Goal: Task Accomplishment & Management: Manage account settings

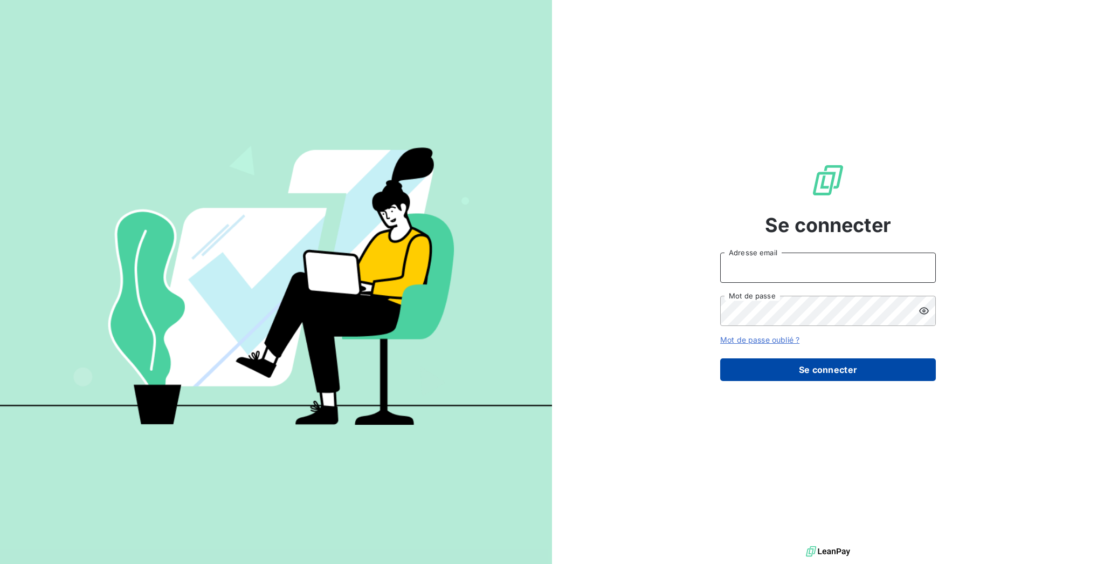
type input "[EMAIL_ADDRESS][DOMAIN_NAME]"
click at [847, 358] on button "Se connecter" at bounding box center [828, 369] width 216 height 23
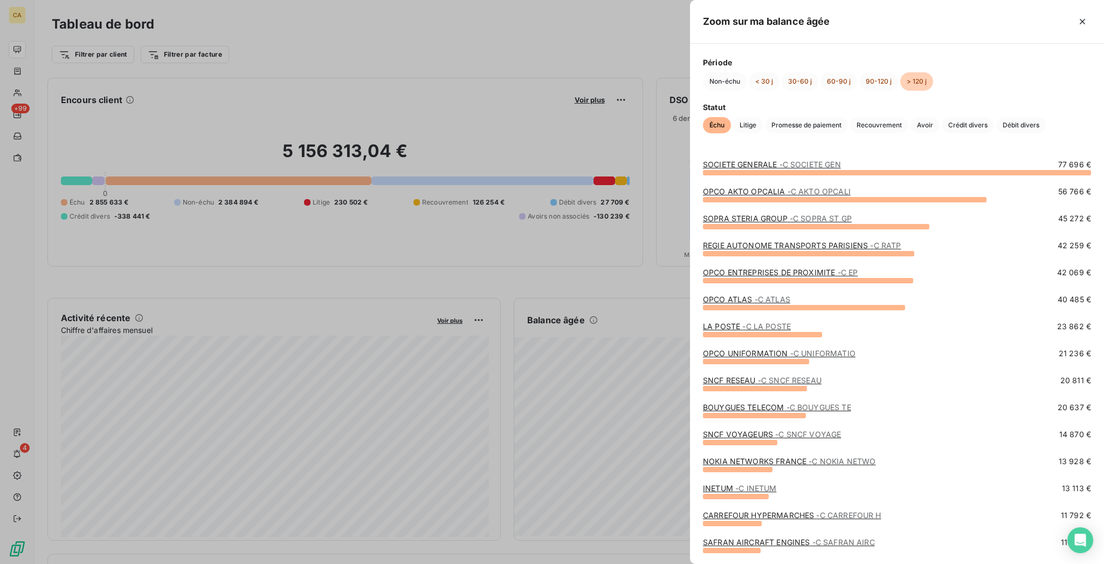
click at [307, 128] on div at bounding box center [552, 282] width 1104 height 564
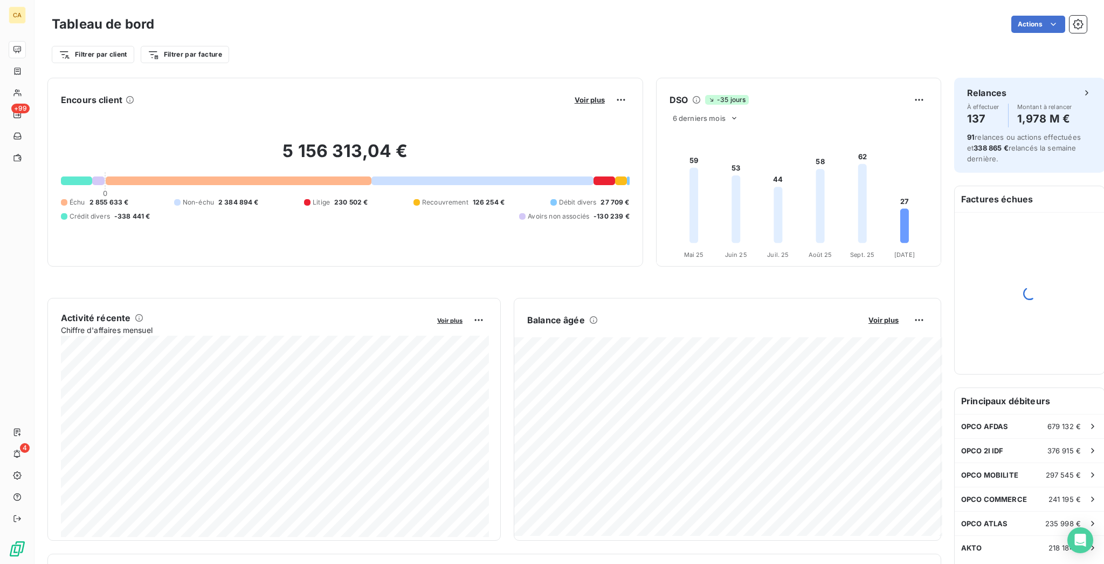
click at [173, 37] on div "Filtrer par client Filtrer par facture" at bounding box center [569, 50] width 1035 height 29
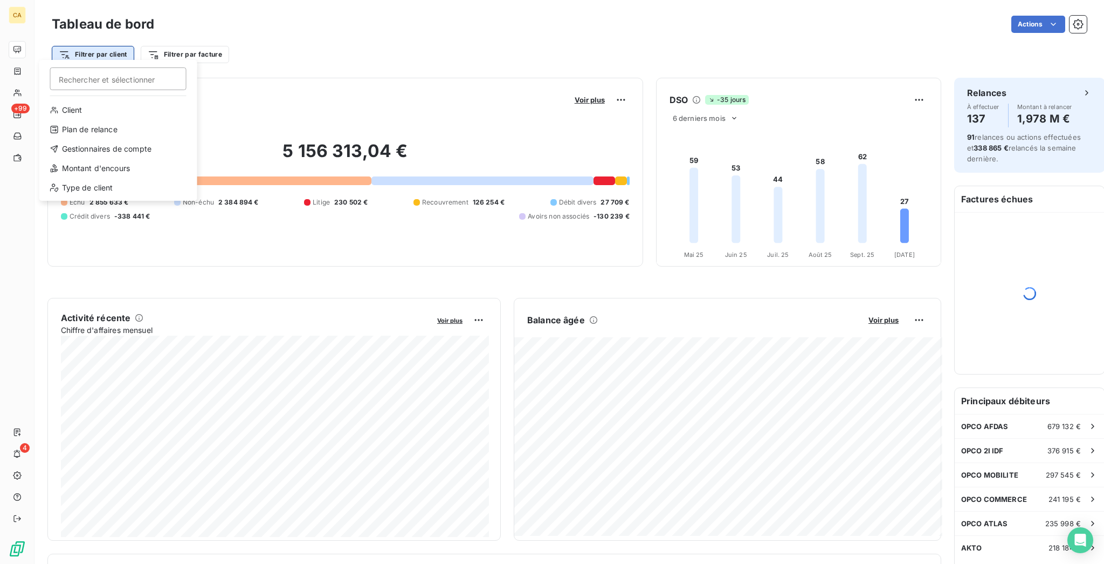
click at [111, 44] on html "CA +99 4 Tableau de bord Actions Filtrer par client Rechercher et sélectionner …" at bounding box center [552, 282] width 1104 height 564
click at [85, 179] on div "Type de client" at bounding box center [118, 187] width 149 height 17
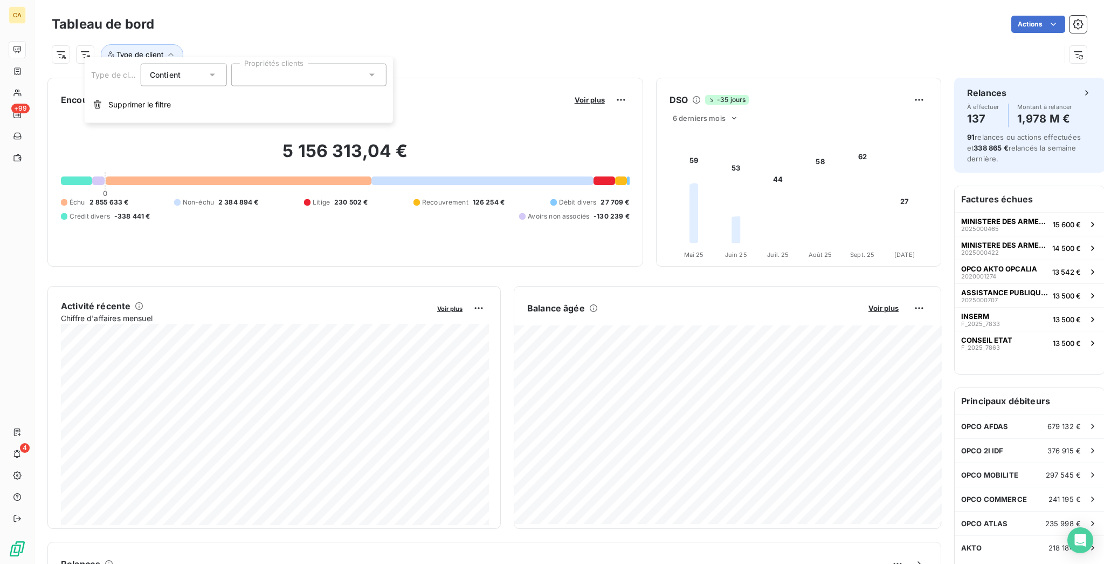
click at [274, 67] on div at bounding box center [308, 75] width 155 height 23
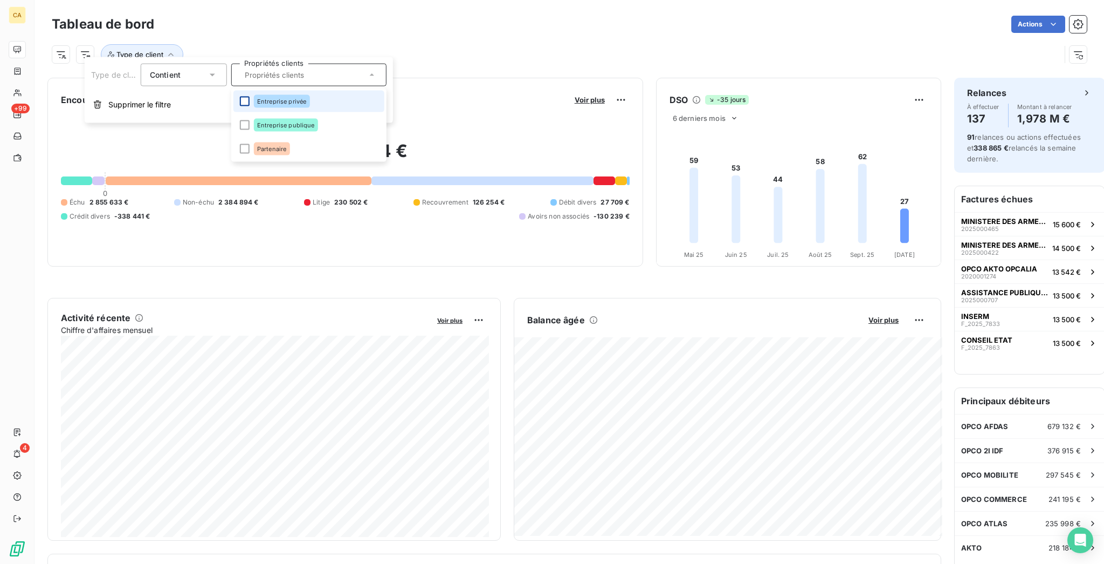
click at [240, 98] on div at bounding box center [245, 102] width 10 height 10
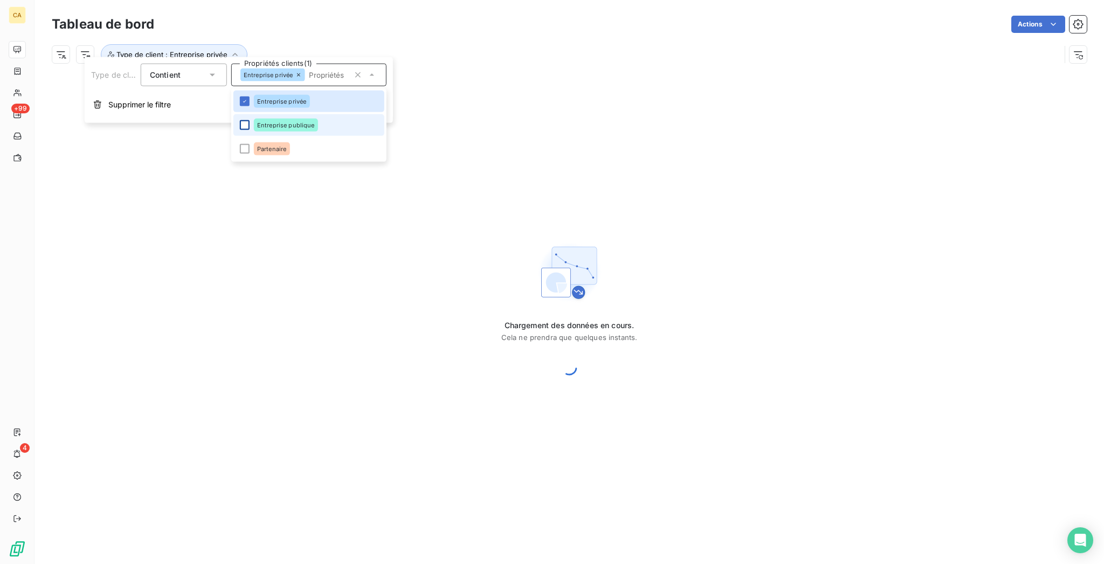
click at [240, 120] on div at bounding box center [245, 125] width 10 height 10
click at [368, 19] on div "Actions" at bounding box center [627, 24] width 920 height 17
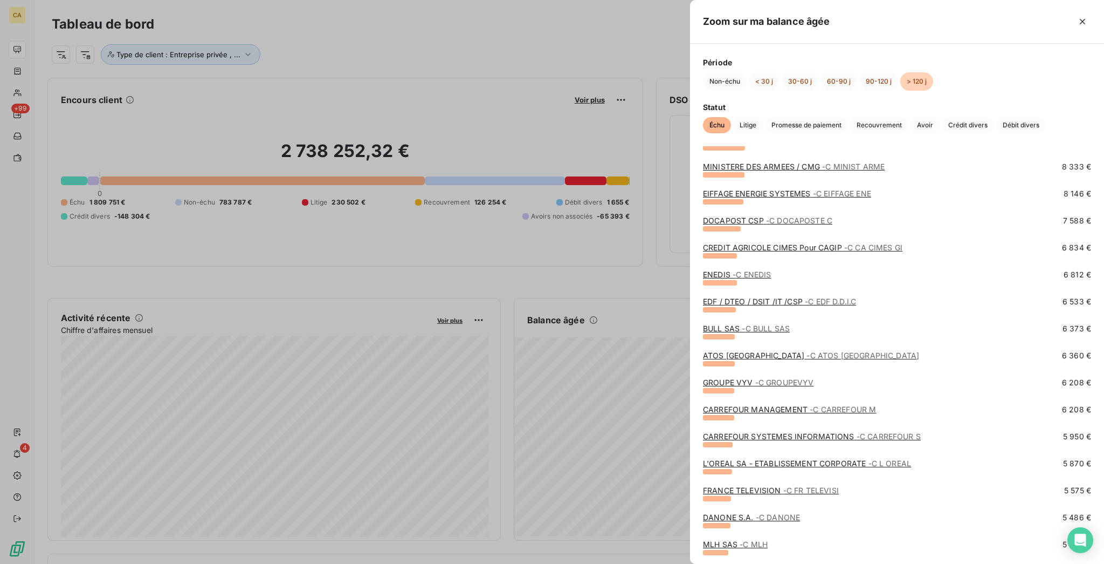
scroll to position [1150, 0]
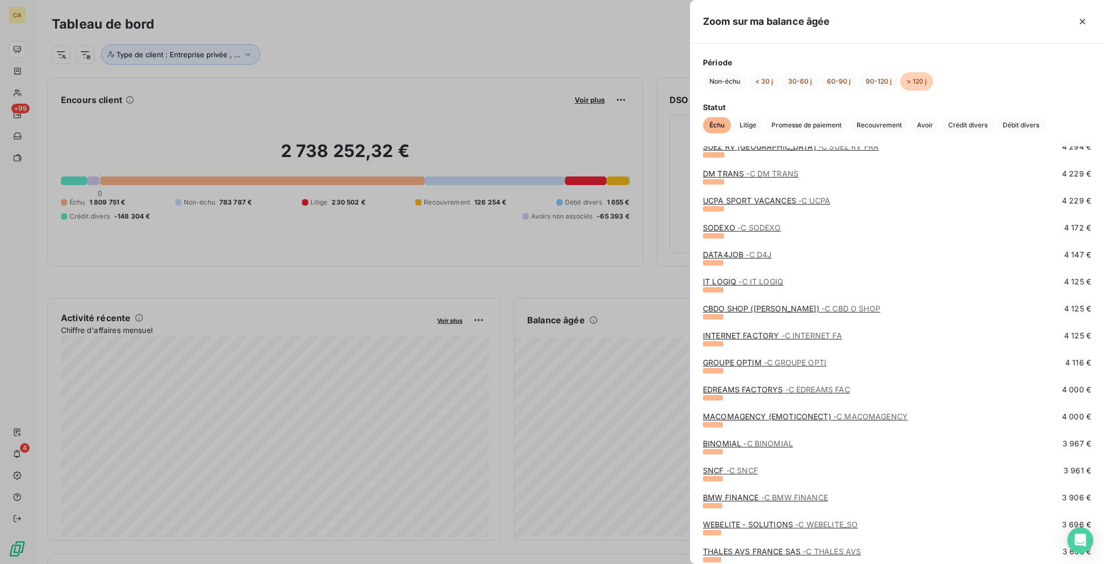
click at [850, 392] on link "EDREAMS FACTORYS - C EDREAMS FAC" at bounding box center [776, 389] width 147 height 9
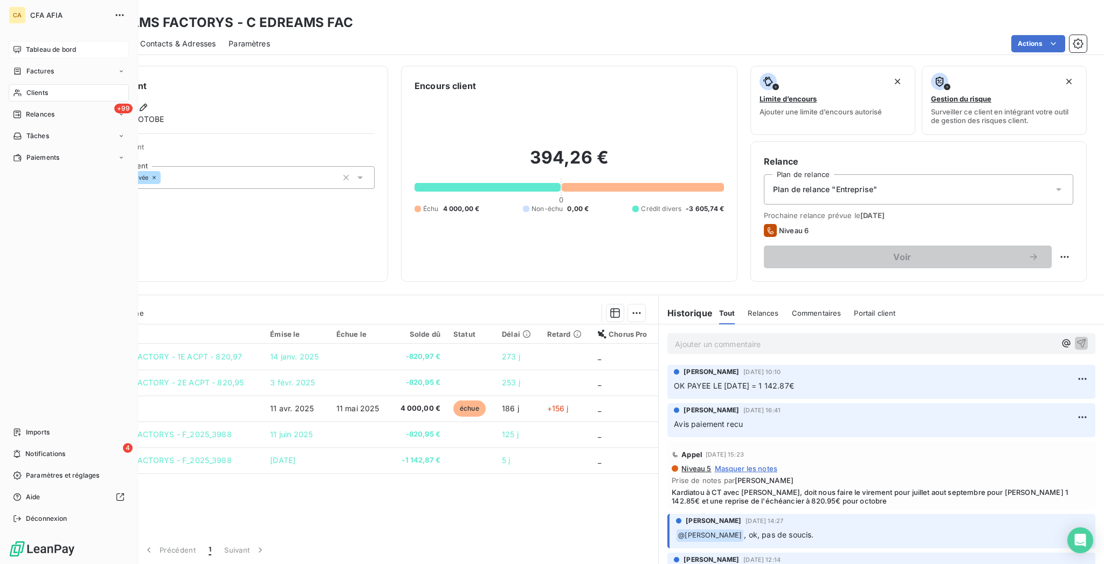
click at [50, 45] on span "Tableau de bord" at bounding box center [51, 50] width 50 height 10
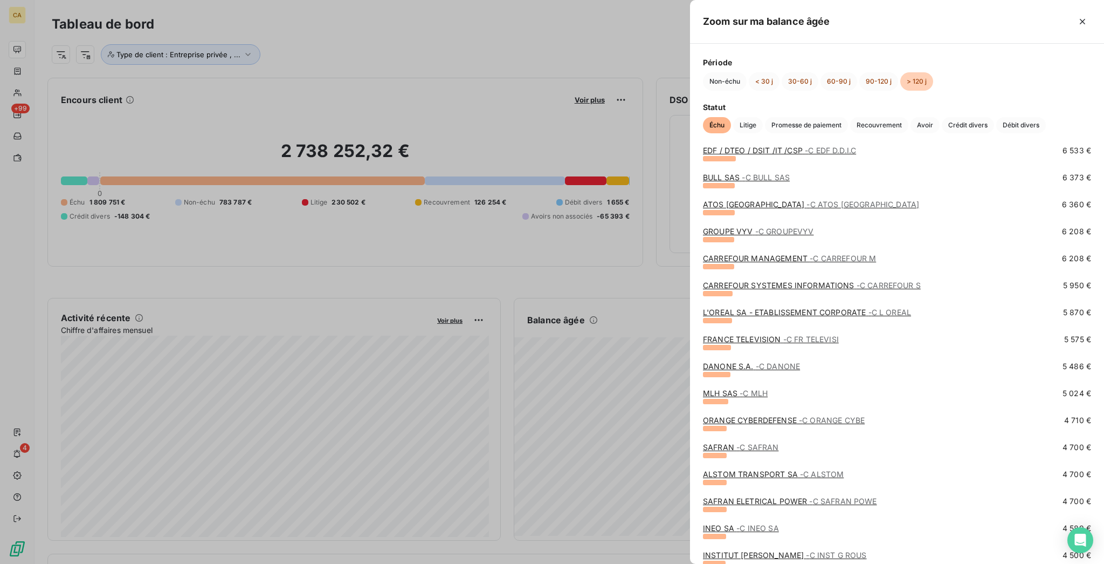
scroll to position [575, 0]
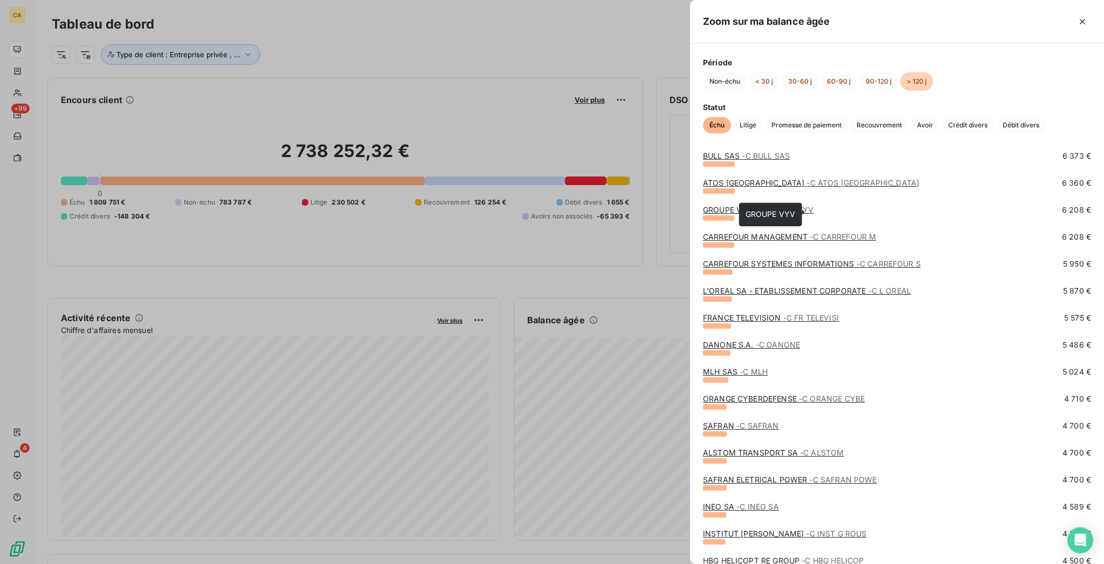
click at [814, 211] on link "GROUPE VYV - C GROUPEVYV" at bounding box center [758, 209] width 111 height 9
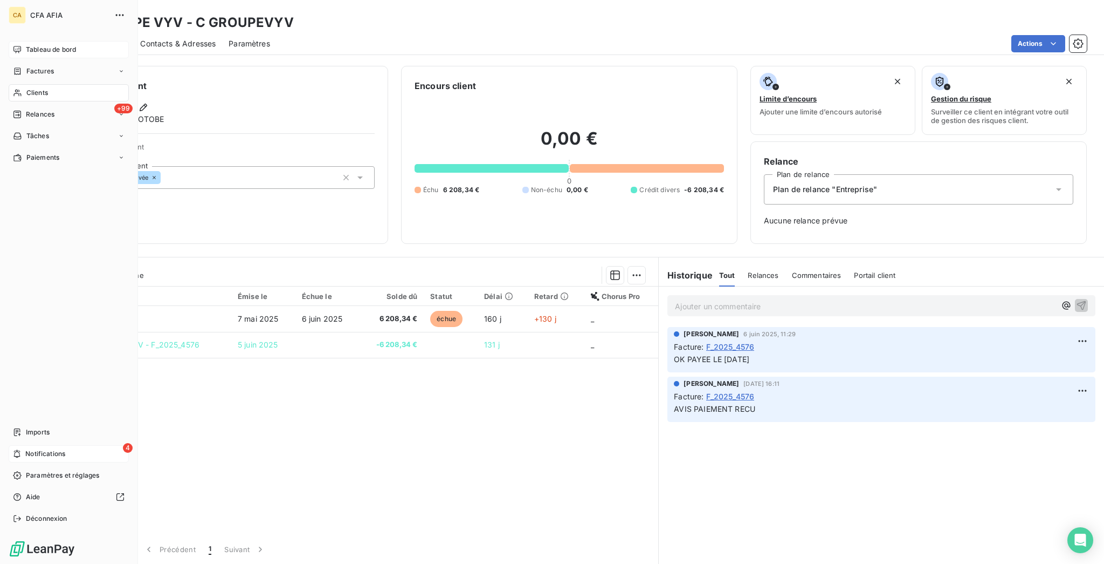
click at [39, 458] on span "Notifications" at bounding box center [45, 454] width 40 height 10
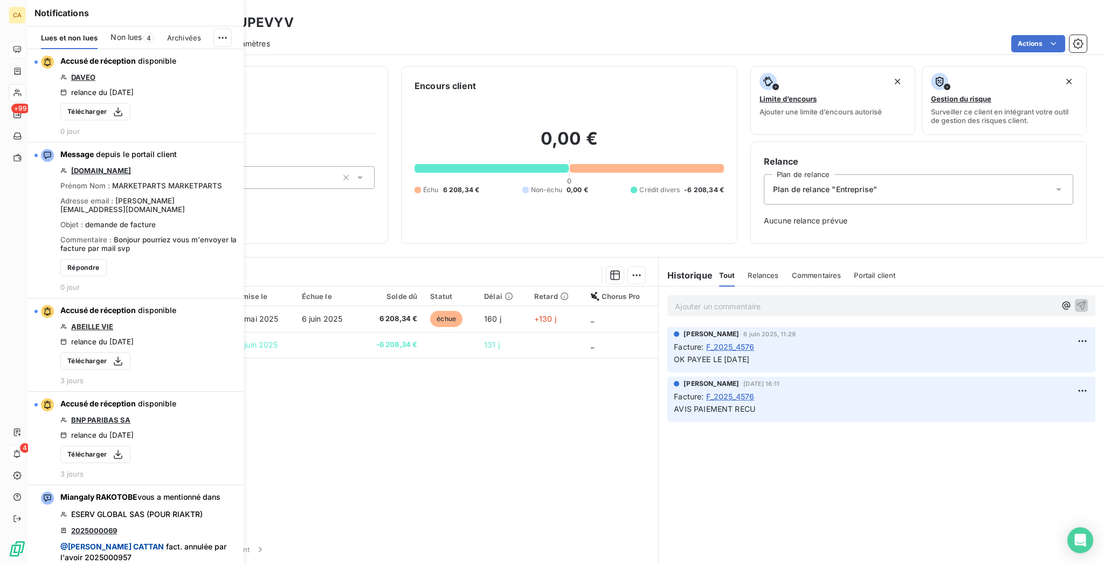
click at [433, 388] on div "Référence 2 Émise le Échue le Solde dû Statut Délai Retard Chorus Pro F_2025_45…" at bounding box center [347, 408] width 624 height 245
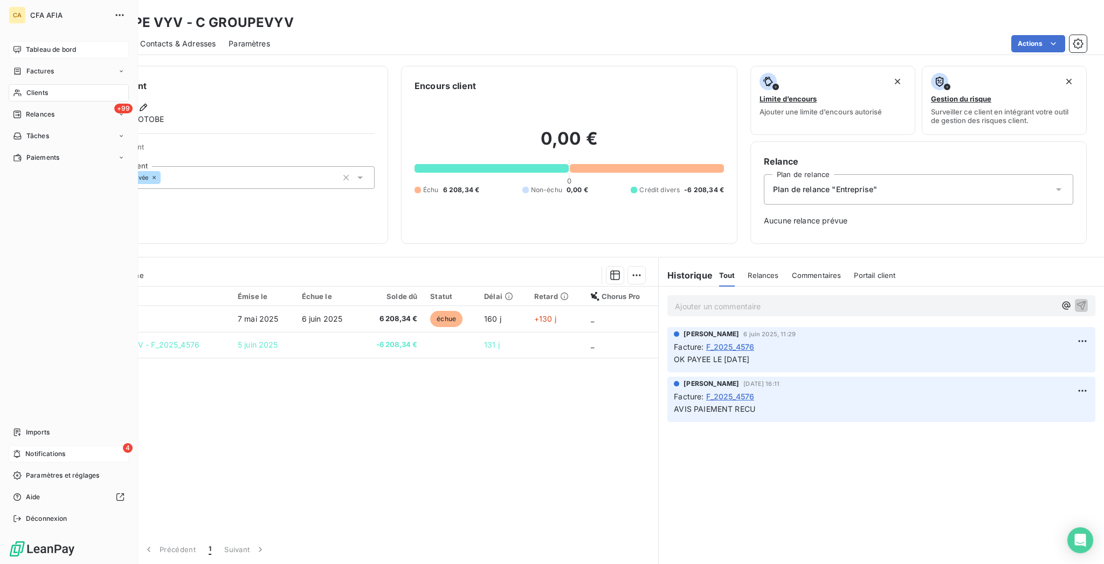
click at [46, 45] on span "Tableau de bord" at bounding box center [51, 50] width 50 height 10
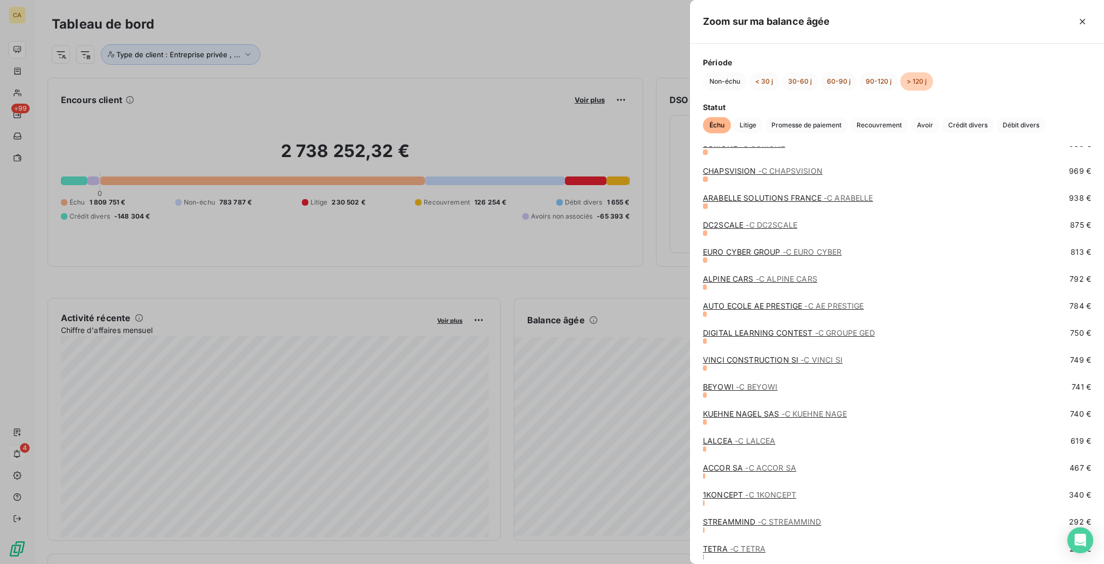
scroll to position [2806, 0]
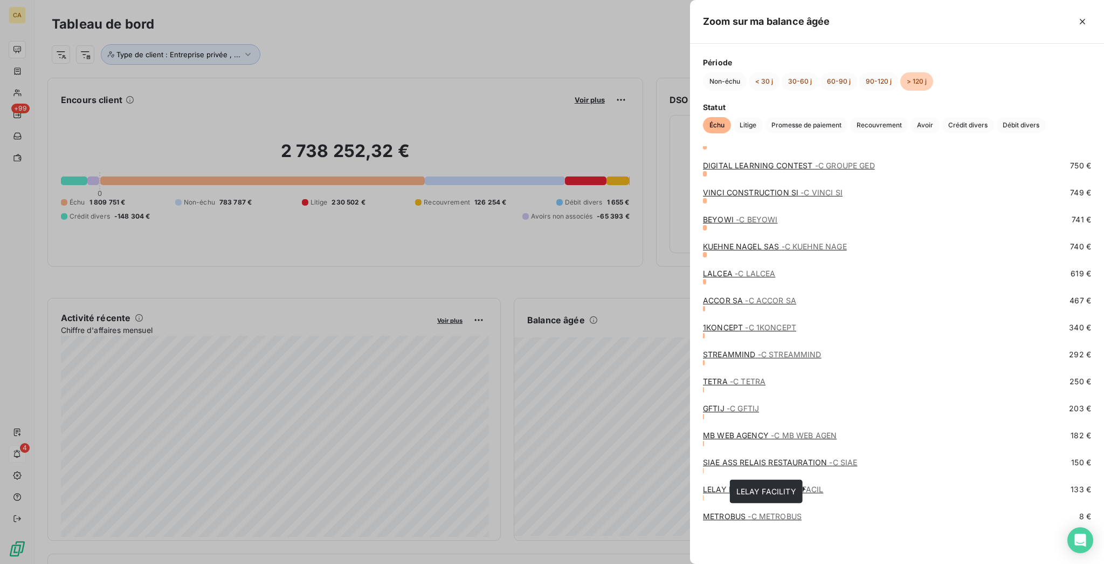
click at [824, 492] on link "LELAY FACILITY - C LELAY FACIL" at bounding box center [763, 488] width 120 height 9
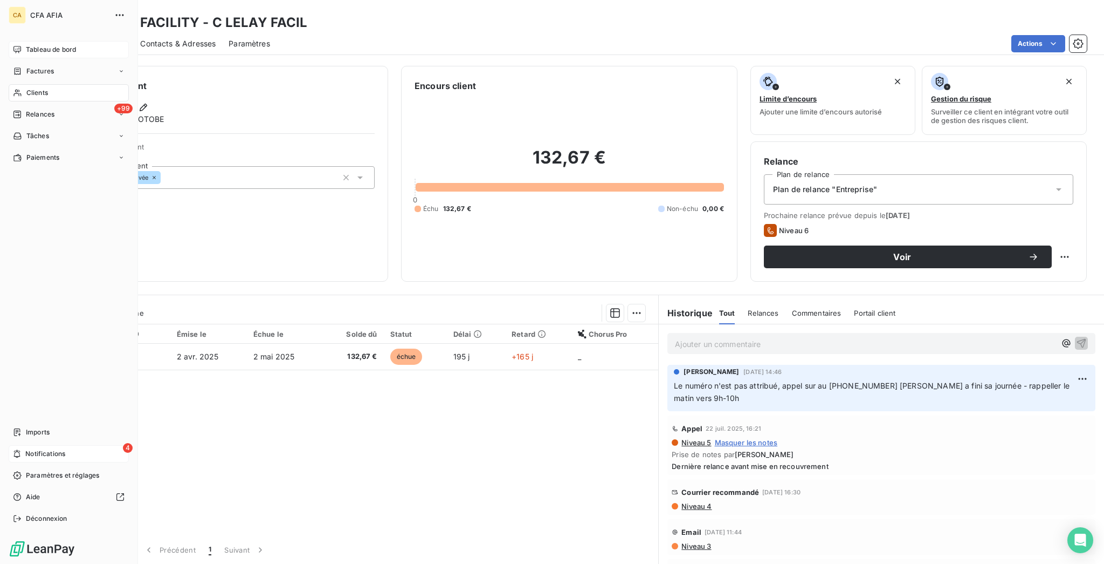
click at [41, 45] on span "Tableau de bord" at bounding box center [51, 50] width 50 height 10
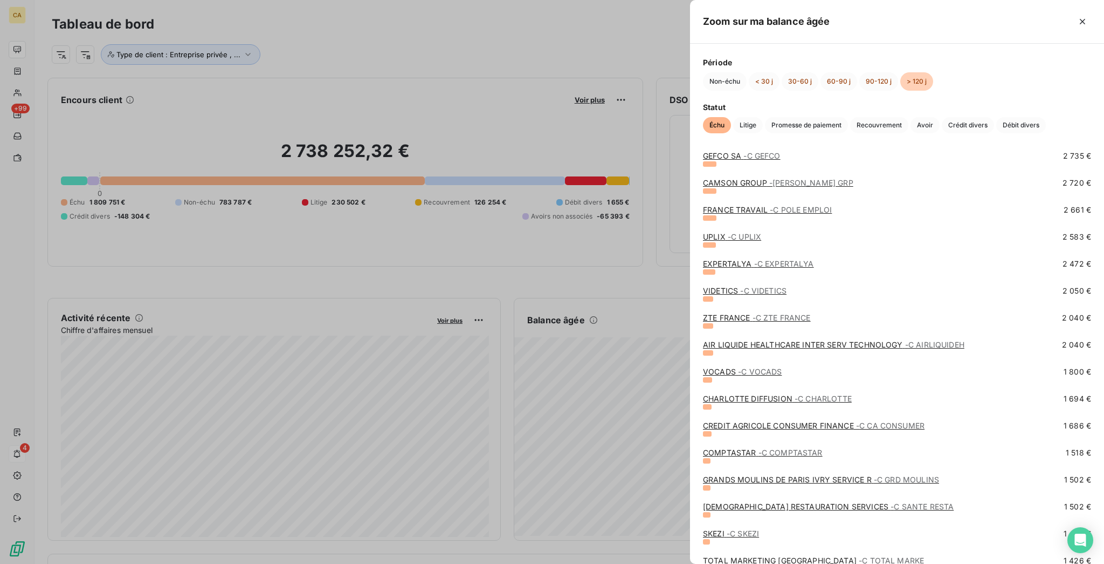
scroll to position [2806, 0]
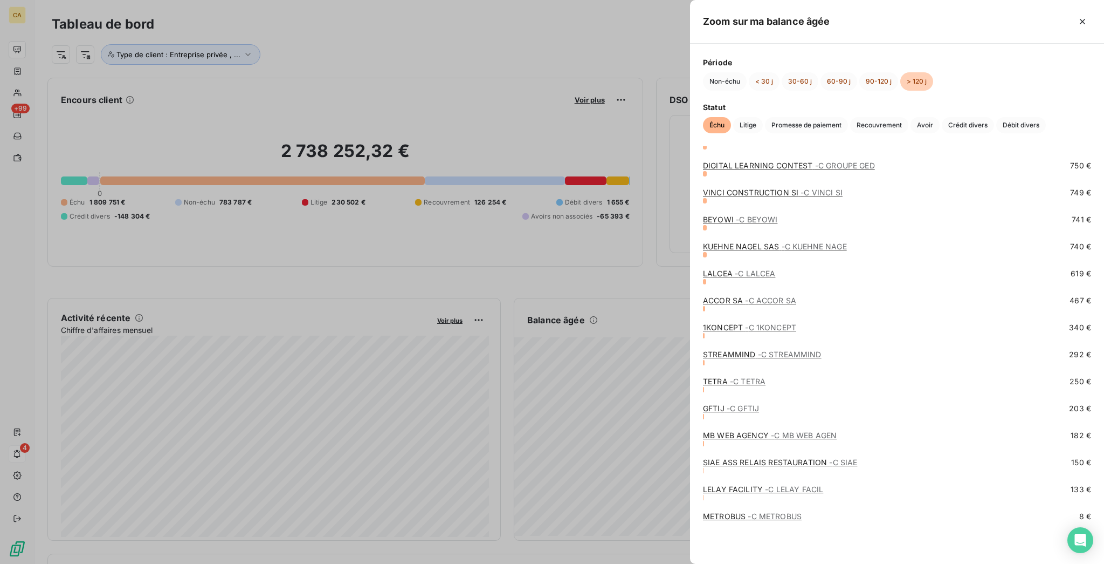
click at [855, 458] on link "SIAE ASS RELAIS RESTAURATION - C SIAE" at bounding box center [780, 461] width 154 height 9
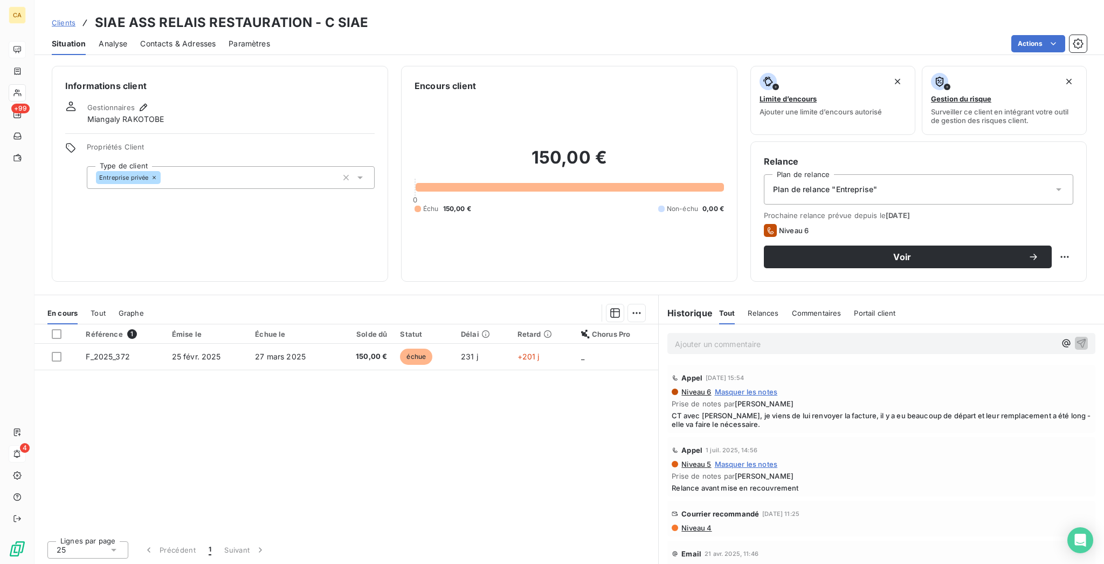
click at [154, 38] on span "Contacts & Adresses" at bounding box center [178, 43] width 76 height 11
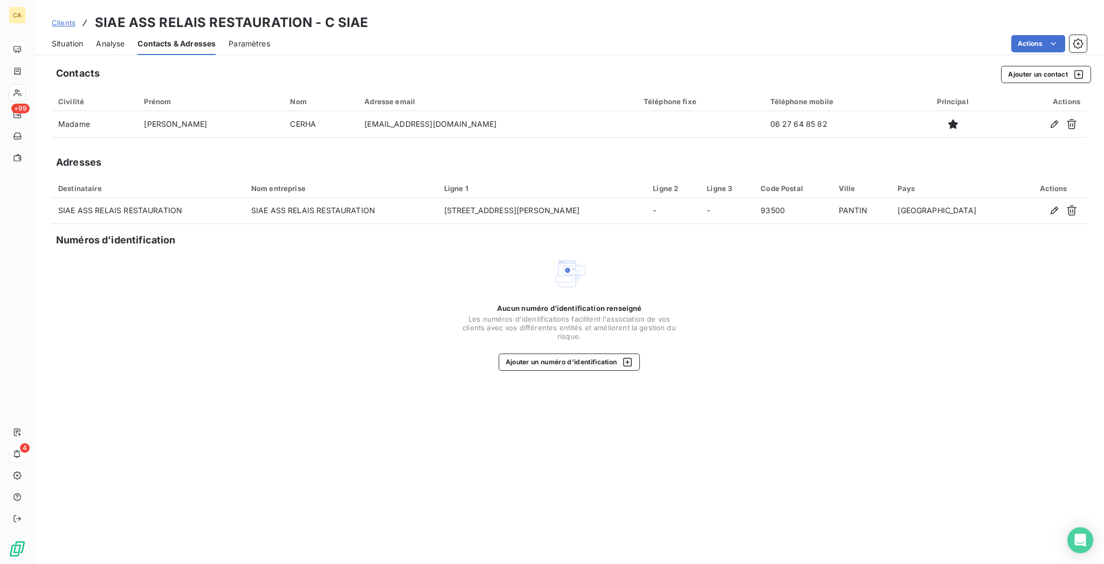
click at [52, 39] on div "Situation" at bounding box center [67, 43] width 31 height 23
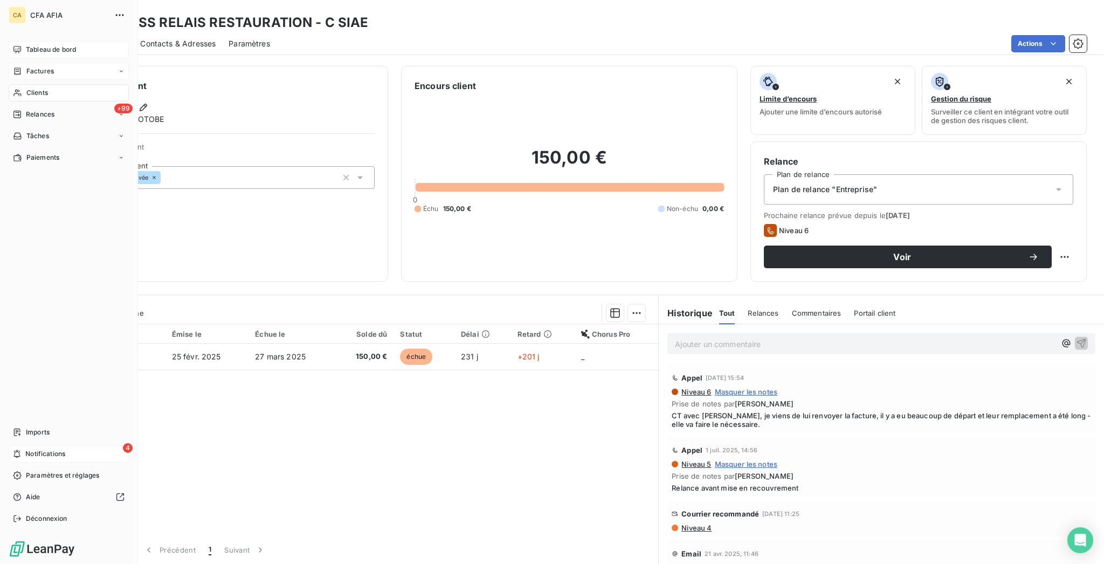
click at [26, 66] on span "Factures" at bounding box center [40, 71] width 28 height 10
click at [26, 88] on span "Factures" at bounding box center [40, 93] width 28 height 10
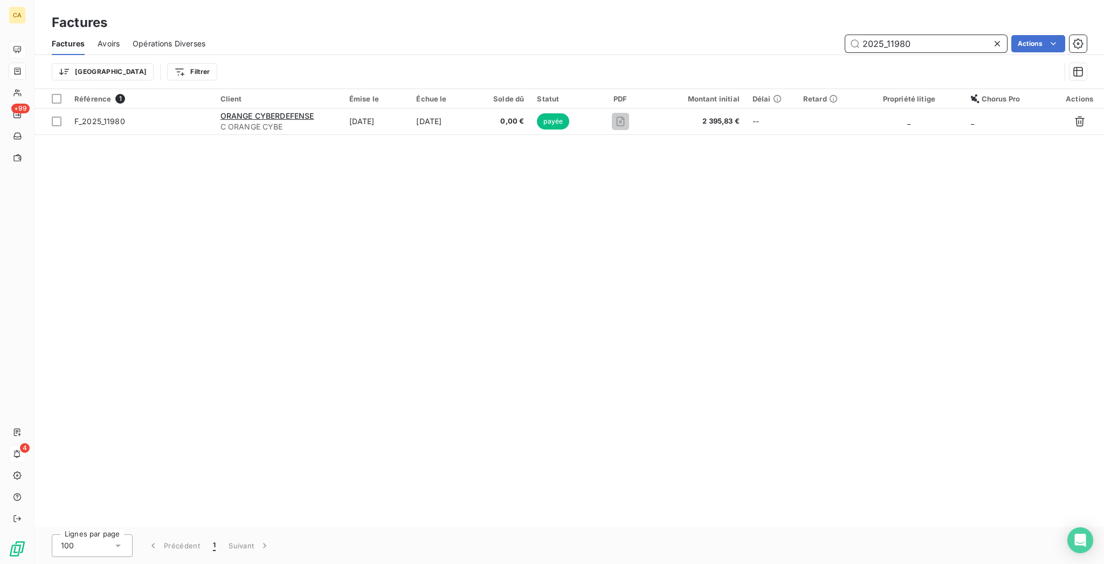
drag, startPoint x: 941, startPoint y: 35, endPoint x: 891, endPoint y: 36, distance: 49.6
click at [891, 36] on input "2025_11980" at bounding box center [927, 43] width 162 height 17
type input "2025_9527"
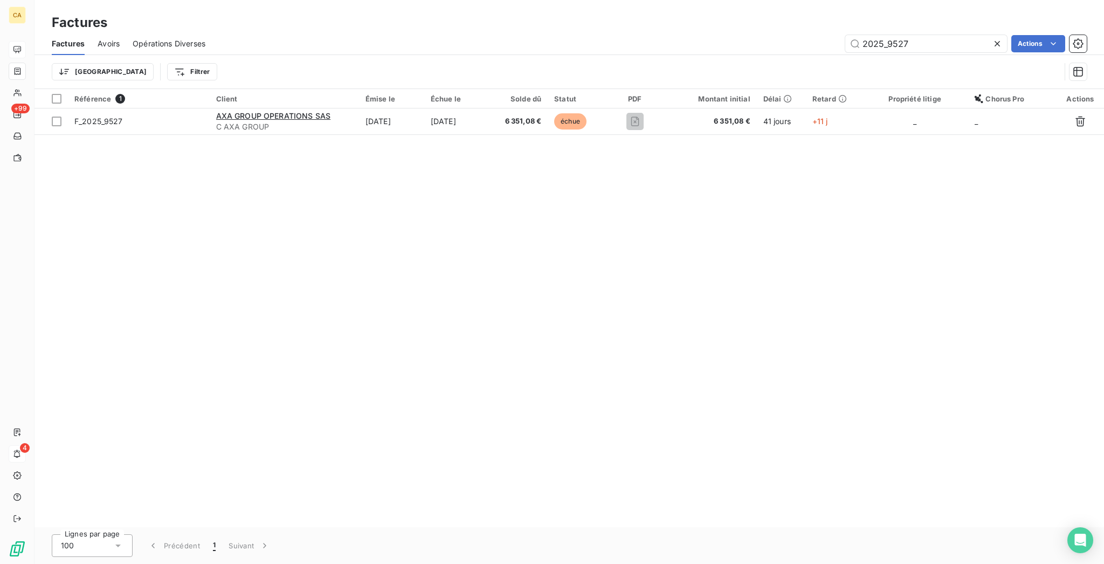
click at [444, 126] on div "Référence 1 Client Émise le Échue le Solde dû Statut PDF Montant initial Délai …" at bounding box center [570, 308] width 1070 height 438
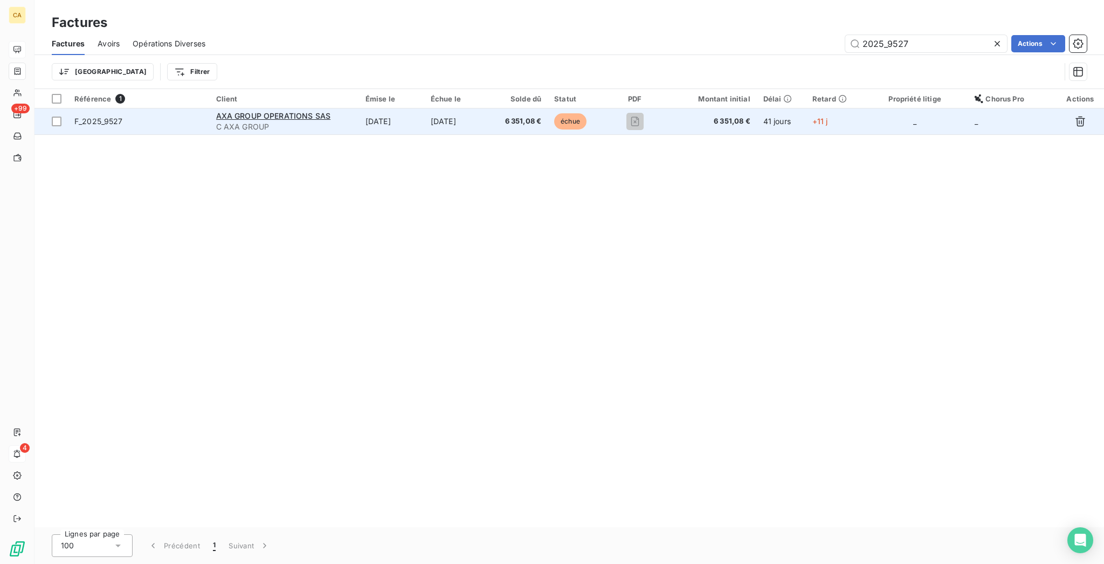
click at [443, 108] on td "[DATE]" at bounding box center [457, 121] width 66 height 26
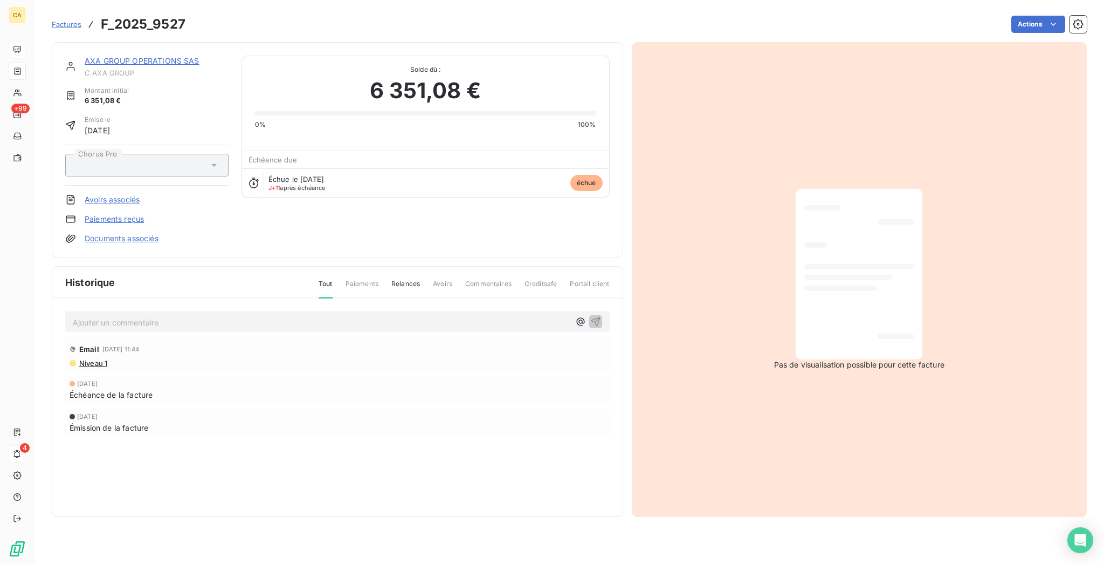
click at [248, 336] on div "Email 8 oct. 2025, 11:44 Niveau 1" at bounding box center [337, 354] width 545 height 36
click at [246, 311] on div "Ajouter un commentaire ﻿" at bounding box center [337, 321] width 545 height 21
click at [249, 315] on p "Ajouter un commentaire ﻿" at bounding box center [321, 321] width 497 height 13
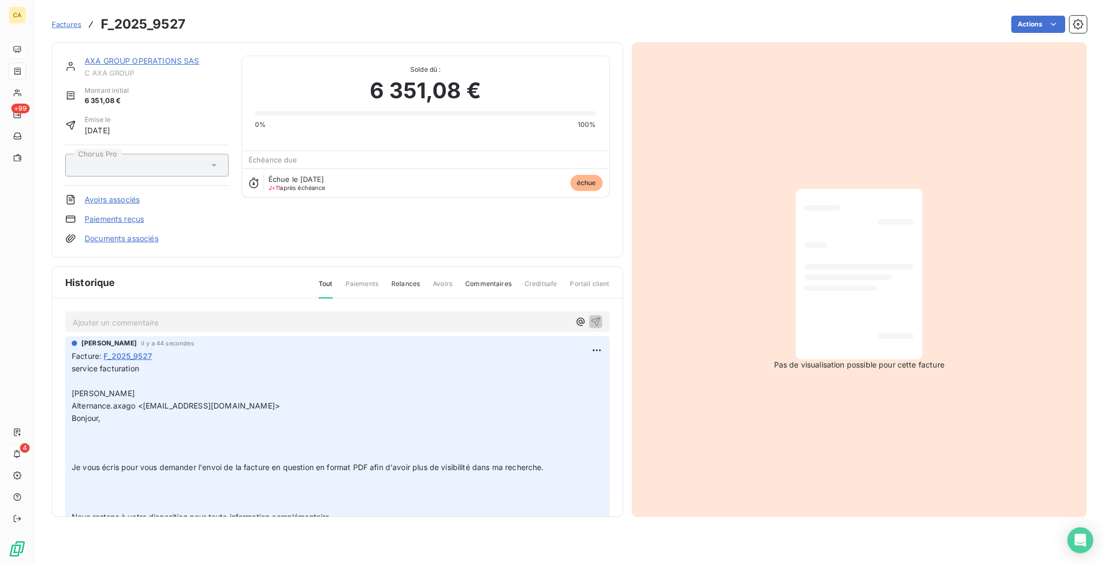
click at [258, 315] on p "Ajouter un commentaire ﻿" at bounding box center [321, 321] width 497 height 13
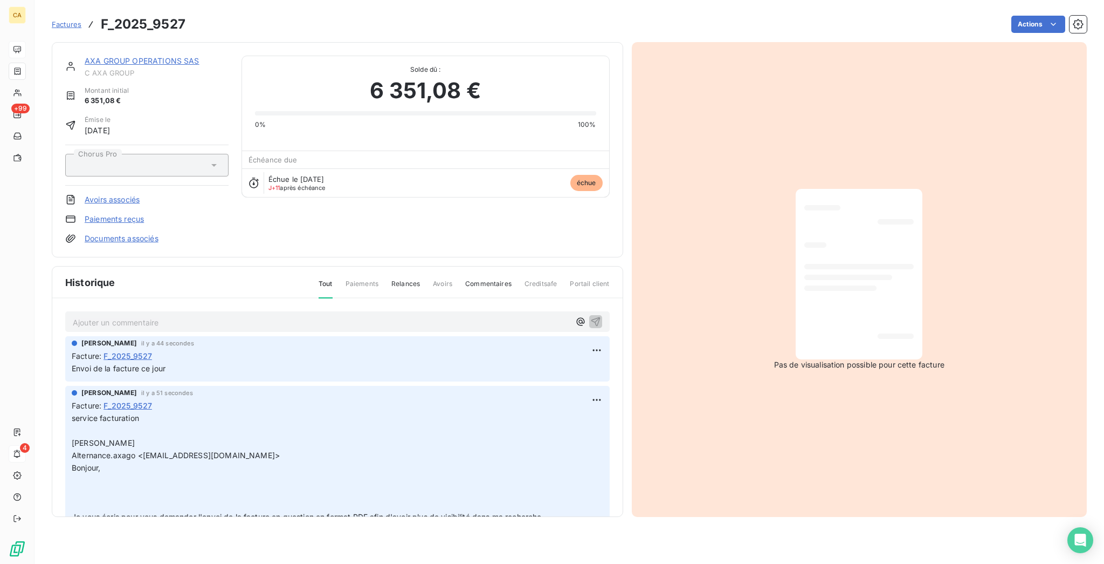
click at [126, 46] on div "AXA GROUP OPERATIONS SAS C AXA GROUP Montant initial 6 351,08 € Émise le 3 sept…" at bounding box center [338, 149] width 572 height 215
click at [132, 56] on link "AXA GROUP OPERATIONS SAS" at bounding box center [142, 60] width 115 height 9
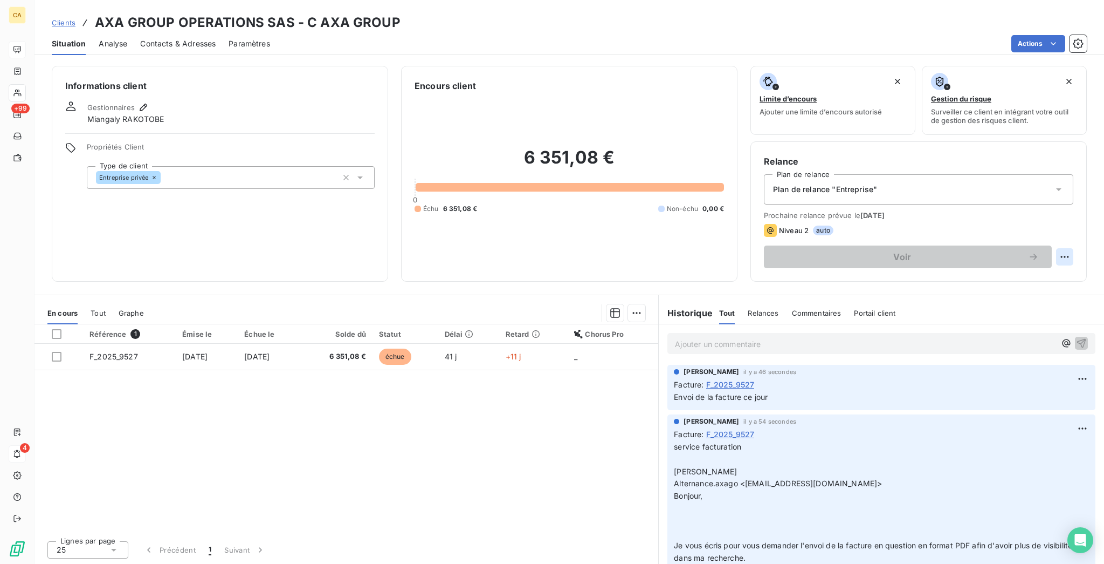
click at [1071, 210] on html "CA +99 4 Clients AXA GROUP OPERATIONS SAS - C AXA GROUP Situation Analyse Conta…" at bounding box center [552, 282] width 1104 height 564
click at [1048, 239] on div "Replanifier cette action" at bounding box center [1032, 235] width 105 height 26
click at [1029, 234] on div "Replanifier cette action" at bounding box center [1032, 235] width 97 height 17
select select "9"
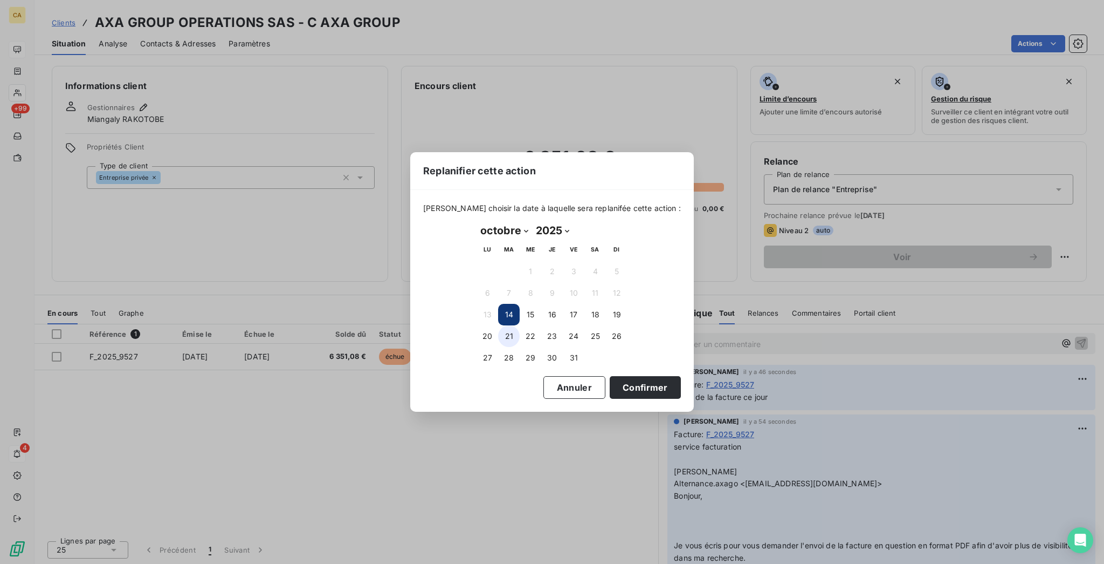
click at [509, 333] on button "21" at bounding box center [509, 336] width 22 height 22
click at [610, 387] on button "Confirmer" at bounding box center [645, 387] width 71 height 23
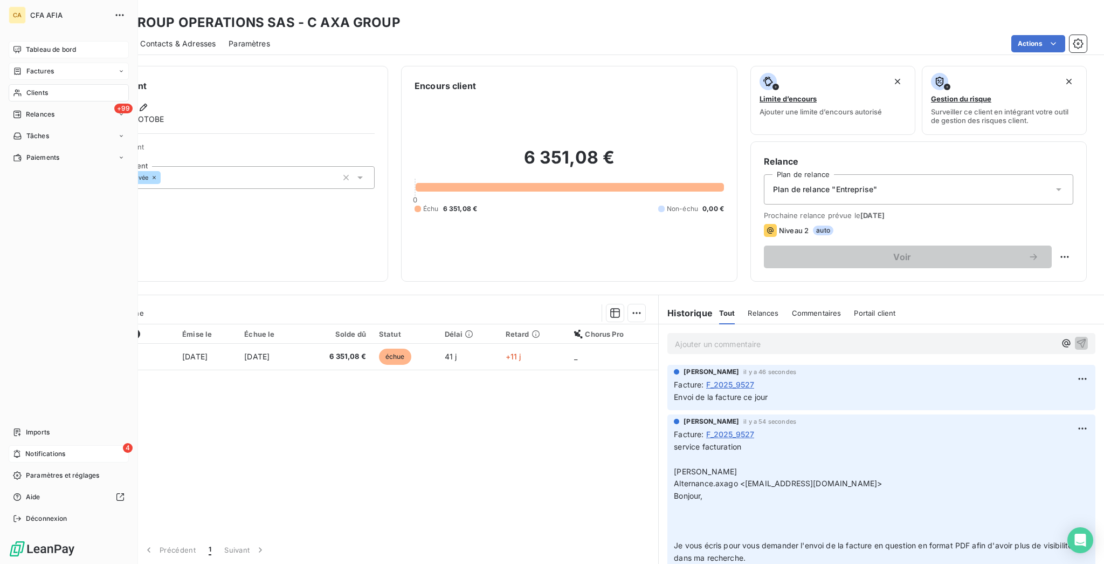
click at [26, 66] on span "Factures" at bounding box center [40, 71] width 28 height 10
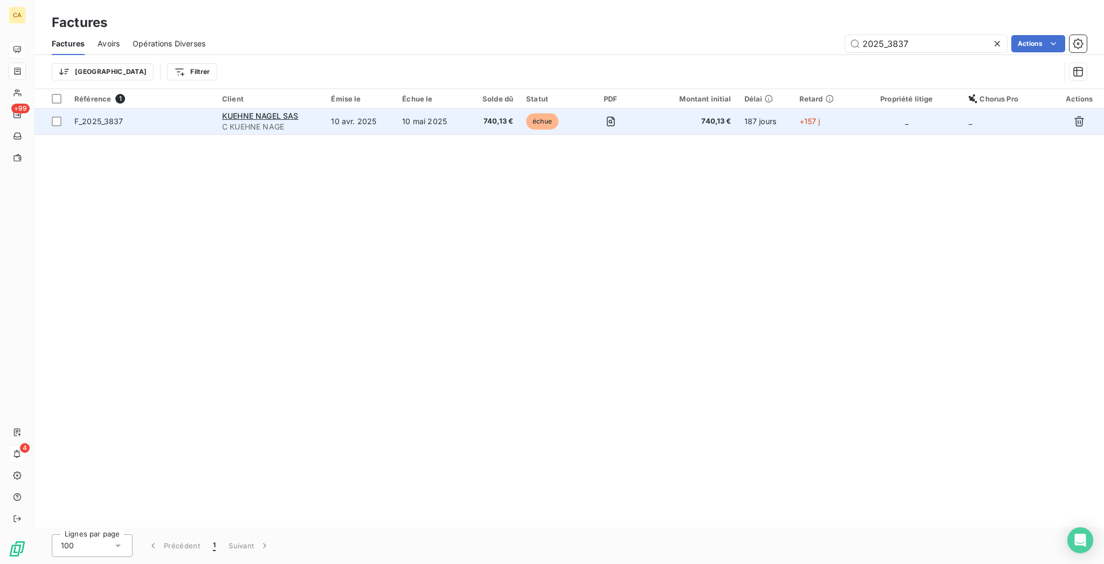
type input "2025_3837"
click at [499, 109] on td "740,13 €" at bounding box center [492, 121] width 53 height 26
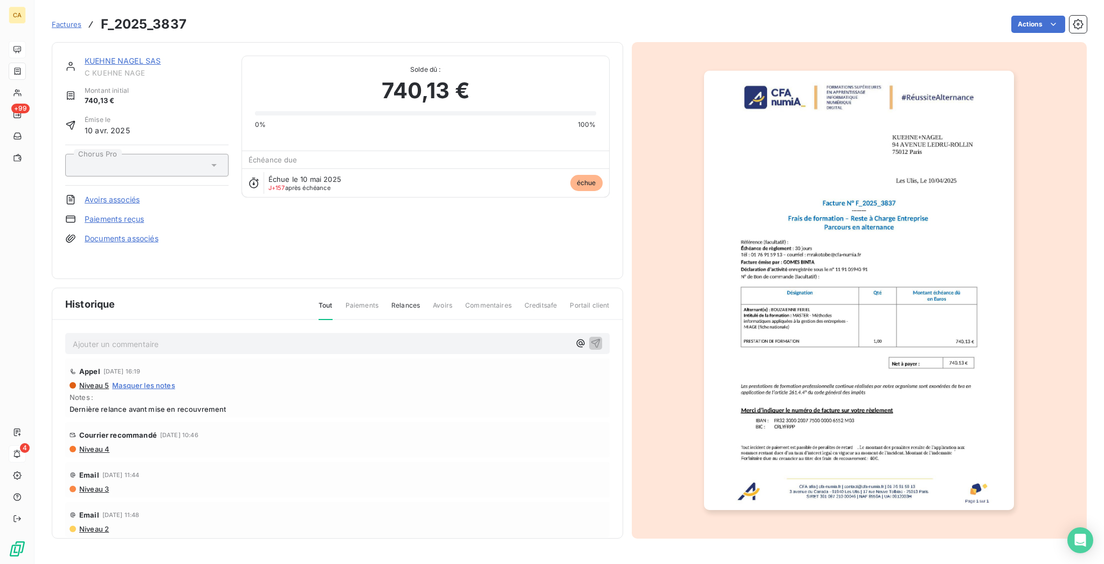
click at [203, 263] on div "KUEHNE NAGEL SAS C KUEHNE NAGE Montant initial 740,13 € Émise le 10 avr. 2025 C…" at bounding box center [146, 161] width 163 height 210
drag, startPoint x: 199, startPoint y: 313, endPoint x: 170, endPoint y: 324, distance: 31.1
click at [196, 320] on div "Ajouter un commentaire ﻿ Appel 28 juil. 2025, 16:19 Niveau 5 Masquer les notes …" at bounding box center [337, 445] width 571 height 250
click at [170, 337] on p "Ajouter un commentaire ﻿" at bounding box center [321, 343] width 497 height 13
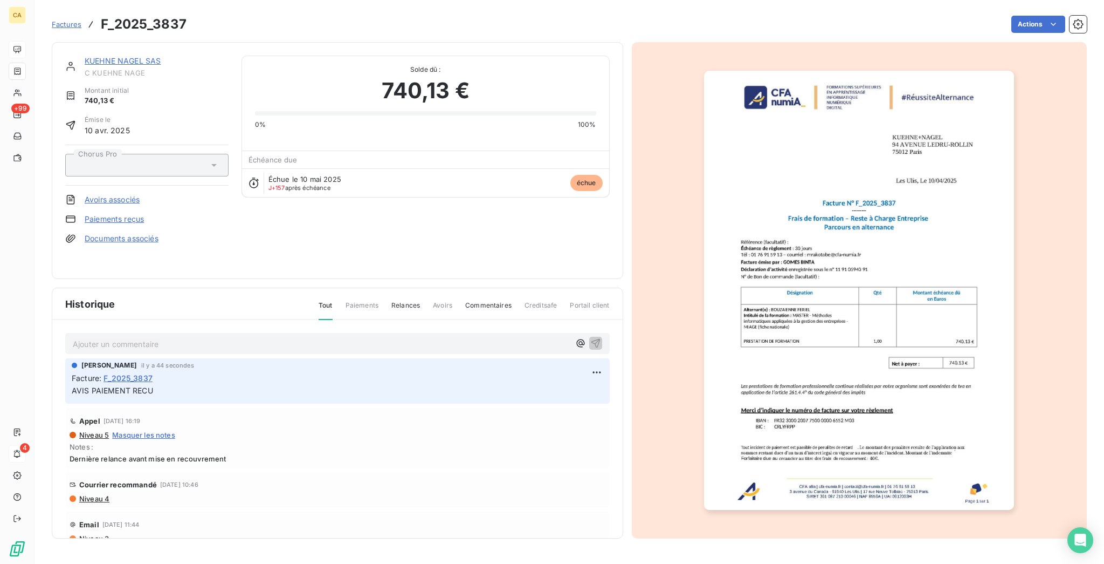
click at [123, 56] on link "KUEHNE NAGEL SAS" at bounding box center [123, 60] width 76 height 9
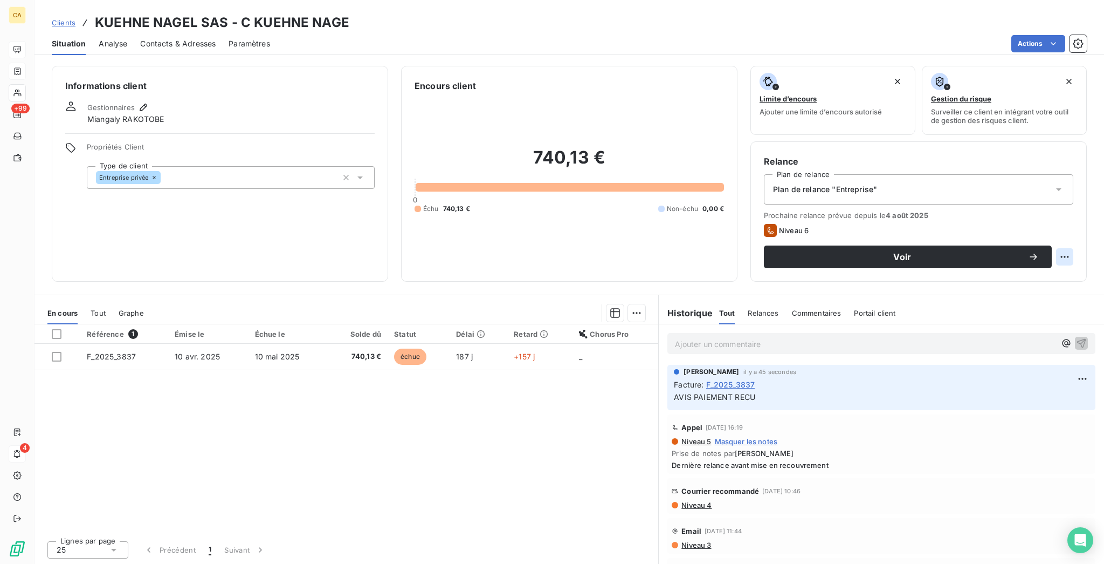
click at [1067, 203] on html "CA +99 4 Clients KUEHNE NAGEL SAS - C KUEHNE NAGE Situation Analyse Contacts & …" at bounding box center [552, 282] width 1104 height 564
click at [1040, 225] on div "Replanifier cette action" at bounding box center [1032, 235] width 105 height 26
click at [1038, 227] on div "Replanifier cette action" at bounding box center [1032, 235] width 97 height 17
select select "9"
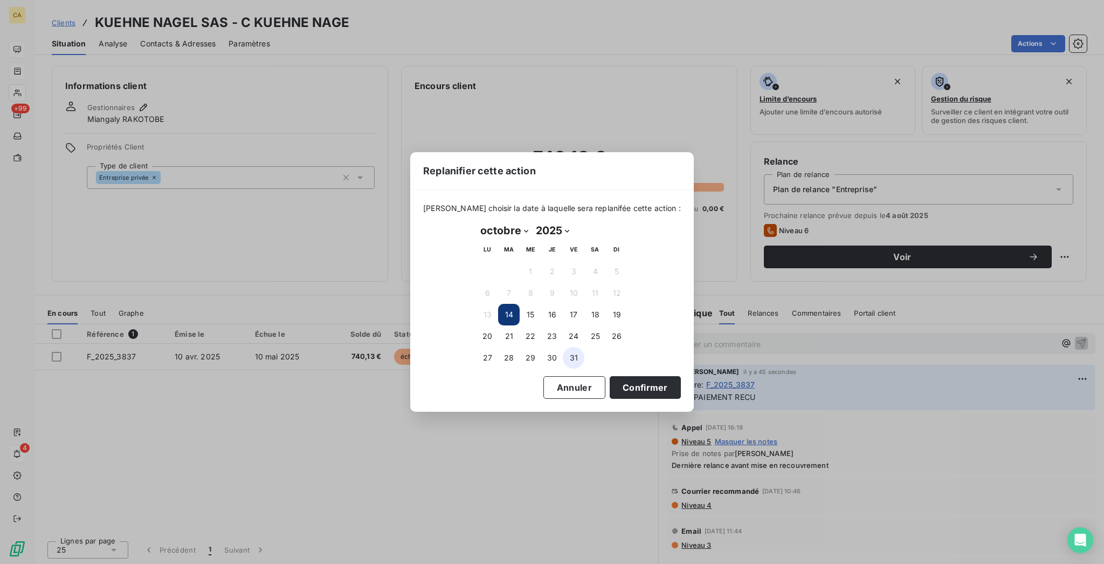
click at [571, 353] on button "31" at bounding box center [574, 358] width 22 height 22
click at [610, 382] on button "Confirmer" at bounding box center [645, 387] width 71 height 23
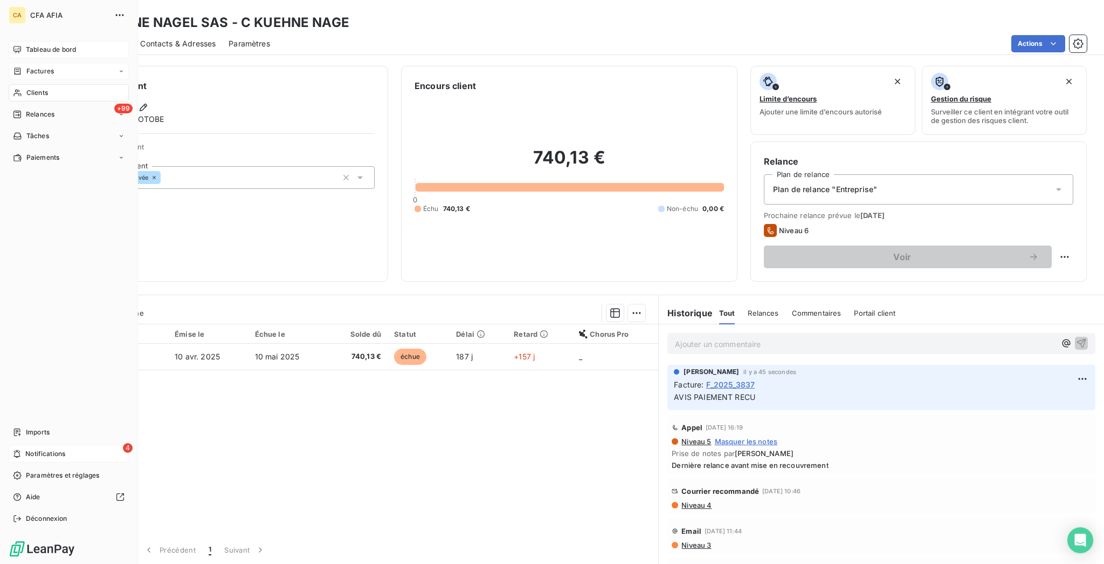
click at [31, 84] on div "Clients" at bounding box center [69, 92] width 120 height 17
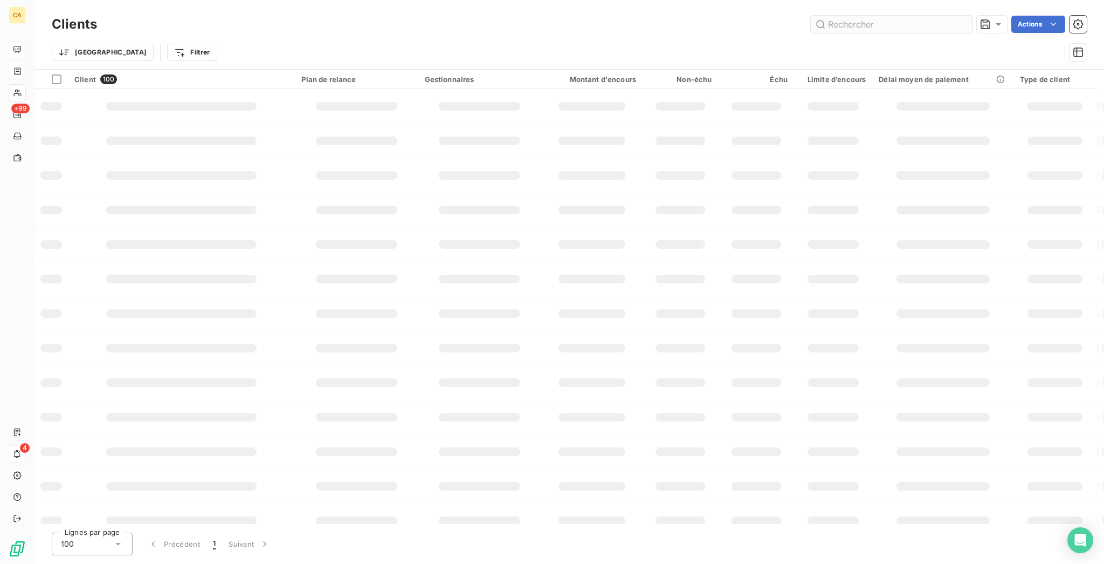
click at [954, 24] on input "text" at bounding box center [892, 24] width 162 height 17
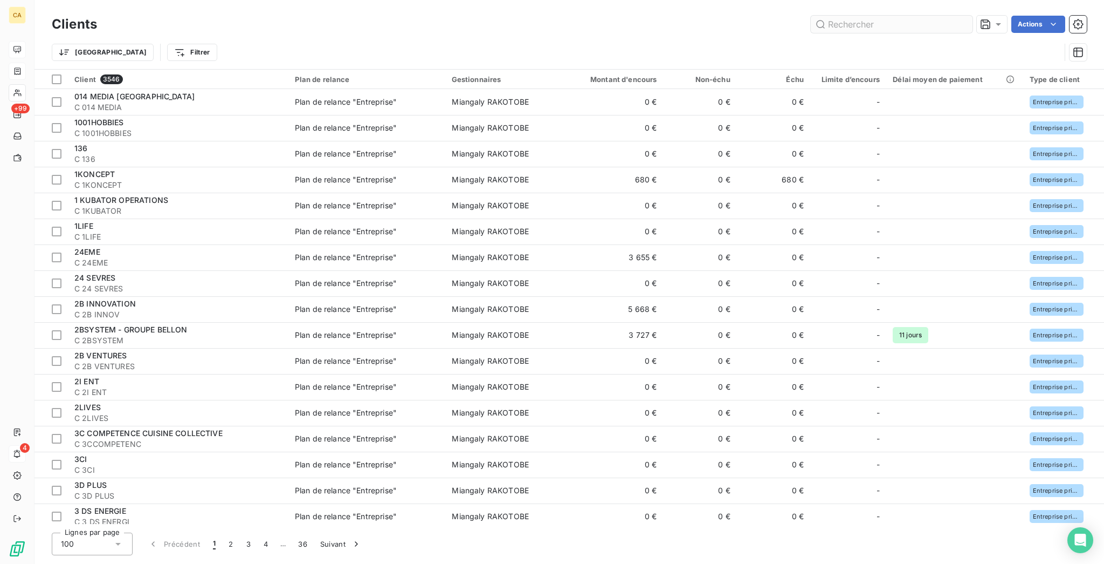
click at [914, 24] on input "text" at bounding box center [892, 24] width 162 height 17
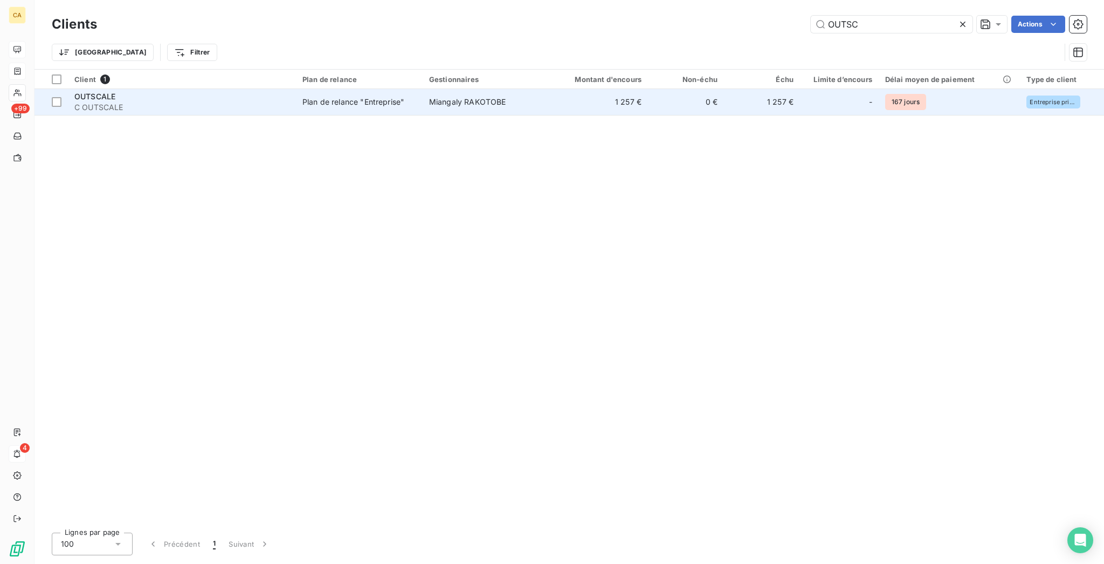
type input "OUTSC"
click at [655, 89] on td "0 €" at bounding box center [686, 102] width 76 height 26
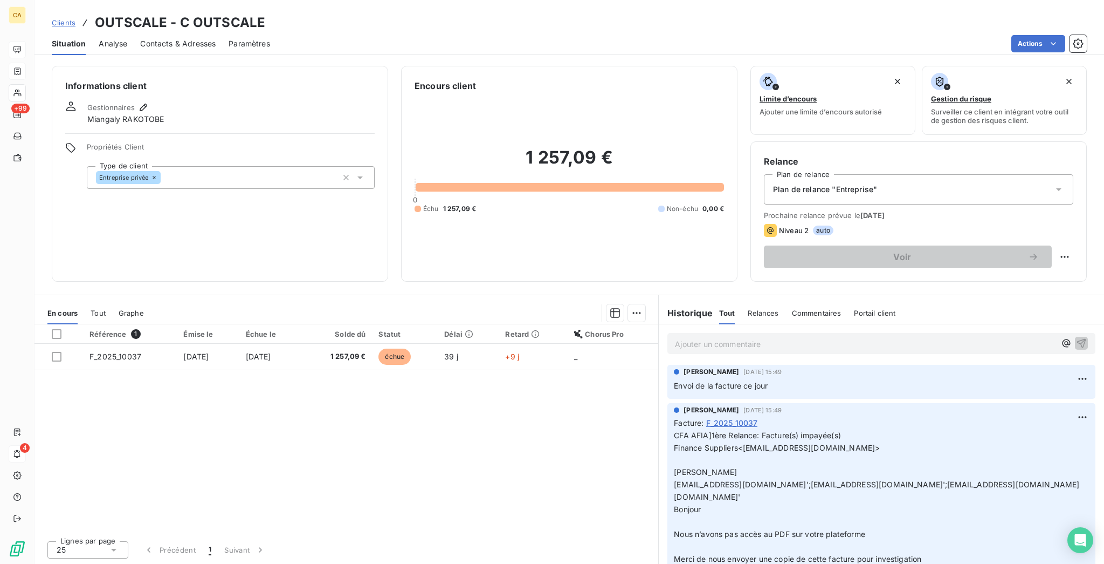
click at [825, 337] on p "Ajouter un commentaire ﻿" at bounding box center [865, 343] width 381 height 13
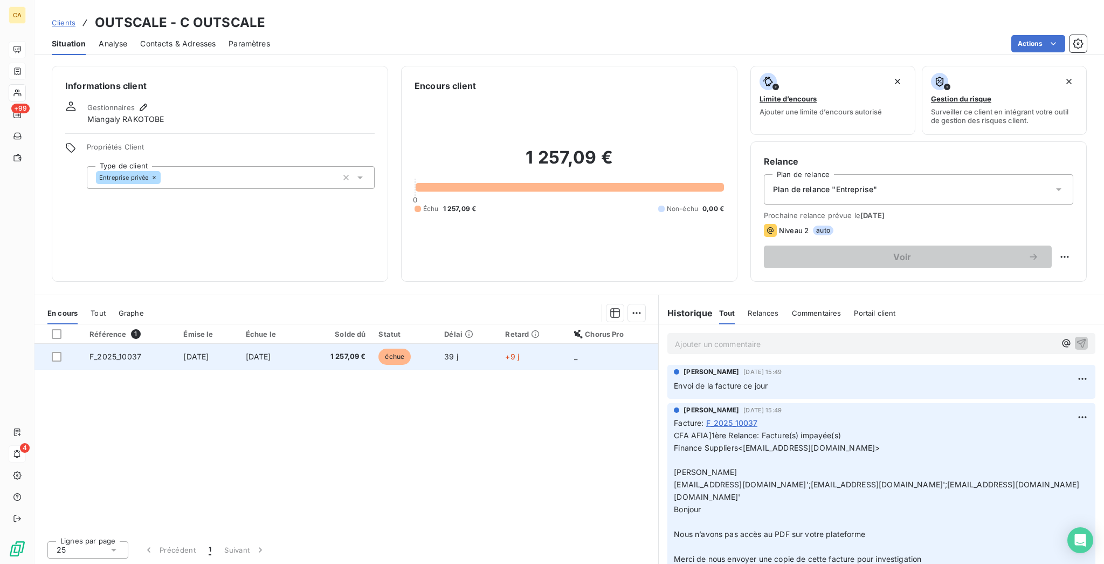
click at [372, 344] on td "1 257,09 €" at bounding box center [337, 357] width 70 height 26
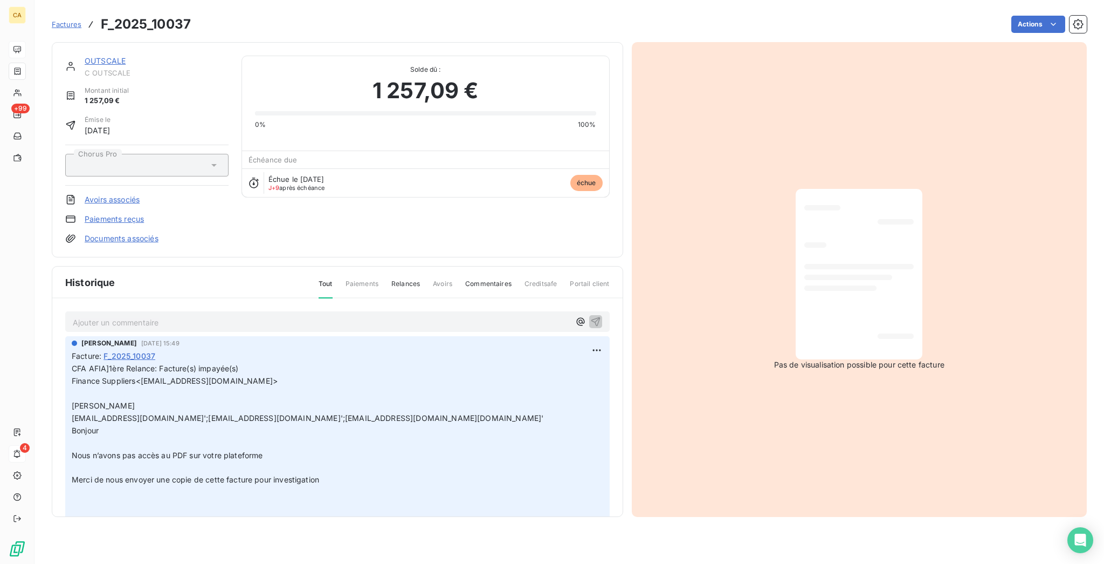
click at [194, 315] on p "Ajouter un commentaire ﻿" at bounding box center [321, 321] width 497 height 13
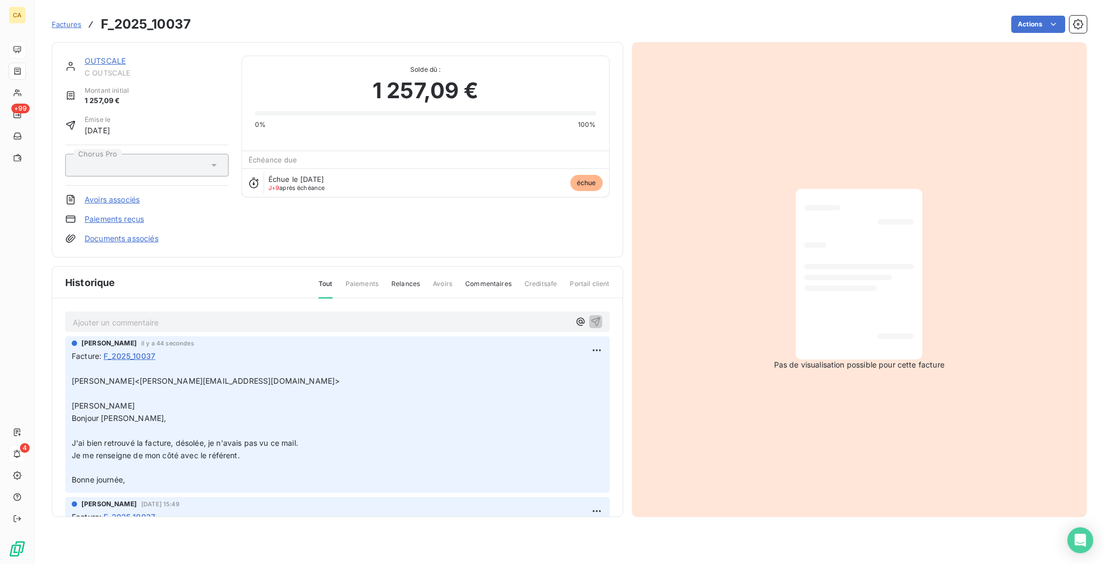
click at [91, 45] on div "OUTSCALE C OUTSCALE Montant initial 1 257,09 € Émise le 5 sept. 2025 Chorus Pro…" at bounding box center [338, 149] width 572 height 215
click at [91, 46] on div "OUTSCALE C OUTSCALE Montant initial 1 257,09 € Émise le 5 sept. 2025 Chorus Pro…" at bounding box center [338, 149] width 572 height 215
click at [91, 56] on link "OUTSCALE" at bounding box center [105, 60] width 41 height 9
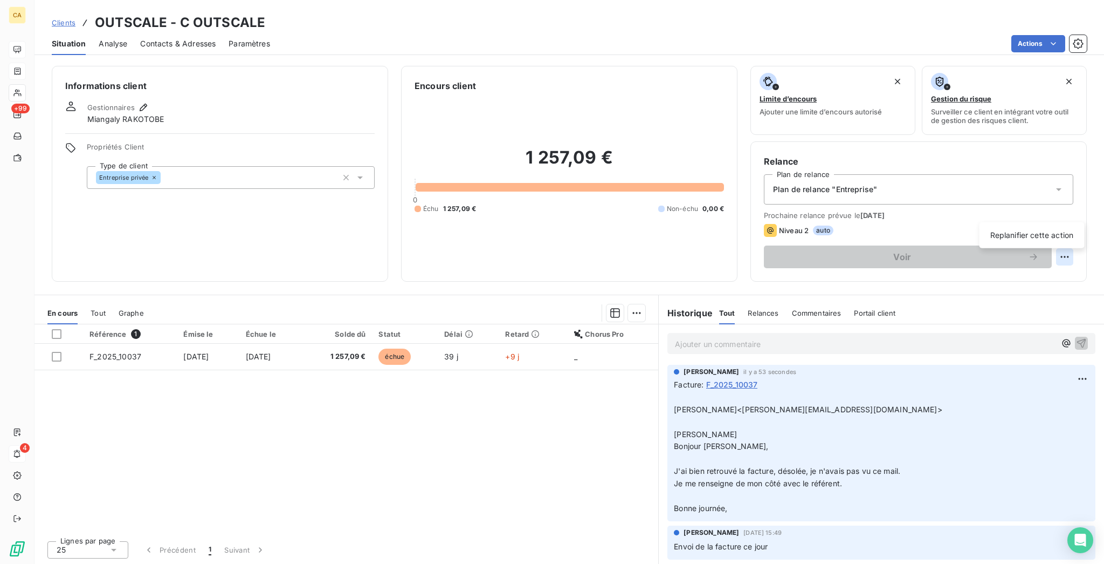
click at [1068, 218] on html "CA +99 4 Clients OUTSCALE - C OUTSCALE Situation Analyse Contacts & Adresses Pa…" at bounding box center [552, 282] width 1104 height 564
click at [1058, 237] on div "Replanifier cette action" at bounding box center [1032, 235] width 97 height 17
select select "9"
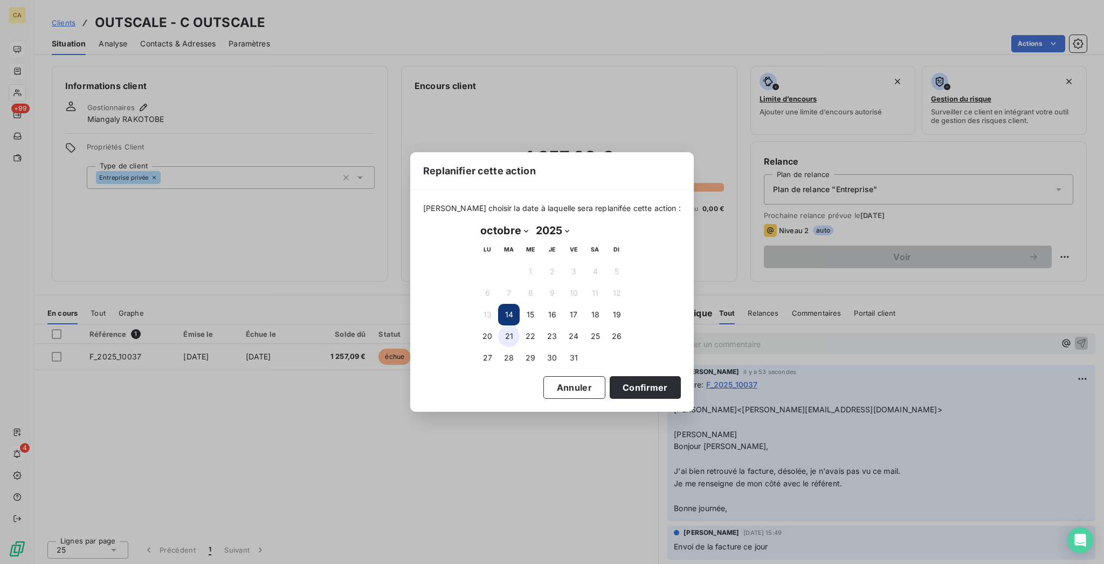
click at [507, 333] on button "21" at bounding box center [509, 336] width 22 height 22
click at [610, 379] on button "Confirmer" at bounding box center [645, 387] width 71 height 23
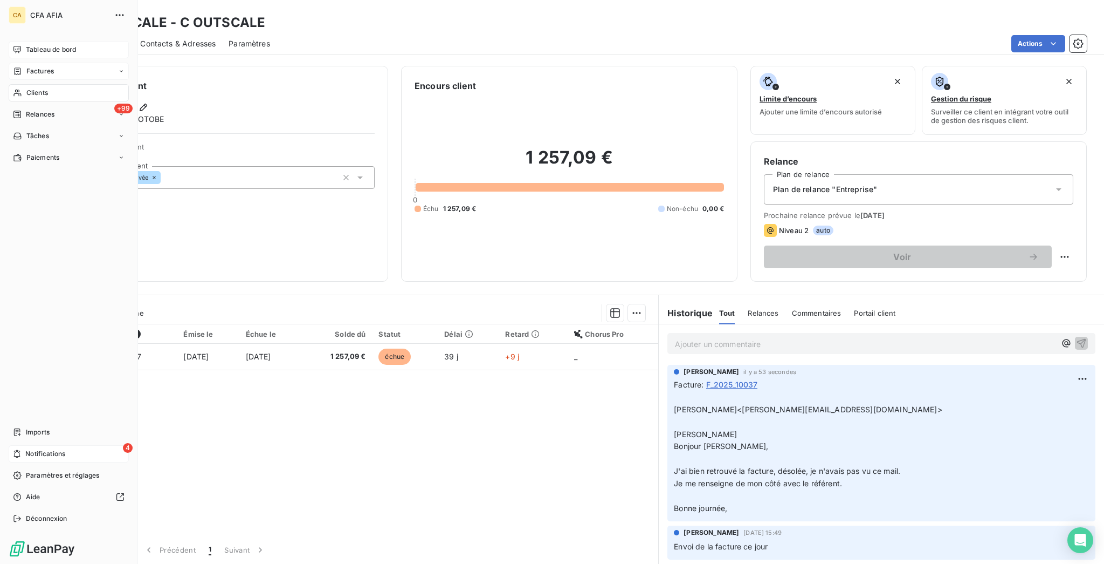
click at [26, 88] on span "Clients" at bounding box center [37, 93] width 22 height 10
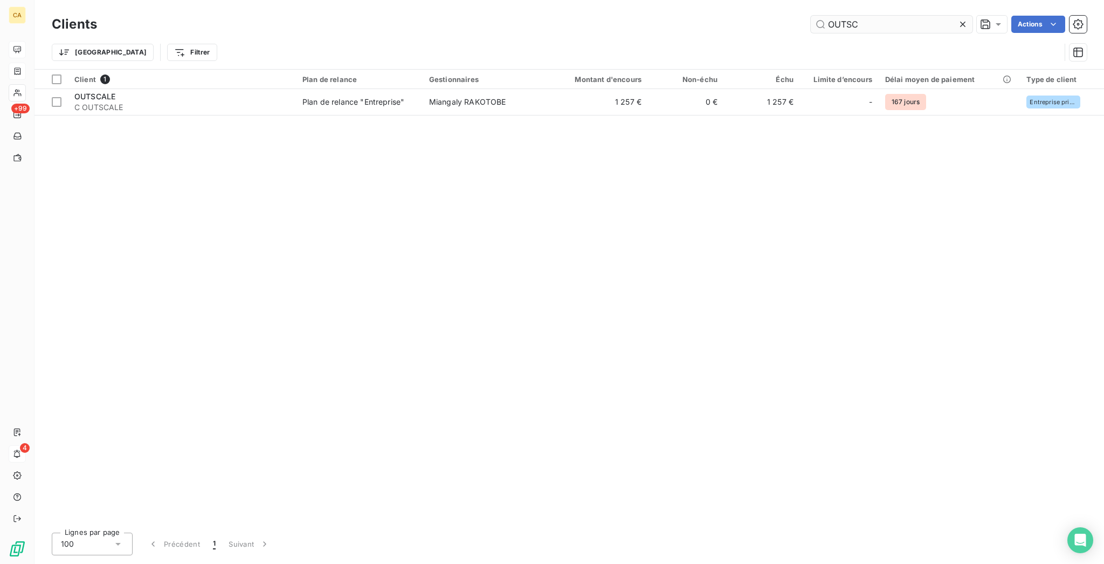
click at [886, 16] on div "OUTSC" at bounding box center [892, 24] width 162 height 17
click at [884, 18] on input "OUTSC" at bounding box center [892, 24] width 162 height 17
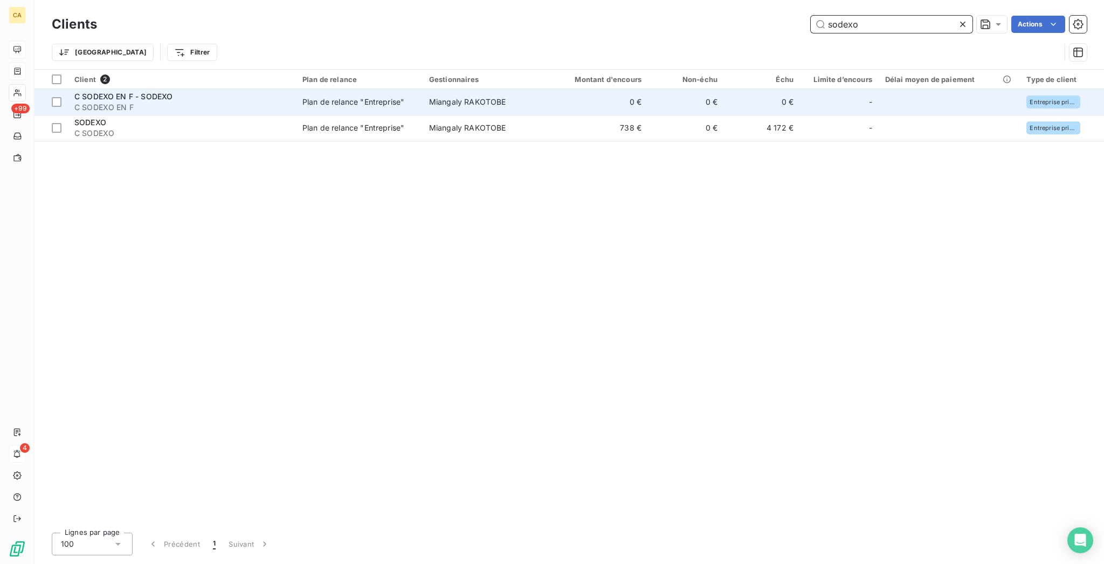
type input "sodexo"
click at [668, 97] on td "0 €" at bounding box center [686, 102] width 76 height 26
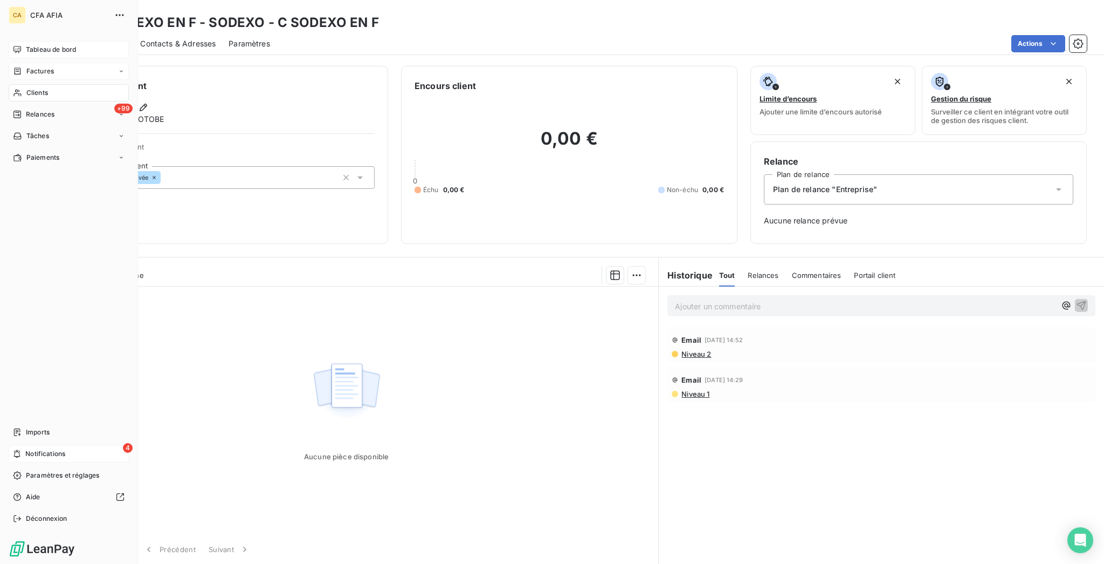
click at [5, 68] on div "CA CFA AFIA Tableau de bord Factures Clients +99 Relances Tâches Paiements Impo…" at bounding box center [69, 282] width 138 height 564
click at [20, 84] on div "Clients" at bounding box center [69, 92] width 120 height 17
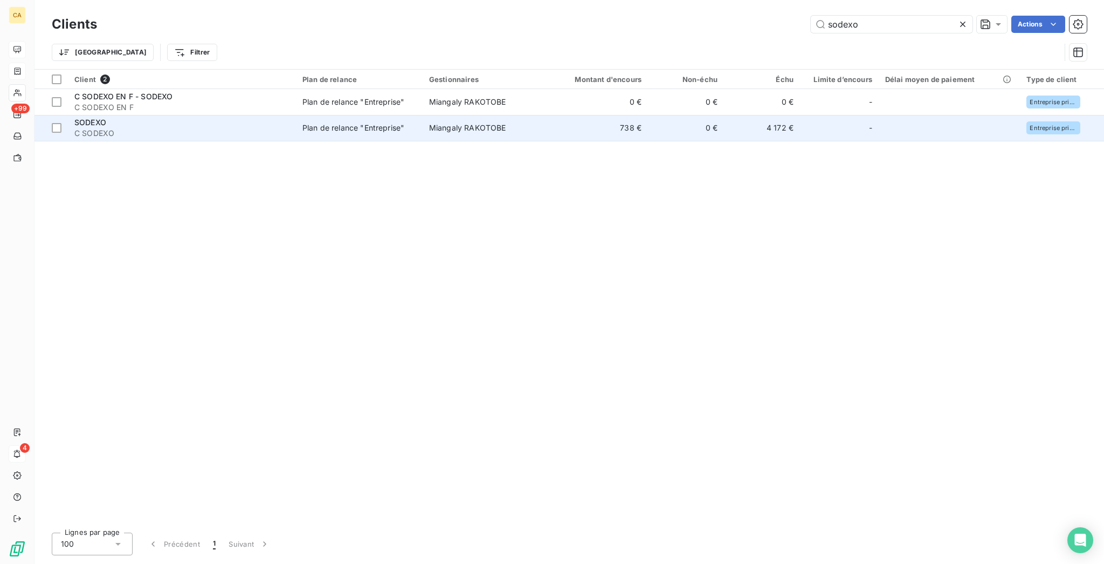
click at [118, 128] on span "C SODEXO" at bounding box center [181, 133] width 215 height 11
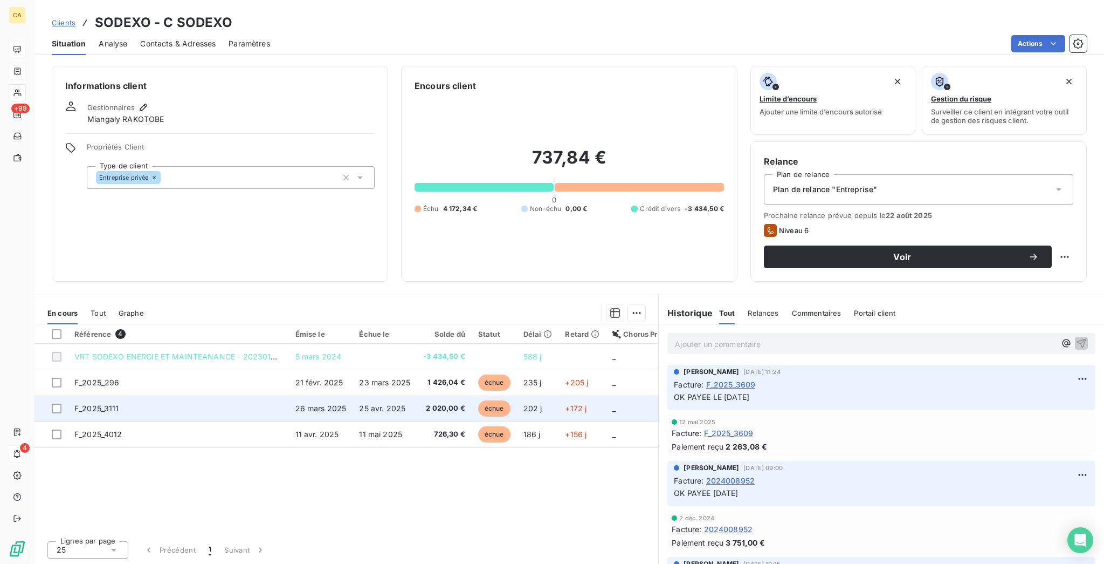
click at [296, 403] on span "26 mars 2025" at bounding box center [321, 407] width 51 height 9
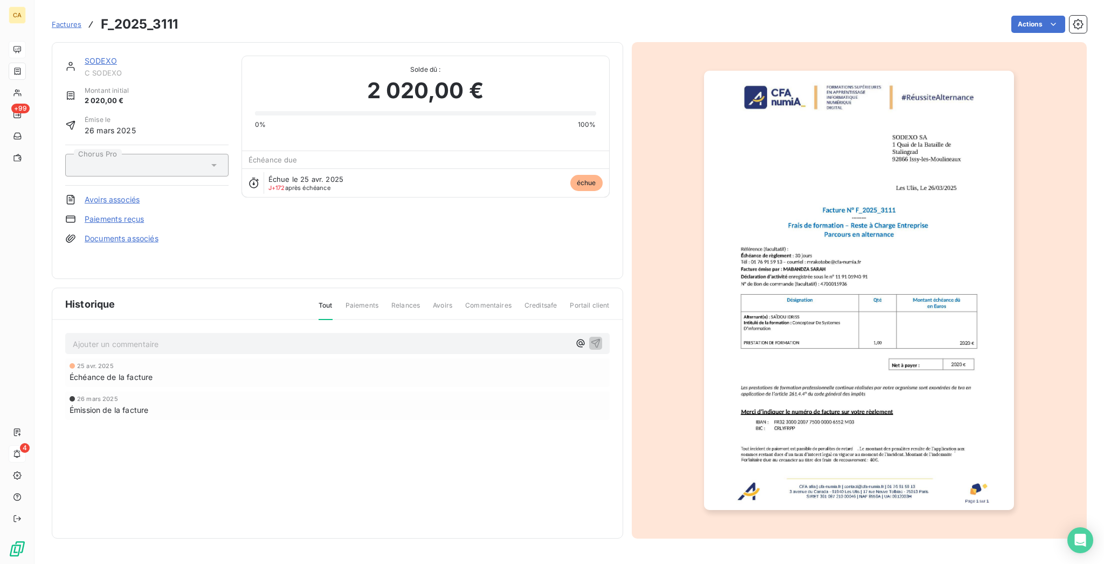
click at [179, 337] on p "Ajouter un commentaire ﻿" at bounding box center [321, 343] width 497 height 13
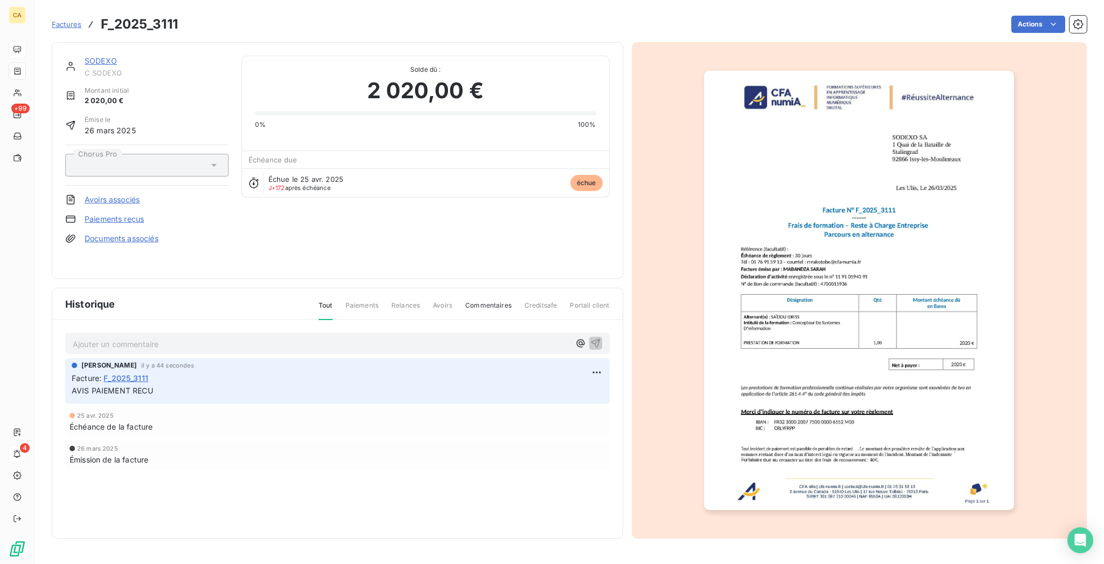
click at [98, 56] on div "SODEXO" at bounding box center [157, 61] width 144 height 11
click at [77, 46] on div "SODEXO C SODEXO Montant initial 2 020,00 € Émise le 26 mars 2025 Chorus Pro Avo…" at bounding box center [338, 160] width 572 height 237
click at [85, 56] on link "SODEXO" at bounding box center [101, 60] width 32 height 9
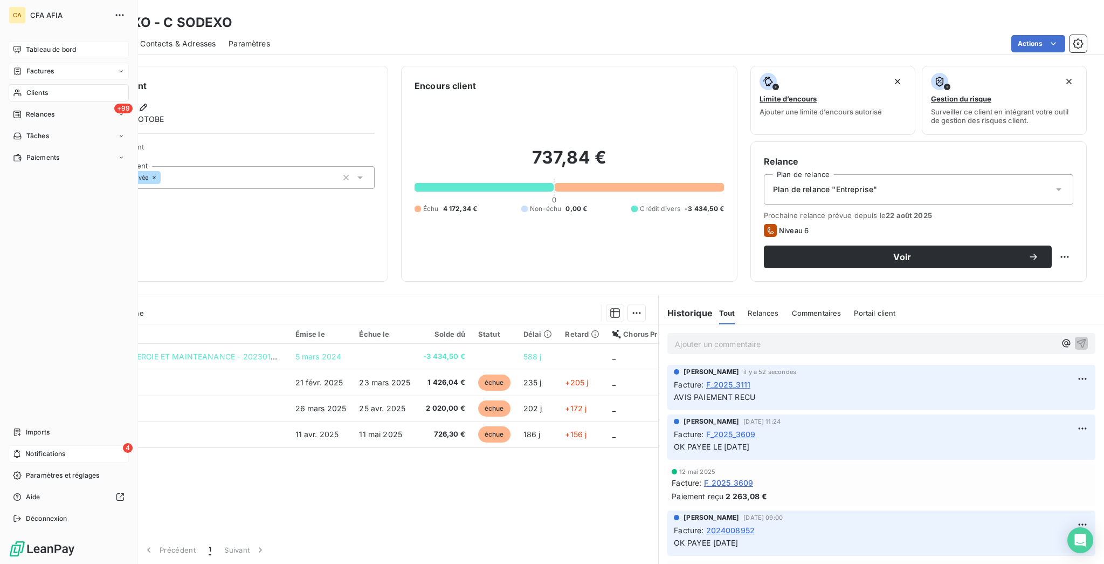
click at [15, 84] on div "Clients" at bounding box center [69, 92] width 120 height 17
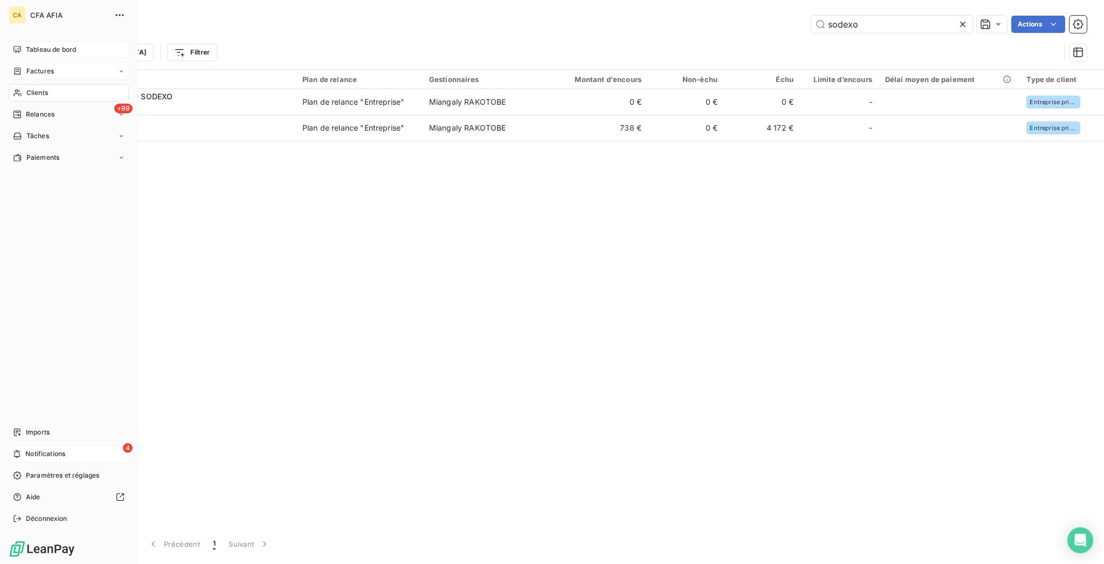
click at [23, 49] on nav "Tableau de bord Factures Clients +99 Relances Tâches Paiements" at bounding box center [69, 103] width 120 height 125
click at [26, 66] on span "Factures" at bounding box center [40, 71] width 28 height 10
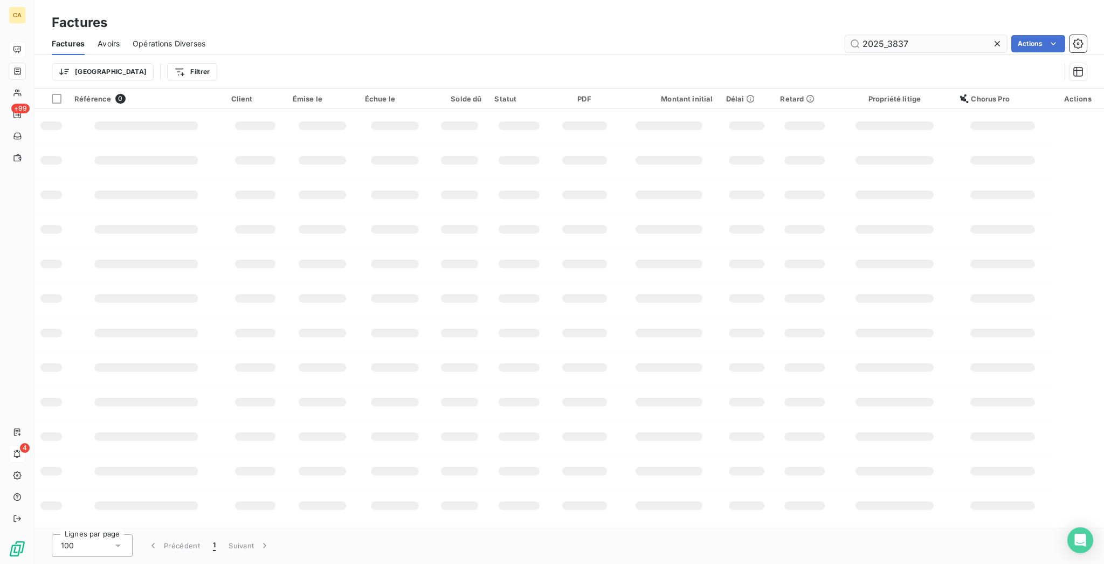
click at [954, 38] on input "2025_3837" at bounding box center [927, 43] width 162 height 17
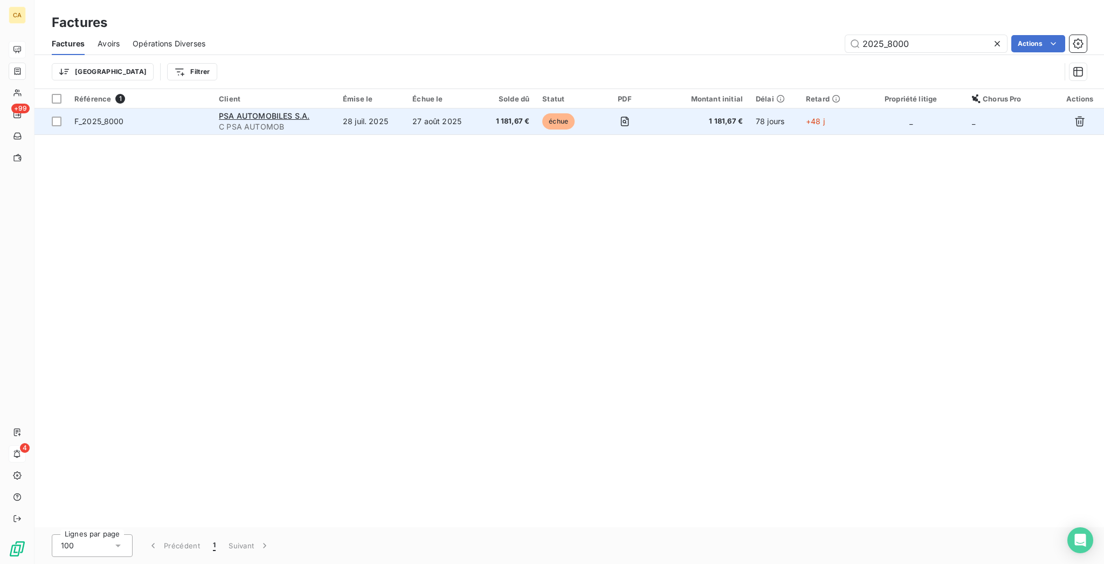
type input "2025_8000"
click at [379, 108] on td "28 juil. 2025" at bounding box center [372, 121] width 70 height 26
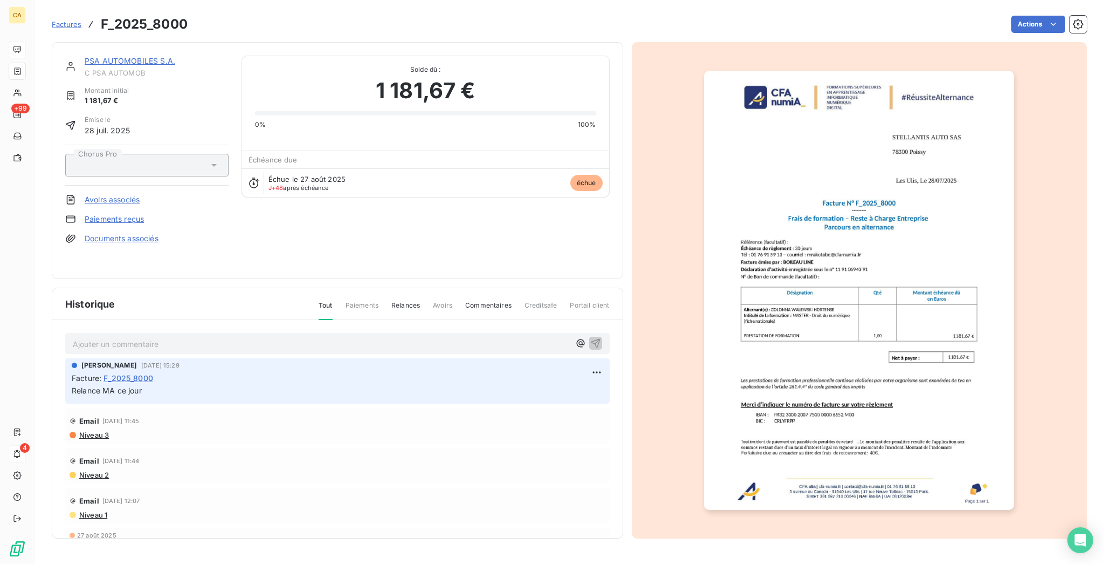
click at [205, 337] on p "Ajouter un commentaire ﻿" at bounding box center [321, 343] width 497 height 13
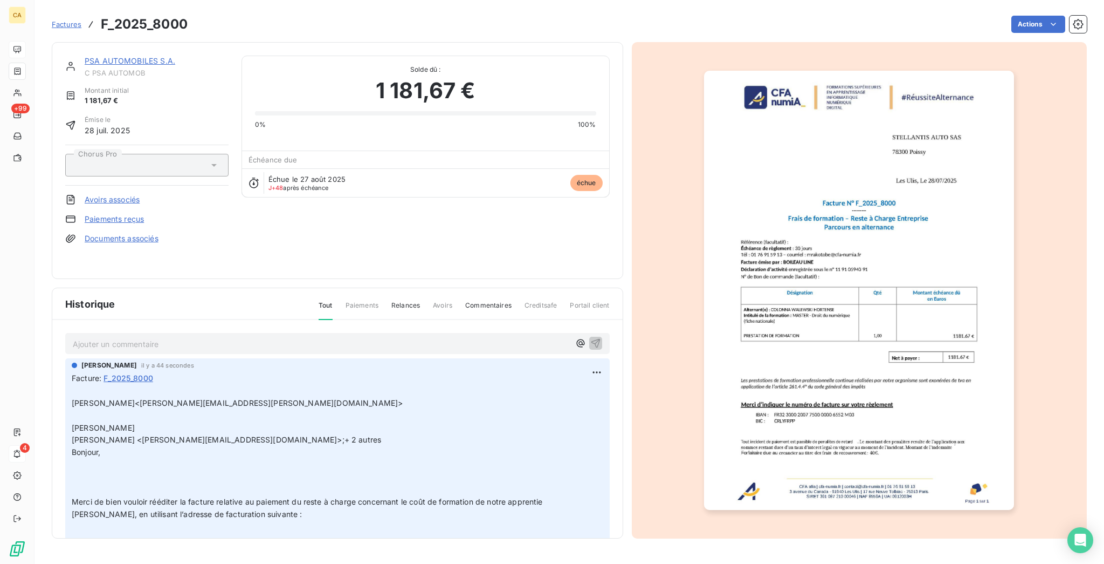
click at [148, 46] on div "PSA AUTOMOBILES S.A. C PSA AUTOMOB Montant initial 1 181,67 € Émise le 28 juil.…" at bounding box center [338, 160] width 572 height 237
click at [147, 56] on link "PSA AUTOMOBILES S.A." at bounding box center [130, 60] width 91 height 9
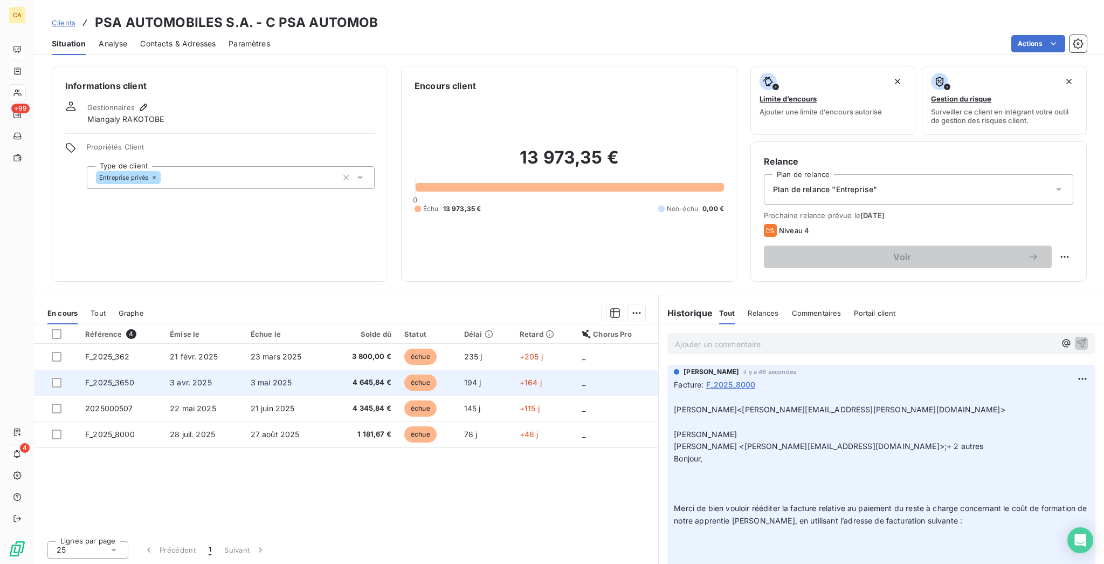
click at [117, 378] on span "F_2025_3650" at bounding box center [109, 382] width 49 height 9
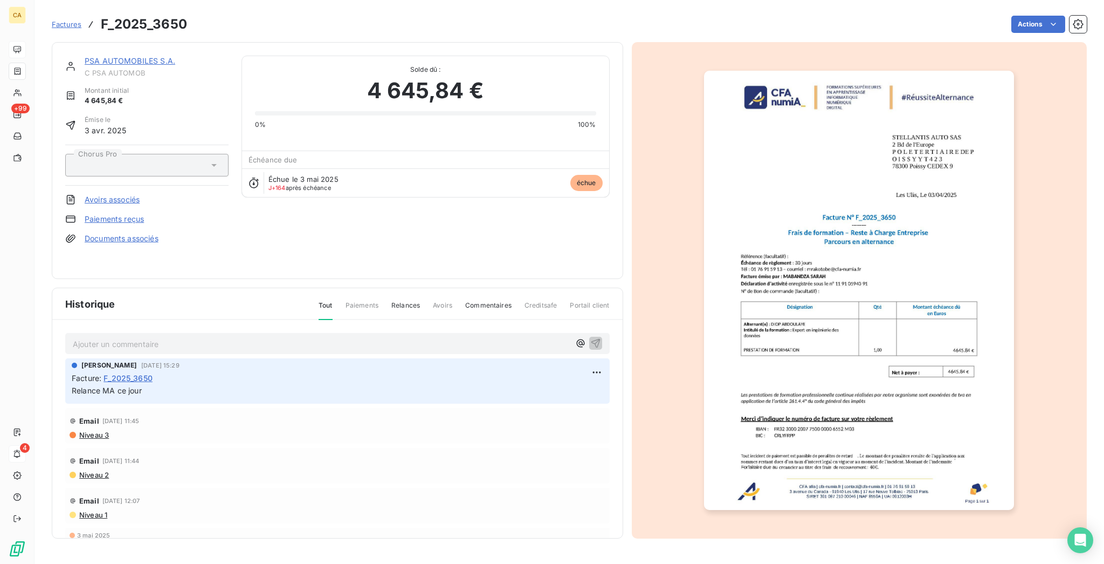
click at [108, 56] on link "PSA AUTOMOBILES S.A." at bounding box center [130, 60] width 91 height 9
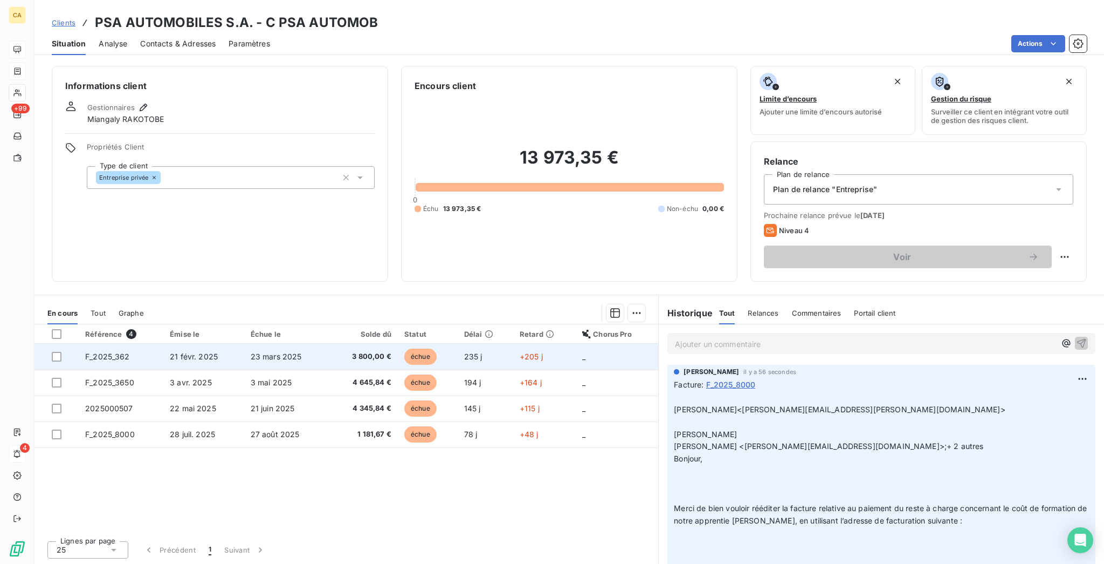
click at [112, 352] on span "F_2025_362" at bounding box center [107, 356] width 45 height 9
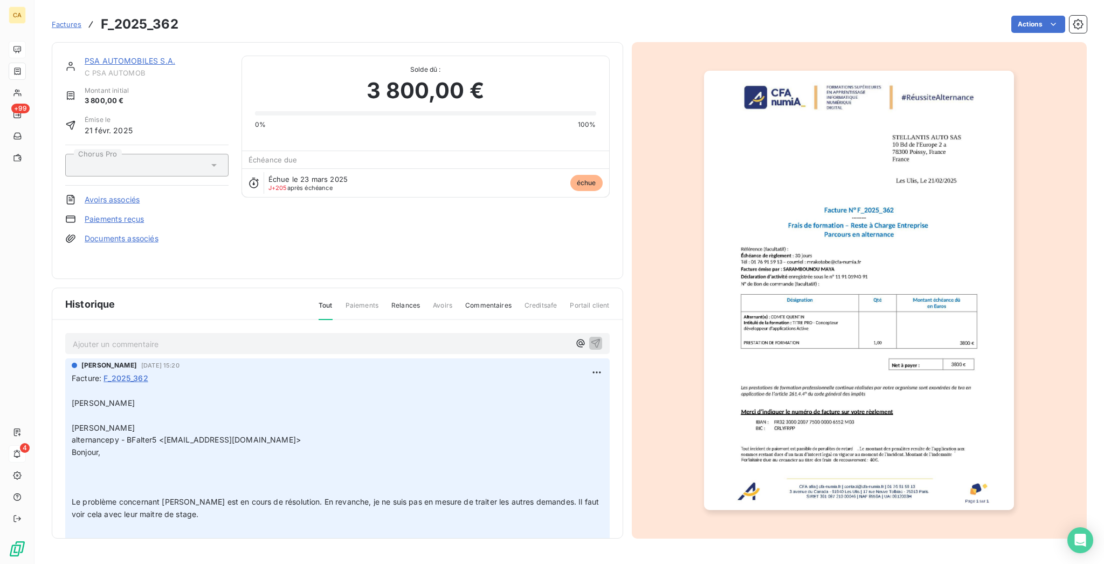
click at [115, 56] on link "PSA AUTOMOBILES S.A." at bounding box center [130, 60] width 91 height 9
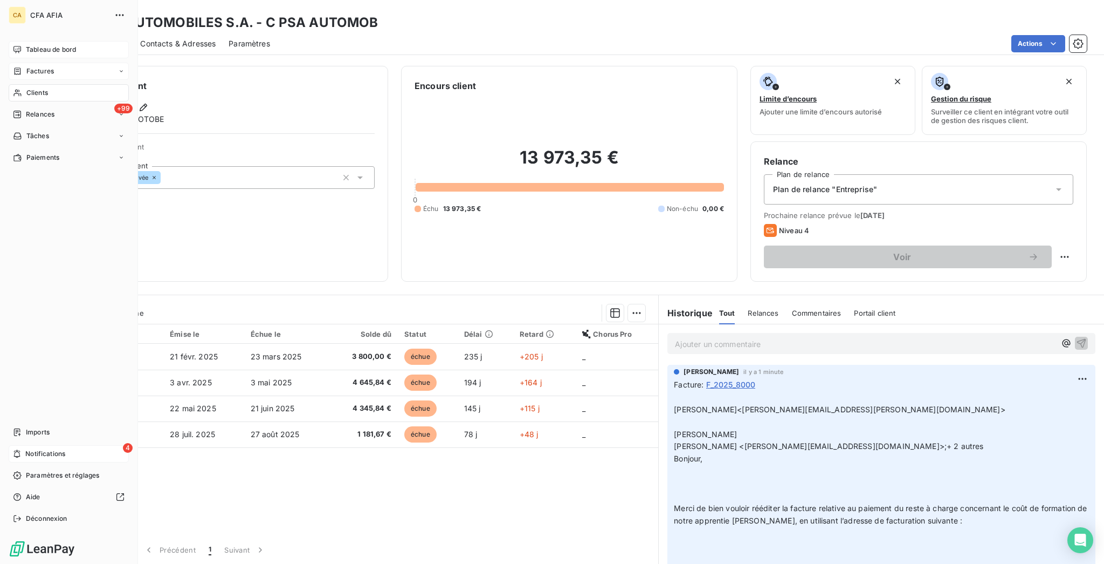
click at [13, 67] on icon at bounding box center [17, 71] width 9 height 9
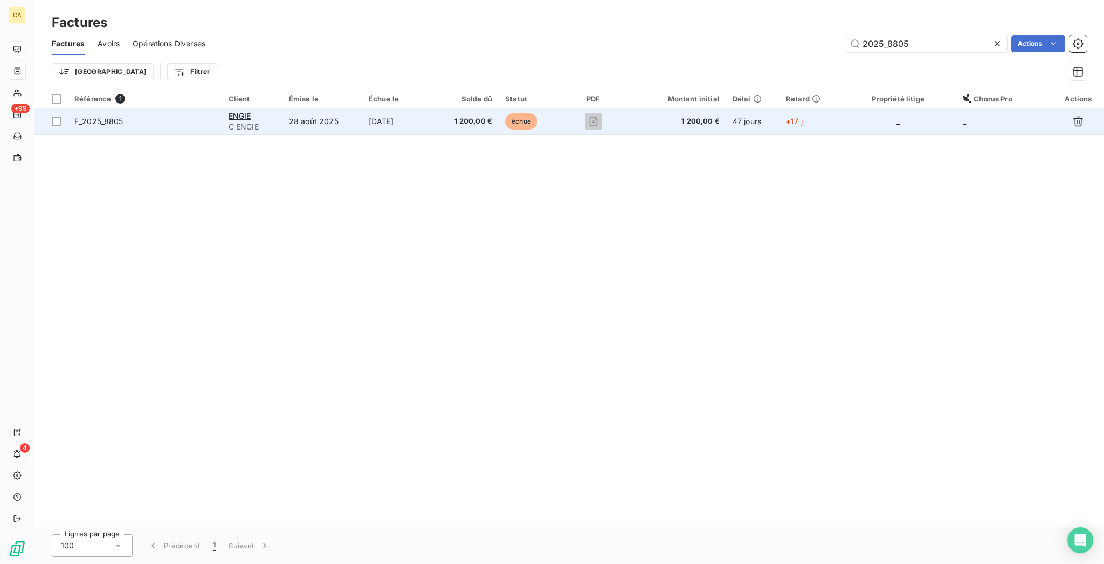
type input "2025_8805"
click at [469, 108] on td "1 200,00 €" at bounding box center [466, 121] width 65 height 26
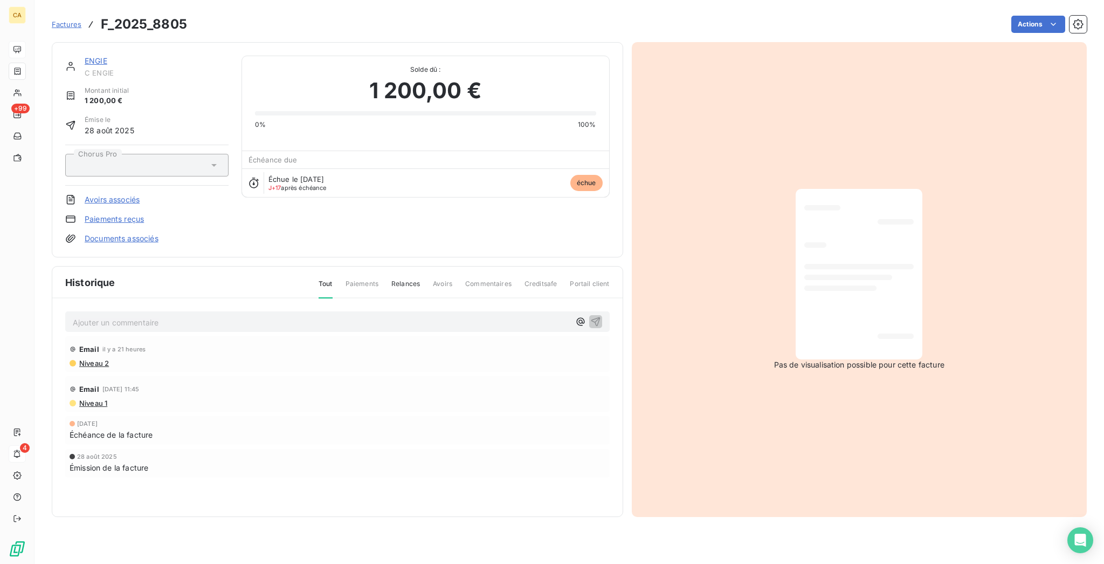
click at [154, 315] on p "Ajouter un commentaire ﻿" at bounding box center [321, 321] width 497 height 13
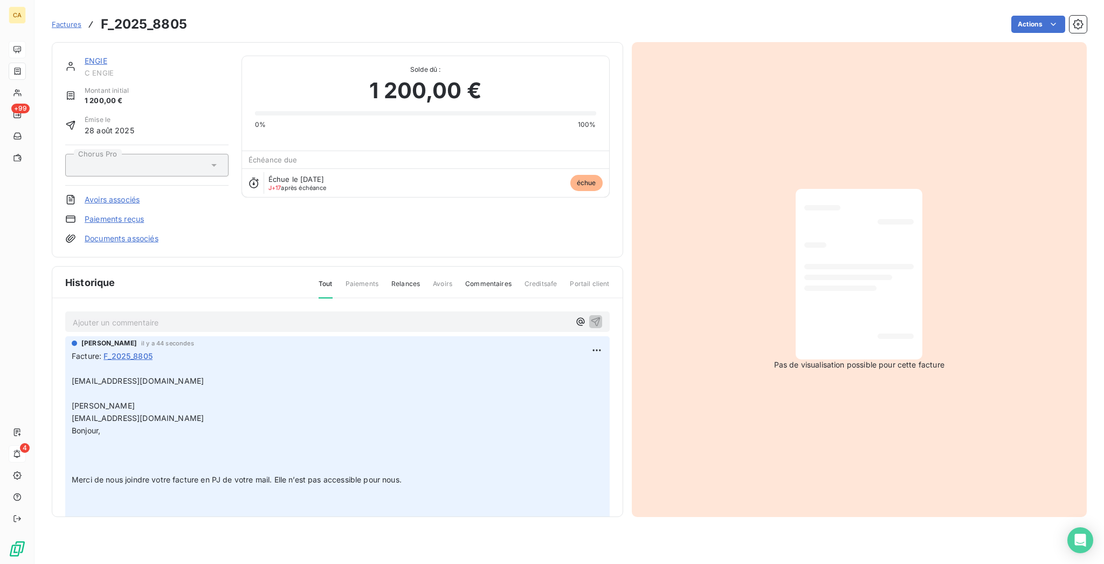
click at [85, 56] on link "ENGIE" at bounding box center [96, 60] width 23 height 9
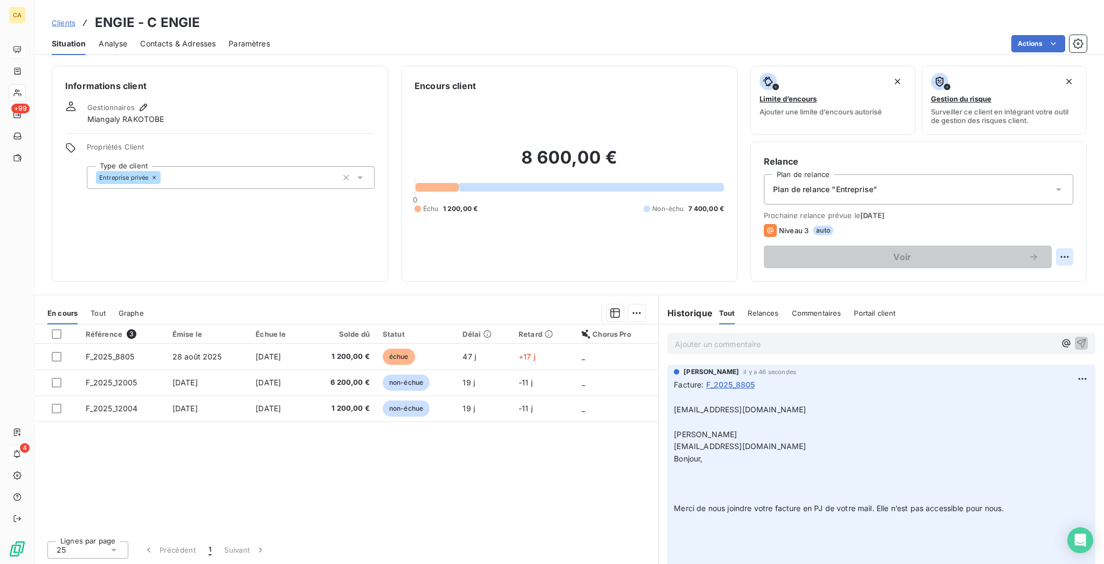
click at [1070, 212] on html "CA +99 4 Clients ENGIE - C ENGIE Situation Analyse Contacts & Adresses Paramètr…" at bounding box center [552, 282] width 1104 height 564
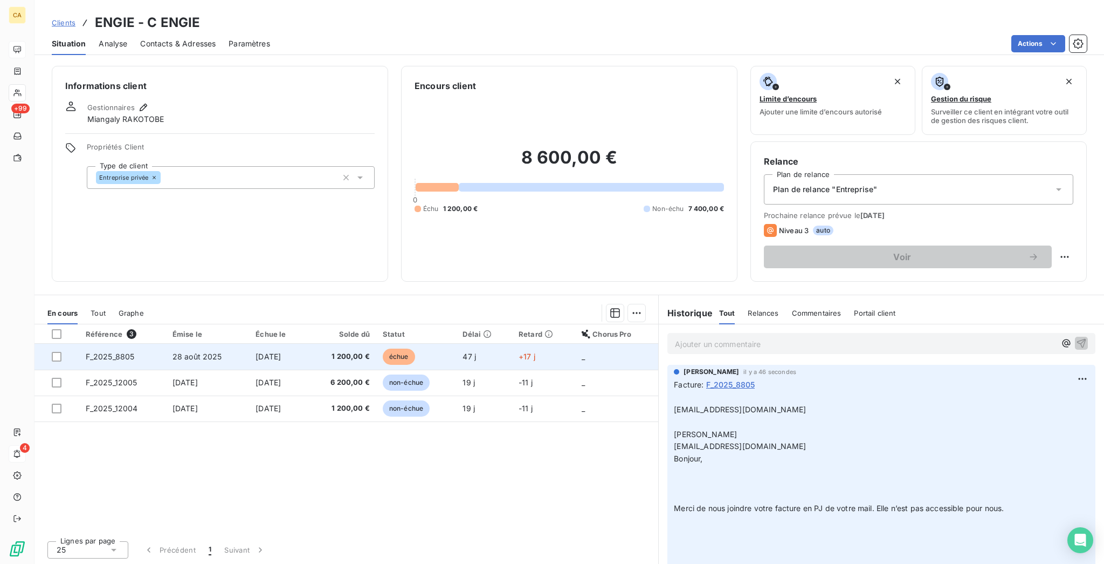
click at [351, 351] on span "1 200,00 €" at bounding box center [341, 356] width 57 height 11
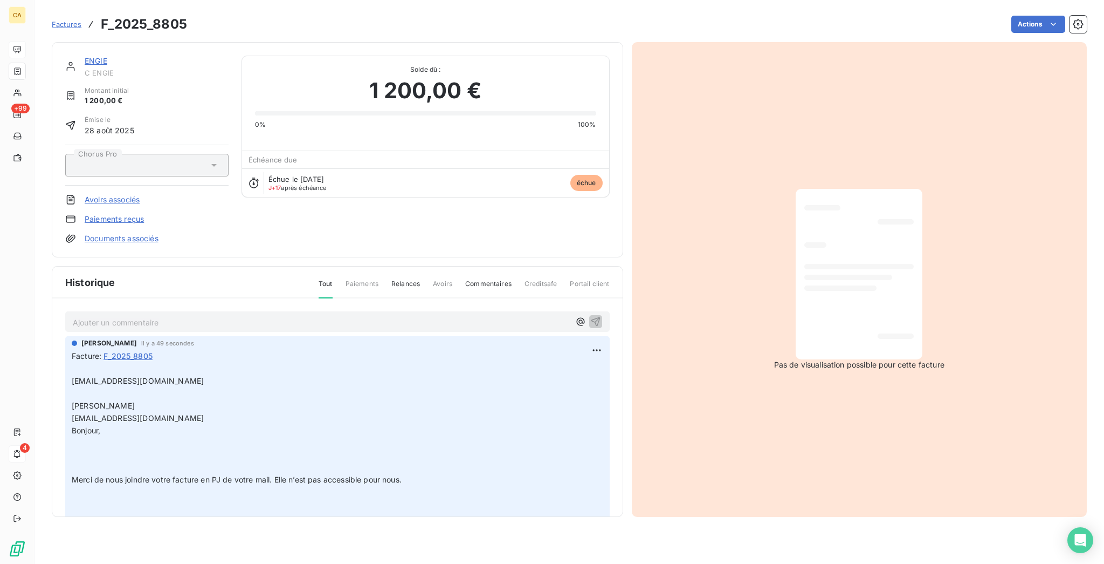
click at [177, 315] on p "Ajouter un commentaire ﻿" at bounding box center [321, 321] width 497 height 13
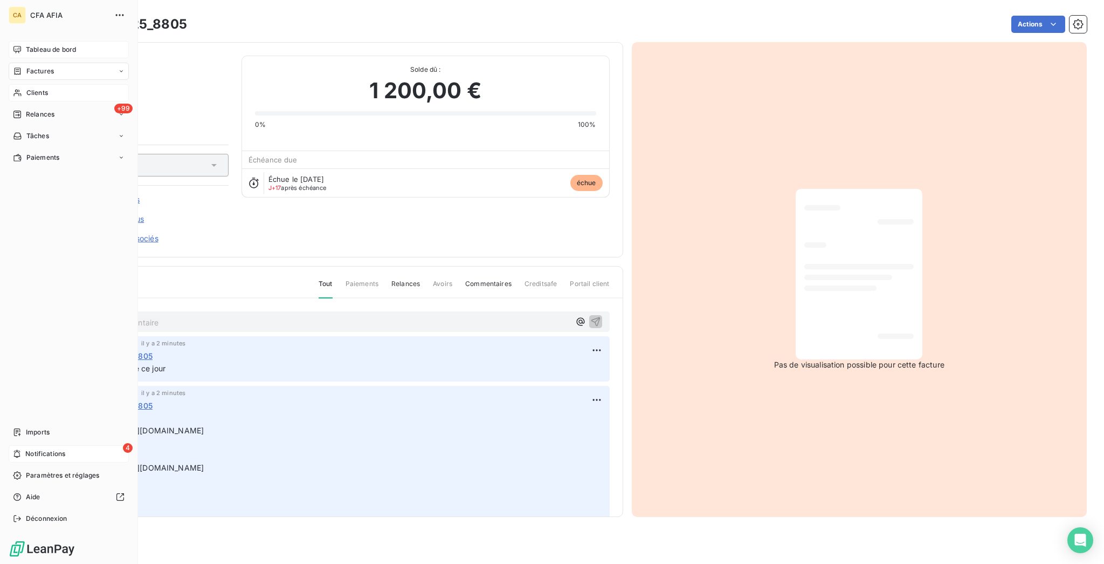
click at [26, 88] on span "Clients" at bounding box center [37, 93] width 22 height 10
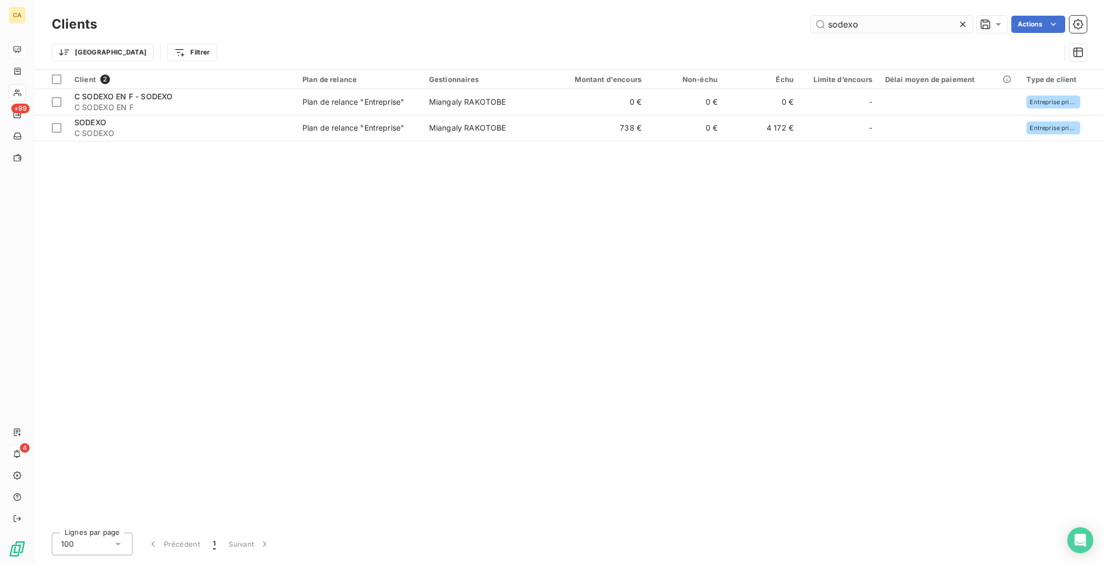
click at [890, 26] on input "sodexo" at bounding box center [892, 24] width 162 height 17
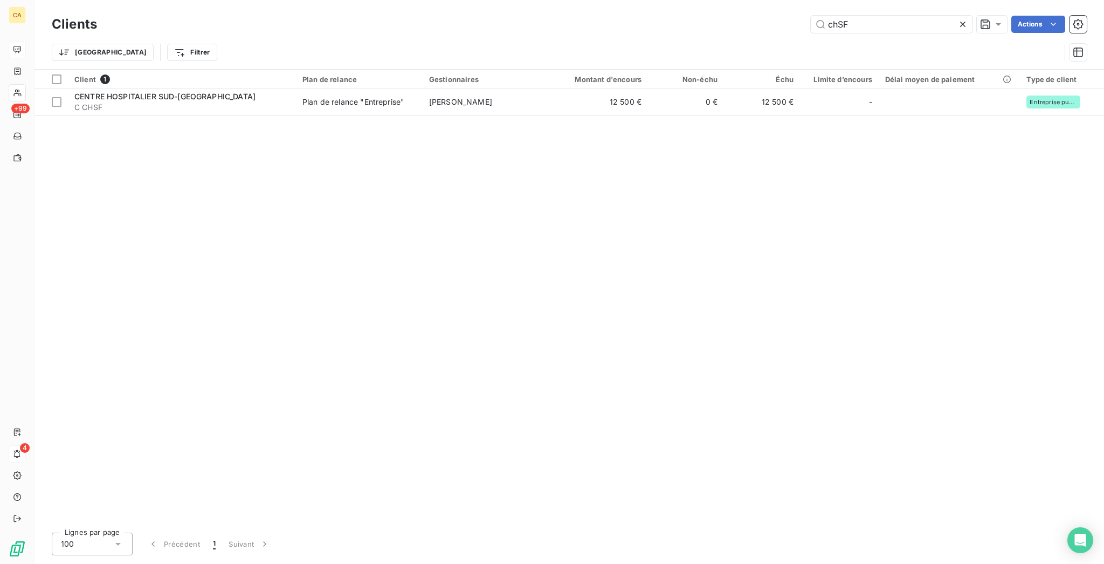
type input "chSF"
click at [521, 102] on div "Client 1 Plan de relance Gestionnaires Montant d'encours Non-échu Échu Limite d…" at bounding box center [570, 297] width 1070 height 454
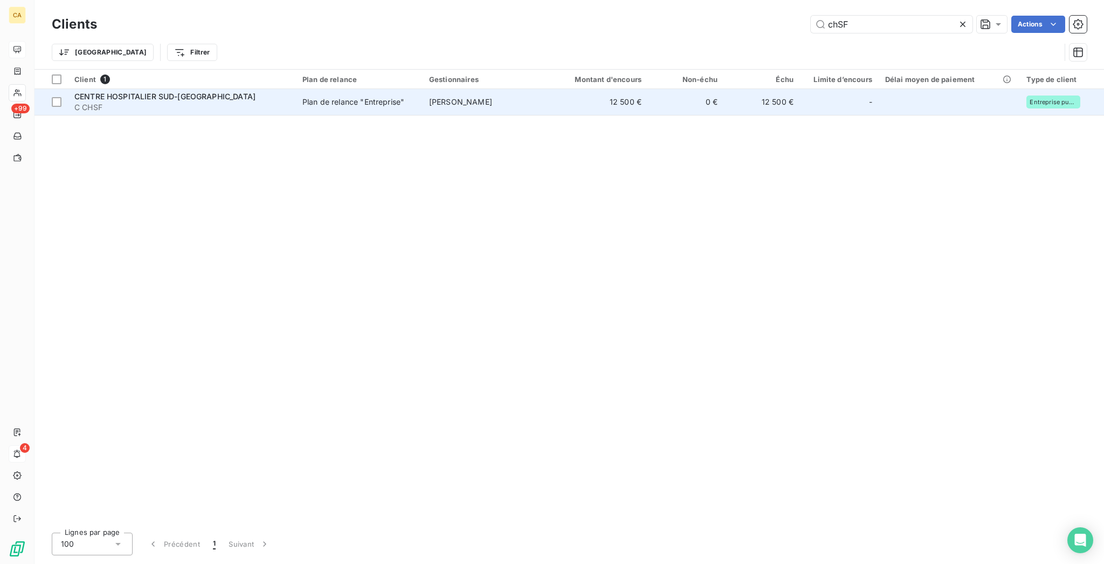
click at [523, 98] on td "[PERSON_NAME]" at bounding box center [484, 102] width 123 height 26
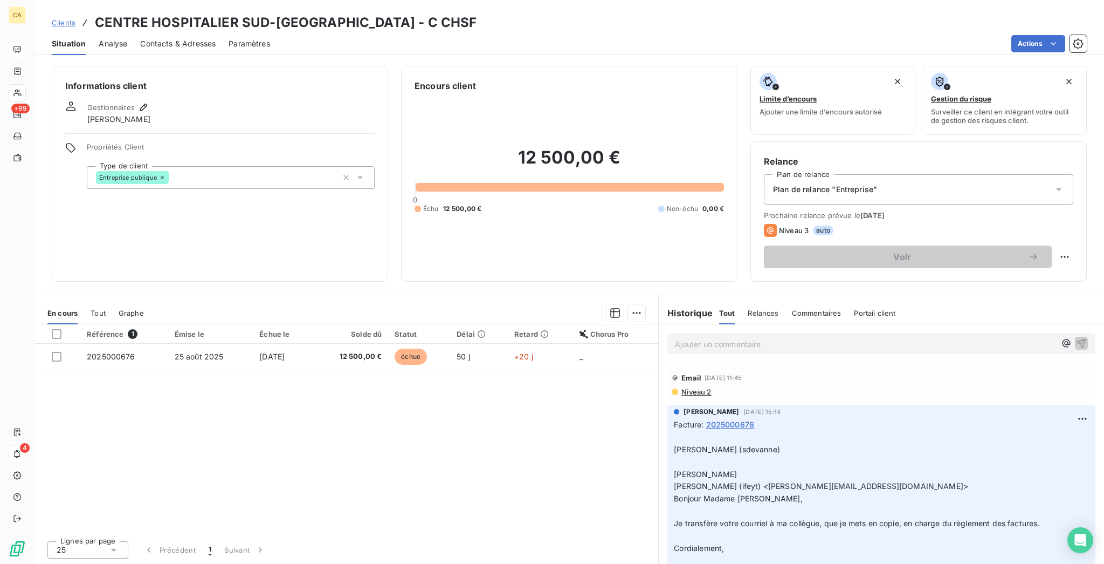
click at [196, 32] on div "Situation Analyse Contacts & Adresses Paramètres Actions" at bounding box center [570, 43] width 1070 height 23
click at [189, 32] on div "Contacts & Adresses" at bounding box center [178, 43] width 76 height 23
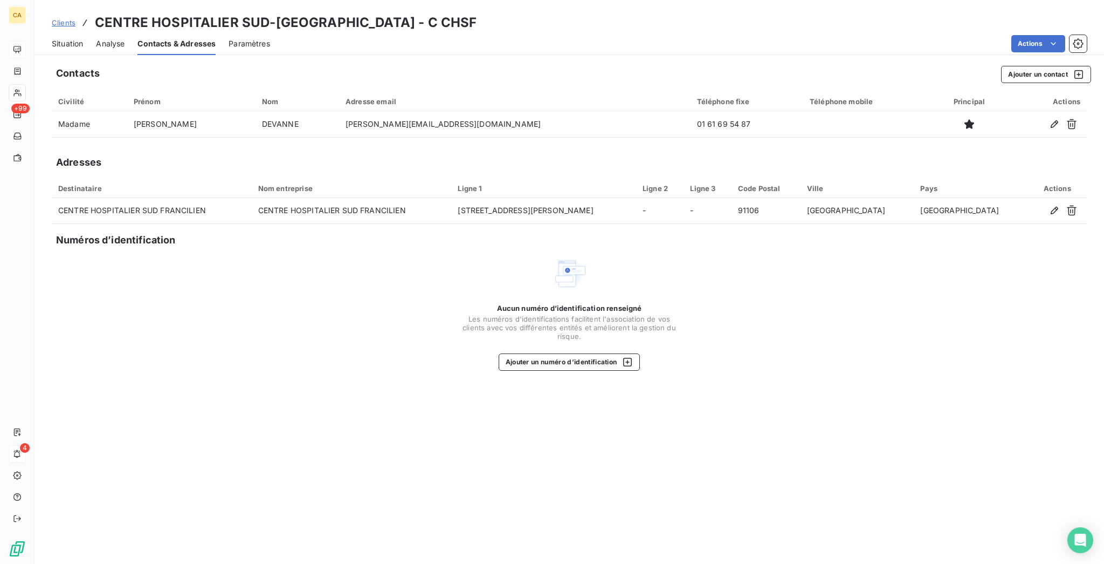
click at [67, 40] on div "Situation" at bounding box center [67, 43] width 31 height 23
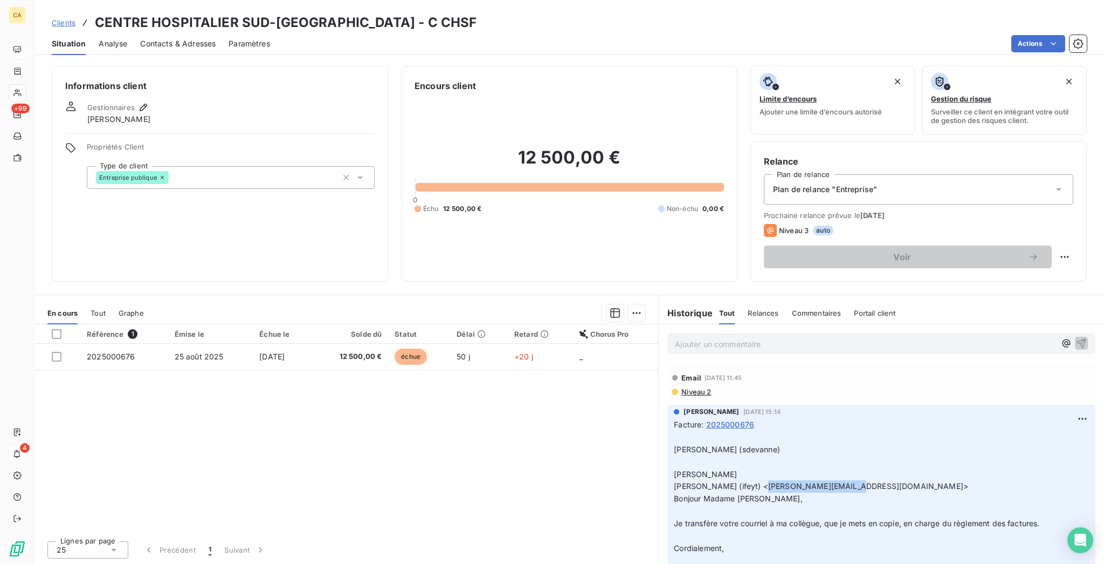
drag, startPoint x: 821, startPoint y: 399, endPoint x: 747, endPoint y: 394, distance: 74.0
click at [747, 481] on span "​FEYT Isabelle (ifeyt) <isabelle.feyt@chsf.fr>​" at bounding box center [821, 485] width 294 height 9
copy span "isabelle.feyt@chsf.fr"
click at [165, 38] on span "Contacts & Adresses" at bounding box center [178, 43] width 76 height 11
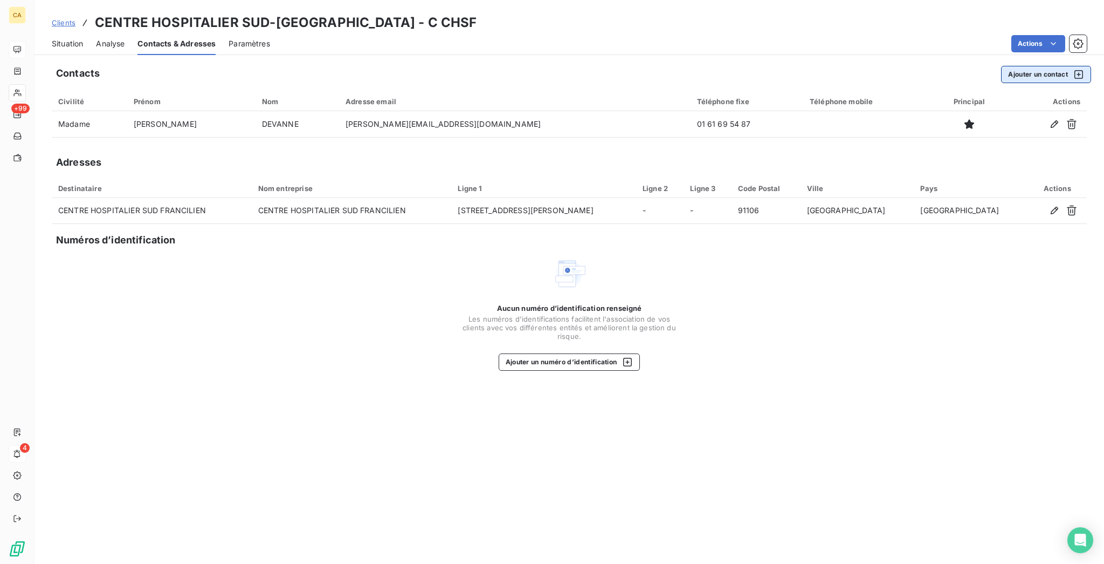
click at [1044, 70] on button "Ajouter un contact" at bounding box center [1046, 74] width 90 height 17
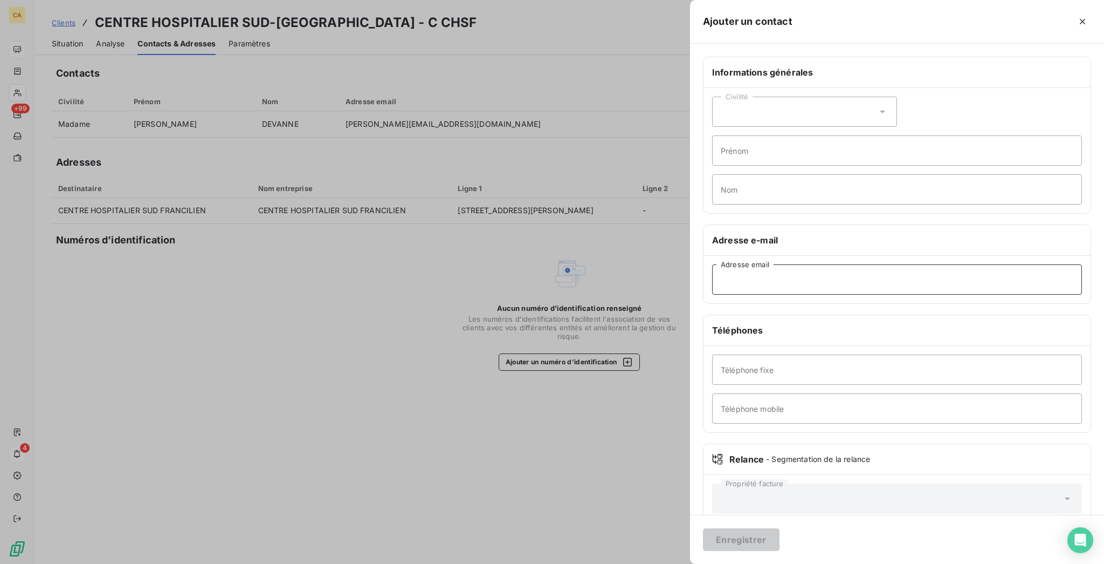
click at [877, 264] on input "Adresse email" at bounding box center [897, 279] width 370 height 30
paste input "isabelle.feyt@chsf.fr"
type input "isabelle.feyt@chsf.fr"
click at [874, 99] on div "Civilité" at bounding box center [804, 112] width 185 height 30
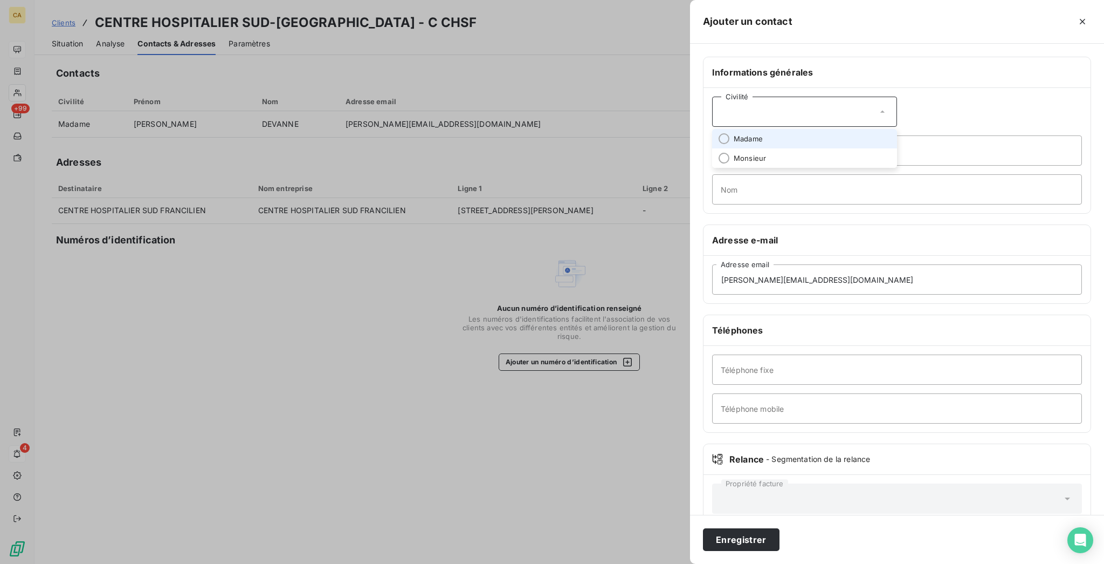
click at [855, 129] on li "Madame" at bounding box center [804, 138] width 185 height 19
click at [853, 135] on input "Prénom" at bounding box center [897, 150] width 370 height 30
type input "ISABELLE"
type input "FEYT"
click at [703, 528] on button "Enregistrer" at bounding box center [741, 539] width 77 height 23
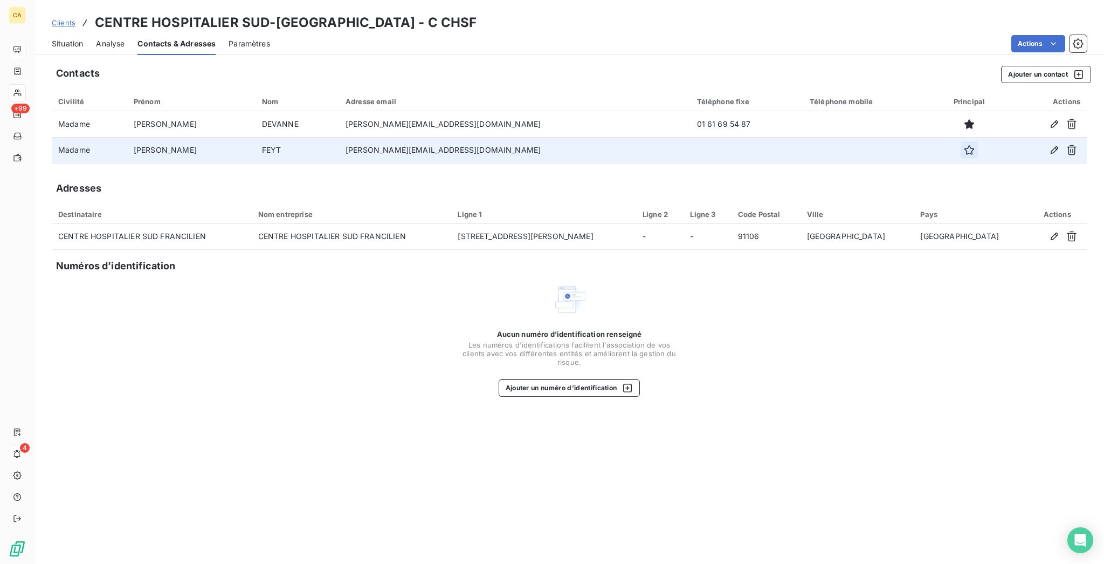
click at [964, 145] on icon "button" at bounding box center [969, 150] width 11 height 11
click at [57, 22] on div "Clients CENTRE HOSPITALIER SUD-FRANCE - C CHSF" at bounding box center [264, 22] width 425 height 19
click at [61, 38] on span "Situation" at bounding box center [67, 43] width 31 height 11
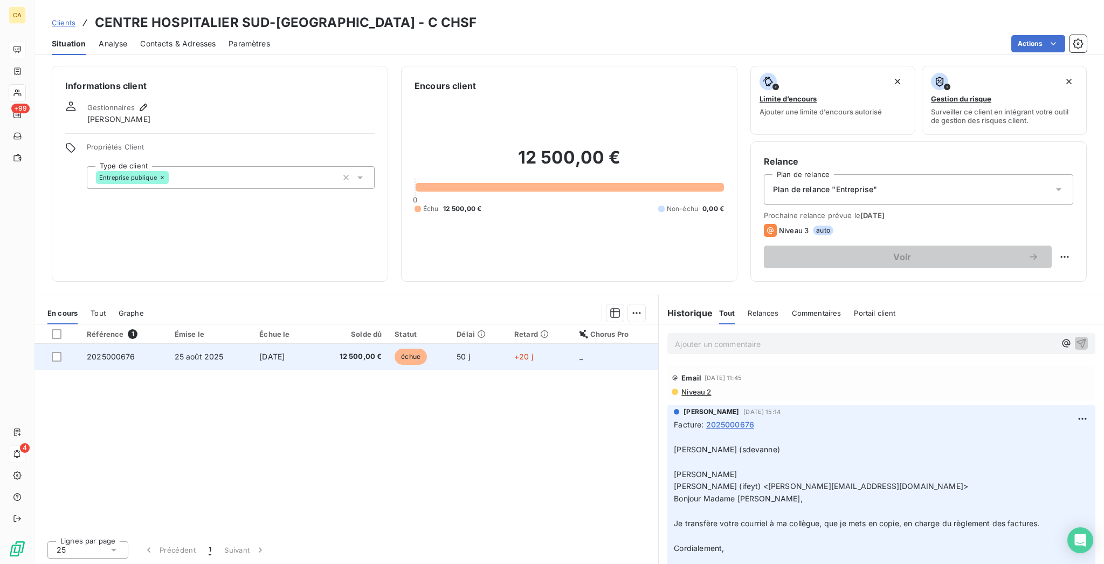
click at [226, 344] on td "25 août 2025" at bounding box center [210, 357] width 85 height 26
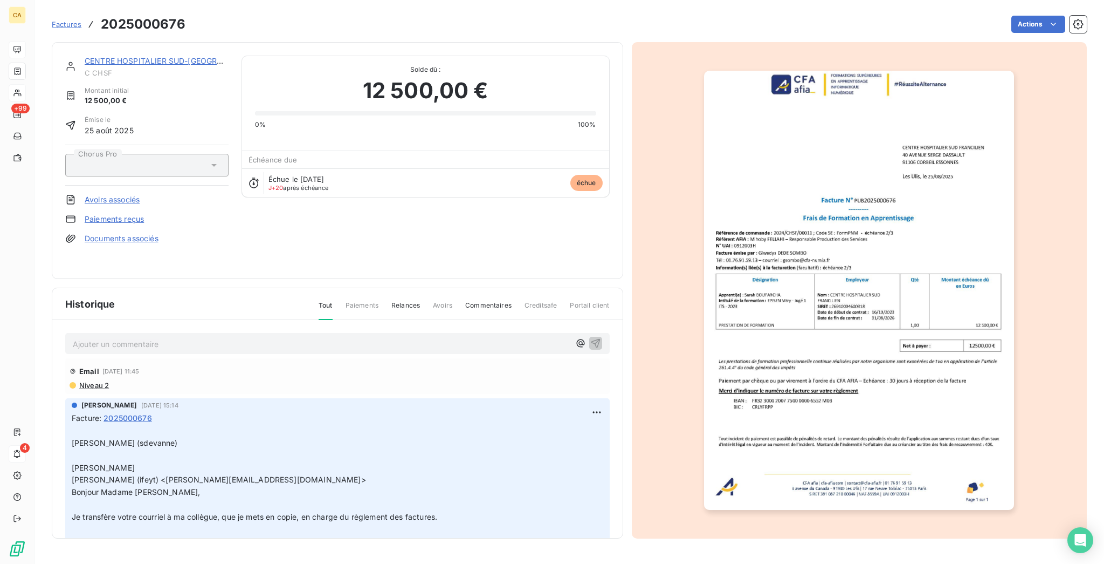
click at [134, 337] on p "Ajouter un commentaire ﻿" at bounding box center [321, 343] width 497 height 13
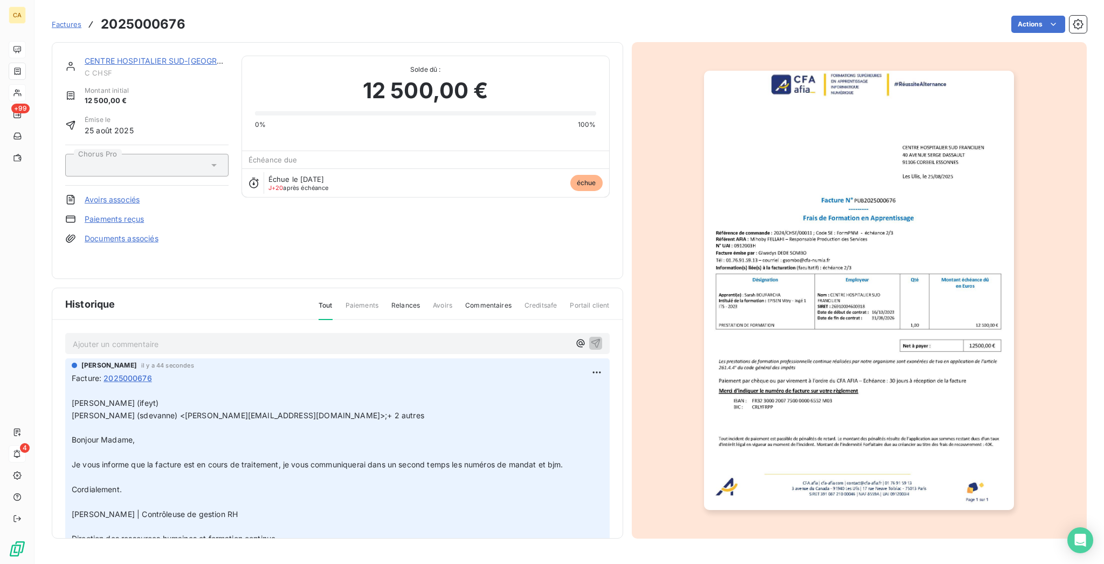
click at [157, 56] on link "CENTRE HOSPITALIER SUD-[GEOGRAPHIC_DATA]" at bounding box center [176, 60] width 182 height 9
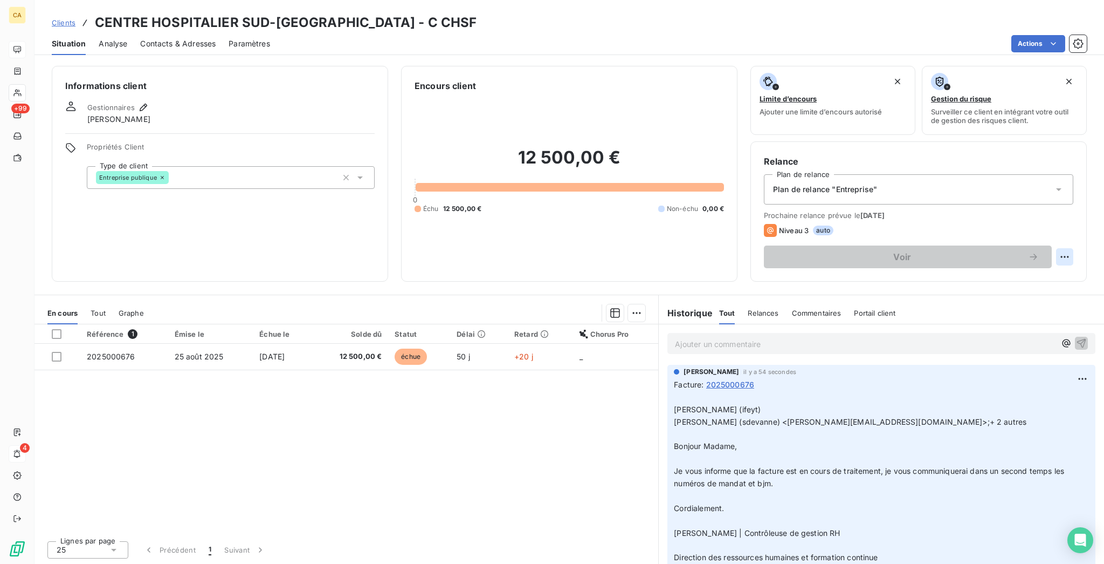
click at [1069, 215] on html "CA +99 4 Clients CENTRE HOSPITALIER SUD-FRANCE - C CHSF Situation Analyse Conta…" at bounding box center [552, 282] width 1104 height 564
click at [1028, 234] on div "Replanifier cette action" at bounding box center [1032, 235] width 97 height 17
select select "9"
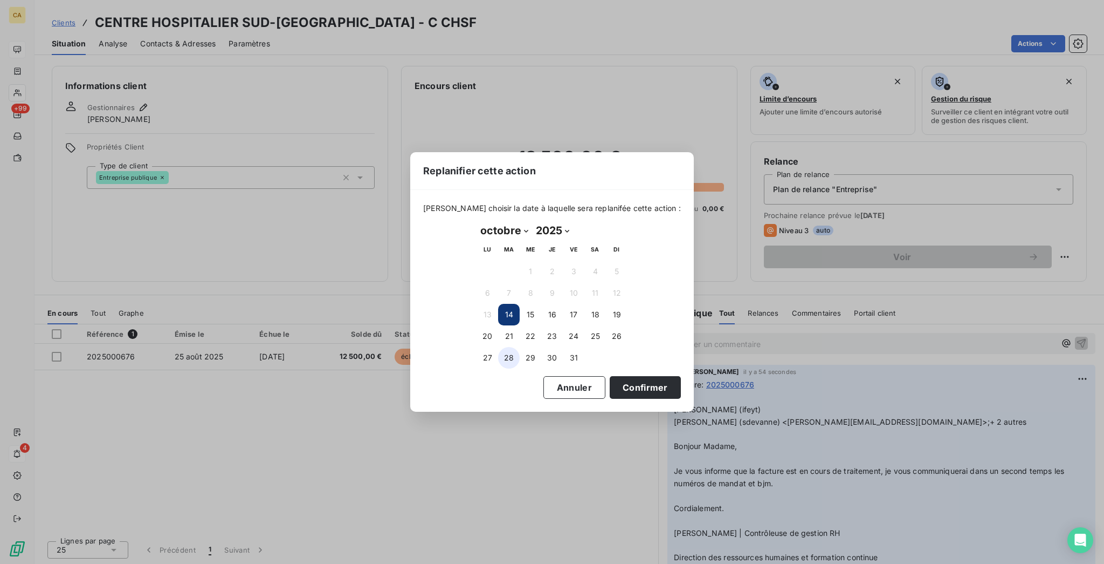
click at [513, 356] on button "28" at bounding box center [509, 358] width 22 height 22
click at [610, 376] on button "Confirmer" at bounding box center [645, 387] width 71 height 23
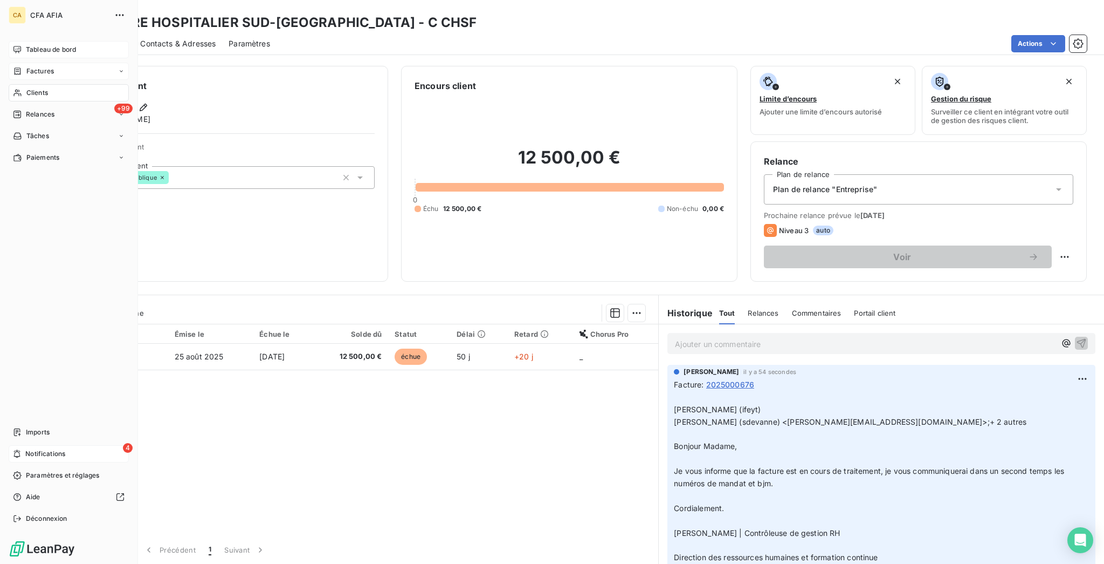
click at [19, 66] on div "Factures" at bounding box center [33, 71] width 41 height 10
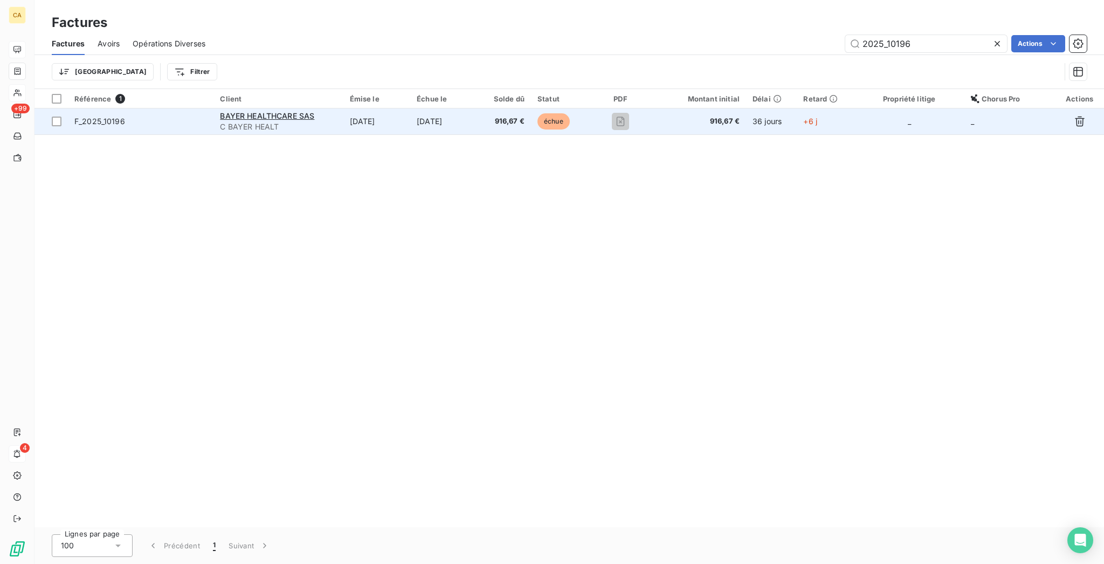
type input "2025_10196"
click at [337, 121] on span "C BAYER HEALT" at bounding box center [278, 126] width 116 height 11
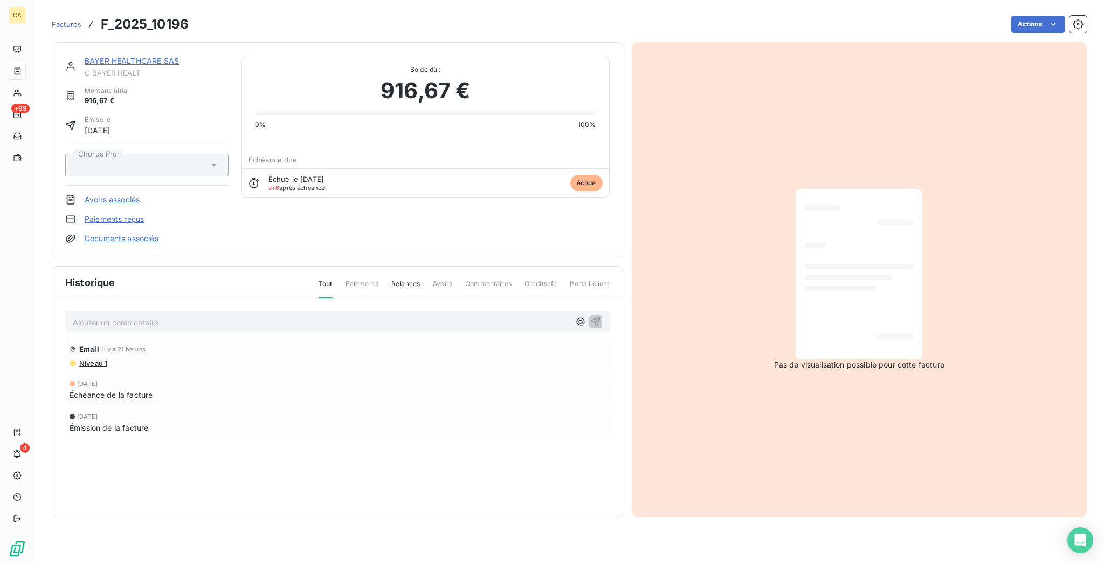
click at [179, 315] on p "Ajouter un commentaire ﻿" at bounding box center [321, 321] width 497 height 13
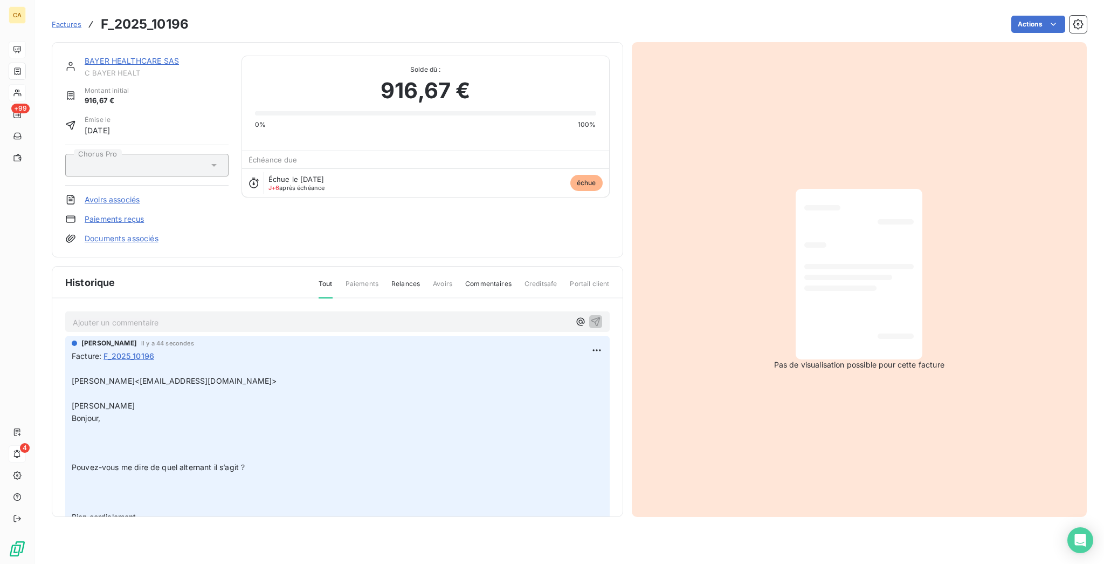
click at [164, 315] on p "Ajouter un commentaire ﻿" at bounding box center [321, 321] width 497 height 13
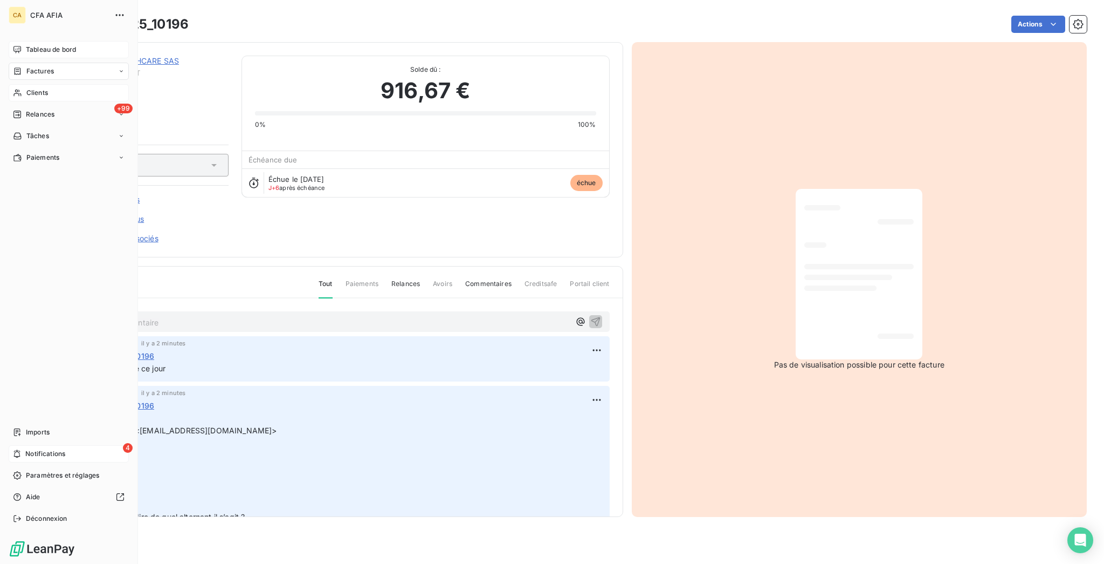
click at [15, 67] on icon at bounding box center [18, 70] width 6 height 7
click at [26, 88] on span "Factures" at bounding box center [40, 93] width 28 height 10
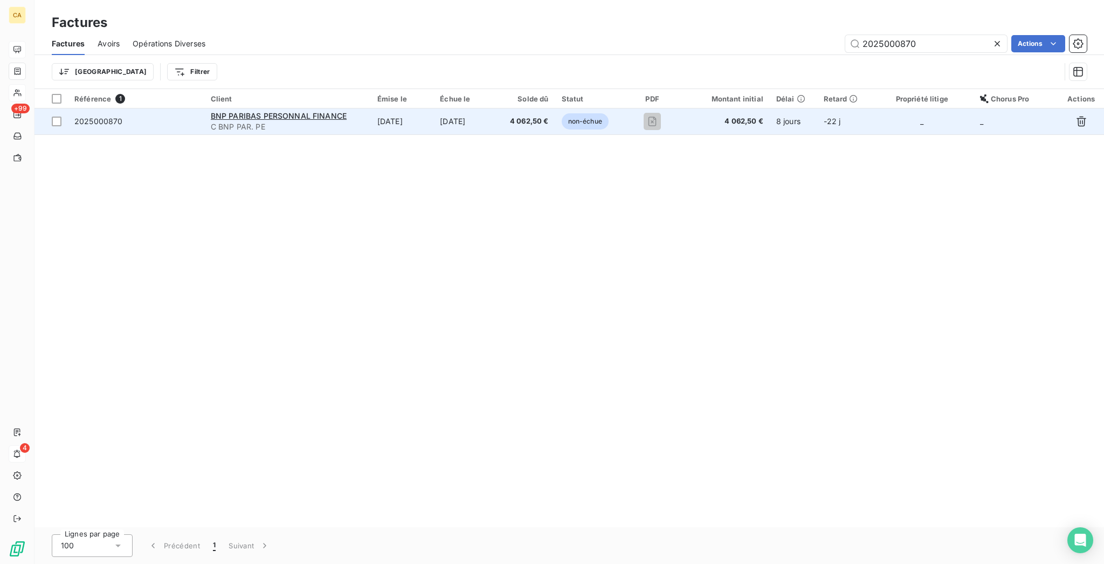
type input "2025000870"
click at [400, 108] on td "[DATE]" at bounding box center [402, 121] width 63 height 26
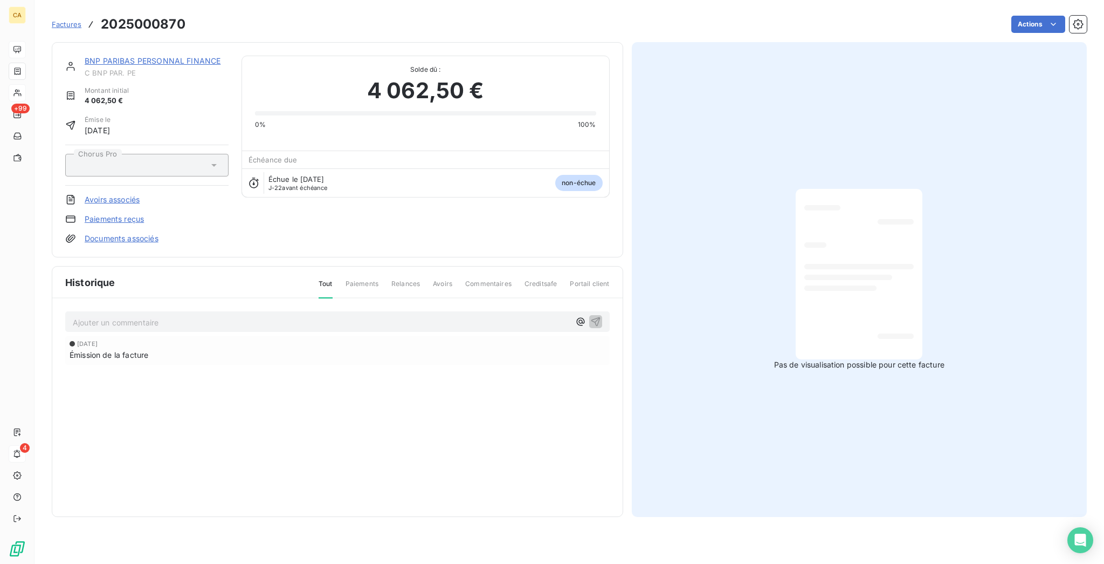
drag, startPoint x: 195, startPoint y: 273, endPoint x: 187, endPoint y: 269, distance: 9.0
click at [194, 314] on div "Ajouter un commentaire ﻿" at bounding box center [338, 321] width 530 height 15
click at [194, 315] on p "Ajouter un commentaire ﻿" at bounding box center [321, 321] width 497 height 13
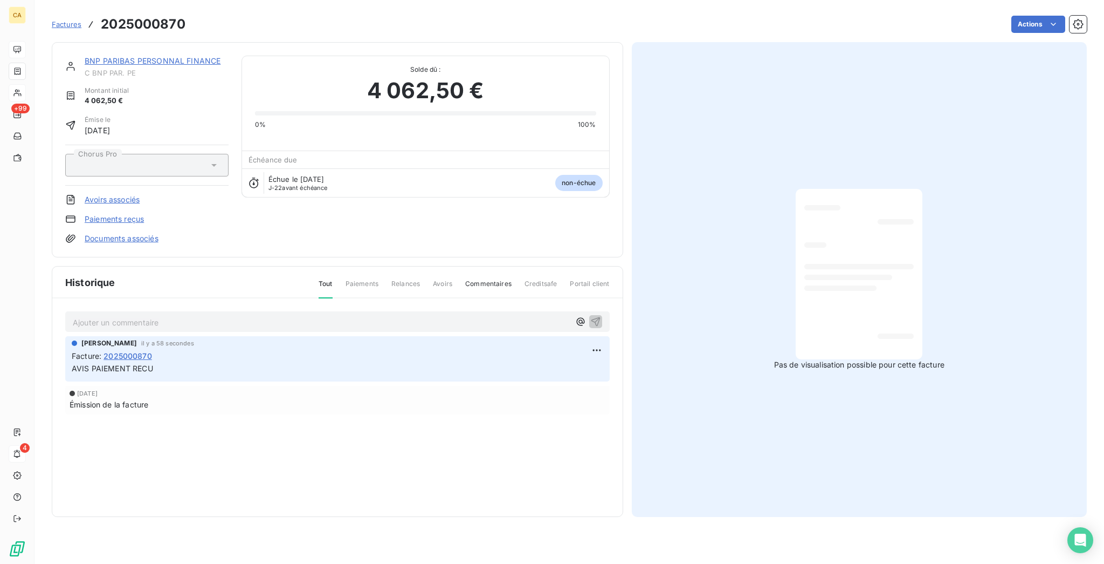
click at [134, 56] on link "BNP PARIBAS PERSONNAL FINANCE" at bounding box center [153, 60] width 136 height 9
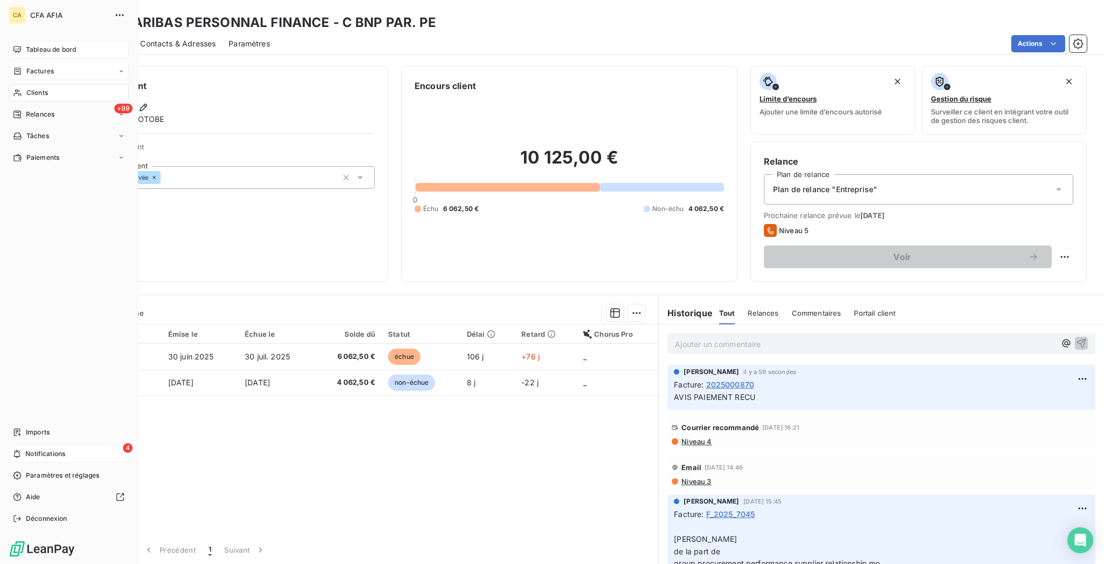
click at [12, 63] on div "Factures" at bounding box center [69, 71] width 120 height 17
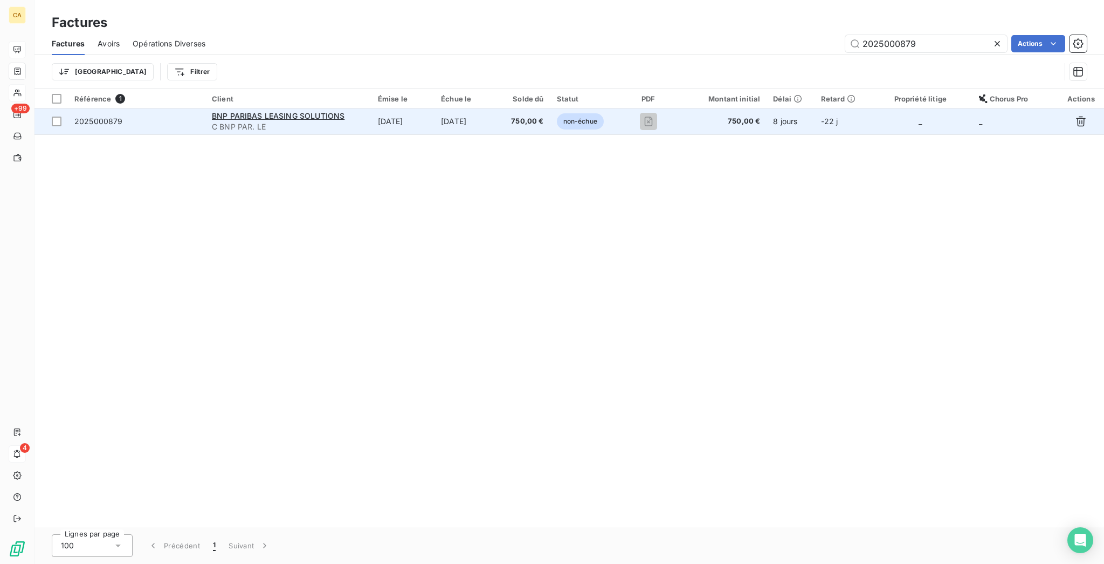
type input "2025000879"
click at [407, 112] on td "[DATE]" at bounding box center [403, 121] width 63 height 26
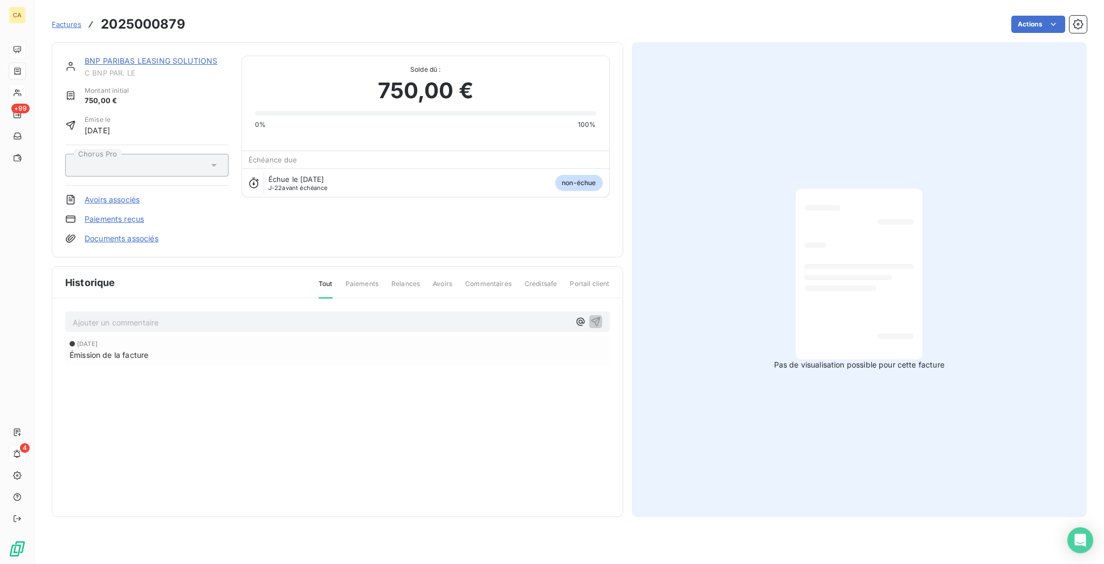
click at [285, 311] on div "Ajouter un commentaire ﻿" at bounding box center [337, 321] width 545 height 21
click at [285, 315] on p "Ajouter un commentaire ﻿" at bounding box center [321, 321] width 497 height 13
click at [281, 314] on div "Ajouter un commentaire ﻿" at bounding box center [338, 321] width 530 height 15
click at [265, 315] on p "Ajouter un commentaire ﻿" at bounding box center [321, 321] width 497 height 13
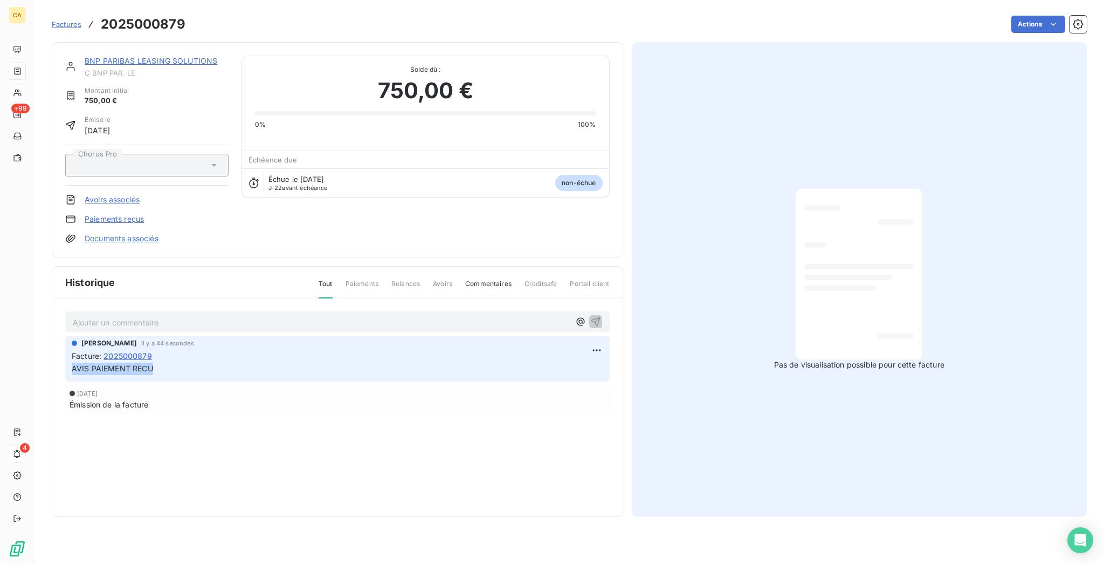
drag, startPoint x: 136, startPoint y: 314, endPoint x: 50, endPoint y: 312, distance: 86.3
click at [65, 336] on div "Aurélie CATTAN il y a 44 secondes Facture : 2025000879 AVIS PAIEMENT RECU" at bounding box center [337, 358] width 545 height 45
copy span "AVIS PAIEMENT RECU"
click at [157, 56] on link "BNP PARIBAS LEASING SOLUTIONS" at bounding box center [151, 60] width 133 height 9
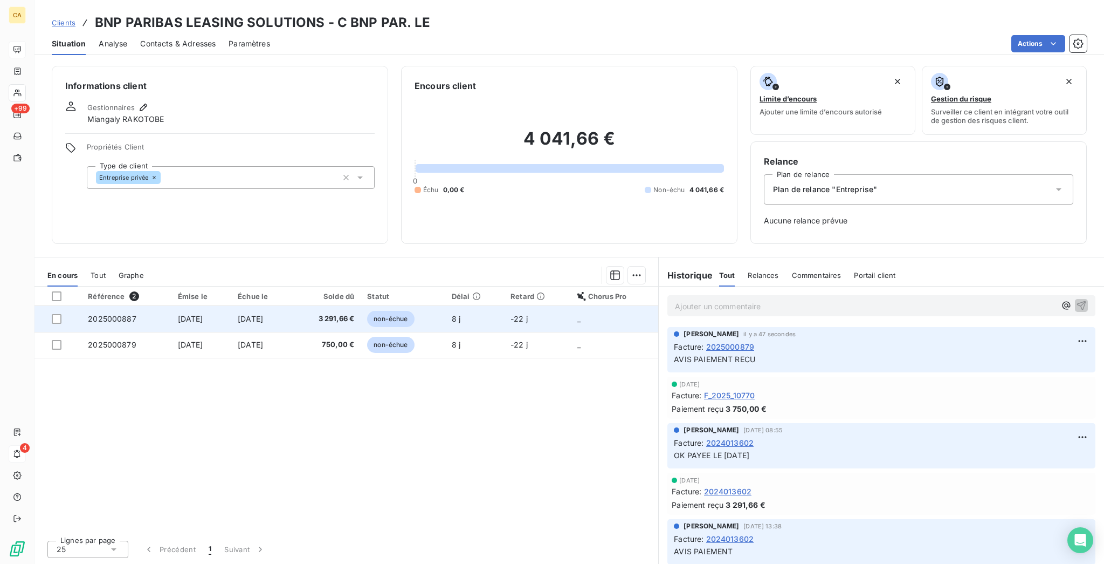
click at [148, 306] on td "2025000887" at bounding box center [126, 319] width 90 height 26
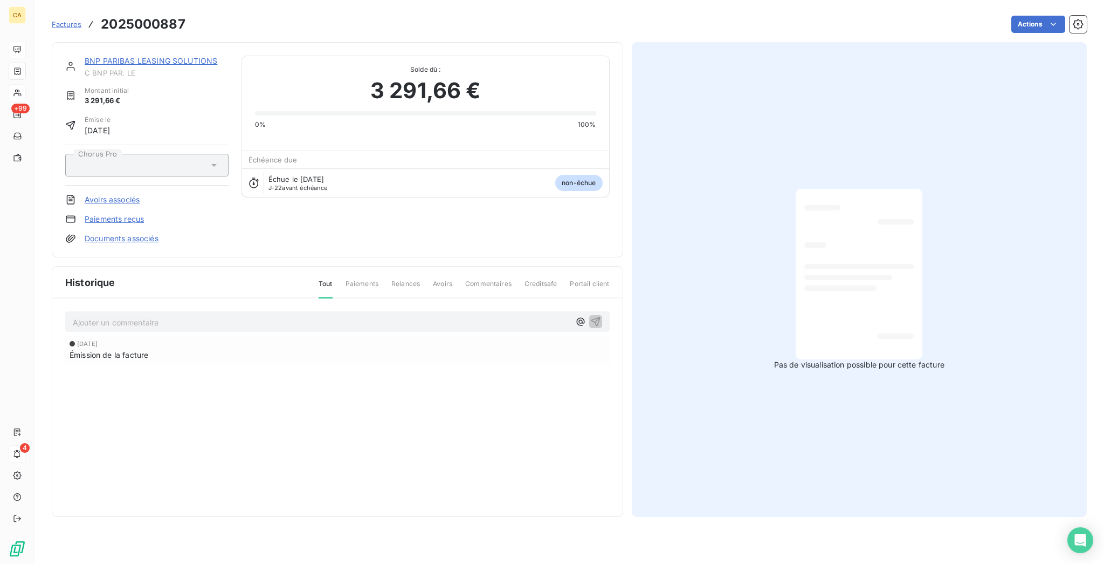
click at [134, 315] on p "Ajouter un commentaire ﻿" at bounding box center [321, 321] width 497 height 13
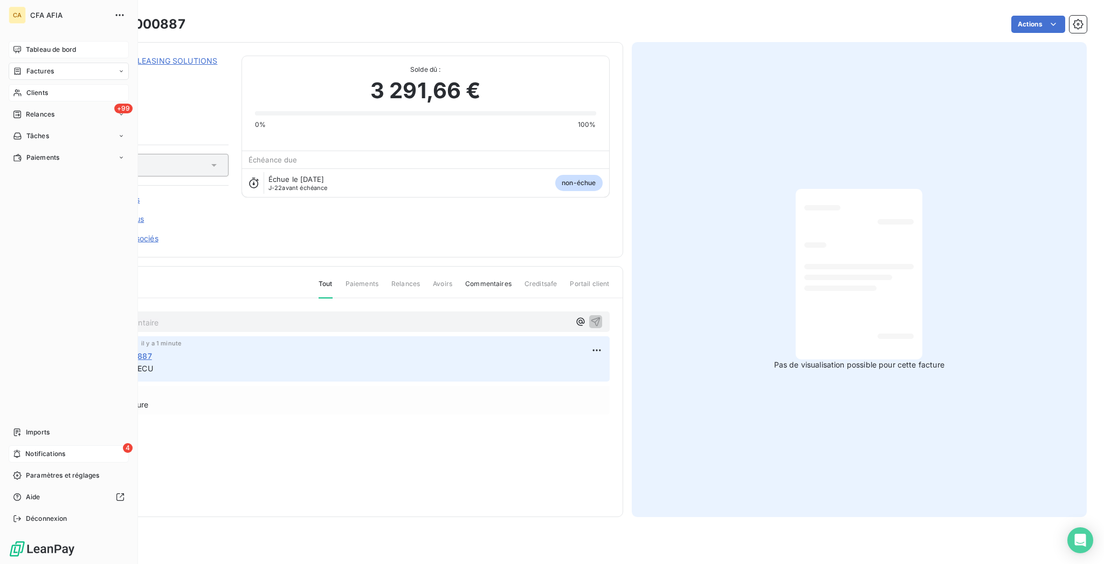
click at [26, 66] on span "Factures" at bounding box center [40, 71] width 28 height 10
click at [31, 88] on span "Factures" at bounding box center [40, 93] width 28 height 10
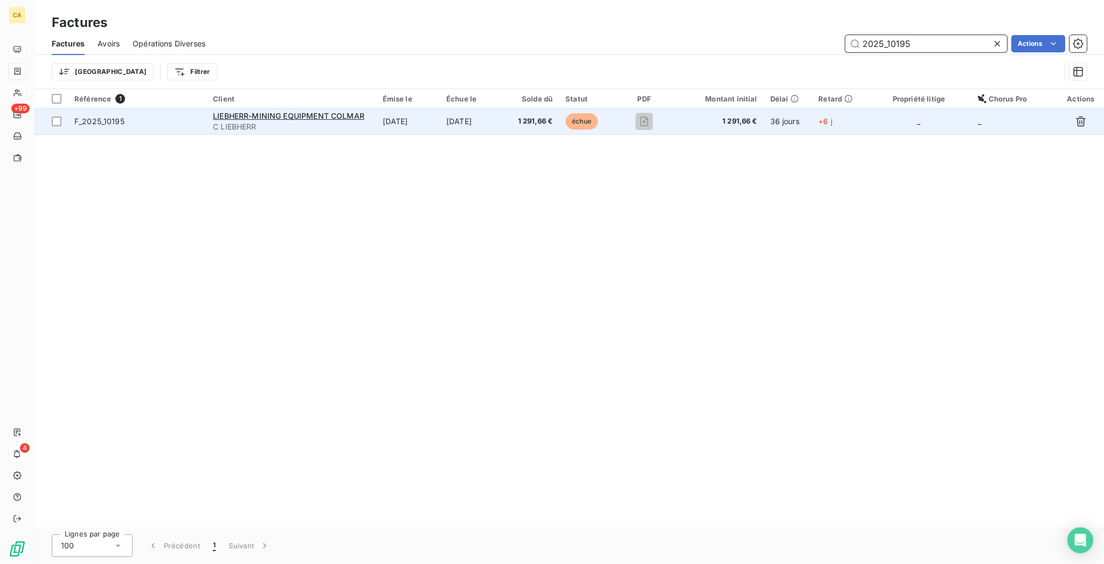
type input "2025_10195"
click at [526, 108] on td "1 291,66 €" at bounding box center [532, 121] width 55 height 26
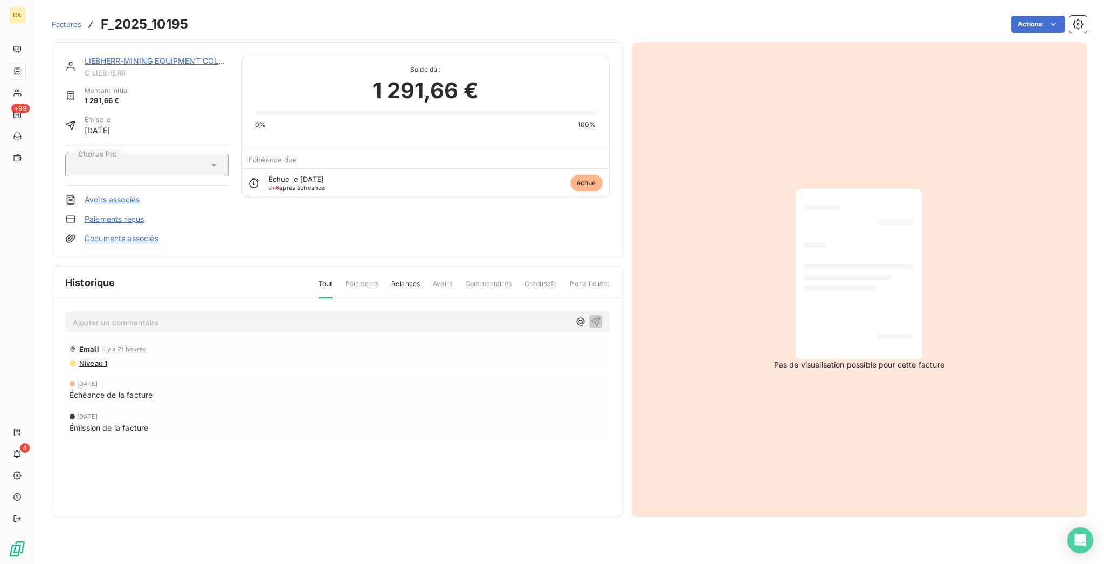
click at [492, 298] on div "Ajouter un commentaire ﻿ Email il y a 21 heures Niveau 1 8 oct. 2025 Échéance d…" at bounding box center [337, 389] width 571 height 183
click at [492, 315] on p "Ajouter un commentaire ﻿" at bounding box center [321, 321] width 497 height 13
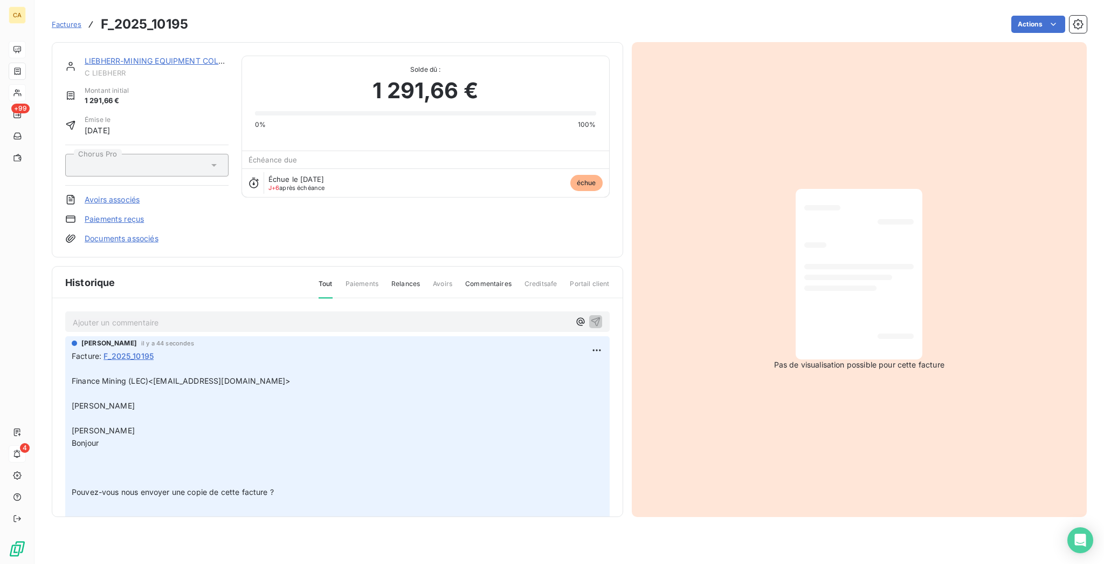
click at [498, 315] on p "Ajouter un commentaire ﻿" at bounding box center [321, 321] width 497 height 13
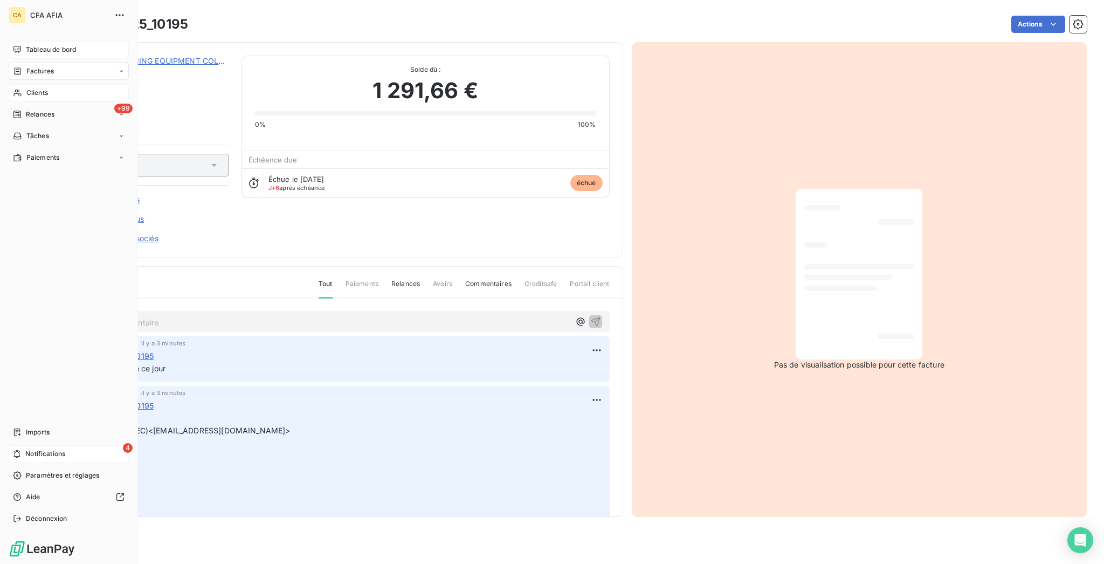
click at [26, 66] on span "Factures" at bounding box center [40, 71] width 28 height 10
click at [29, 88] on span "Factures" at bounding box center [40, 93] width 28 height 10
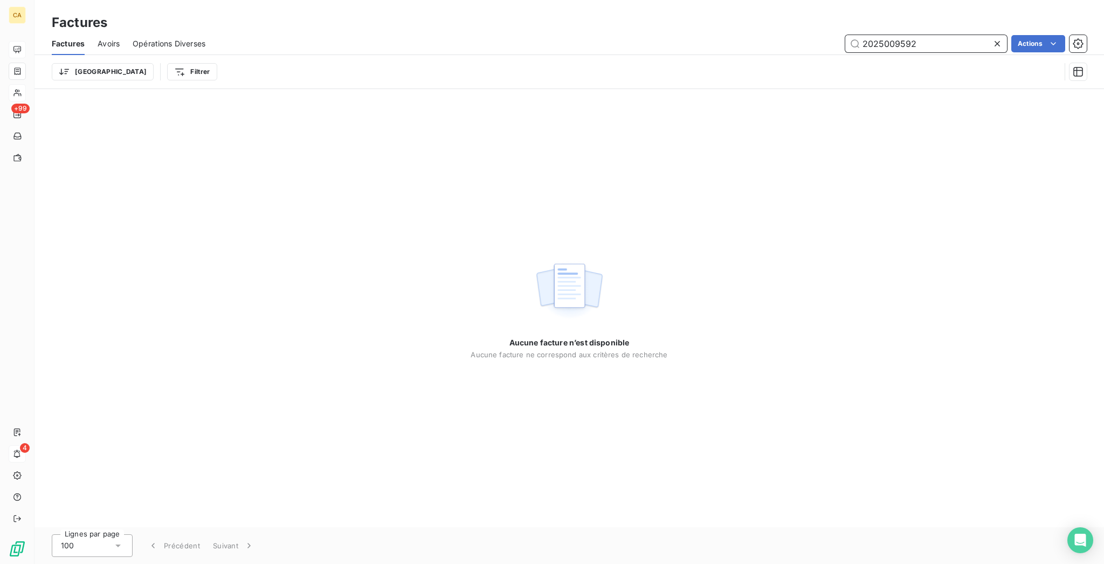
click at [887, 35] on input "2025009592" at bounding box center [927, 43] width 162 height 17
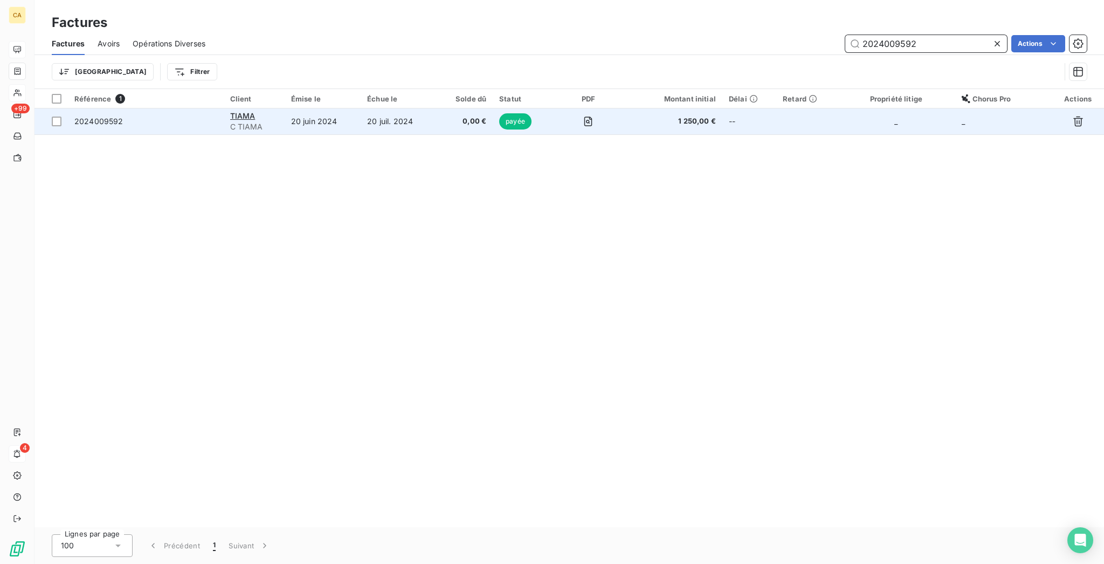
type input "2024009592"
click at [339, 108] on td "20 juin 2024" at bounding box center [323, 121] width 76 height 26
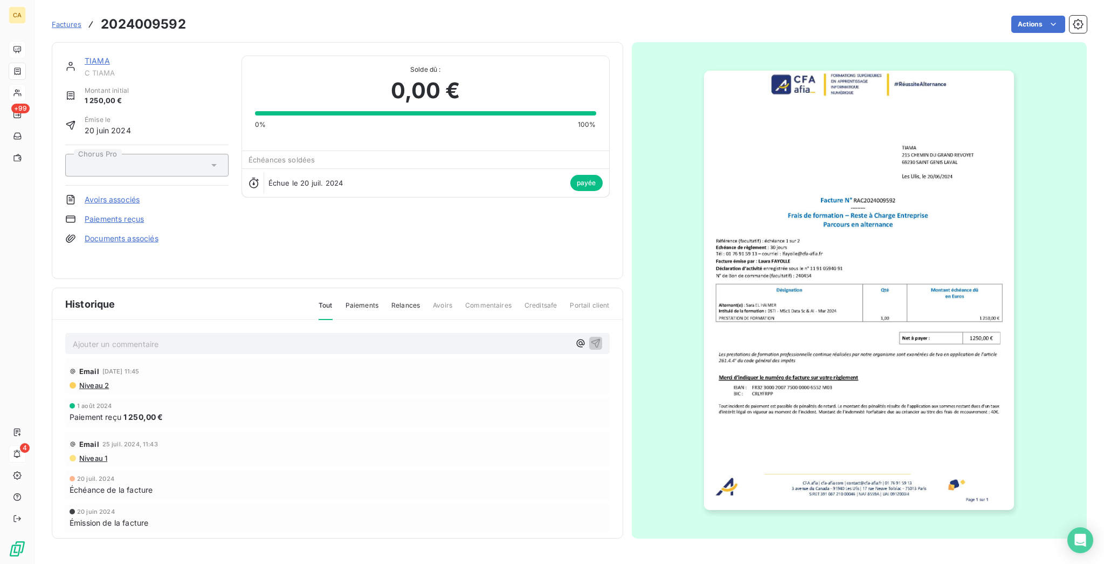
click at [85, 56] on link "TIAMA" at bounding box center [97, 60] width 25 height 9
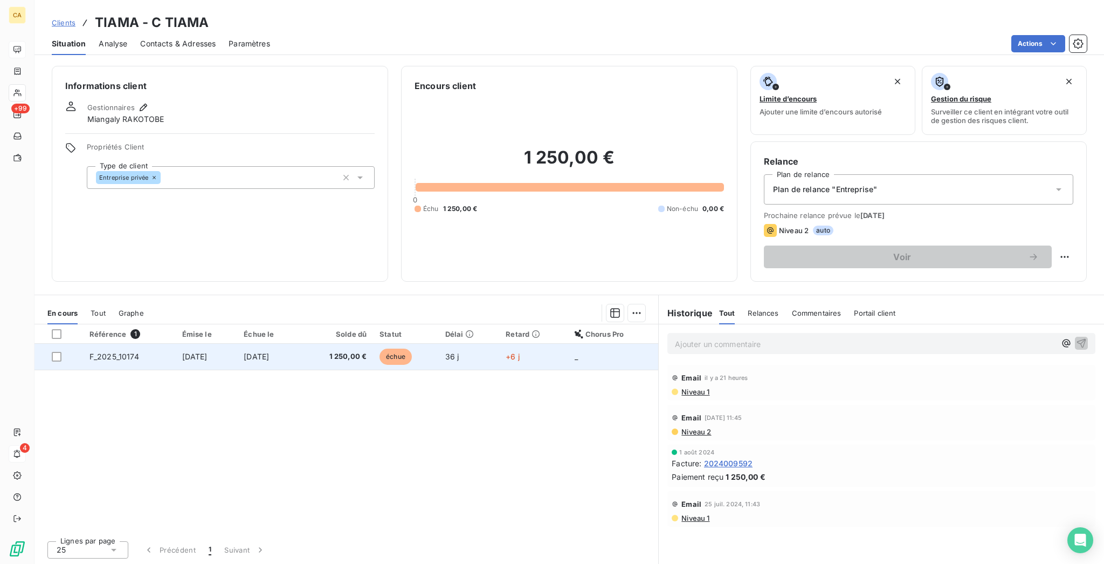
click at [131, 344] on td "F_2025_10174" at bounding box center [129, 357] width 93 height 26
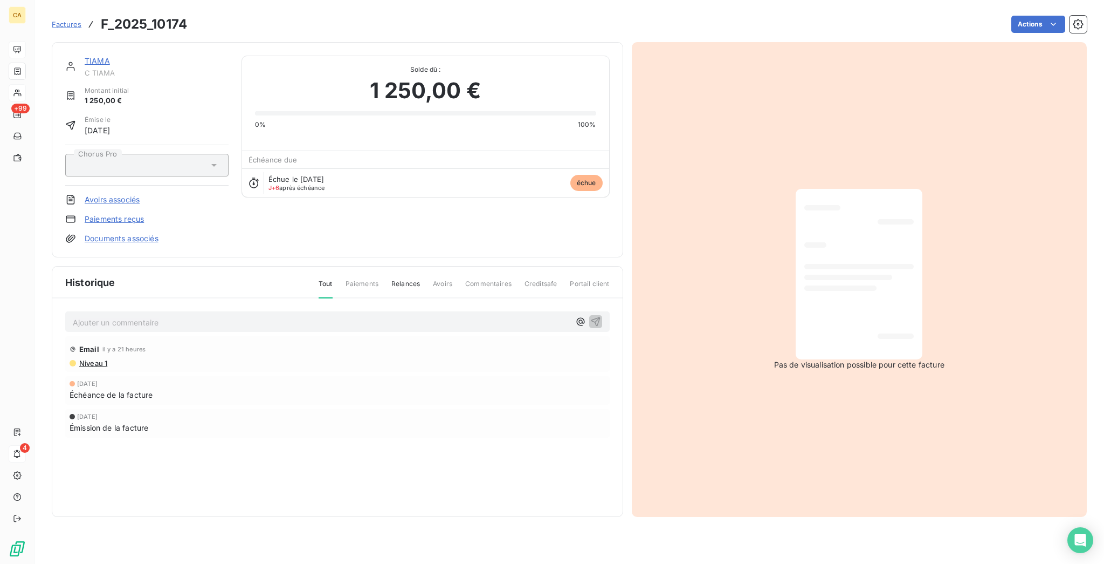
click at [237, 315] on p "Ajouter un commentaire ﻿" at bounding box center [321, 321] width 497 height 13
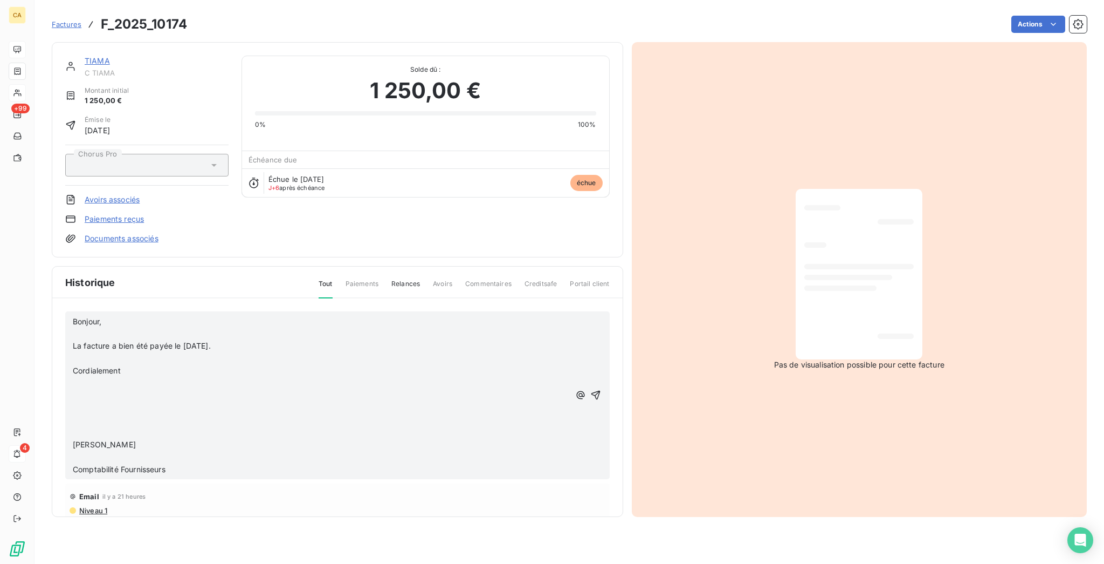
click at [81, 341] on span "La facture a bien été payée le 31/07/2025." at bounding box center [142, 345] width 138 height 9
click at [83, 341] on span "La facture a bien été payée le 31/07/2025." at bounding box center [142, 345] width 138 height 9
click at [140, 414] on p at bounding box center [321, 420] width 497 height 12
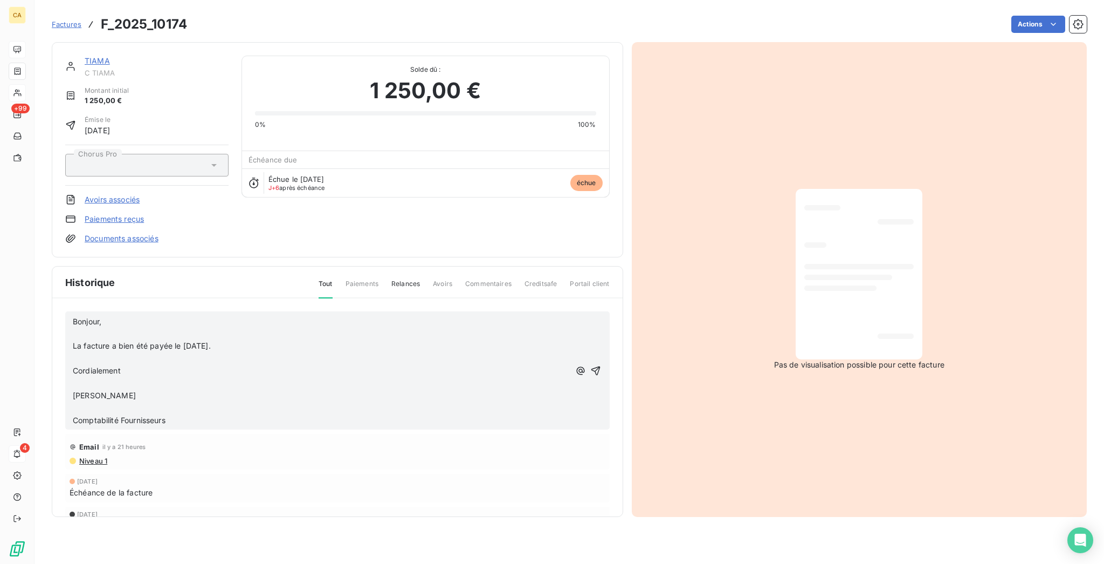
click at [171, 340] on p "La facture a bien été payée le 31/07/2025." at bounding box center [321, 346] width 497 height 12
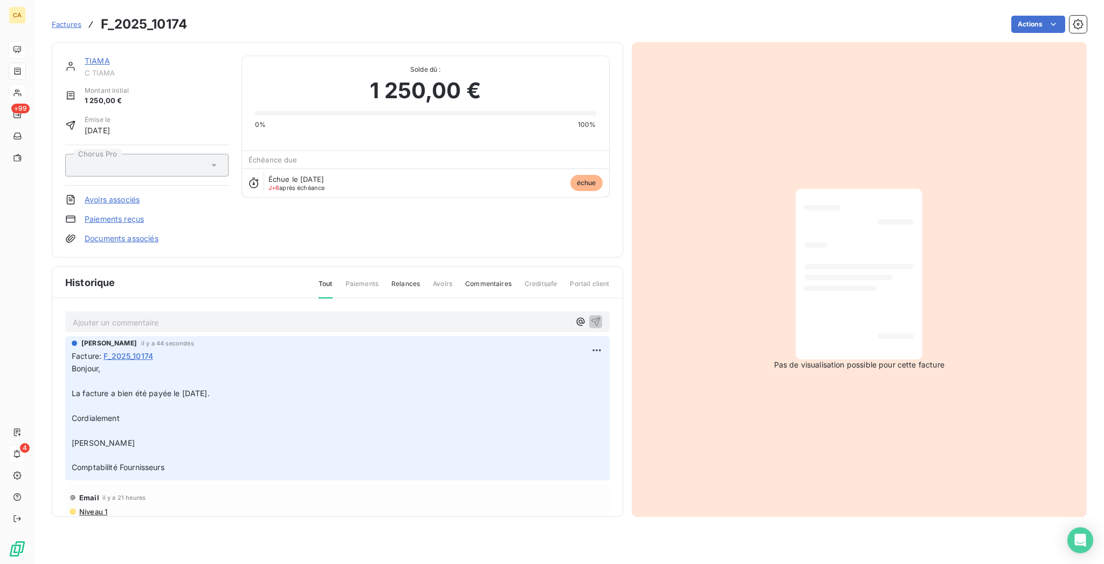
click at [401, 315] on p "Ajouter un commentaire ﻿" at bounding box center [321, 321] width 497 height 13
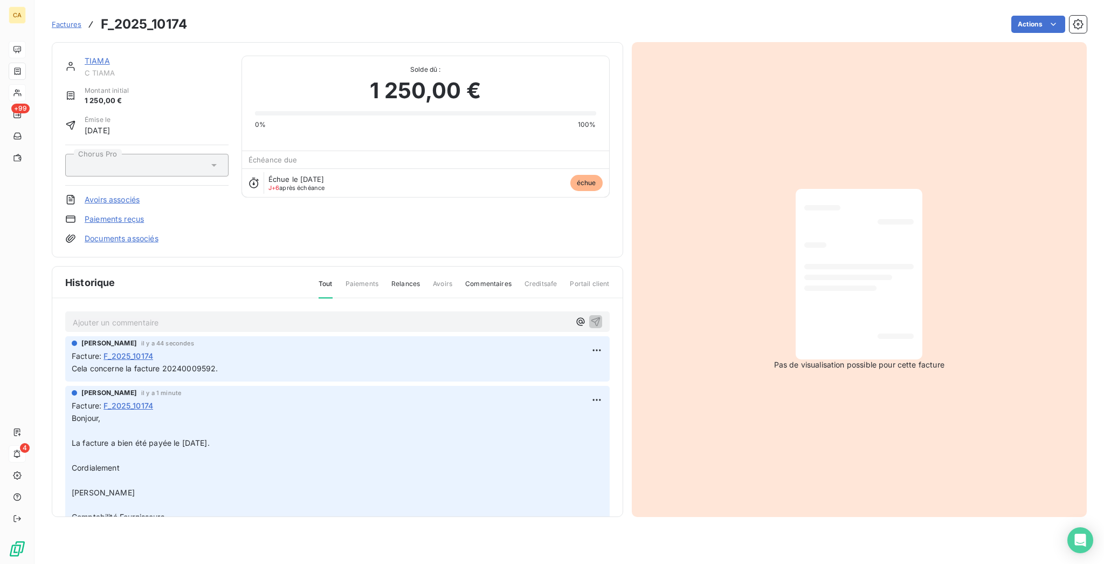
click at [354, 298] on div "Ajouter un commentaire ﻿ Aurélie CATTAN il y a 44 secondes Facture : F_2025_101…" at bounding box center [337, 423] width 571 height 250
click at [350, 314] on div "Ajouter un commentaire ﻿" at bounding box center [338, 321] width 530 height 15
click at [344, 315] on p "Ajouter un commentaire ﻿" at bounding box center [321, 321] width 497 height 13
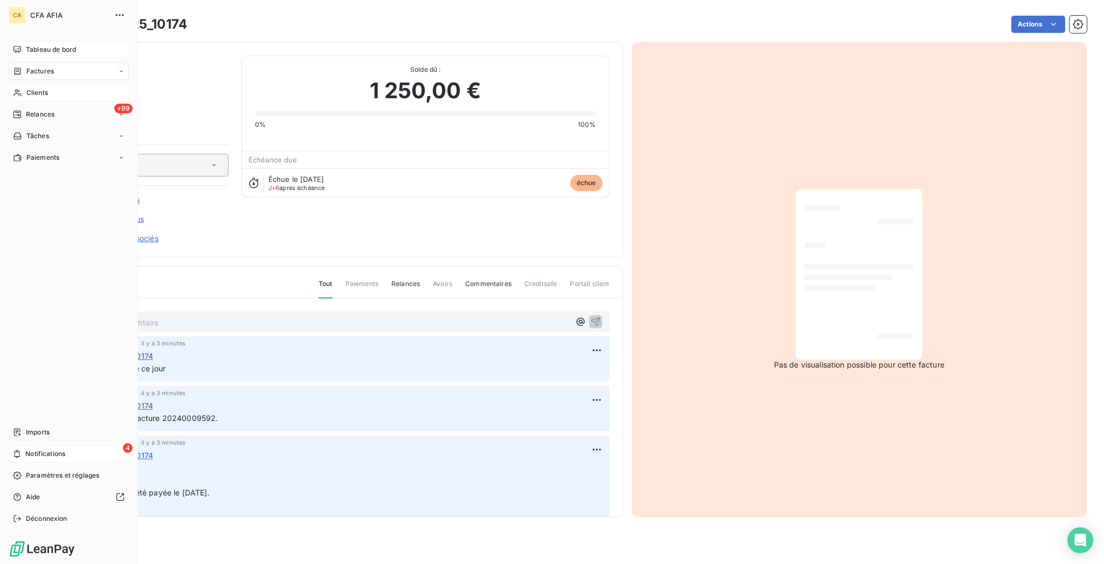
click at [46, 66] on span "Factures" at bounding box center [40, 71] width 28 height 10
click at [44, 88] on span "Factures" at bounding box center [40, 93] width 28 height 10
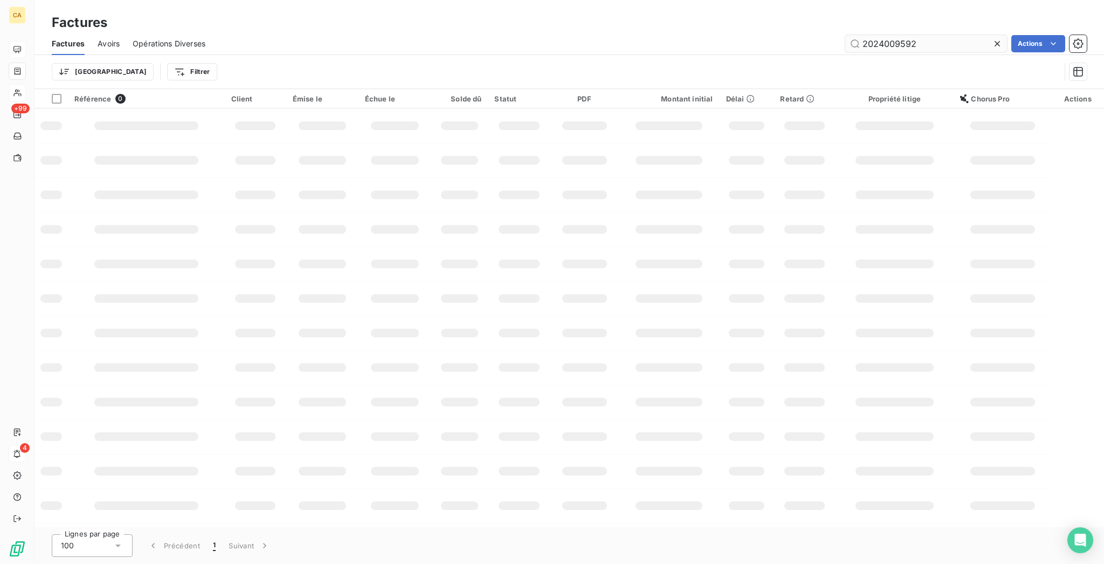
drag, startPoint x: 929, startPoint y: 39, endPoint x: 898, endPoint y: 38, distance: 31.3
click at [902, 40] on input "2024009592" at bounding box center [927, 43] width 162 height 17
click at [915, 37] on input "2024009592" at bounding box center [927, 43] width 162 height 17
click at [932, 35] on input "2024009592" at bounding box center [927, 43] width 162 height 17
drag, startPoint x: 918, startPoint y: 33, endPoint x: 883, endPoint y: 37, distance: 35.8
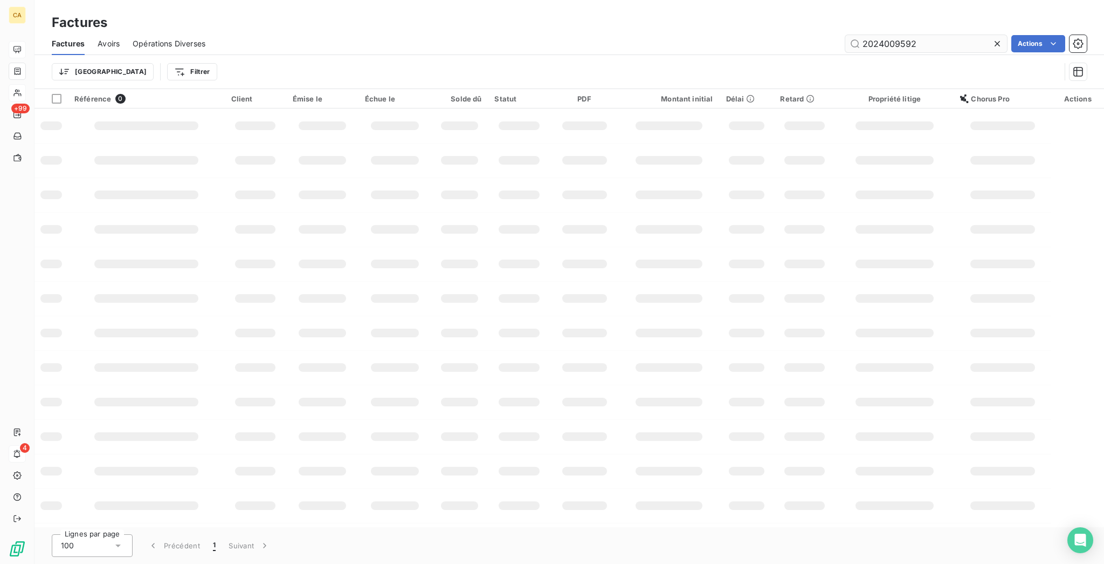
click at [883, 37] on input "2024009592" at bounding box center [927, 43] width 162 height 17
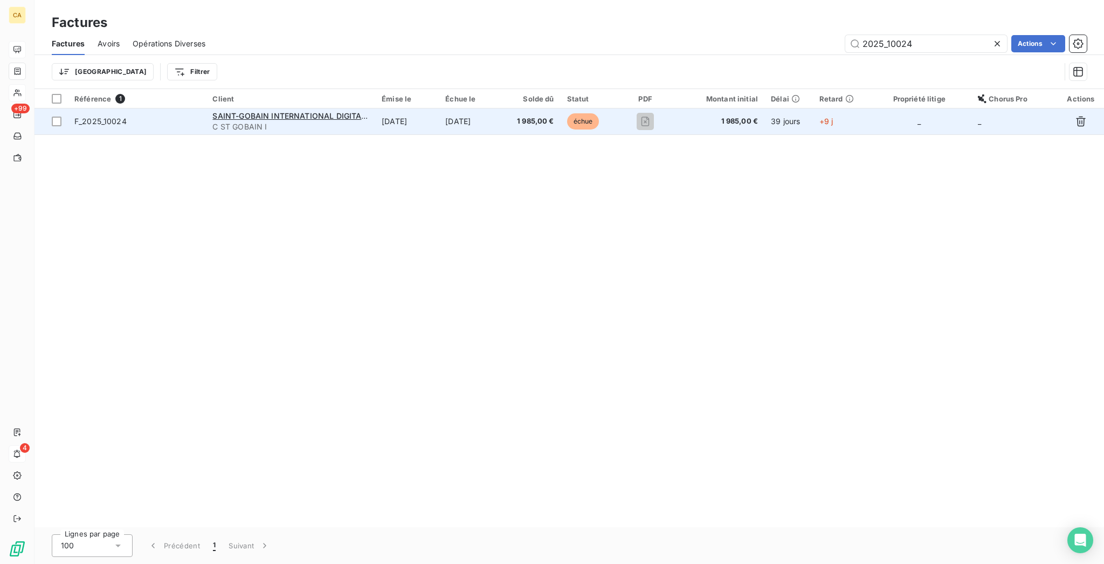
type input "2025_10024"
click at [360, 121] on span "C ST GOBAIN I" at bounding box center [290, 126] width 156 height 11
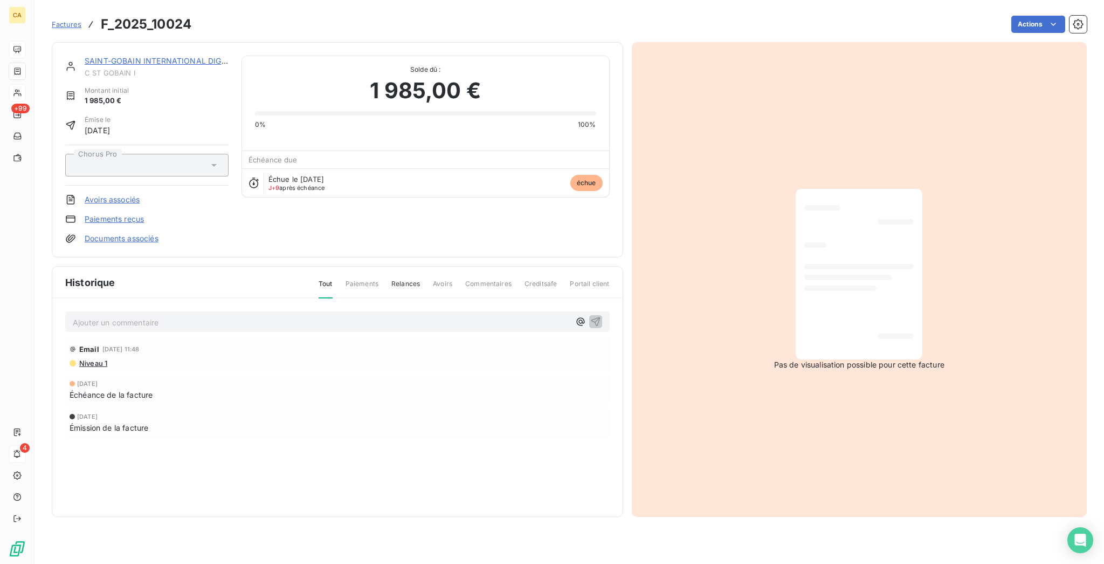
click at [152, 315] on p "Ajouter un commentaire ﻿" at bounding box center [321, 321] width 497 height 13
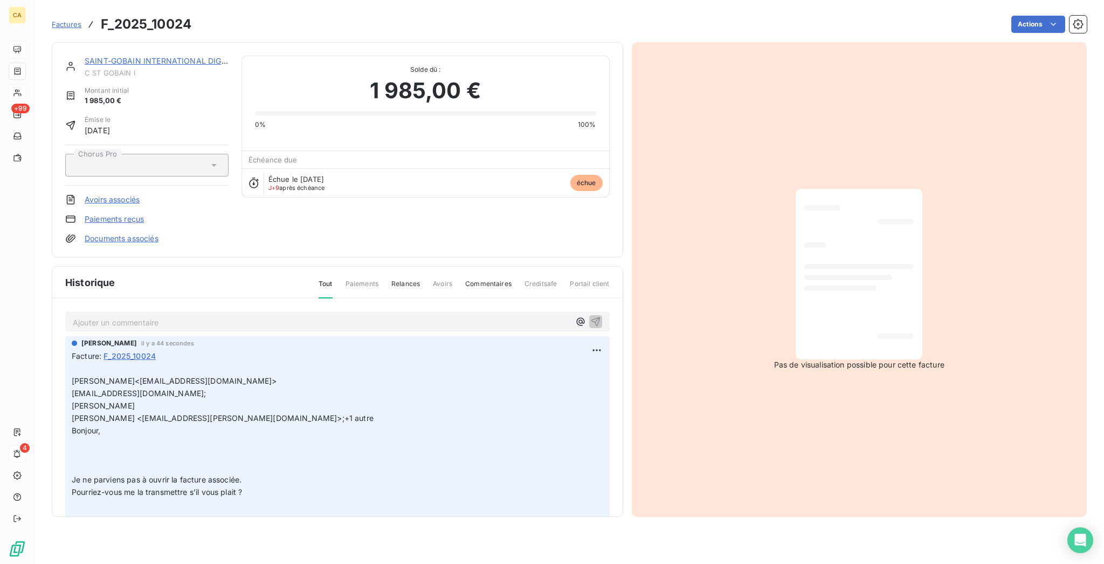
click at [155, 315] on p "Ajouter un commentaire ﻿" at bounding box center [321, 321] width 497 height 13
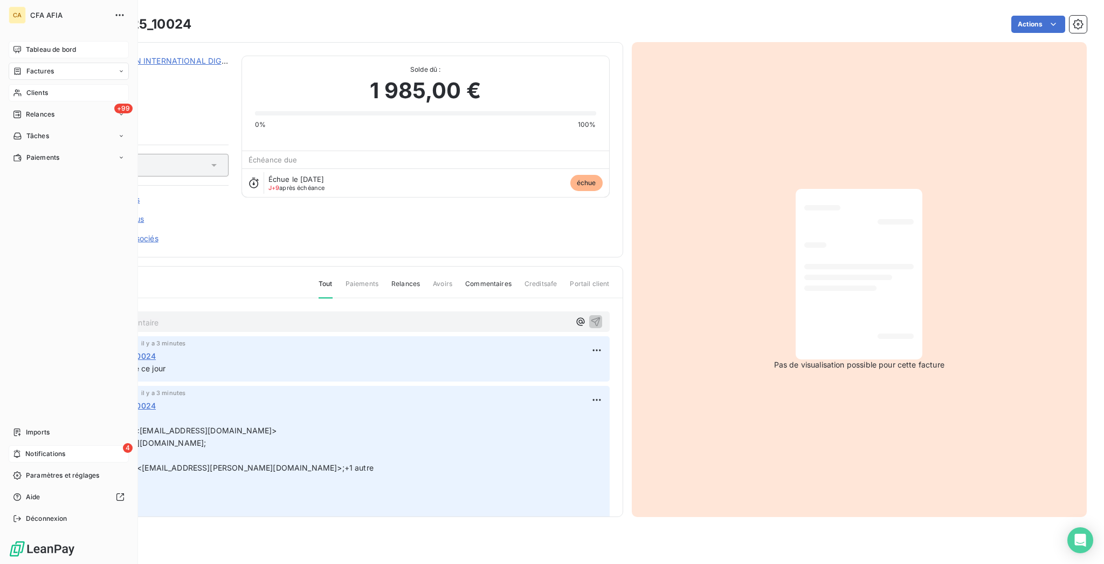
click at [36, 88] on span "Clients" at bounding box center [37, 93] width 22 height 10
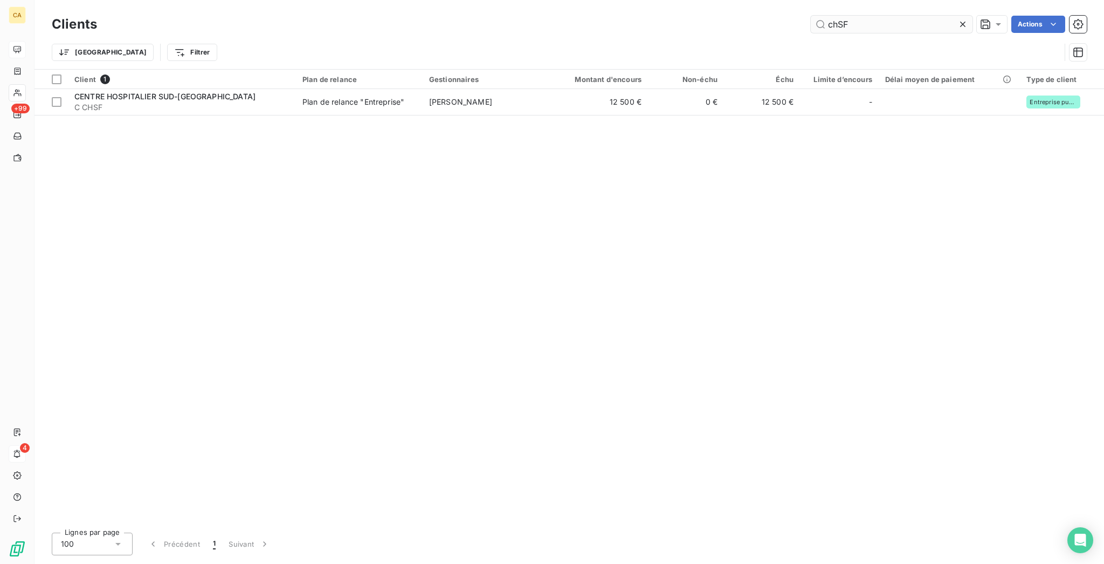
click at [866, 19] on input "chSF" at bounding box center [892, 24] width 162 height 17
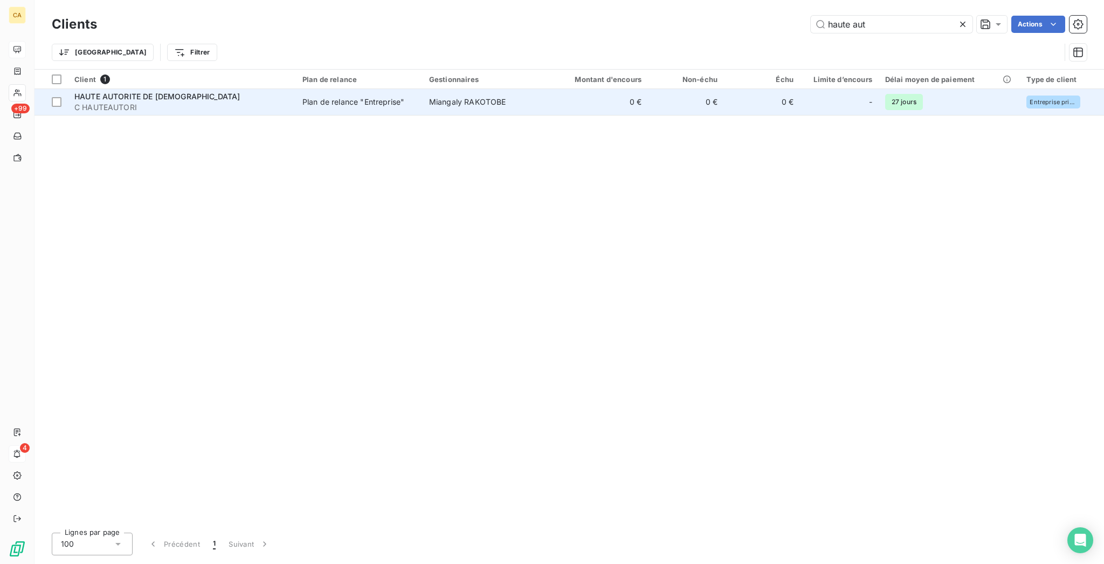
type input "haute aut"
click at [331, 97] on div "Plan de relance "Entreprise"" at bounding box center [354, 102] width 102 height 11
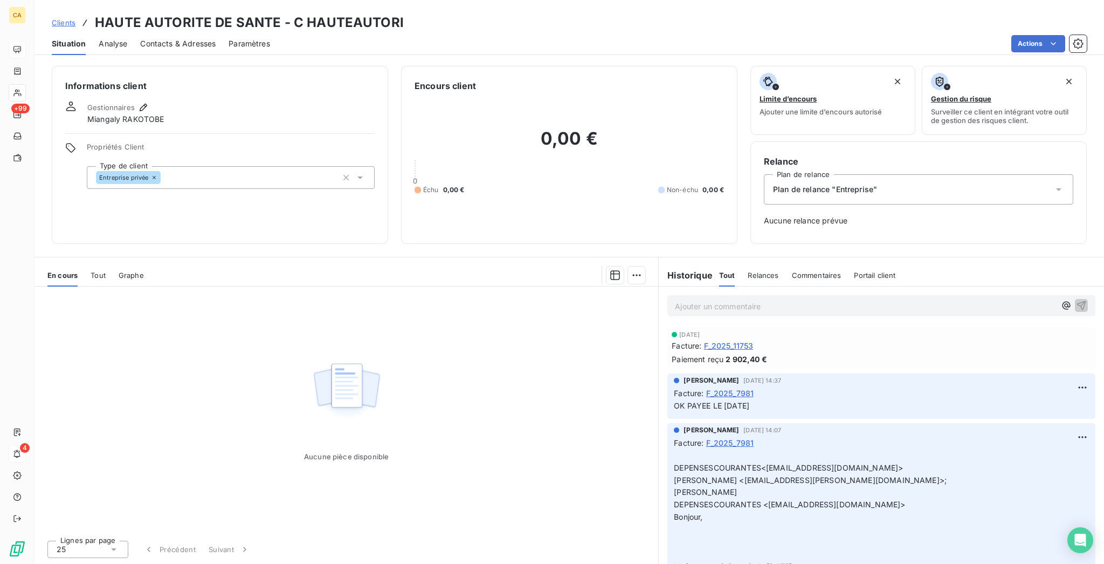
click at [749, 295] on div "Ajouter un commentaire ﻿" at bounding box center [882, 305] width 428 height 21
click at [753, 299] on p "Ajouter un commentaire ﻿" at bounding box center [865, 305] width 381 height 13
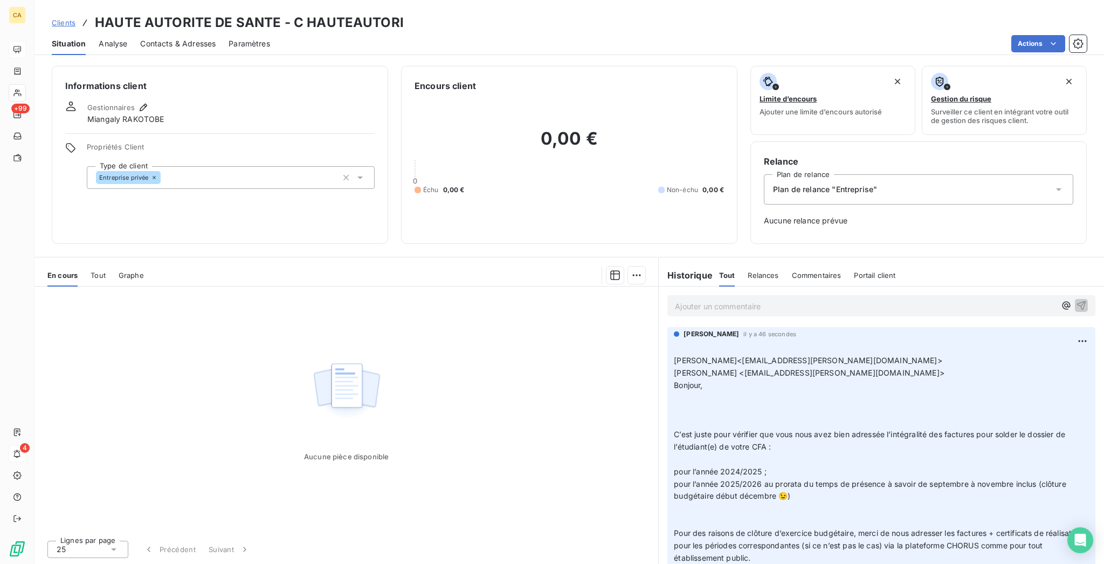
click at [750, 299] on p "Ajouter un commentaire ﻿" at bounding box center [865, 305] width 381 height 13
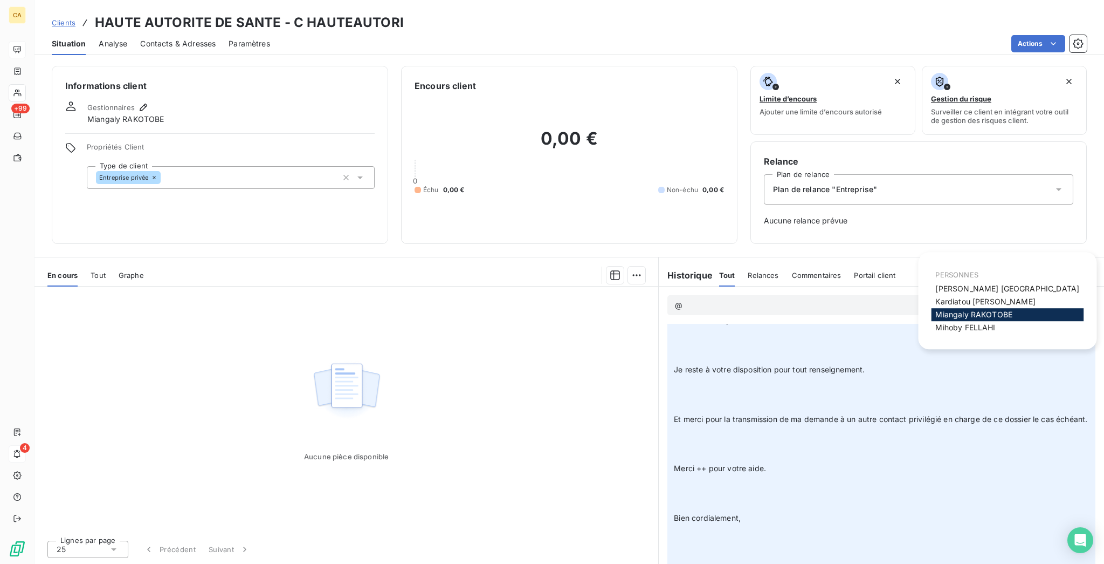
scroll to position [566, 0]
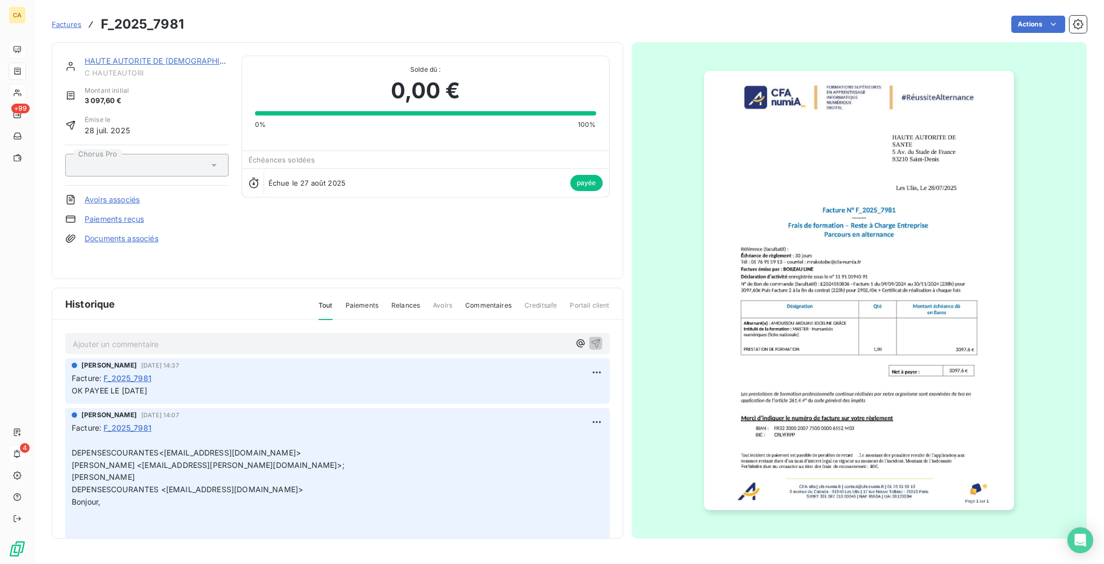
click at [150, 56] on link "HAUTE AUTORITE DE [DEMOGRAPHIC_DATA]" at bounding box center [168, 60] width 166 height 9
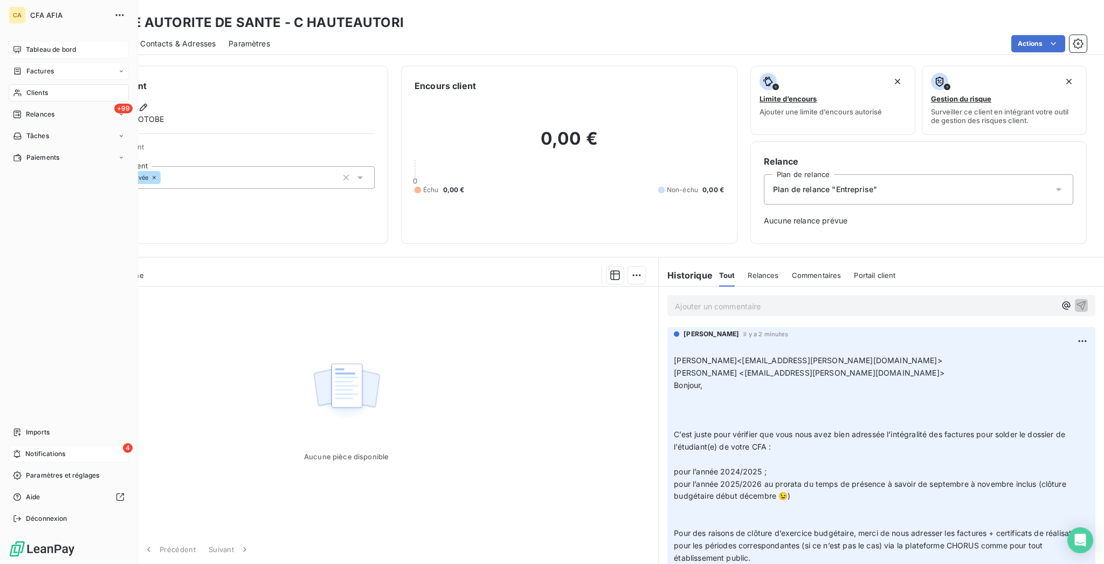
click at [26, 66] on span "Factures" at bounding box center [40, 71] width 28 height 10
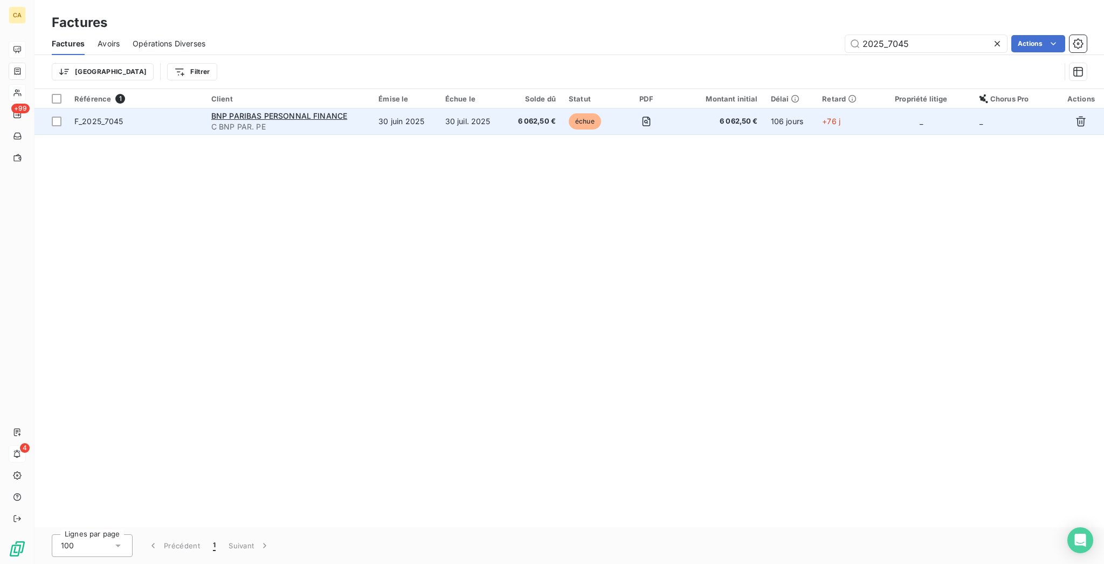
type input "2025_7045"
click at [397, 108] on td "30 juin 2025" at bounding box center [405, 121] width 66 height 26
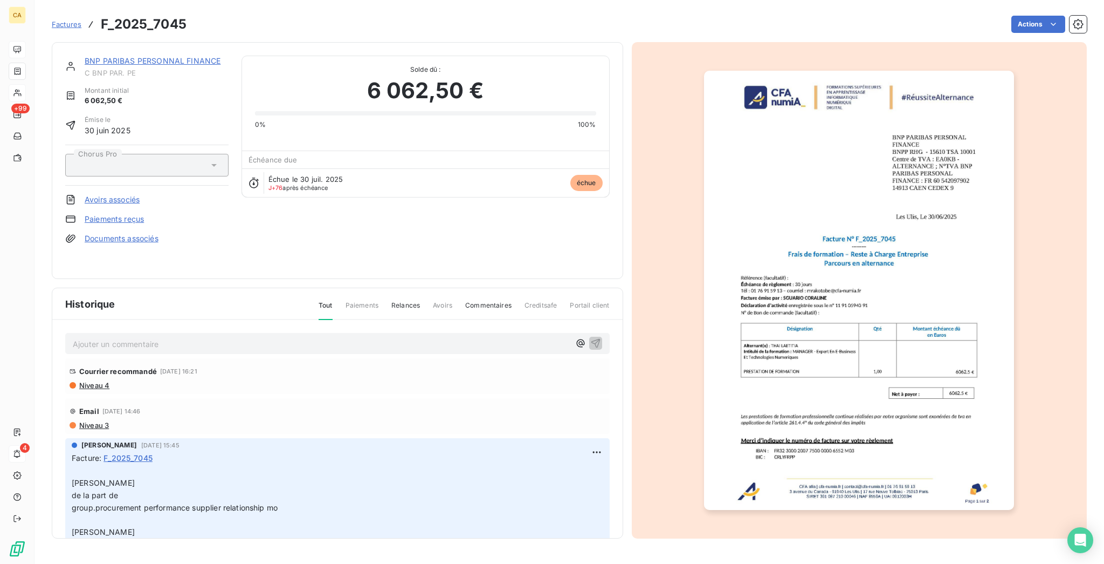
click at [354, 336] on div "Ajouter un commentaire ﻿" at bounding box center [338, 343] width 530 height 15
click at [359, 337] on p "Ajouter un commentaire ﻿" at bounding box center [321, 343] width 497 height 13
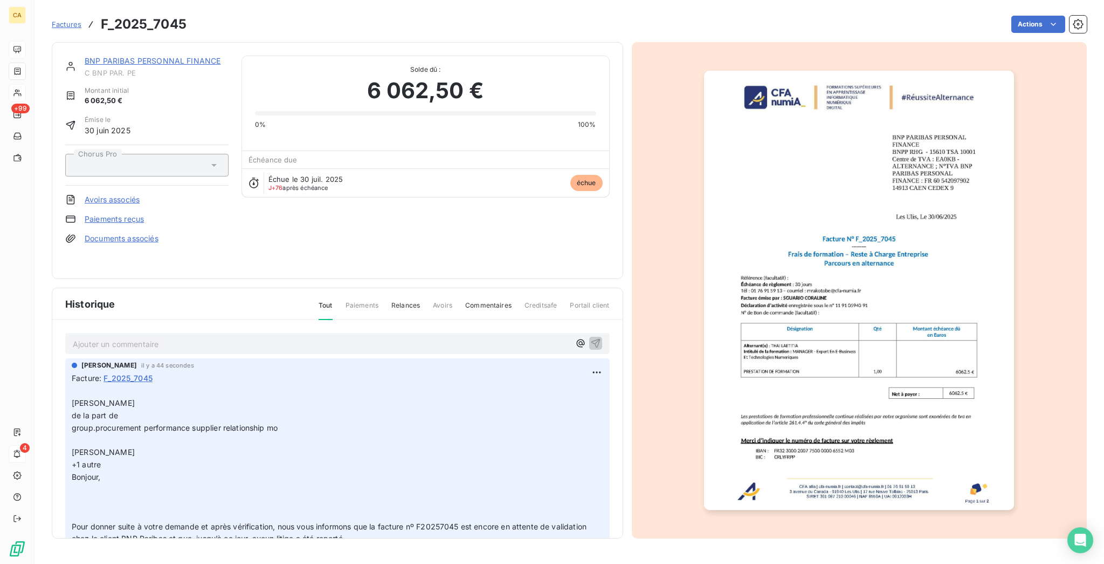
click at [131, 56] on link "BNP PARIBAS PERSONNAL FINANCE" at bounding box center [153, 60] width 136 height 9
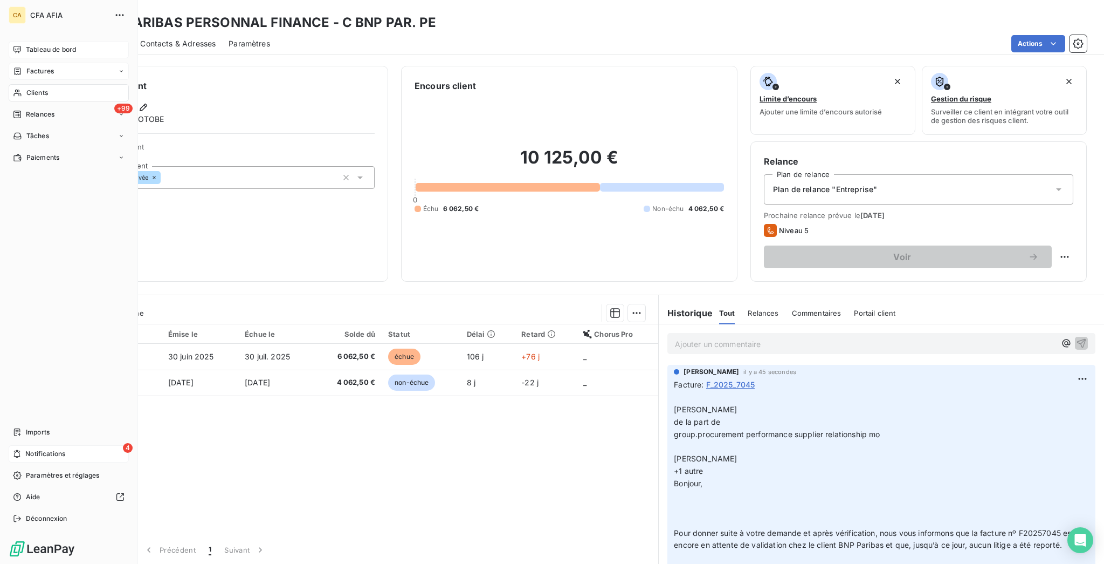
click at [26, 45] on span "Tableau de bord" at bounding box center [51, 50] width 50 height 10
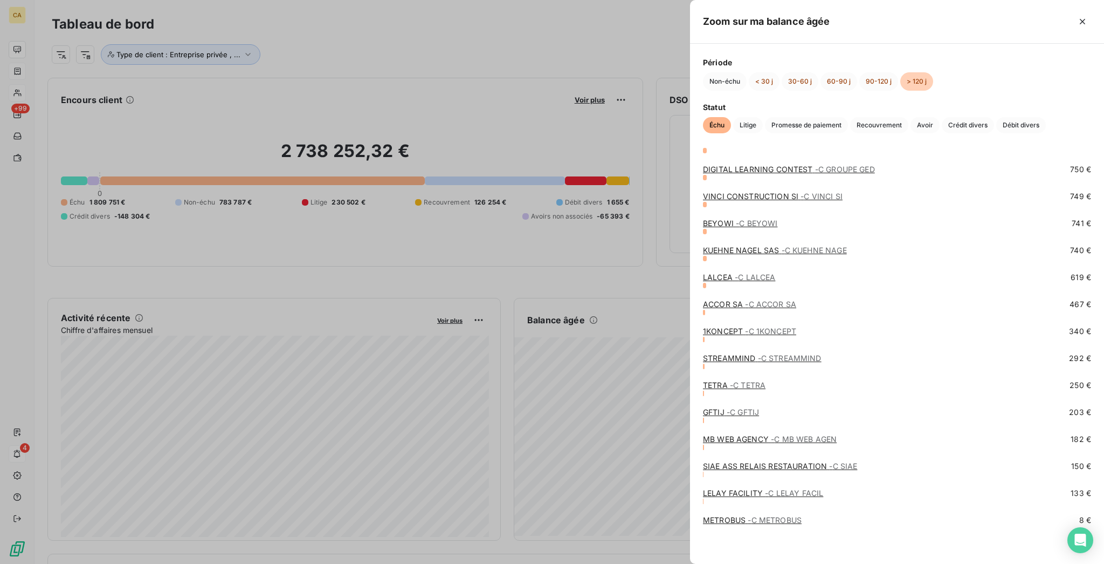
scroll to position [2806, 0]
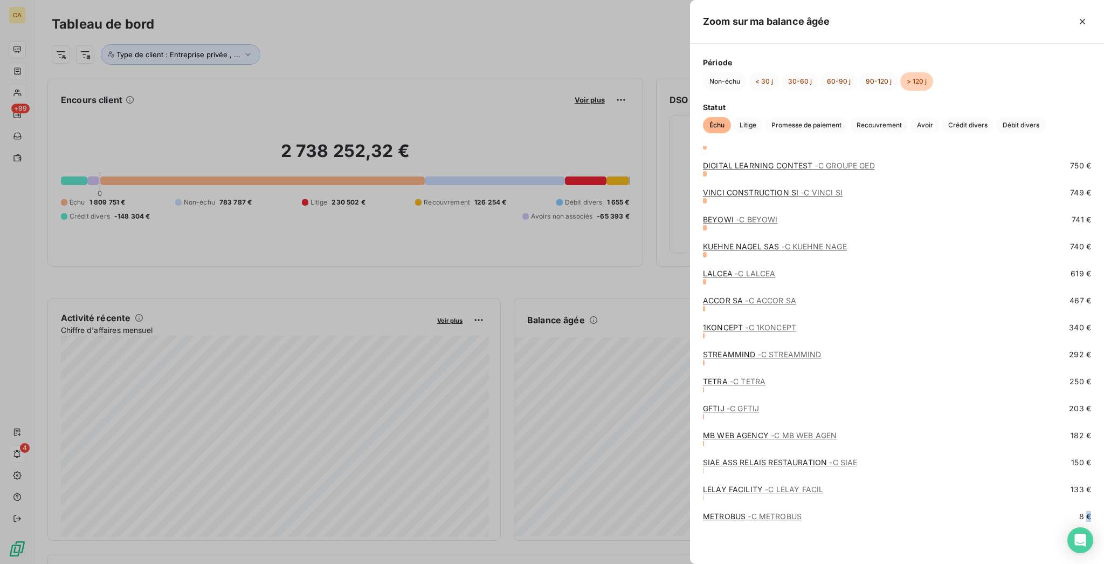
click at [1081, 515] on span "8 €" at bounding box center [1086, 516] width 12 height 11
click at [1084, 515] on div "SOCIETE GENERALE - C SOCIETE GEN 77 696 € SOPRA STERIA GROUP - C SOPRA ST GP 45…" at bounding box center [897, 354] width 414 height 417
drag, startPoint x: 1090, startPoint y: 515, endPoint x: 799, endPoint y: 518, distance: 290.7
click at [799, 518] on div "SOCIETE GENERALE - C SOCIETE GEN 77 696 € SOPRA STERIA GROUP - C SOPRA ST GP 45…" at bounding box center [897, 354] width 414 height 417
click at [843, 541] on div "METROBUS - C METROBUS 8 €" at bounding box center [897, 537] width 388 height 53
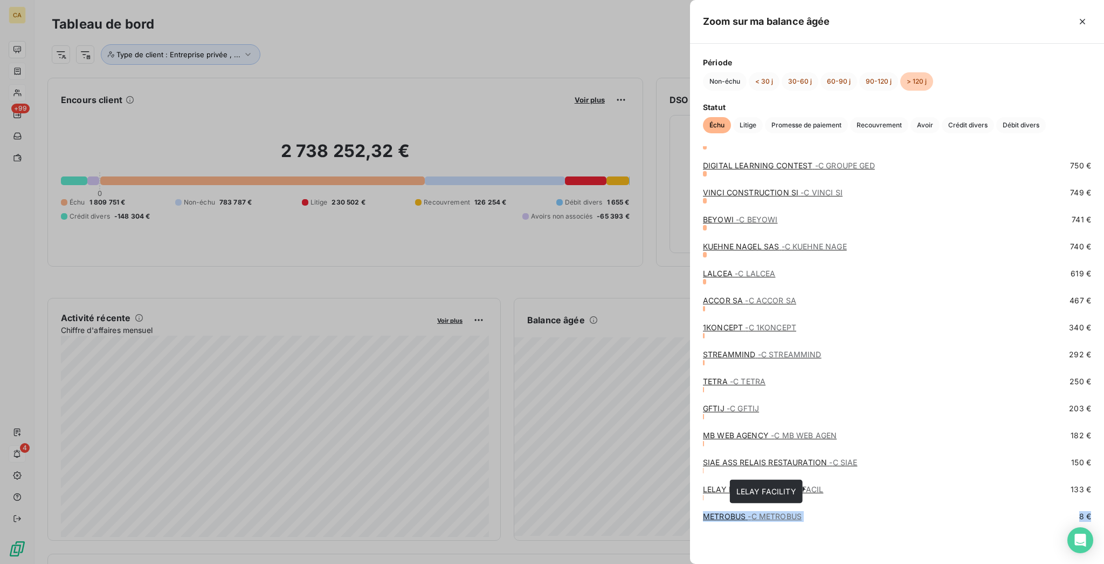
drag, startPoint x: 1088, startPoint y: 485, endPoint x: 795, endPoint y: 484, distance: 292.3
click at [795, 484] on body "CA +99 4 Tableau de bord Actions Type de client : Entreprise privée , ... Encou…" at bounding box center [552, 282] width 1104 height 564
drag, startPoint x: 1085, startPoint y: 217, endPoint x: 1063, endPoint y: 219, distance: 22.2
click at [1063, 219] on div "SOCIETE GENERALE - C SOCIETE GEN 77 696 € SOPRA STERIA GROUP - C SOPRA ST GP 45…" at bounding box center [897, 354] width 414 height 417
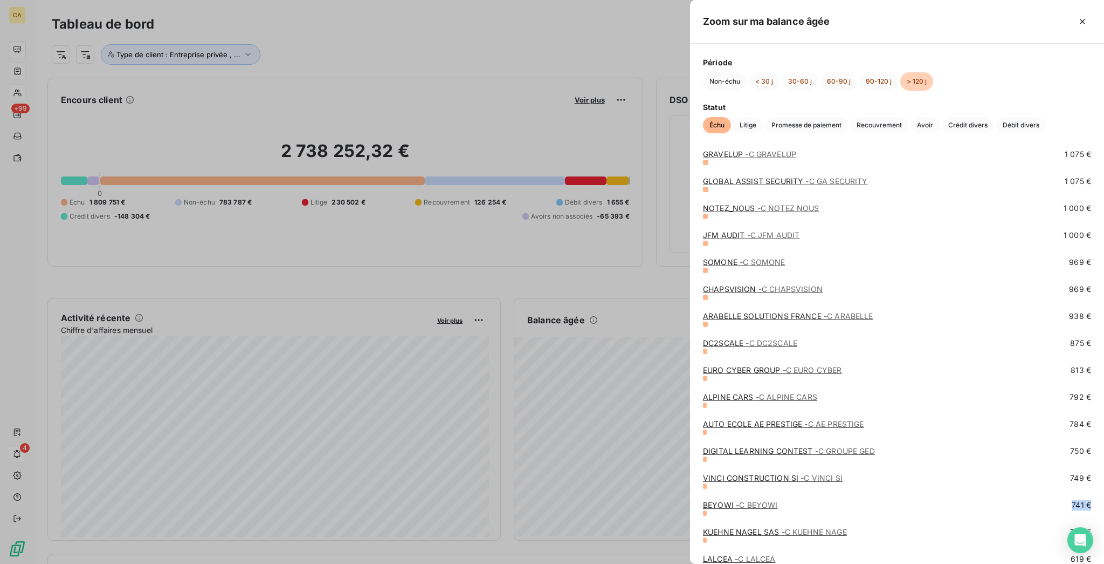
scroll to position [2662, 0]
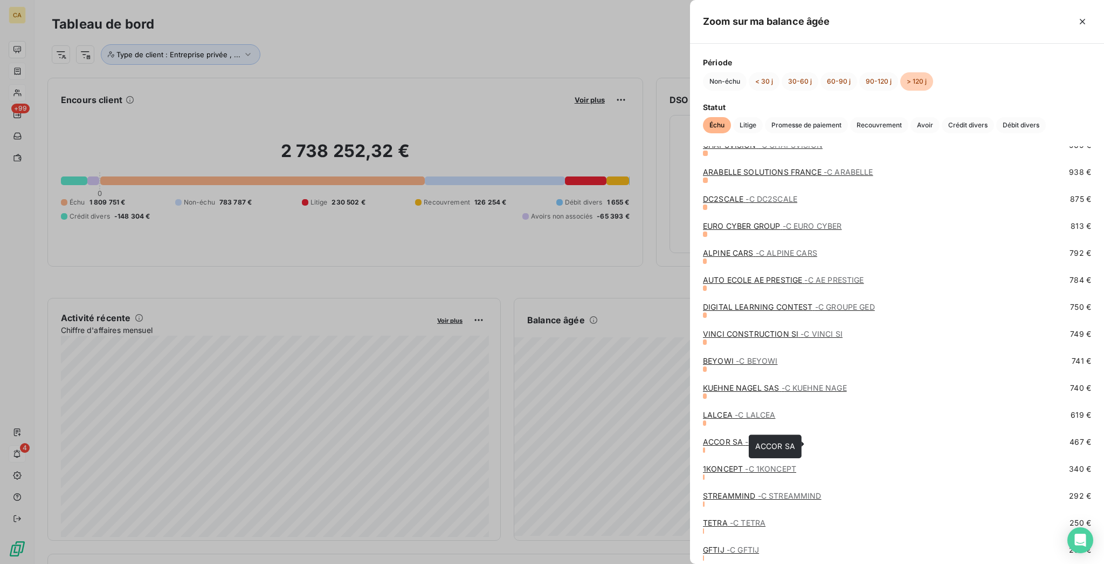
click at [797, 438] on span "- C ACCOR SA" at bounding box center [770, 441] width 51 height 9
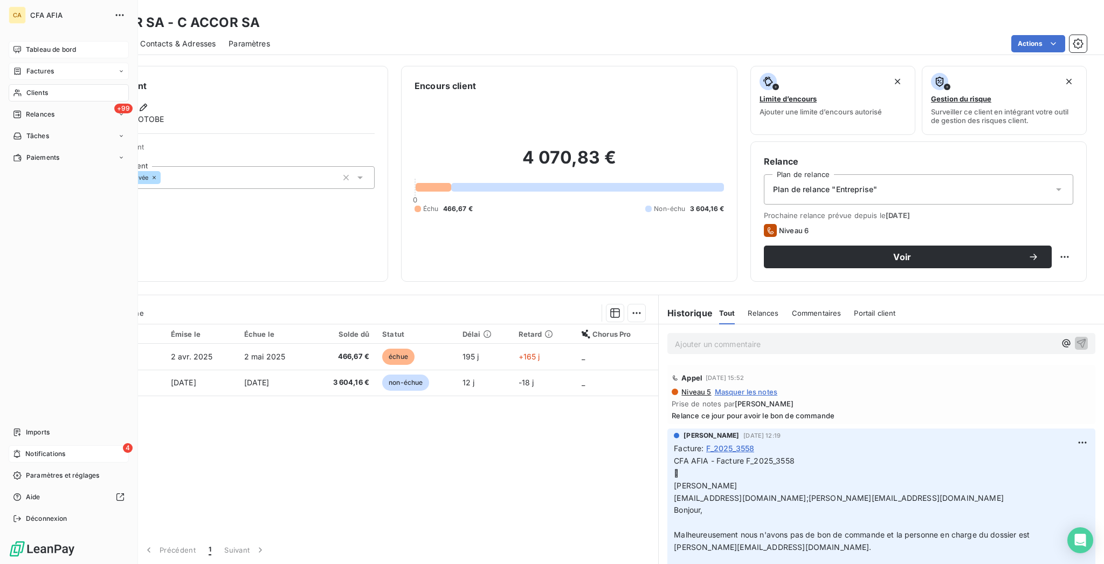
click at [32, 46] on div "Tableau de bord" at bounding box center [69, 49] width 120 height 17
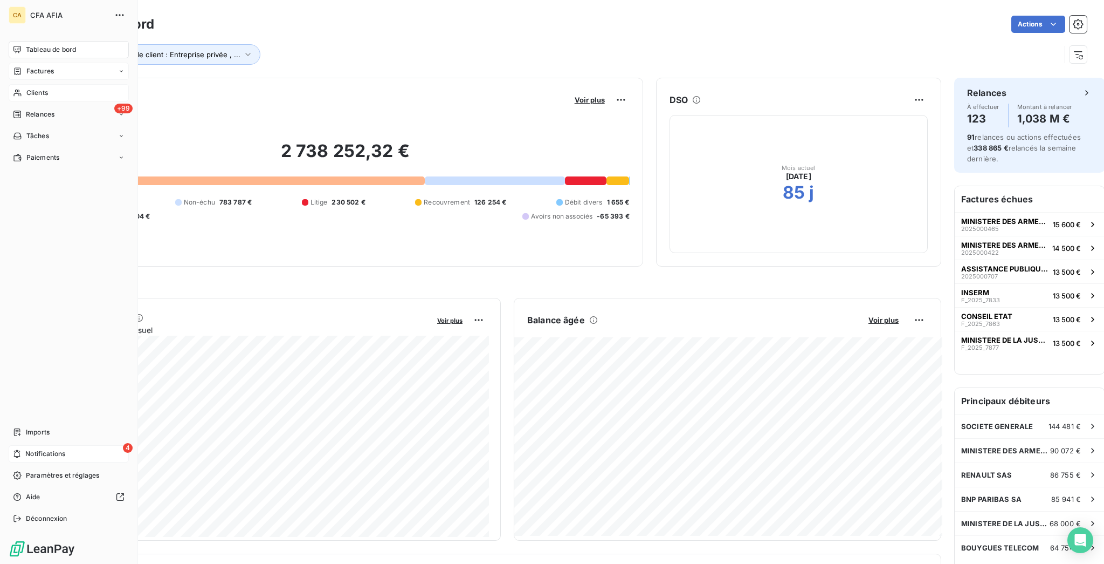
click at [19, 462] on div "4 Notifications" at bounding box center [69, 453] width 120 height 17
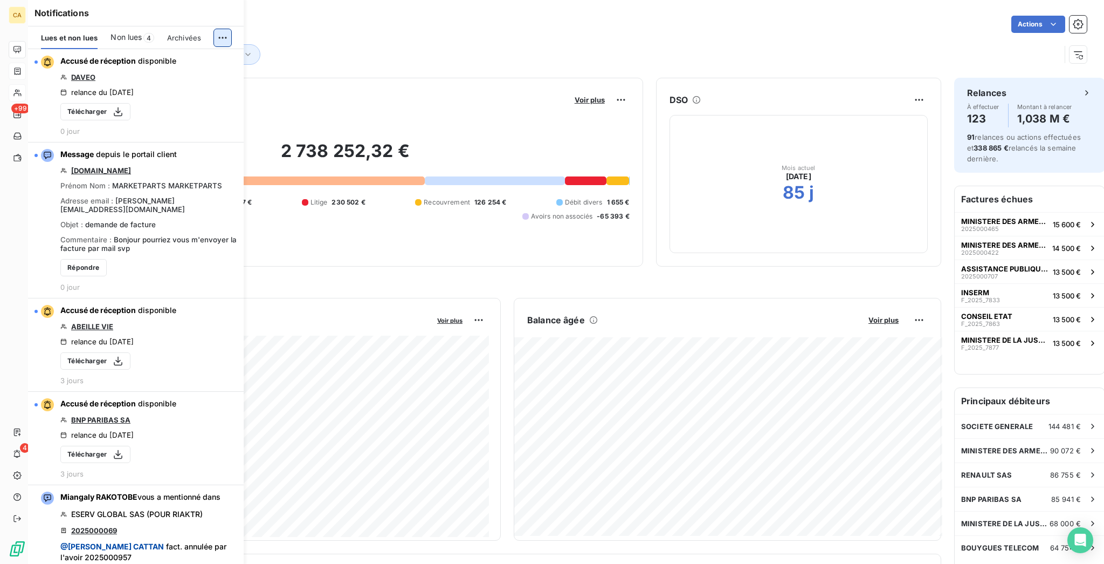
click at [219, 29] on html "CA +99 4 Tableau de bord Actions Type de client : Entreprise privée , ... Encou…" at bounding box center [552, 282] width 1104 height 564
click at [166, 57] on div "Tout marquer comme lu" at bounding box center [159, 54] width 151 height 17
click at [314, 36] on div "Type de client : Entreprise privée , ..." at bounding box center [569, 50] width 1035 height 29
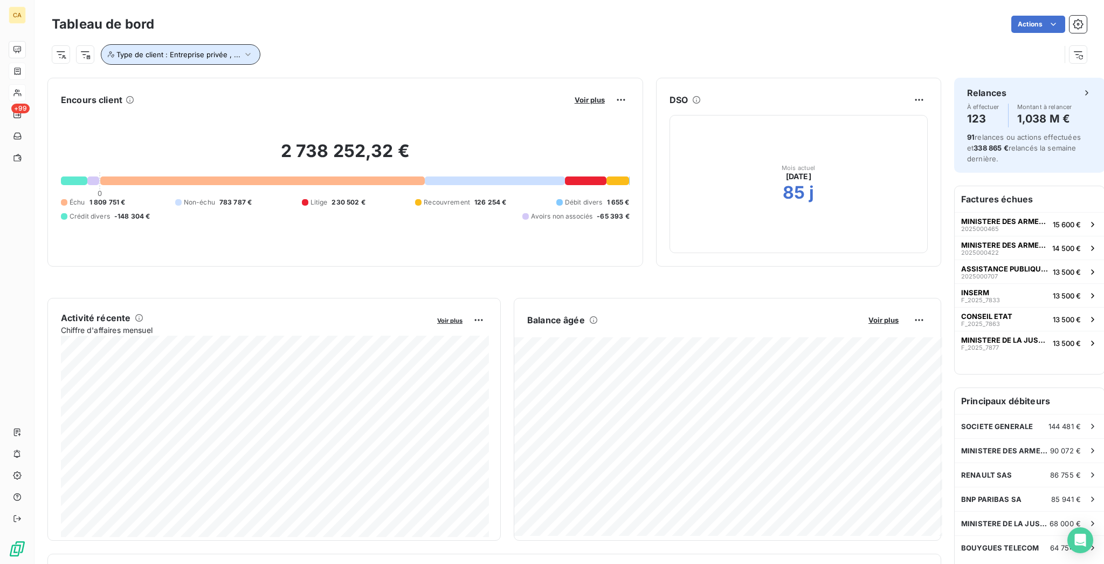
click at [193, 50] on span "Type de client : Entreprise privée , ..." at bounding box center [178, 54] width 124 height 9
click at [291, 26] on div "Actions" at bounding box center [627, 24] width 920 height 17
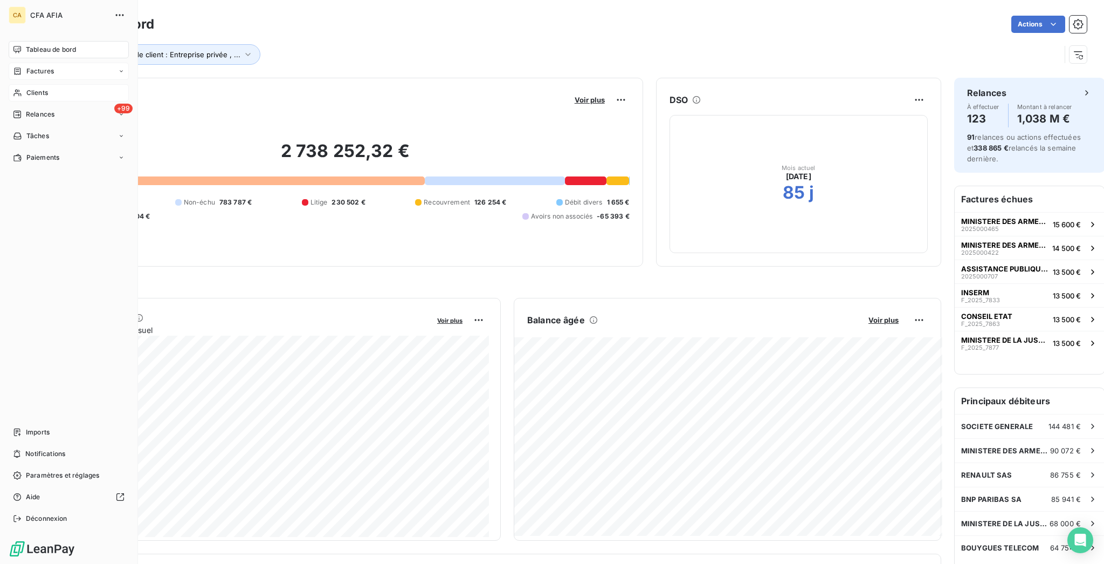
click at [16, 47] on div "Tableau de bord" at bounding box center [69, 49] width 120 height 17
drag, startPoint x: 44, startPoint y: 56, endPoint x: 32, endPoint y: 74, distance: 22.3
click at [43, 66] on span "Factures" at bounding box center [40, 71] width 28 height 10
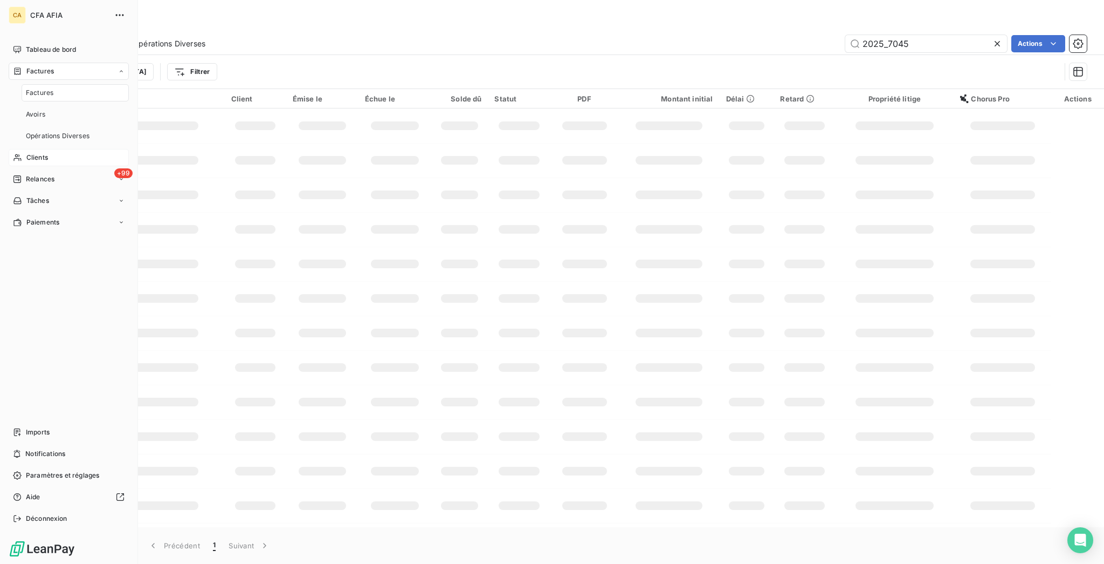
click at [31, 88] on span "Factures" at bounding box center [40, 93] width 28 height 10
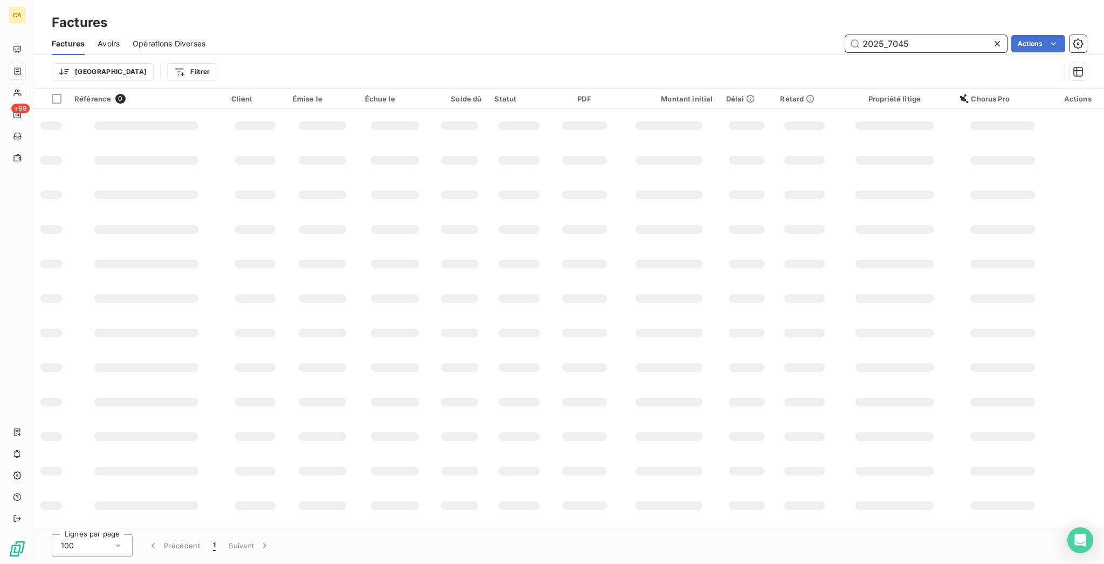
click at [929, 35] on input "2025_7045" at bounding box center [927, 43] width 162 height 17
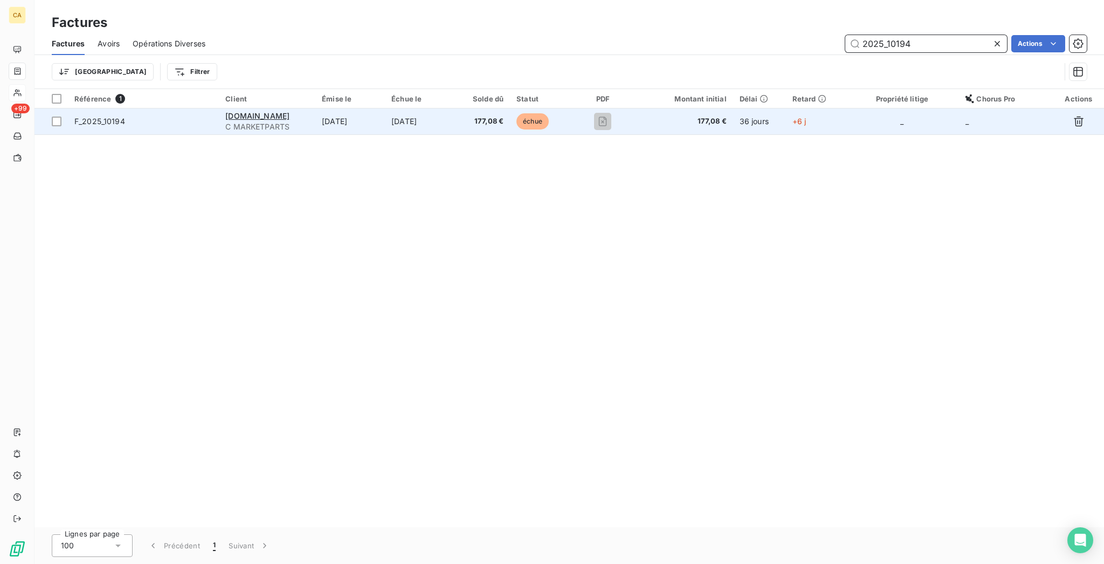
type input "2025_10194"
click at [446, 111] on td "[DATE]" at bounding box center [420, 121] width 70 height 26
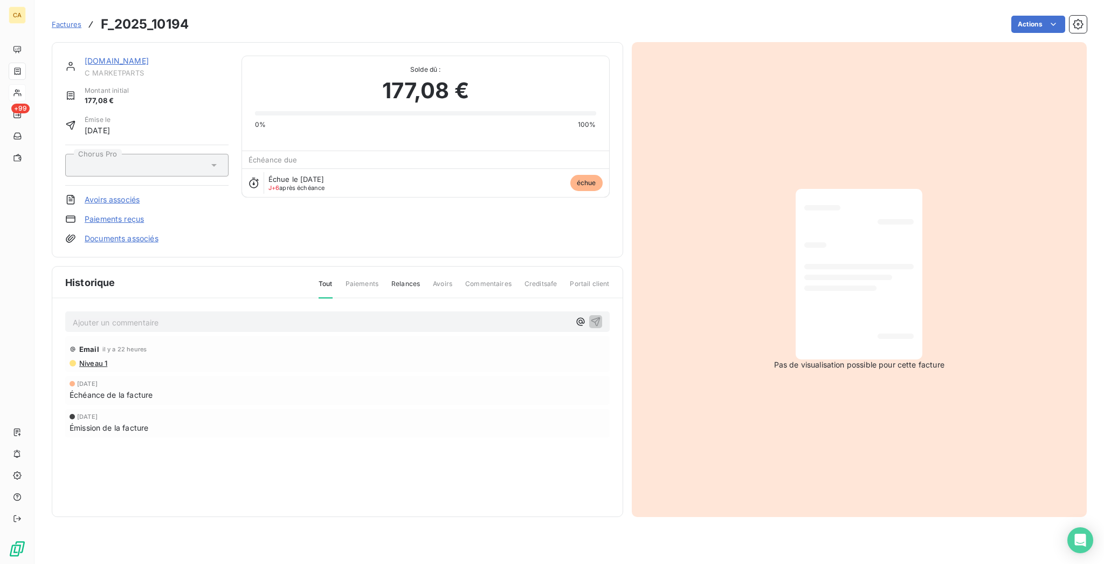
click at [187, 315] on p "Ajouter un commentaire ﻿" at bounding box center [321, 321] width 497 height 13
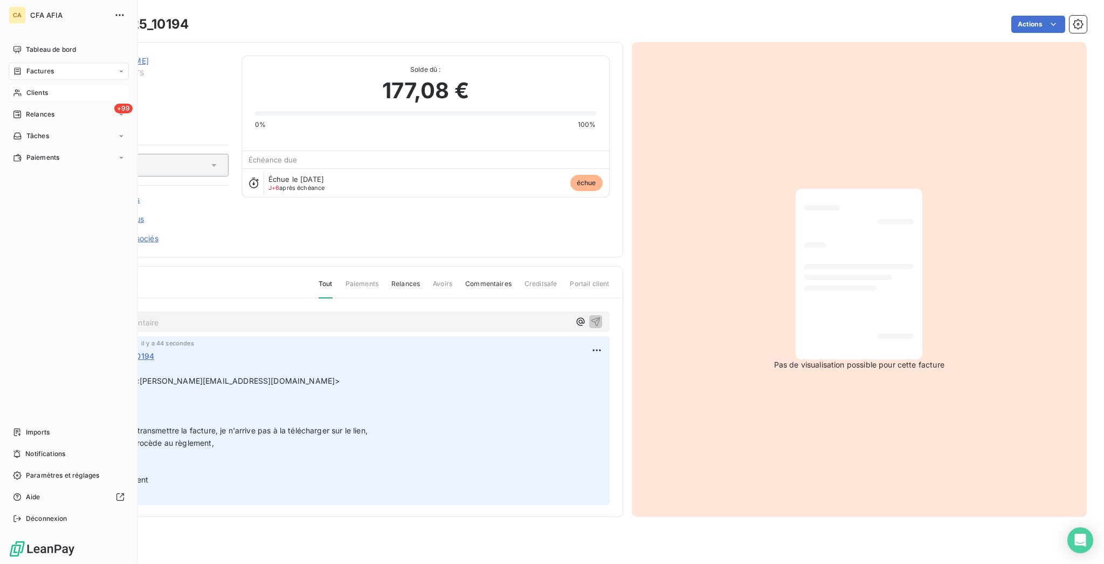
click at [0, 35] on div "CA CFA AFIA Tableau de bord Factures Clients +99 Relances Tâches Paiements Impo…" at bounding box center [69, 282] width 138 height 564
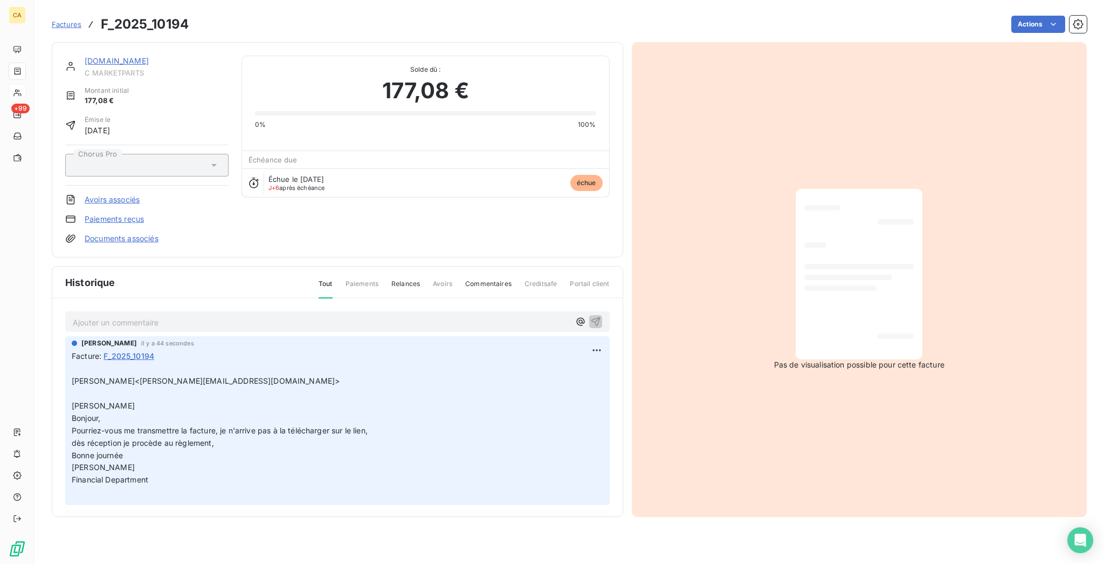
click at [365, 315] on p "Ajouter un commentaire ﻿" at bounding box center [321, 321] width 497 height 13
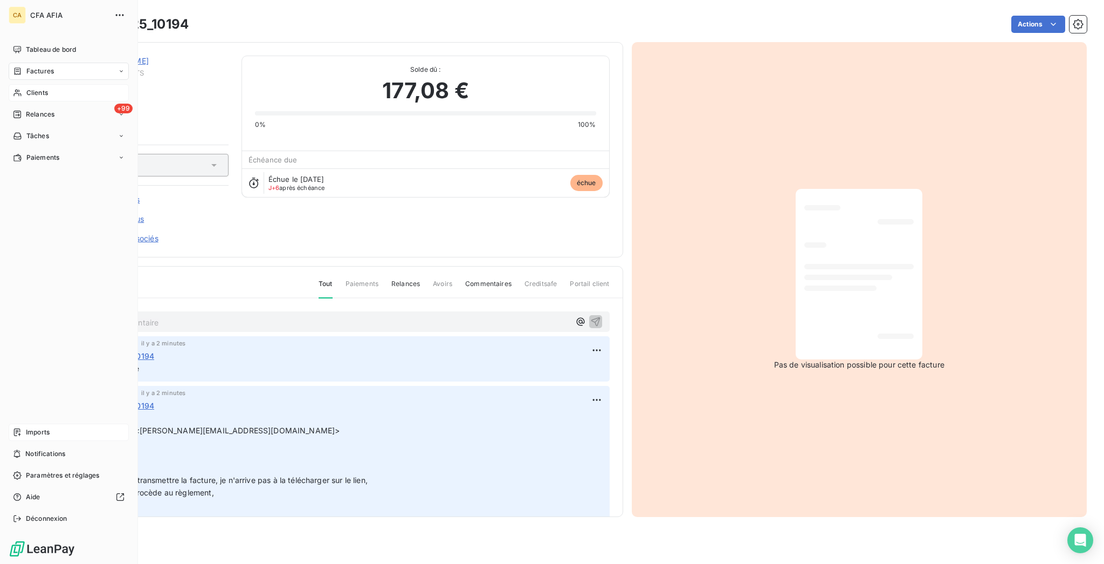
click at [18, 441] on div "Imports" at bounding box center [69, 431] width 120 height 17
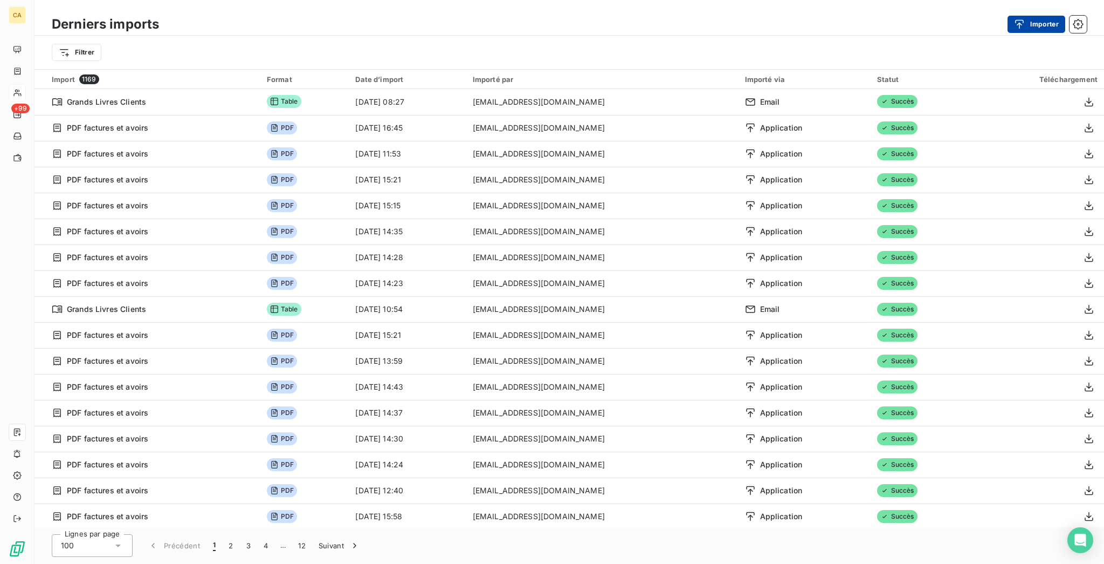
click at [1045, 19] on button "Importer" at bounding box center [1037, 24] width 58 height 17
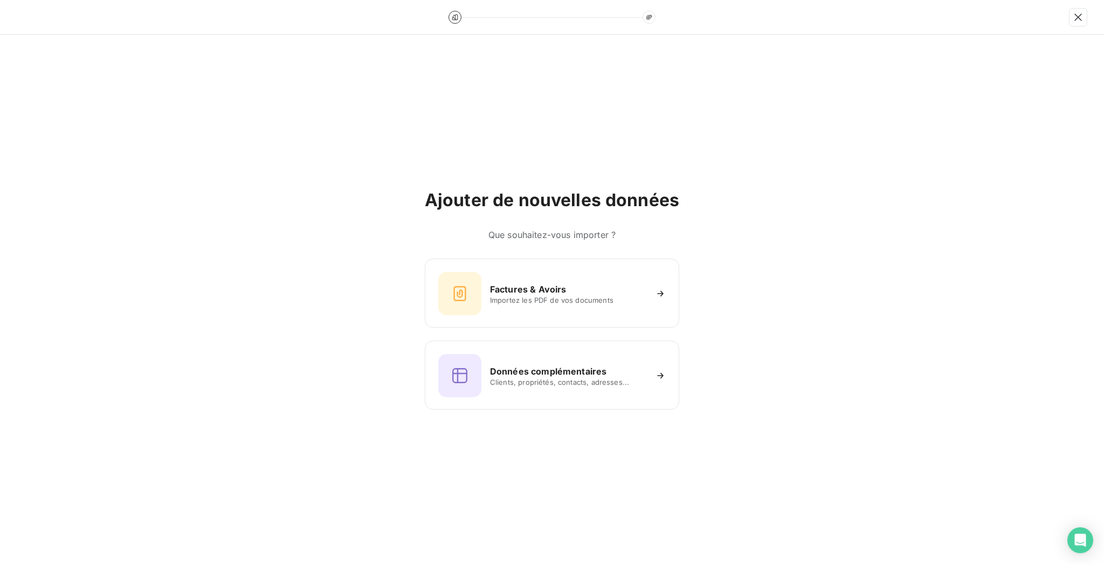
click at [563, 241] on h6 "Que souhaitez-vous importer ?" at bounding box center [552, 234] width 255 height 13
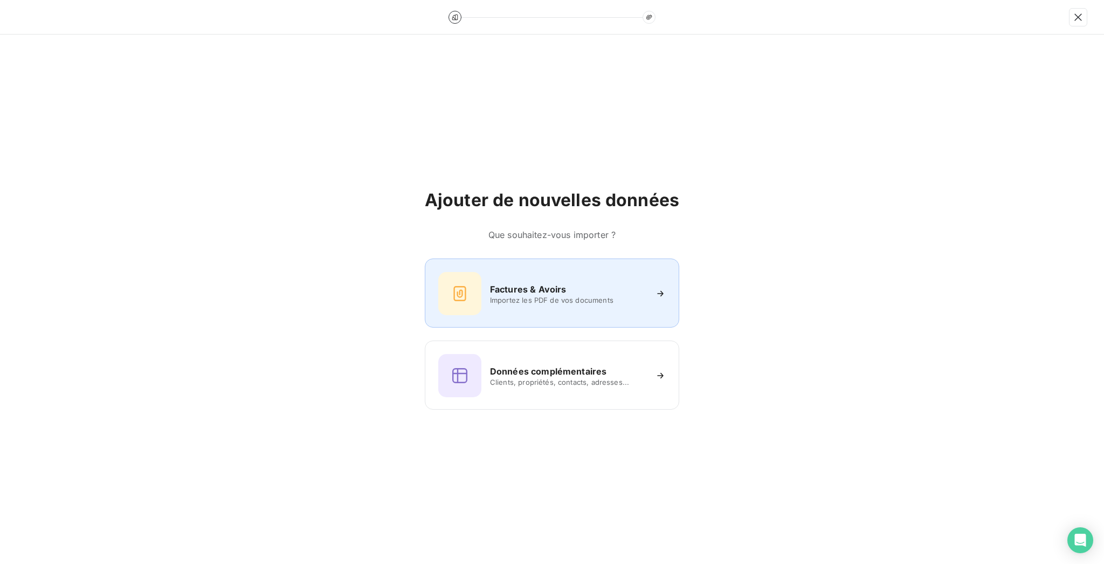
click at [555, 297] on span "Importez les PDF de vos documents" at bounding box center [568, 300] width 156 height 9
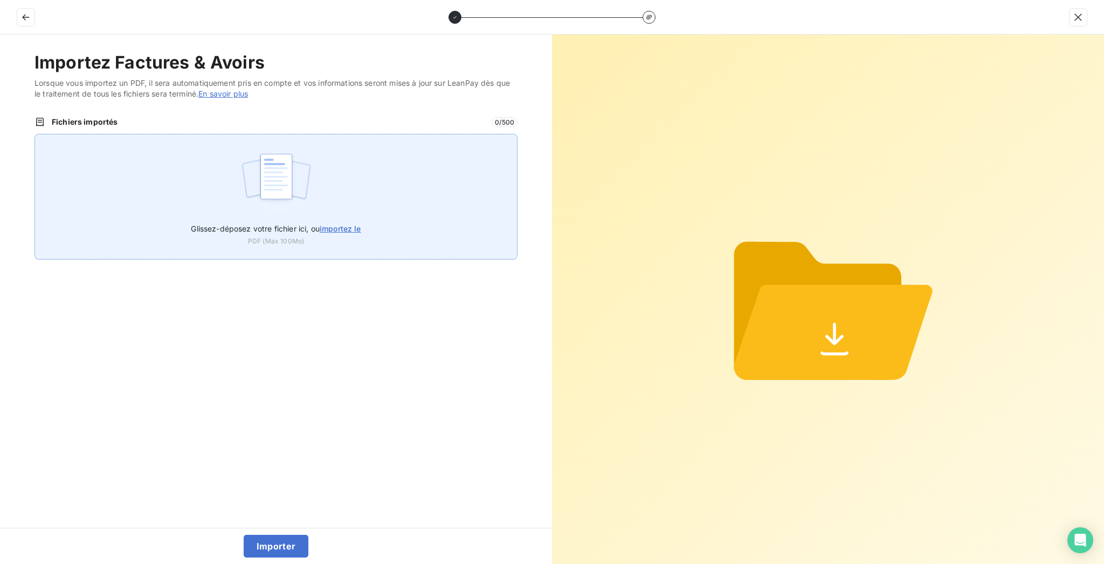
click at [404, 134] on div "Glissez-déposez votre fichier ici, ou importez le PDF (Max 100Mo)" at bounding box center [276, 197] width 483 height 126
type input "C:\fakepath\F_2025_8000.pdf"
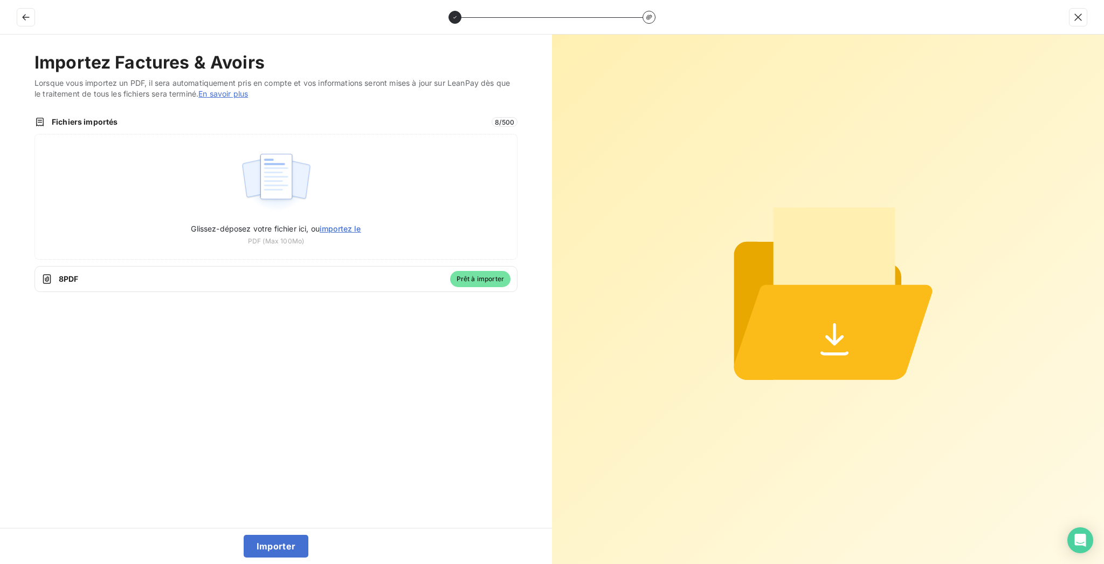
click at [252, 533] on div "Importer" at bounding box center [276, 545] width 552 height 36
click at [245, 557] on button "Importer" at bounding box center [276, 545] width 65 height 23
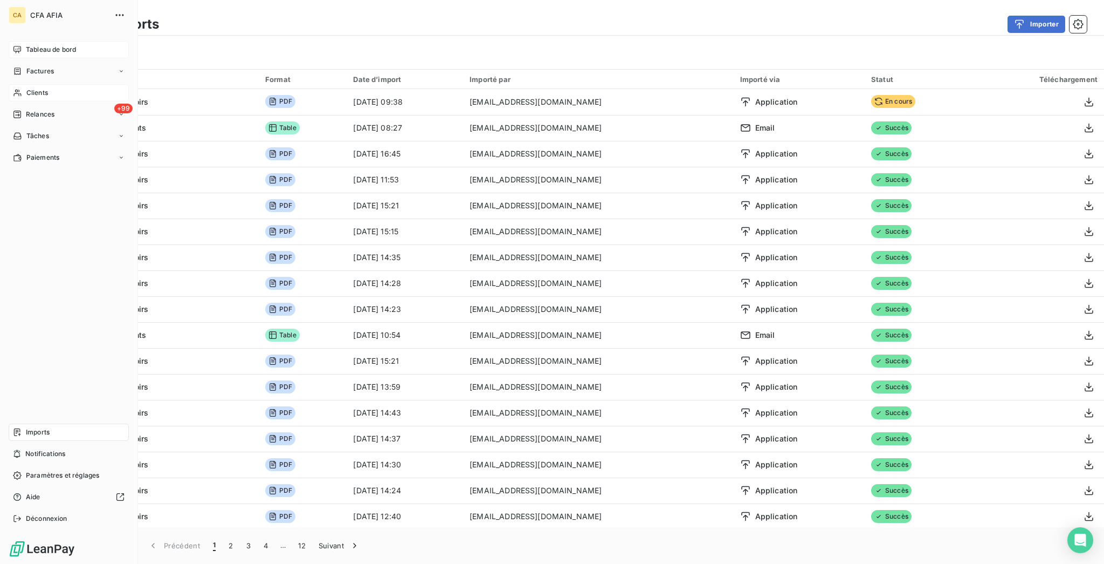
click at [13, 46] on div "Tableau de bord" at bounding box center [69, 49] width 120 height 17
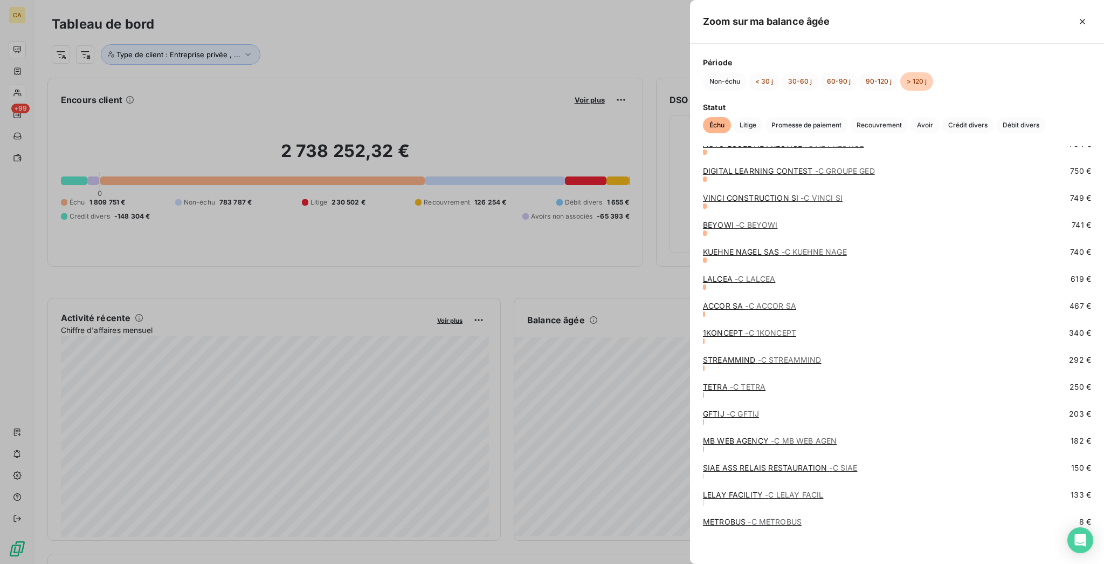
scroll to position [2806, 0]
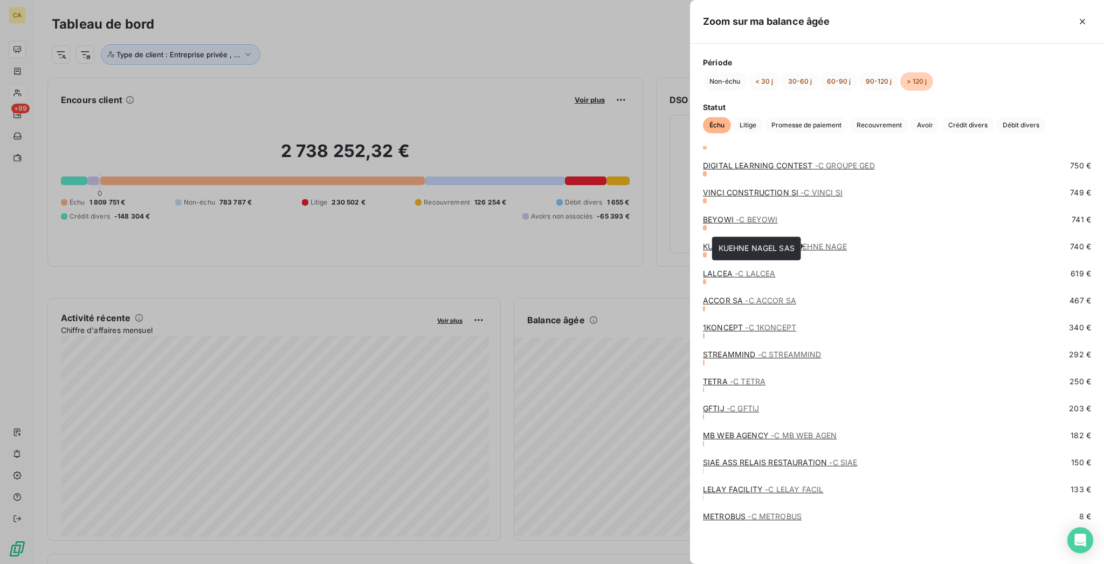
click at [847, 246] on span "- C KUEHNE NAGE" at bounding box center [814, 246] width 65 height 9
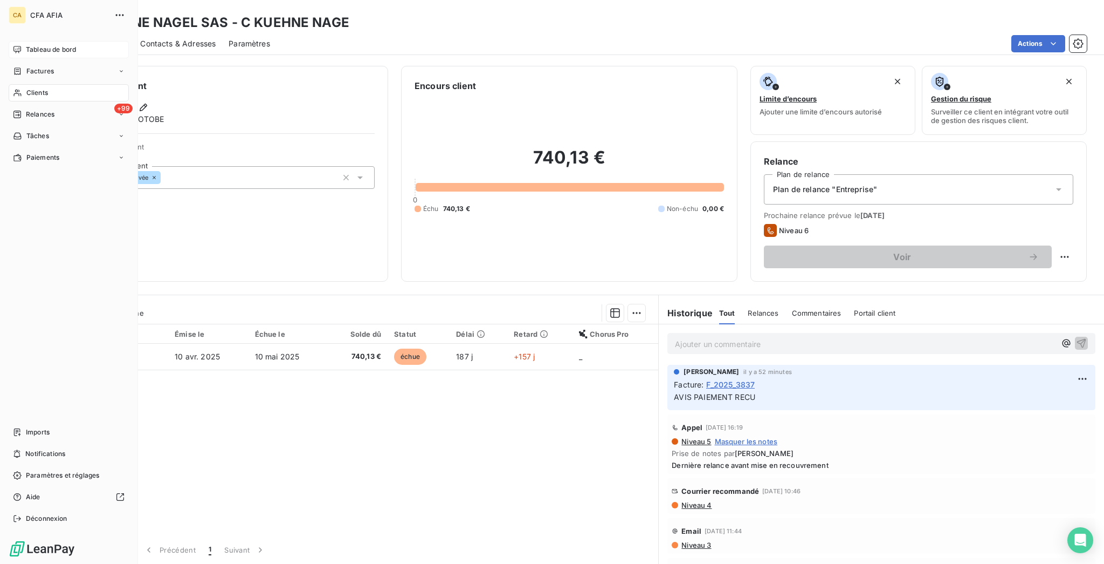
click at [35, 45] on span "Tableau de bord" at bounding box center [51, 50] width 50 height 10
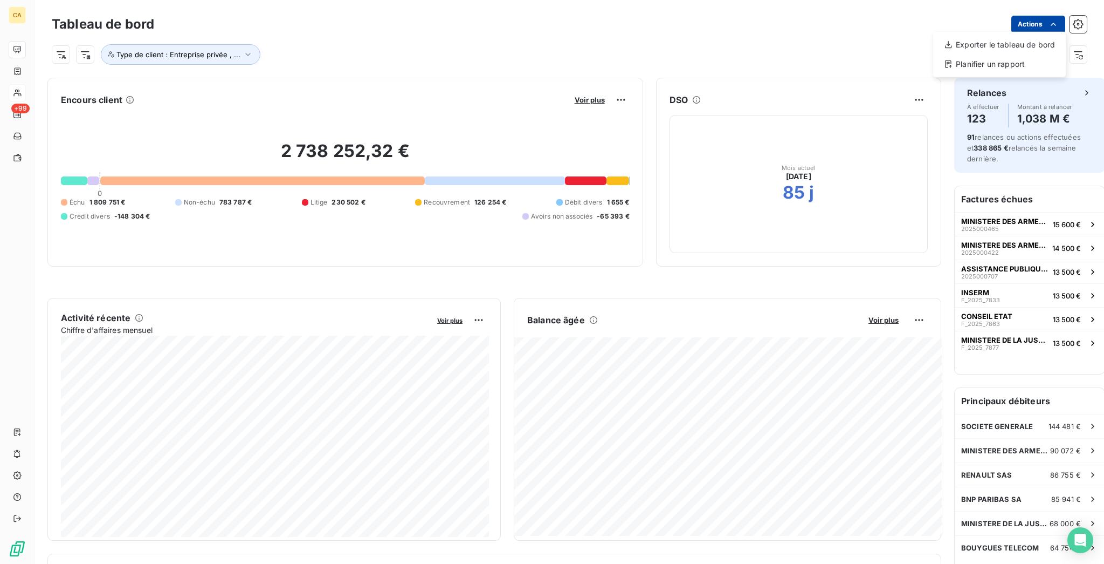
click at [1045, 21] on html "CA +99 Tableau de bord Actions Exporter le tableau de bord Planifier un rapport…" at bounding box center [552, 282] width 1104 height 564
click at [1018, 44] on div "Exporter le tableau de bord" at bounding box center [1000, 44] width 124 height 17
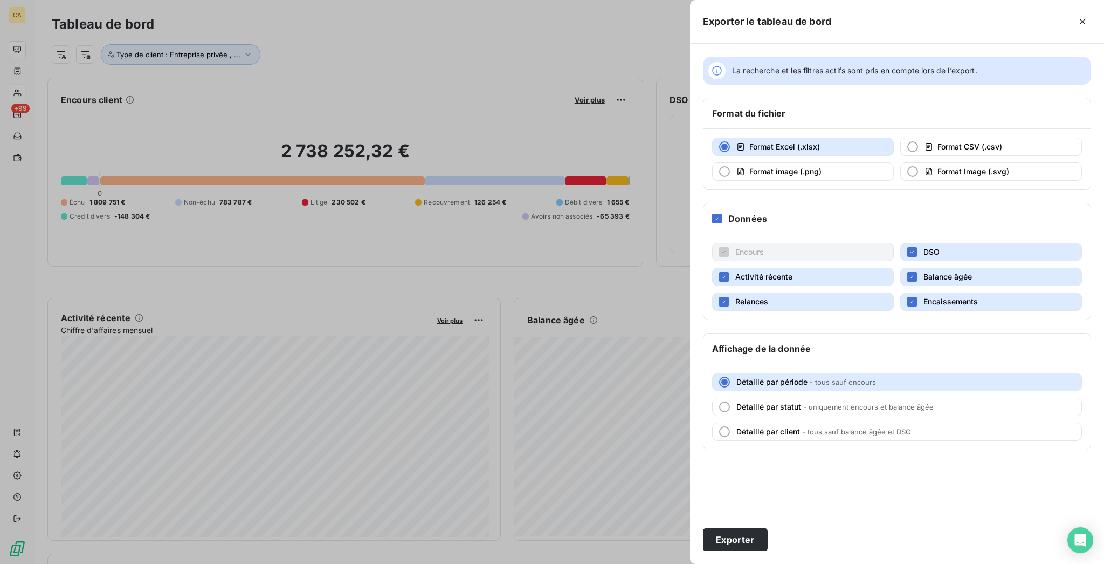
click at [566, 174] on div at bounding box center [552, 282] width 1104 height 564
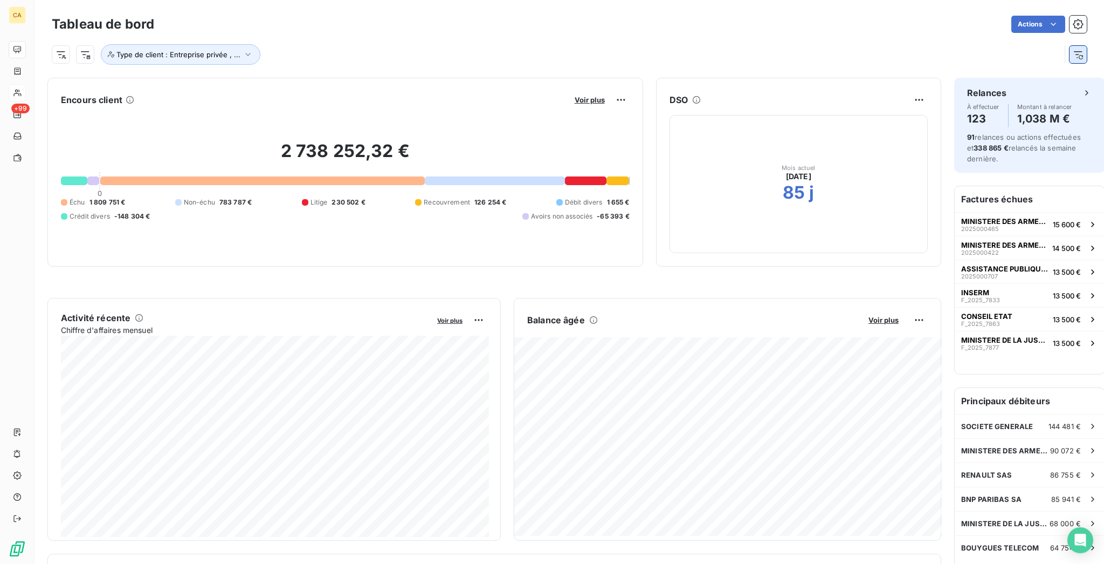
click at [1073, 49] on icon "button" at bounding box center [1078, 54] width 11 height 11
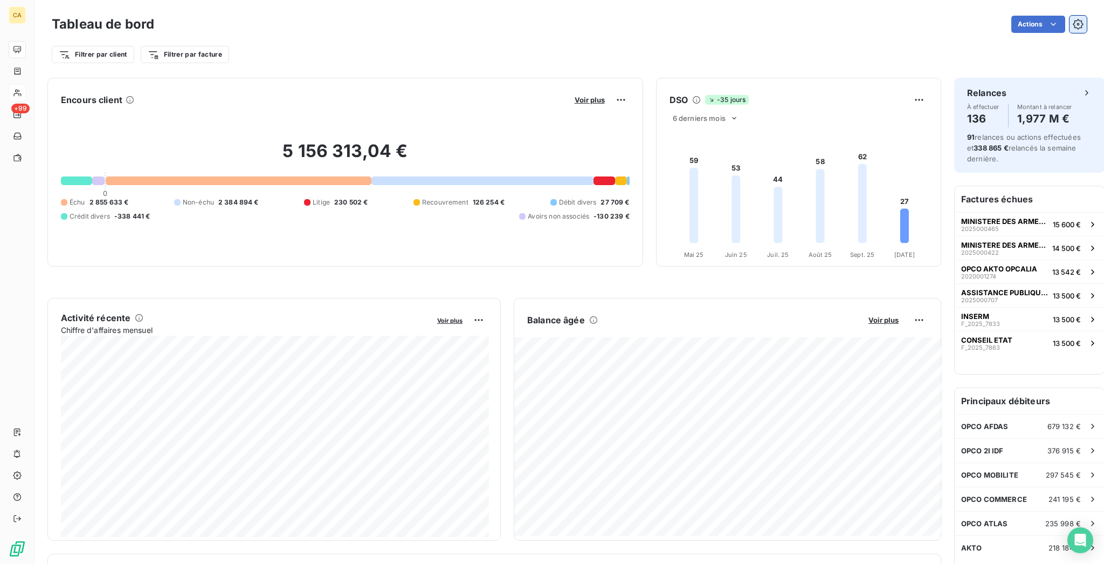
click at [1073, 19] on icon "button" at bounding box center [1078, 24] width 11 height 11
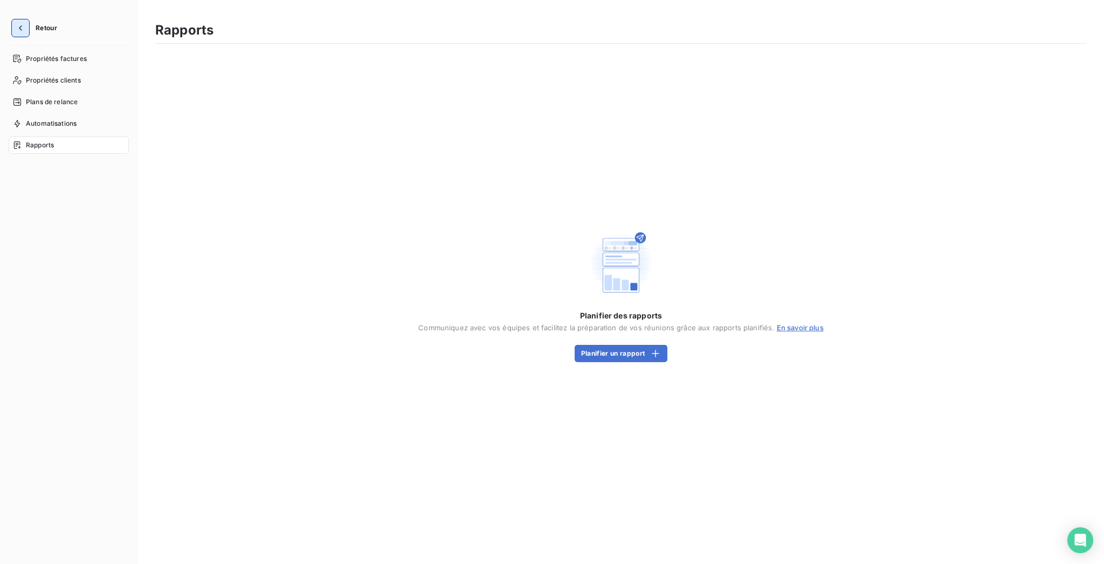
click at [19, 23] on icon "button" at bounding box center [20, 28] width 11 height 11
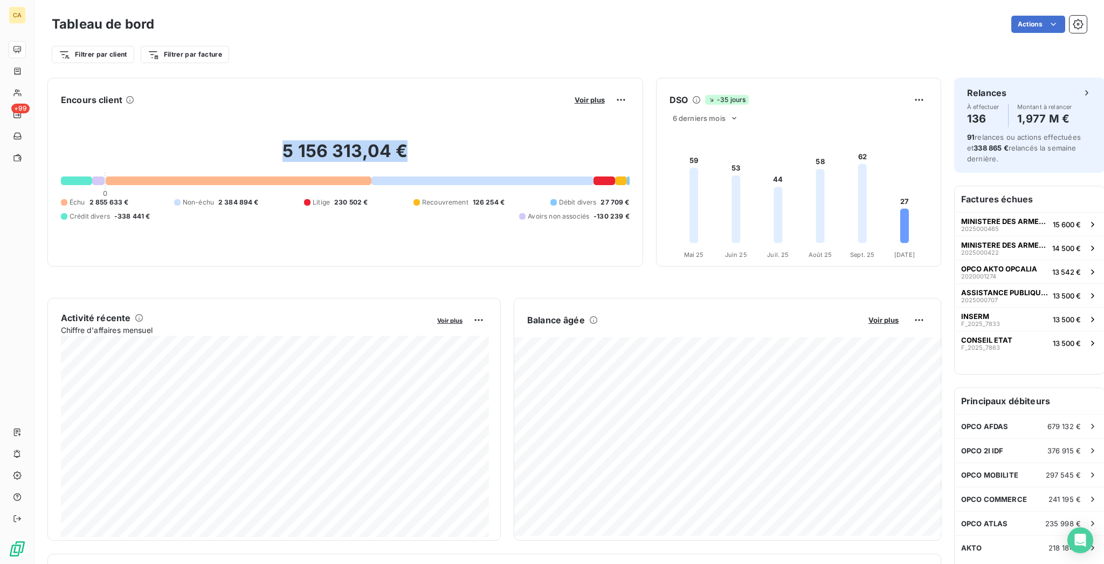
drag, startPoint x: 348, startPoint y: 158, endPoint x: 266, endPoint y: 145, distance: 83.1
click at [266, 145] on h2 "5 156 313,04 €" at bounding box center [345, 156] width 569 height 32
click at [278, 134] on div "5 156 313,04 € 0 Échu 2 855 633 € Non-échu 2 384 894 € Litige 230 502 € Recouvr…" at bounding box center [345, 180] width 569 height 145
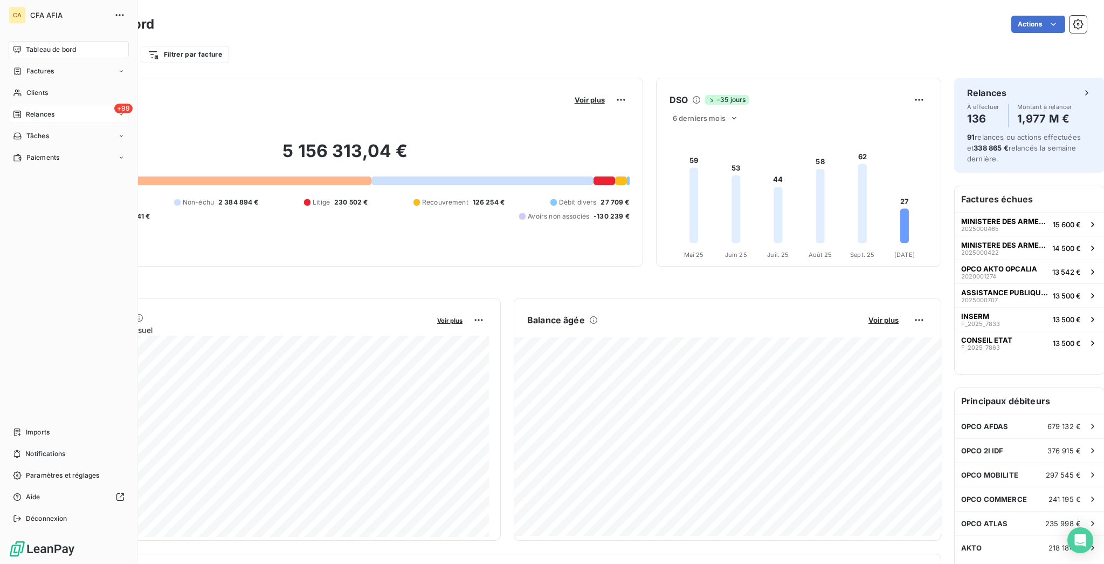
click at [49, 109] on span "Relances" at bounding box center [40, 114] width 29 height 10
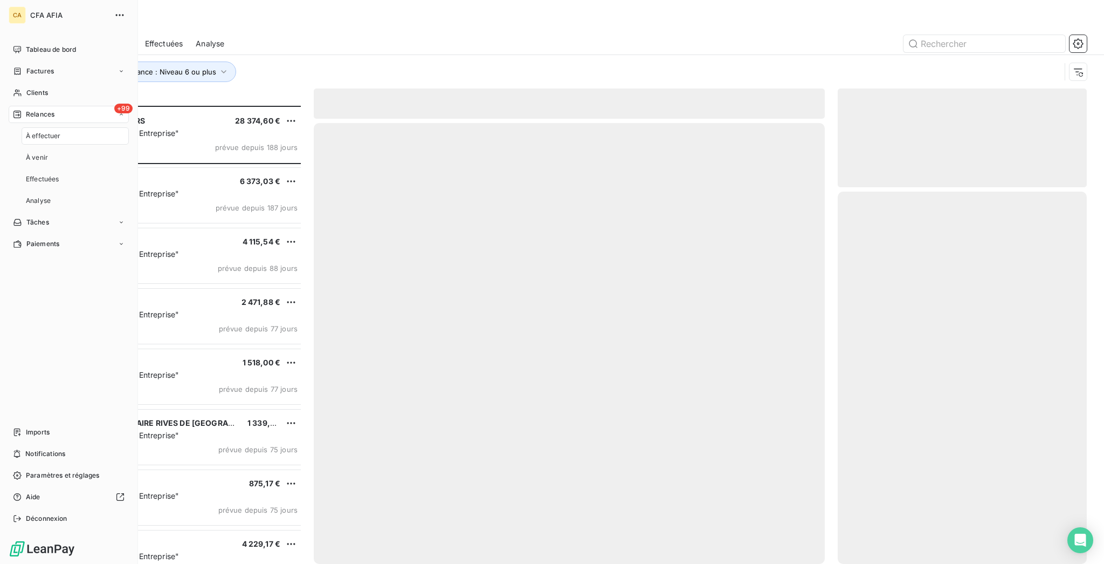
scroll to position [461, 245]
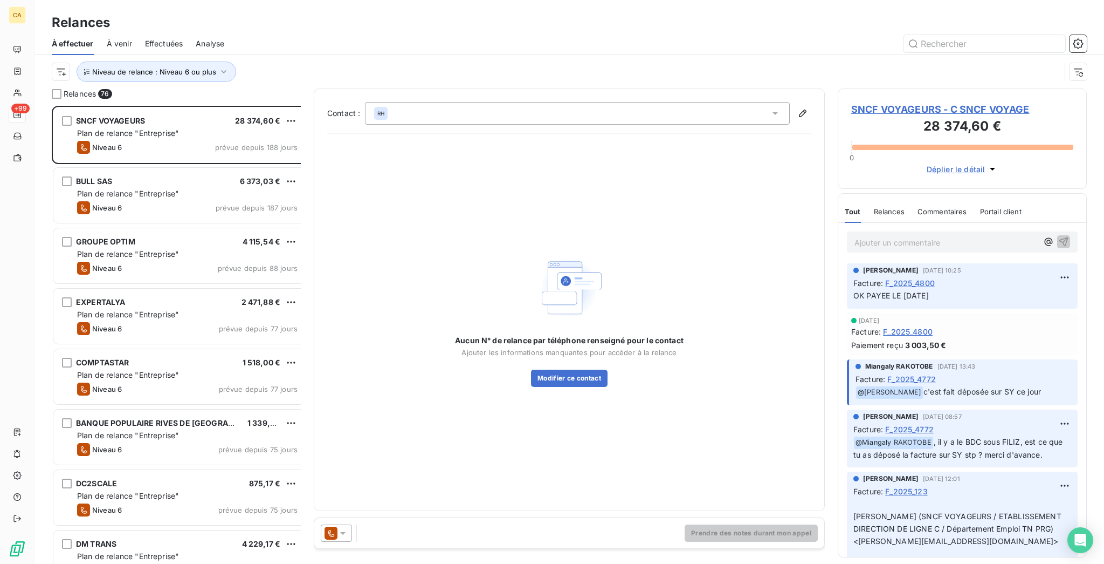
click at [162, 71] on div "Niveau de relance : Niveau 6 ou plus" at bounding box center [556, 71] width 1009 height 20
click at [179, 67] on span "Niveau de relance : Niveau 6 ou plus" at bounding box center [154, 71] width 124 height 9
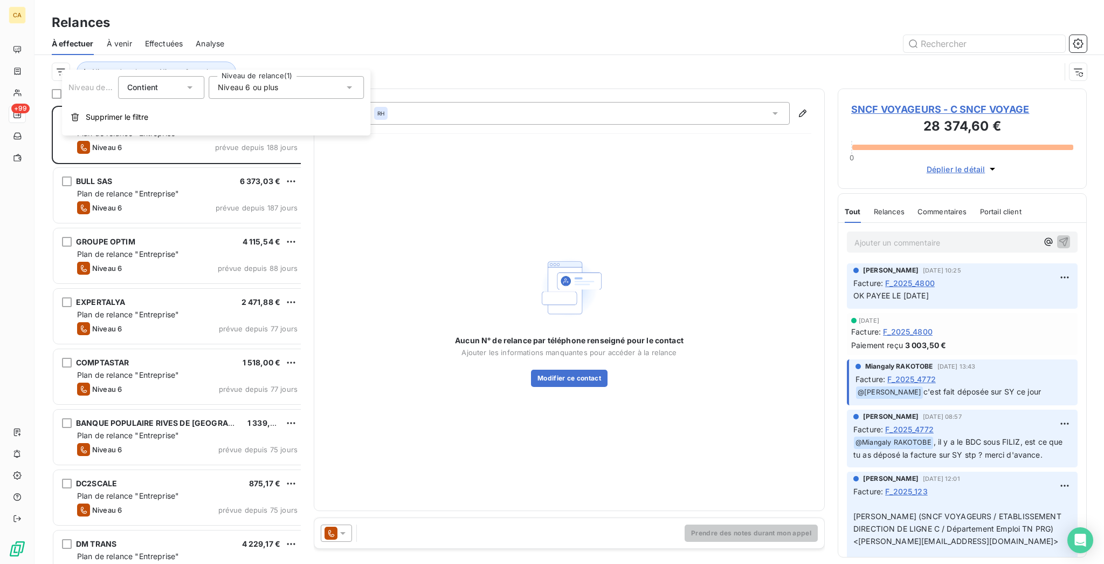
click at [268, 83] on span "Niveau 6 ou plus" at bounding box center [248, 87] width 60 height 11
click at [229, 222] on span "Niveau 6 ou plus" at bounding box center [259, 227] width 60 height 11
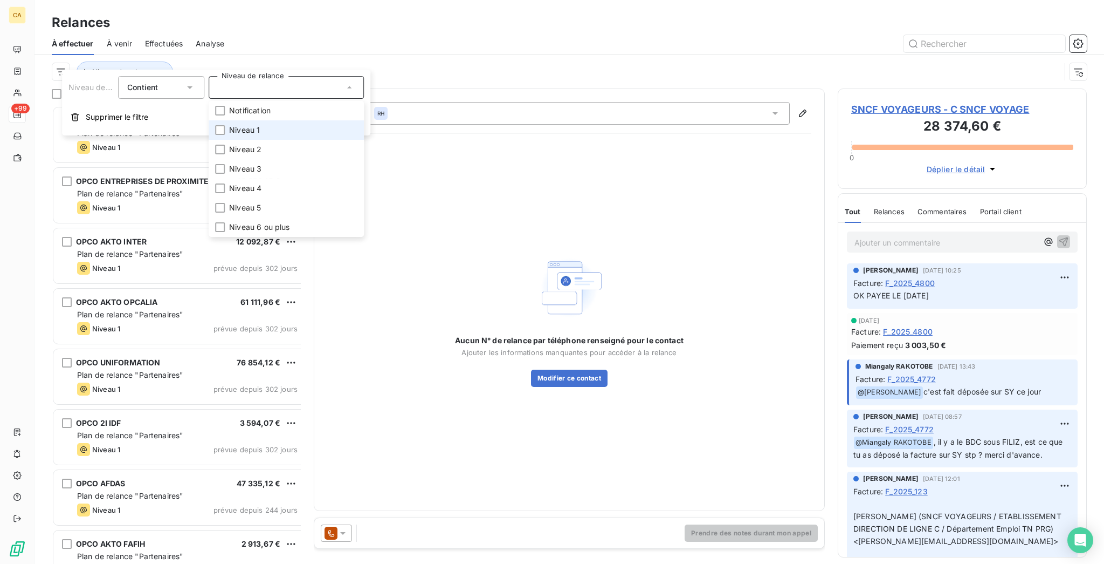
click at [230, 125] on span "Niveau 1" at bounding box center [244, 130] width 31 height 11
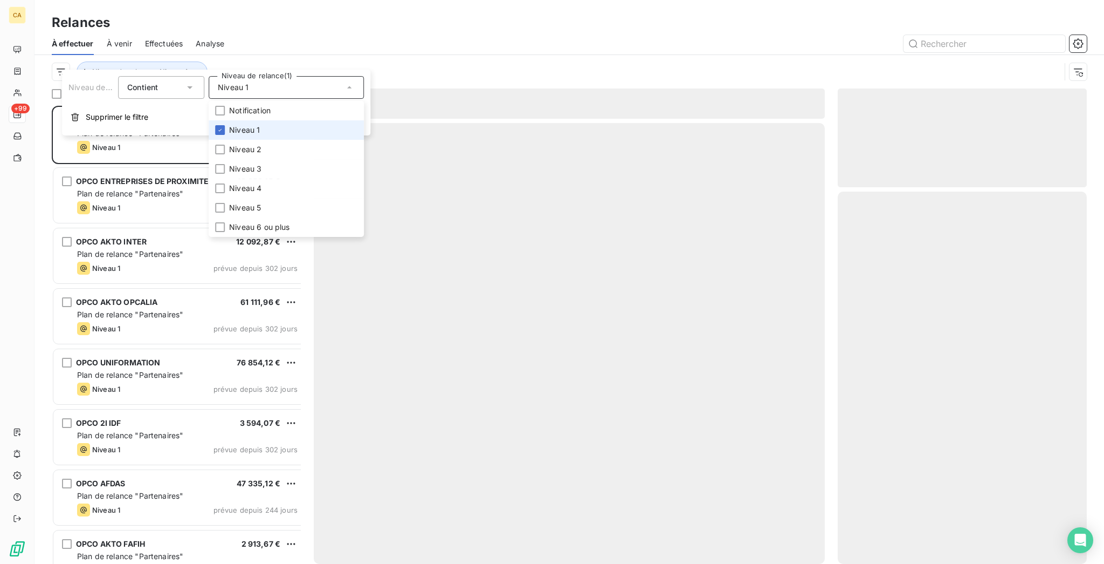
scroll to position [461, 245]
click at [267, 3] on div "Relances À effectuer À venir Effectuées Analyse Niveau de relance : Niveau 1" at bounding box center [570, 44] width 1070 height 88
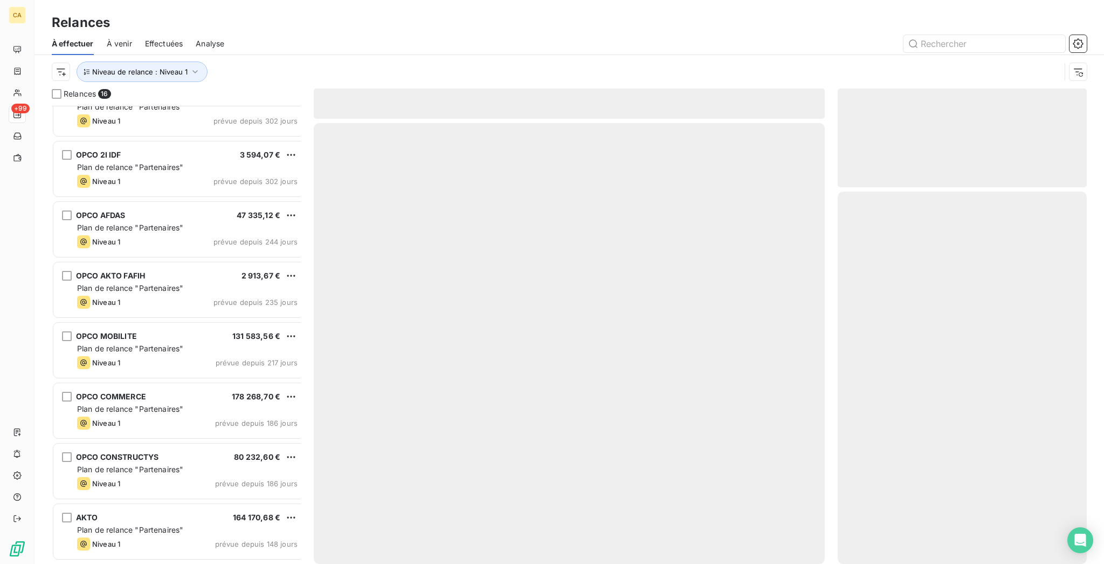
scroll to position [495, 0]
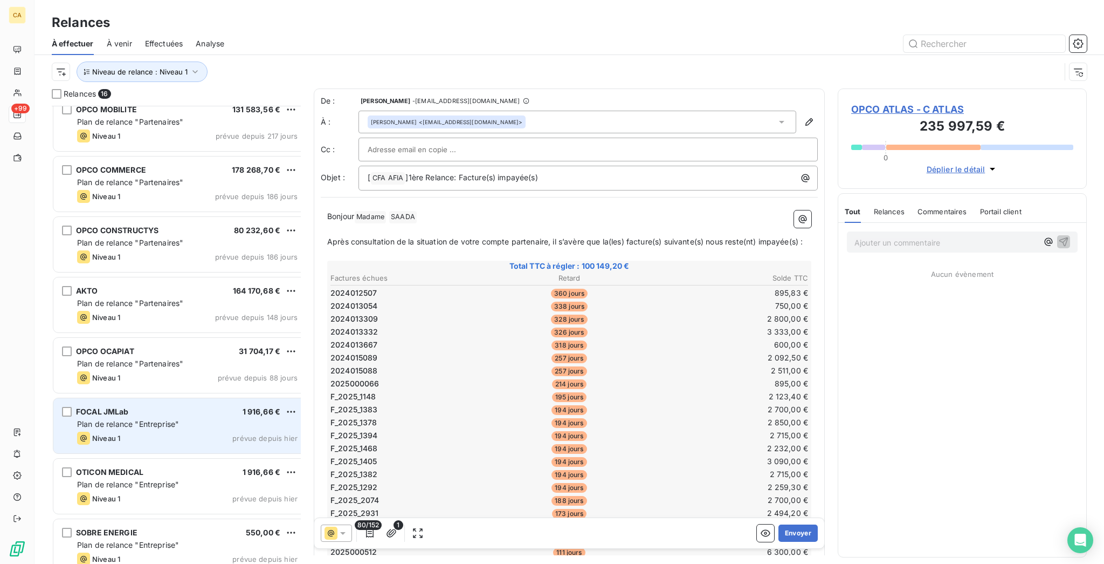
click at [200, 431] on div "Niveau 1 prévue depuis hier" at bounding box center [187, 437] width 221 height 13
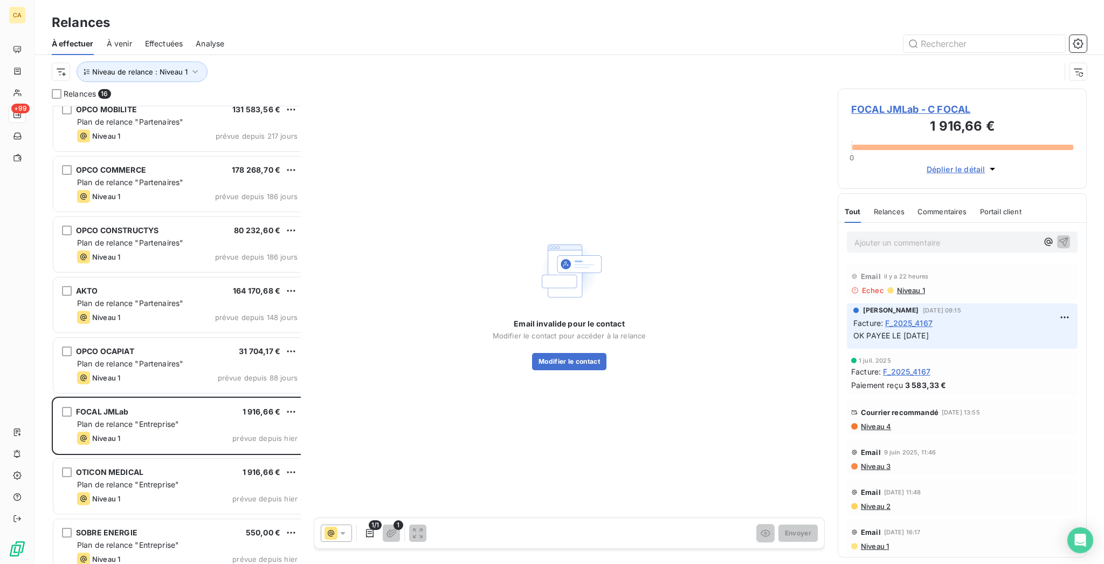
click at [883, 102] on span "FOCAL JMLab - C FOCAL" at bounding box center [963, 109] width 222 height 15
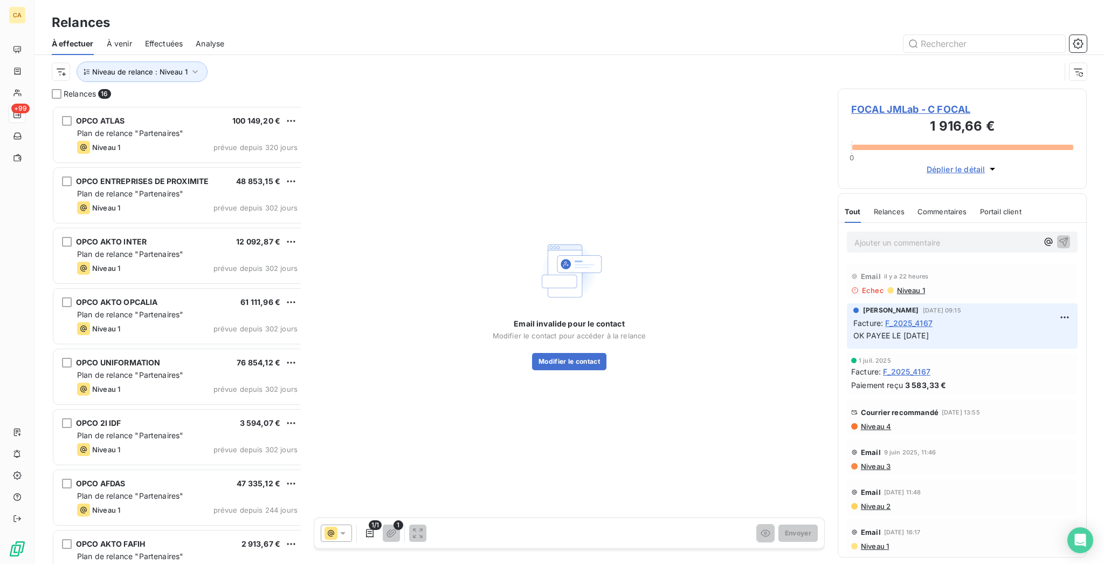
scroll to position [461, 245]
click at [917, 102] on span "FOCAL JMLab - C FOCAL" at bounding box center [963, 109] width 222 height 15
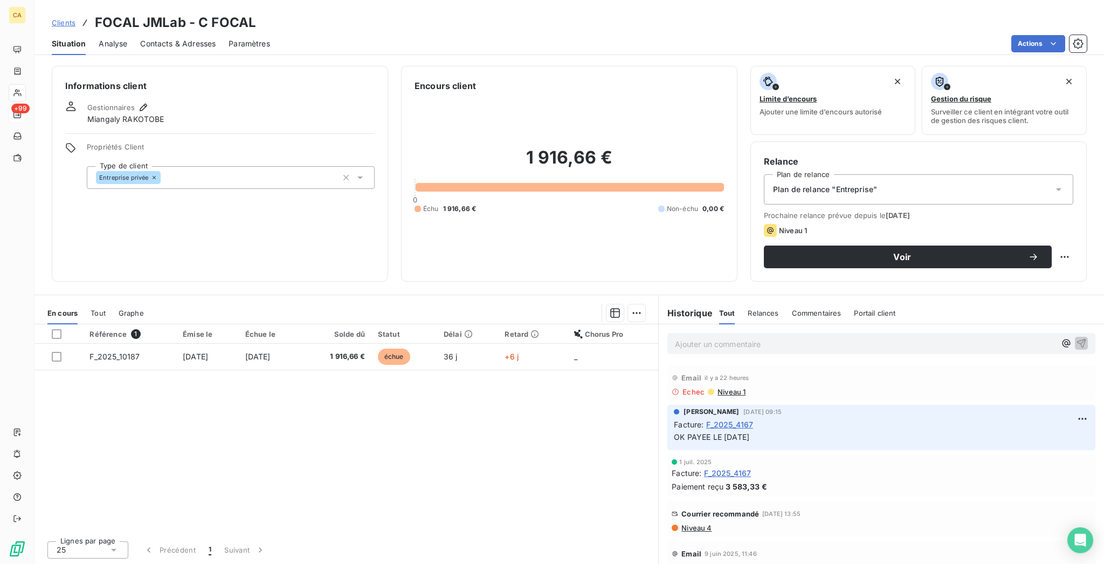
click at [153, 38] on span "Contacts & Adresses" at bounding box center [178, 43] width 76 height 11
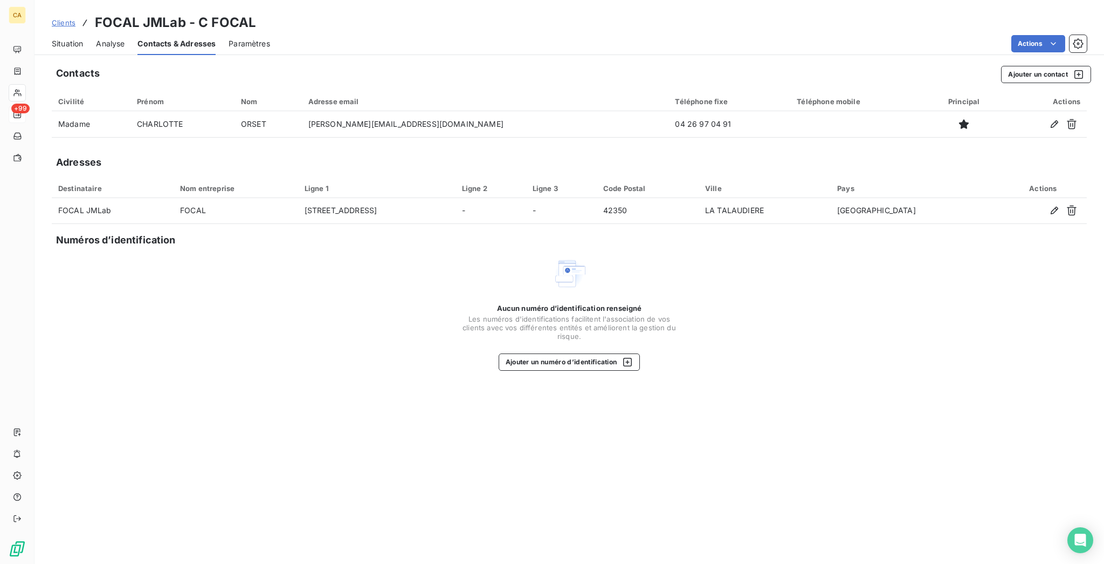
click at [71, 35] on div "Situation Analyse Contacts & Adresses Paramètres Actions" at bounding box center [570, 43] width 1070 height 23
click at [54, 32] on div "Situation" at bounding box center [67, 43] width 31 height 23
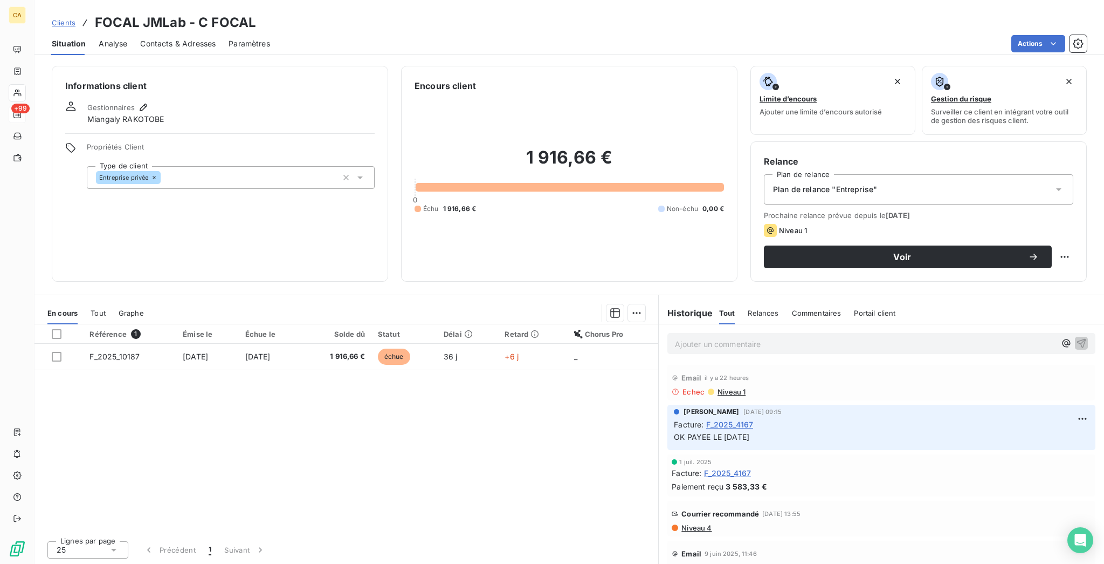
click at [62, 38] on span "Situation" at bounding box center [69, 43] width 34 height 11
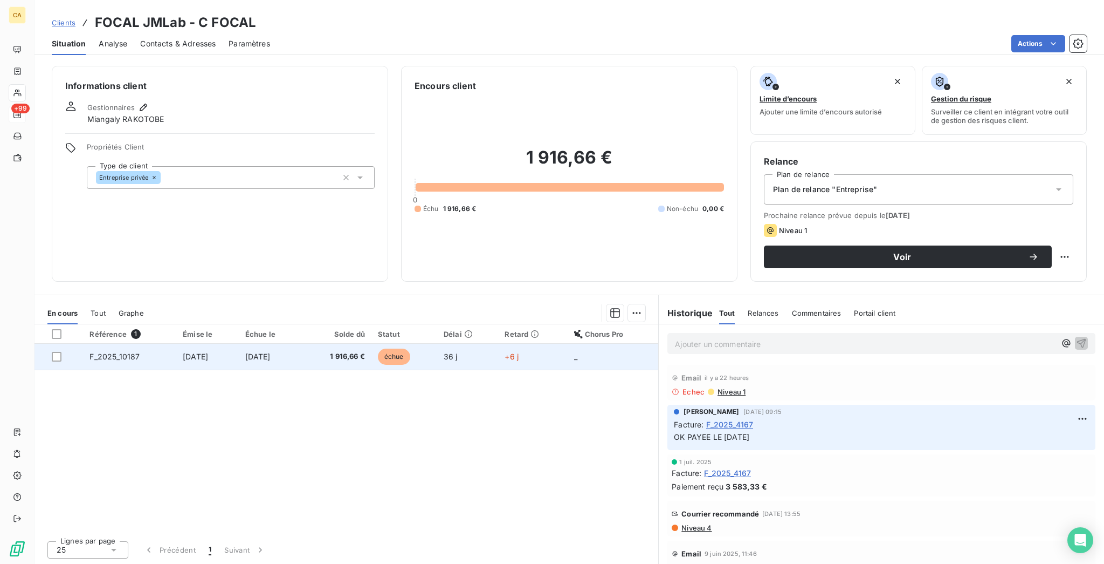
click at [237, 344] on td "[DATE]" at bounding box center [207, 357] width 63 height 26
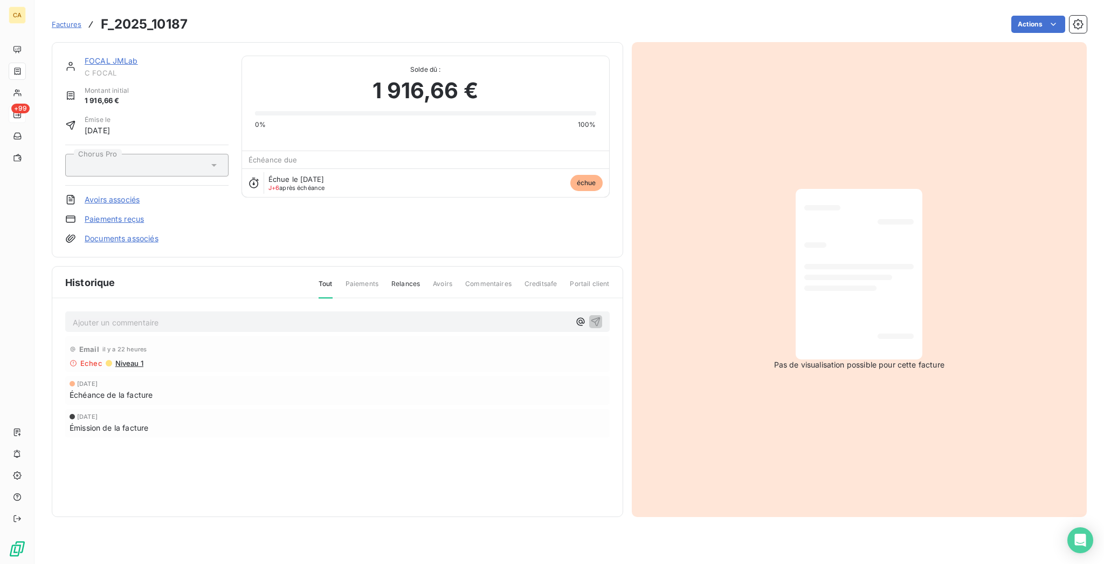
click at [98, 340] on div "Email il y a 22 heures" at bounding box center [338, 348] width 536 height 17
click at [114, 359] on span "Niveau 1" at bounding box center [128, 363] width 29 height 9
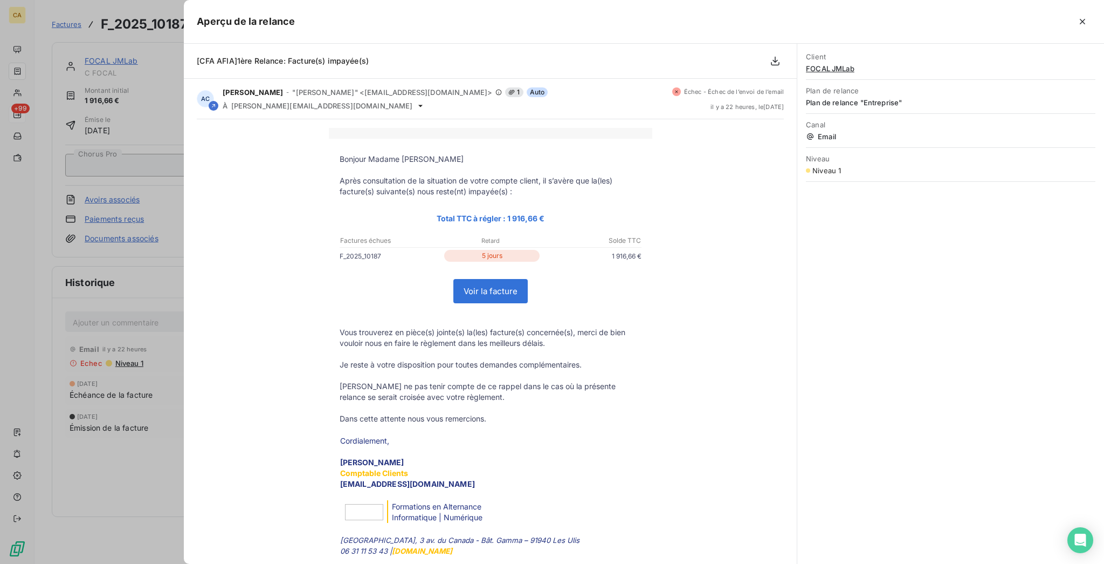
click at [154, 168] on div at bounding box center [552, 282] width 1104 height 564
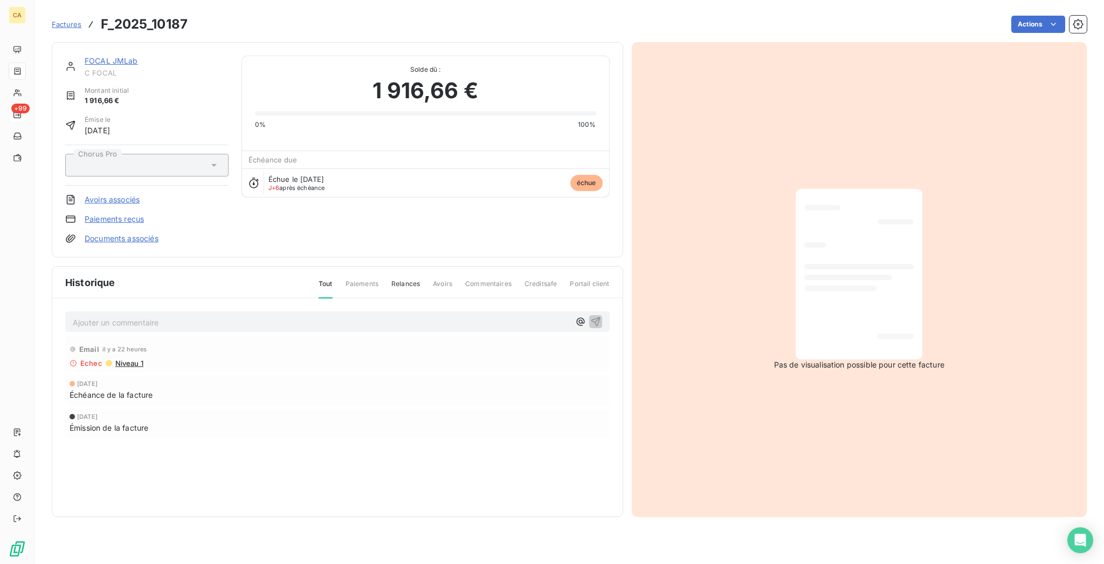
click at [85, 56] on link "FOCAL JMLab" at bounding box center [111, 60] width 53 height 9
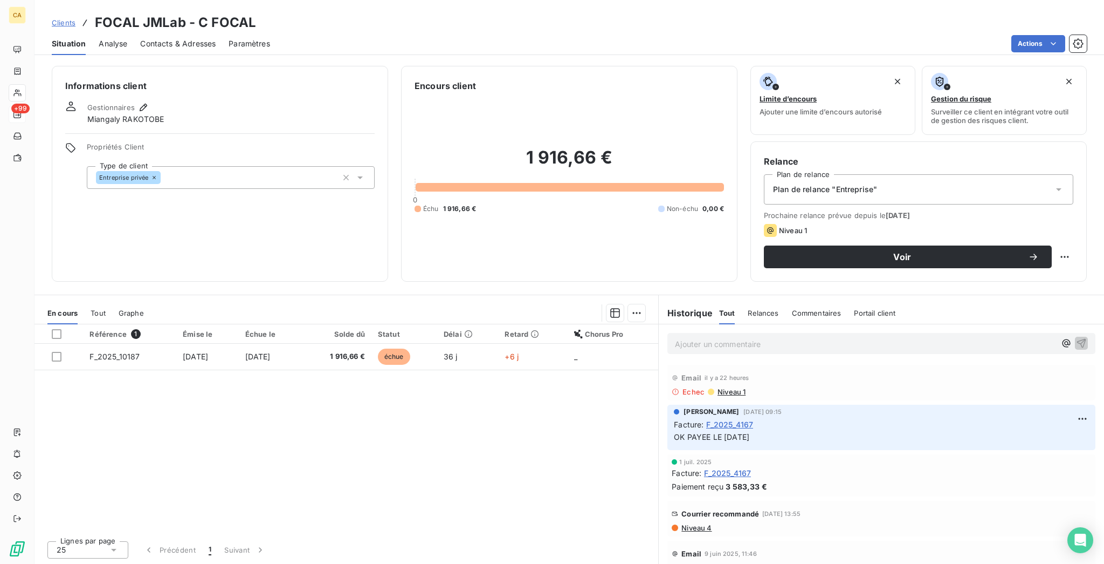
click at [182, 38] on span "Contacts & Adresses" at bounding box center [178, 43] width 76 height 11
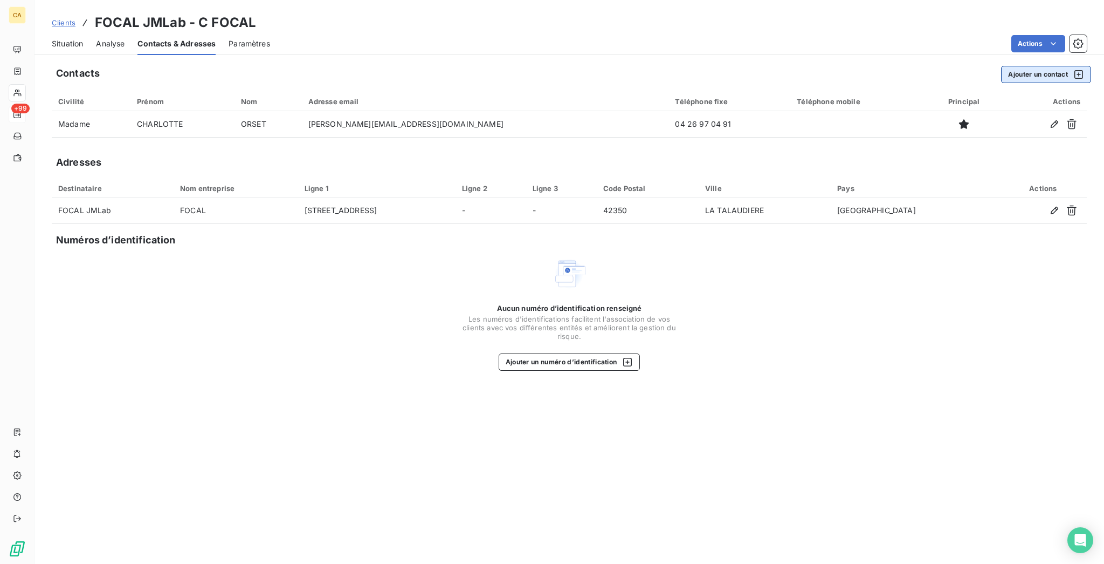
click at [1015, 66] on button "Ajouter un contact" at bounding box center [1046, 74] width 90 height 17
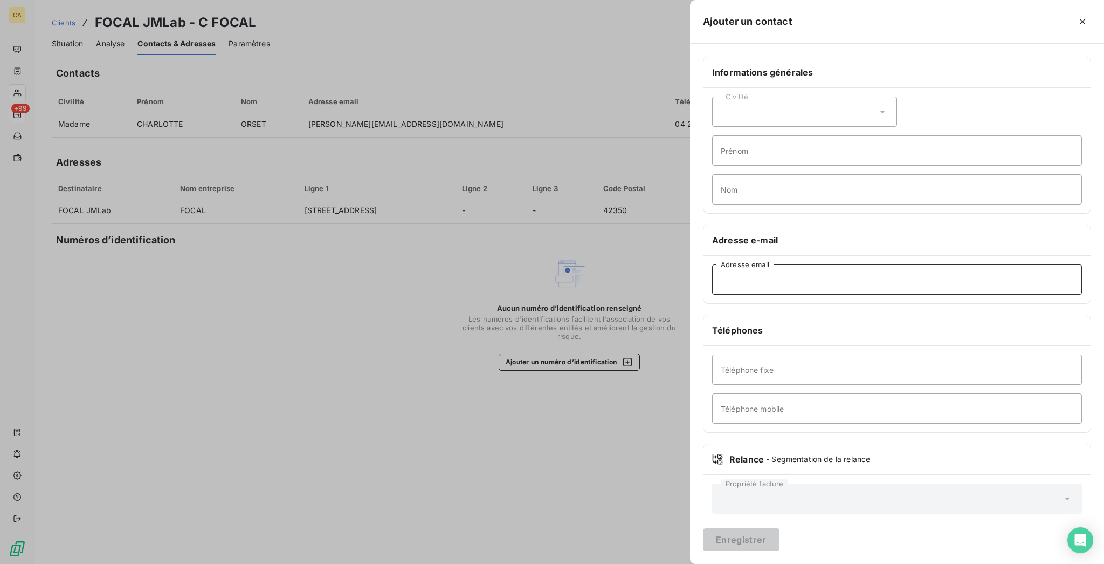
click at [910, 264] on input "Adresse email" at bounding box center [897, 279] width 370 height 30
paste input "accueil@focal.com"
type input "accueil@focal.com"
click at [780, 546] on button "Enregistrer" at bounding box center [741, 539] width 77 height 23
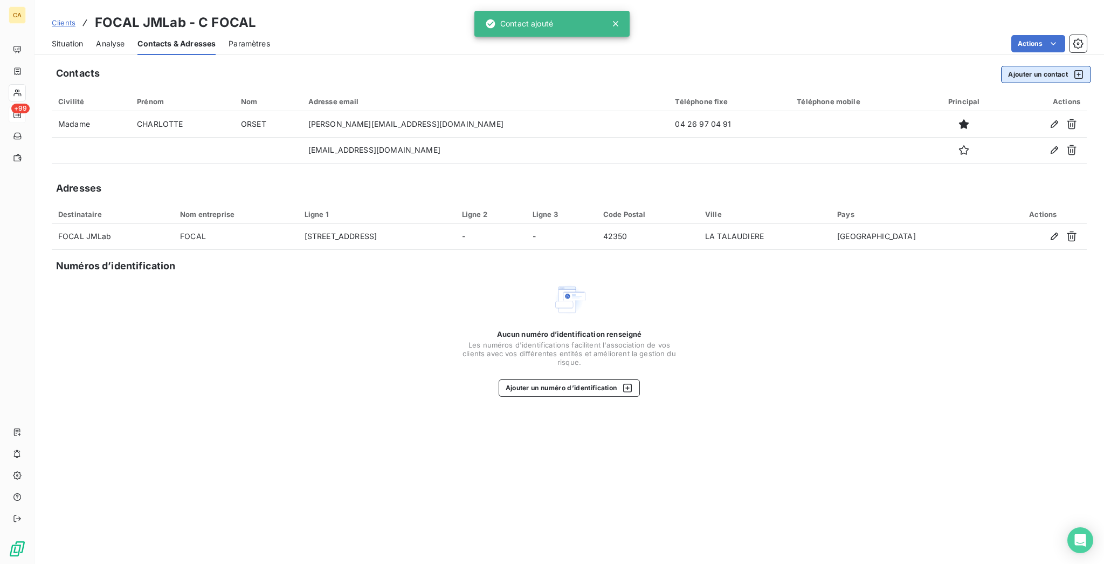
click at [1023, 66] on button "Ajouter un contact" at bounding box center [1046, 74] width 90 height 17
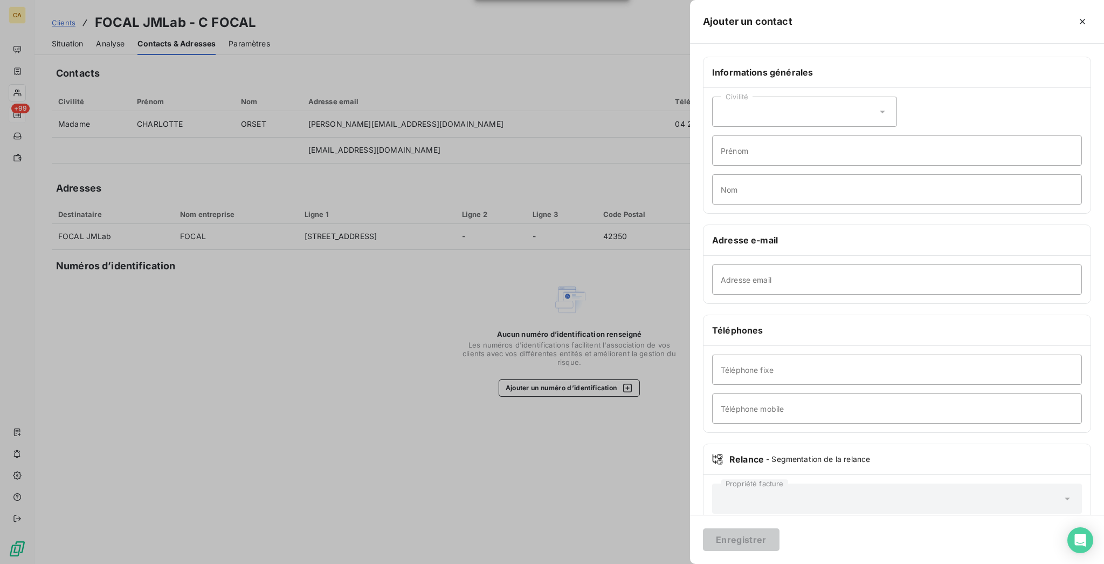
click at [796, 249] on div "Informations générales Civilité Prénom Nom Adresse e-mail Adresse email Télépho…" at bounding box center [897, 296] width 414 height 479
click at [856, 264] on input "Adresse email" at bounding box center [897, 279] width 370 height 30
paste input "s.garret@focal.com"
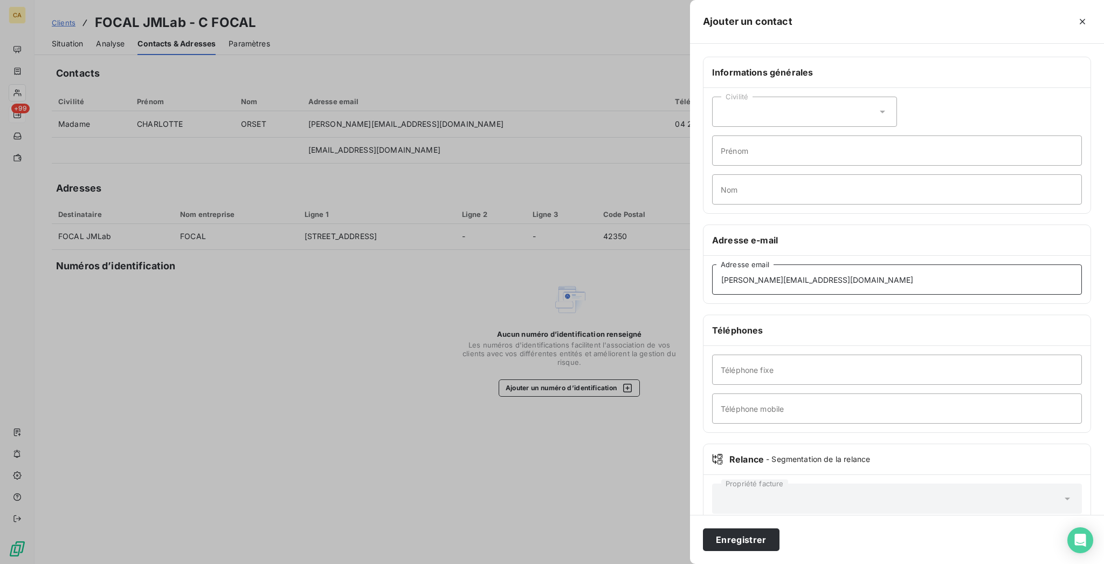
type input "s.garret@focal.com"
click at [861, 97] on div "Civilité" at bounding box center [804, 112] width 185 height 30
click at [763, 134] on span "Madame" at bounding box center [748, 139] width 29 height 10
click at [849, 135] on input "Prénom" at bounding box center [897, 150] width 370 height 30
click at [852, 100] on div "Civilité Madame" at bounding box center [804, 112] width 185 height 30
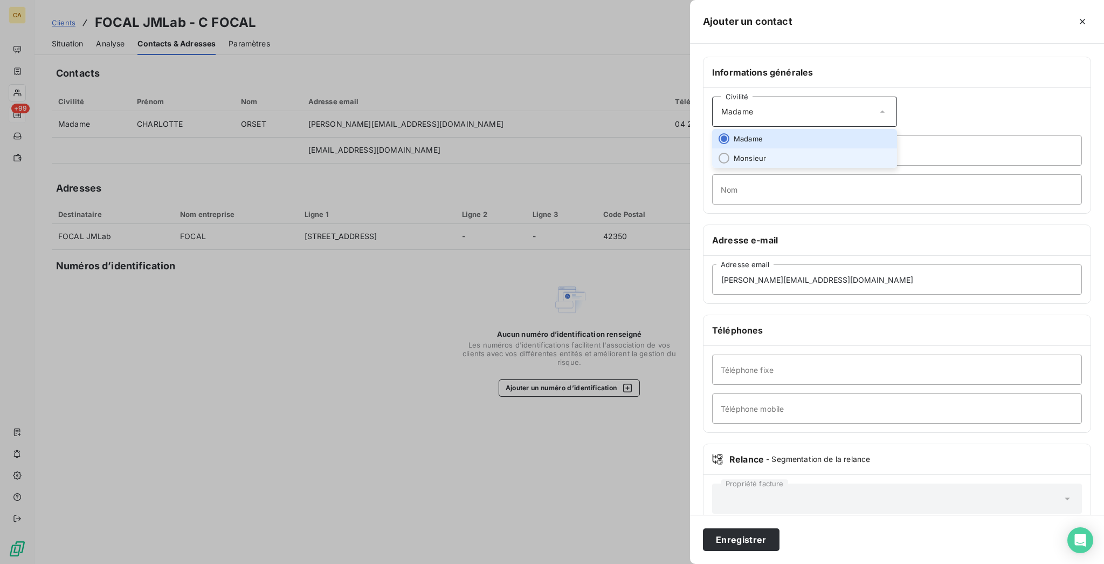
click at [766, 153] on span "Monsieur" at bounding box center [750, 158] width 32 height 10
click at [846, 135] on input "Prénom" at bounding box center [897, 150] width 370 height 30
type input "STANISLAS"
type input "GARRET"
click at [833, 560] on div "Enregistrer" at bounding box center [897, 538] width 414 height 49
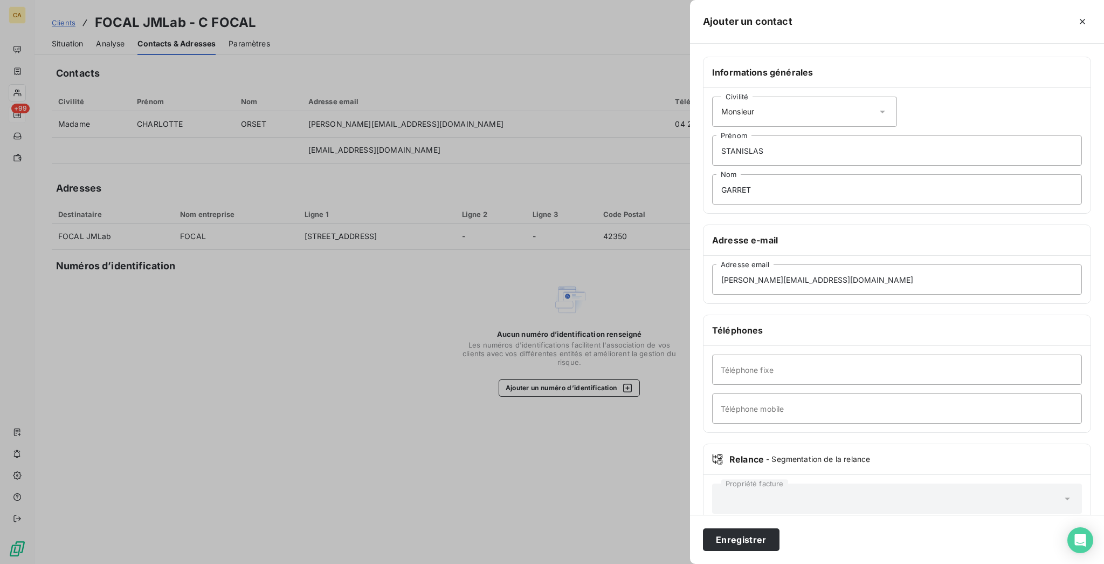
click at [833, 563] on div "Enregistrer" at bounding box center [897, 538] width 414 height 49
click at [780, 536] on button "Enregistrer" at bounding box center [741, 539] width 77 height 23
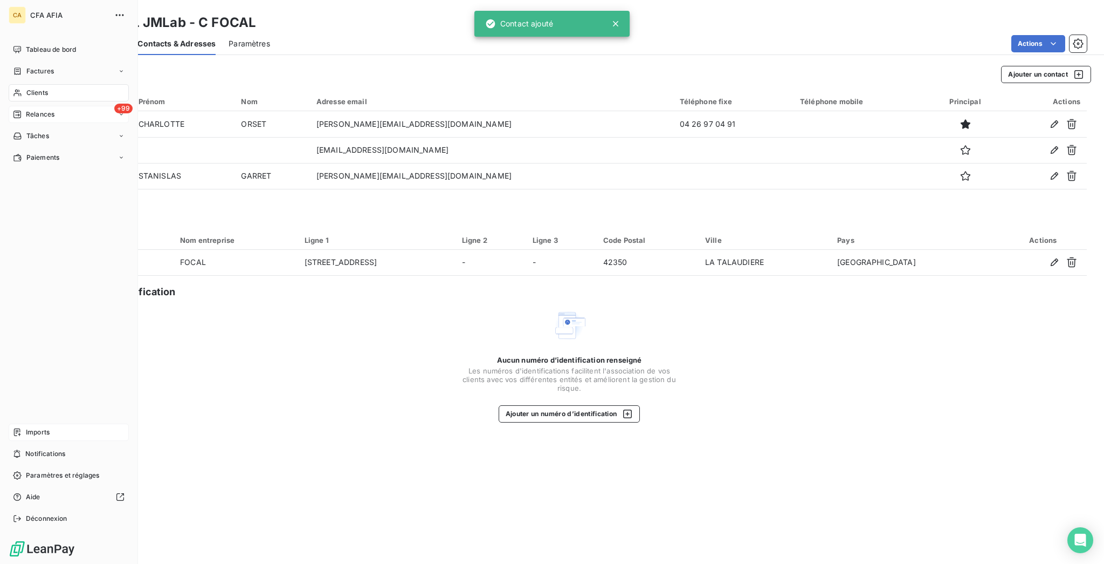
click at [15, 436] on icon at bounding box center [17, 432] width 9 height 9
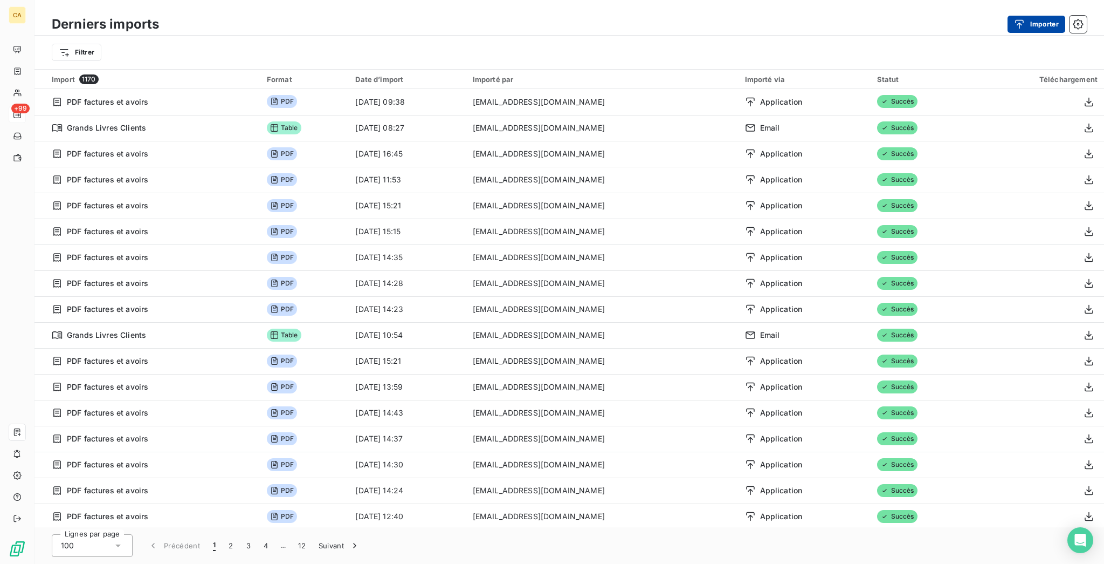
click at [1057, 16] on button "Importer" at bounding box center [1037, 24] width 58 height 17
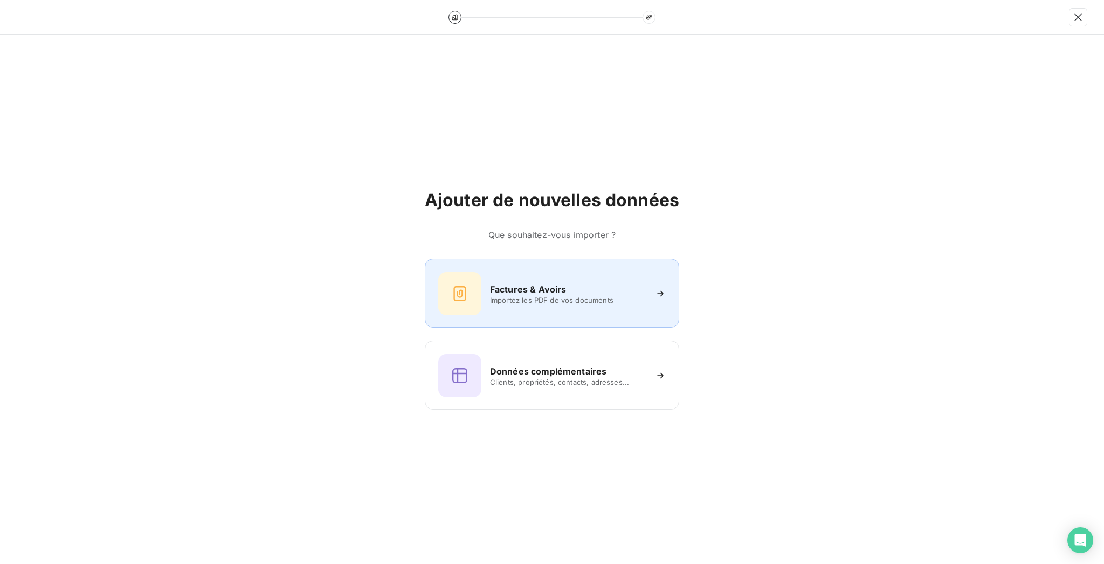
click at [554, 280] on div "Factures & Avoirs Importez les PDF de vos documents" at bounding box center [552, 293] width 228 height 43
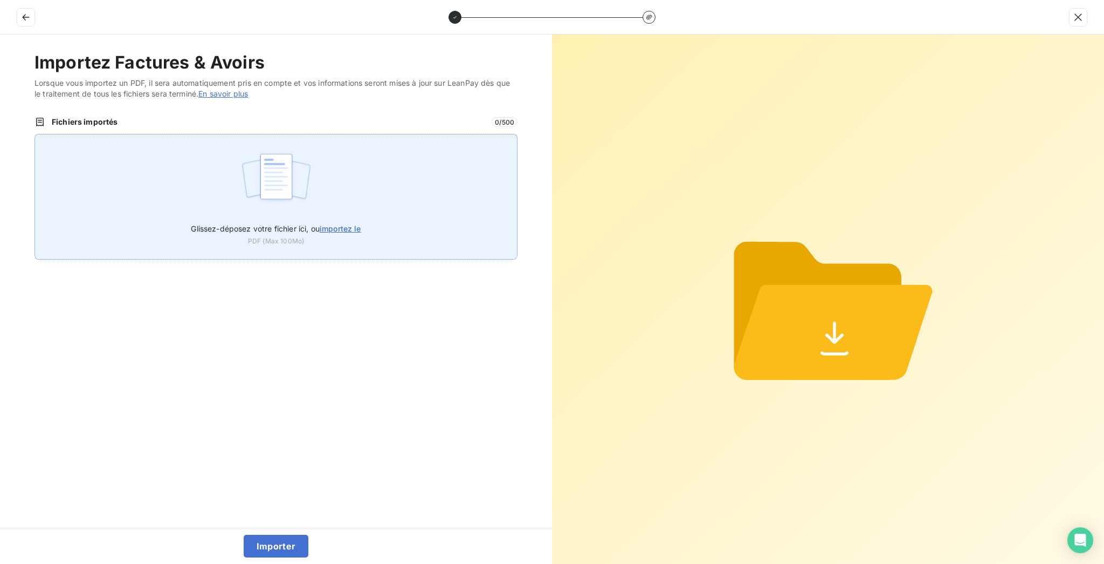
click at [305, 134] on div "Glissez-déposez votre fichier ici, ou importez le PDF (Max 100Mo)" at bounding box center [276, 197] width 483 height 126
type input "C:\fakepath\F_2025_10187.pdf"
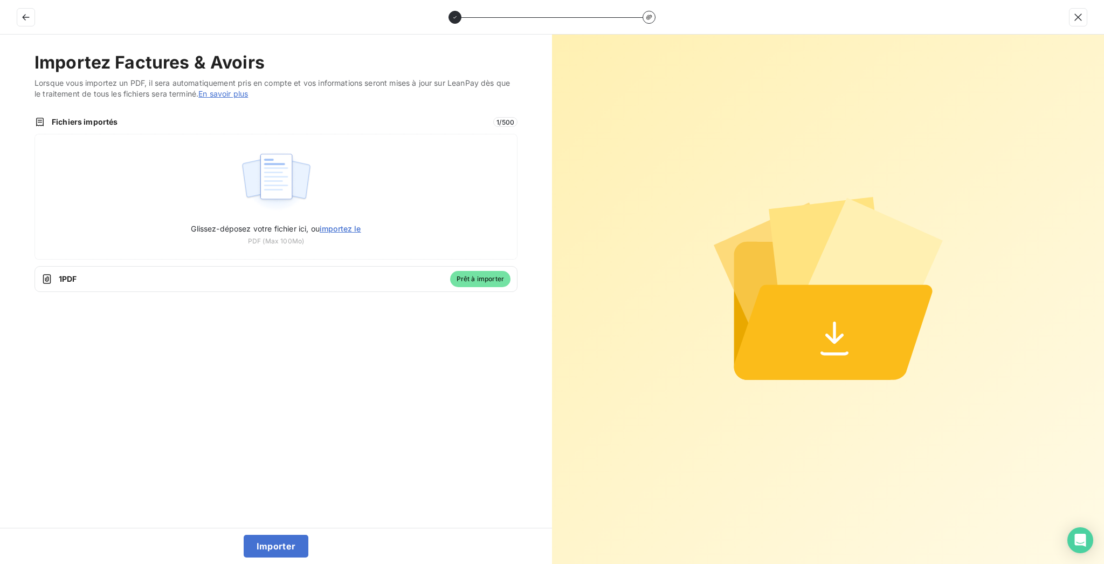
drag, startPoint x: 278, startPoint y: 524, endPoint x: 278, endPoint y: 535, distance: 10.8
click at [278, 527] on div "Importez Factures & Avoirs Lorsque vous importez un PDF, il sera automatiquemen…" at bounding box center [276, 281] width 552 height 493
click at [280, 540] on button "Importer" at bounding box center [276, 545] width 65 height 23
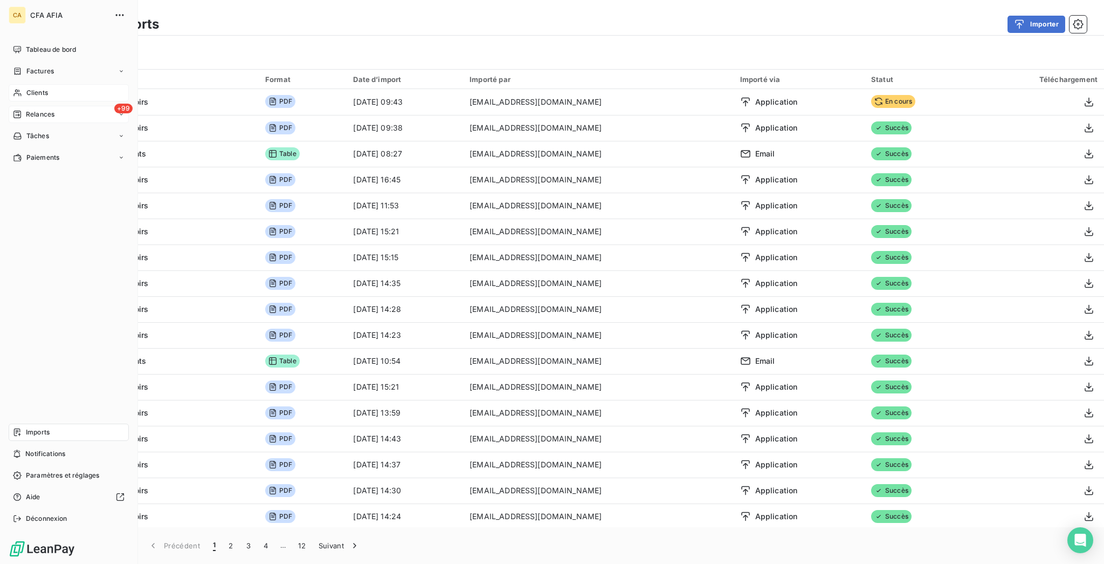
click at [30, 88] on span "Clients" at bounding box center [37, 93] width 22 height 10
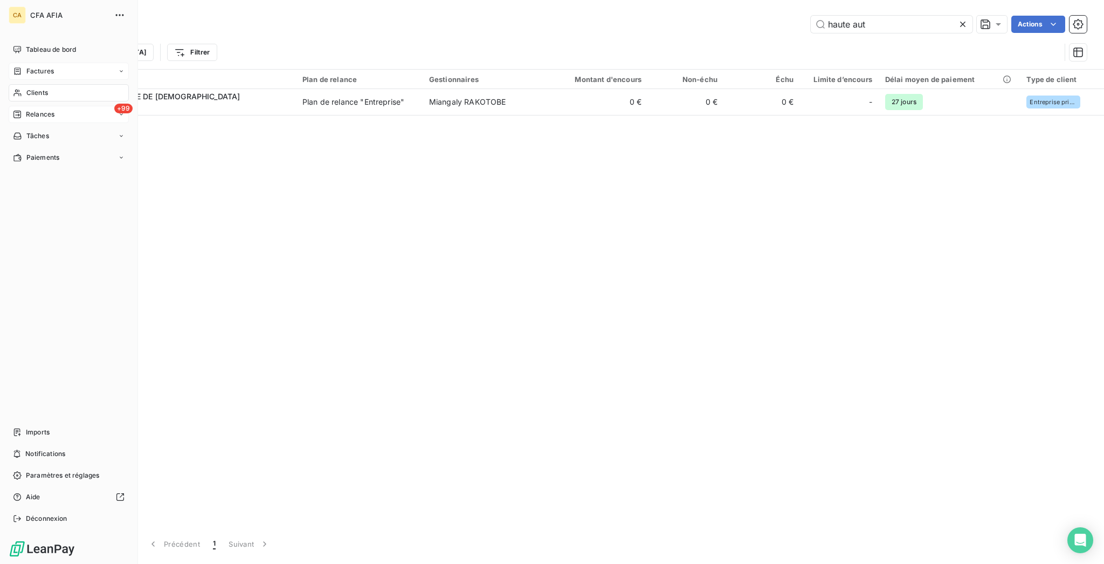
click at [44, 66] on span "Factures" at bounding box center [40, 71] width 28 height 10
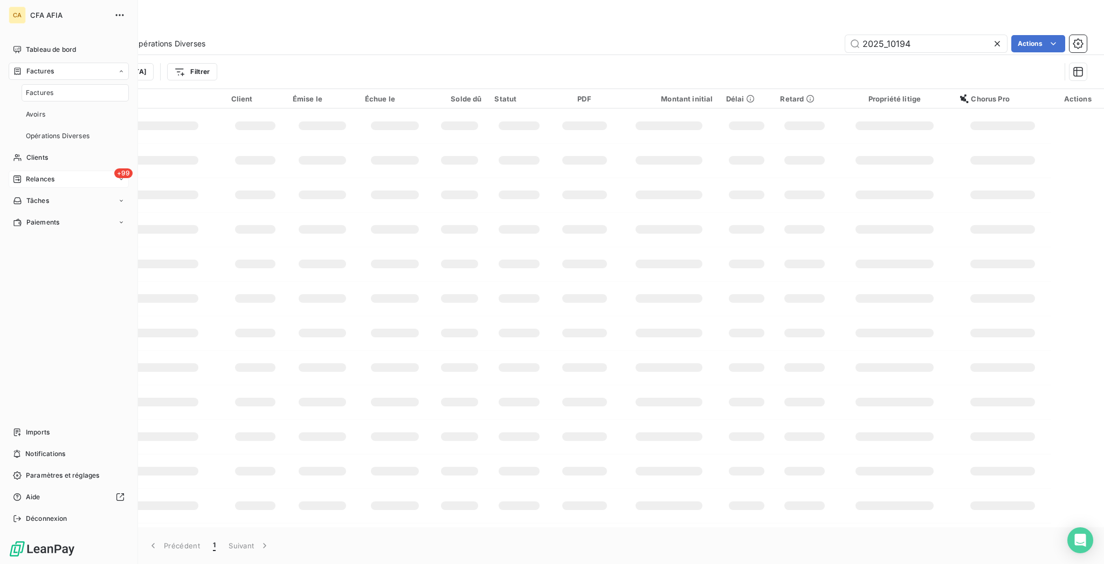
click at [37, 174] on span "Relances" at bounding box center [40, 179] width 29 height 10
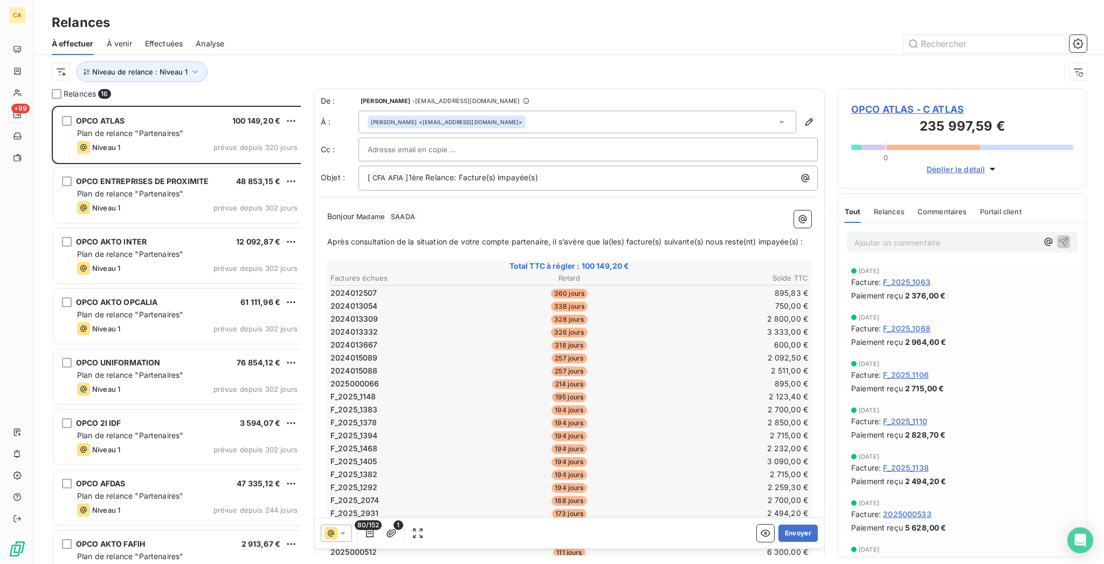
scroll to position [495, 0]
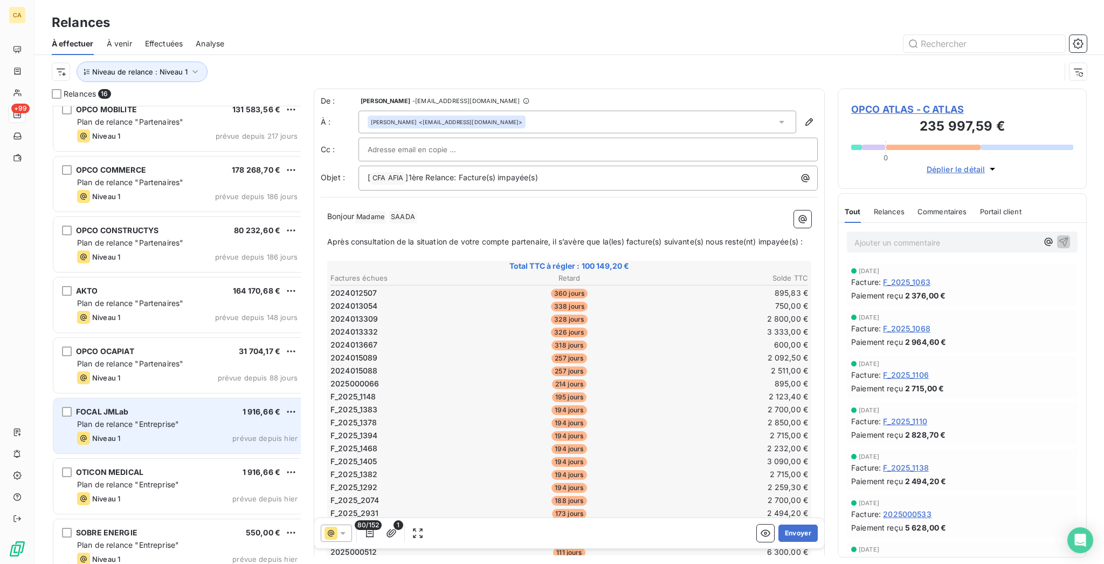
click at [202, 398] on div "FOCAL JMLab 1 916,66 € Plan de relance "Entreprise" Niveau 1 prévue depuis hier" at bounding box center [179, 425] width 253 height 55
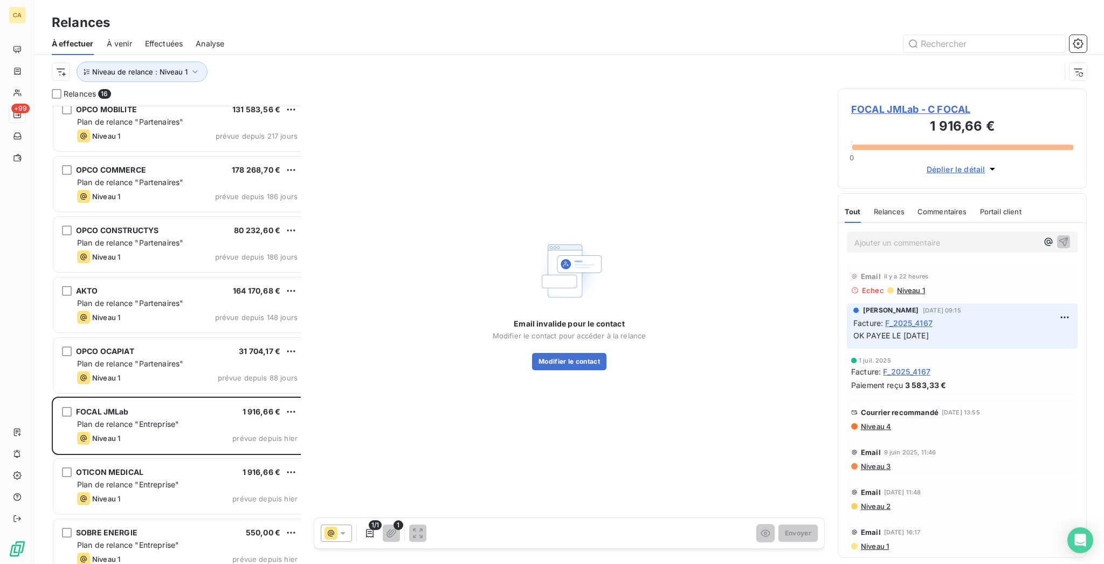
click at [876, 88] on div "FOCAL JMLab - C FOCAL 1 916,66 € 0 Déplier le détail" at bounding box center [962, 138] width 249 height 100
click at [875, 102] on span "FOCAL JMLab - C FOCAL" at bounding box center [963, 109] width 222 height 15
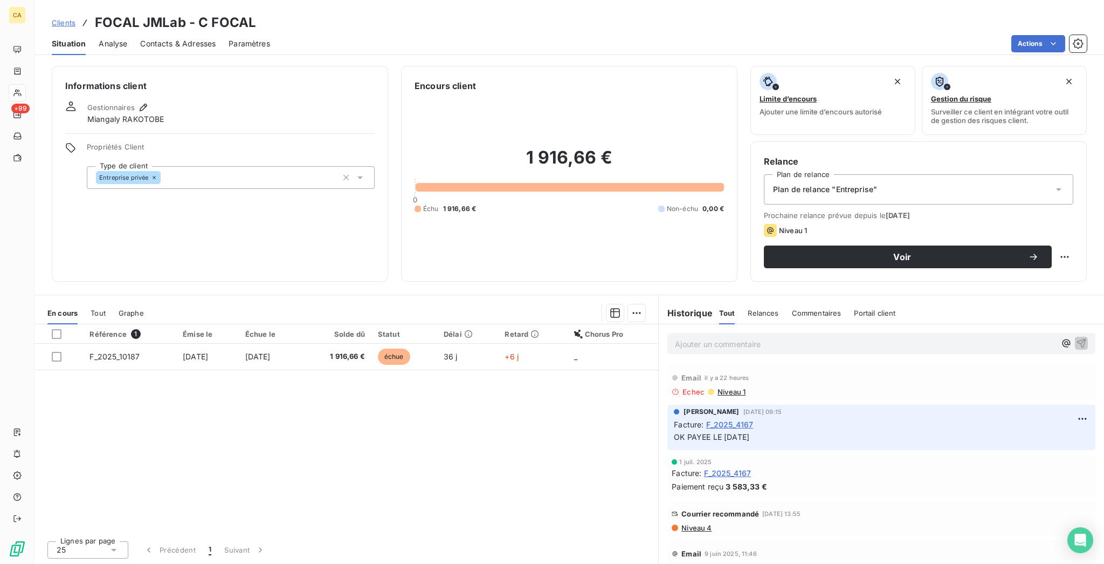
drag, startPoint x: 213, startPoint y: 255, endPoint x: 208, endPoint y: 269, distance: 14.8
click at [209, 304] on div at bounding box center [401, 312] width 489 height 17
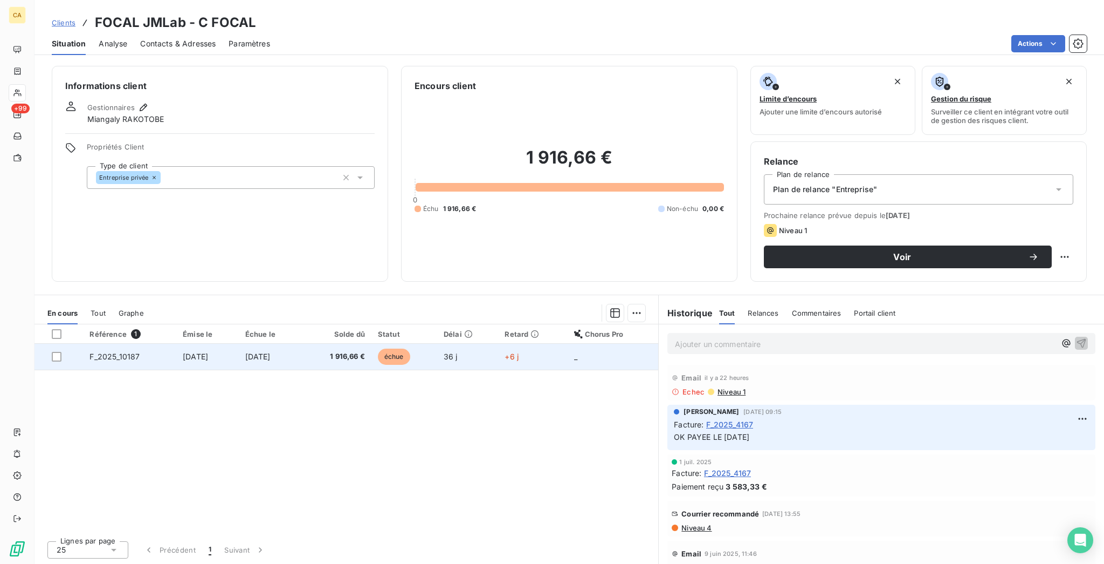
click at [209, 344] on td "[DATE]" at bounding box center [207, 357] width 63 height 26
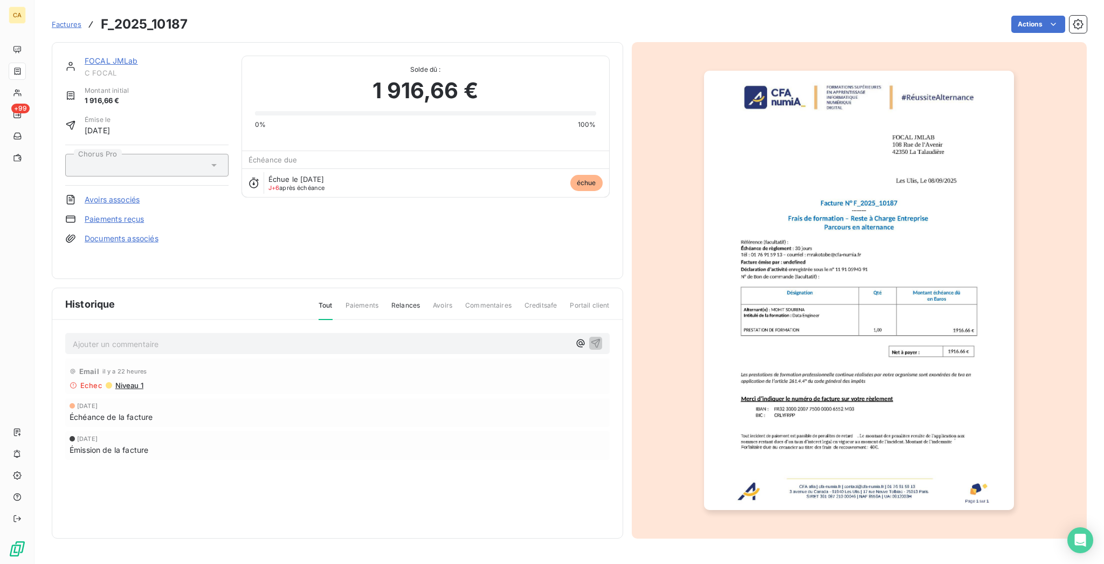
click at [85, 56] on link "FOCAL JMLab" at bounding box center [111, 60] width 53 height 9
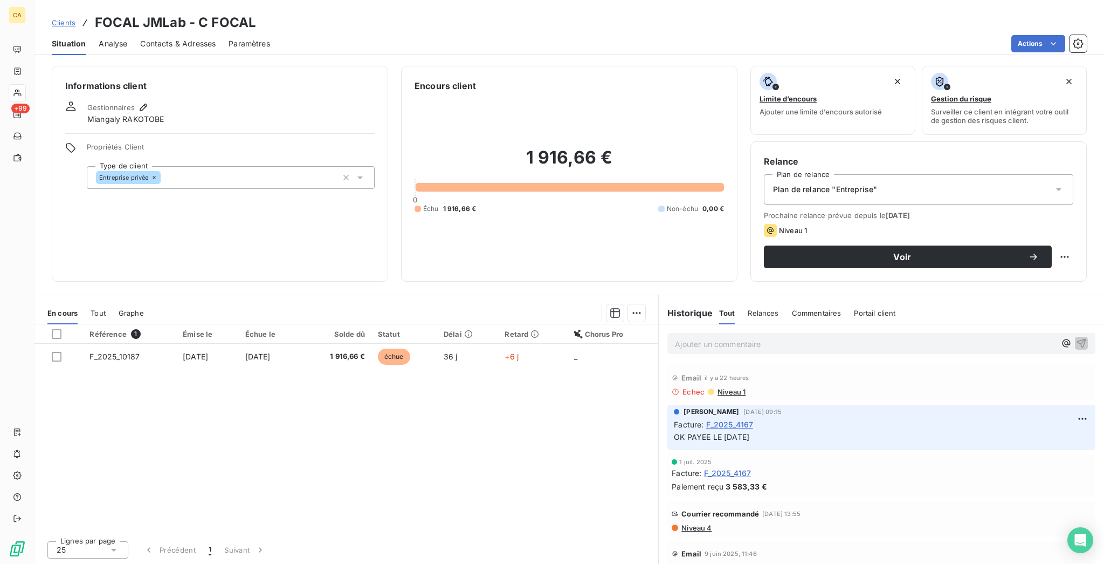
click at [171, 39] on span "Contacts & Adresses" at bounding box center [178, 43] width 76 height 11
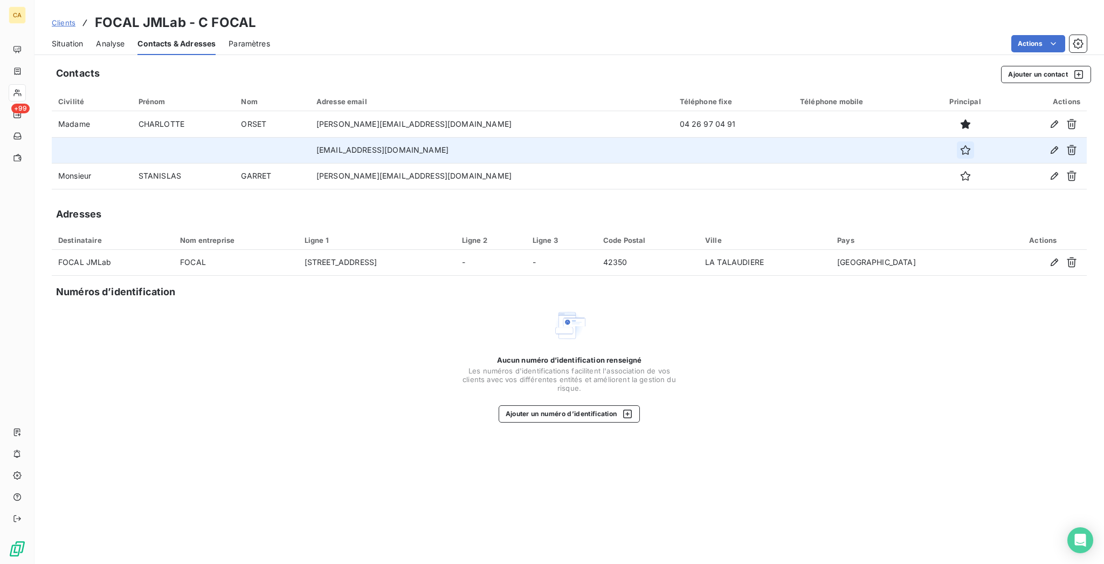
click at [960, 145] on icon "button" at bounding box center [965, 150] width 10 height 10
click at [52, 38] on span "Situation" at bounding box center [67, 43] width 31 height 11
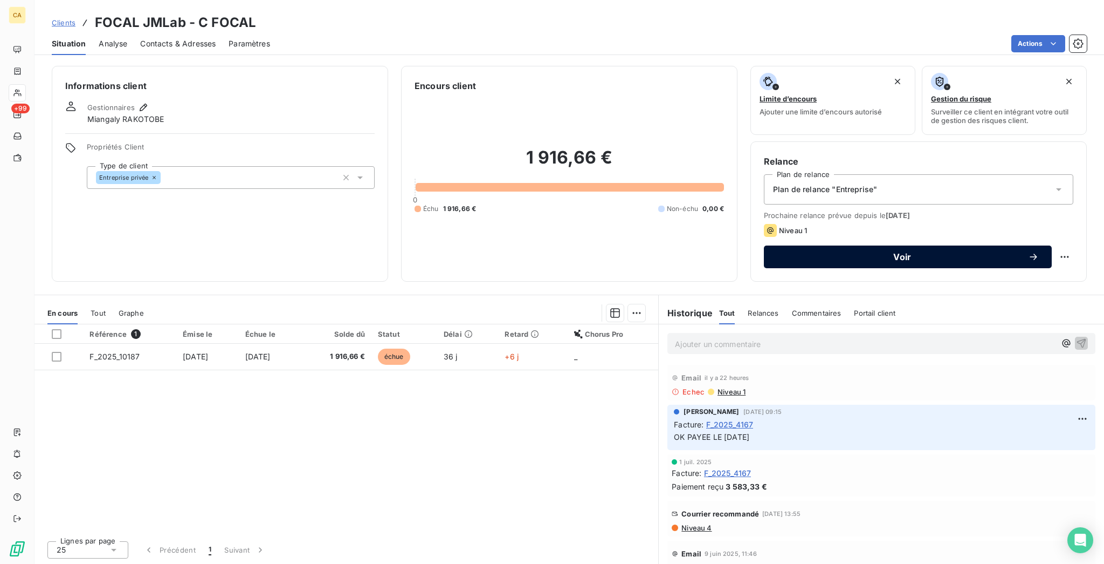
click at [932, 252] on span "Voir" at bounding box center [902, 256] width 251 height 9
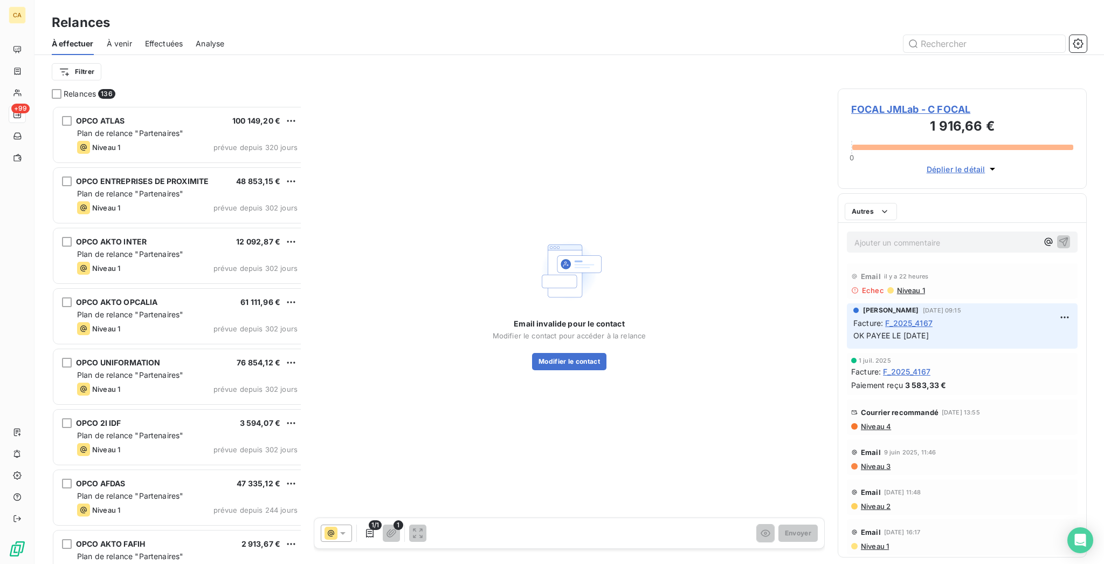
scroll to position [461, 245]
click at [555, 353] on button "Modifier le contact" at bounding box center [569, 361] width 74 height 17
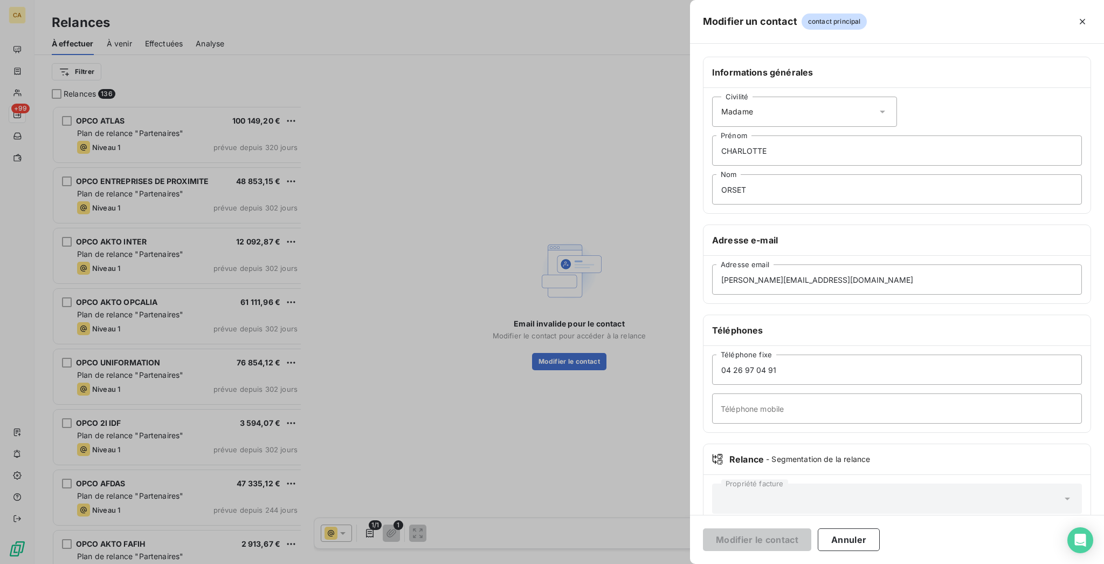
click at [660, 221] on div at bounding box center [552, 282] width 1104 height 564
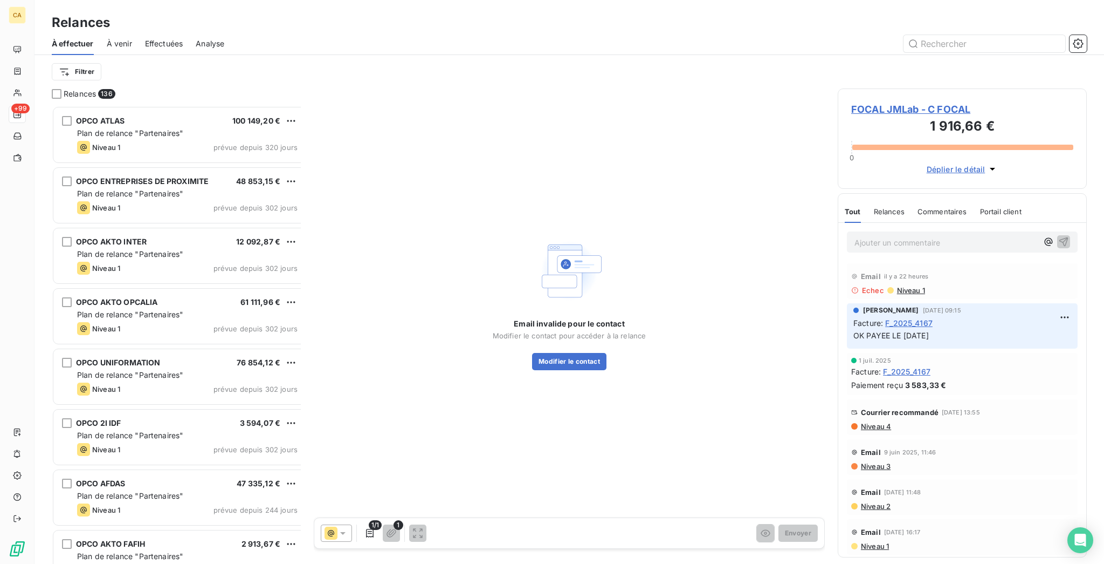
click at [916, 102] on span "FOCAL JMLab - C FOCAL" at bounding box center [963, 109] width 222 height 15
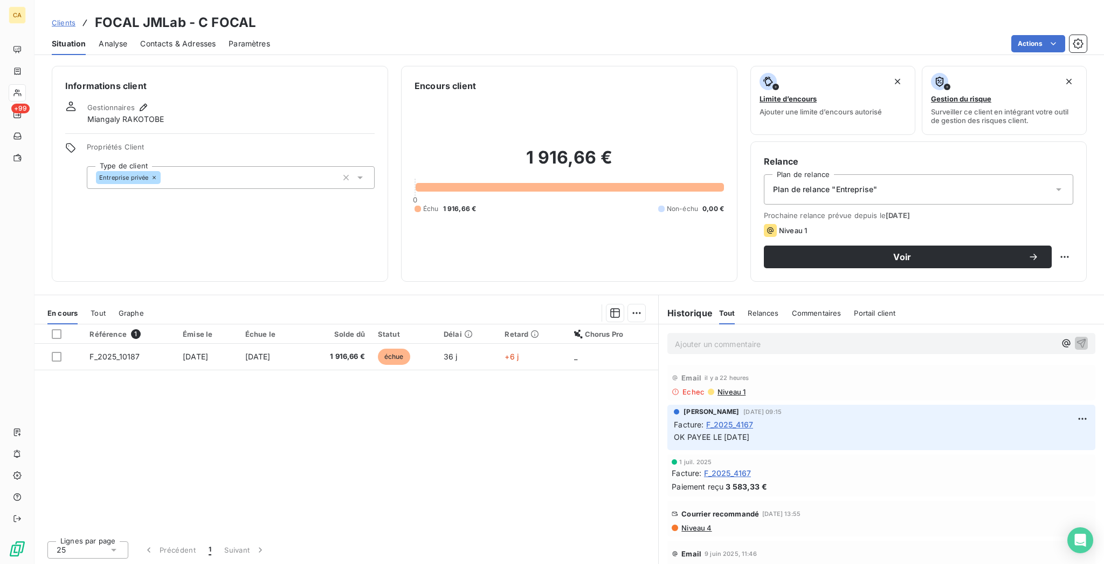
click at [140, 46] on div "Contacts & Adresses" at bounding box center [178, 43] width 76 height 23
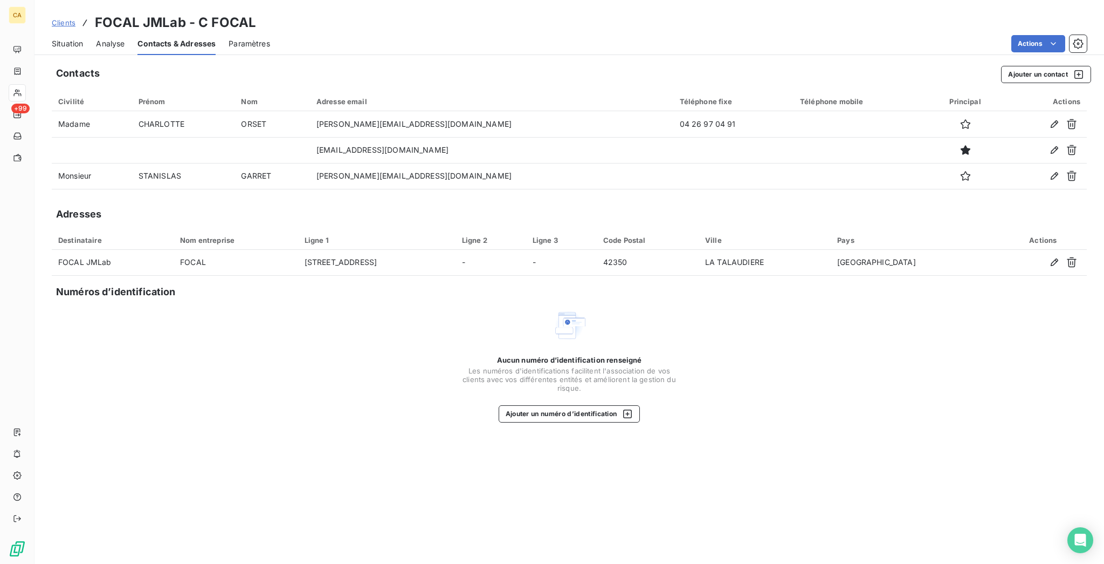
click at [53, 23] on div "Clients FOCAL JMLab - C FOCAL" at bounding box center [154, 22] width 204 height 19
click at [52, 32] on div "Situation" at bounding box center [67, 43] width 31 height 23
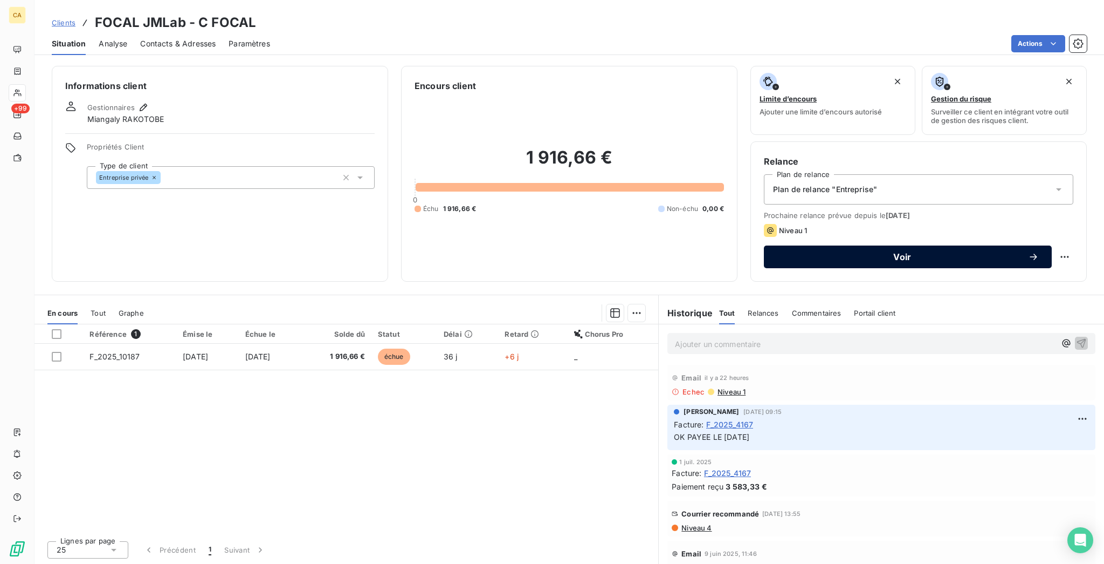
click at [893, 252] on span "Voir" at bounding box center [902, 256] width 251 height 9
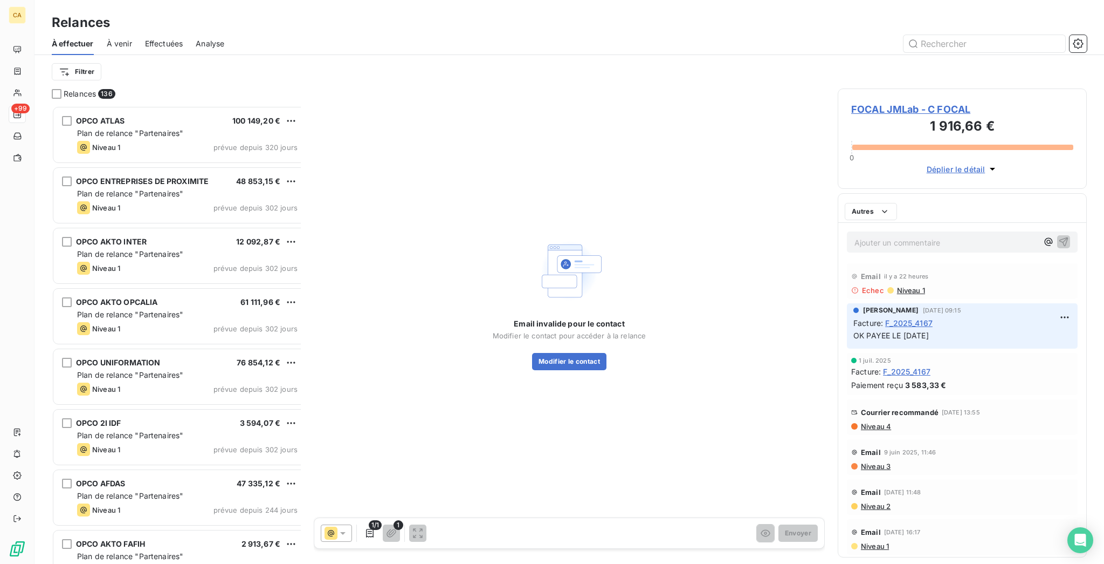
scroll to position [461, 245]
click at [579, 447] on div "Email invalide pour le contact Modifier le contact pour accéder à la relance Mo…" at bounding box center [569, 302] width 511 height 429
click at [338, 527] on icon at bounding box center [343, 532] width 11 height 11
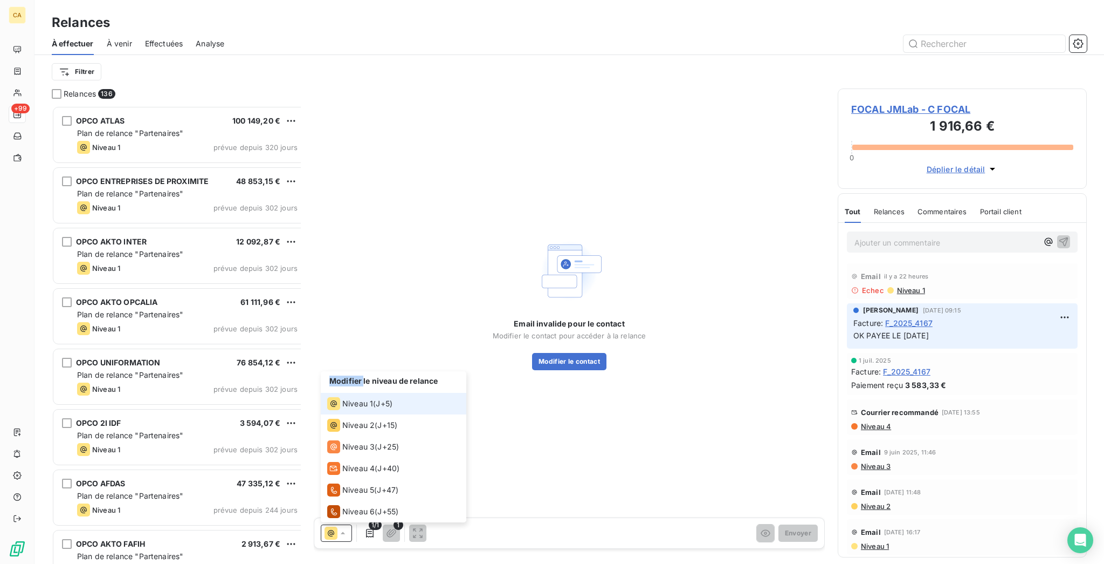
click at [338, 527] on icon at bounding box center [343, 532] width 11 height 11
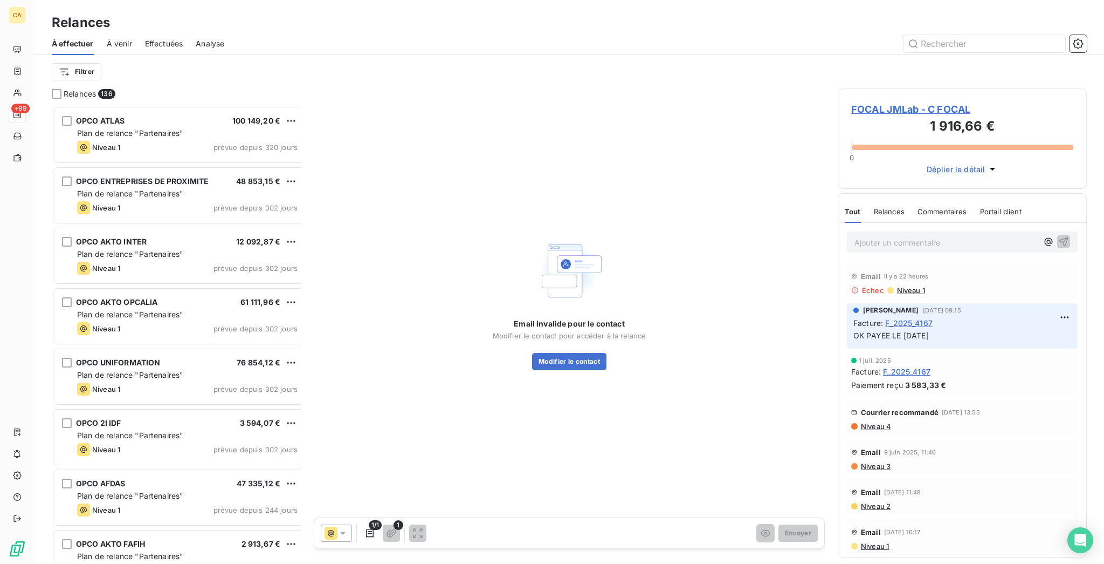
click at [765, 209] on div "Email invalide pour le contact Modifier le contact pour accéder à la relance Mo…" at bounding box center [569, 302] width 511 height 429
click at [946, 102] on span "FOCAL JMLab - C FOCAL" at bounding box center [963, 109] width 222 height 15
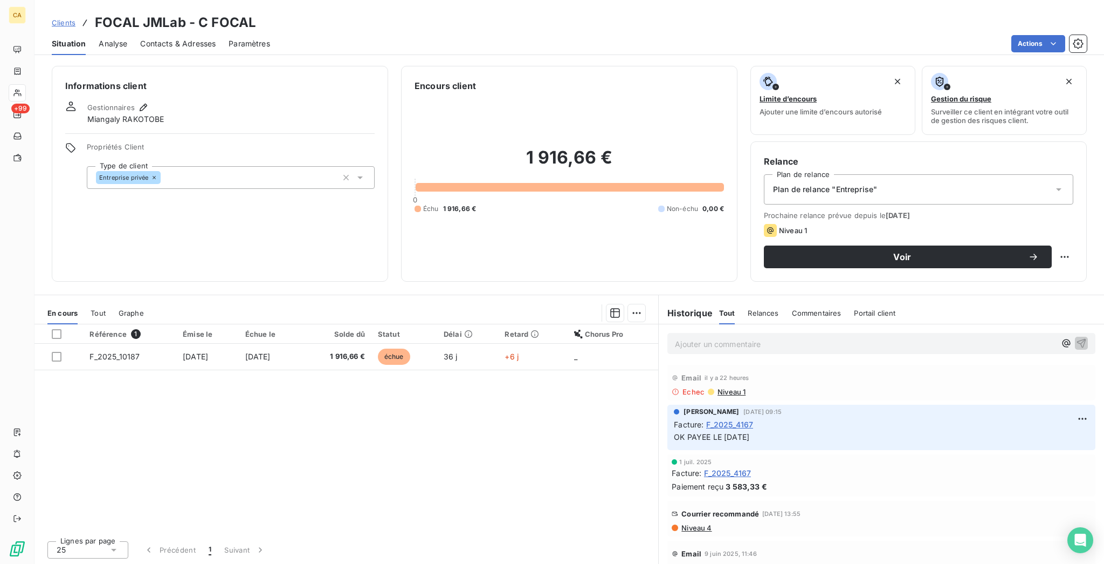
click at [157, 32] on div "Contacts & Adresses" at bounding box center [178, 43] width 76 height 23
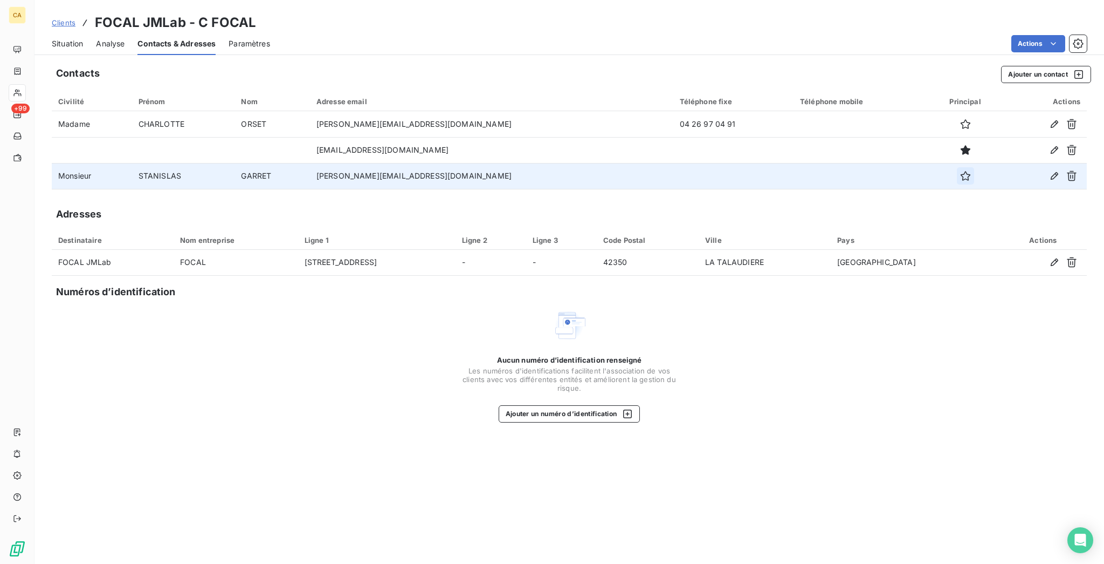
click at [957, 167] on button "button" at bounding box center [965, 175] width 17 height 17
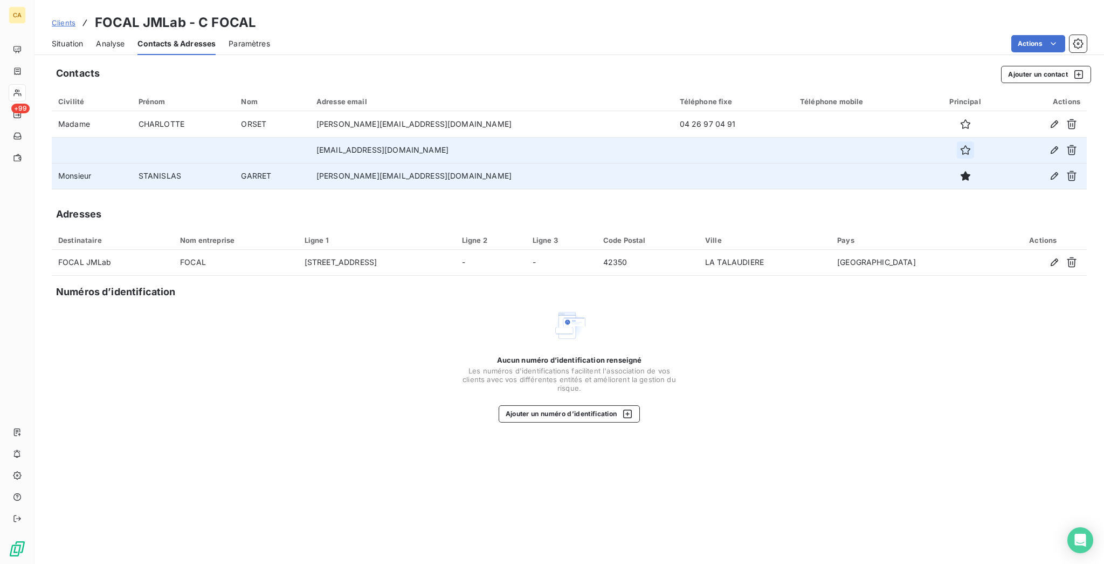
click at [960, 145] on icon "button" at bounding box center [965, 150] width 10 height 10
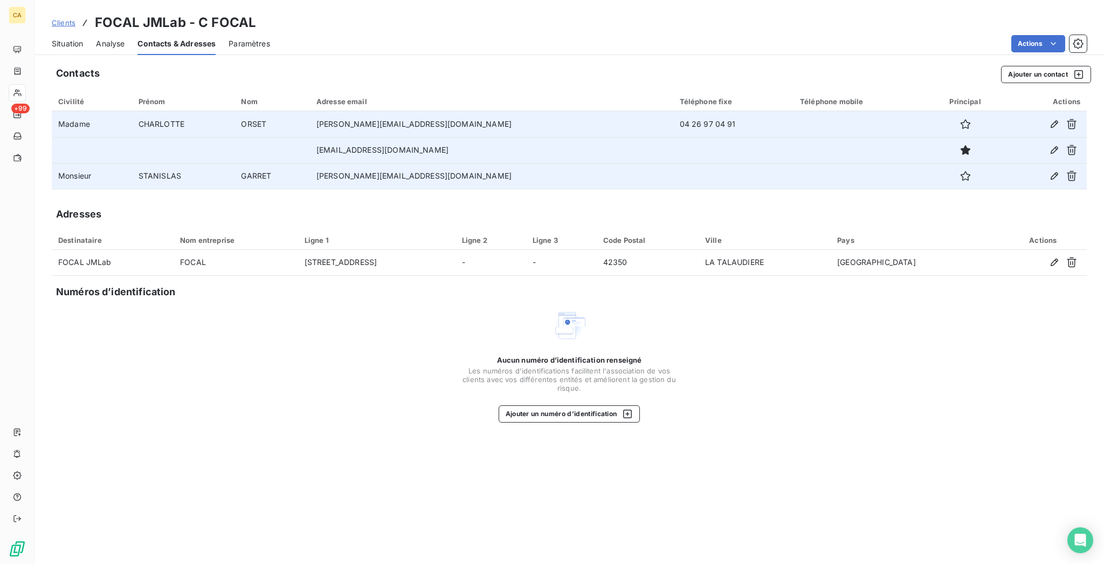
click at [811, 111] on td at bounding box center [860, 124] width 133 height 26
click at [1063, 115] on button "button" at bounding box center [1054, 123] width 17 height 17
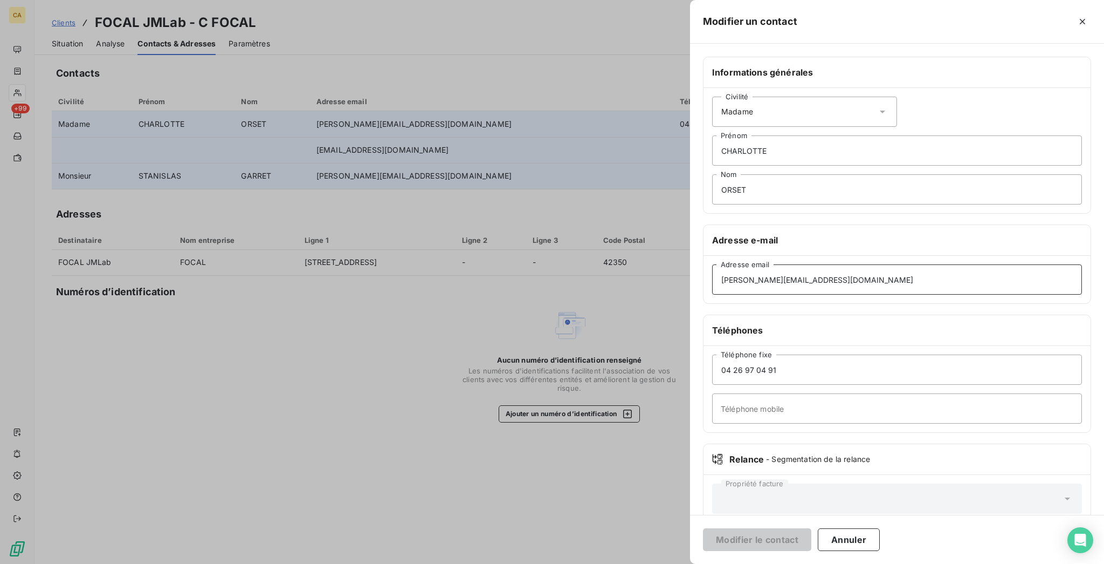
click at [918, 264] on input "c.orset@focal.com" at bounding box center [897, 279] width 370 height 30
click at [810, 264] on input "c.orset@focal.com" at bounding box center [897, 279] width 370 height 30
type input "c.orset@focal.com"
click at [898, 264] on input "c.orset@focal.com" at bounding box center [897, 279] width 370 height 30
click at [880, 548] on button "Annuler" at bounding box center [849, 539] width 62 height 23
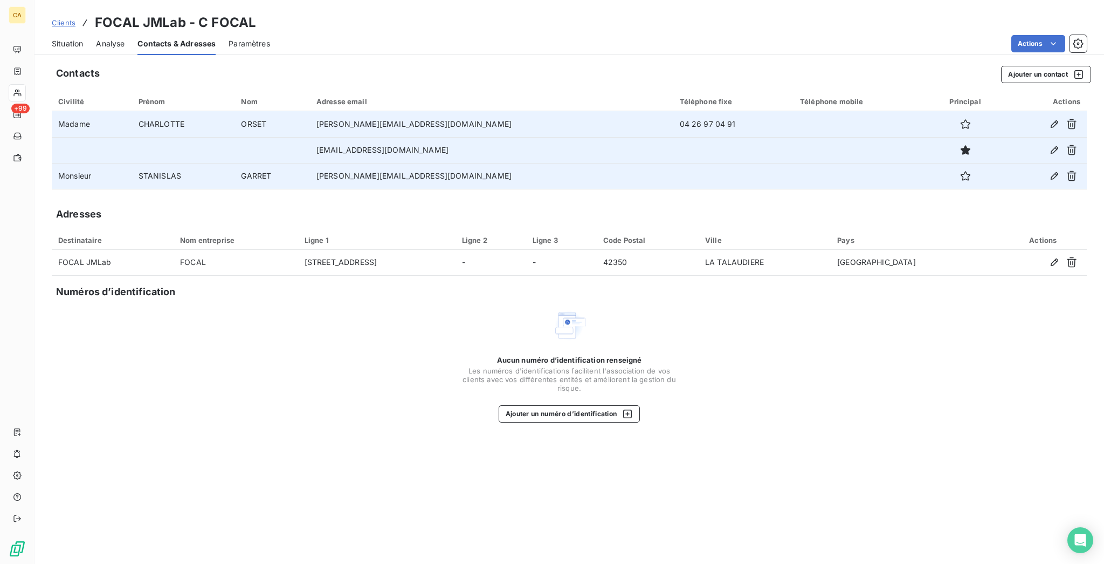
click at [52, 44] on div "Situation" at bounding box center [67, 43] width 31 height 23
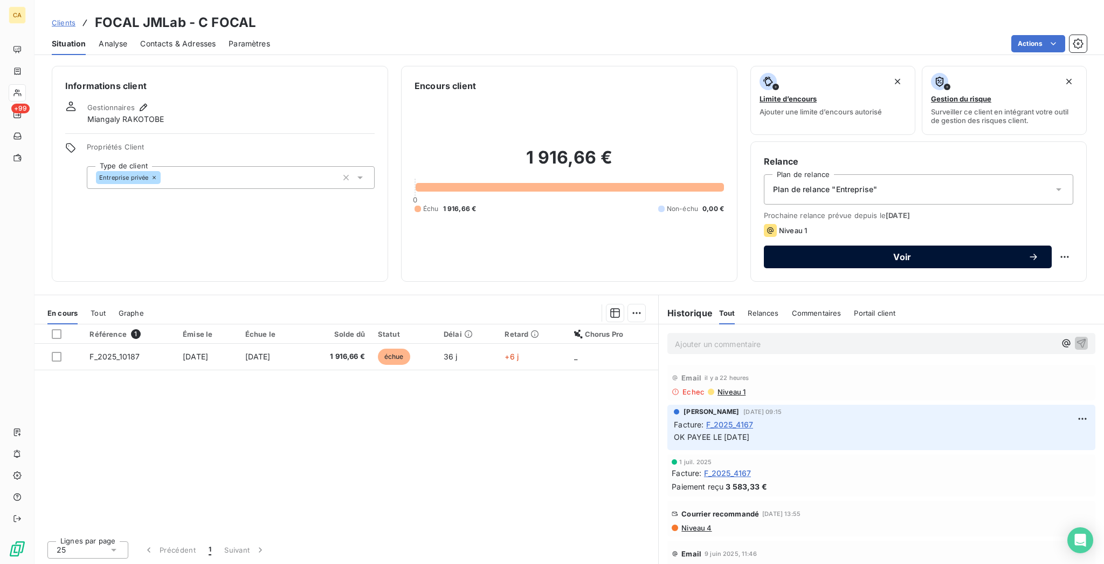
click at [875, 245] on button "Voir" at bounding box center [908, 256] width 288 height 23
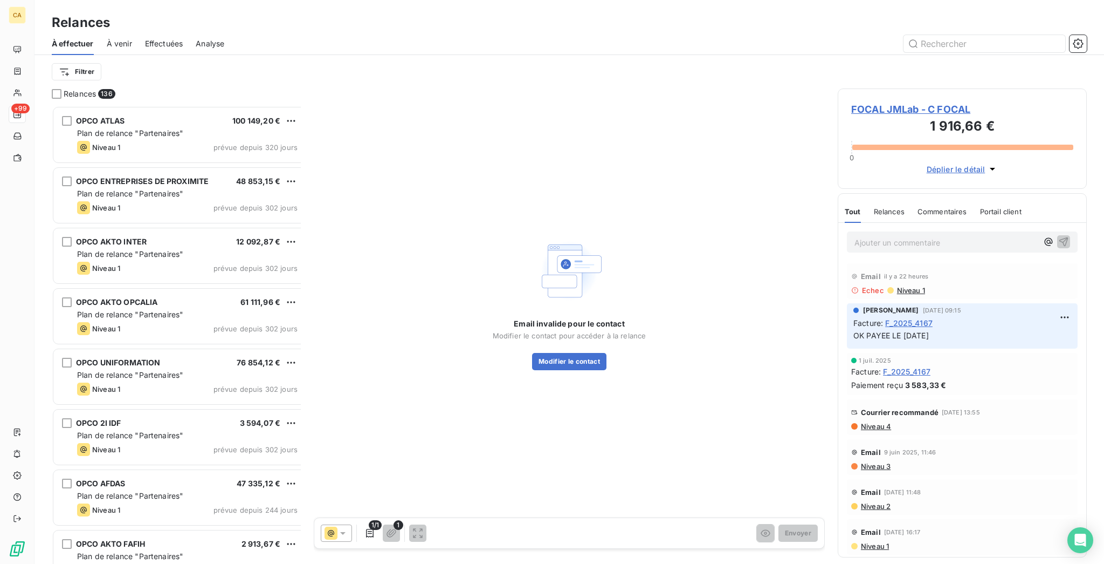
scroll to position [461, 245]
click at [955, 102] on span "FOCAL JMLab - C FOCAL" at bounding box center [963, 109] width 222 height 15
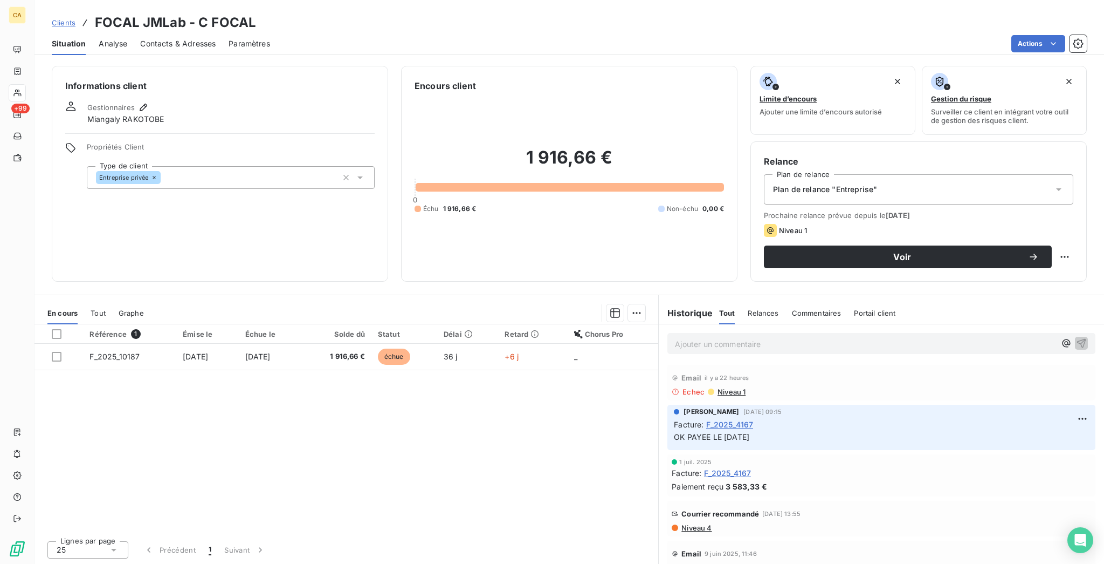
click at [132, 20] on h3 "FOCAL JMLab - C FOCAL" at bounding box center [175, 22] width 161 height 19
click at [140, 38] on span "Contacts & Adresses" at bounding box center [178, 43] width 76 height 11
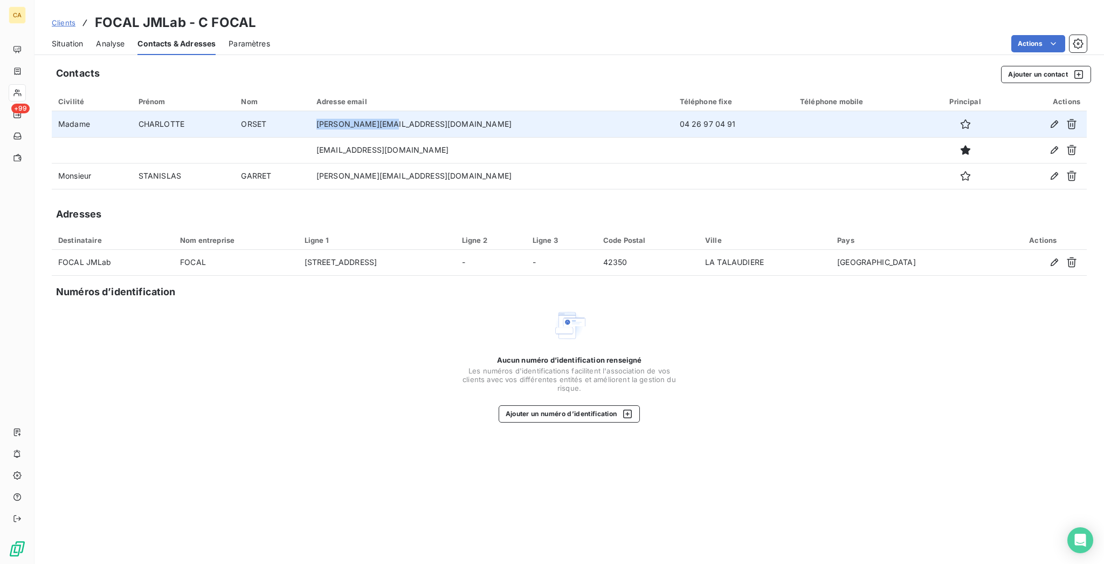
drag, startPoint x: 456, startPoint y: 100, endPoint x: 375, endPoint y: 106, distance: 81.6
click at [375, 111] on td "c.orset@focal.com" at bounding box center [491, 124] width 363 height 26
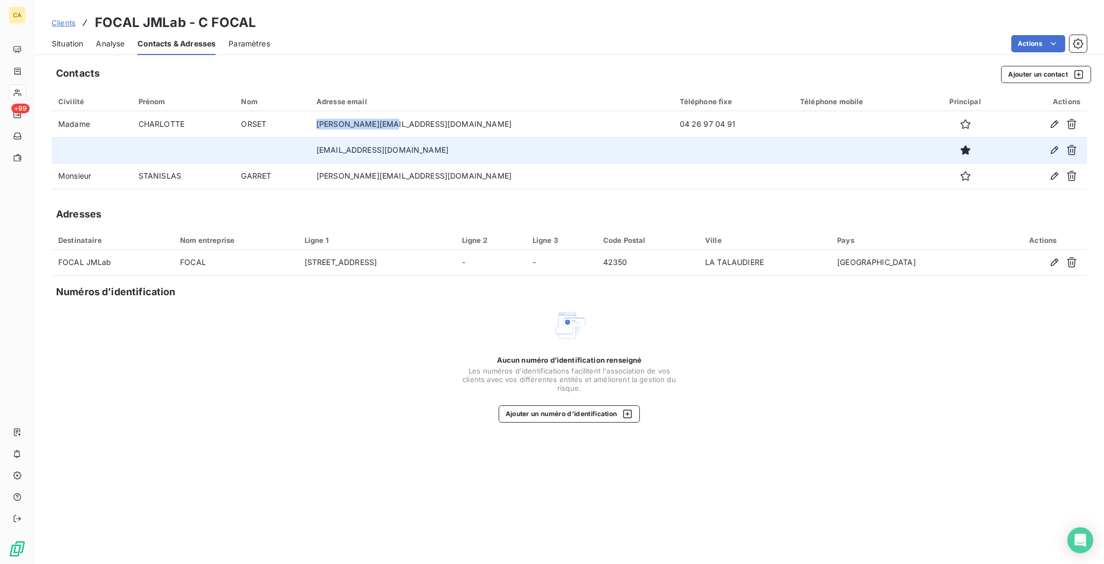
copy td "c.orset@focal.com"
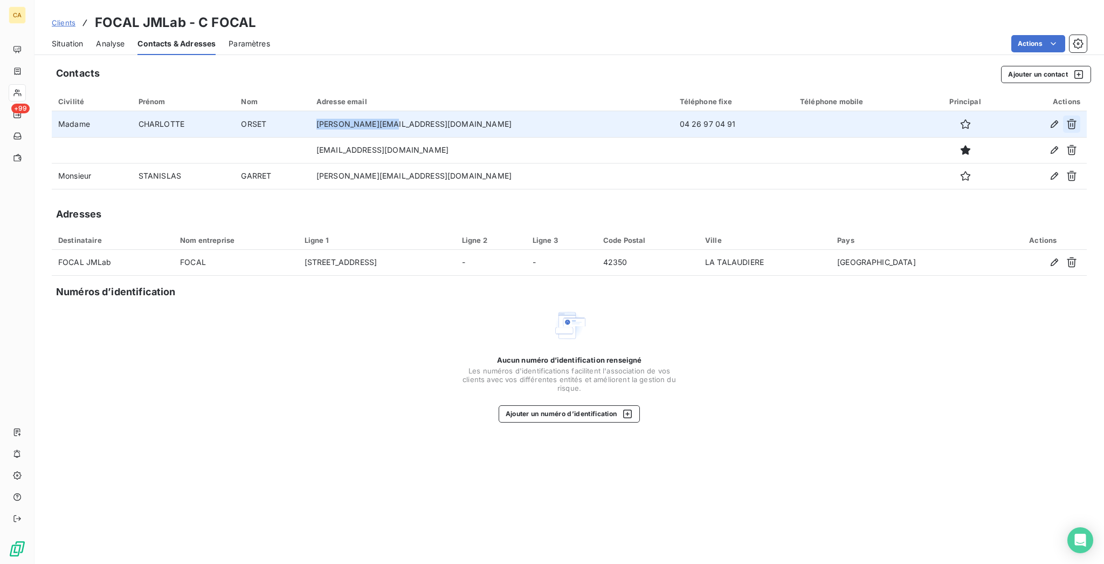
click at [1081, 115] on button "button" at bounding box center [1071, 123] width 17 height 17
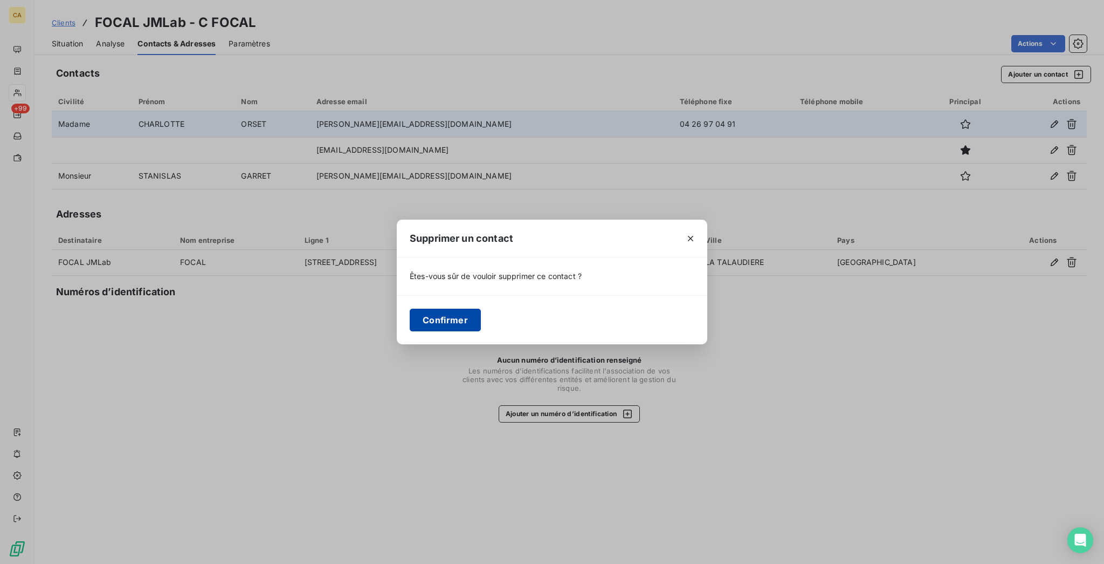
click at [468, 317] on button "Confirmer" at bounding box center [445, 319] width 71 height 23
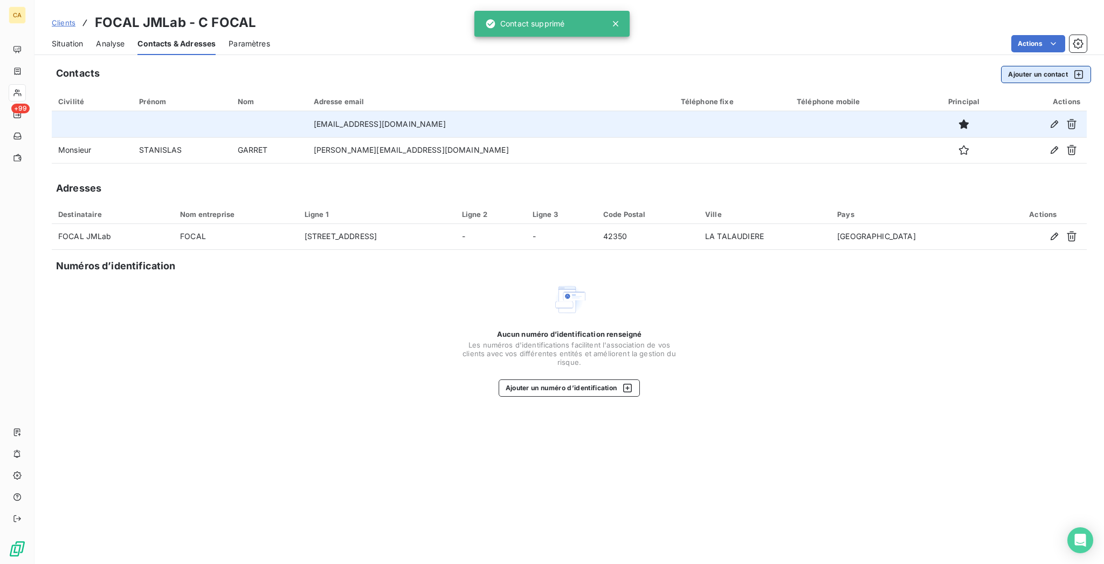
click at [1037, 66] on button "Ajouter un contact" at bounding box center [1046, 74] width 90 height 17
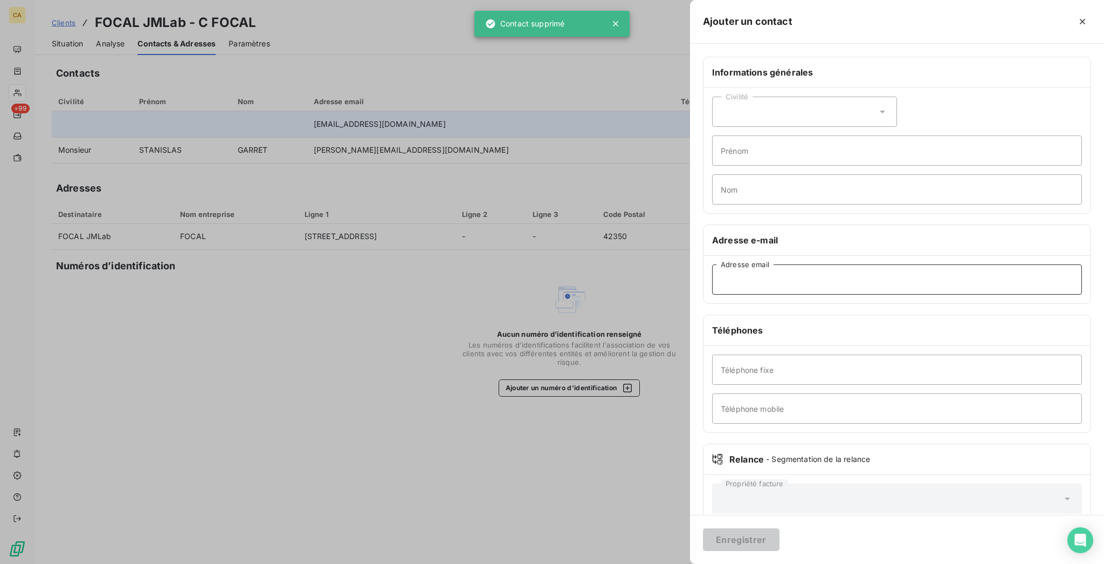
drag, startPoint x: 907, startPoint y: 231, endPoint x: 900, endPoint y: 241, distance: 12.3
click at [907, 264] on input "Adresse email" at bounding box center [897, 279] width 370 height 30
paste input "c.orset@focal.com"
type input "c.orset@focal.com"
click at [780, 550] on button "Enregistrer" at bounding box center [741, 539] width 77 height 23
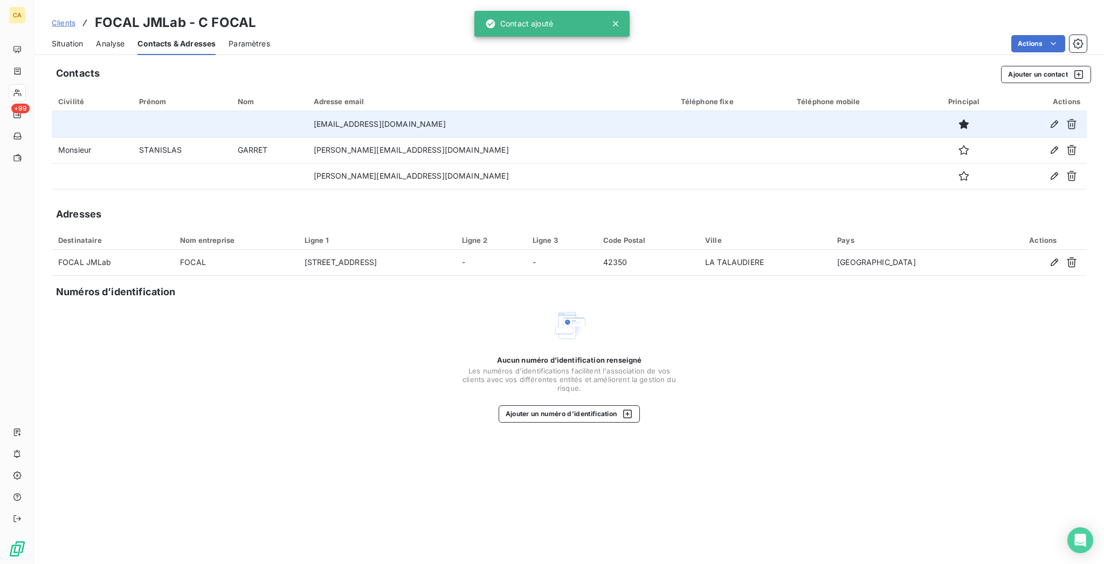
click at [63, 40] on div "Situation" at bounding box center [67, 43] width 31 height 23
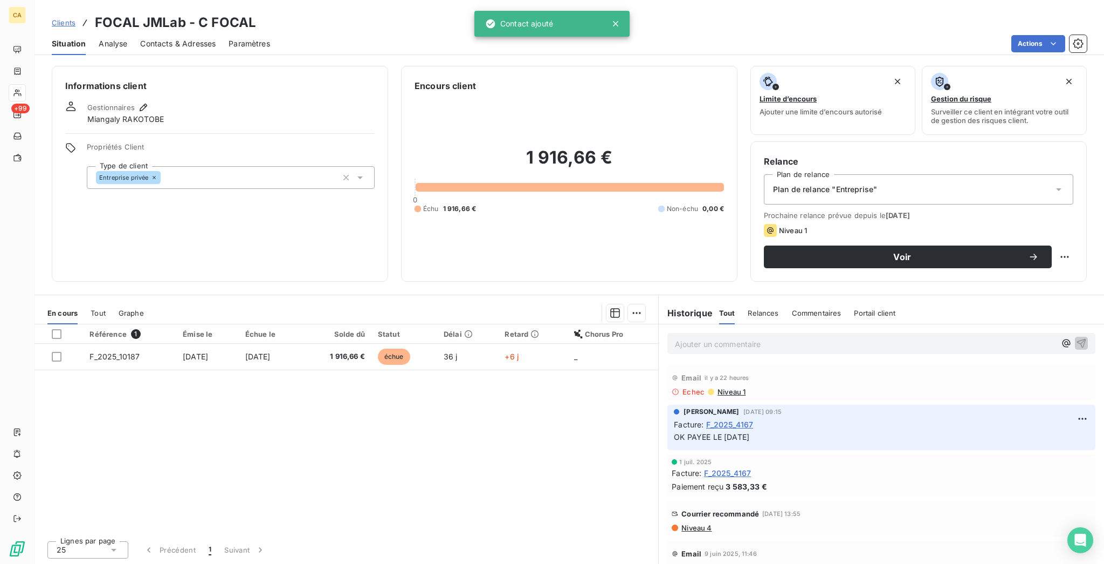
click at [875, 211] on div "Prochaine relance prévue depuis le 13 oct. 2025 Niveau 1 Voir" at bounding box center [919, 239] width 310 height 57
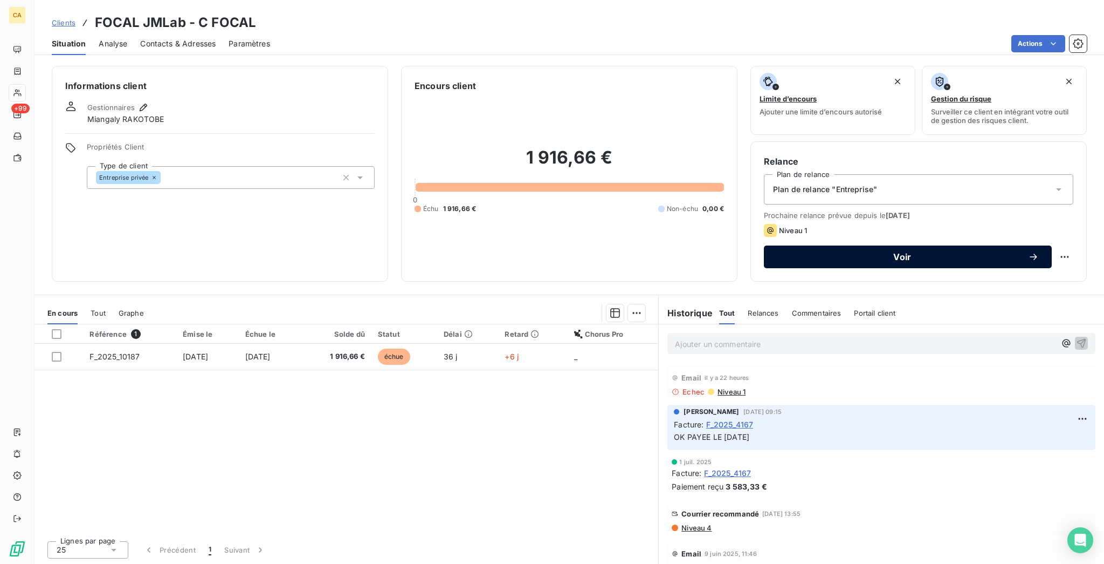
click at [861, 252] on span "Voir" at bounding box center [902, 256] width 251 height 9
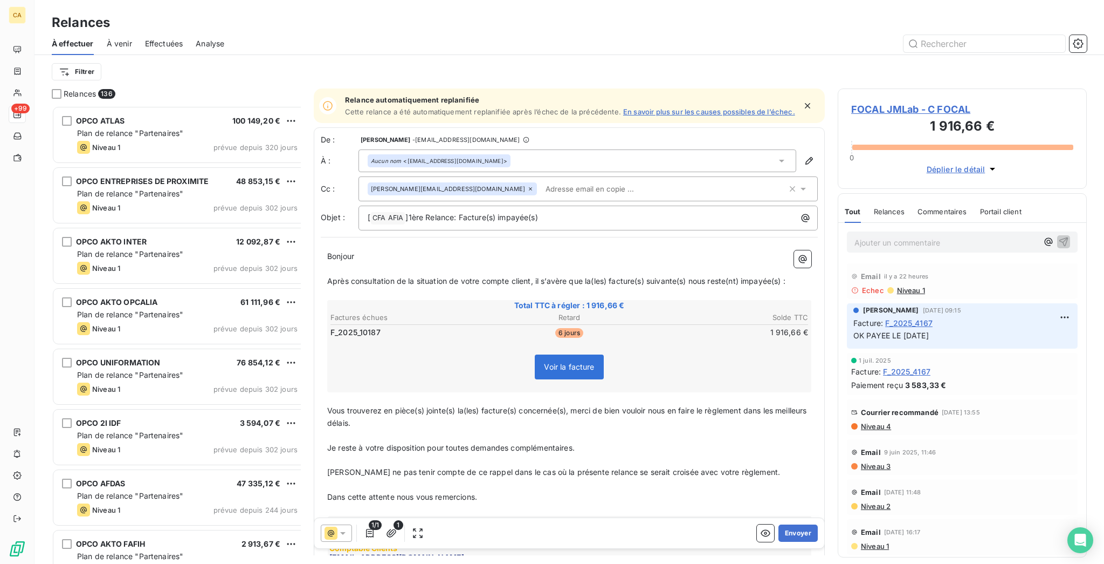
scroll to position [461, 245]
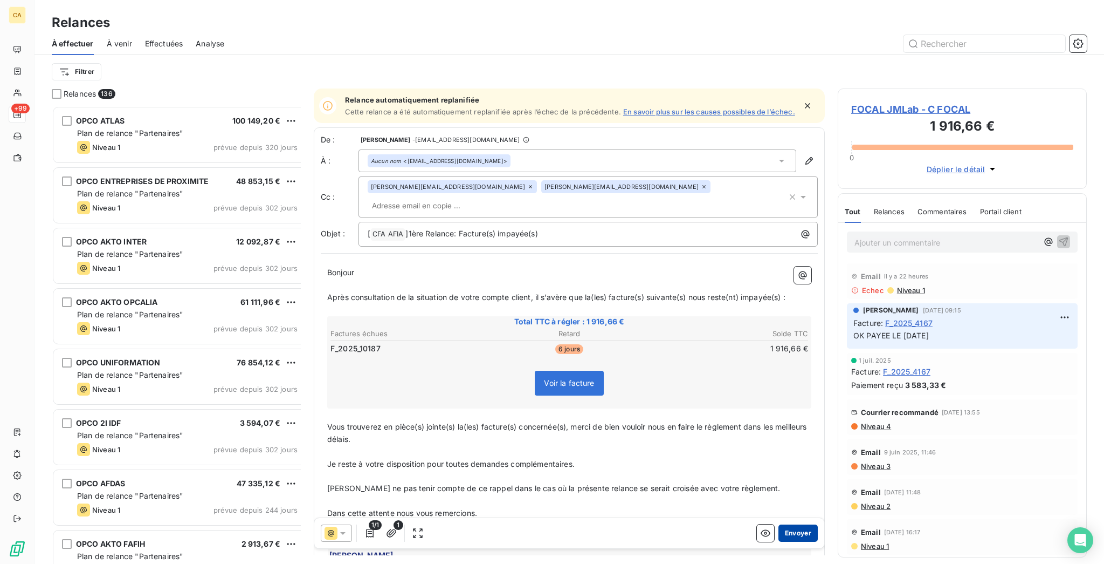
click at [779, 527] on button "Envoyer" at bounding box center [798, 532] width 39 height 17
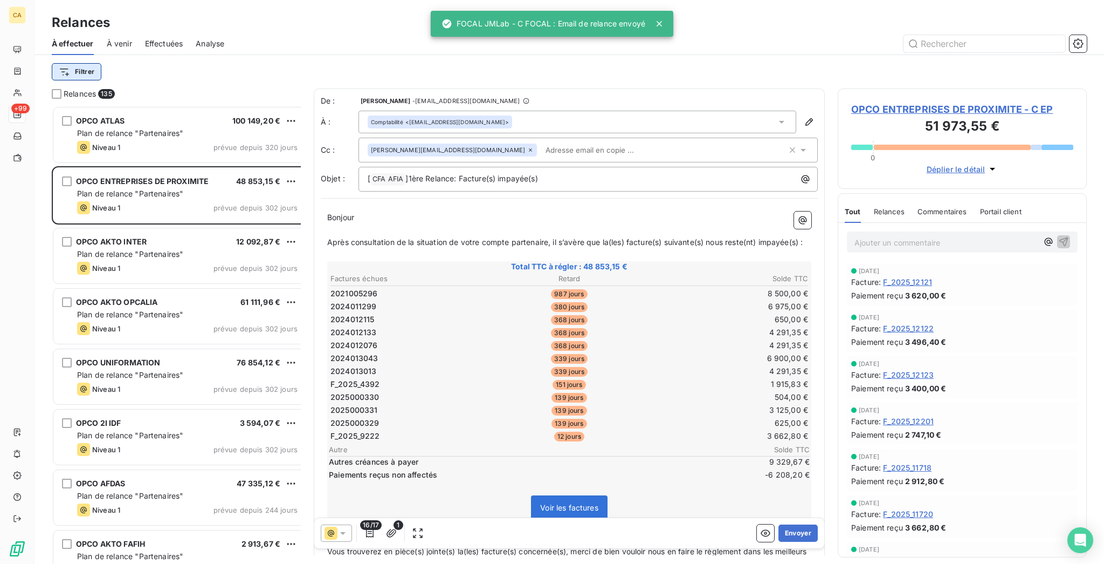
click at [49, 61] on html "CA +99 Relances À effectuer À venir Effectuées Analyse Filtrer Relances 135 OPC…" at bounding box center [552, 282] width 1104 height 564
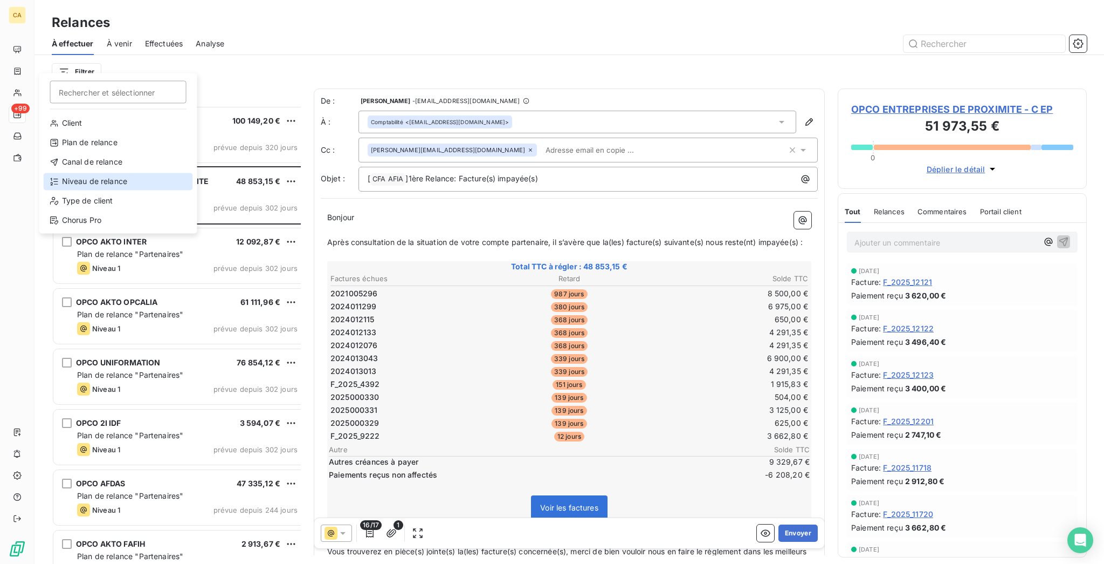
click at [94, 173] on div "Niveau de relance" at bounding box center [118, 181] width 149 height 17
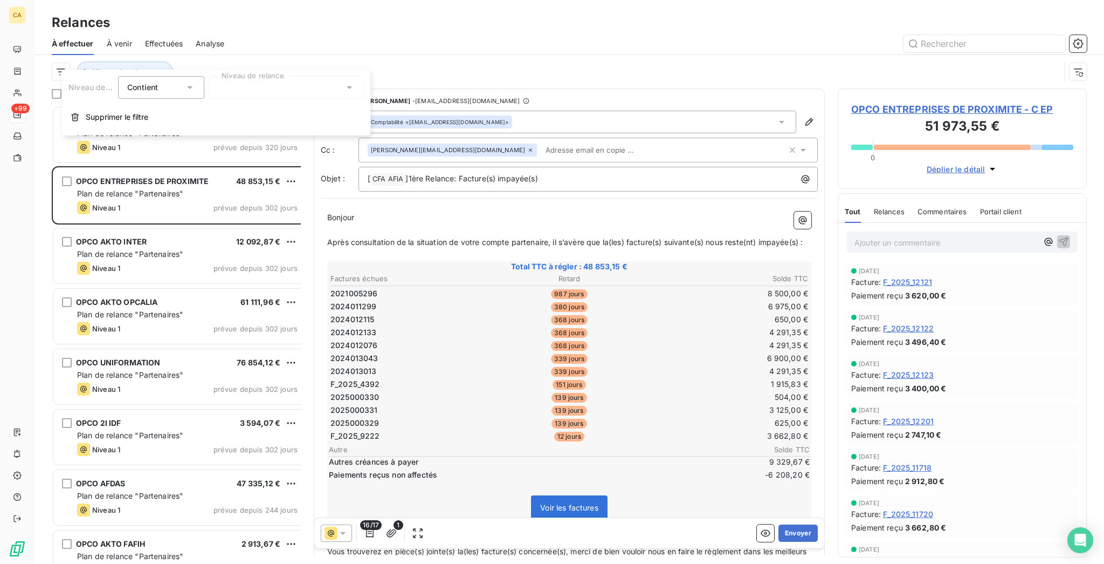
click at [225, 93] on div at bounding box center [286, 87] width 155 height 23
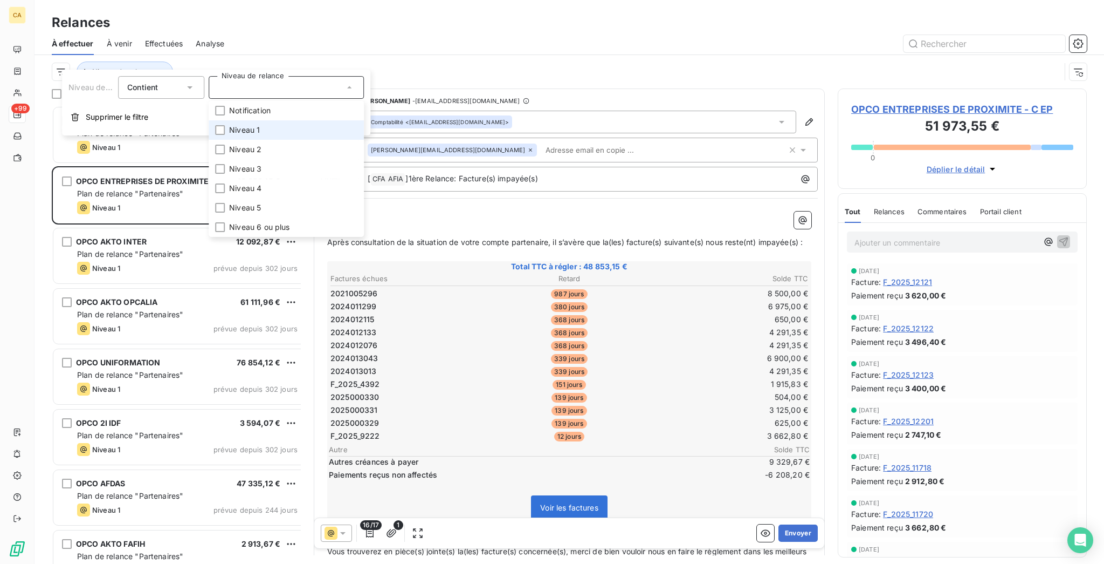
click at [220, 126] on li "Niveau 1" at bounding box center [286, 129] width 155 height 19
click at [300, 41] on div at bounding box center [662, 43] width 850 height 17
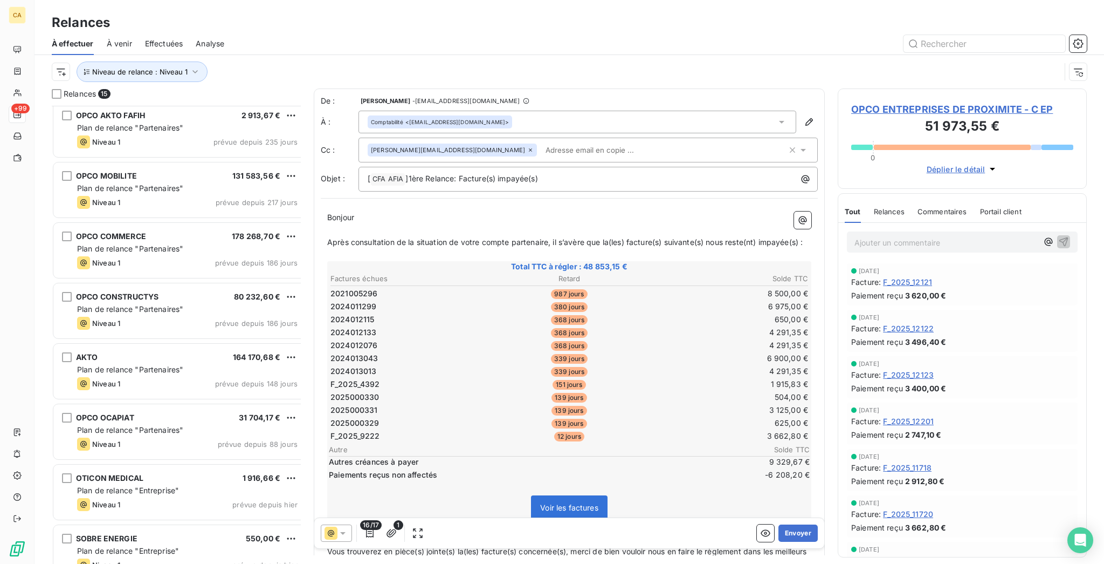
scroll to position [435, 0]
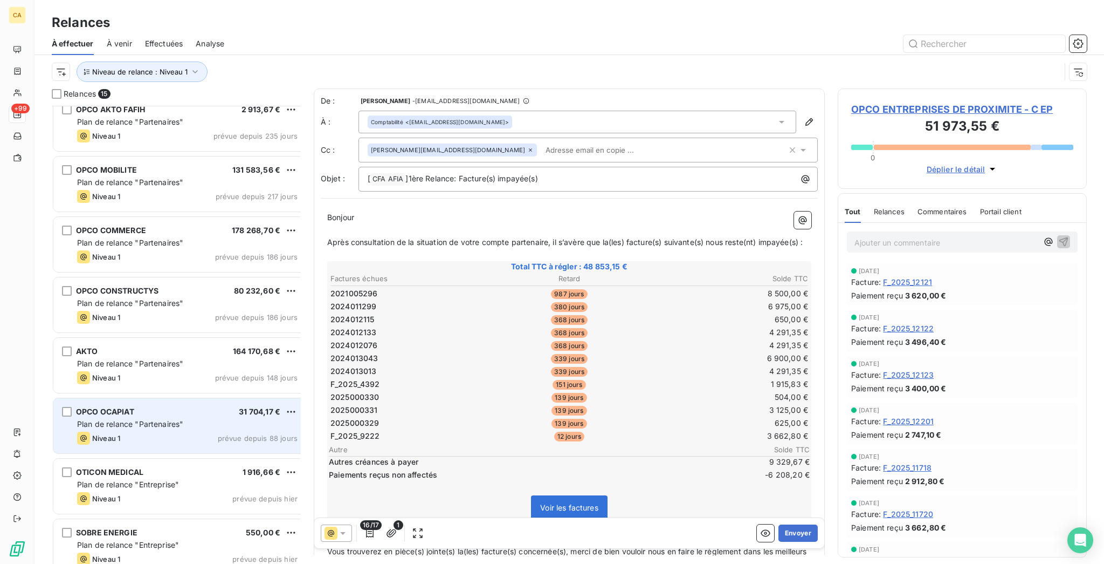
click at [98, 431] on div "Niveau 1 prévue depuis 88 jours" at bounding box center [187, 437] width 221 height 13
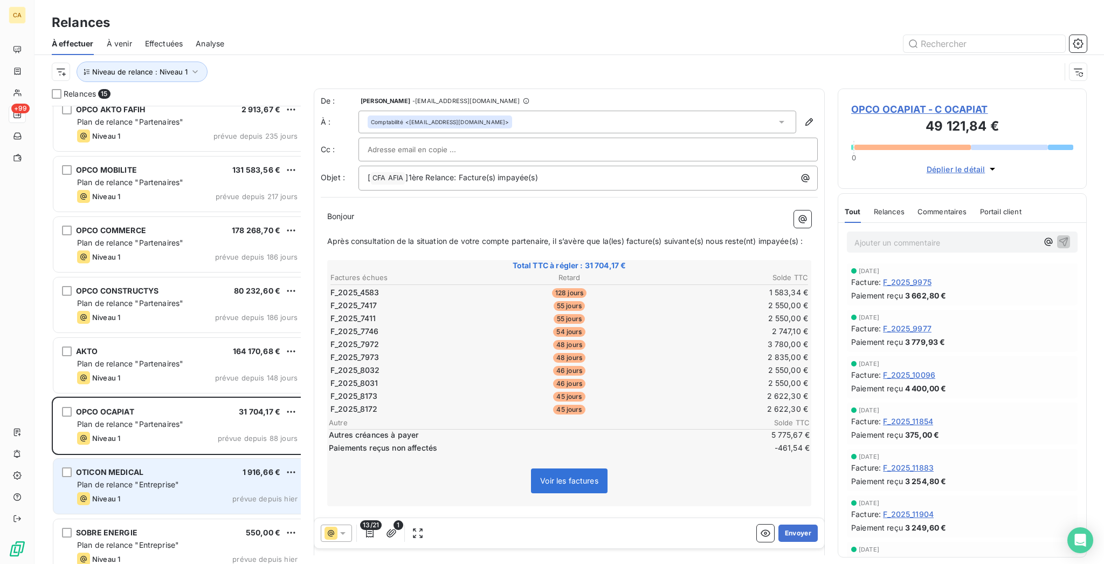
click at [123, 479] on span "Plan de relance "Entreprise"" at bounding box center [128, 483] width 102 height 9
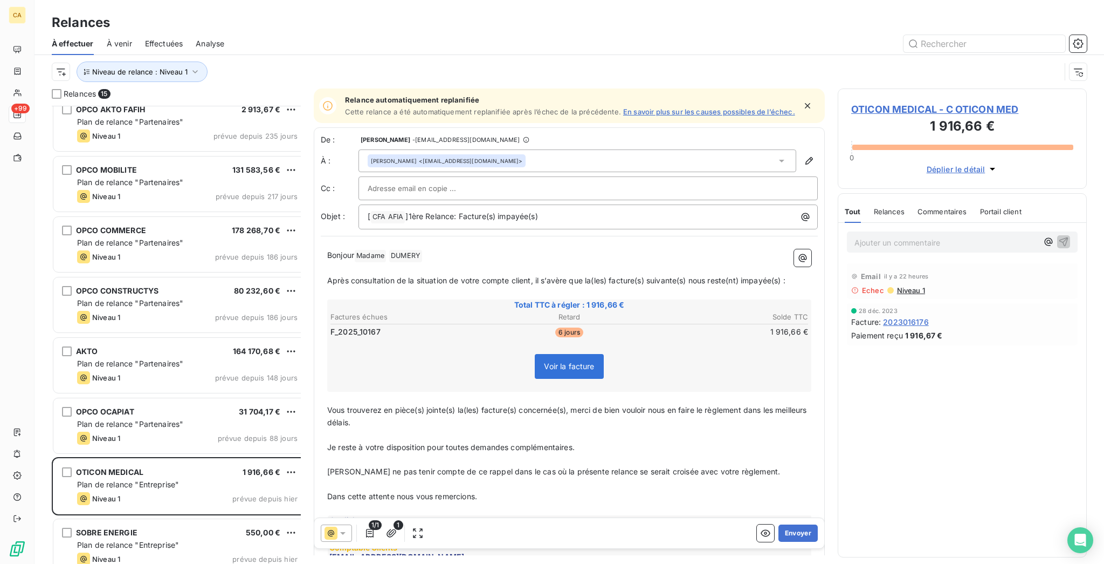
click at [904, 102] on span "OTICON MEDICAL - C OTICON MED" at bounding box center [963, 109] width 222 height 15
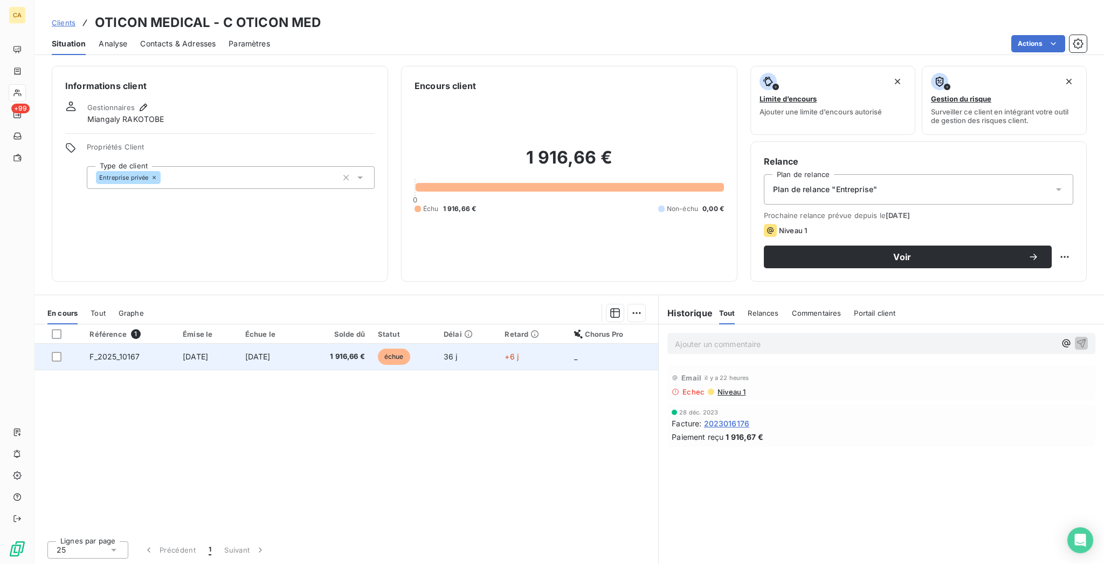
click at [271, 352] on span "[DATE]" at bounding box center [257, 356] width 25 height 9
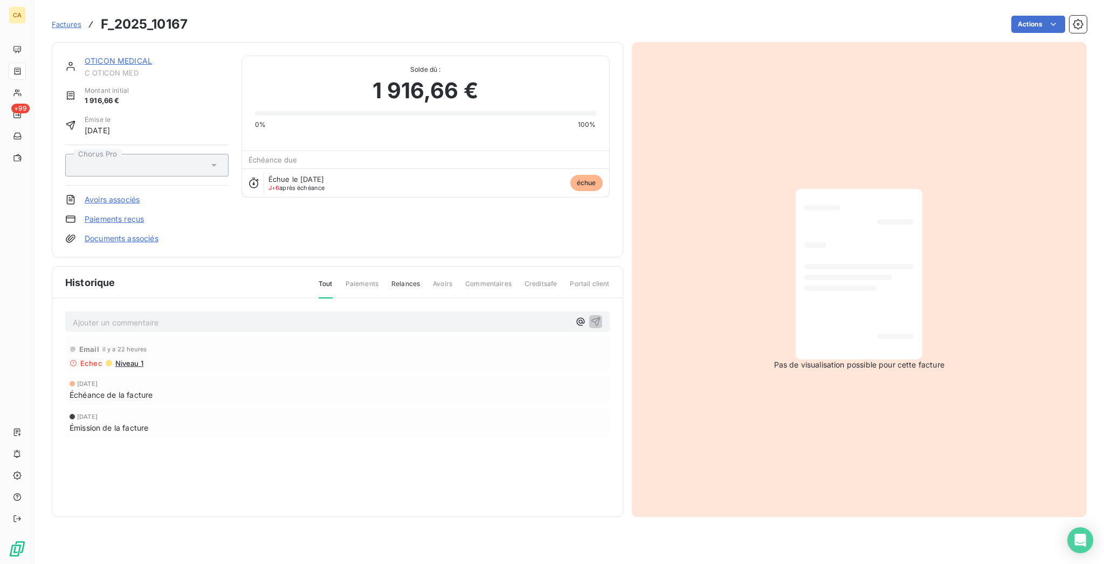
drag, startPoint x: 127, startPoint y: 45, endPoint x: 119, endPoint y: 48, distance: 8.5
click at [119, 48] on div "OTICON MEDICAL C OTICON MED Montant initial 1 916,66 € Émise le 8 sept. 2025 Ch…" at bounding box center [338, 149] width 572 height 215
click at [118, 56] on link "OTICON MEDICAL" at bounding box center [118, 60] width 67 height 9
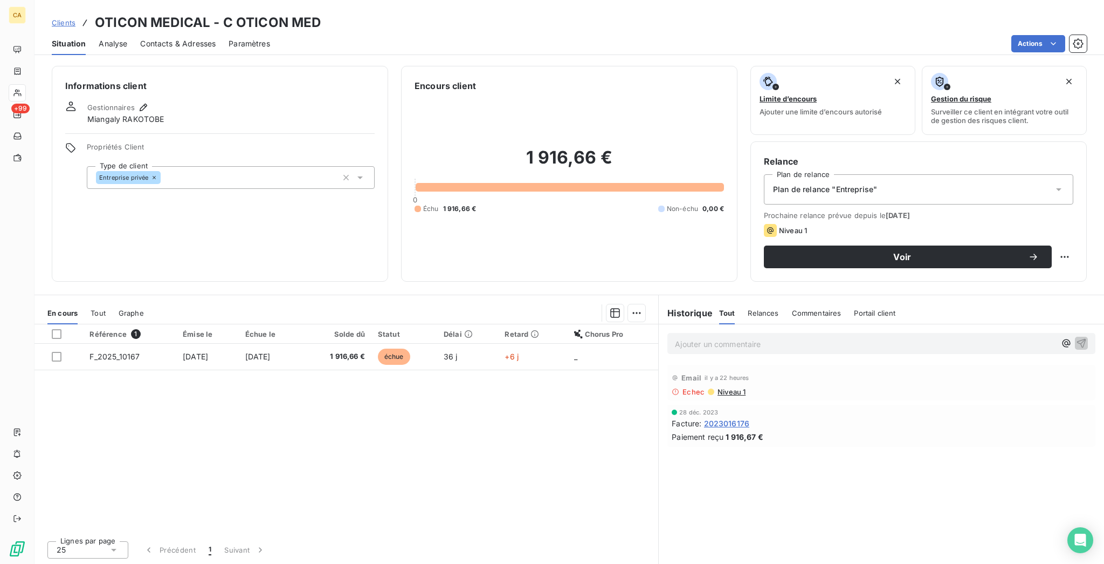
drag, startPoint x: 153, startPoint y: 11, endPoint x: 148, endPoint y: 31, distance: 20.0
click at [148, 27] on div "Clients OTICON MEDICAL - C OTICON MED Situation Analyse Contacts & Adresses Par…" at bounding box center [570, 27] width 1070 height 55
click at [148, 38] on span "Contacts & Adresses" at bounding box center [178, 43] width 76 height 11
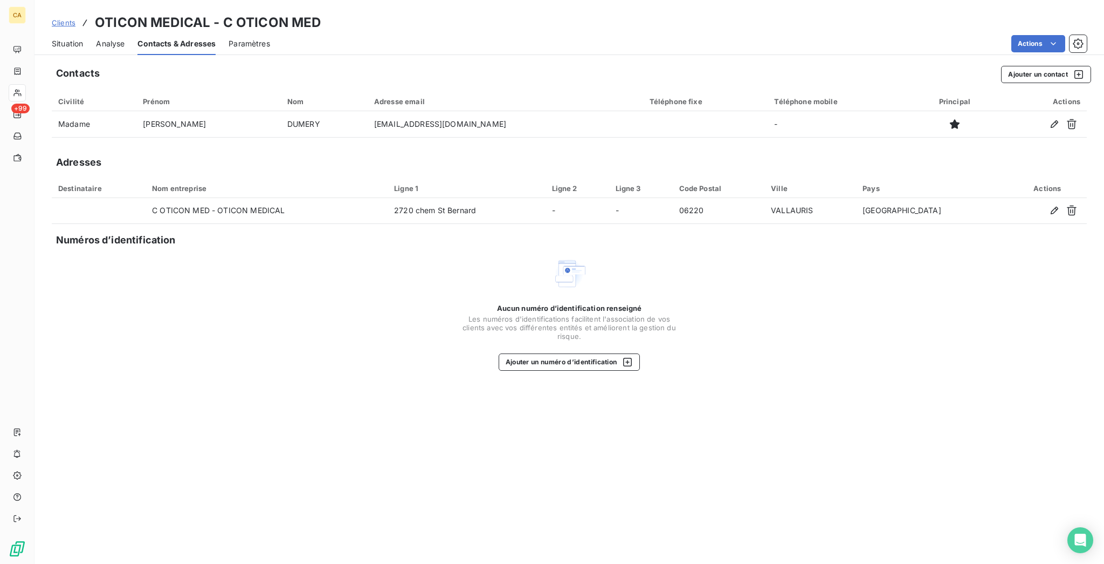
click at [243, 155] on div "Adresses" at bounding box center [569, 162] width 1035 height 15
click at [61, 38] on span "Situation" at bounding box center [67, 43] width 31 height 11
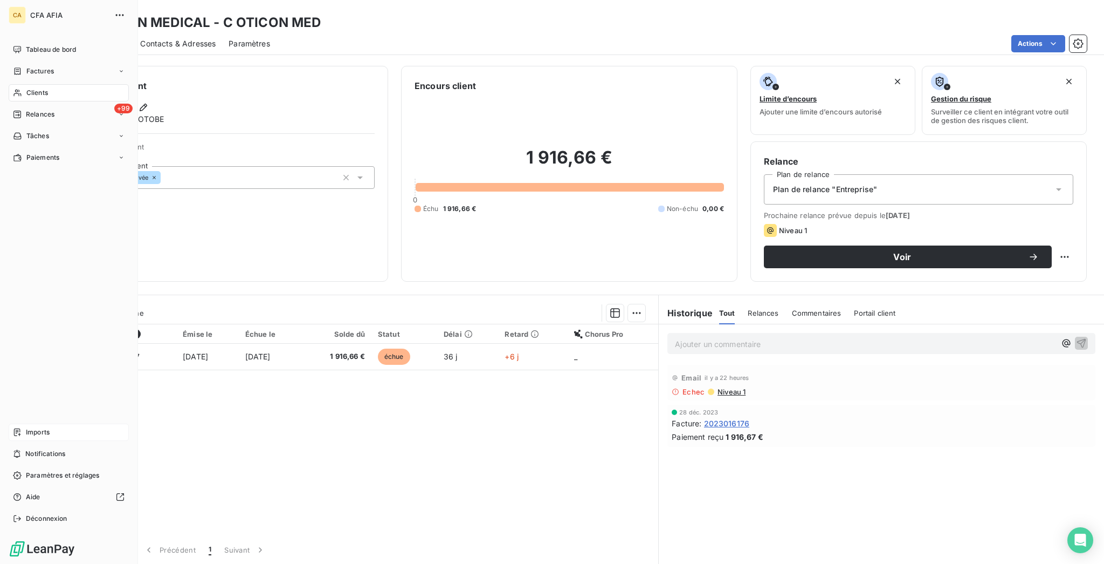
click at [11, 441] on div "Imports" at bounding box center [69, 431] width 120 height 17
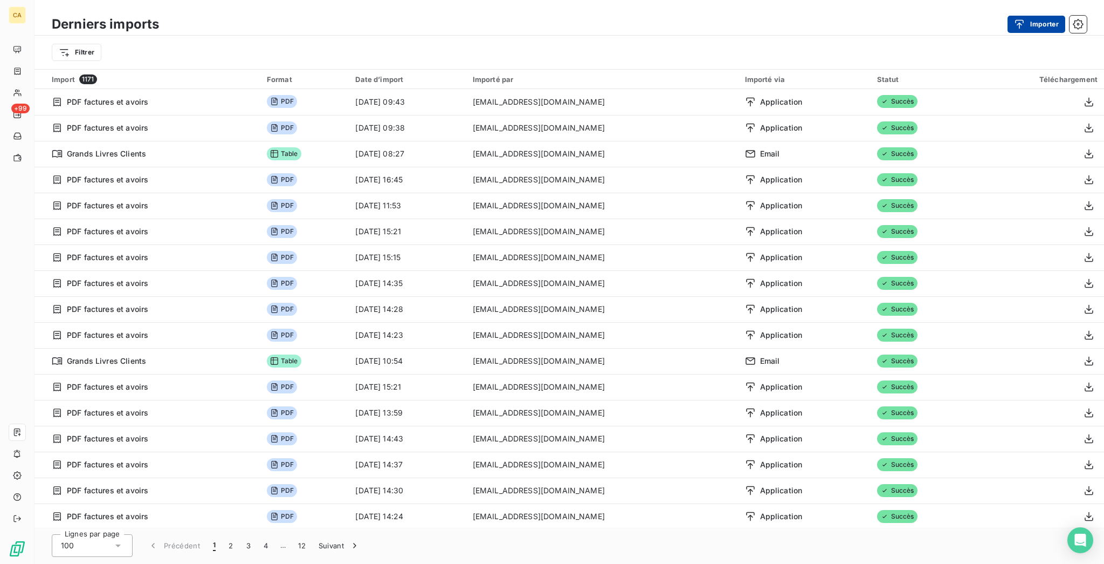
click at [1033, 26] on button "Importer" at bounding box center [1037, 24] width 58 height 17
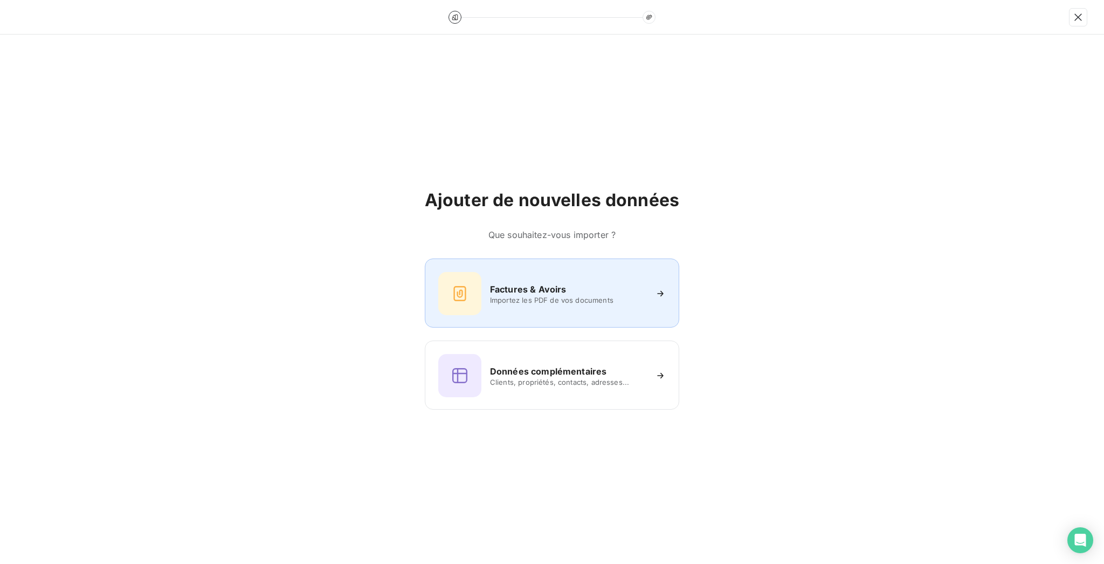
click at [545, 304] on div "Factures & Avoirs Importez les PDF de vos documents" at bounding box center [552, 293] width 228 height 43
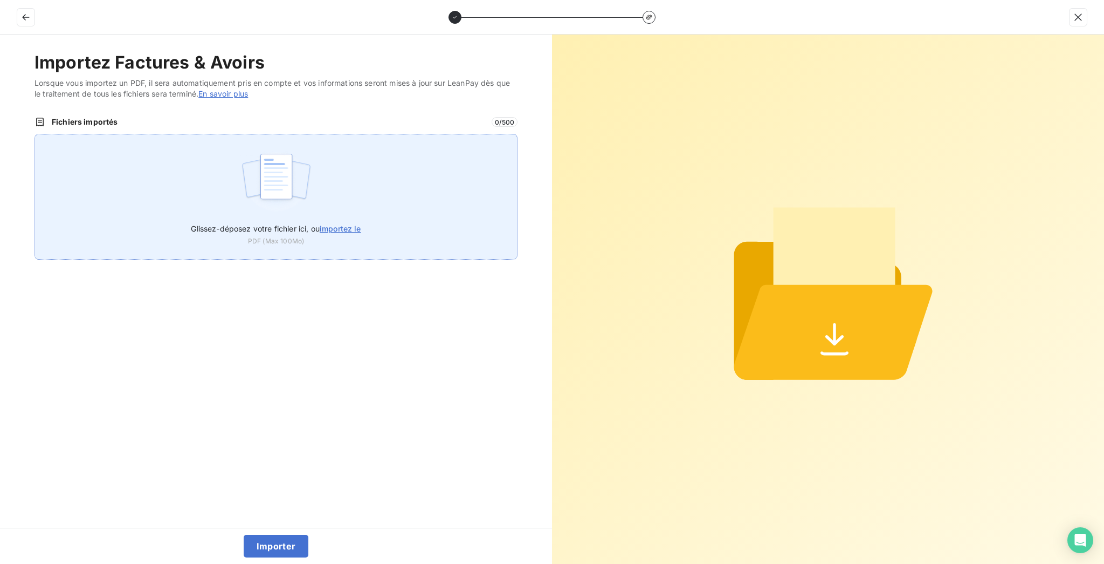
click at [240, 135] on div "Glissez-déposez votre fichier ici, ou importez le PDF (Max 100Mo)" at bounding box center [276, 197] width 483 height 126
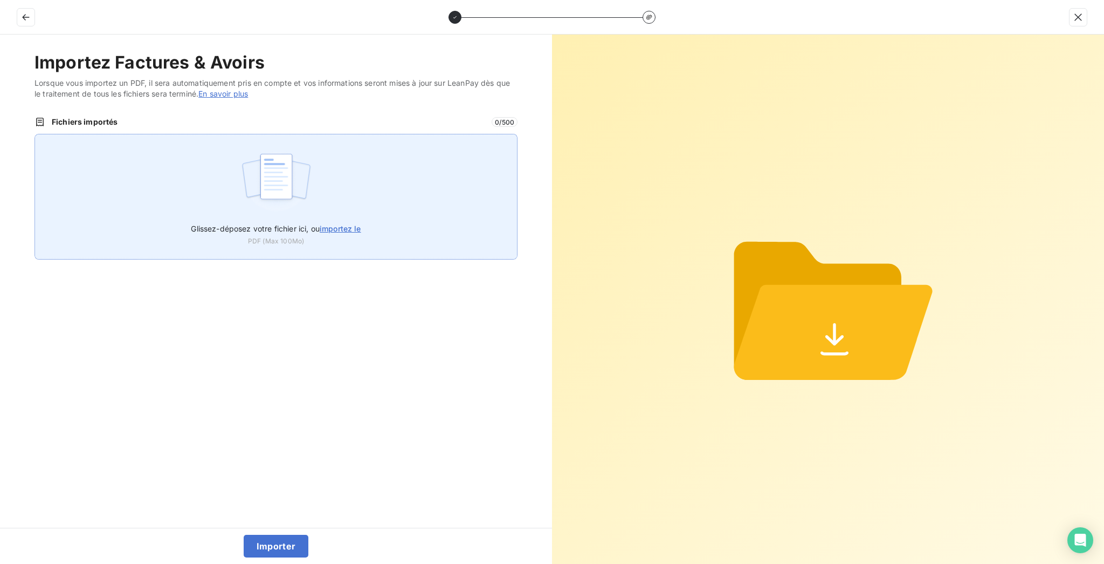
type input "C:\fakepath\F_2025_10167.pdf"
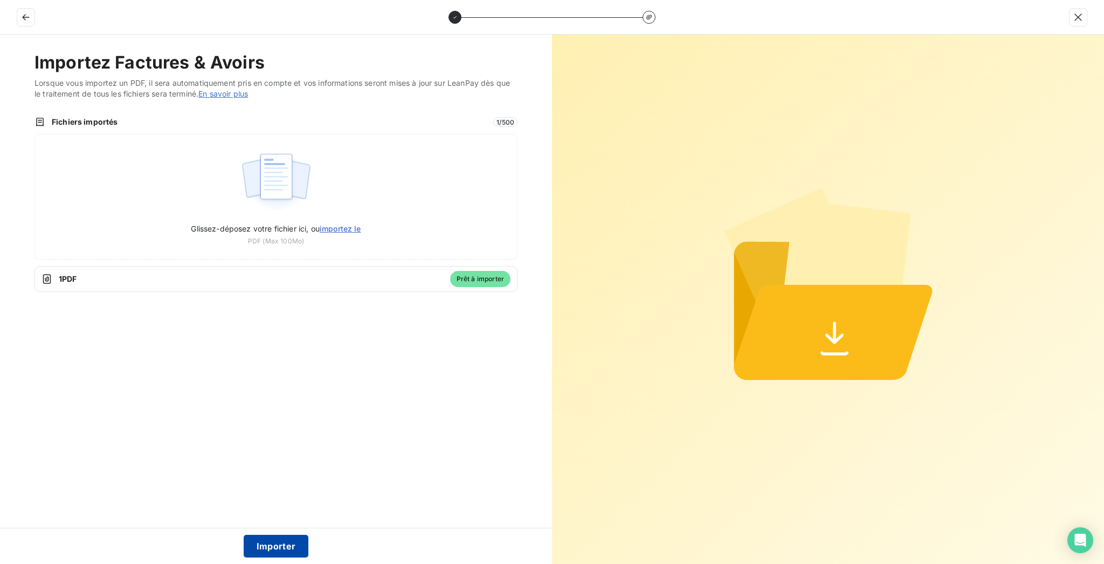
click at [273, 541] on button "Importer" at bounding box center [276, 545] width 65 height 23
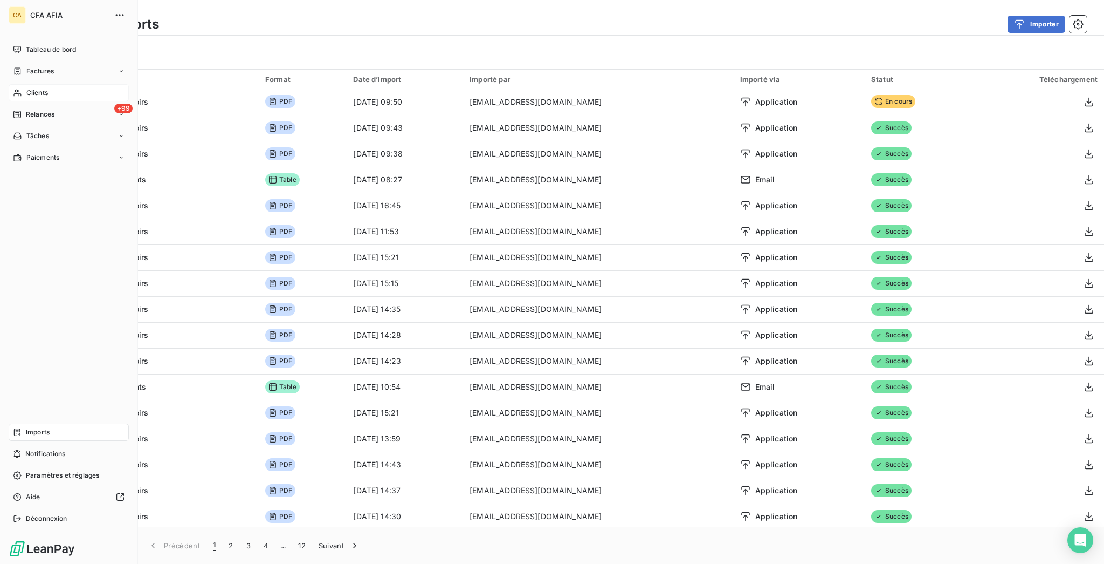
click at [26, 88] on span "Clients" at bounding box center [37, 93] width 22 height 10
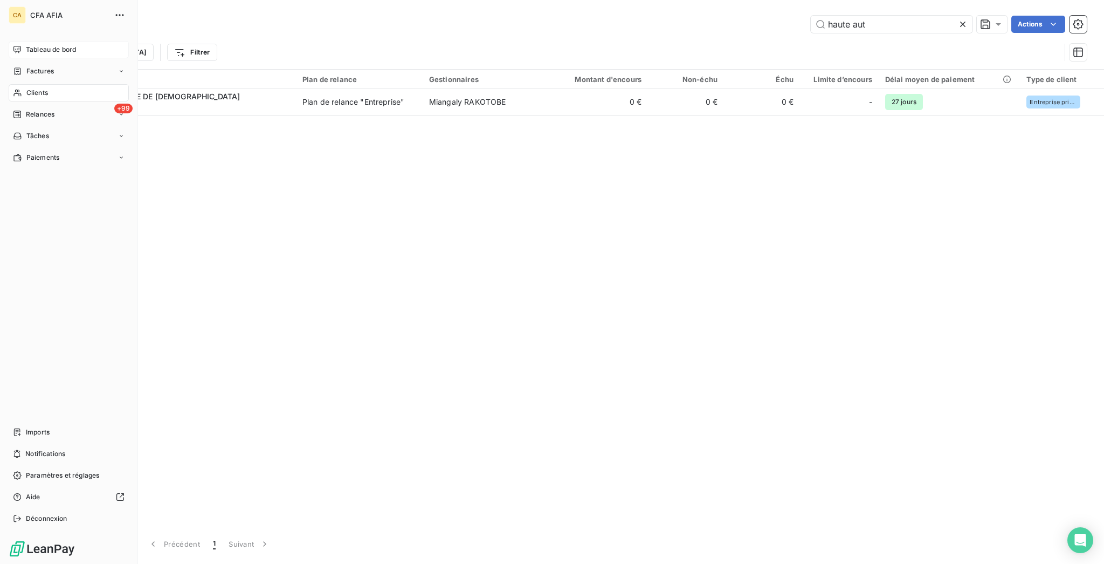
click at [49, 46] on span "Tableau de bord" at bounding box center [51, 50] width 50 height 10
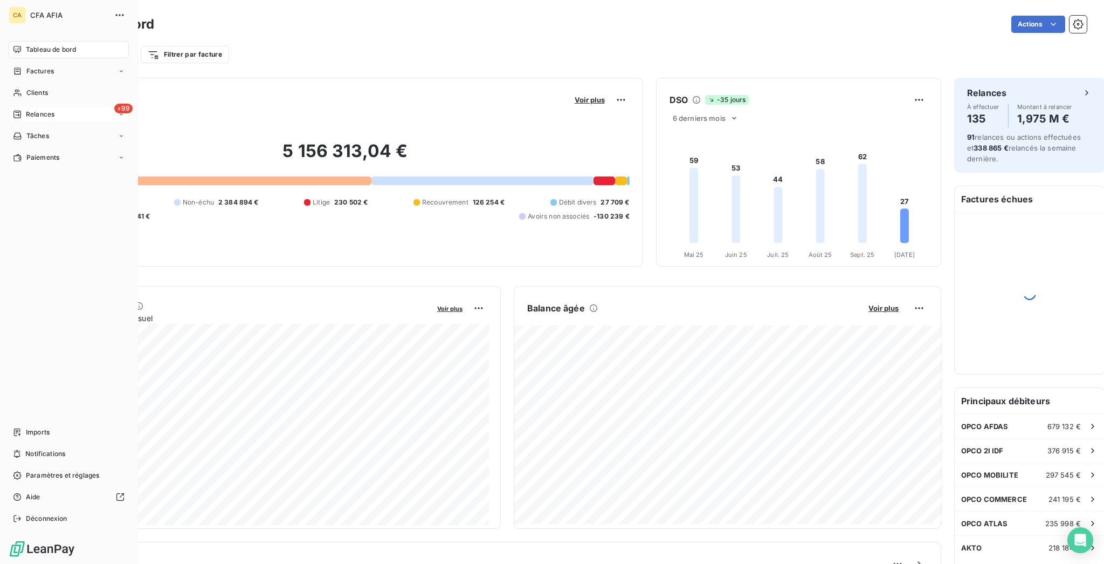
click at [35, 109] on span "Relances" at bounding box center [40, 114] width 29 height 10
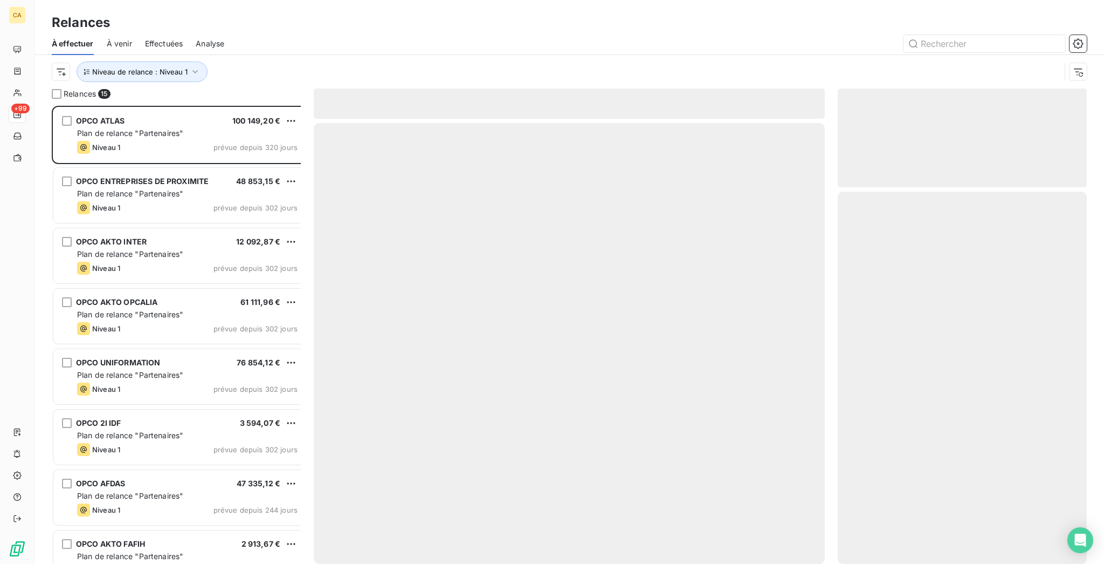
scroll to position [435, 0]
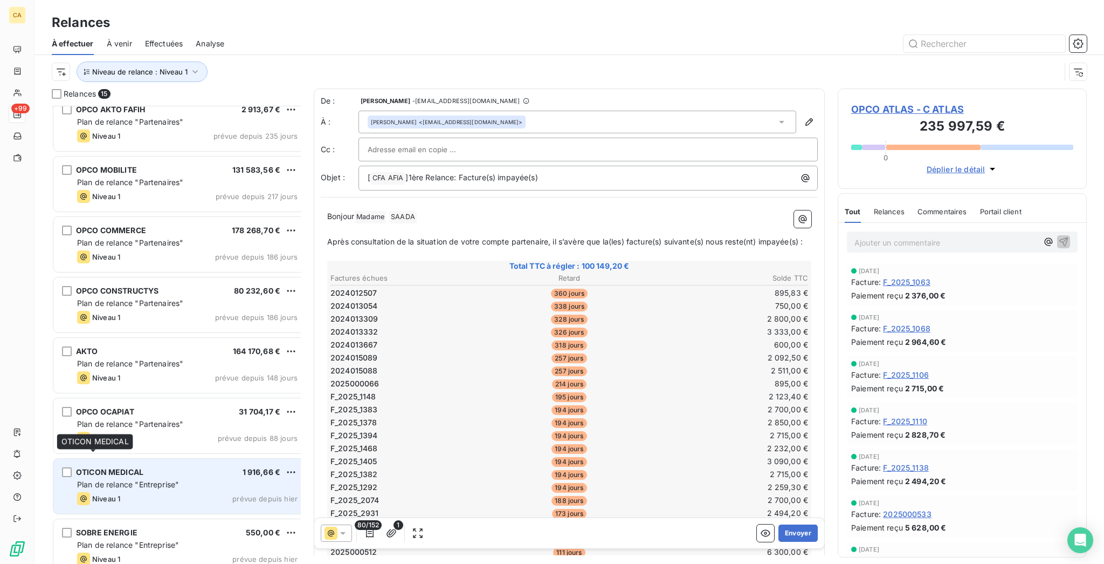
click at [114, 467] on span "OTICON MEDICAL" at bounding box center [109, 471] width 67 height 9
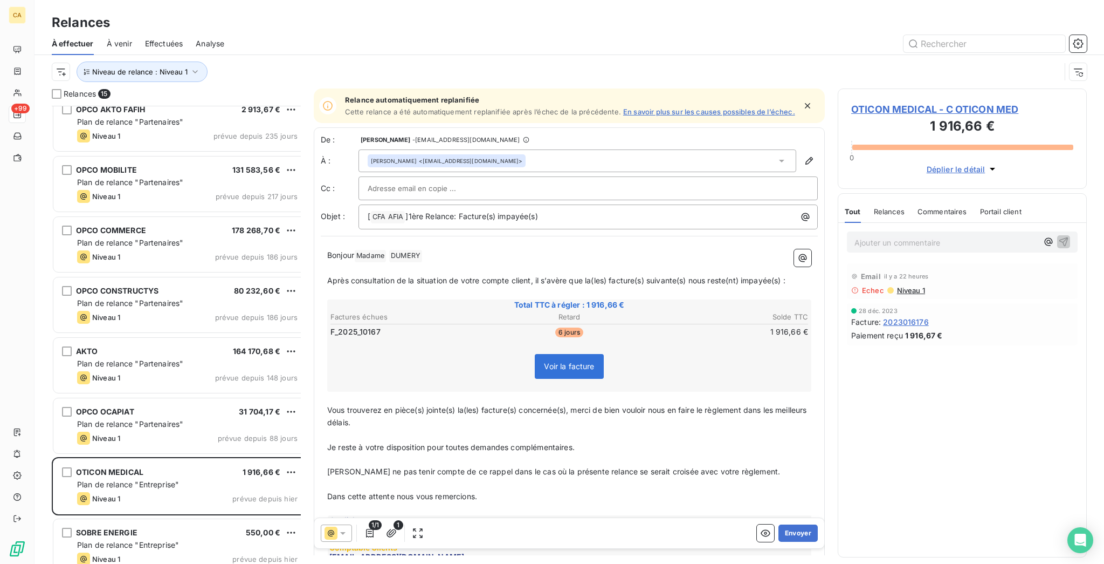
click at [870, 102] on span "OTICON MEDICAL - C OTICON MED" at bounding box center [963, 109] width 222 height 15
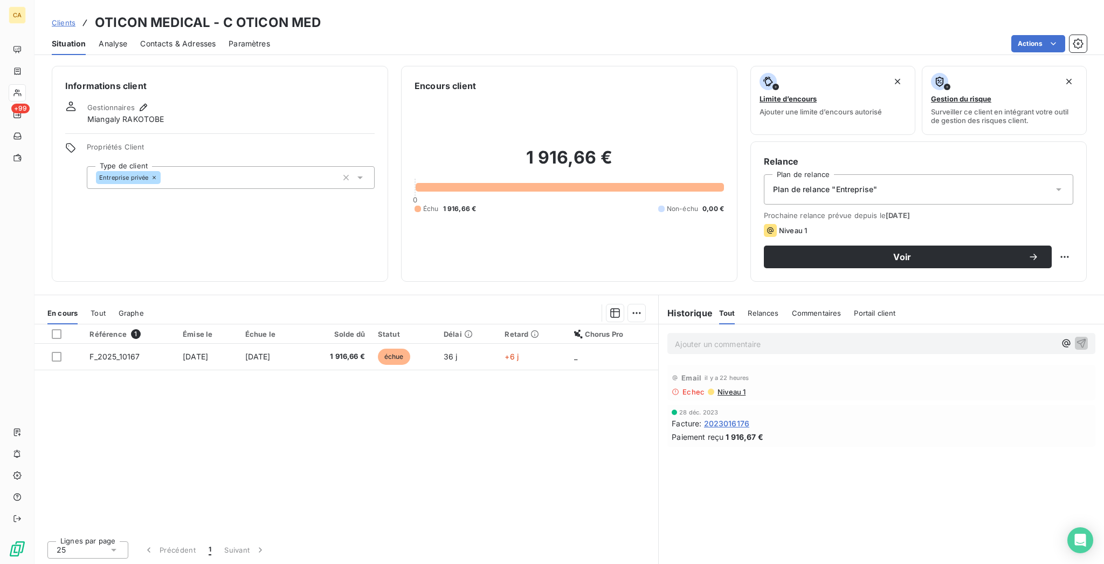
click at [176, 324] on th "Émise le" at bounding box center [207, 333] width 63 height 19
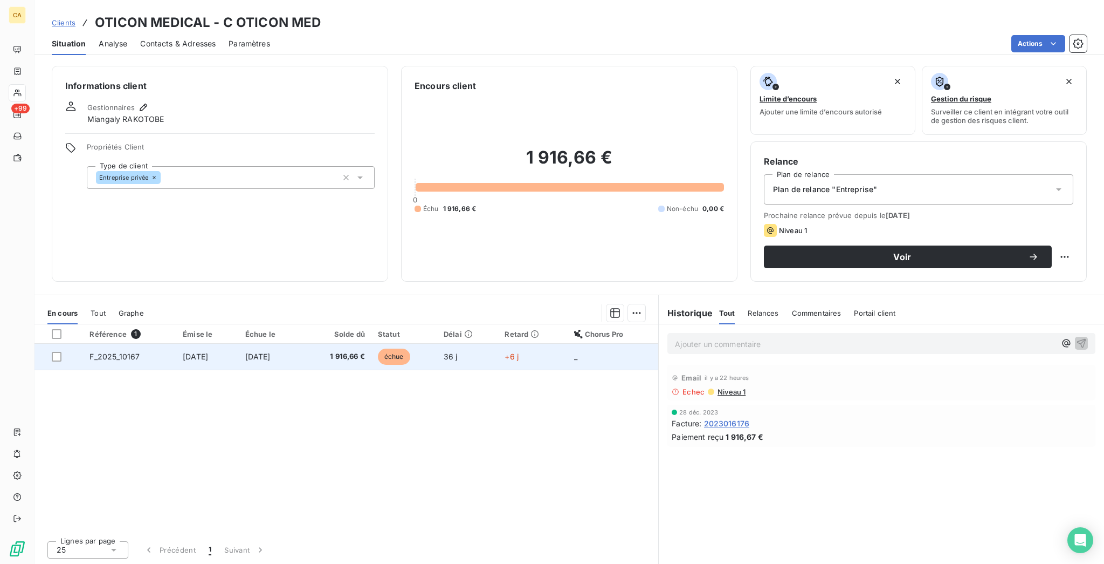
click at [183, 352] on span "[DATE]" at bounding box center [195, 356] width 25 height 9
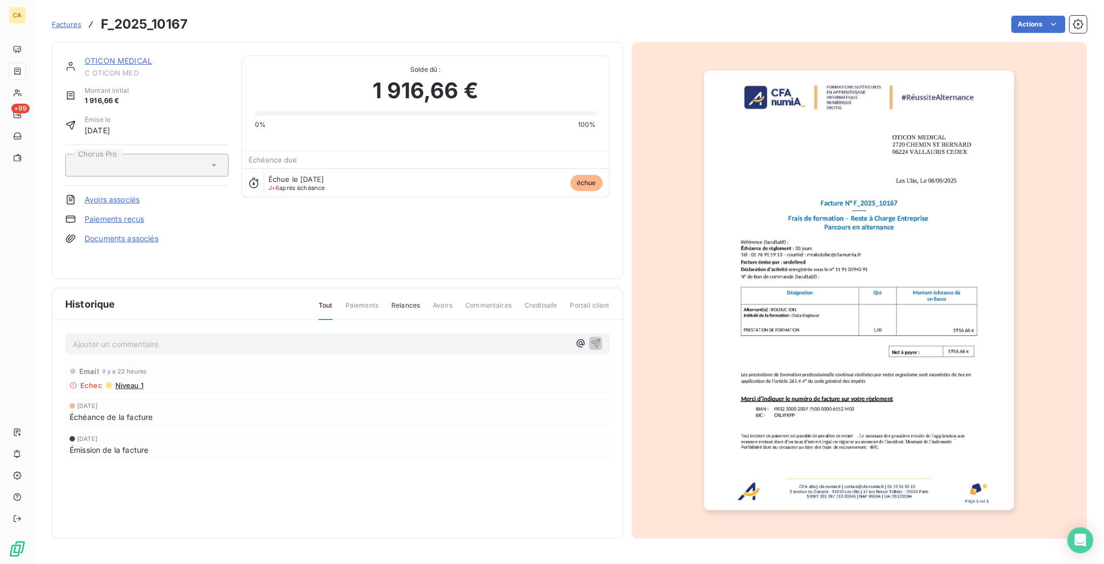
click at [115, 56] on link "OTICON MEDICAL" at bounding box center [118, 60] width 67 height 9
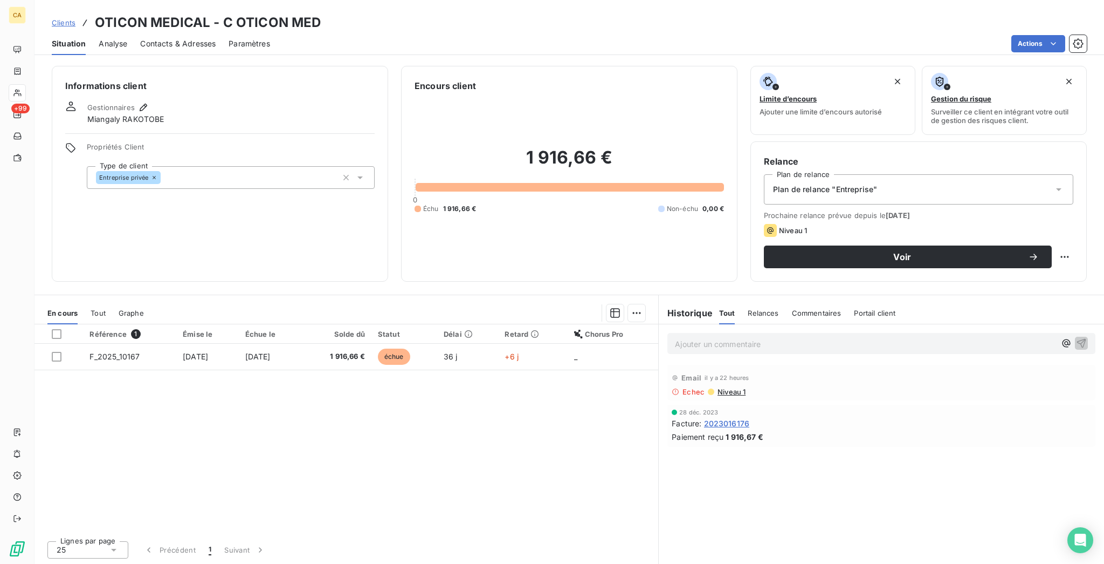
click at [152, 32] on div "Contacts & Adresses" at bounding box center [178, 43] width 76 height 23
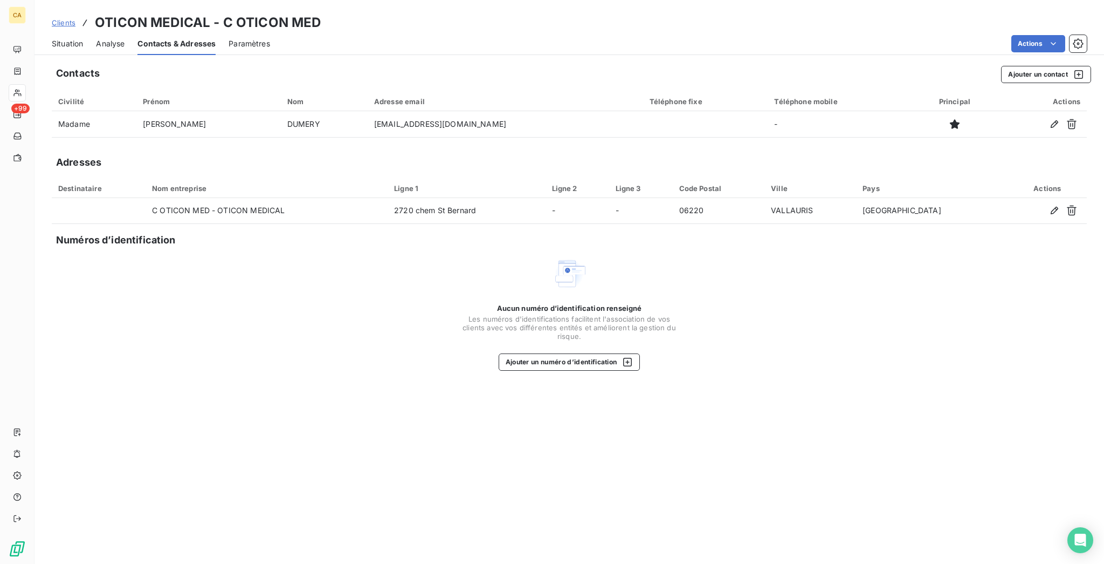
click at [68, 38] on span "Situation" at bounding box center [67, 43] width 31 height 11
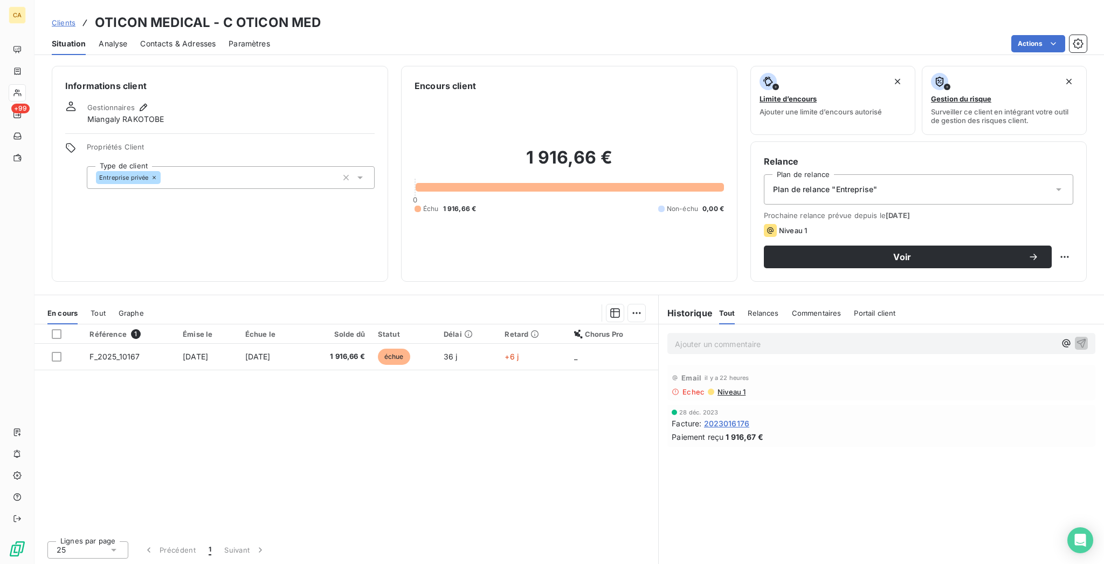
click at [723, 387] on span "Niveau 1" at bounding box center [731, 391] width 29 height 9
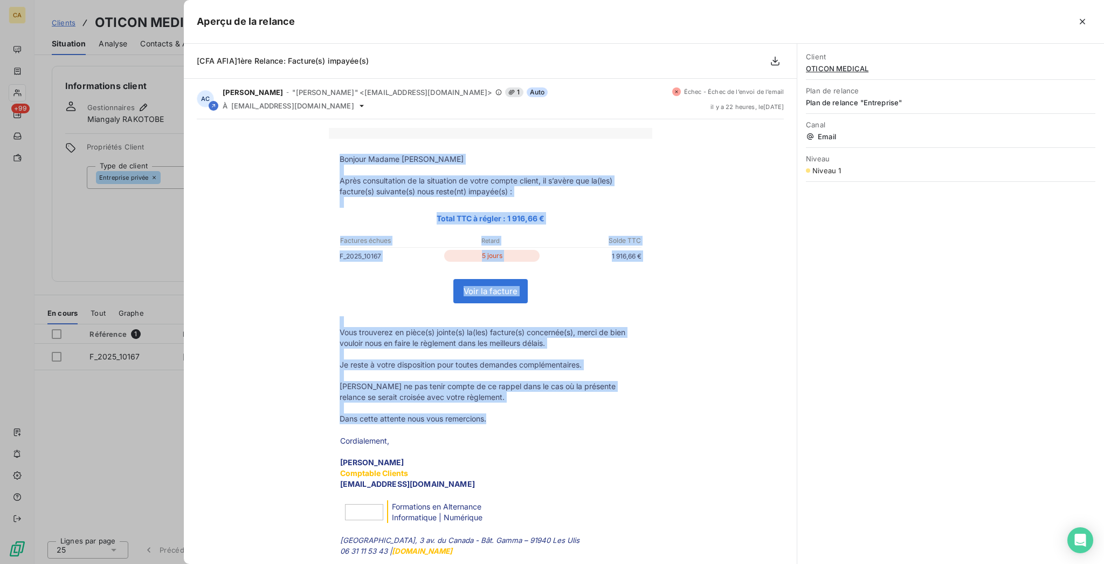
drag, startPoint x: 486, startPoint y: 260, endPoint x: 337, endPoint y: 136, distance: 194.2
click at [337, 154] on tbody "Bonjour Madame DUMERY Après consultation de la situation de votre compte client…" at bounding box center [491, 356] width 324 height 404
copy tbody "Bonjour Madame DUMERY Après consultation de la situation de votre compte client…"
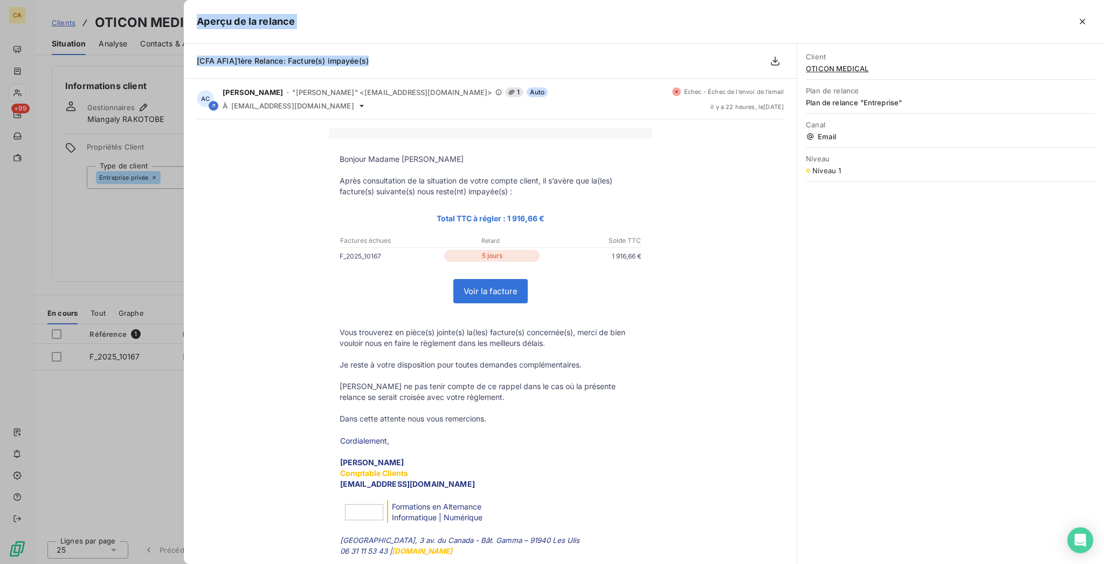
drag, startPoint x: 379, startPoint y: 48, endPoint x: 176, endPoint y: 53, distance: 202.3
click at [176, 563] on div "Aperçu de la relance [CFA AFIA]1ère Relance: Facture(s) impayée(s) AC Aurélie C…" at bounding box center [552, 564] width 1104 height 0
click at [387, 33] on div "Aperçu de la relance" at bounding box center [644, 22] width 921 height 44
drag, startPoint x: 386, startPoint y: 46, endPoint x: 188, endPoint y: 47, distance: 197.9
click at [188, 47] on div "[CFA AFIA]1ère Relance: Facture(s) impayée(s)" at bounding box center [490, 61] width 613 height 35
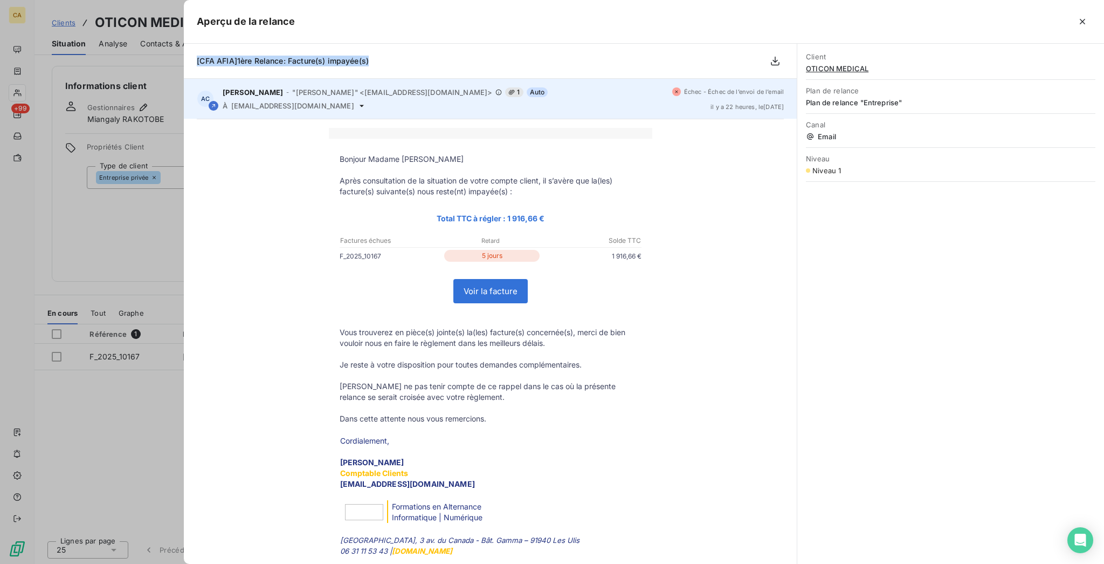
copy span "[CFA AFIA]1ère Relance: Facture(s) impayée(s)"
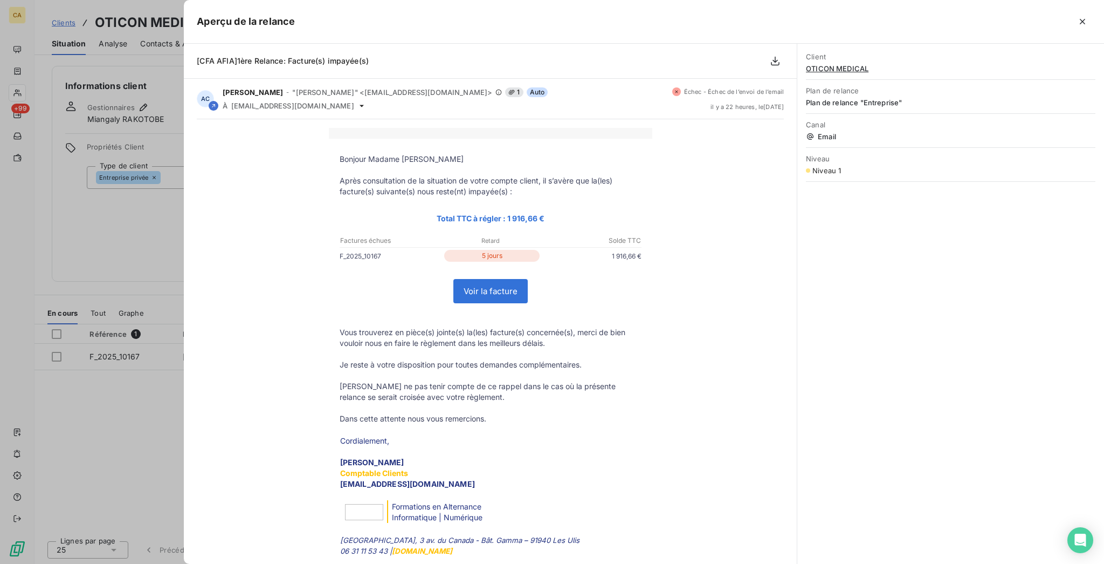
click at [67, 198] on div at bounding box center [552, 282] width 1104 height 564
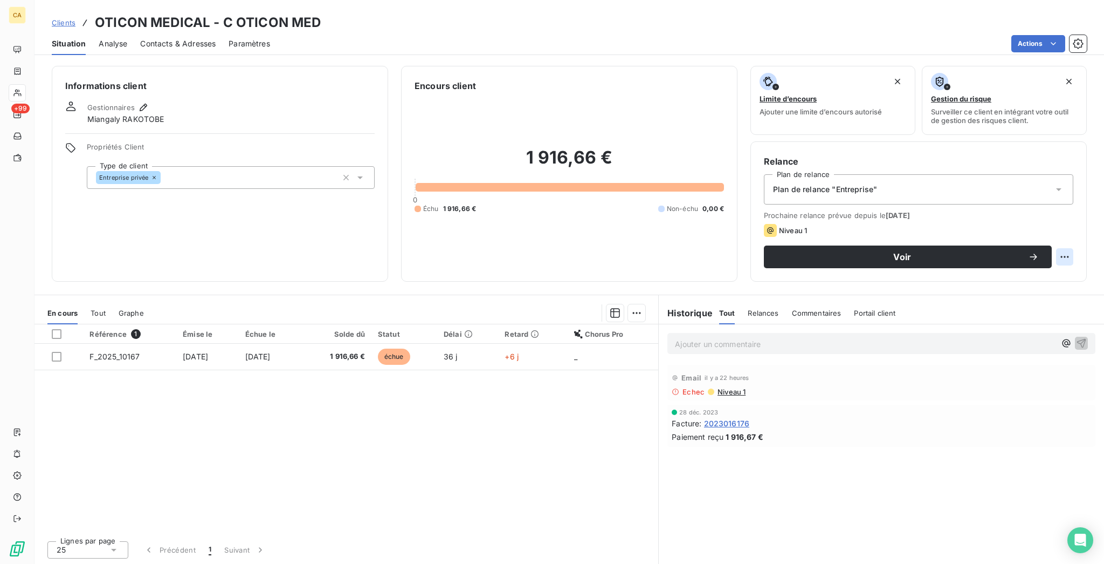
click at [1080, 211] on html "CA +99 Clients OTICON MEDICAL - C OTICON MED Situation Analyse Contacts & Adres…" at bounding box center [552, 282] width 1104 height 564
click at [1054, 223] on div "Replanifier cette action" at bounding box center [1032, 235] width 105 height 26
click at [1045, 230] on div "Replanifier cette action" at bounding box center [1032, 235] width 97 height 17
select select "9"
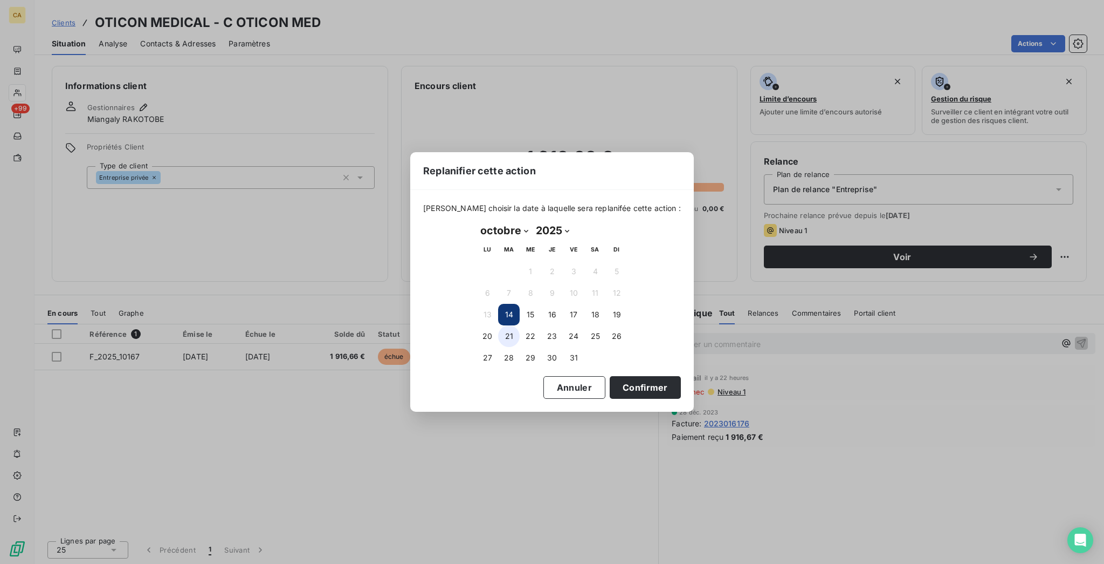
click at [511, 326] on button "21" at bounding box center [509, 336] width 22 height 22
click at [612, 376] on button "Confirmer" at bounding box center [645, 387] width 71 height 23
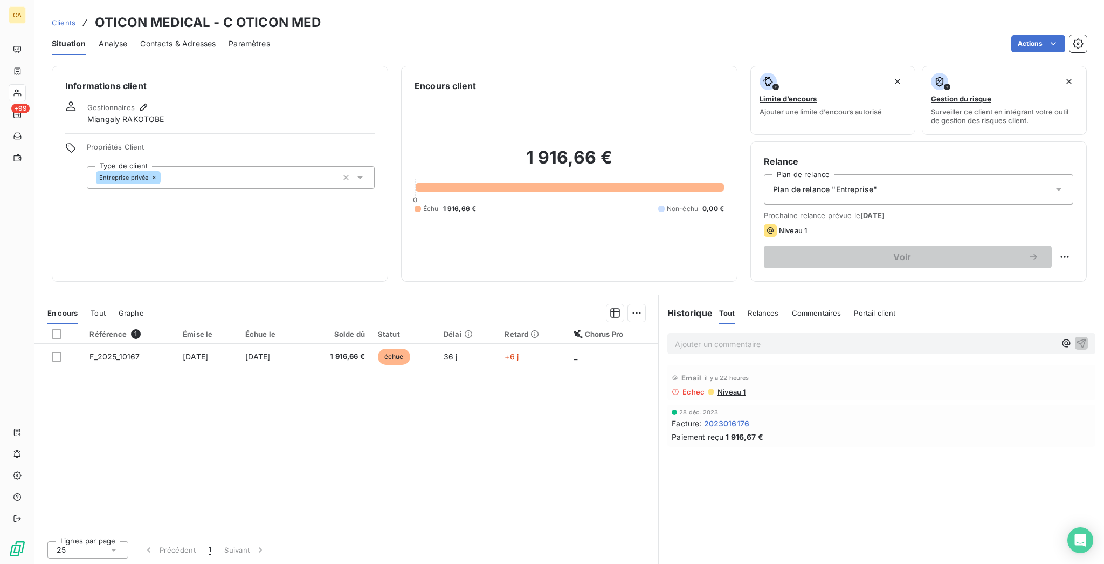
click at [710, 301] on div "Historique Tout Relances Commentaires Portail client Tout Relances Commentaires…" at bounding box center [881, 312] width 445 height 23
click at [710, 333] on div "Ajouter un commentaire ﻿" at bounding box center [882, 343] width 428 height 21
click at [728, 337] on p "Ajouter un commentaire ﻿" at bounding box center [865, 343] width 381 height 13
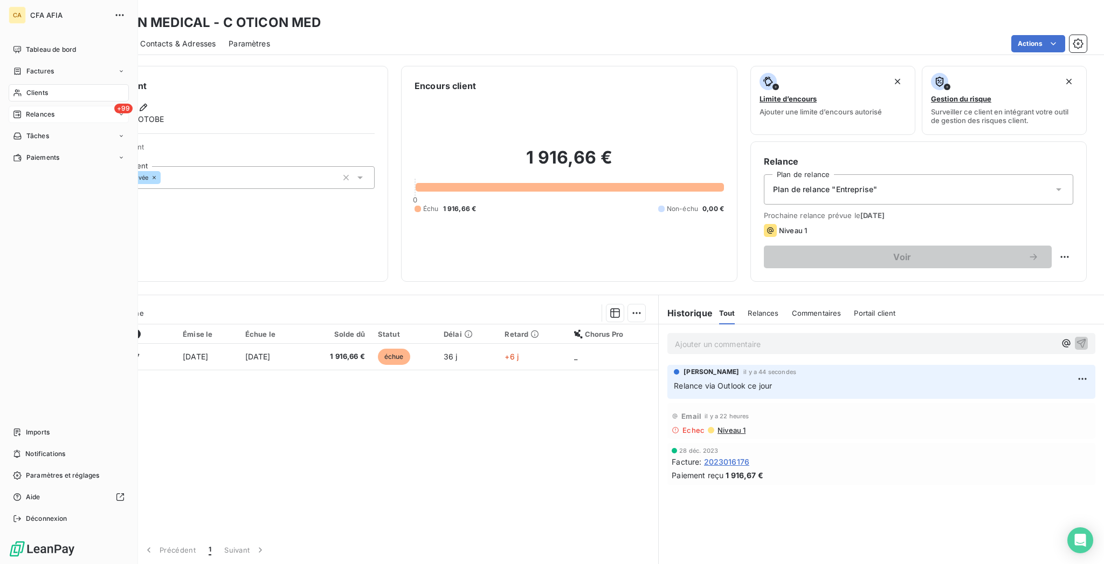
click at [42, 109] on span "Relances" at bounding box center [40, 114] width 29 height 10
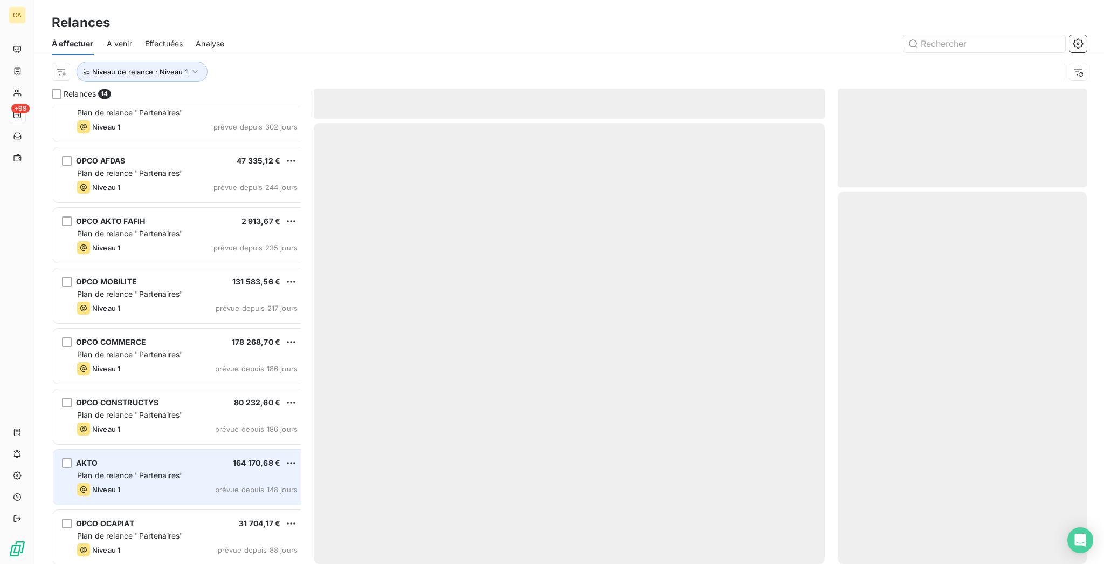
scroll to position [374, 0]
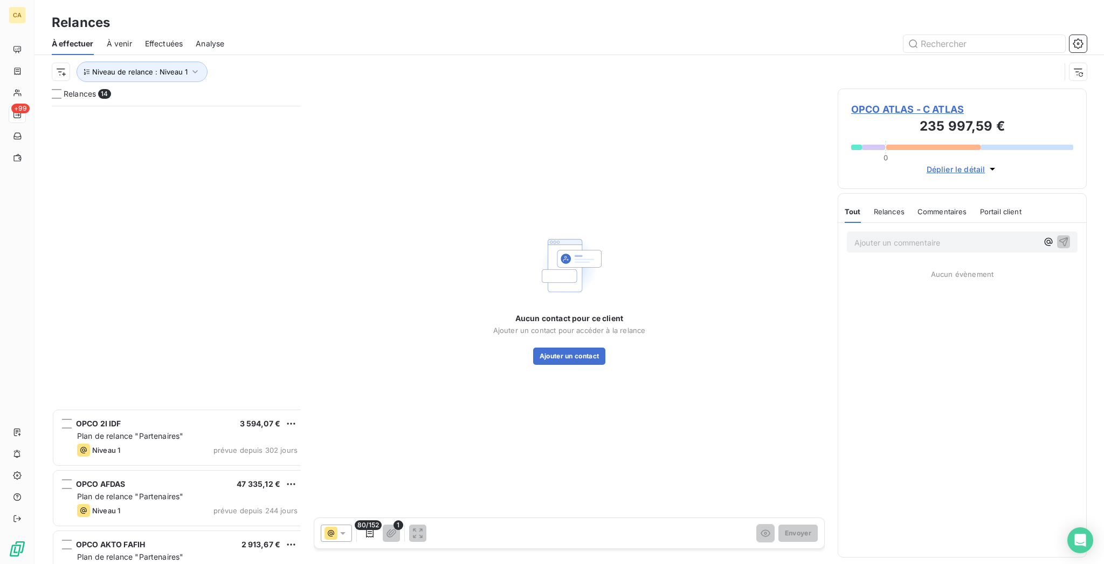
scroll to position [461, 245]
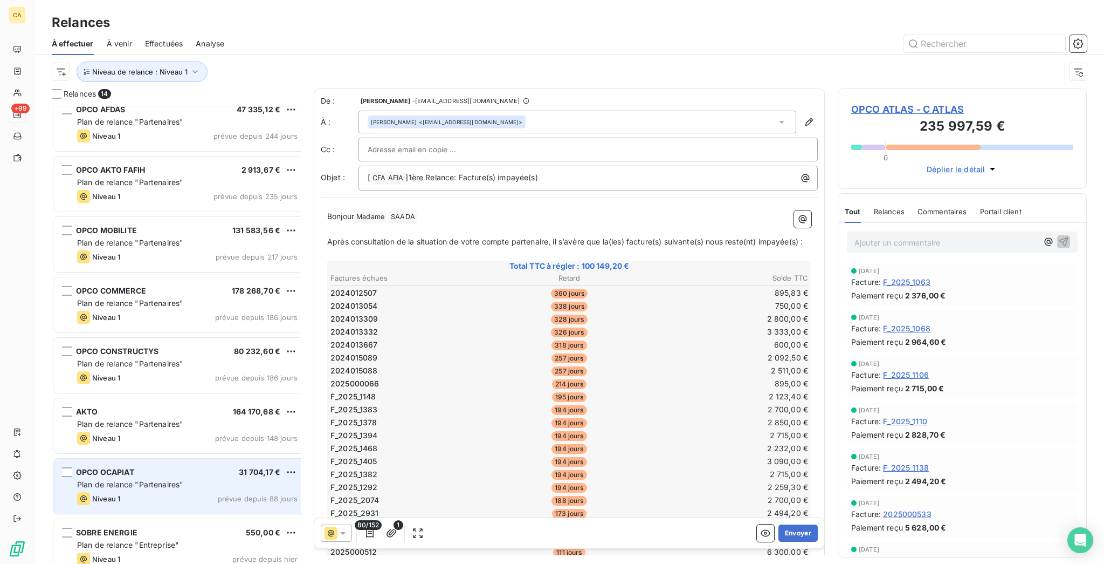
click at [126, 519] on div "SOBRE ENERGIE 550,00 € Plan de relance "Entreprise" Niveau 1 prévue depuis [DAT…" at bounding box center [179, 546] width 253 height 55
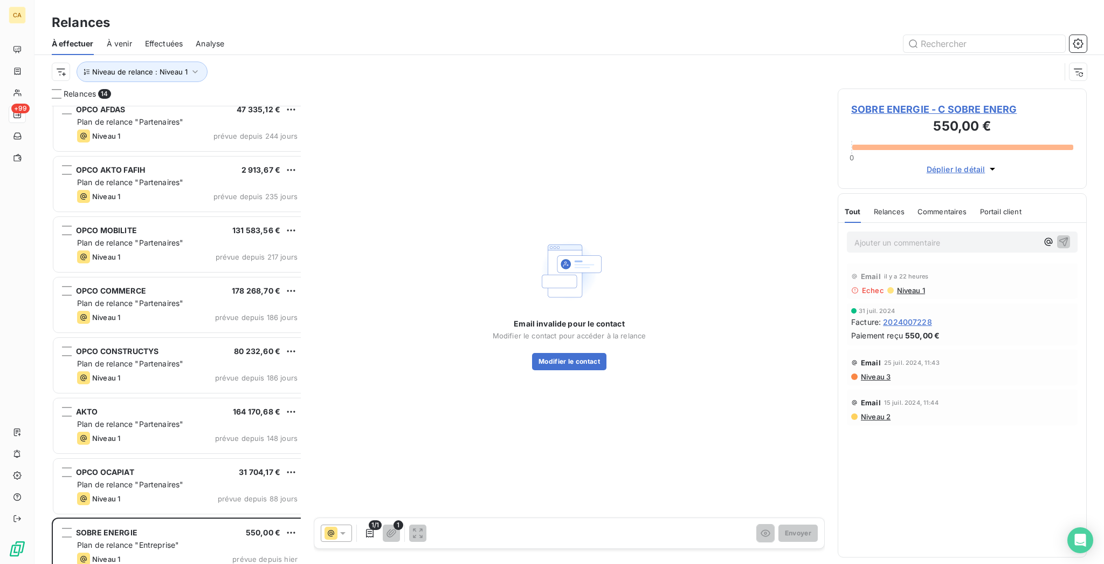
click at [934, 102] on span "SOBRE ENERGIE - C SOBRE ENERG" at bounding box center [963, 109] width 222 height 15
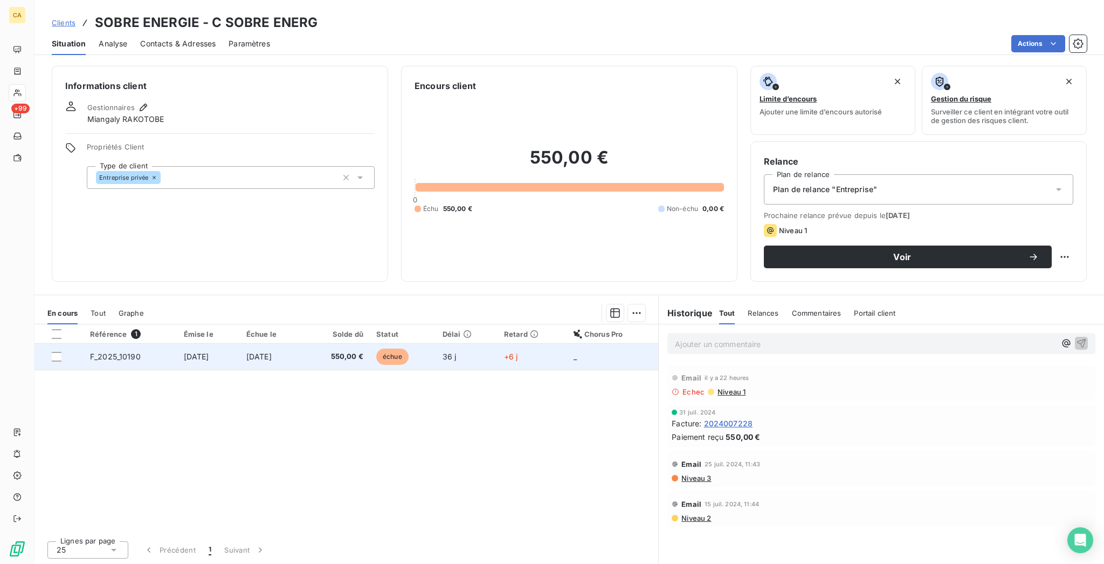
click at [352, 351] on span "550,00 €" at bounding box center [337, 356] width 54 height 11
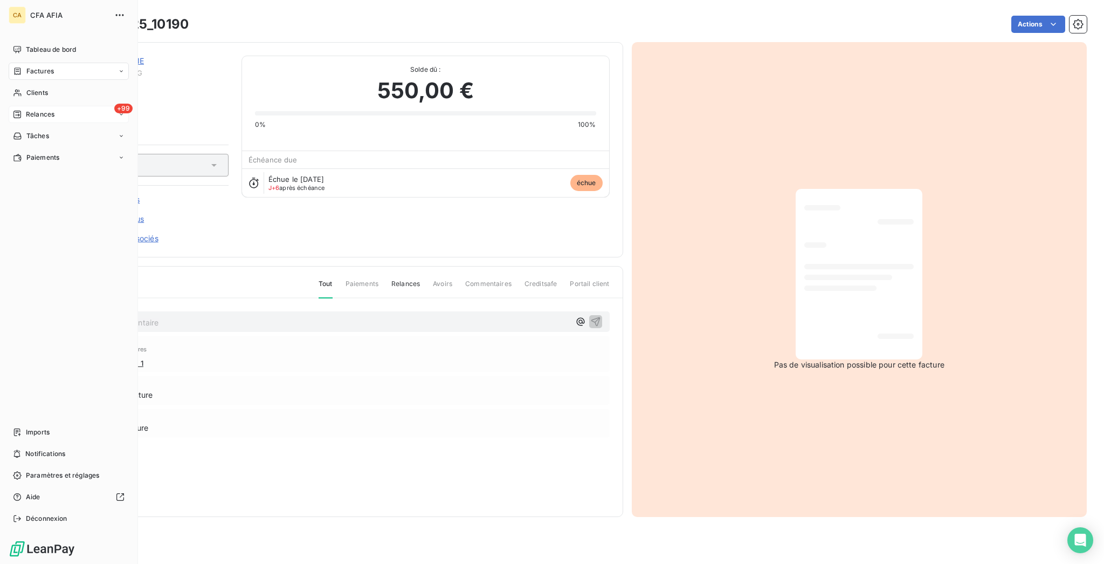
click at [26, 109] on span "Relances" at bounding box center [40, 114] width 29 height 10
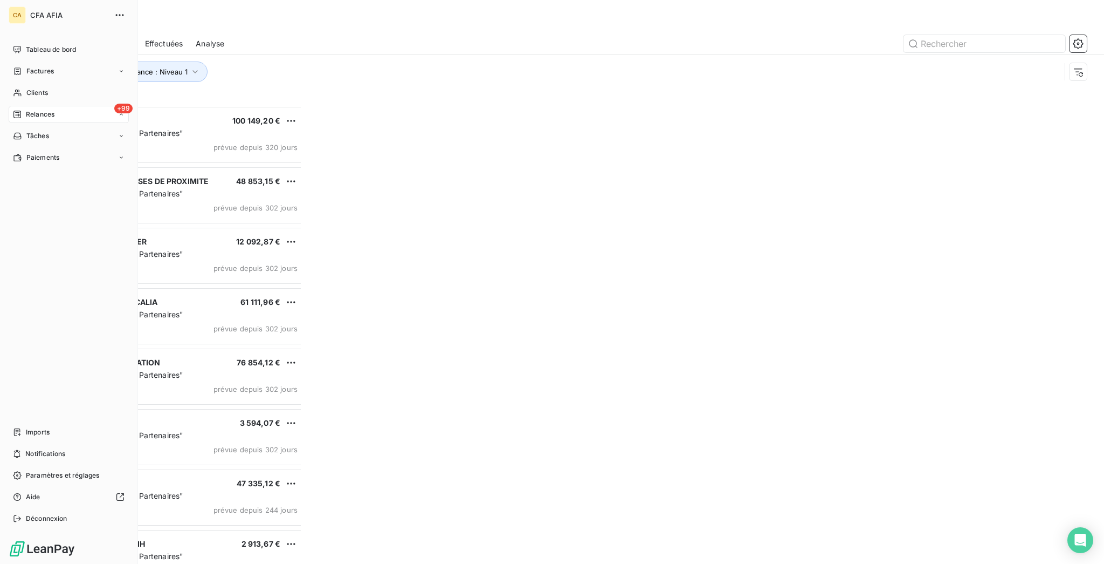
scroll to position [461, 245]
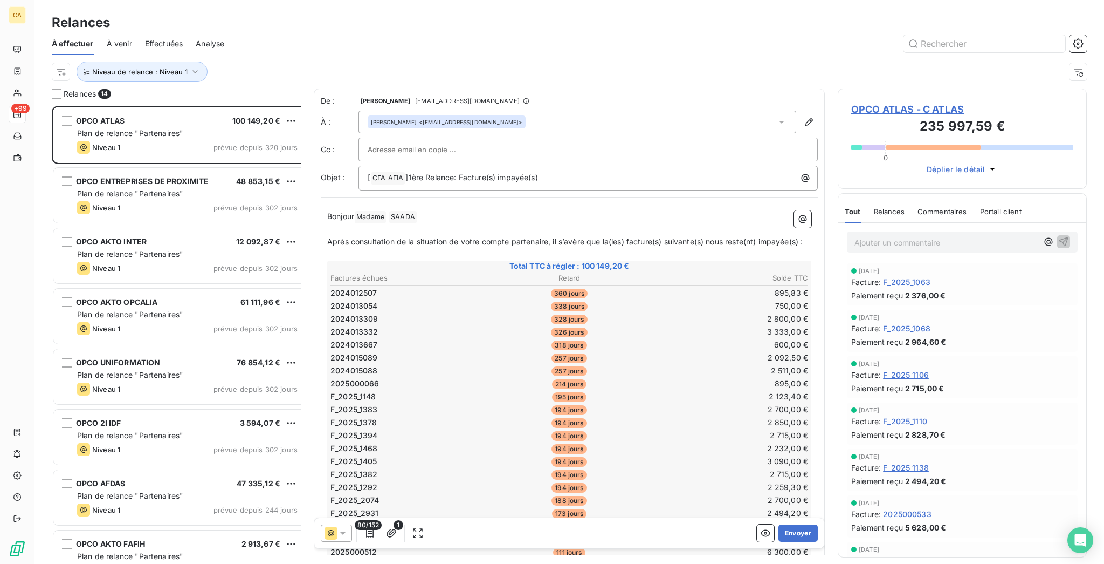
click at [145, 39] on span "Effectuées" at bounding box center [164, 43] width 38 height 11
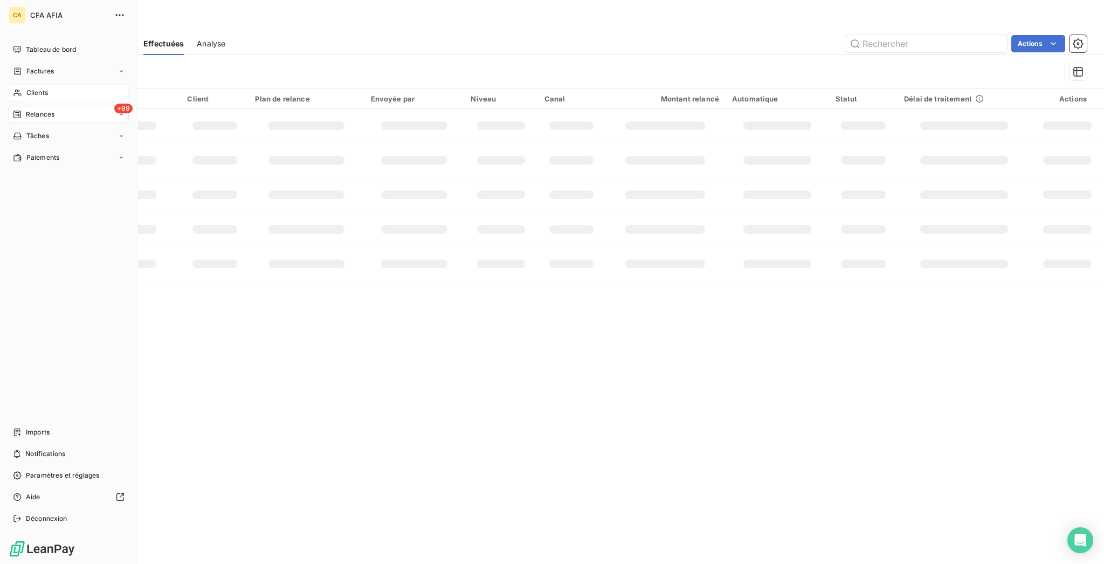
click at [24, 84] on div "Clients" at bounding box center [69, 92] width 120 height 17
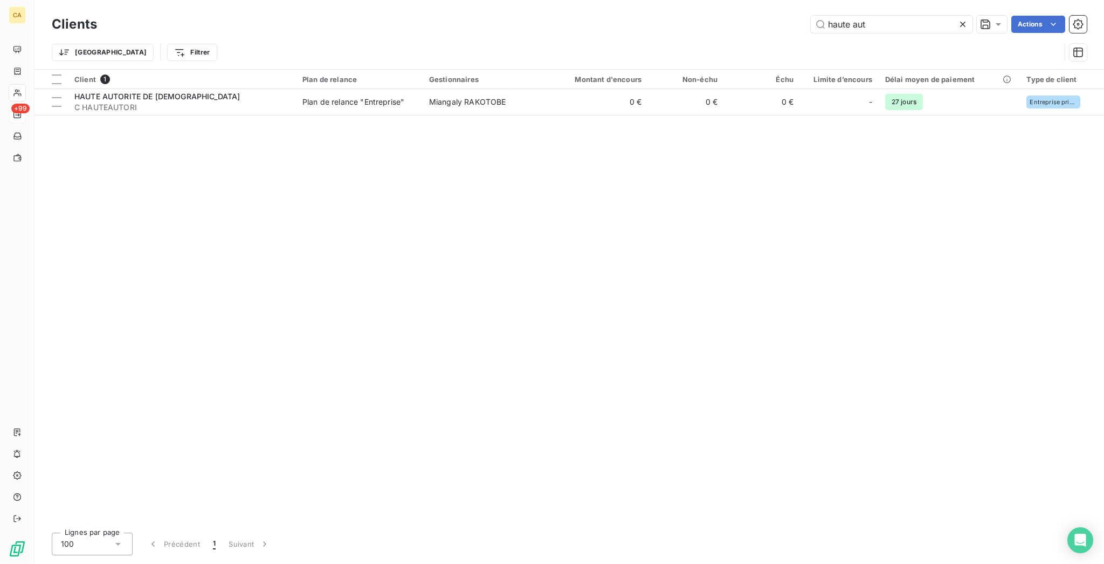
drag, startPoint x: 895, startPoint y: 25, endPoint x: 608, endPoint y: 12, distance: 287.2
click at [608, 16] on div "haute aut Actions" at bounding box center [598, 24] width 977 height 17
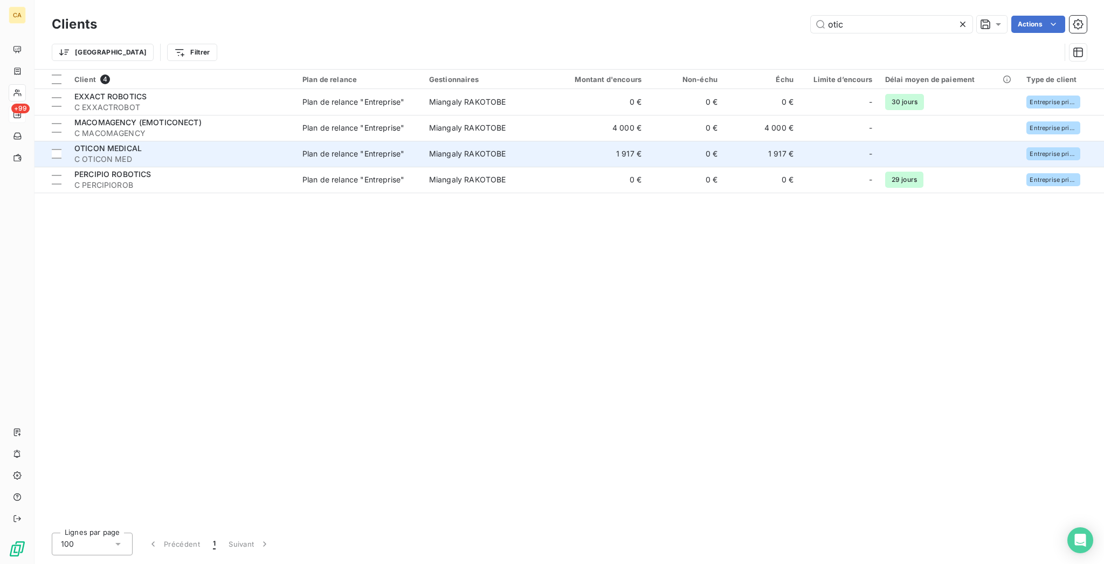
type input "otic"
click at [120, 154] on span "C OTICON MED" at bounding box center [181, 159] width 215 height 11
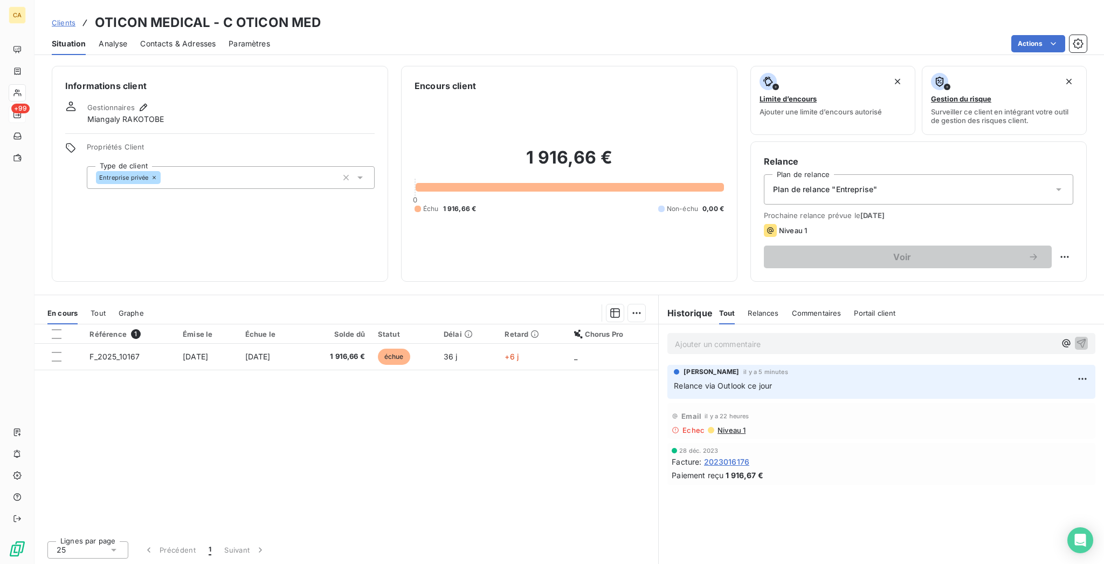
click at [183, 40] on div "Contacts & Adresses" at bounding box center [178, 43] width 76 height 23
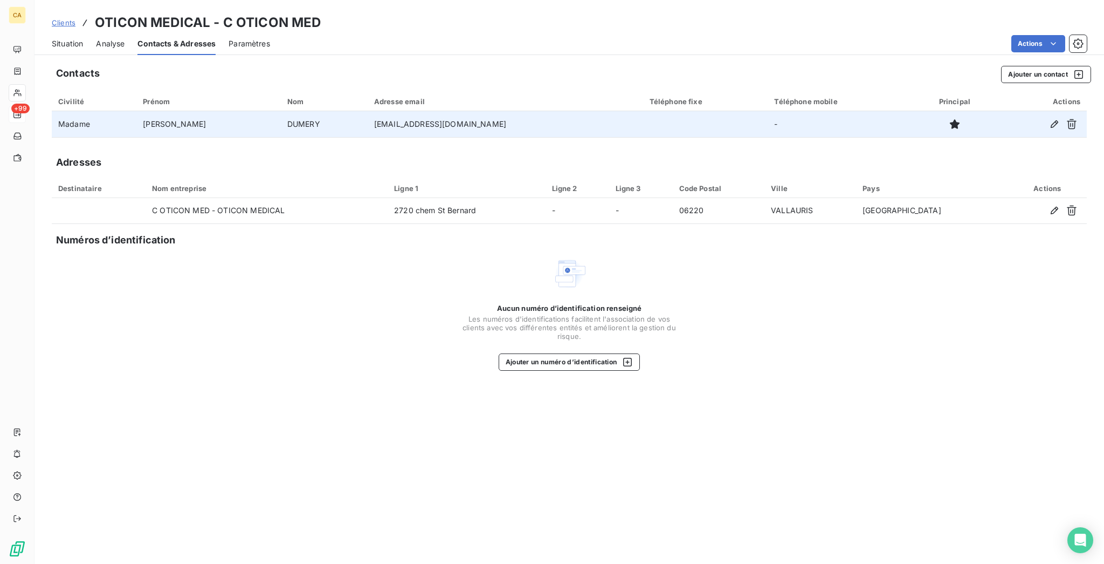
click at [442, 111] on td "[EMAIL_ADDRESS][DOMAIN_NAME]" at bounding box center [506, 124] width 276 height 26
click at [1058, 119] on icon "button" at bounding box center [1054, 124] width 11 height 11
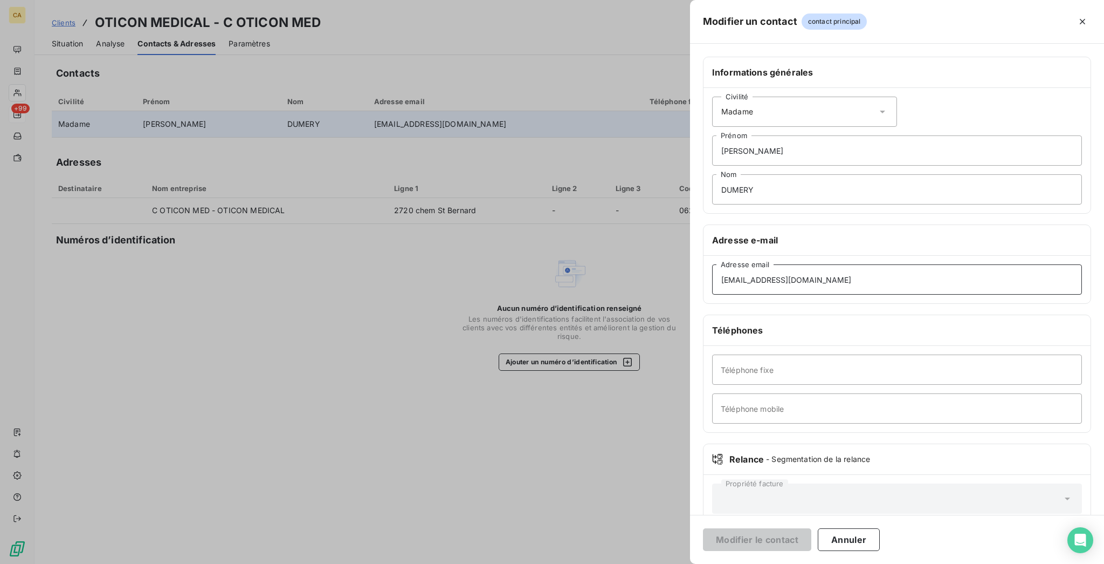
drag, startPoint x: 948, startPoint y: 243, endPoint x: 749, endPoint y: 245, distance: 199.0
click at [749, 563] on div "Modifier un contact contact principal Informations générales Civilité Madame [P…" at bounding box center [552, 564] width 1104 height 0
type input "[EMAIL_ADDRESS][DOMAIN_NAME]"
click at [812, 537] on button "Modifier le contact" at bounding box center [757, 539] width 108 height 23
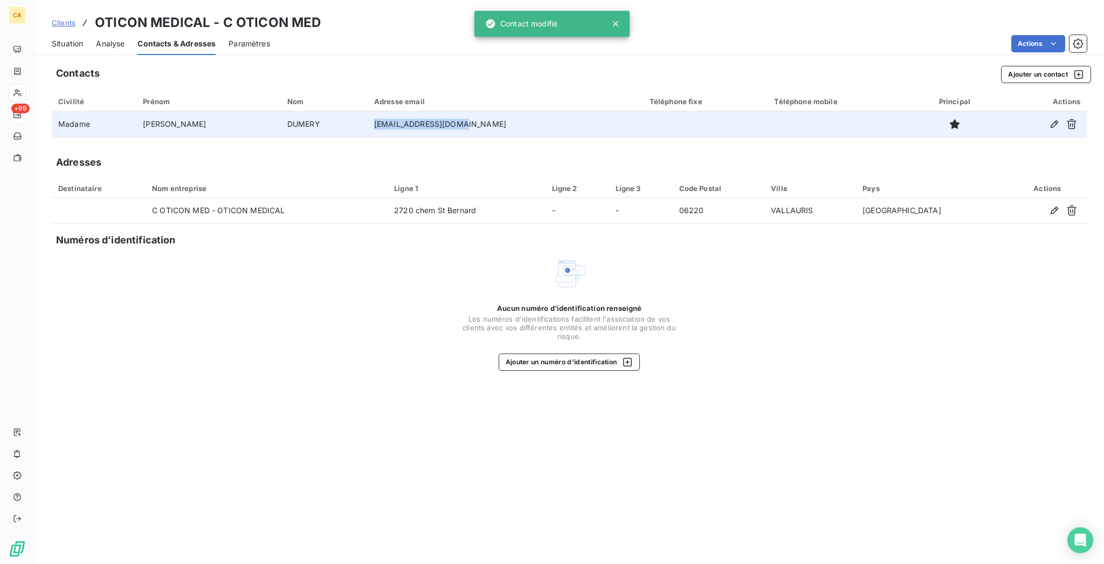
drag, startPoint x: 372, startPoint y: 113, endPoint x: 342, endPoint y: 105, distance: 31.3
click at [368, 111] on td "[EMAIL_ADDRESS][DOMAIN_NAME]" at bounding box center [506, 124] width 276 height 26
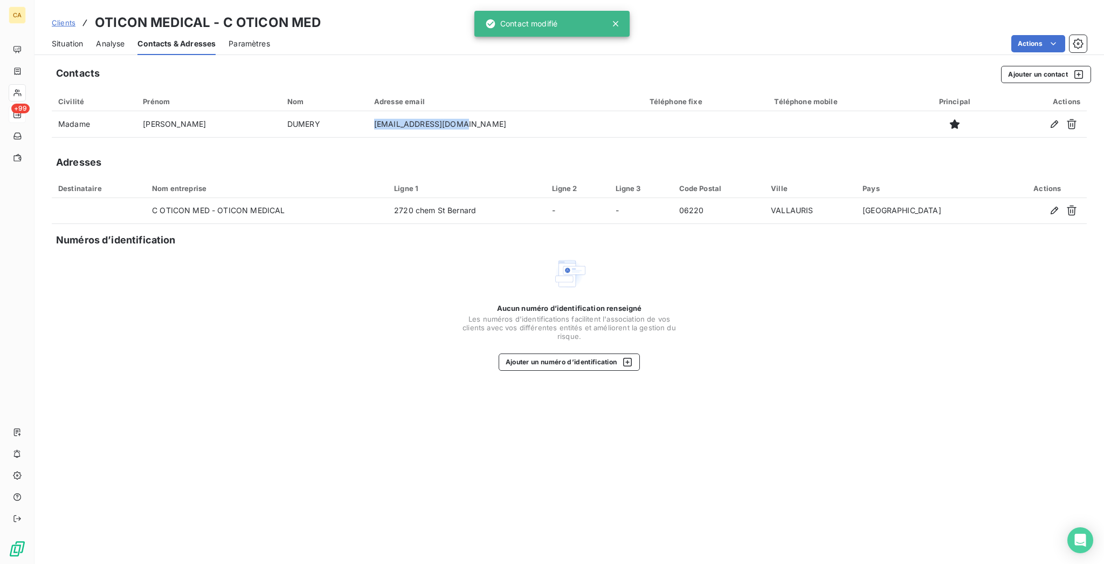
copy td "[EMAIL_ADDRESS][DOMAIN_NAME]"
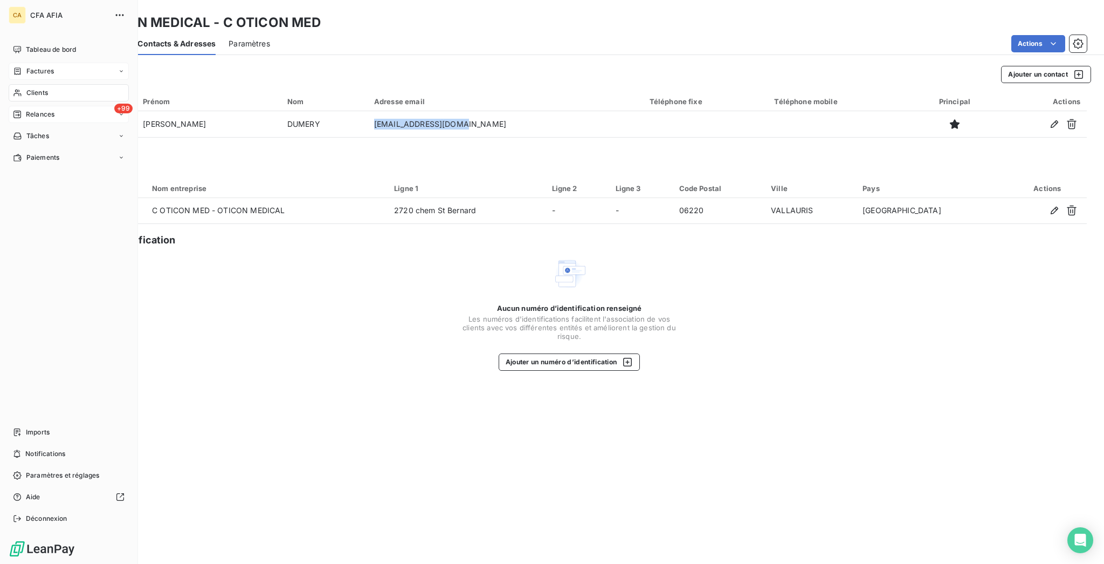
click at [18, 66] on div "Factures" at bounding box center [33, 71] width 41 height 10
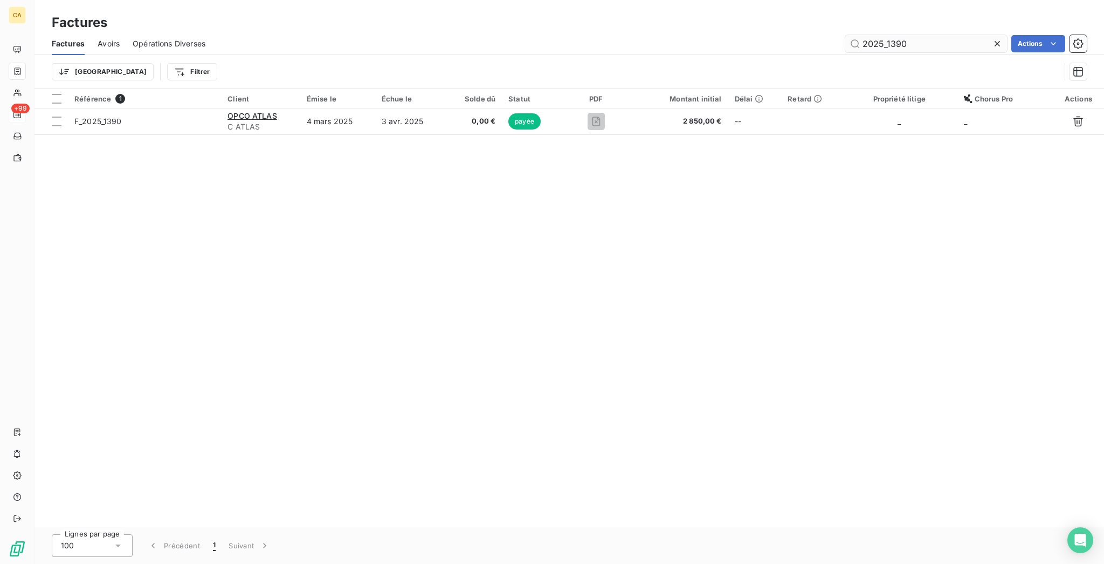
click at [901, 35] on input "2025_1390" at bounding box center [927, 43] width 162 height 17
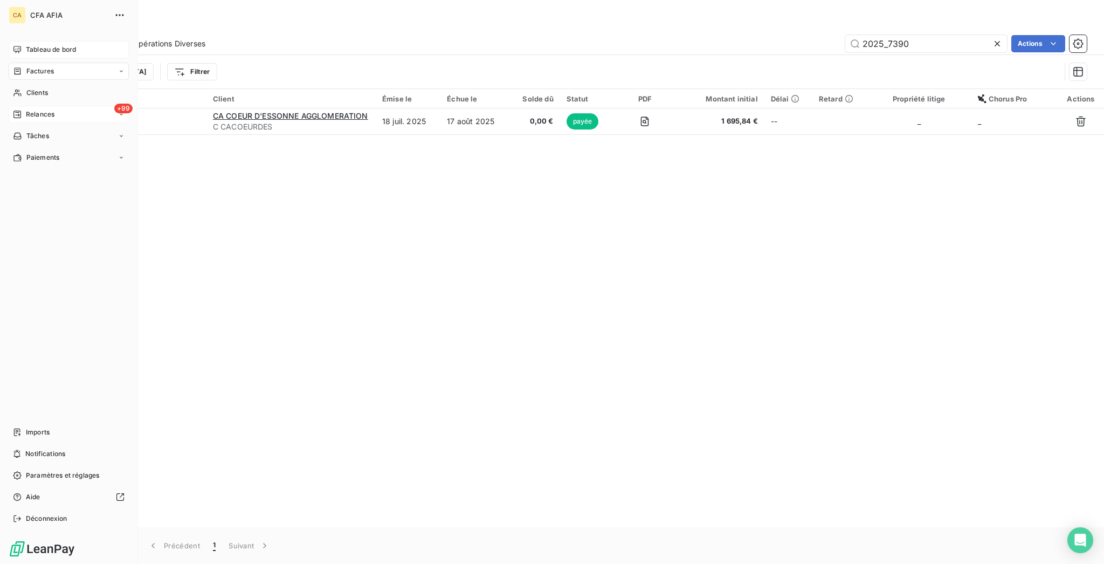
type input "2025_7390"
click at [28, 45] on span "Tableau de bord" at bounding box center [51, 50] width 50 height 10
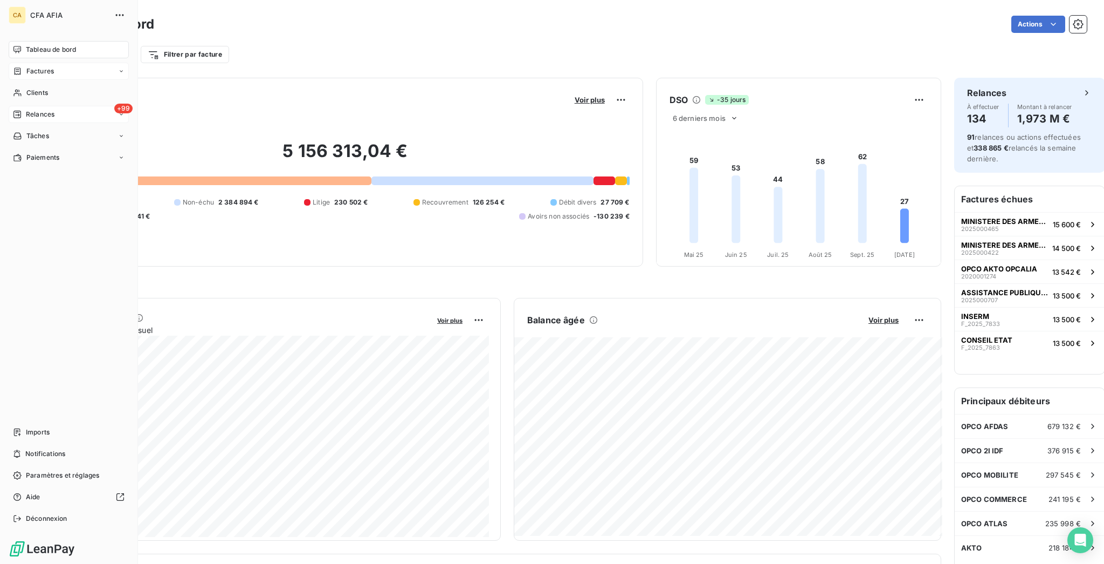
click at [20, 63] on div "Factures" at bounding box center [69, 71] width 120 height 17
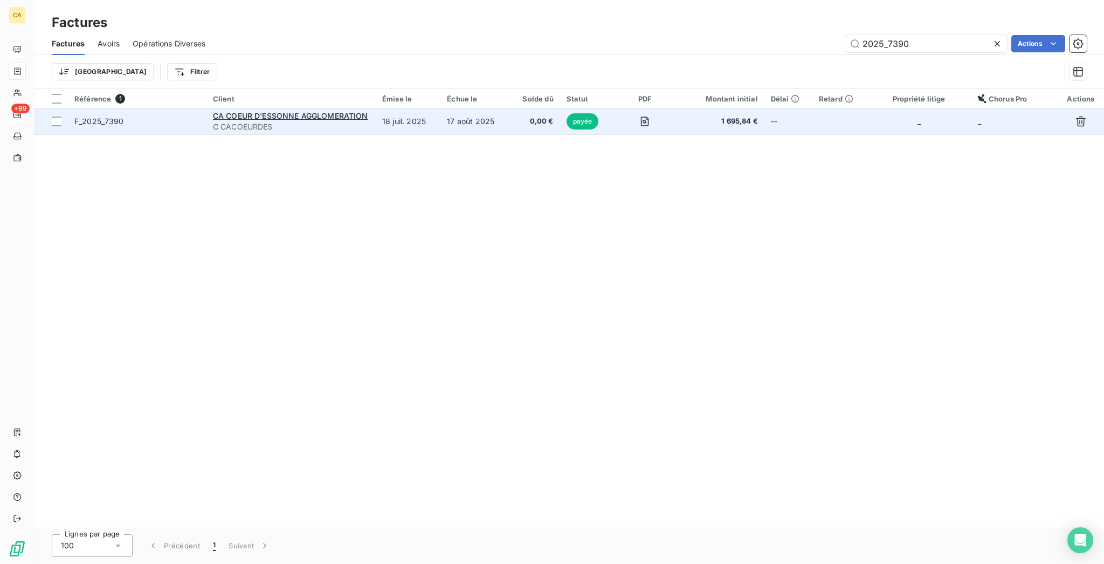
click at [441, 108] on td "18 juil. 2025" at bounding box center [408, 121] width 65 height 26
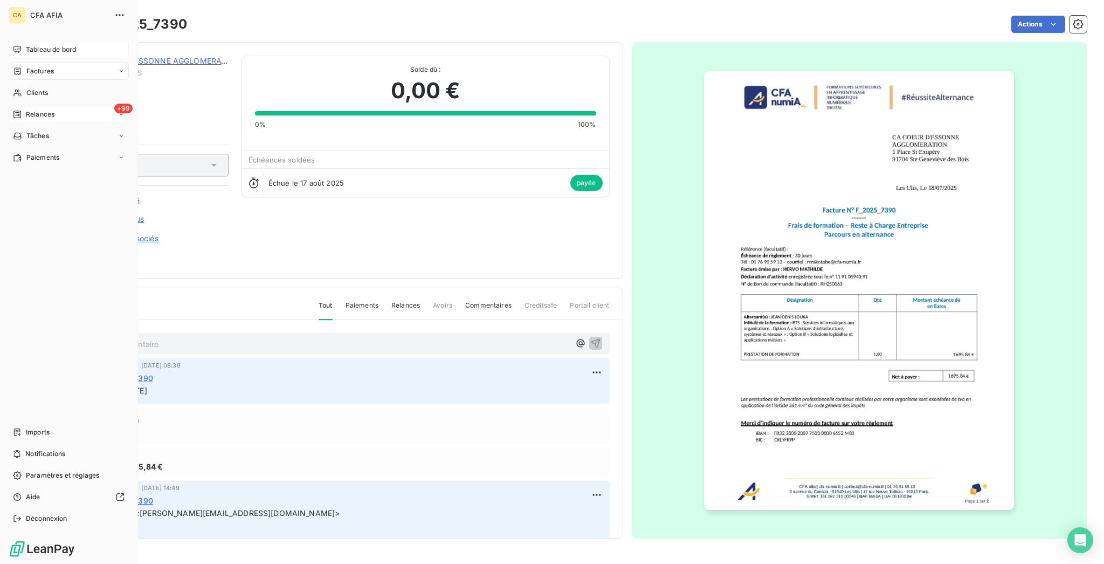
click at [32, 109] on span "Relances" at bounding box center [40, 114] width 29 height 10
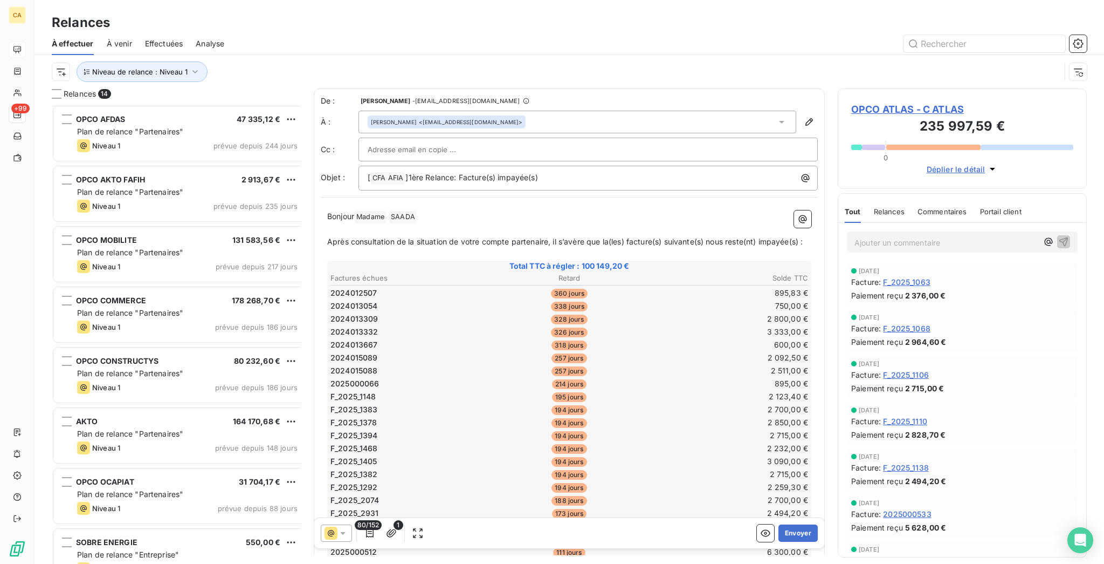
scroll to position [374, 0]
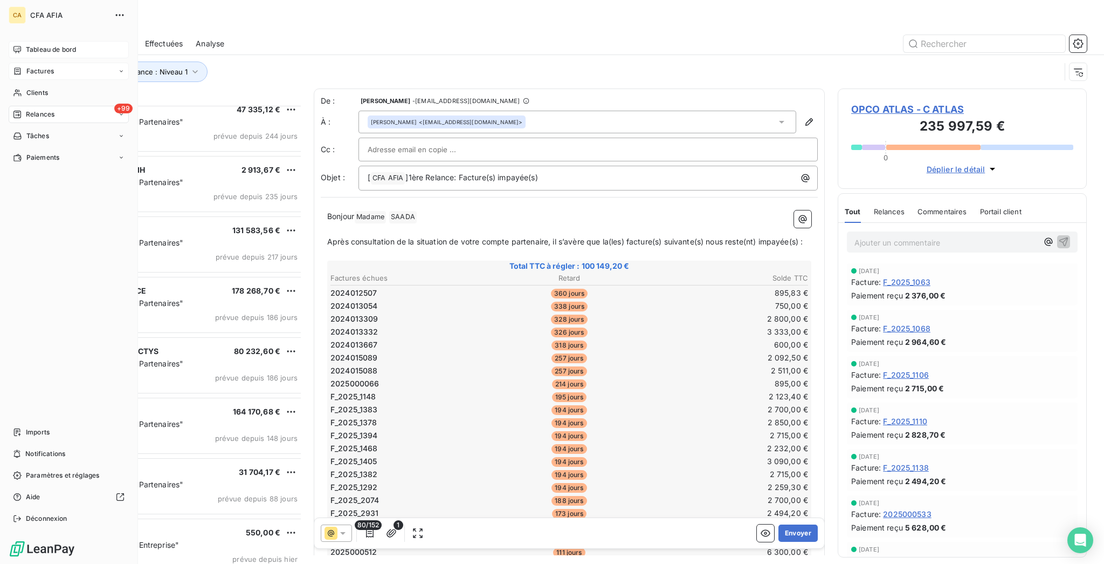
click at [32, 66] on span "Factures" at bounding box center [40, 71] width 28 height 10
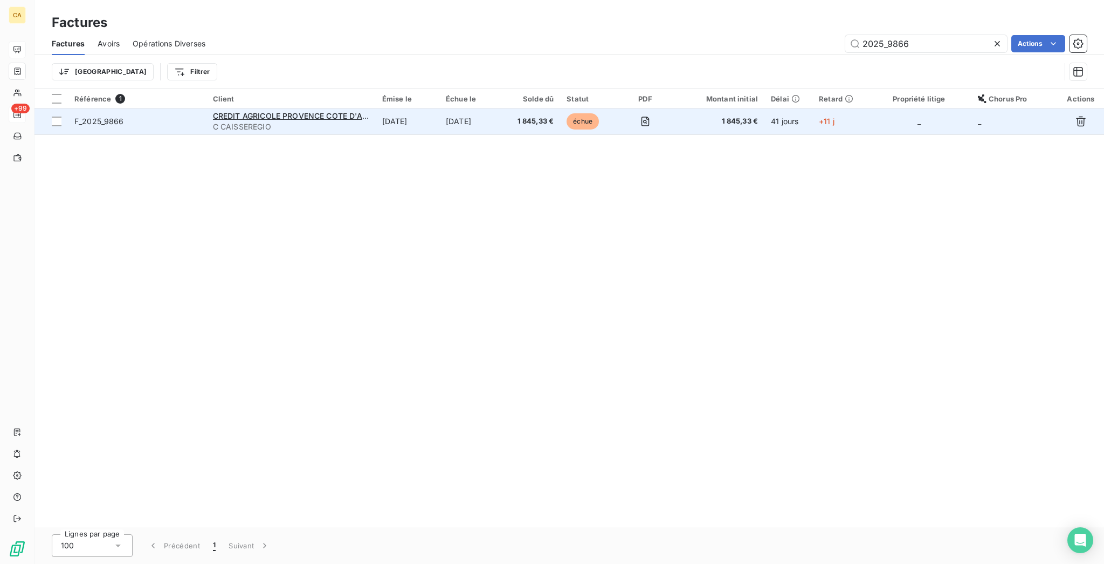
type input "2025_9866"
click at [475, 108] on td "[DATE]" at bounding box center [472, 121] width 64 height 26
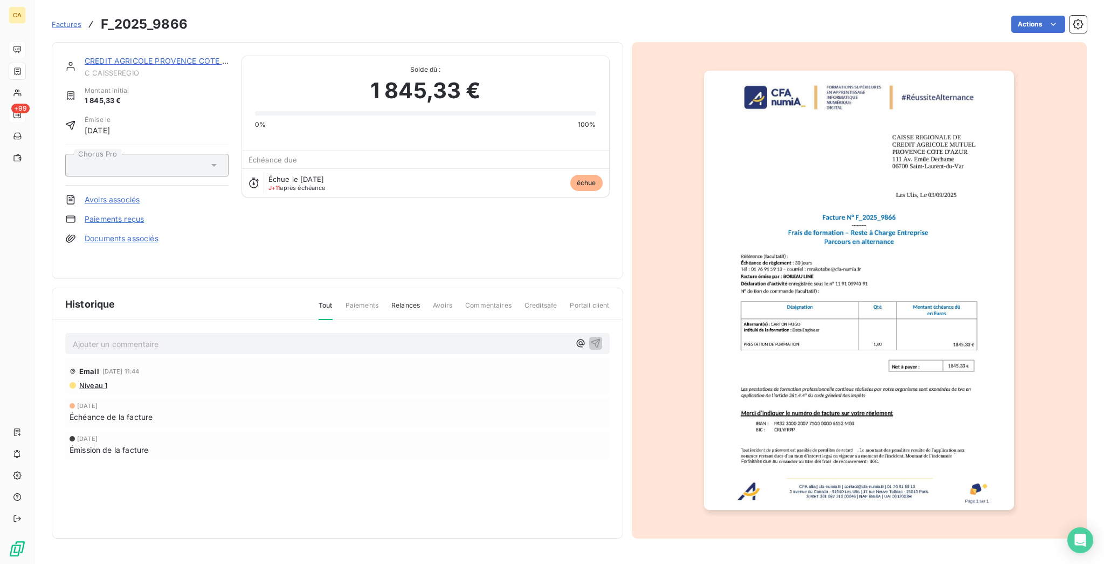
click at [170, 320] on div "Ajouter un commentaire ﻿ Email [DATE] 11:44 Niveau 1 [DATE] Échéance de la fact…" at bounding box center [337, 411] width 571 height 183
click at [174, 336] on div "Ajouter un commentaire ﻿" at bounding box center [338, 343] width 530 height 15
drag, startPoint x: 173, startPoint y: 334, endPoint x: 171, endPoint y: 328, distance: 5.8
click at [171, 336] on div "Ajouter un commentaire ﻿" at bounding box center [338, 343] width 530 height 15
click at [171, 337] on p "Ajouter un commentaire ﻿" at bounding box center [321, 343] width 497 height 13
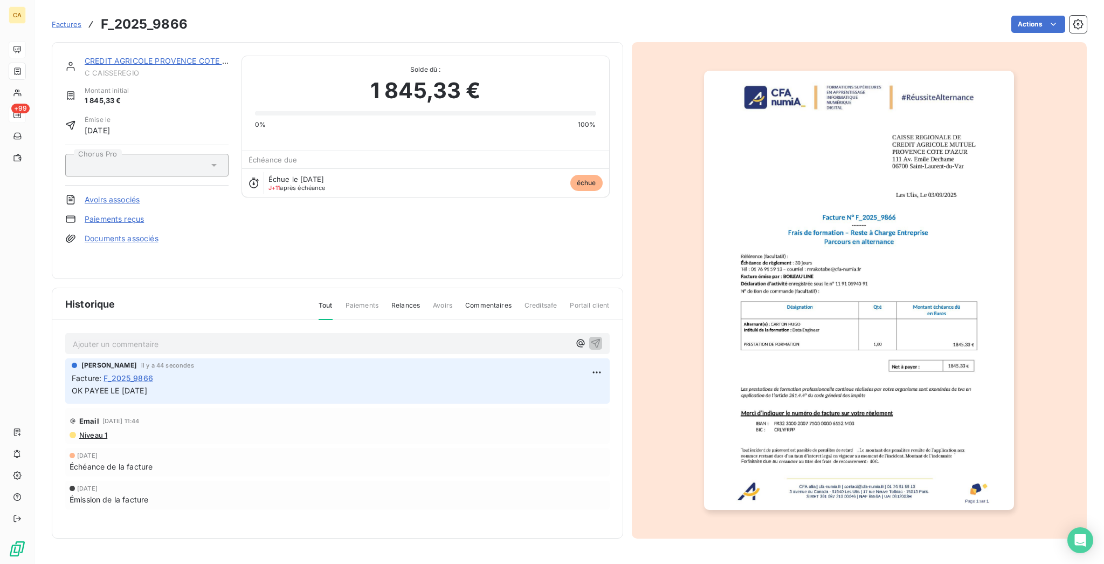
click at [762, 322] on img "button" at bounding box center [859, 290] width 310 height 439
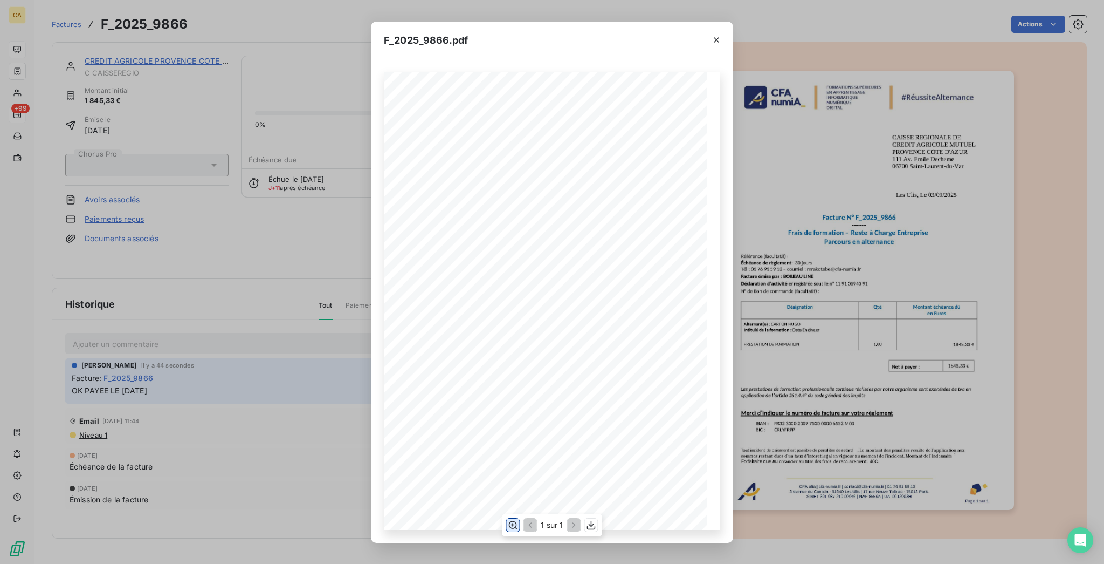
drag, startPoint x: 521, startPoint y: 525, endPoint x: 514, endPoint y: 525, distance: 6.5
click at [514, 525] on button "button" at bounding box center [512, 524] width 13 height 13
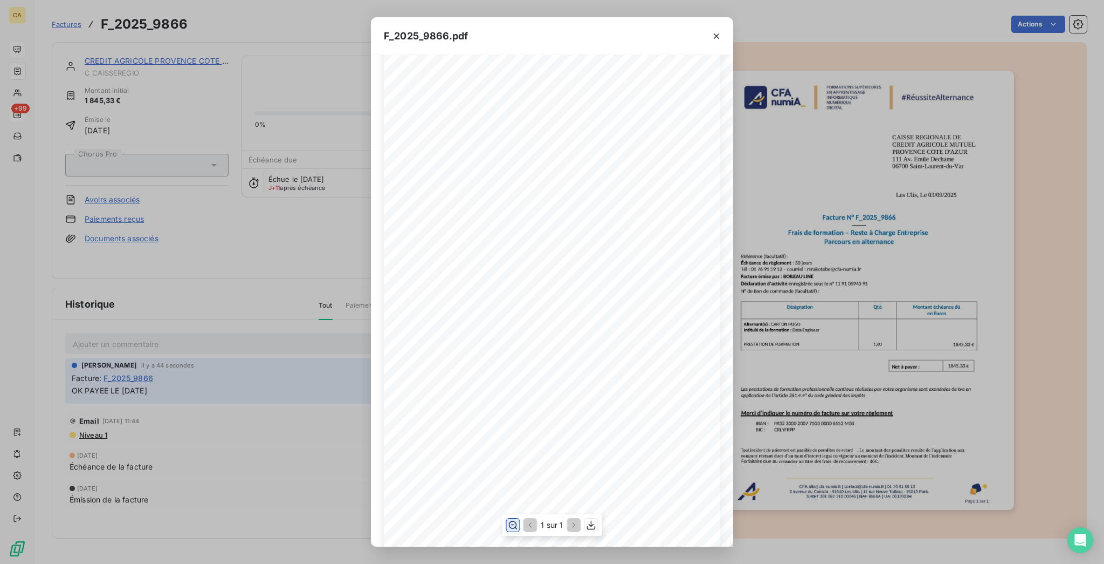
scroll to position [143, 0]
click at [233, 263] on div "F_2025_9866.pdf CFA afia | [DOMAIN_NAME] | [EMAIL_ADDRESS][DOMAIN_NAME] | 01 76…" at bounding box center [552, 282] width 1104 height 564
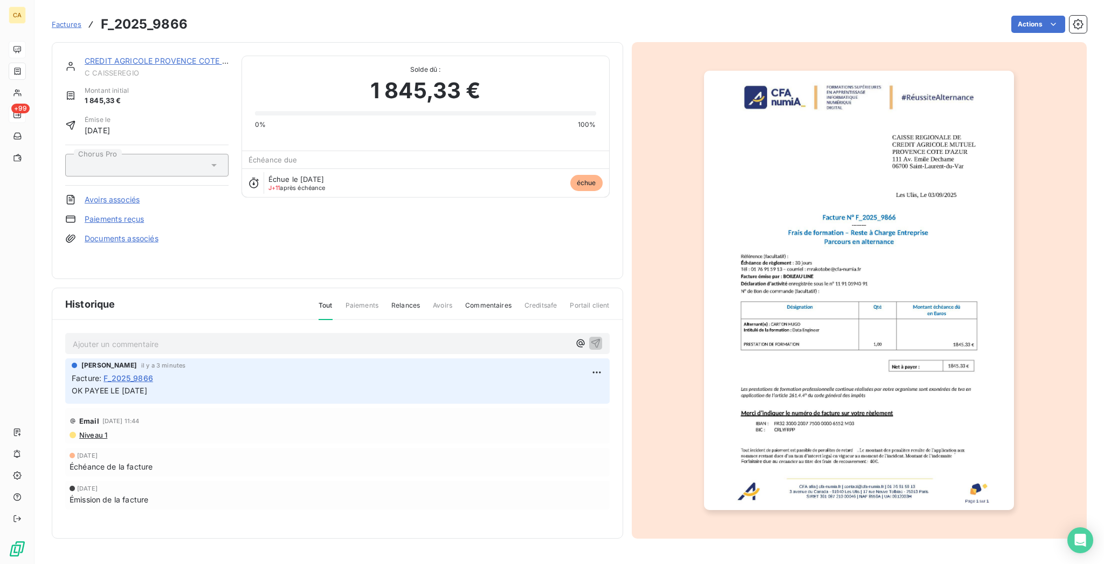
click at [156, 56] on link "CREDIT AGRICOLE PROVENCE COTE D'AZUR" at bounding box center [167, 60] width 165 height 9
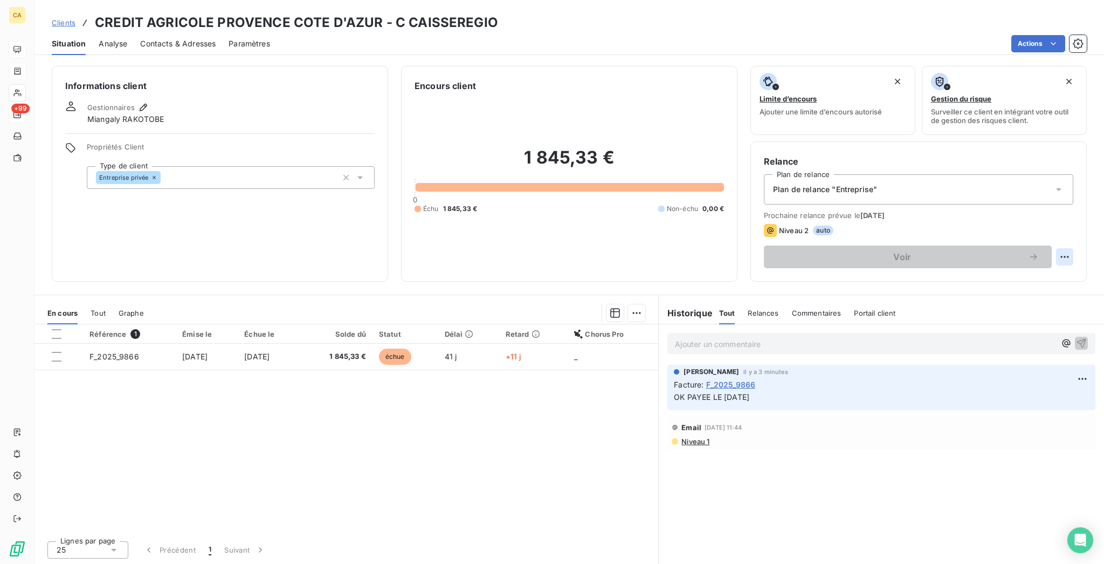
click at [1073, 212] on html "CA +99 Clients CREDIT AGRICOLE PROVENCE COTE D'AZUR - C CAISSEREGIO Situation A…" at bounding box center [552, 282] width 1104 height 564
click at [1066, 229] on div "Replanifier cette action" at bounding box center [1032, 235] width 97 height 17
select select "9"
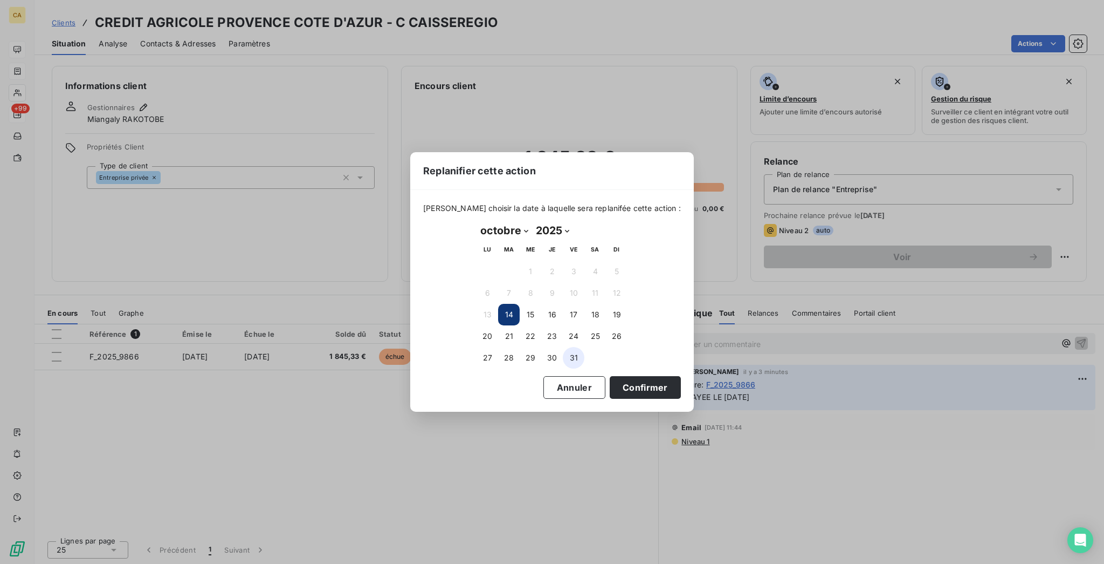
click at [581, 354] on button "31" at bounding box center [574, 358] width 22 height 22
click at [610, 376] on button "Confirmer" at bounding box center [645, 387] width 71 height 23
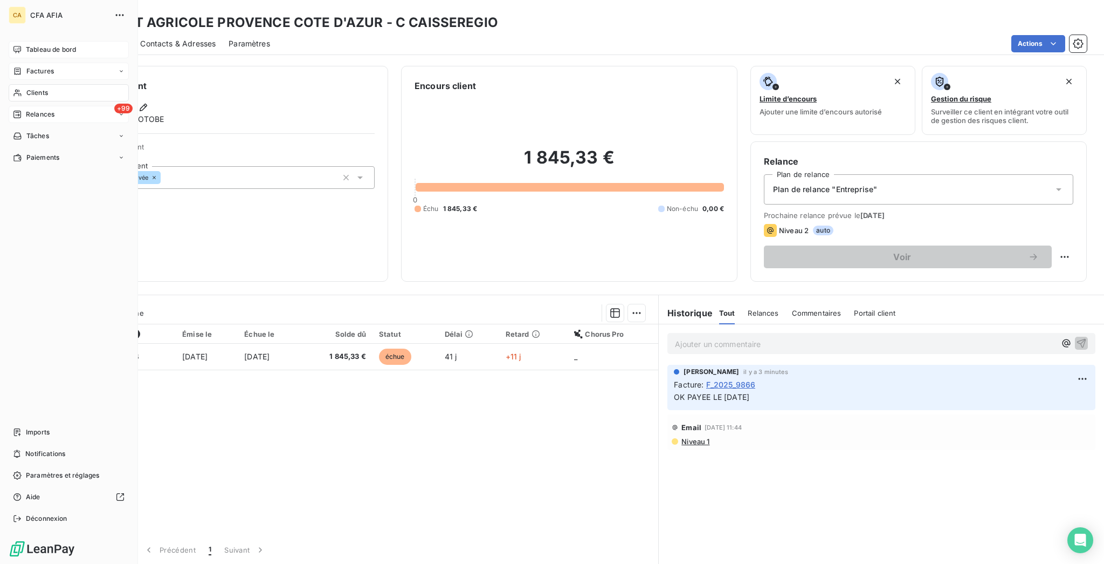
click at [28, 88] on span "Clients" at bounding box center [37, 93] width 22 height 10
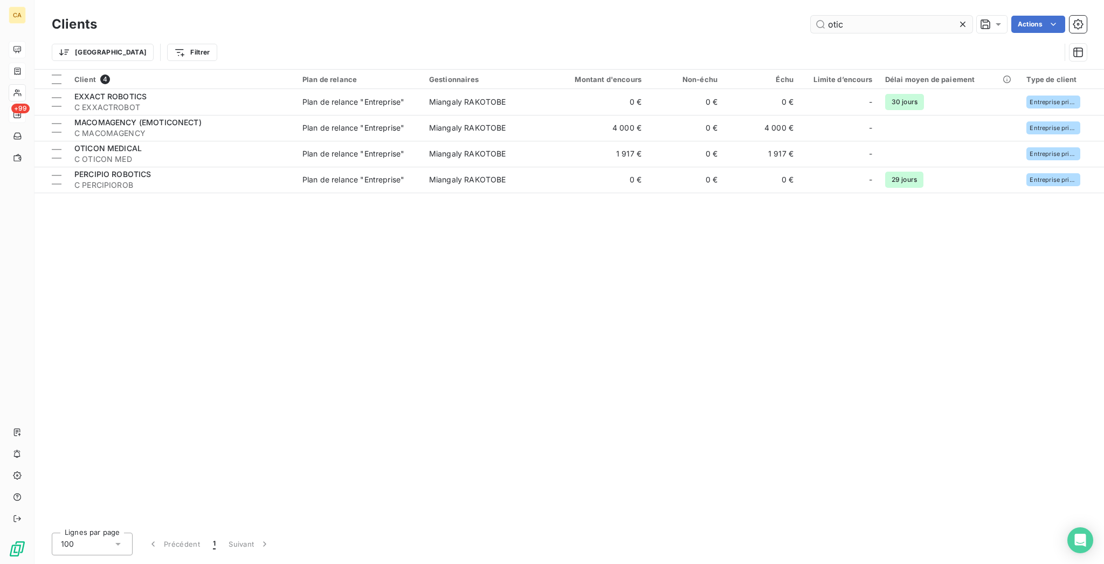
click at [870, 26] on input "otic" at bounding box center [892, 24] width 162 height 17
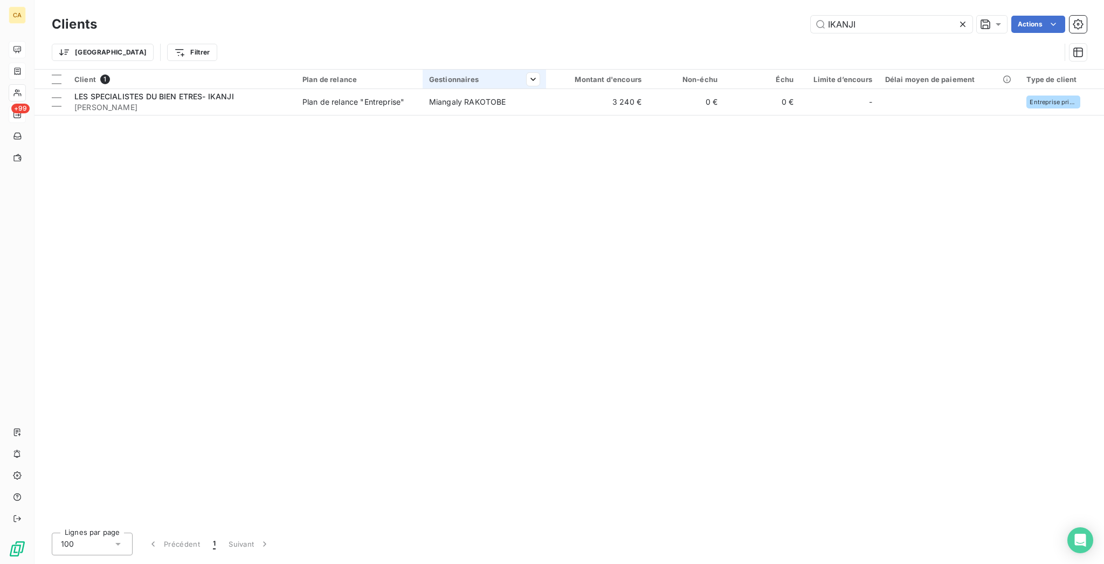
type input "IKANJI"
click at [475, 77] on th "Gestionnaires" at bounding box center [484, 79] width 123 height 19
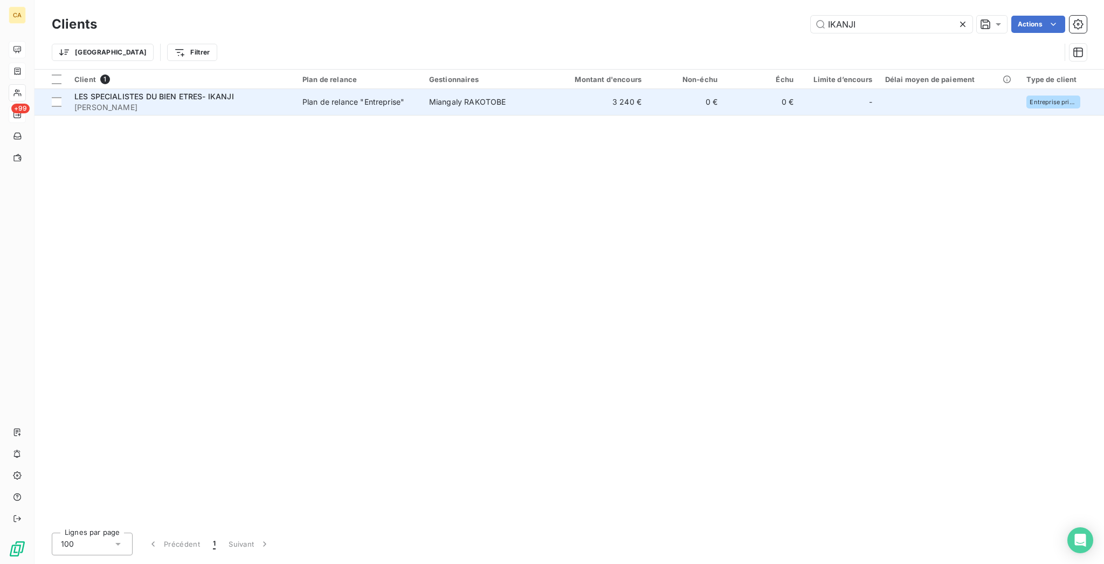
click at [468, 97] on span "Miangaly RAKOTOBE" at bounding box center [467, 101] width 77 height 9
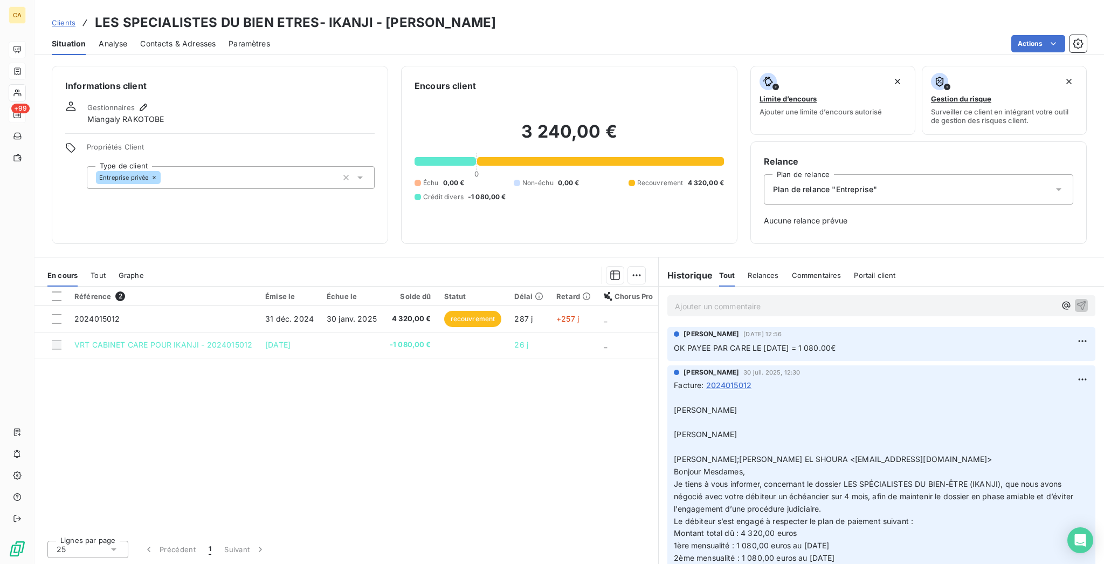
click at [788, 299] on p "Ajouter un commentaire ﻿" at bounding box center [865, 305] width 381 height 13
click at [787, 286] on div "OK PAYEE PAR CARE LE" at bounding box center [881, 304] width 445 height 37
click at [785, 298] on div "OK PAYEE PAR CARE LE" at bounding box center [881, 304] width 413 height 13
click at [784, 299] on p "OK PAYEE PAR CARE LE" at bounding box center [865, 305] width 381 height 12
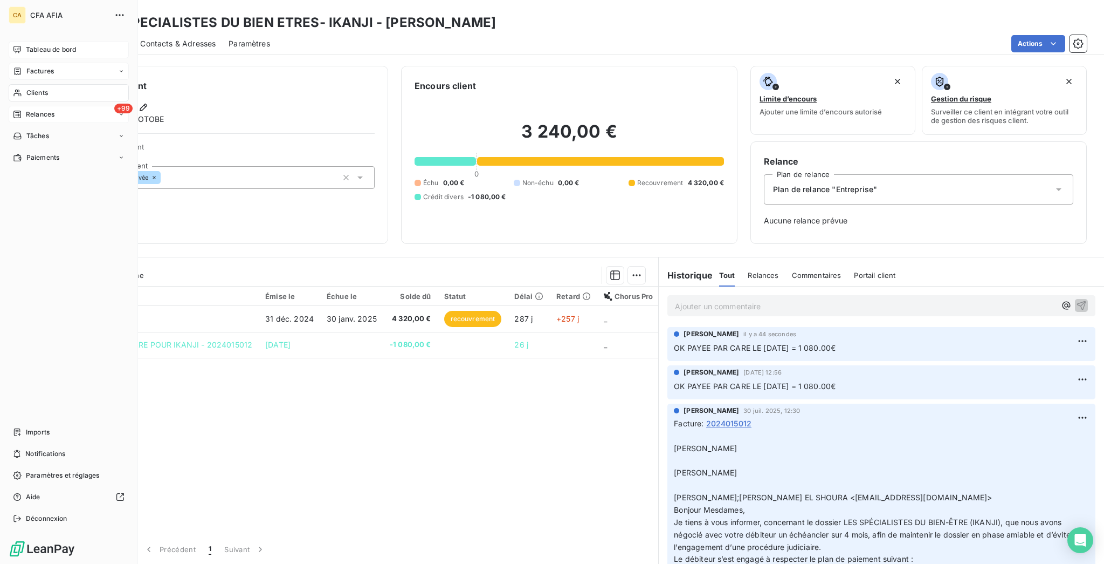
click at [13, 88] on icon at bounding box center [17, 92] width 9 height 9
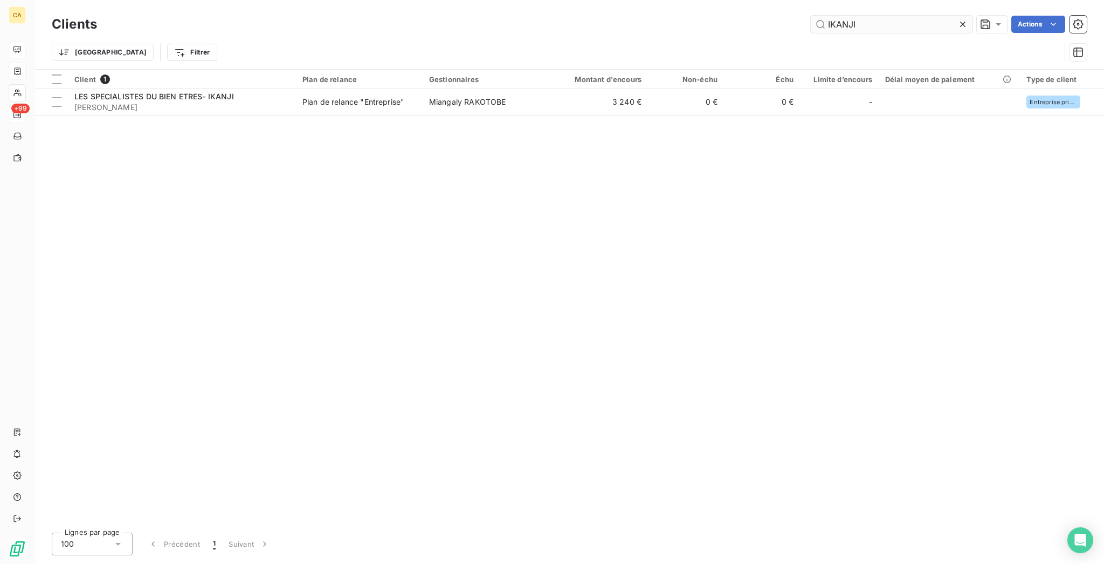
click at [896, 16] on input "IKANJI" at bounding box center [892, 24] width 162 height 17
click at [894, 20] on input "IKANJI" at bounding box center [892, 24] width 162 height 17
type input "TENOR"
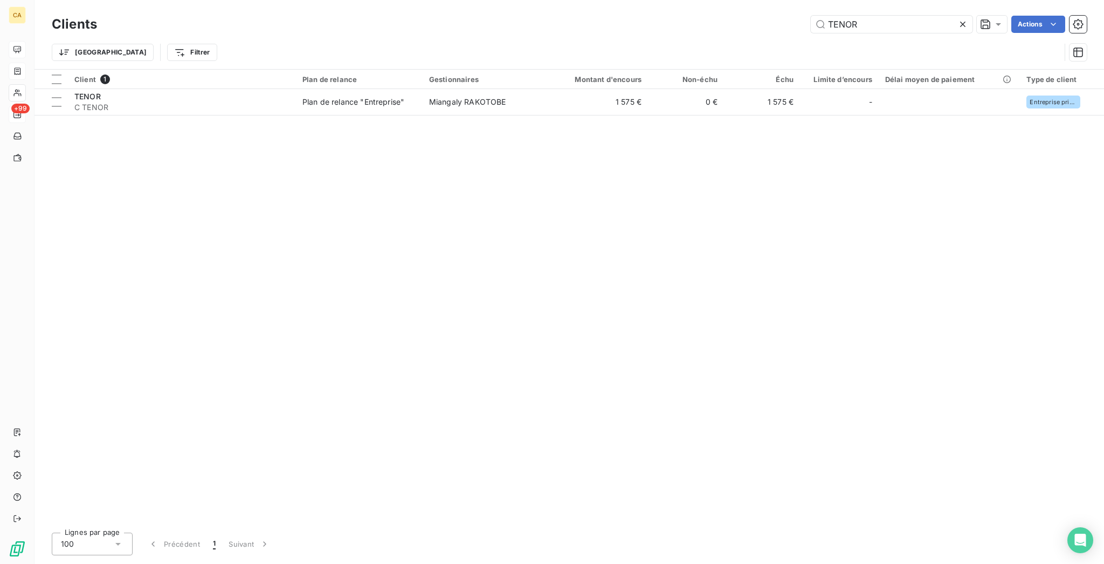
click at [565, 100] on div "Client 1 Plan de relance Gestionnaires Montant d'encours Non-échu Échu Limite d…" at bounding box center [570, 297] width 1070 height 454
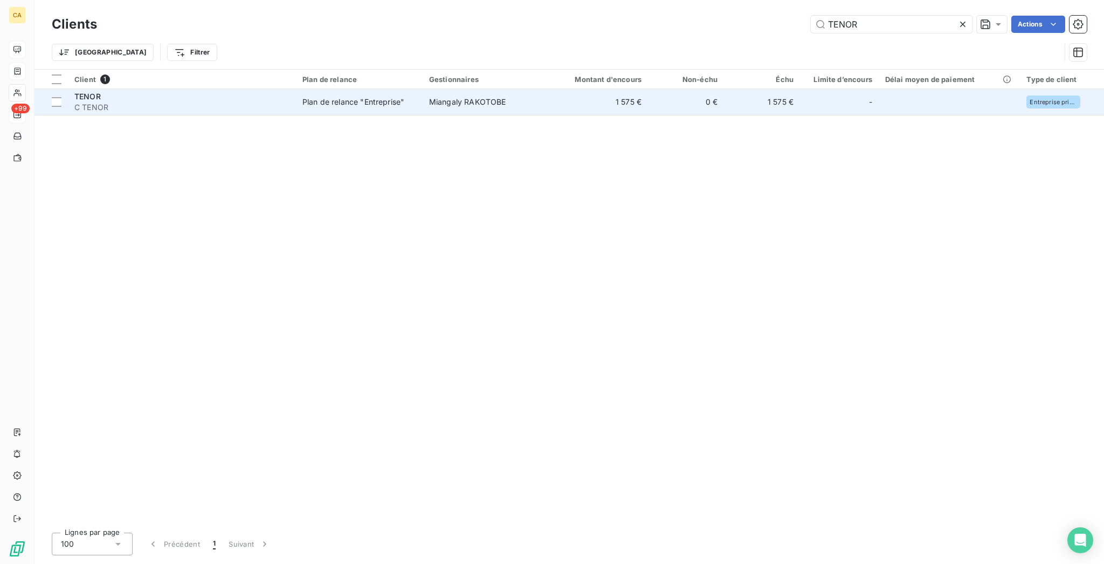
click at [566, 96] on td "1 575 €" at bounding box center [597, 102] width 102 height 26
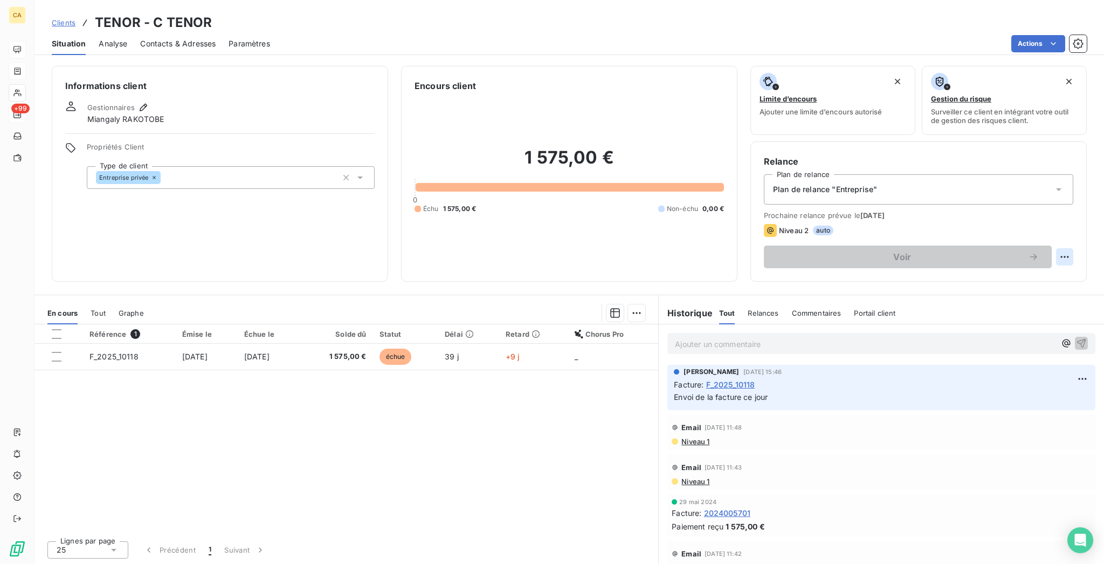
click at [1075, 214] on html "CA +99 Clients TENOR - C TENOR Situation Analyse Contacts & Adresses Paramètres…" at bounding box center [552, 282] width 1104 height 564
drag, startPoint x: 1071, startPoint y: 218, endPoint x: 1063, endPoint y: 229, distance: 12.7
click at [1070, 220] on html "CA +99 Clients TENOR - C TENOR Situation Analyse Contacts & Adresses Paramètres…" at bounding box center [552, 282] width 1104 height 564
click at [1080, 203] on html "CA +99 Clients TENOR - C TENOR Situation Analyse Contacts & Adresses Paramètres…" at bounding box center [552, 282] width 1104 height 564
click at [1066, 230] on div "Replanifier cette action" at bounding box center [1032, 235] width 97 height 17
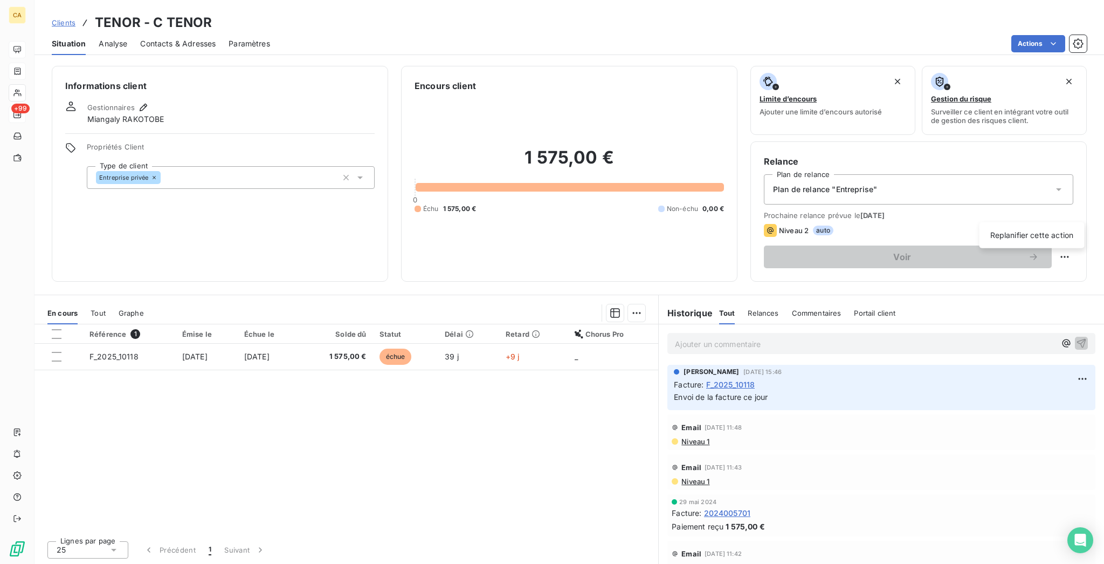
select select "9"
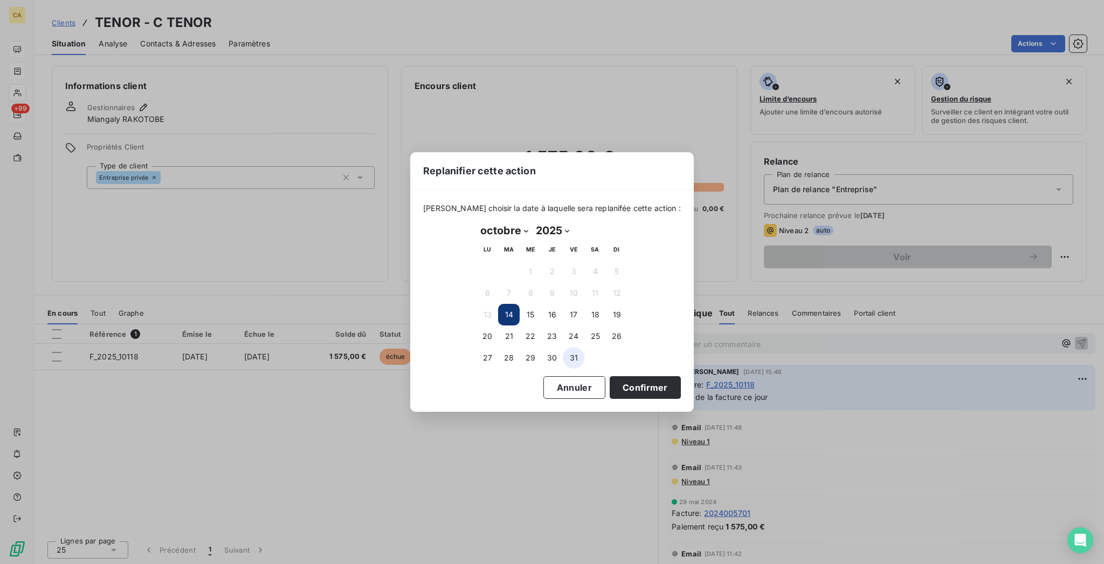
click at [575, 354] on button "31" at bounding box center [574, 358] width 22 height 22
click at [610, 379] on button "Confirmer" at bounding box center [645, 387] width 71 height 23
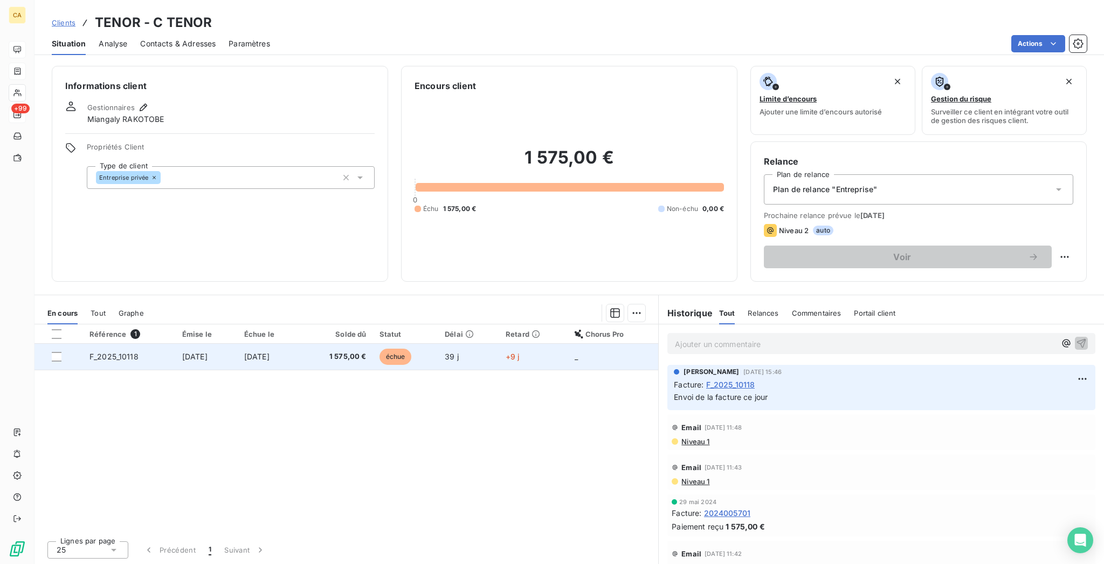
click at [300, 344] on td "[DATE]" at bounding box center [269, 357] width 63 height 26
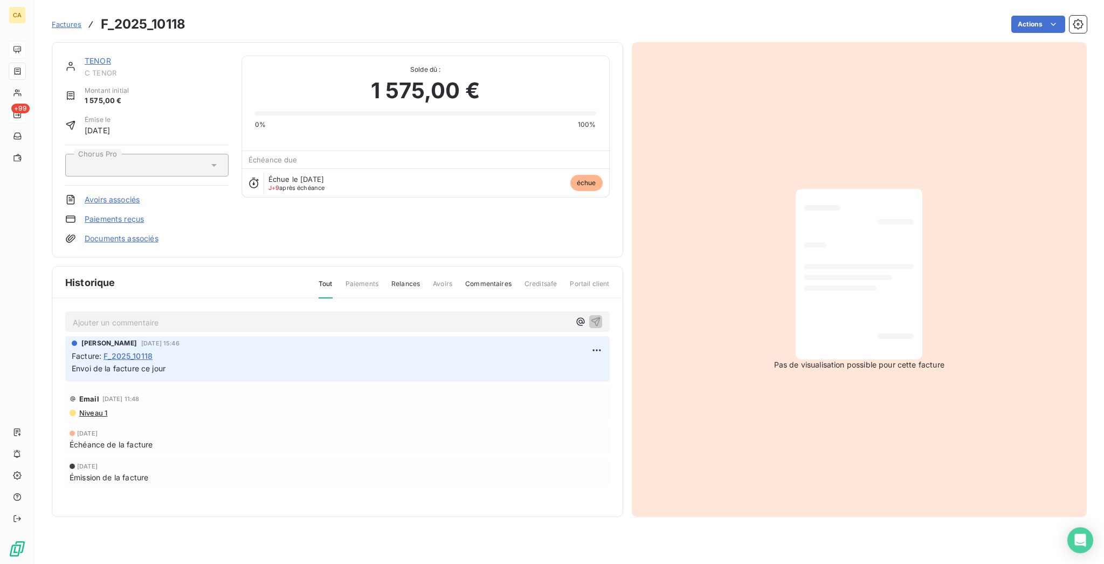
click at [193, 315] on p "Ajouter un commentaire ﻿" at bounding box center [321, 321] width 497 height 13
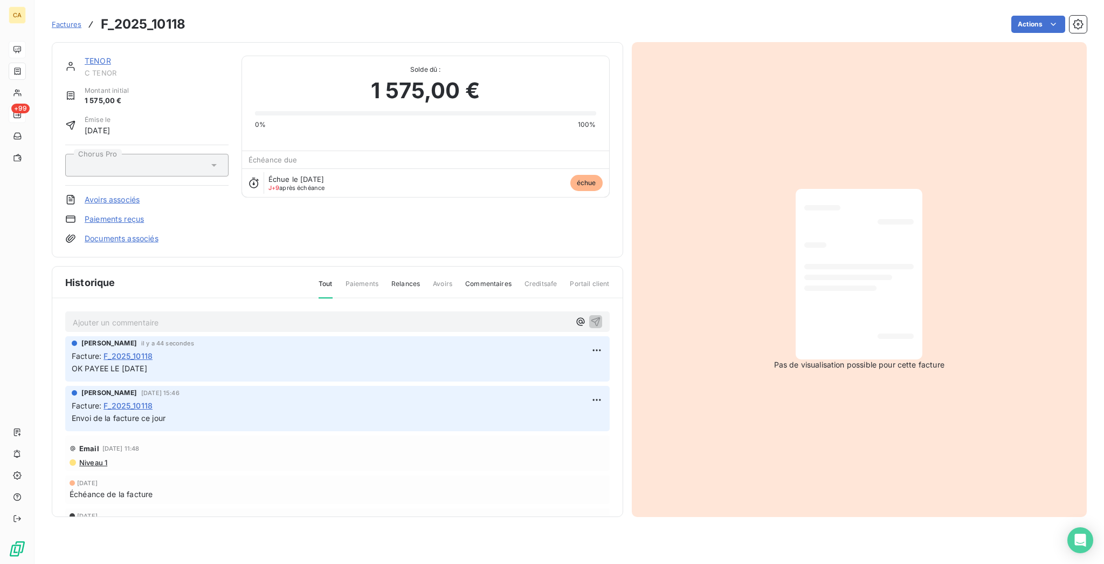
click at [85, 56] on link "TENOR" at bounding box center [98, 60] width 26 height 9
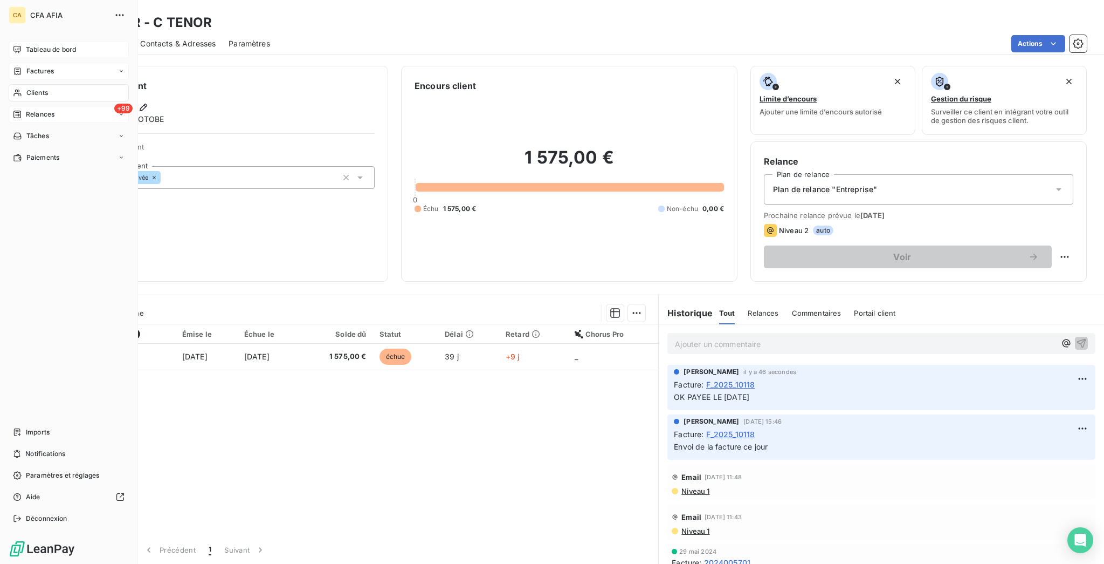
click at [12, 84] on div "Clients" at bounding box center [69, 92] width 120 height 17
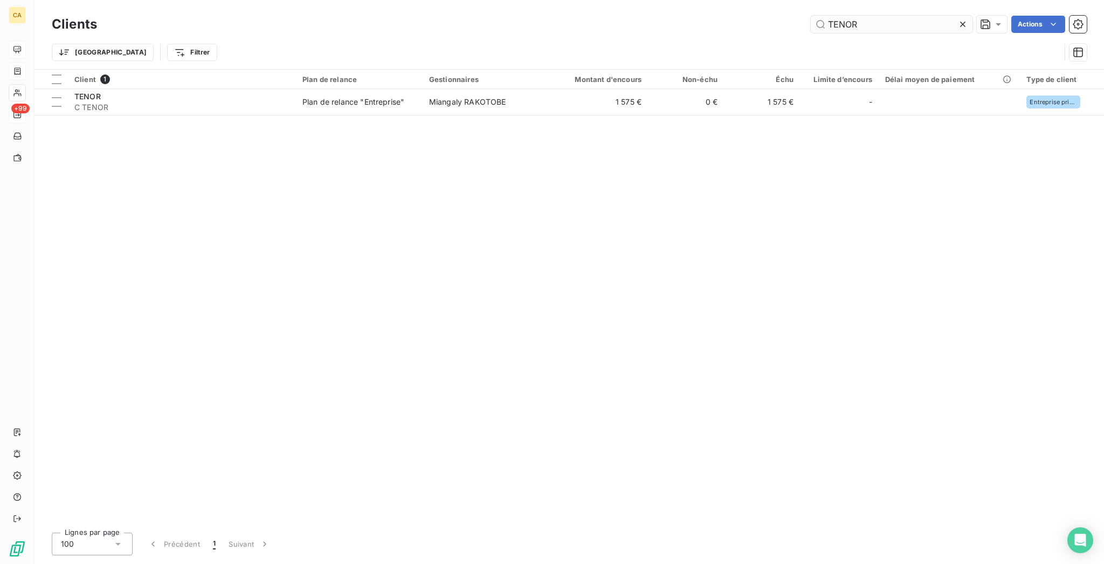
click at [887, 13] on div "Clients TENOR Actions" at bounding box center [569, 24] width 1035 height 23
click at [882, 18] on input "TENOR" at bounding box center [892, 24] width 162 height 17
click at [882, 20] on input "TENOR" at bounding box center [892, 24] width 162 height 17
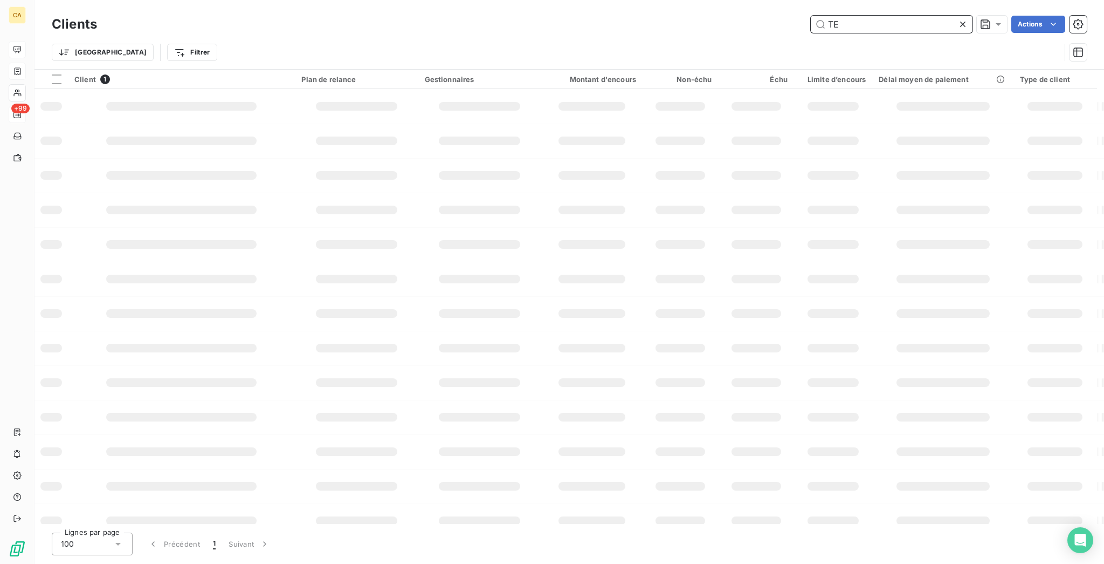
type input "T"
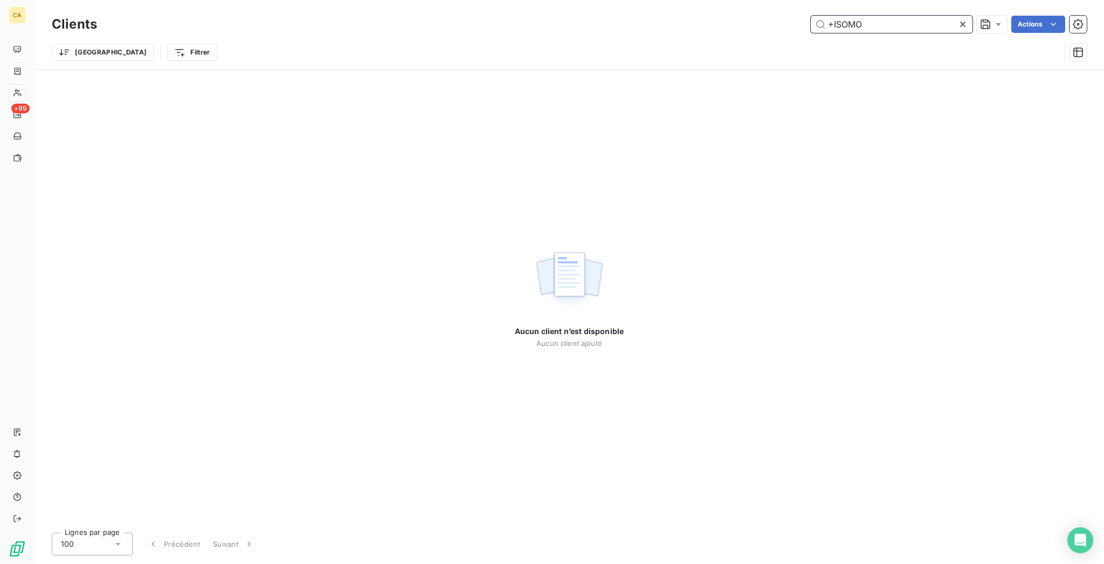
drag, startPoint x: 845, startPoint y: 22, endPoint x: 882, endPoint y: 20, distance: 37.2
click at [835, 22] on input "+ISOMO" at bounding box center [892, 24] width 162 height 17
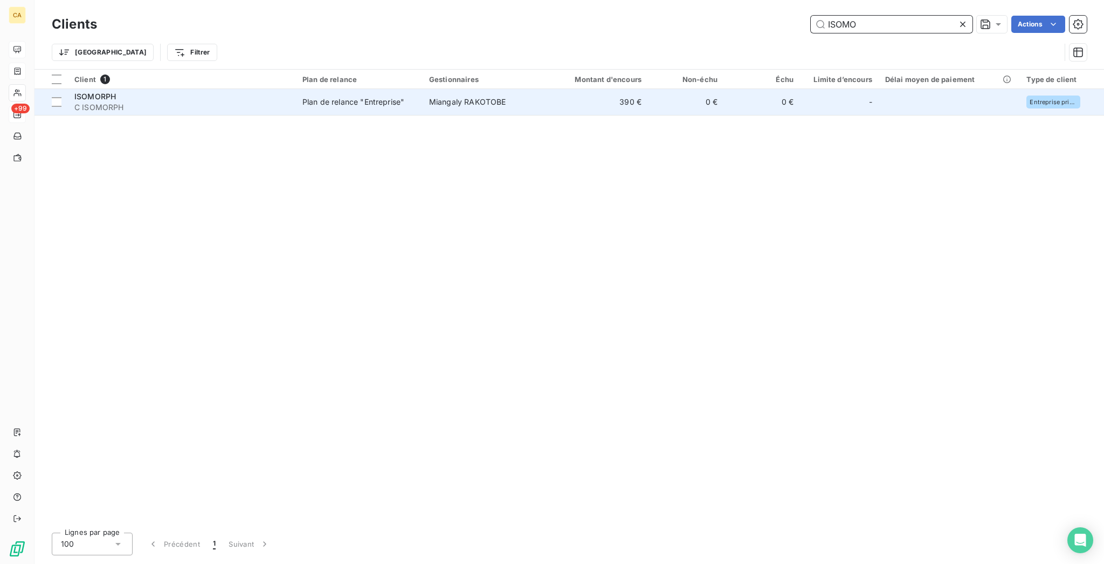
type input "ISOMO"
click at [381, 97] on span "Plan de relance "Entreprise"" at bounding box center [360, 102] width 114 height 11
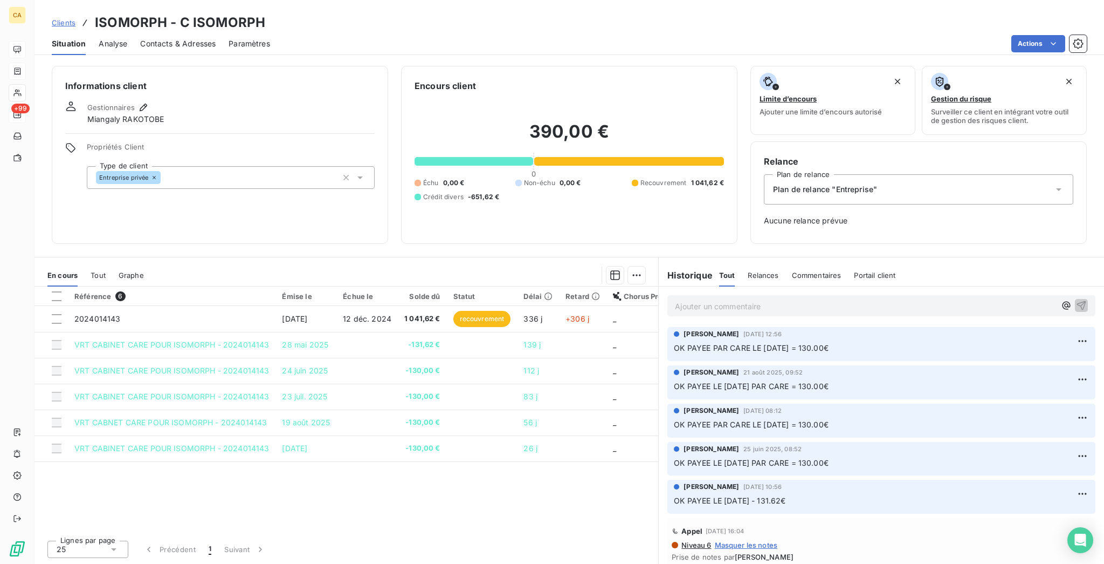
click at [747, 295] on div "Ajouter un commentaire ﻿" at bounding box center [882, 305] width 428 height 21
click at [743, 299] on p "Ajouter un commentaire ﻿" at bounding box center [865, 305] width 381 height 13
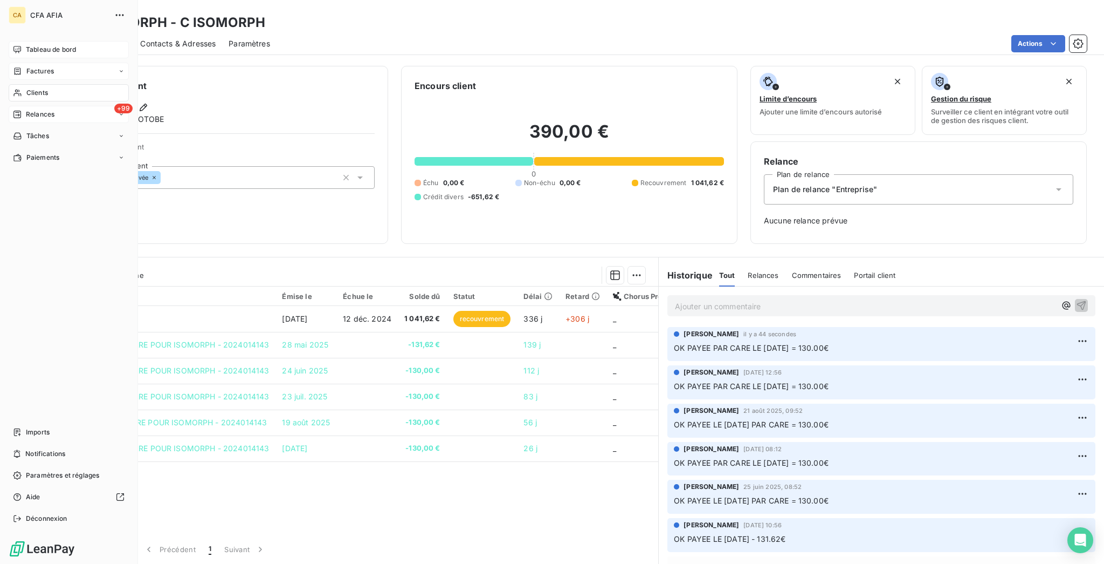
click at [19, 84] on div "Clients" at bounding box center [69, 92] width 120 height 17
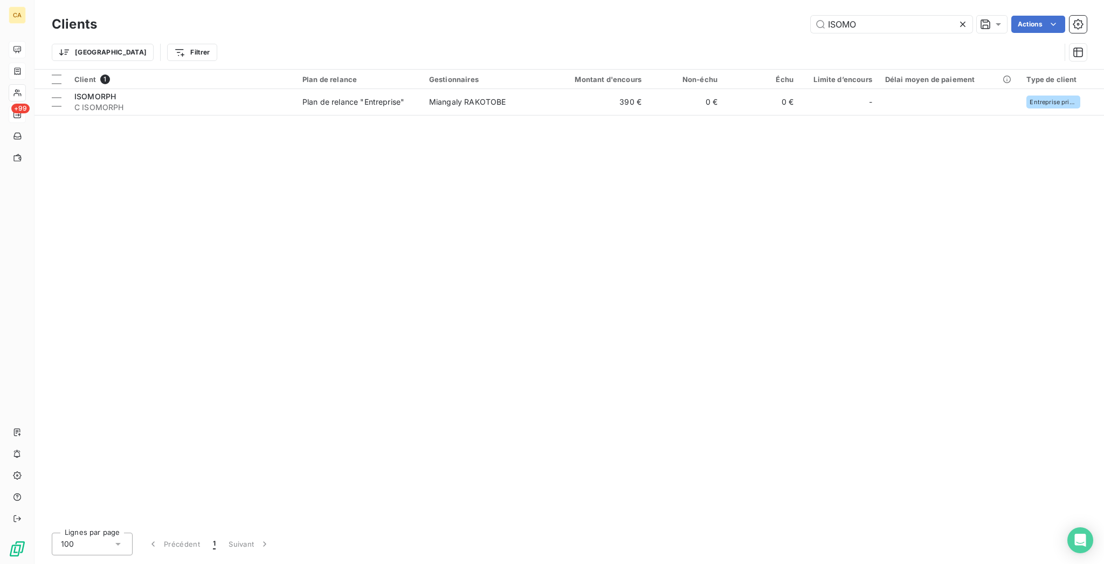
click at [875, 16] on div "ISOMO" at bounding box center [892, 24] width 162 height 17
click at [882, 21] on input "ISOMO" at bounding box center [892, 24] width 162 height 17
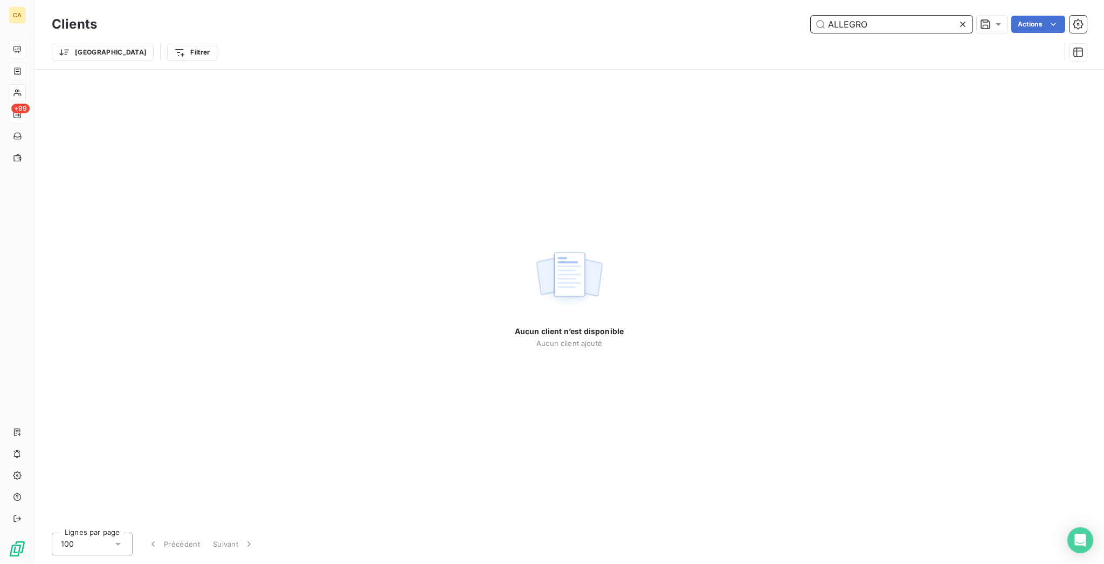
type input "ALLEGRO"
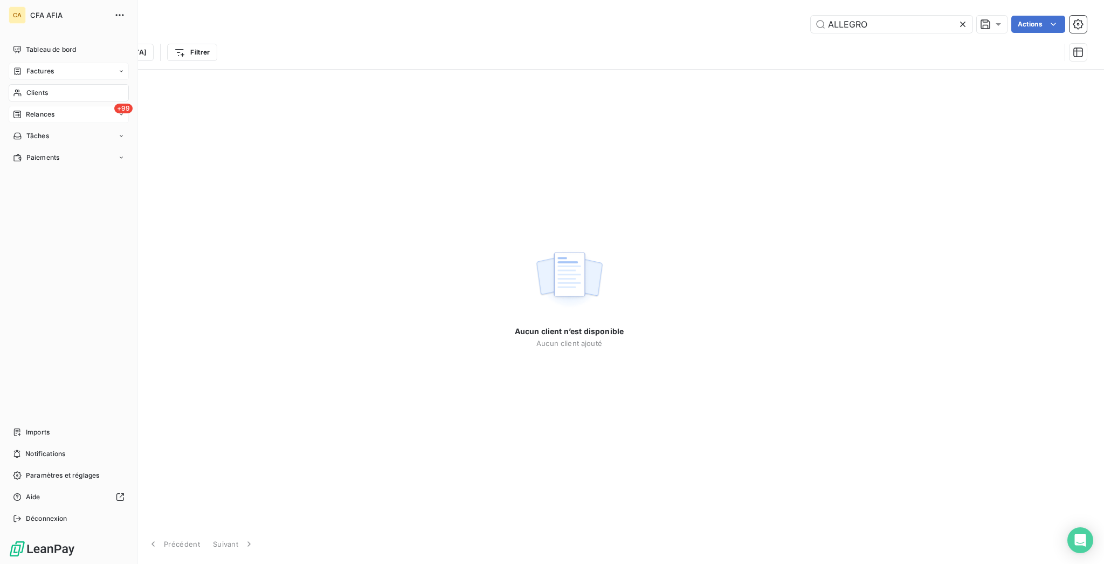
drag, startPoint x: 9, startPoint y: 40, endPoint x: 13, endPoint y: 48, distance: 8.4
click at [13, 47] on div "Tableau de bord" at bounding box center [69, 49] width 120 height 17
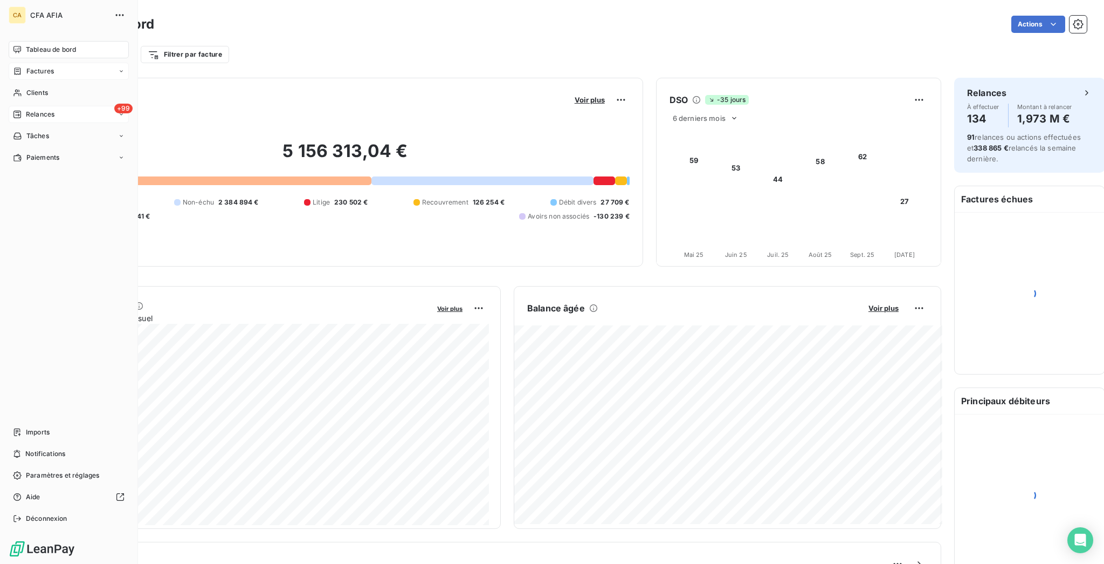
drag, startPoint x: 15, startPoint y: 57, endPoint x: 33, endPoint y: 61, distance: 19.0
click at [17, 67] on icon at bounding box center [17, 71] width 9 height 9
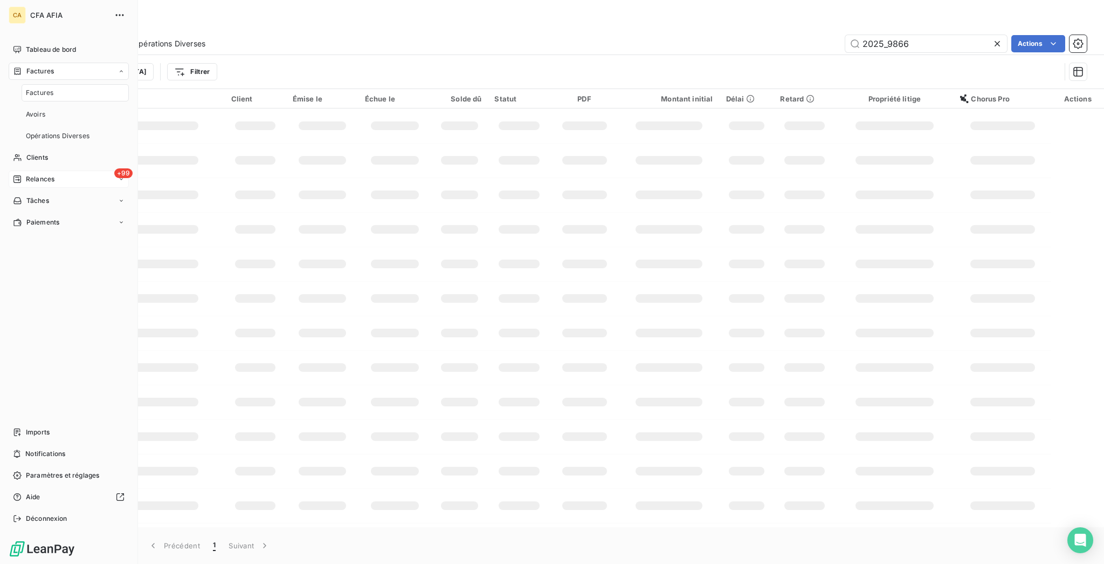
click at [44, 88] on span "Factures" at bounding box center [40, 93] width 28 height 10
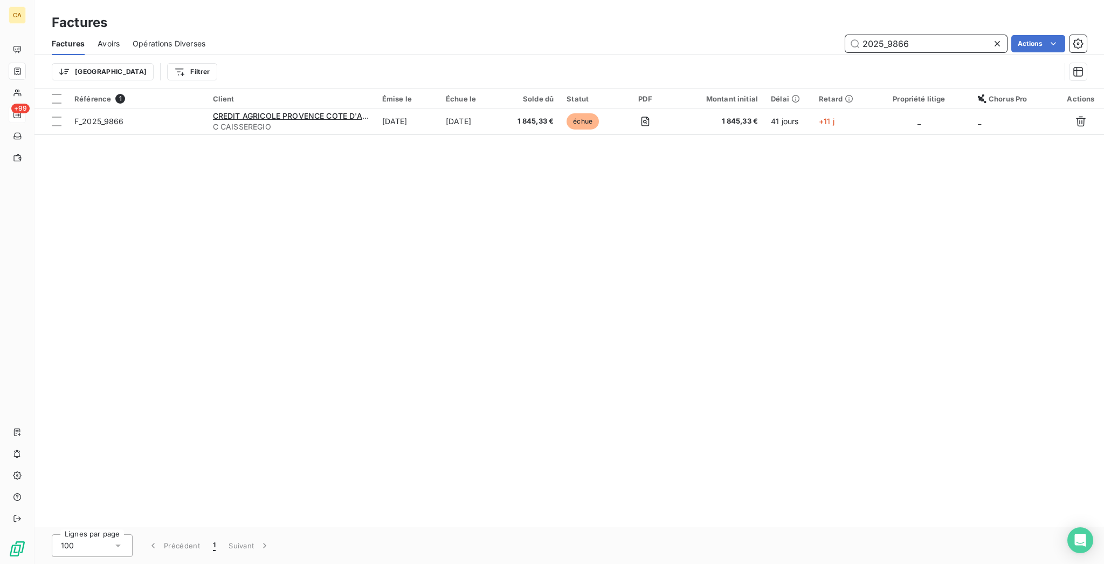
drag, startPoint x: 894, startPoint y: 36, endPoint x: 1032, endPoint y: 3, distance: 142.4
click at [994, 50] on div "Factures Avoirs Opérations Diverses 2025_9866 Actions Trier Filtrer" at bounding box center [570, 60] width 1070 height 56
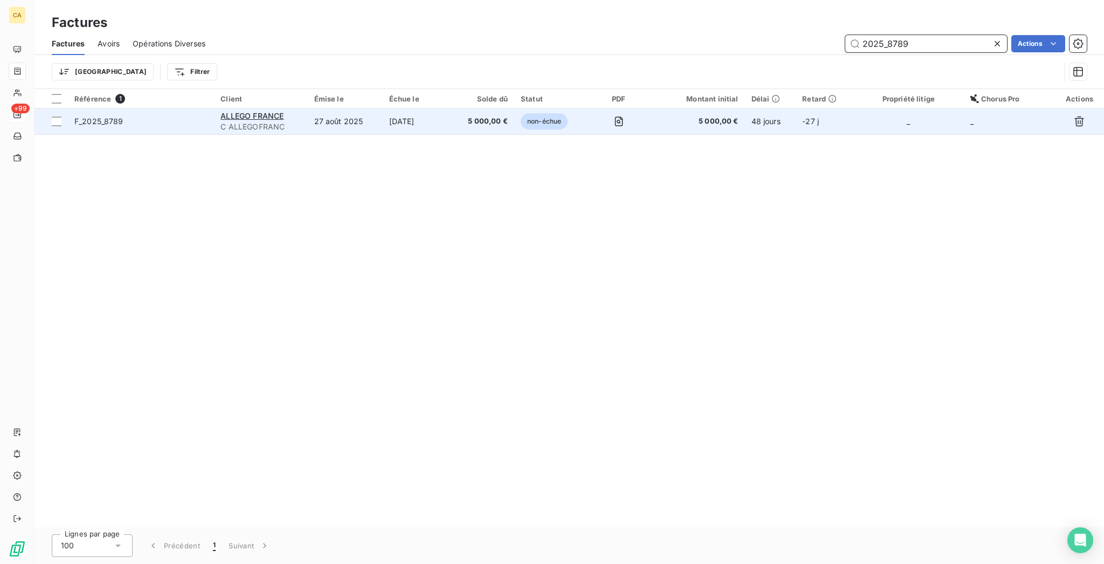
type input "2025_8789"
click at [358, 108] on td "27 août 2025" at bounding box center [345, 121] width 75 height 26
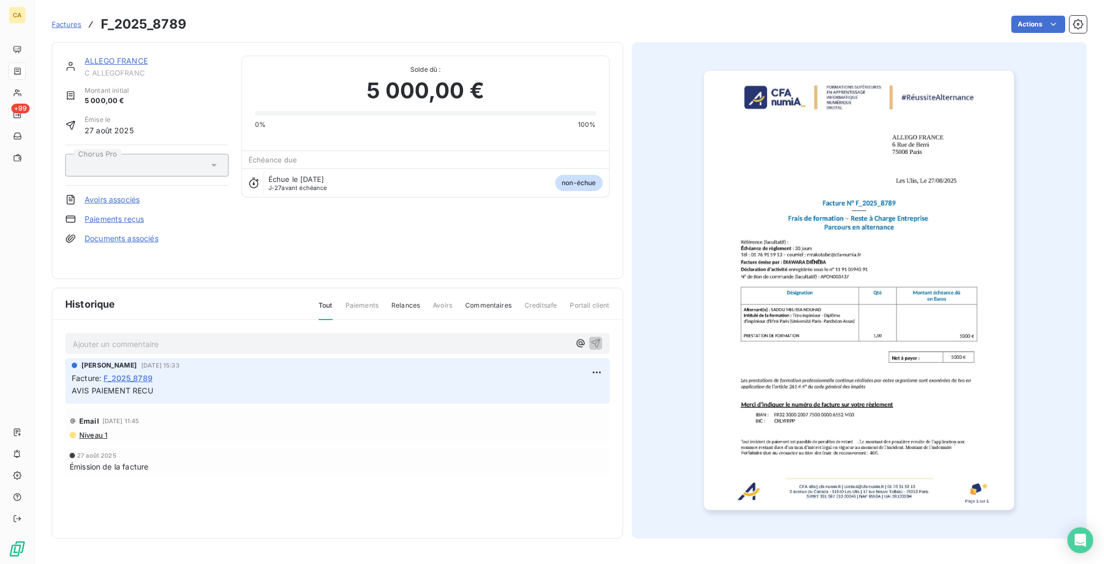
click at [202, 275] on div "ALLEGO FRANCE C ALLEGOFRANC Montant initial 5 000,00 € Émise le [DATE] Chorus P…" at bounding box center [338, 160] width 572 height 237
click at [193, 337] on p "Ajouter un commentaire ﻿" at bounding box center [321, 343] width 497 height 13
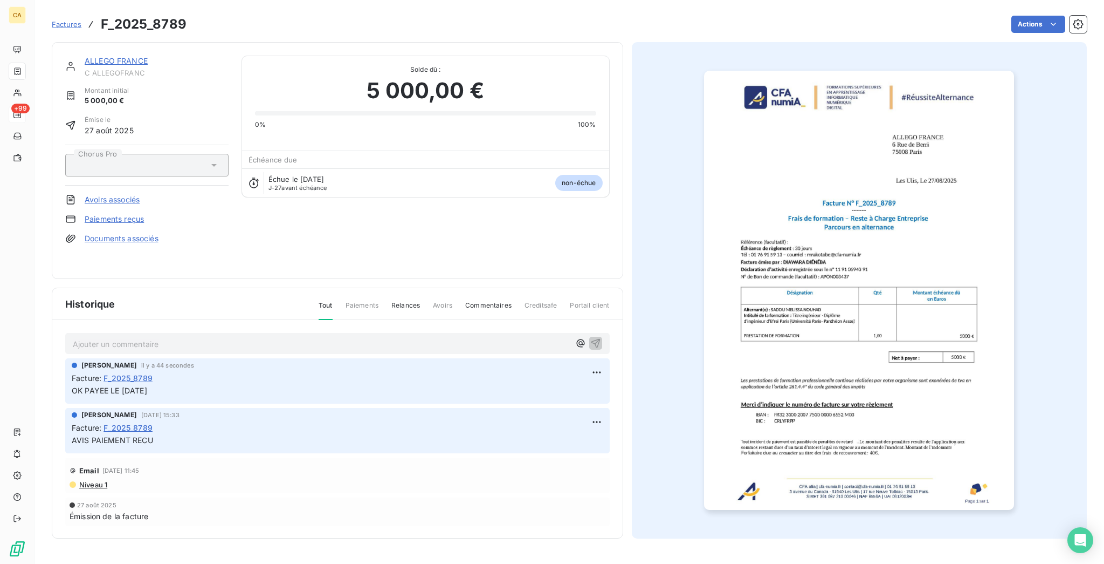
click at [832, 320] on img "button" at bounding box center [859, 290] width 310 height 439
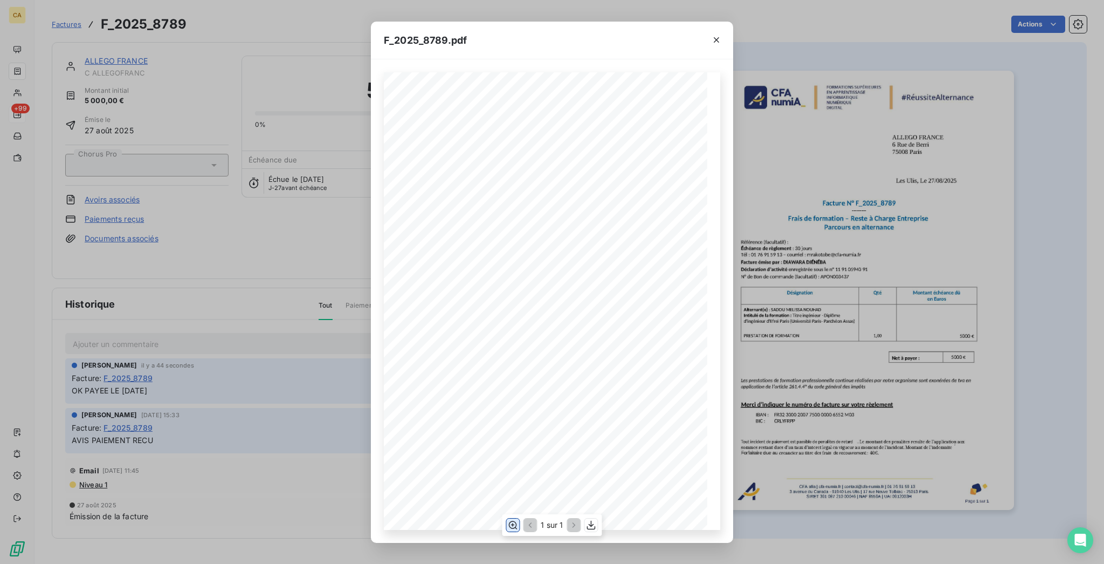
click at [518, 523] on icon "button" at bounding box center [512, 524] width 11 height 11
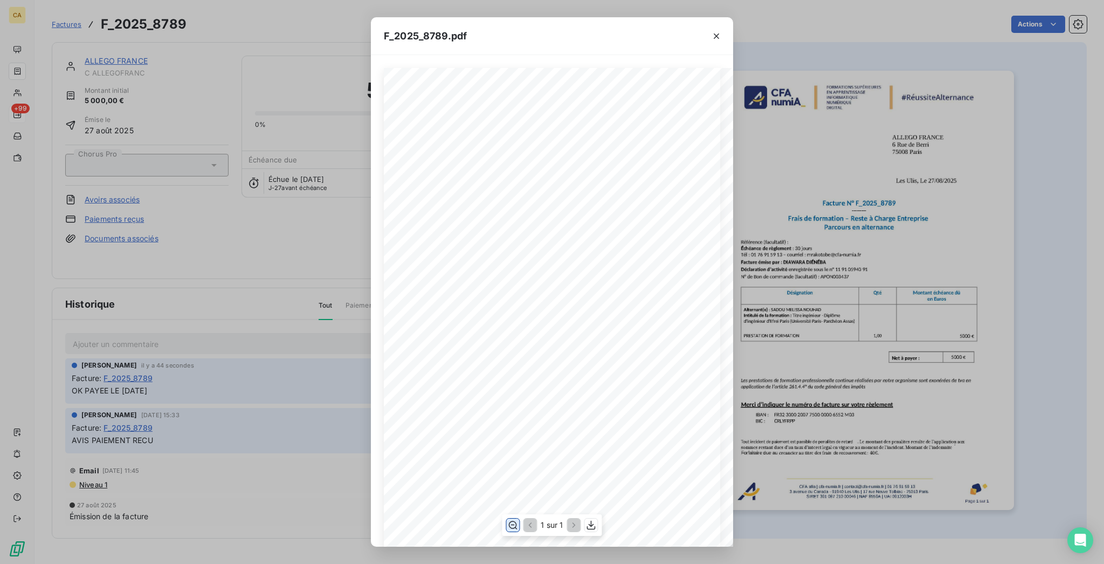
scroll to position [143, 0]
drag, startPoint x: 176, startPoint y: 274, endPoint x: 166, endPoint y: 236, distance: 39.6
click at [179, 279] on div "F_2025_8789.pdf CFA afia | [DOMAIN_NAME] | [EMAIL_ADDRESS][DOMAIN_NAME] | 01 76…" at bounding box center [552, 282] width 1104 height 564
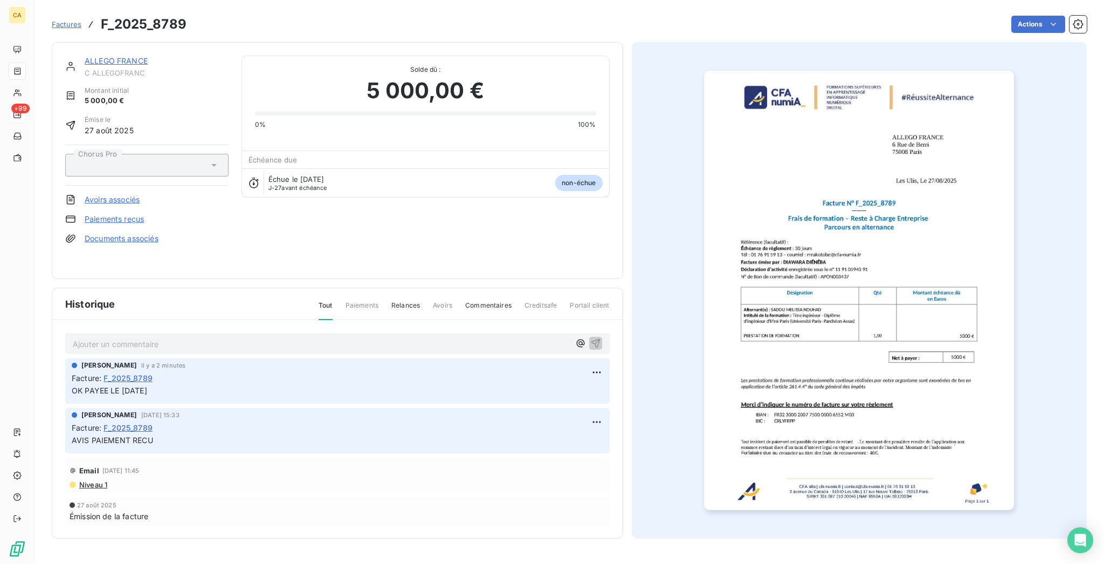
click at [102, 56] on link "ALLEGO FRANCE" at bounding box center [116, 60] width 63 height 9
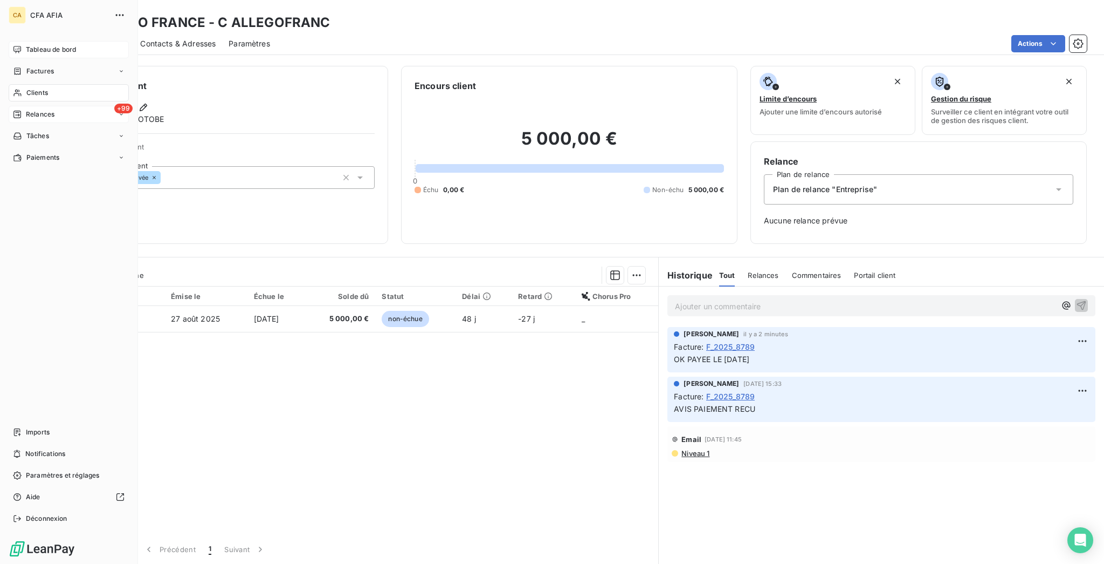
click at [19, 47] on div "Tableau de bord" at bounding box center [69, 49] width 120 height 17
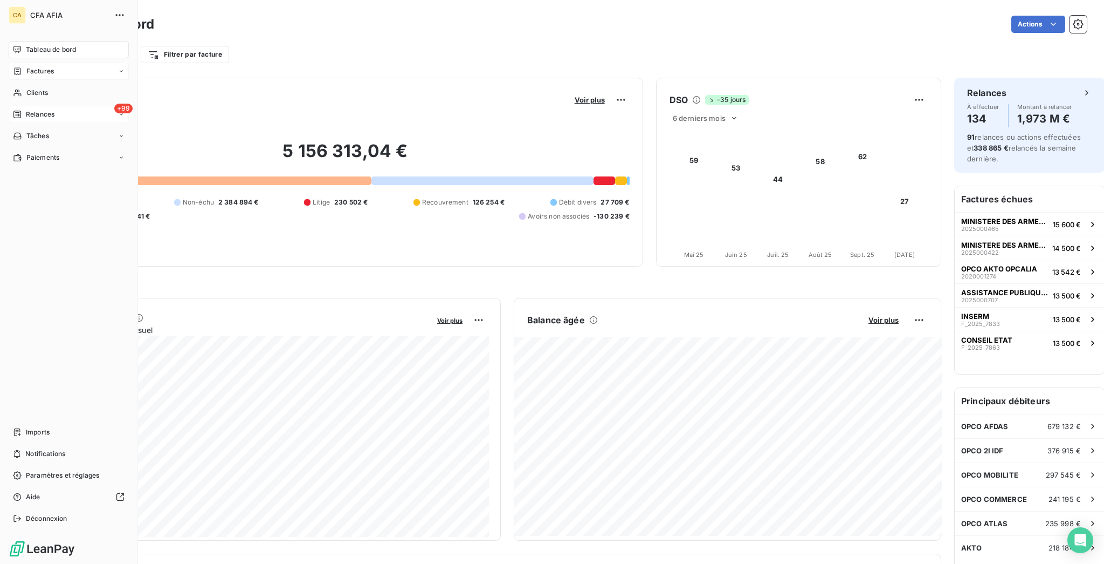
click at [19, 66] on div "Factures" at bounding box center [33, 71] width 41 height 10
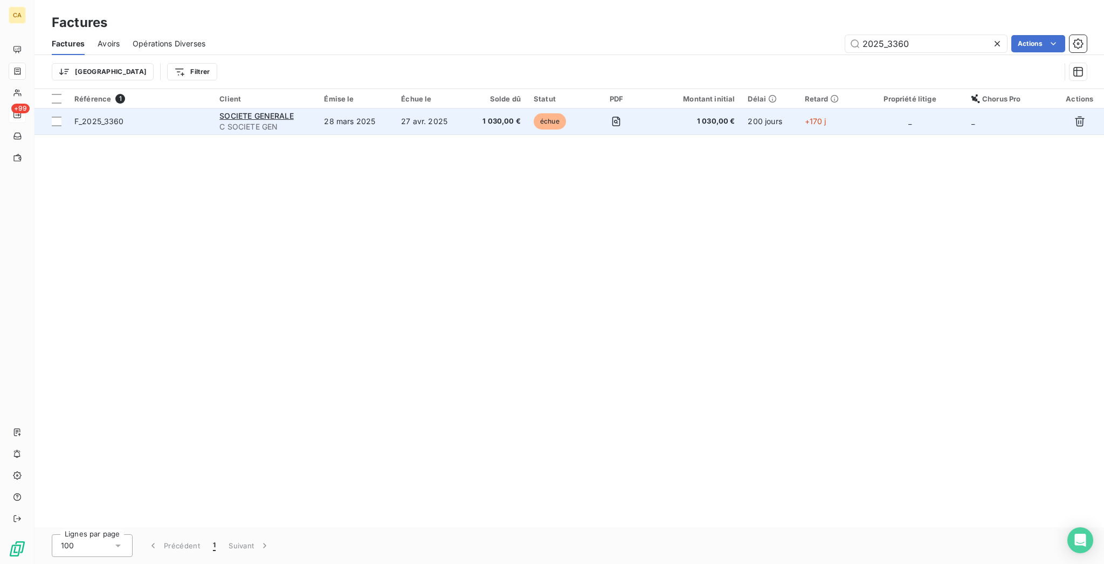
type input "2025_3360"
click at [466, 108] on td "27 avr. 2025" at bounding box center [430, 121] width 71 height 26
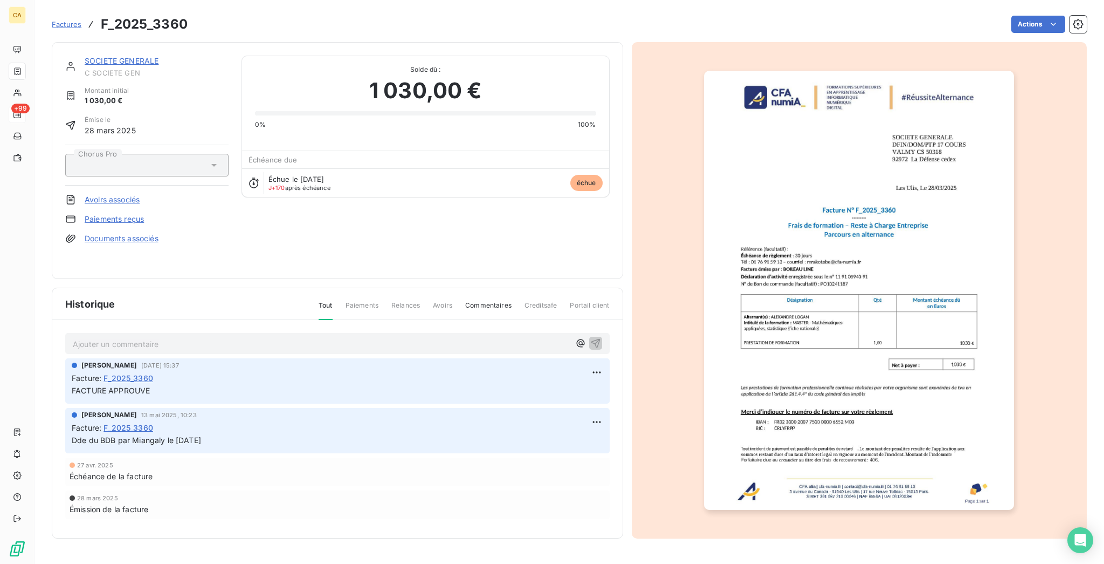
click at [151, 333] on div "Ajouter un commentaire ﻿" at bounding box center [337, 343] width 545 height 21
click at [154, 337] on p "Ajouter un commentaire ﻿" at bounding box center [321, 343] width 497 height 13
copy span "OK PAYEE LE [DATE]"
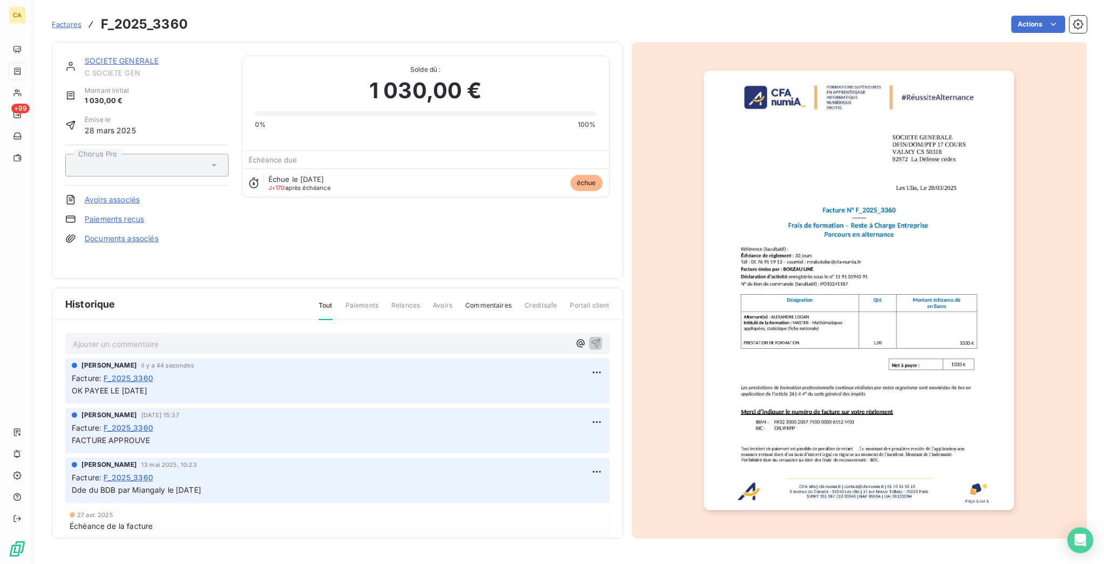
click at [135, 56] on link "SOCIETE GENERALE" at bounding box center [122, 60] width 74 height 9
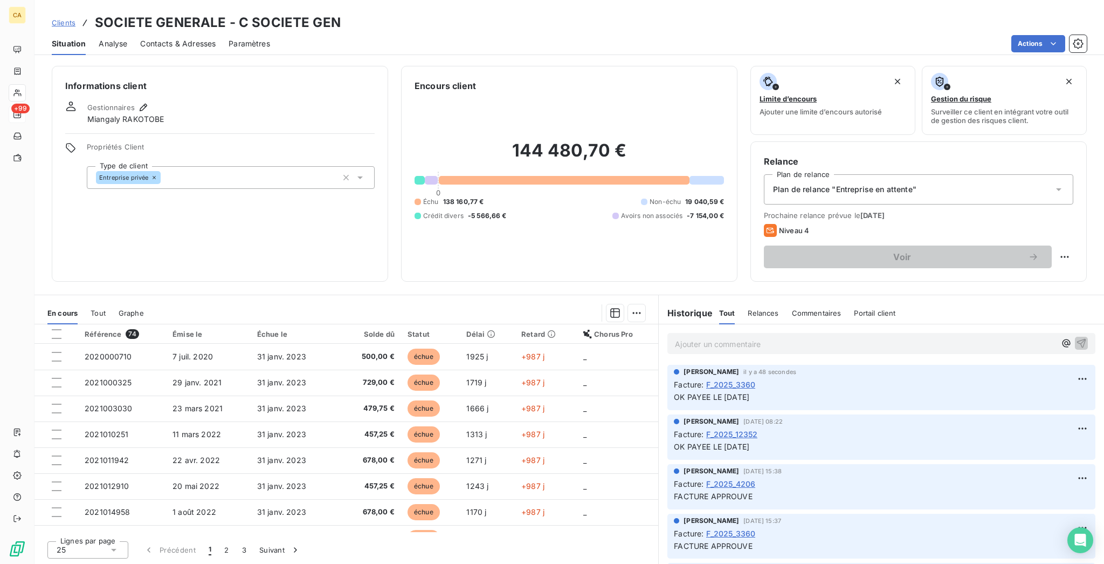
scroll to position [238, 0]
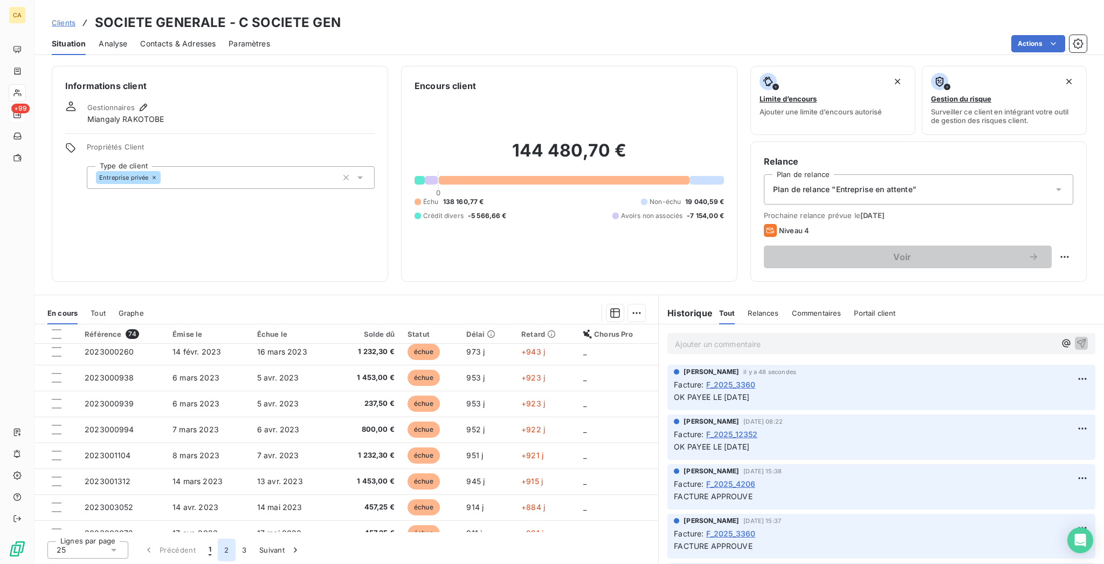
click at [218, 555] on button "2" at bounding box center [226, 549] width 17 height 23
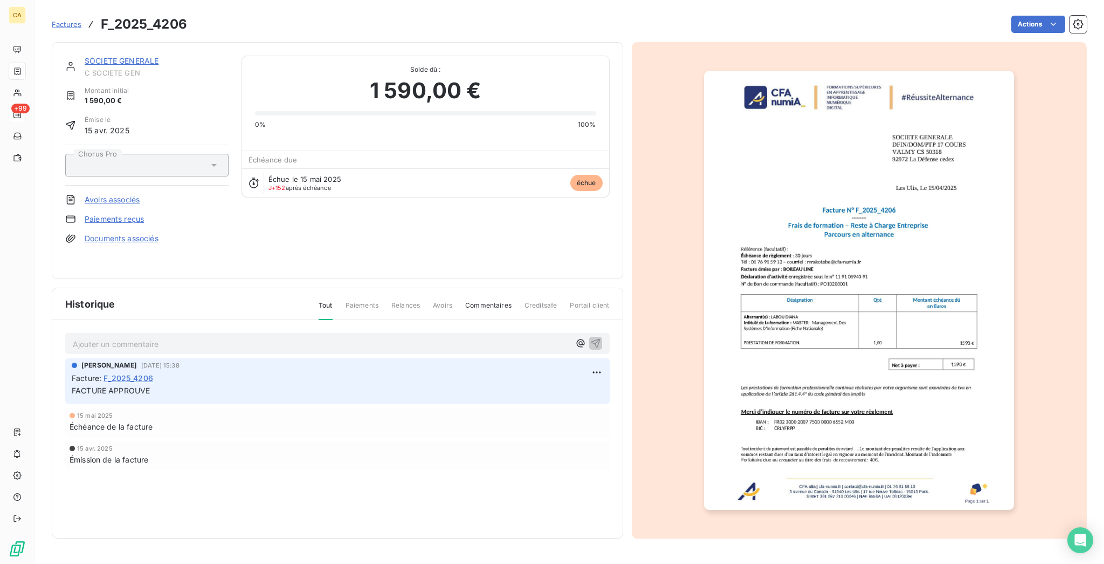
click at [151, 337] on p "Ajouter un commentaire ﻿" at bounding box center [321, 343] width 497 height 13
click at [142, 337] on div "Ajouter un commentaire ﻿ [PERSON_NAME] [DATE] 15:38 Facture : F_2025_4206 FACTU…" at bounding box center [337, 416] width 571 height 193
click at [147, 337] on p "Ajouter un commentaire ﻿" at bounding box center [321, 343] width 497 height 13
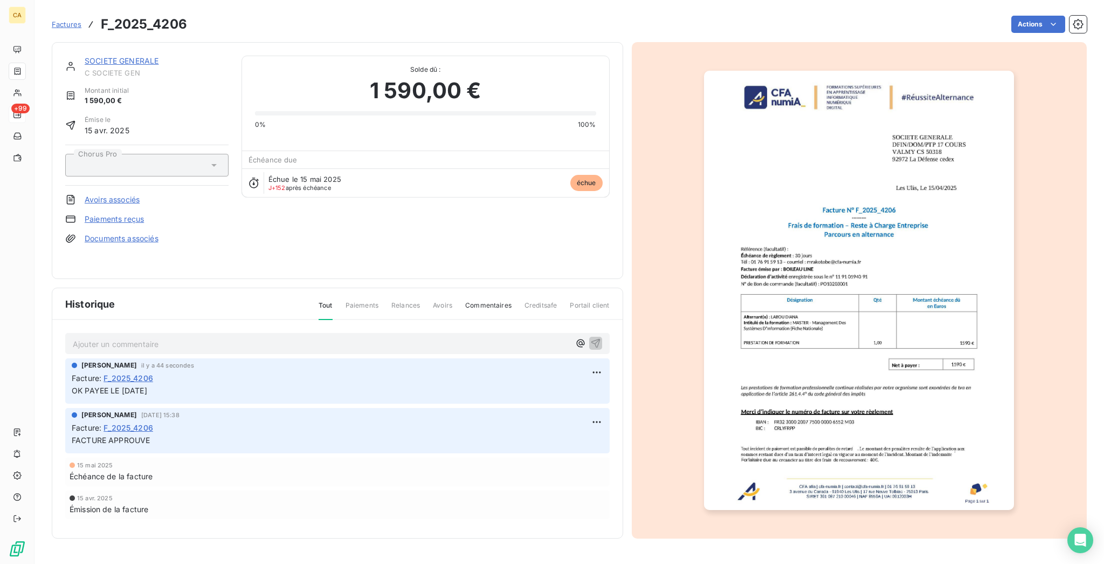
click at [837, 305] on img "button" at bounding box center [859, 290] width 310 height 439
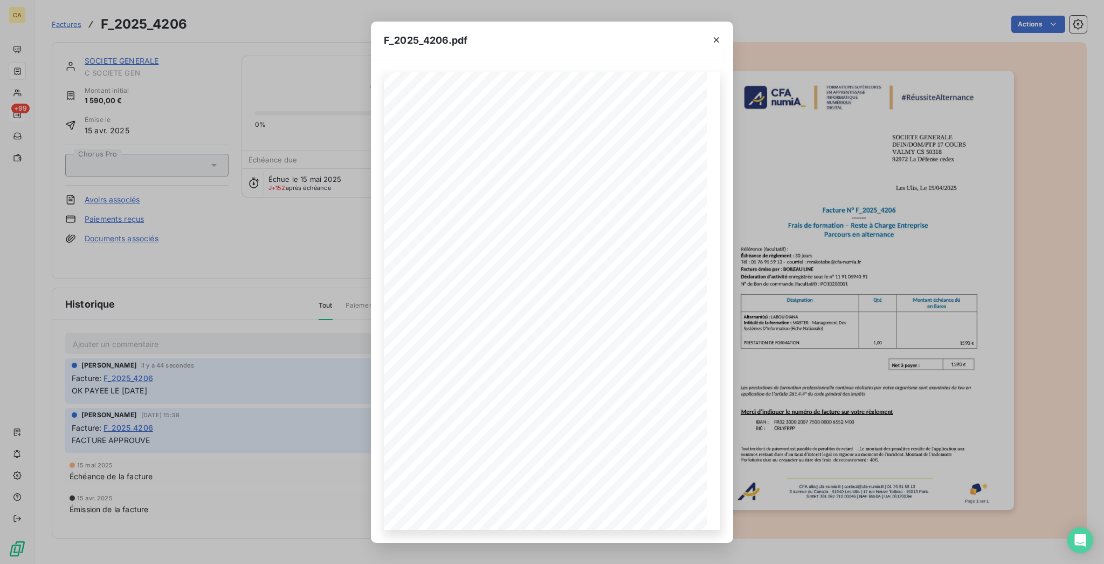
click at [197, 121] on div "F_2025_4206.pdf CFA afia | [DOMAIN_NAME] | [EMAIL_ADDRESS][DOMAIN_NAME] | 01 76…" at bounding box center [552, 282] width 1104 height 564
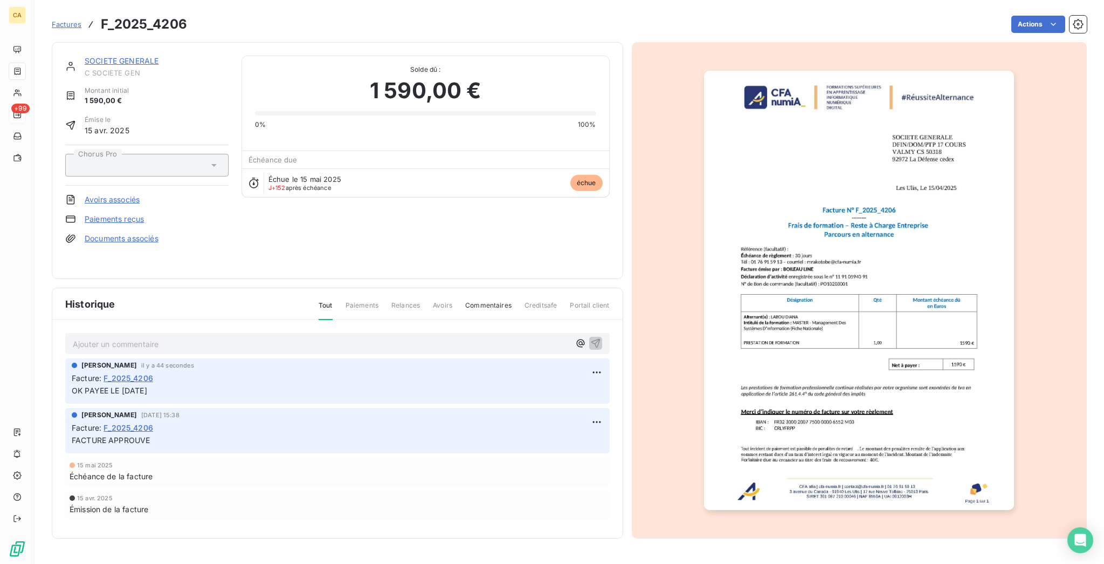
click at [116, 56] on link "SOCIETE GENERALE" at bounding box center [122, 60] width 74 height 9
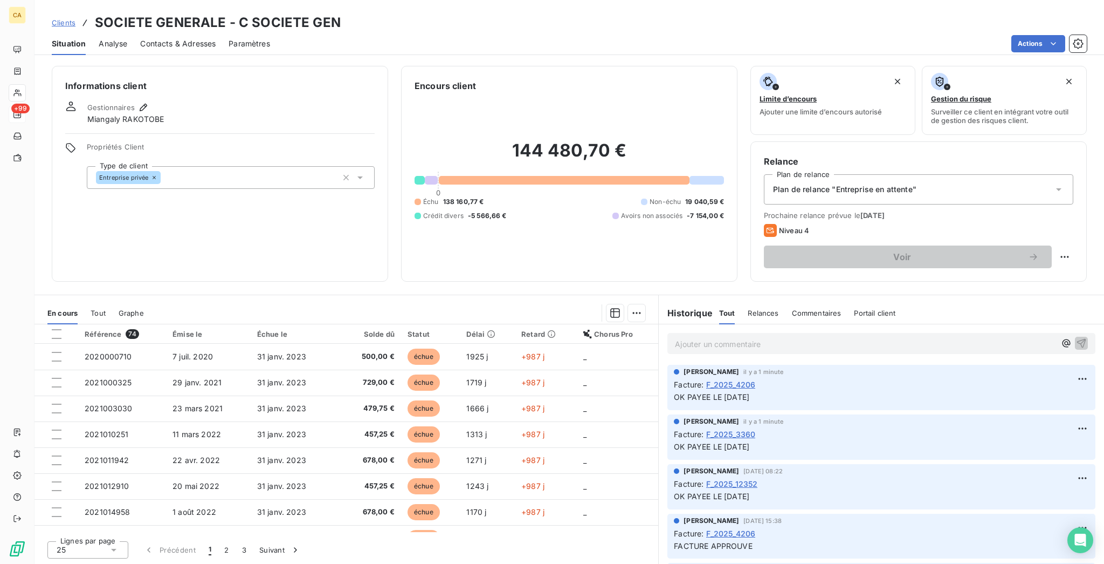
scroll to position [238, 0]
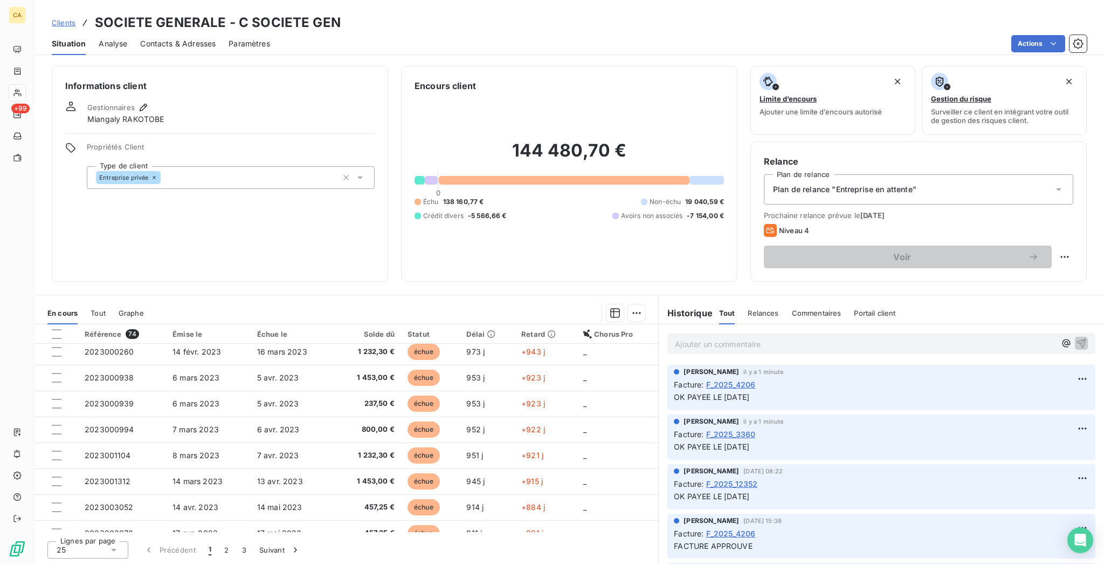
click at [712, 428] on span "F_2025_3360" at bounding box center [731, 433] width 50 height 11
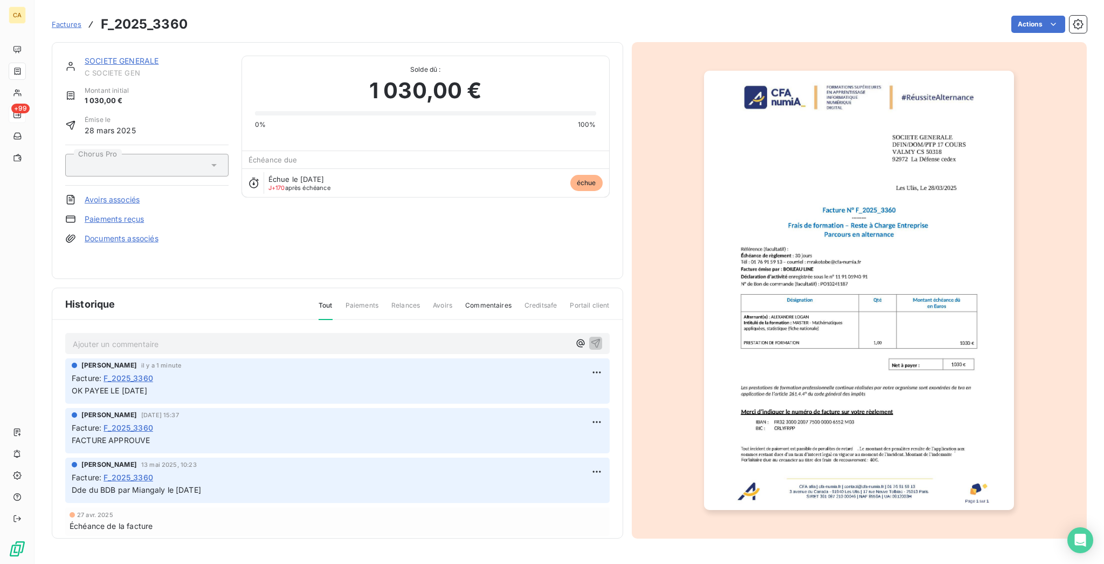
click at [793, 290] on img "button" at bounding box center [859, 290] width 310 height 439
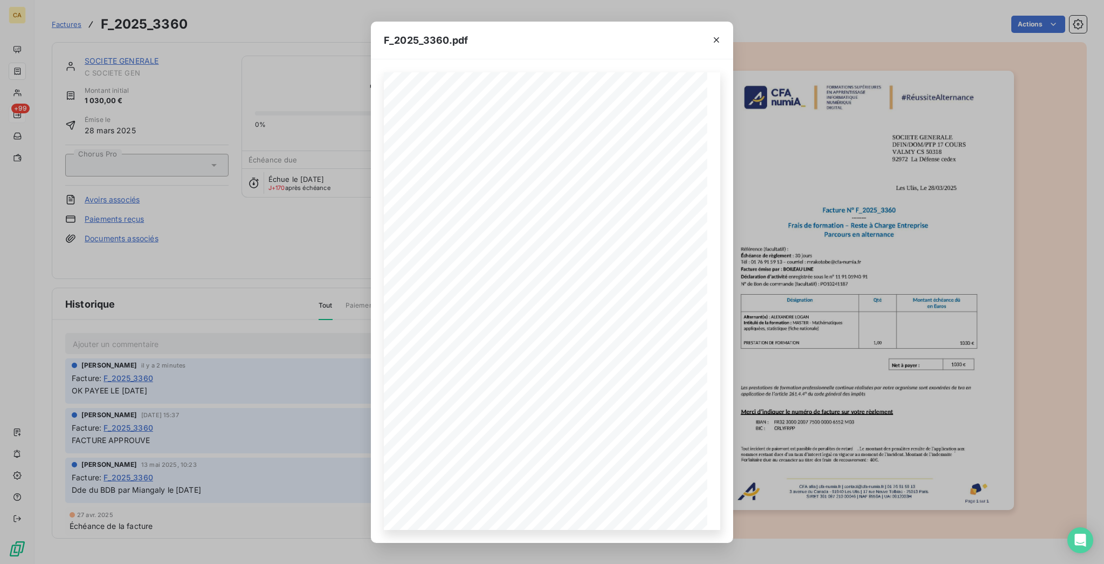
click at [175, 200] on div "F_2025_3360.pdf CFA afia | [DOMAIN_NAME] | [EMAIL_ADDRESS][DOMAIN_NAME] | 01 76…" at bounding box center [552, 282] width 1104 height 564
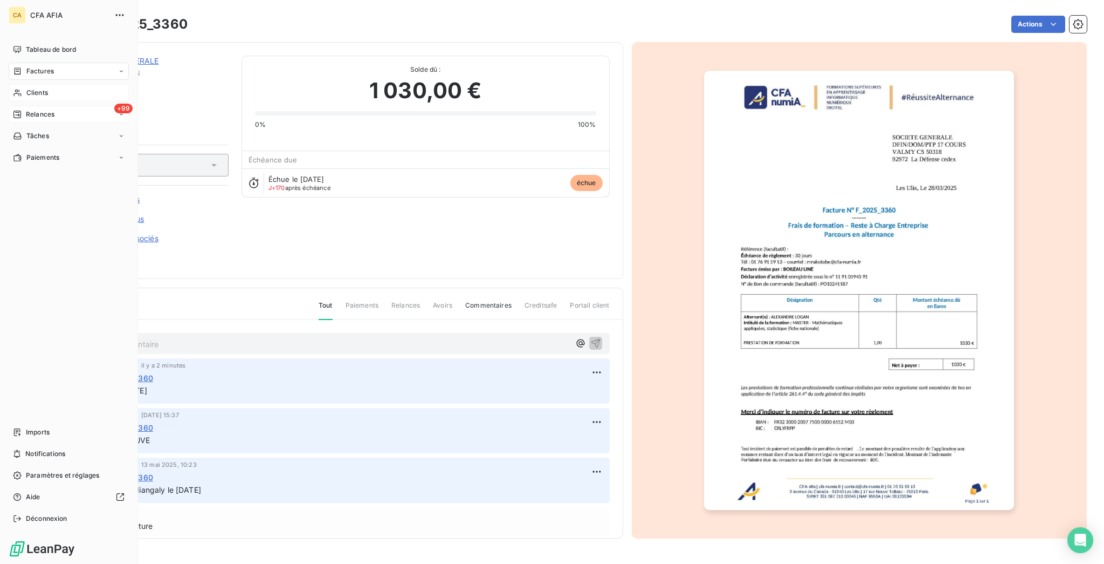
click at [28, 84] on div "Clients" at bounding box center [69, 92] width 120 height 17
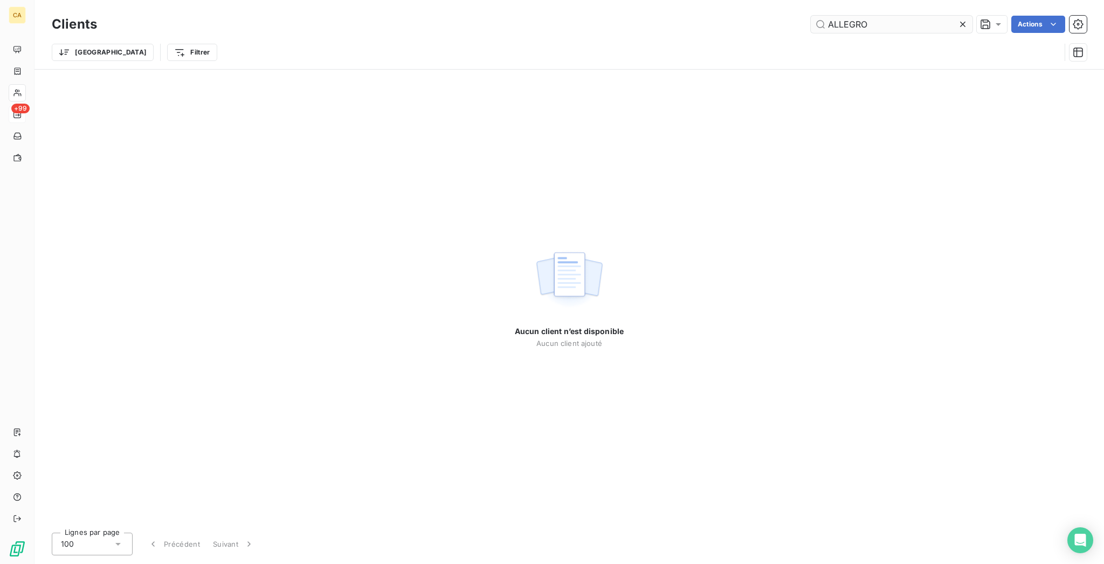
click at [907, 24] on input "ALLEGRO" at bounding box center [892, 24] width 162 height 17
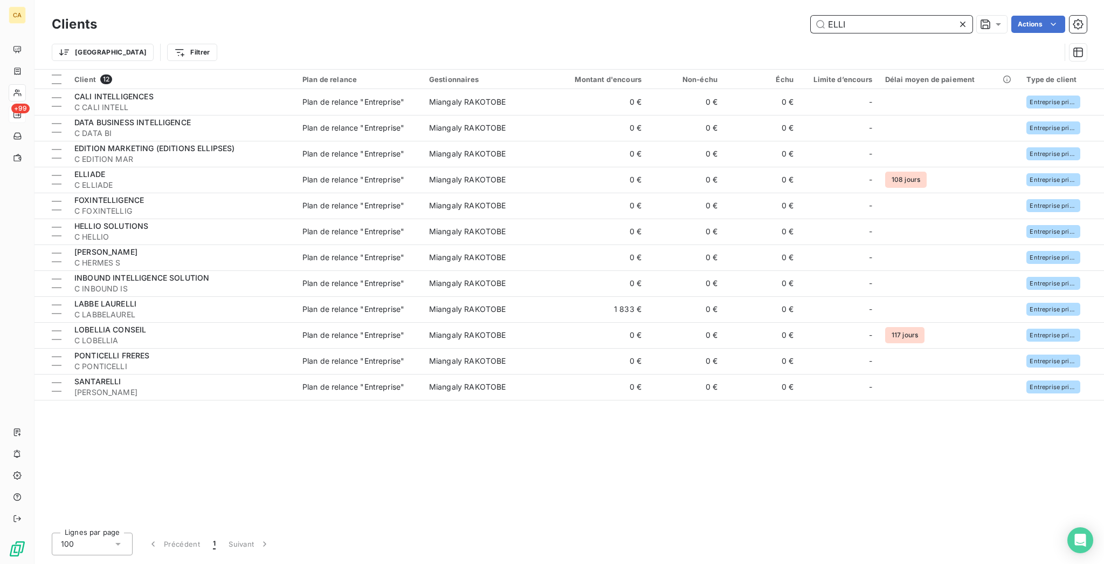
click at [879, 16] on input "ELLI" at bounding box center [892, 24] width 162 height 17
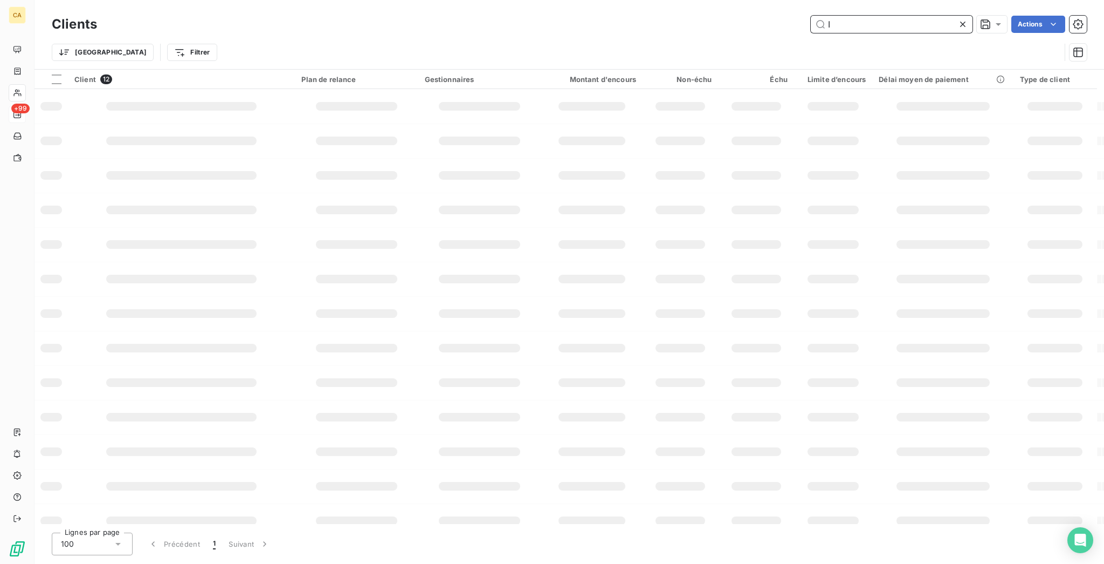
click at [682, 29] on div "I Actions" at bounding box center [598, 24] width 977 height 17
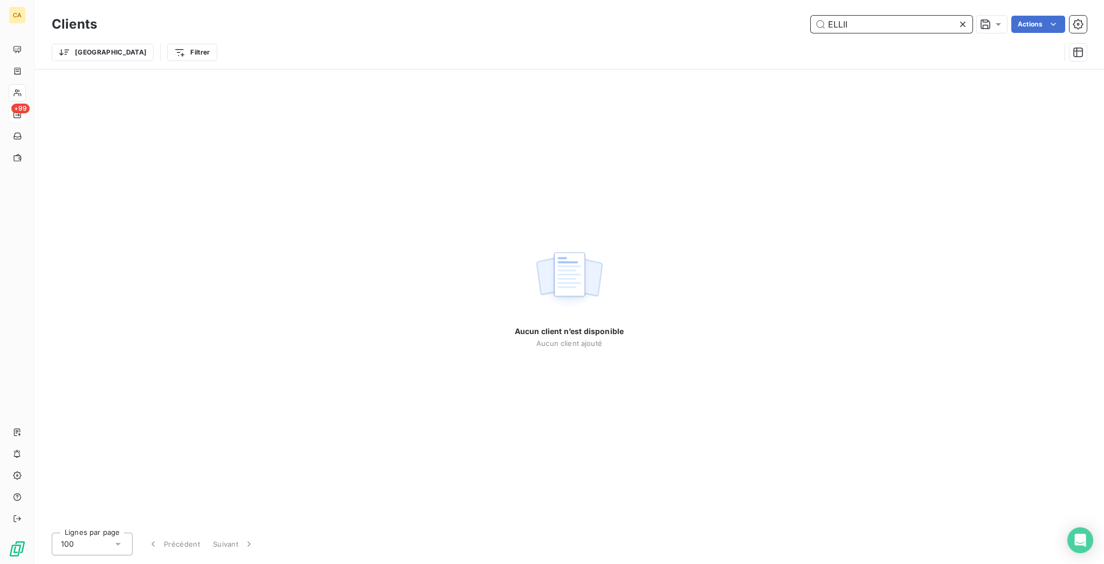
type input "ELLII"
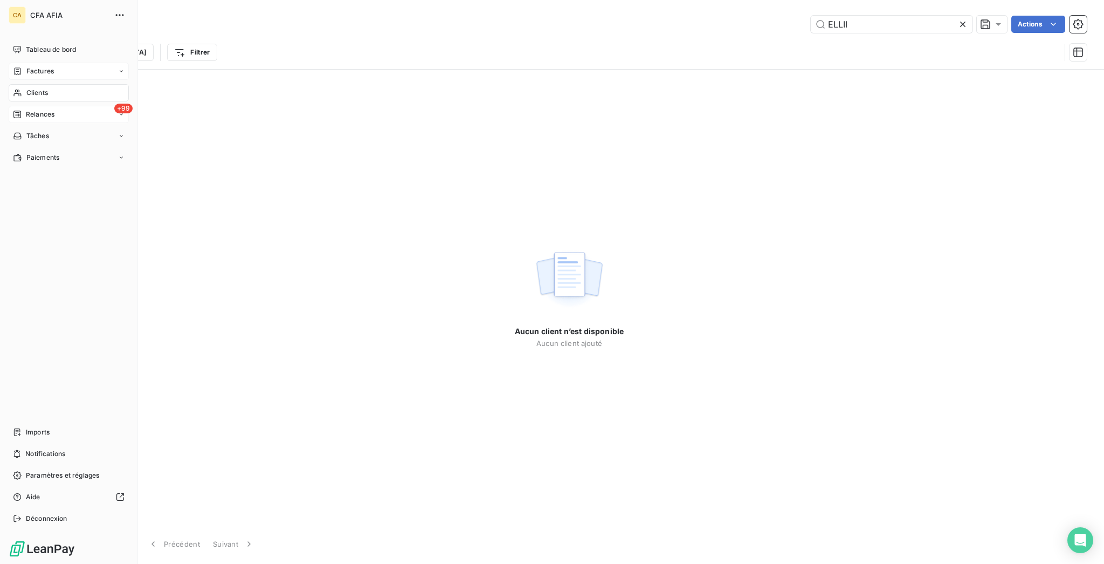
click at [19, 66] on div "Factures" at bounding box center [33, 71] width 41 height 10
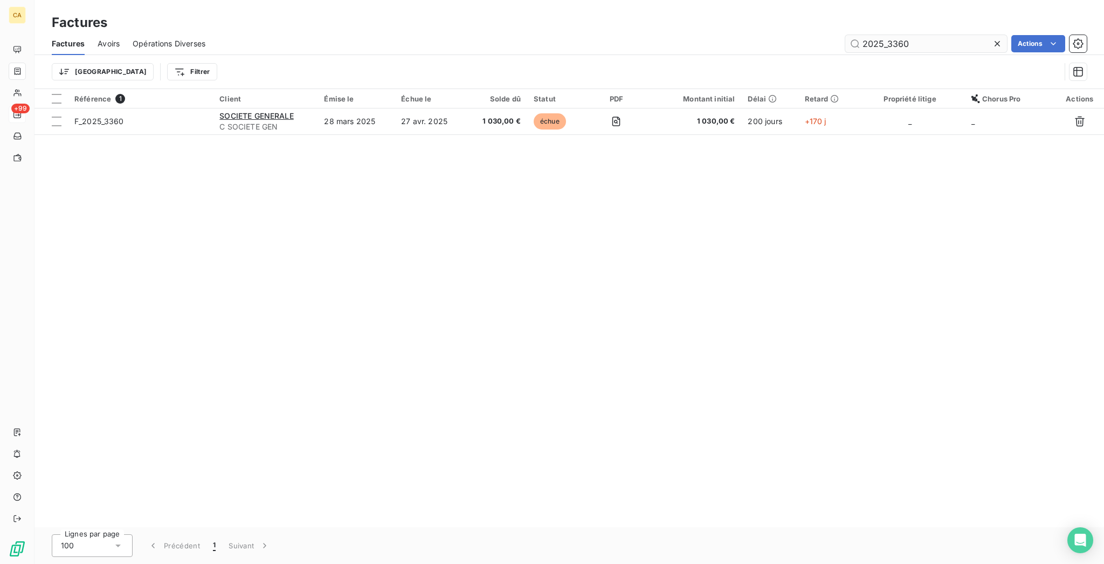
click at [893, 35] on input "2025_3360" at bounding box center [927, 43] width 162 height 17
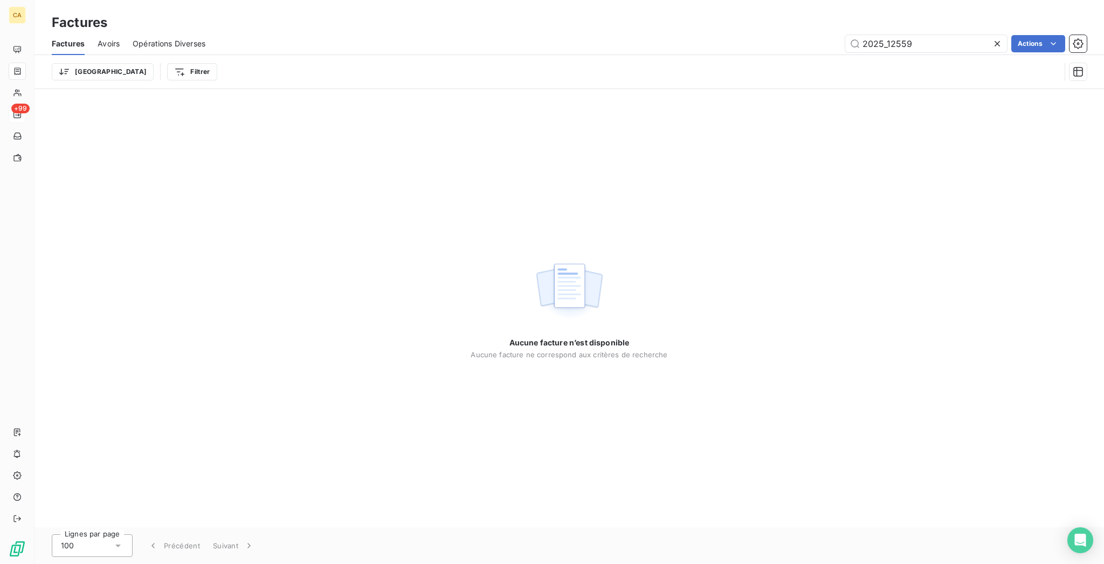
type input "2025_12559"
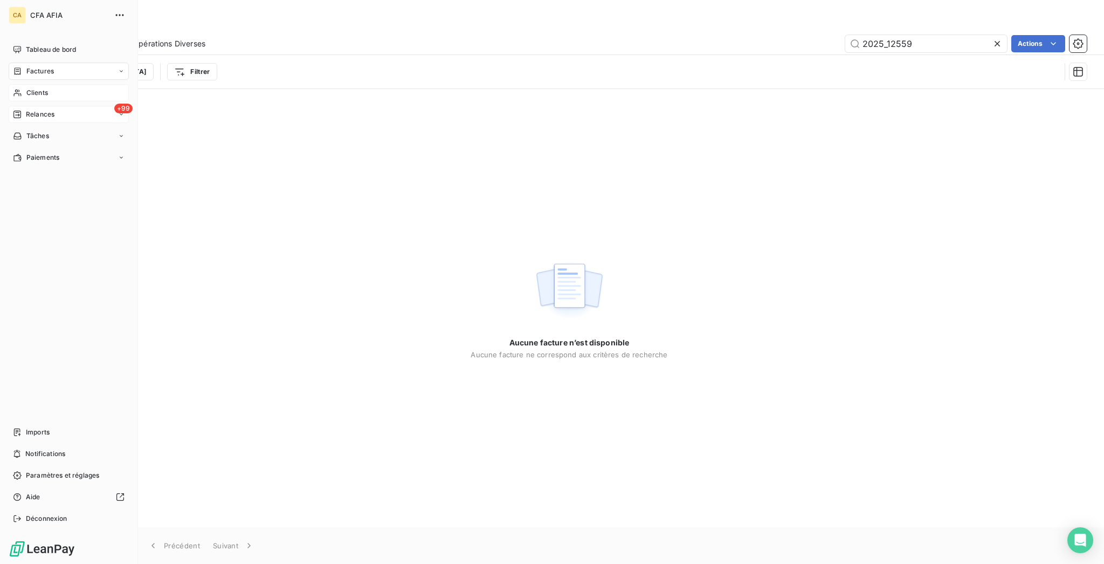
click at [27, 88] on span "Clients" at bounding box center [37, 93] width 22 height 10
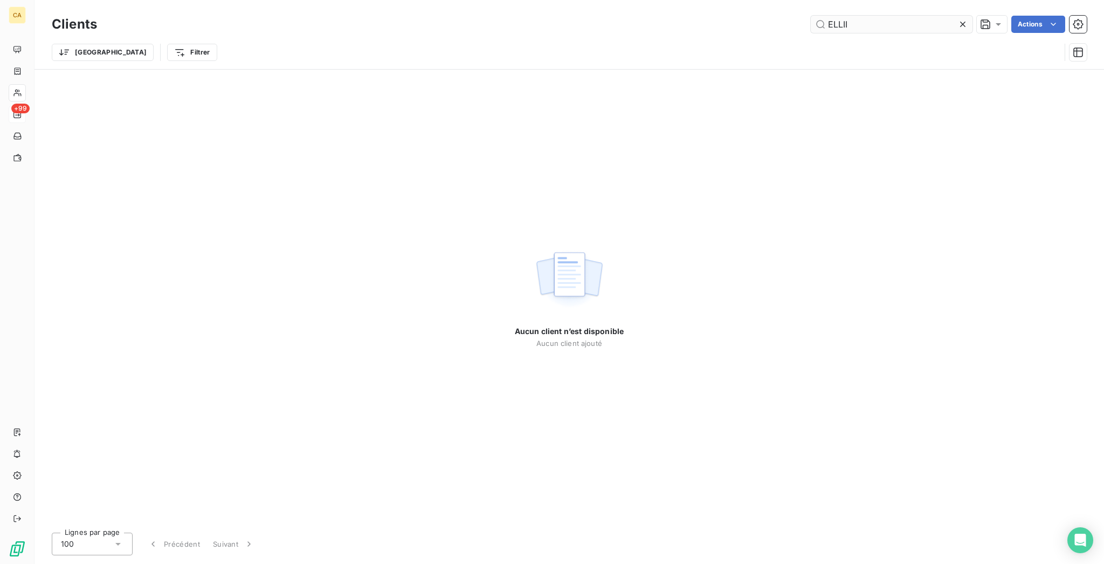
click at [878, 20] on input "ELLII" at bounding box center [892, 24] width 162 height 17
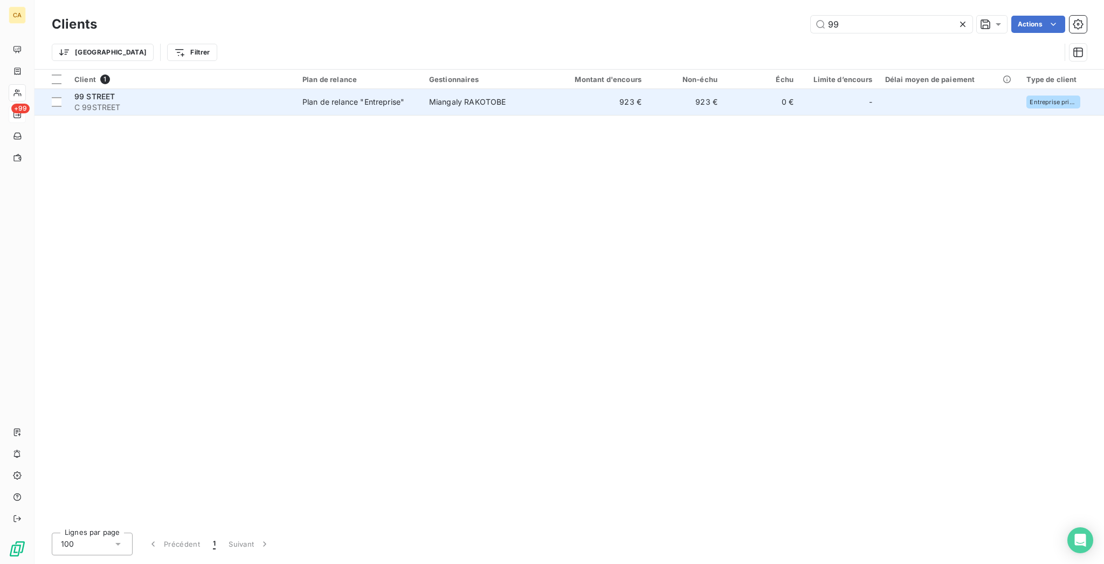
type input "99"
click at [648, 93] on td "923 €" at bounding box center [686, 102] width 76 height 26
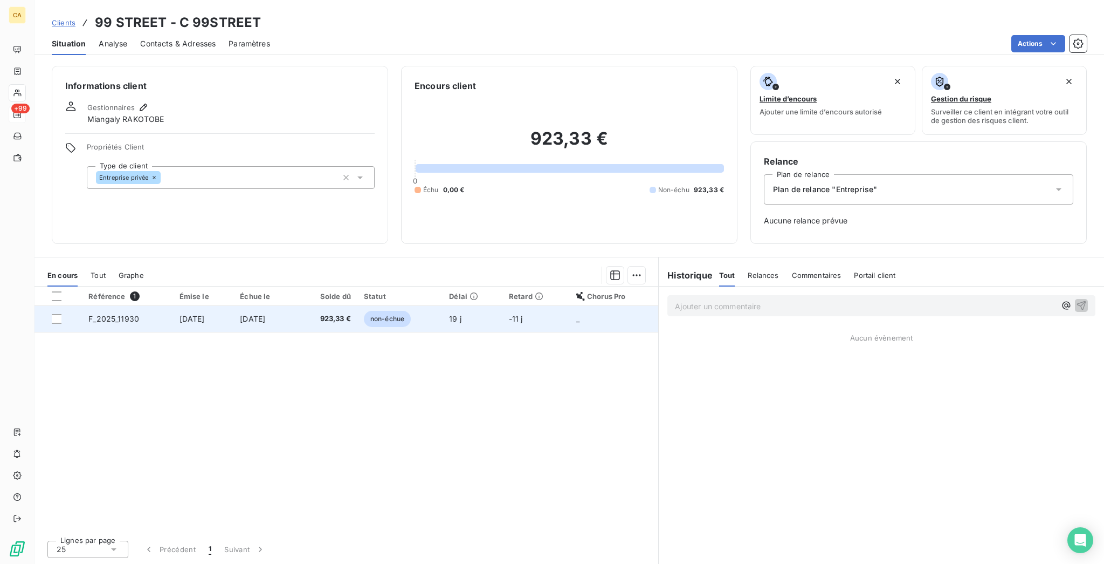
click at [234, 306] on td "[DATE]" at bounding box center [203, 319] width 61 height 26
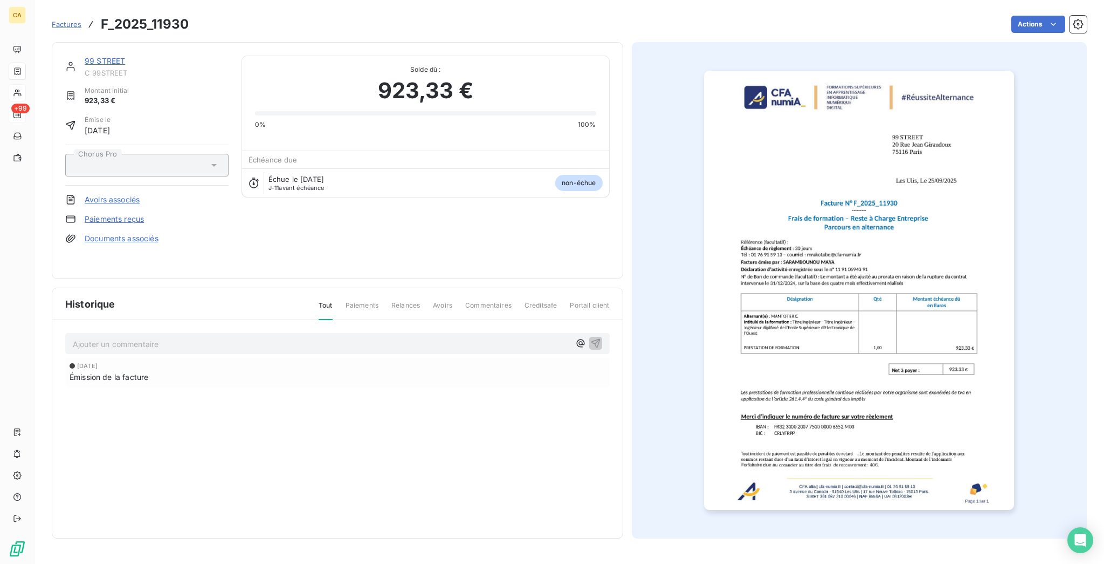
click at [211, 320] on div "Ajouter un commentaire ﻿ [DATE] Émission de la facture" at bounding box center [337, 375] width 571 height 110
drag, startPoint x: 214, startPoint y: 273, endPoint x: 203, endPoint y: 308, distance: 36.7
click at [214, 276] on div "99 STREET C 99STREET Montant initial 923,33 € Émise le [DATE] Chorus Pro Avoirs…" at bounding box center [338, 290] width 572 height 496
click at [204, 336] on div "Ajouter un commentaire ﻿" at bounding box center [338, 343] width 530 height 15
click at [206, 337] on p "Ajouter un commentaire ﻿" at bounding box center [321, 343] width 497 height 13
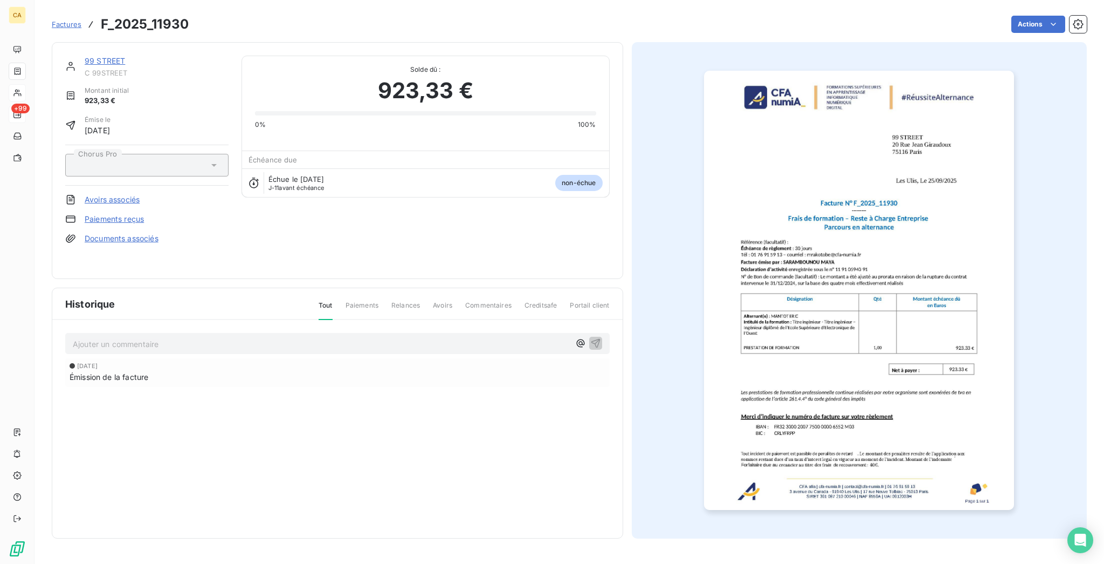
click at [209, 337] on p "Ajouter un commentaire ﻿" at bounding box center [321, 343] width 497 height 13
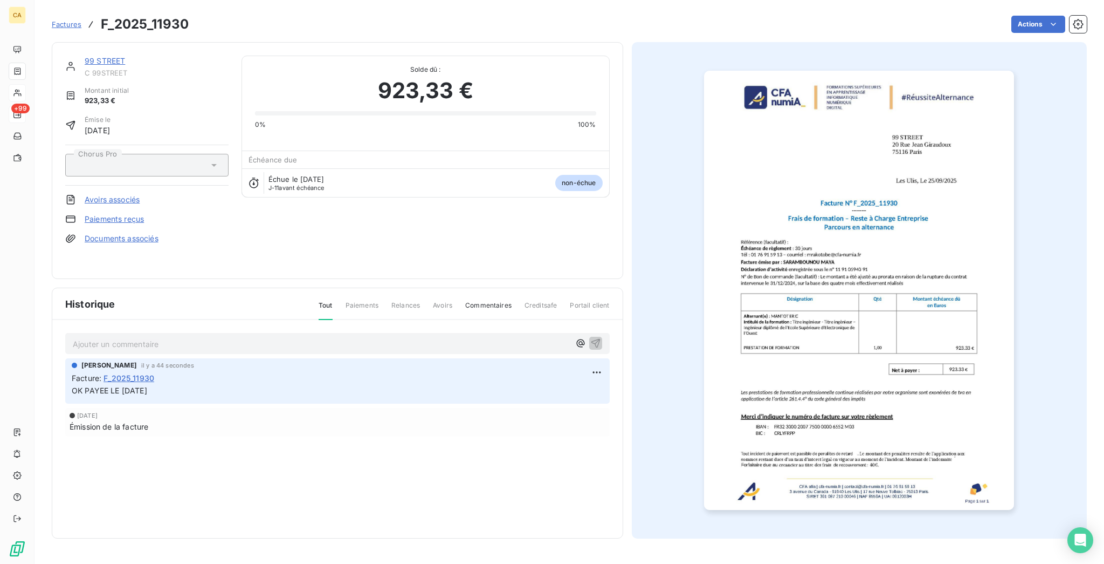
click at [831, 289] on img "button" at bounding box center [859, 290] width 310 height 439
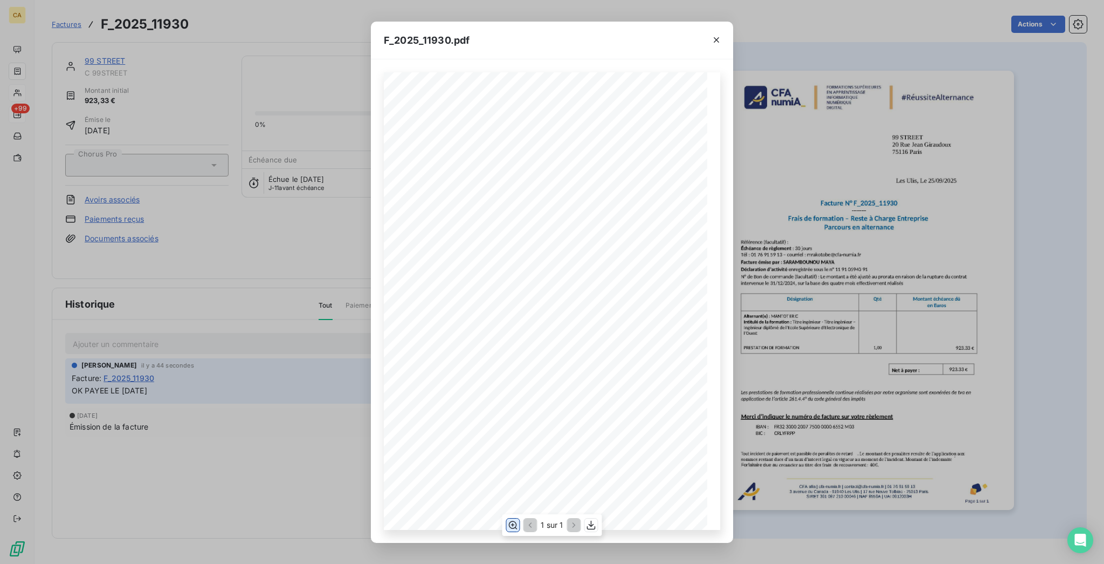
click at [518, 524] on icon "button" at bounding box center [512, 524] width 11 height 11
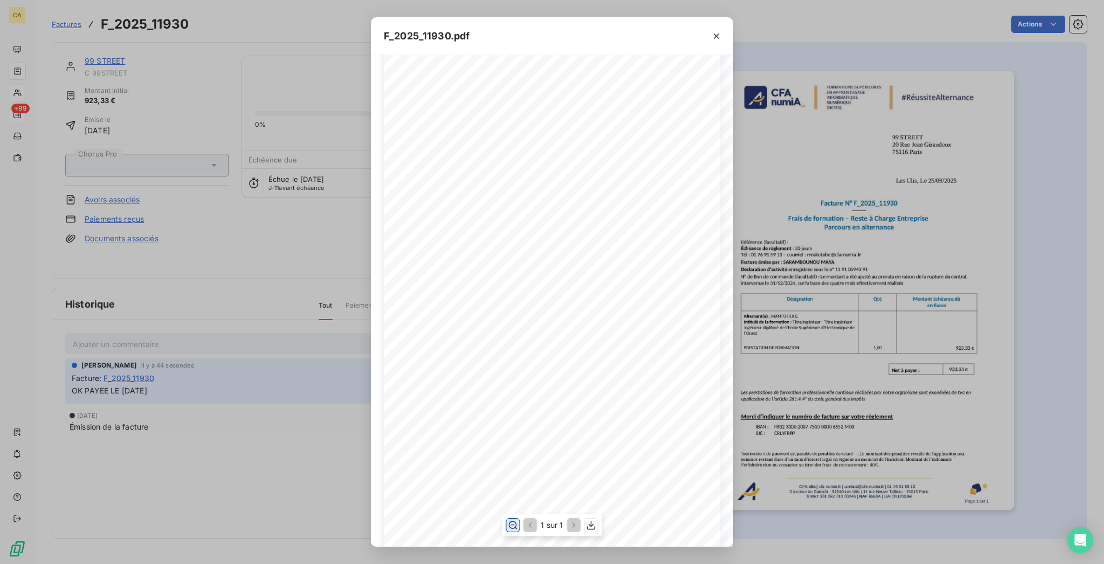
scroll to position [143, 0]
click at [132, 248] on div "F_2025_11930.pdf CFA afia | [DOMAIN_NAME] | [EMAIL_ADDRESS][DOMAIN_NAME] | 01 7…" at bounding box center [552, 282] width 1104 height 564
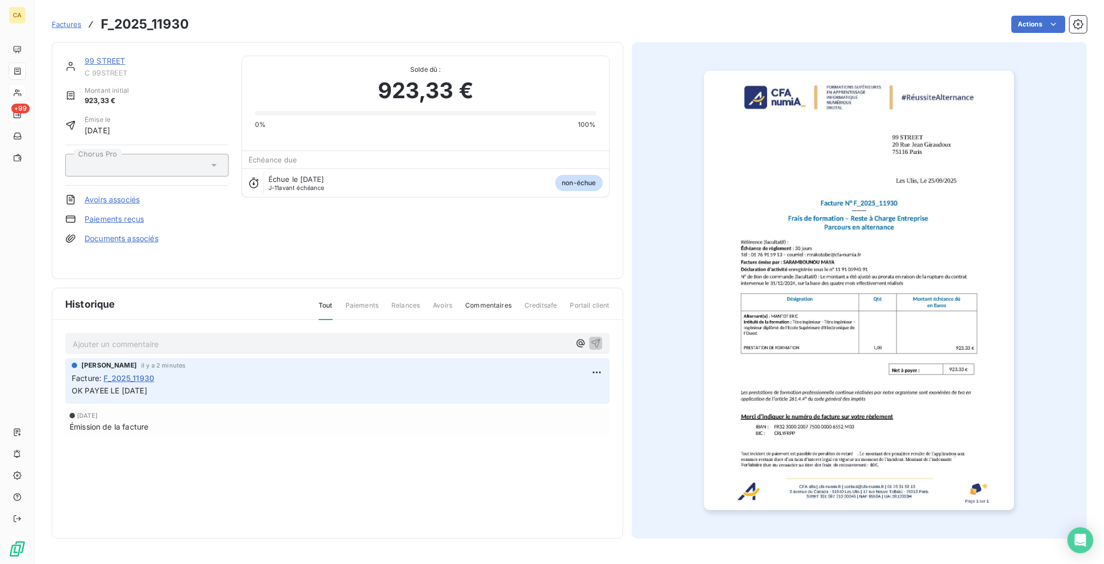
click at [95, 56] on link "99 STREET" at bounding box center [105, 60] width 40 height 9
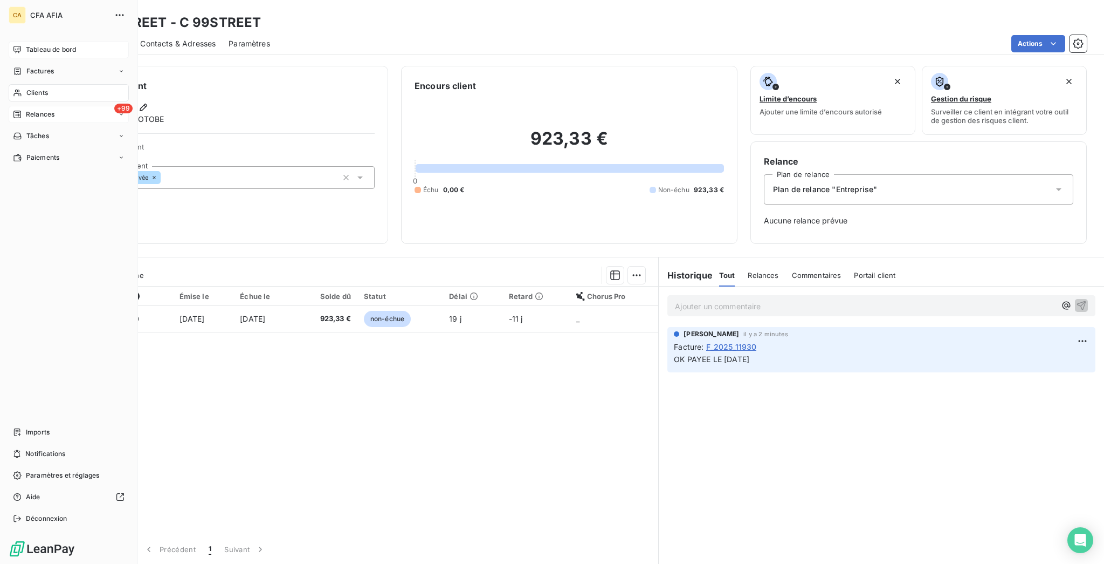
click at [15, 46] on icon at bounding box center [17, 49] width 8 height 7
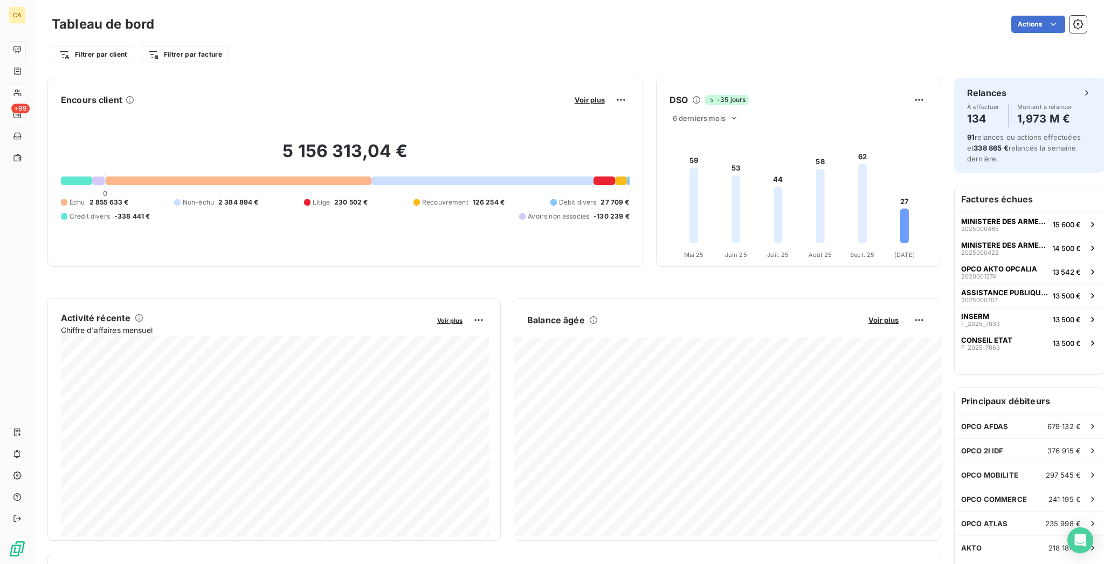
click at [160, 91] on div "Encours client Voir plus" at bounding box center [345, 99] width 569 height 17
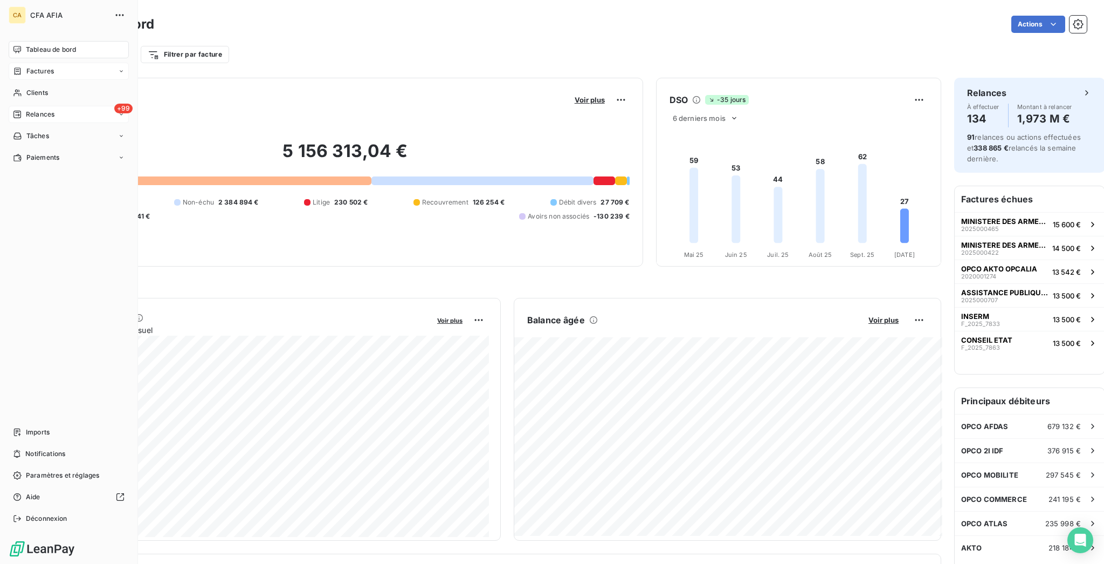
drag, startPoint x: 35, startPoint y: 67, endPoint x: 37, endPoint y: 62, distance: 5.8
click at [35, 65] on nav "Tableau de bord Factures Clients +99 Relances Tâches Paiements" at bounding box center [69, 103] width 120 height 125
click at [38, 66] on span "Factures" at bounding box center [40, 71] width 28 height 10
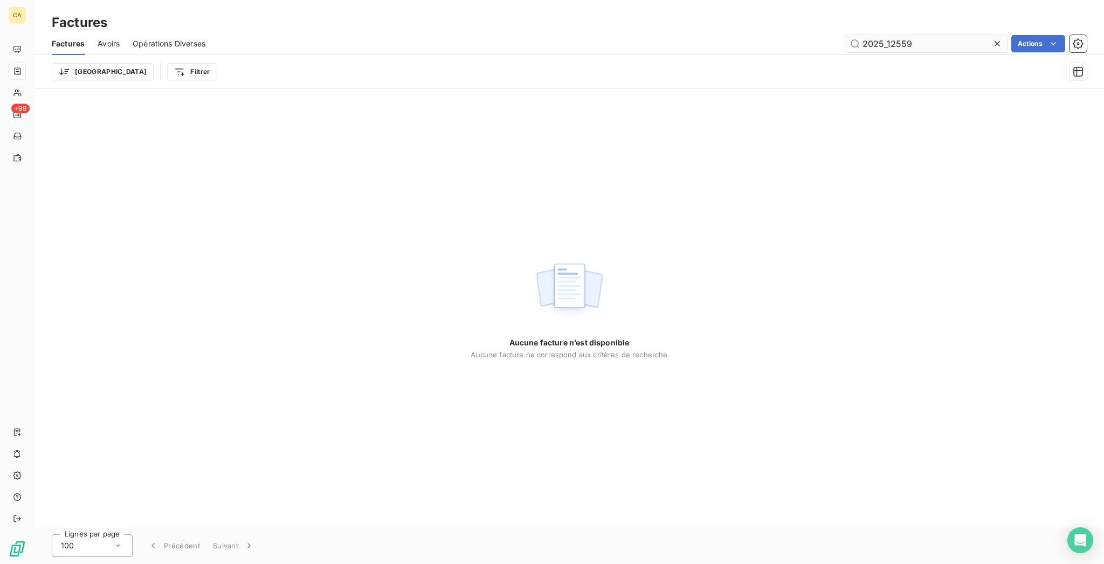
click at [1000, 41] on icon at bounding box center [997, 43] width 5 height 5
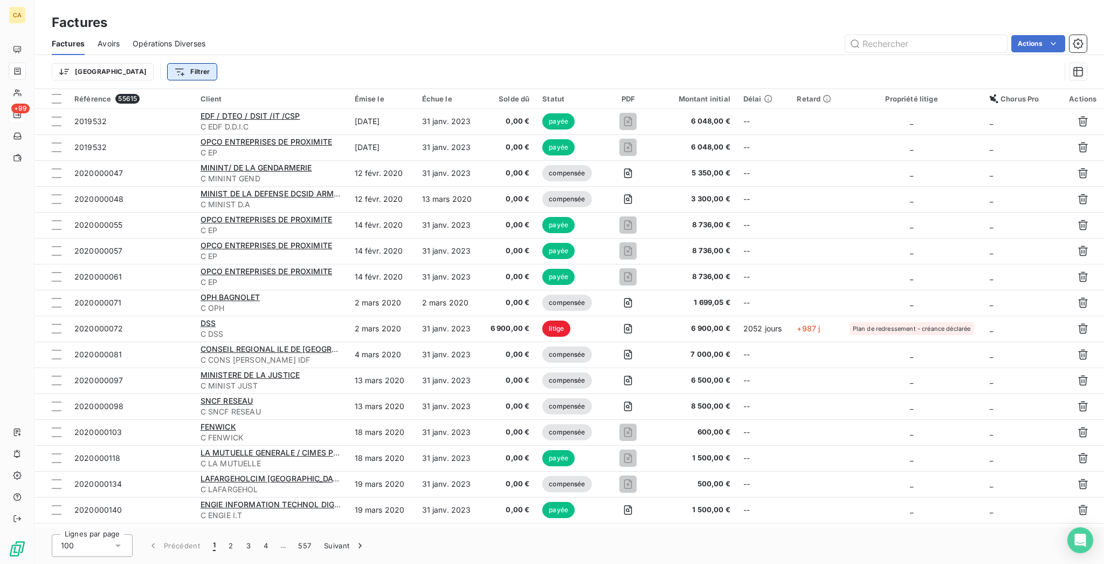
click at [112, 65] on html "CA +99 Factures Factures Avoirs Opérations Diverses Actions Trier Filtrer Référ…" at bounding box center [552, 282] width 1104 height 564
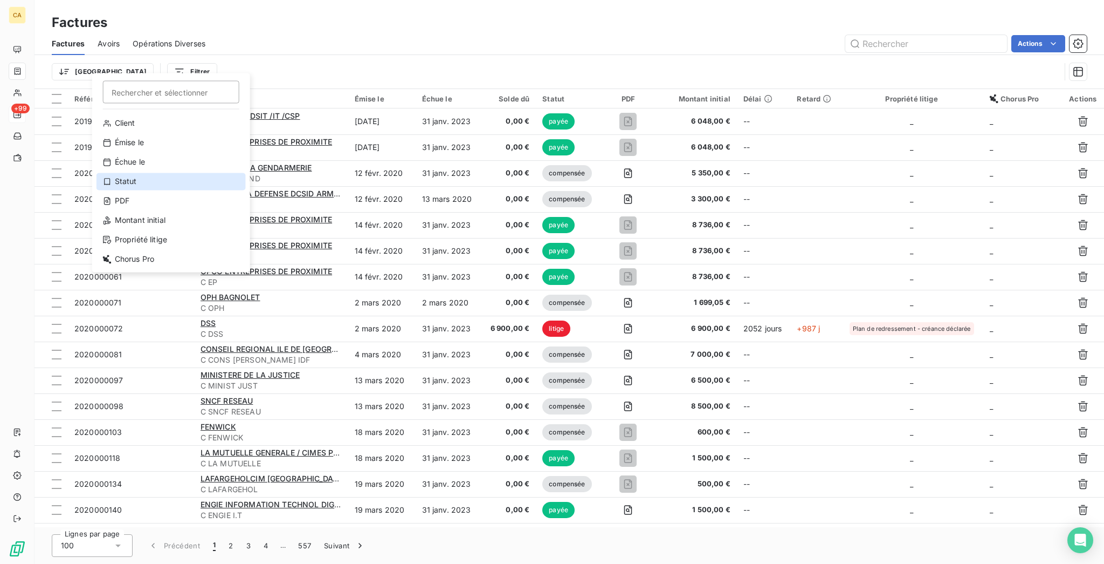
click at [119, 173] on div "Statut" at bounding box center [171, 181] width 149 height 17
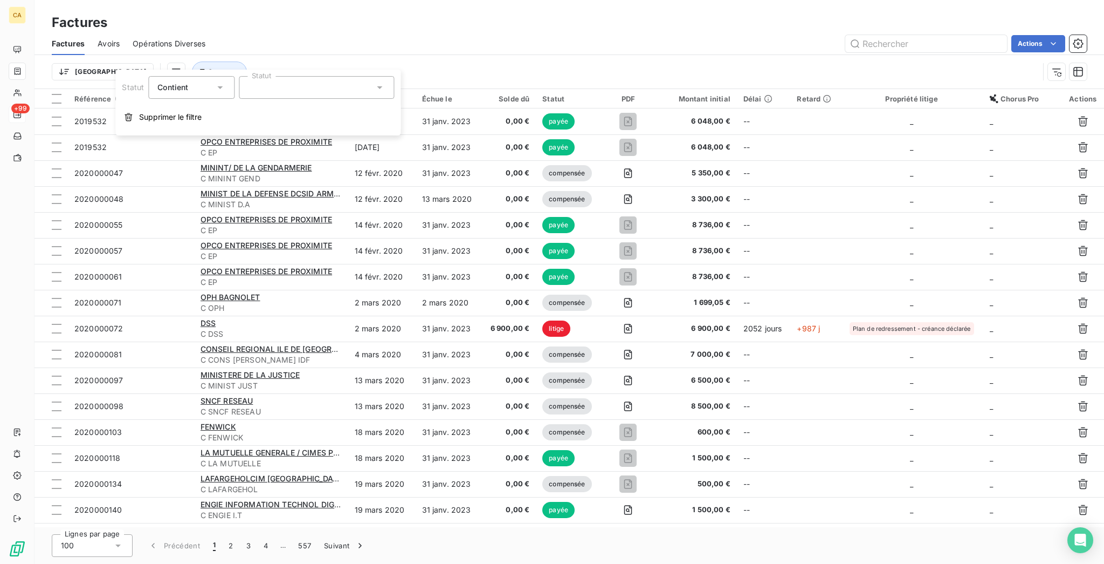
click at [239, 90] on div at bounding box center [316, 87] width 155 height 23
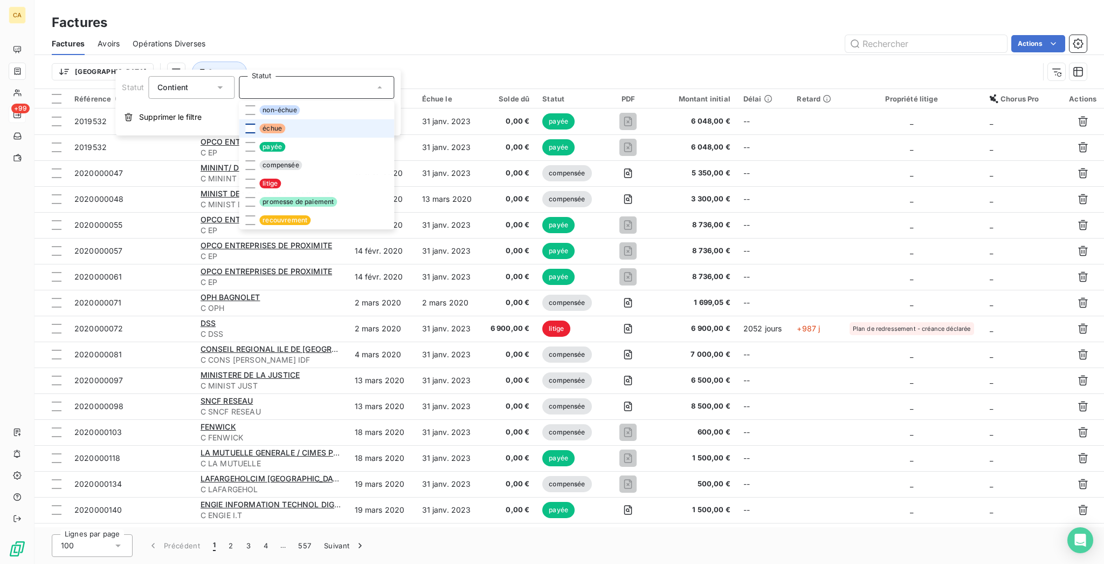
click at [245, 124] on div at bounding box center [250, 128] width 10 height 10
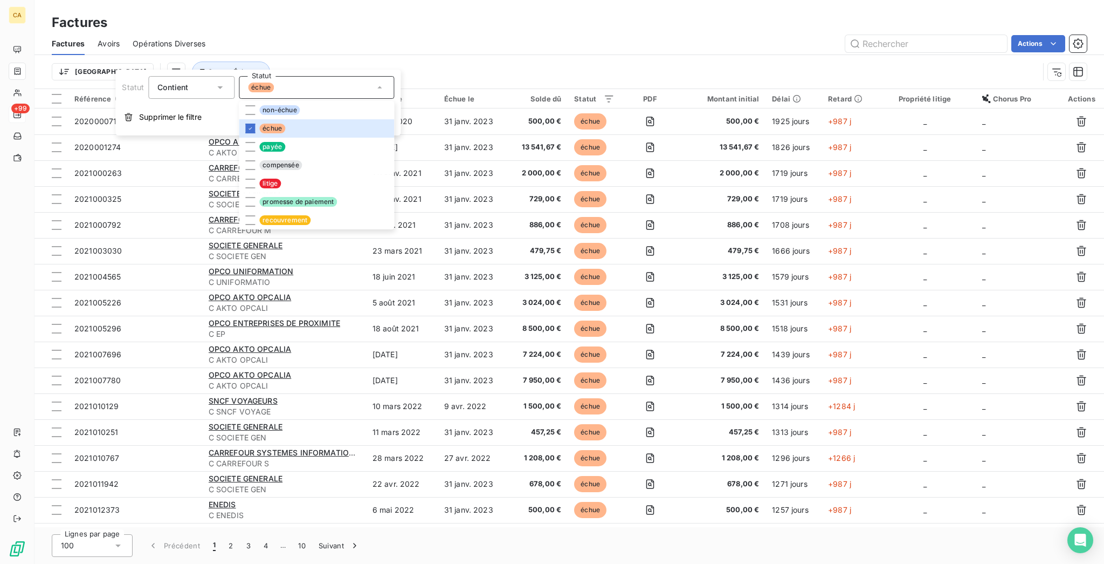
click at [298, 35] on div "Actions" at bounding box center [652, 43] width 869 height 17
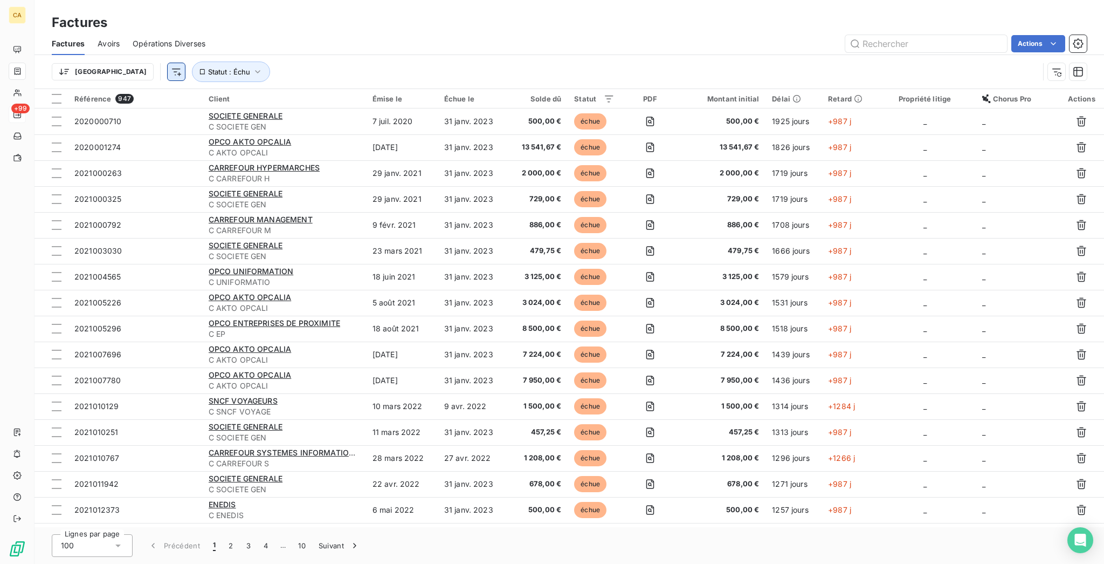
click at [102, 66] on html "CA +99 Factures Factures Avoirs Opérations Diverses Actions Trier Statut : Échu…" at bounding box center [552, 282] width 1104 height 564
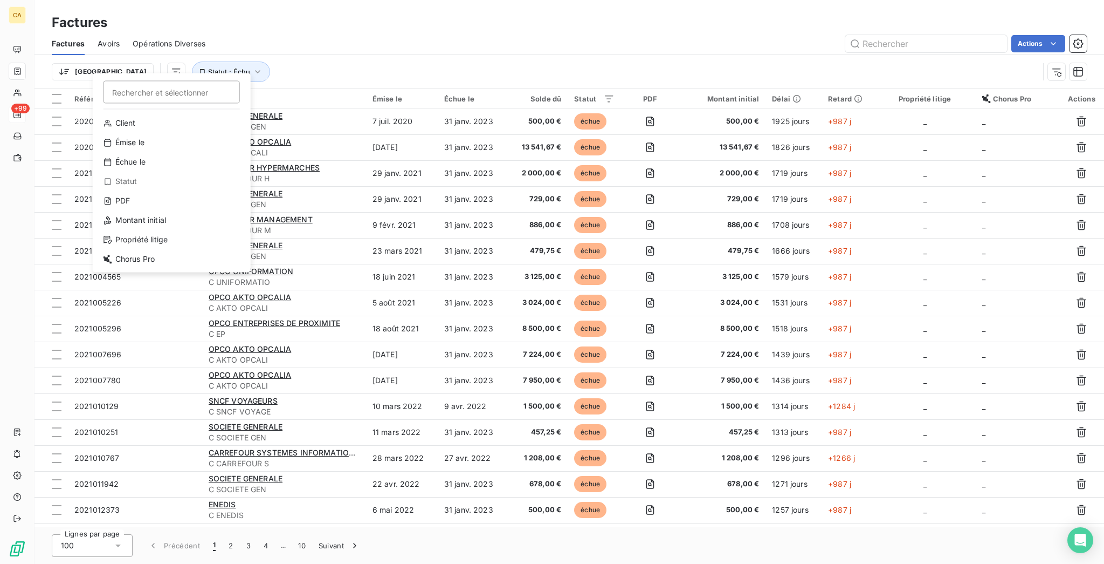
click at [58, 62] on html "CA +99 Factures Factures Avoirs Opérations Diverses Actions Trier Rechercher et…" at bounding box center [552, 282] width 1104 height 564
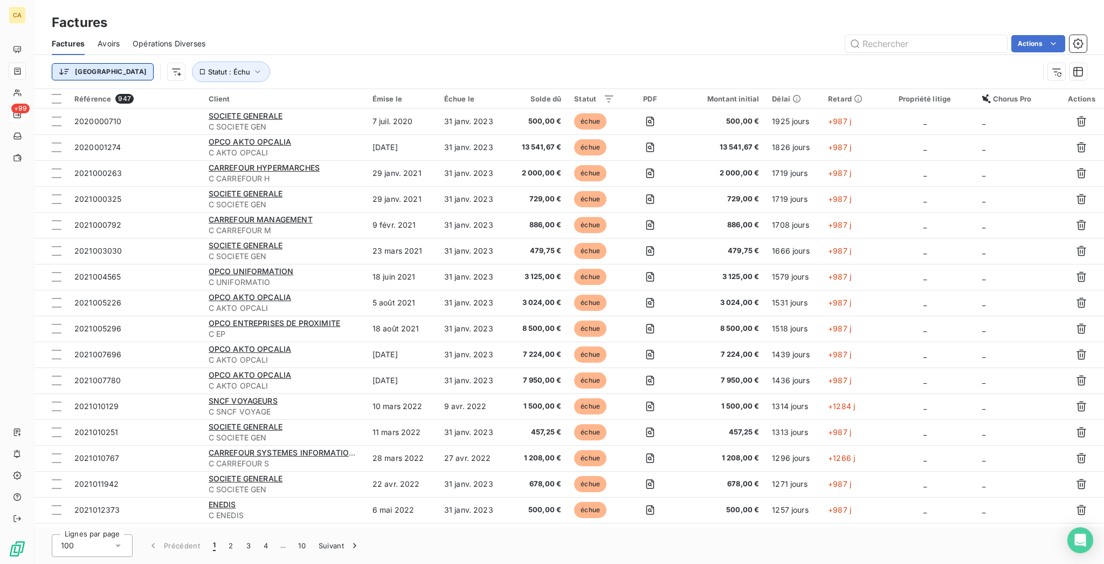
click at [62, 63] on html "CA +99 Factures Factures Avoirs Opérations Diverses Actions Trier Statut : Échu…" at bounding box center [552, 282] width 1104 height 564
click at [62, 63] on html "CA +99 Factures Factures Avoirs Opérations Diverses Actions Trier Rechercher et…" at bounding box center [552, 282] width 1104 height 564
click at [102, 65] on html "CA +99 Factures Factures Avoirs Opérations Diverses Actions Trier Statut : Échu…" at bounding box center [552, 282] width 1104 height 564
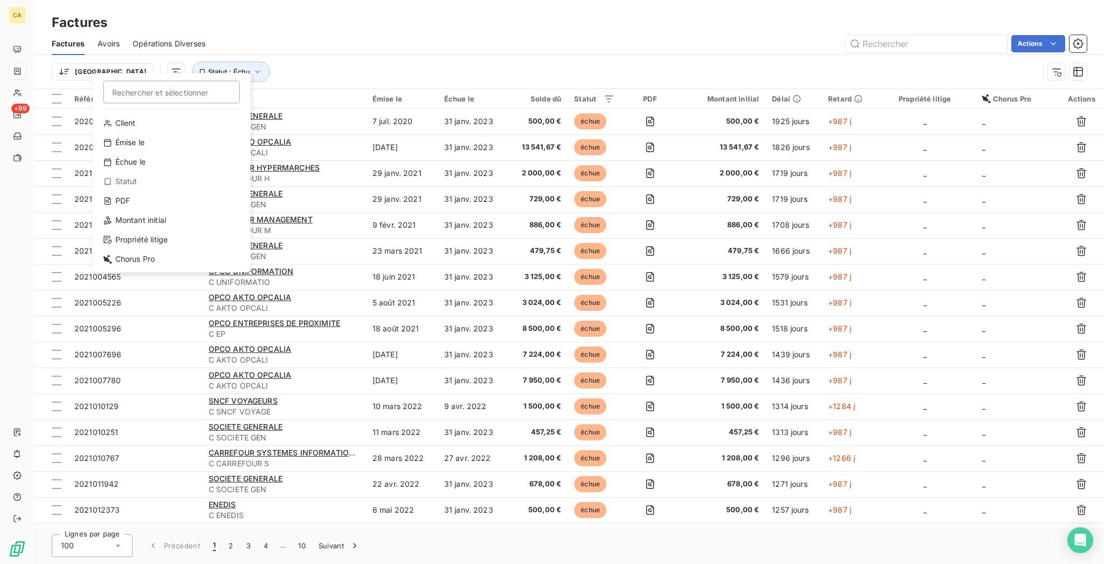
click at [278, 51] on html "CA +99 Factures Factures Avoirs Opérations Diverses Actions Trier Rechercher et…" at bounding box center [552, 282] width 1104 height 564
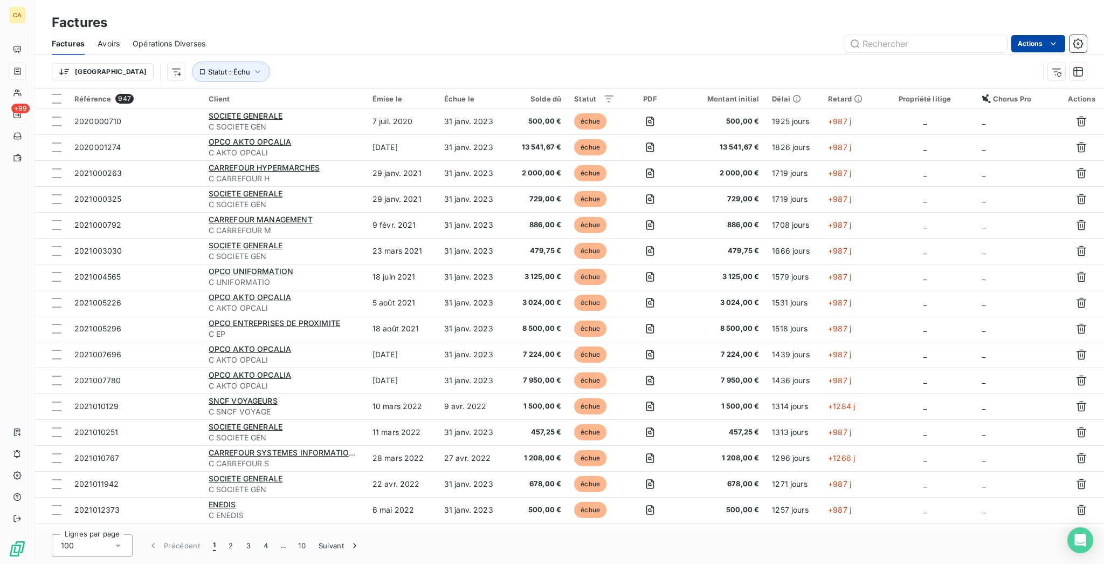
click at [1048, 38] on html "CA +99 Factures Factures Avoirs Opérations Diverses Actions Trier Statut : Échu…" at bounding box center [552, 282] width 1104 height 564
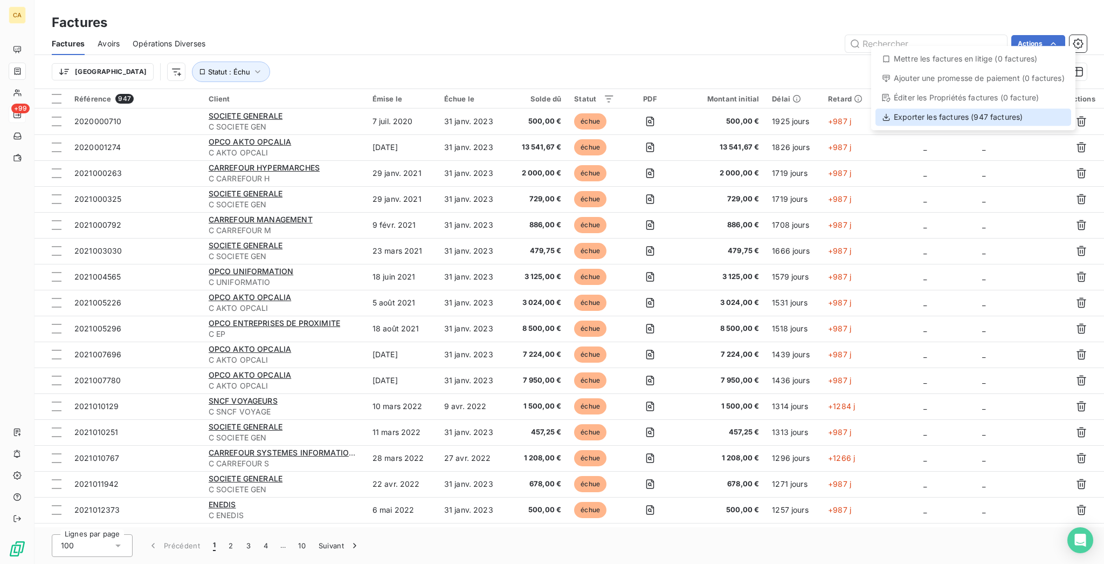
click at [924, 108] on div "Exporter les factures (947 factures)" at bounding box center [974, 116] width 196 height 17
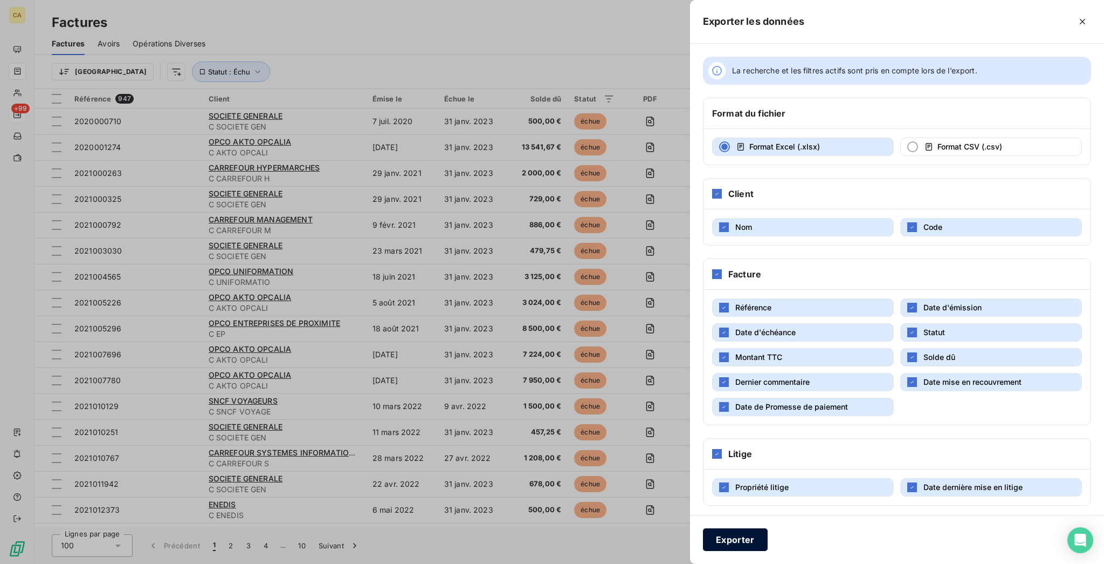
click at [768, 539] on button "Exporter" at bounding box center [735, 539] width 65 height 23
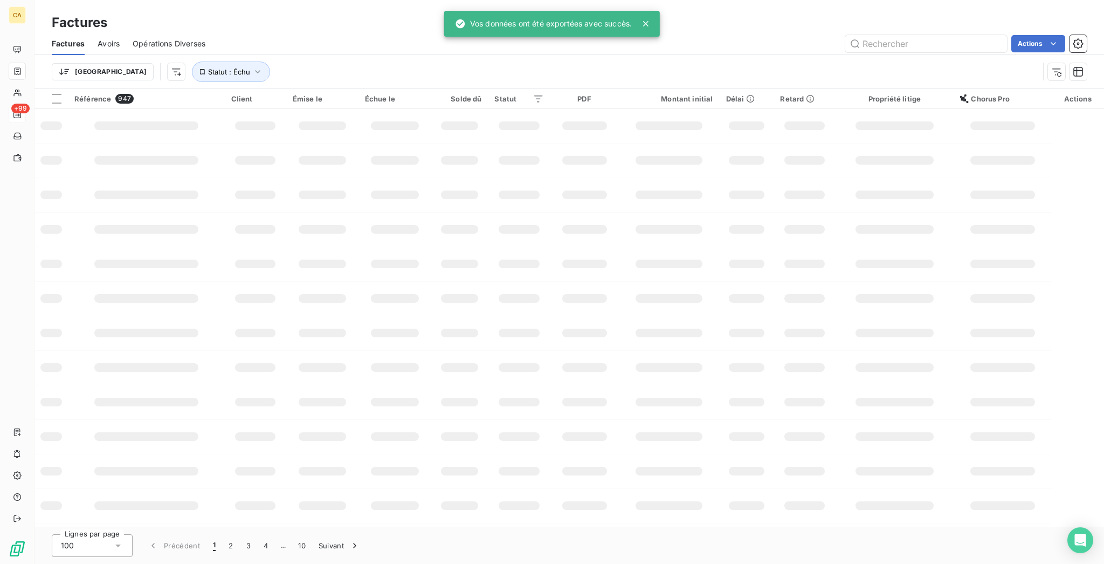
drag, startPoint x: 243, startPoint y: 50, endPoint x: 88, endPoint y: 53, distance: 154.8
click at [243, 55] on div "Trier Statut : Échu" at bounding box center [569, 71] width 1035 height 33
click at [95, 66] on html "CA +99 Factures Factures Avoirs Opérations Diverses Actions Trier Statut : Échu…" at bounding box center [552, 282] width 1104 height 564
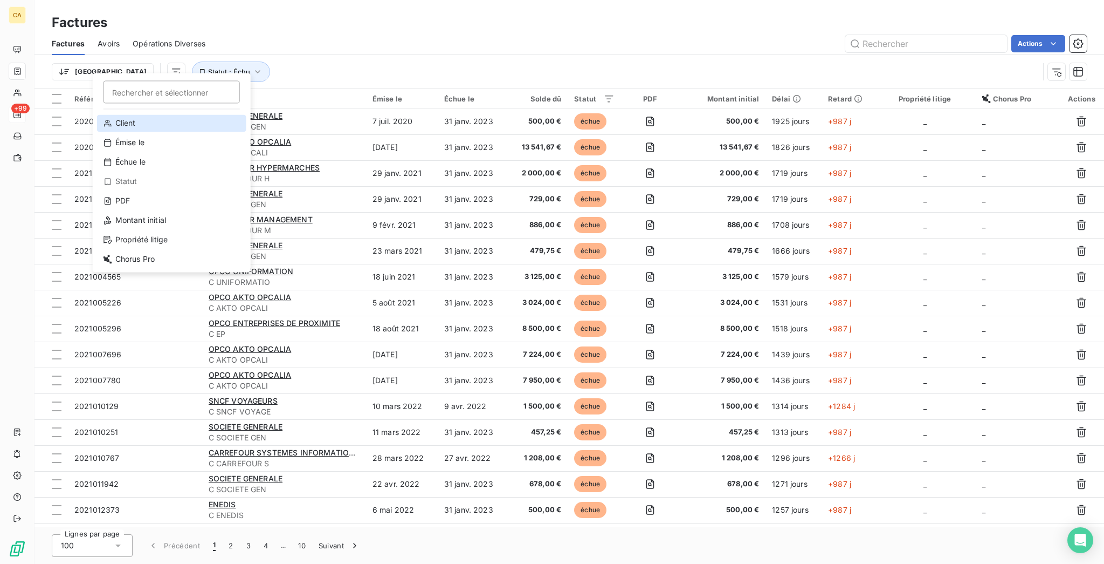
click at [137, 114] on div "Client" at bounding box center [171, 122] width 149 height 17
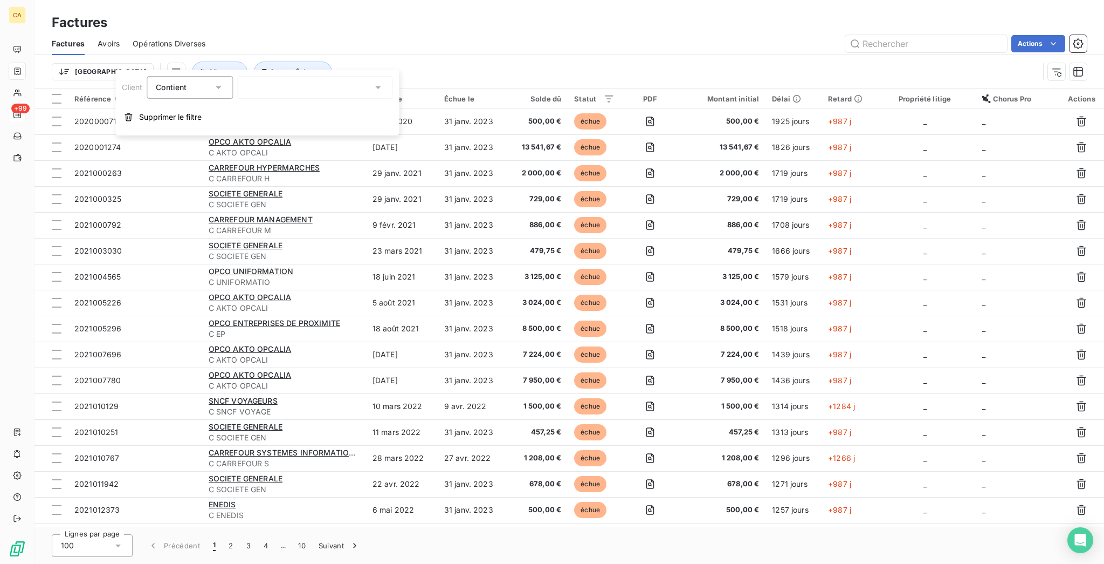
click at [244, 86] on div at bounding box center [314, 87] width 155 height 23
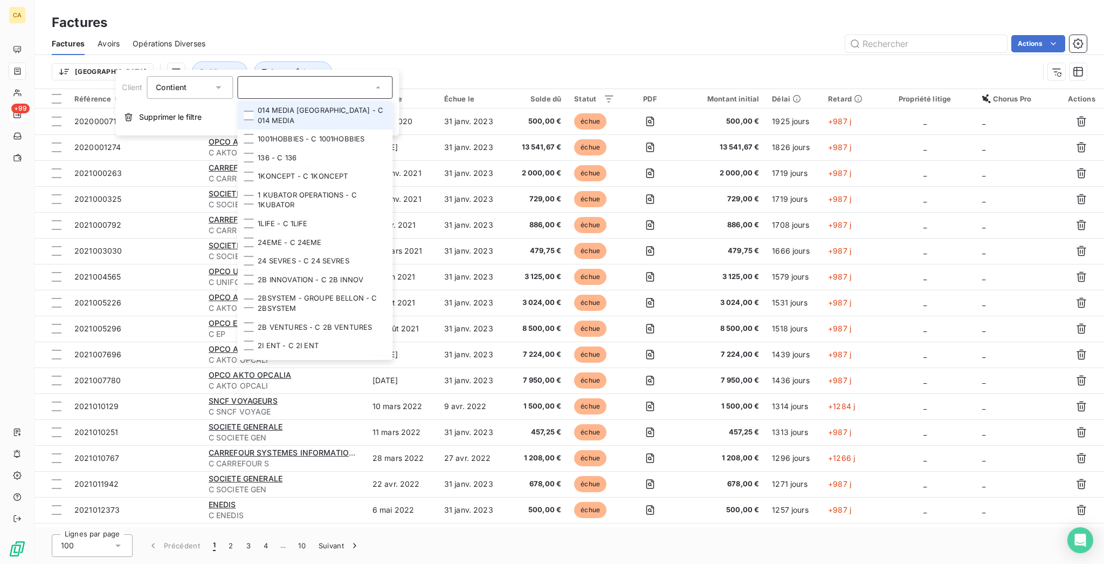
click at [246, 86] on input "text" at bounding box center [309, 88] width 126 height 10
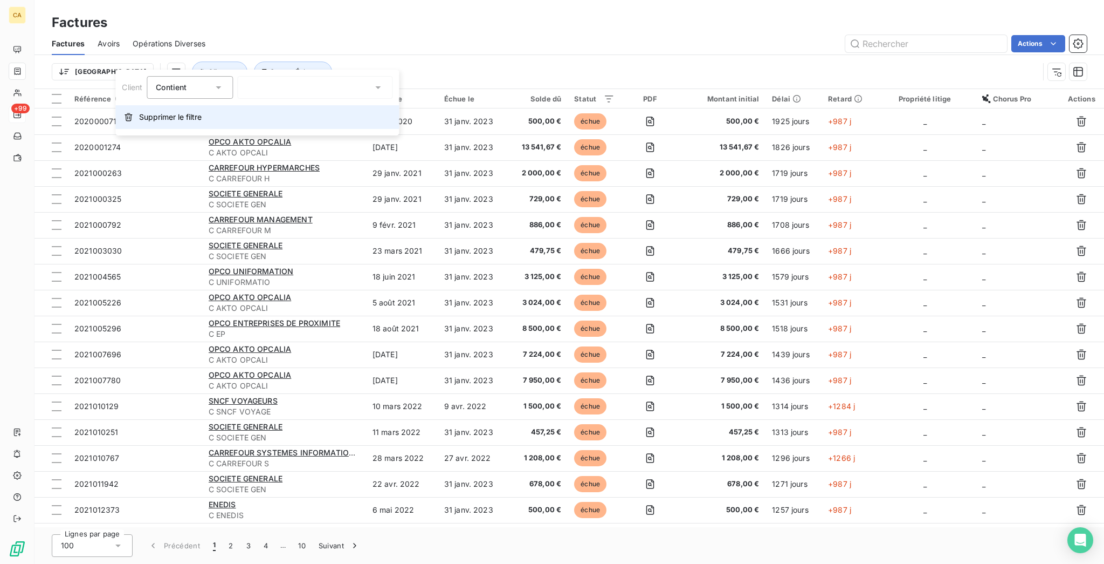
click at [179, 112] on span "Supprimer le filtre" at bounding box center [170, 117] width 63 height 11
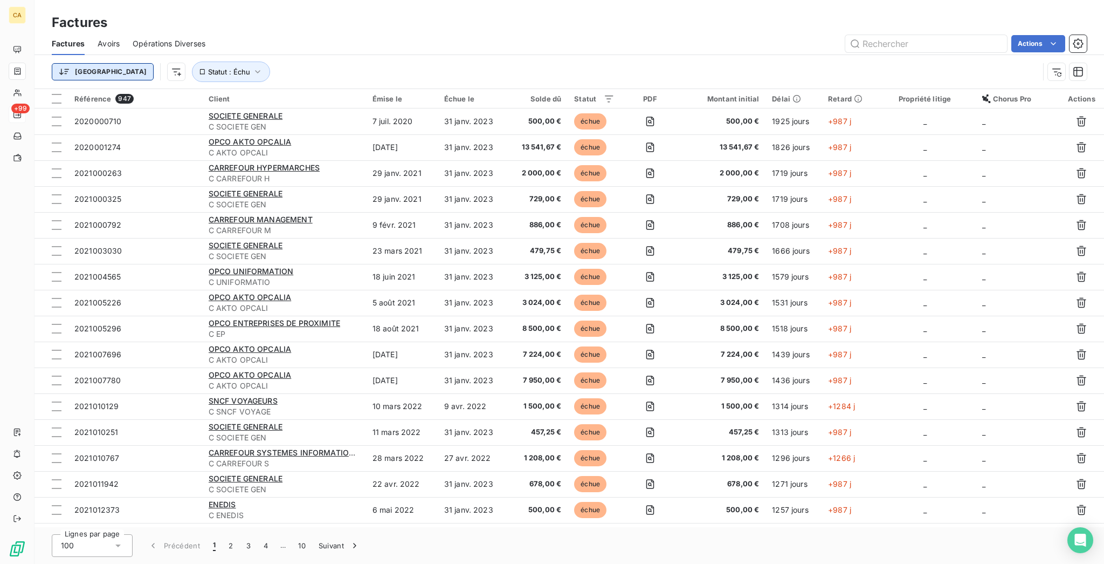
click at [50, 67] on html "CA +99 Factures Factures Avoirs Opérations Diverses Actions Trier Statut : Échu…" at bounding box center [552, 282] width 1104 height 564
click at [56, 65] on html "CA +99 Factures Factures Avoirs Opérations Diverses Actions Trier Rechercher et…" at bounding box center [552, 282] width 1104 height 564
click at [98, 55] on html "CA +99 Factures Factures Avoirs Opérations Diverses Actions Trier Statut : Échu…" at bounding box center [552, 282] width 1104 height 564
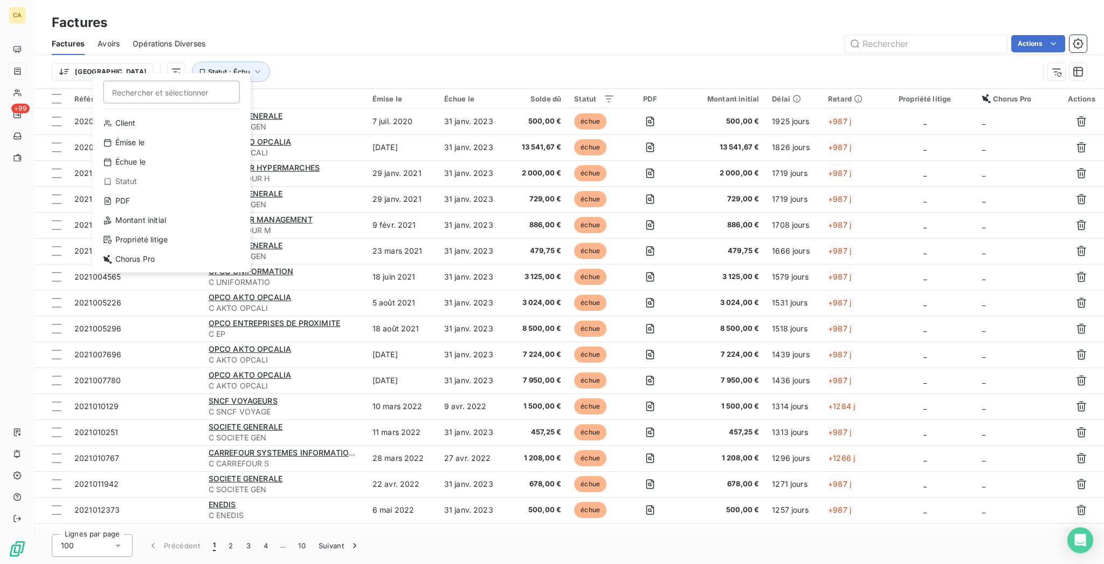
click at [207, 26] on html "CA +99 Factures Factures Avoirs Opérations Diverses Actions Trier Rechercher et…" at bounding box center [552, 282] width 1104 height 564
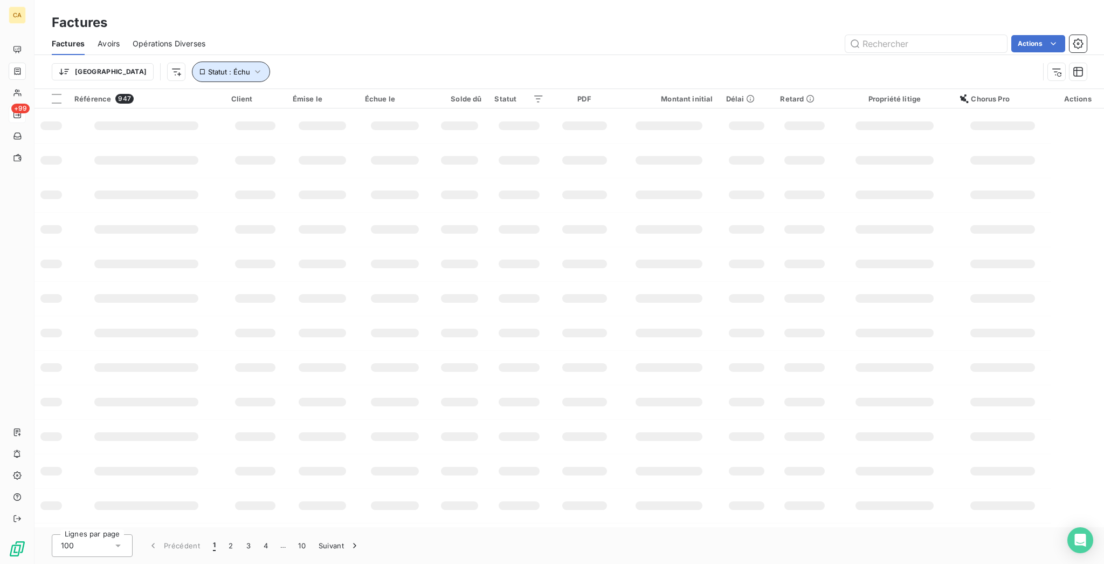
click at [192, 63] on button "Statut : Échu" at bounding box center [231, 71] width 78 height 20
click at [171, 69] on body "CA +99 Factures Factures Avoirs Opérations Diverses Actions Trier Statut : Échu…" at bounding box center [552, 282] width 1104 height 564
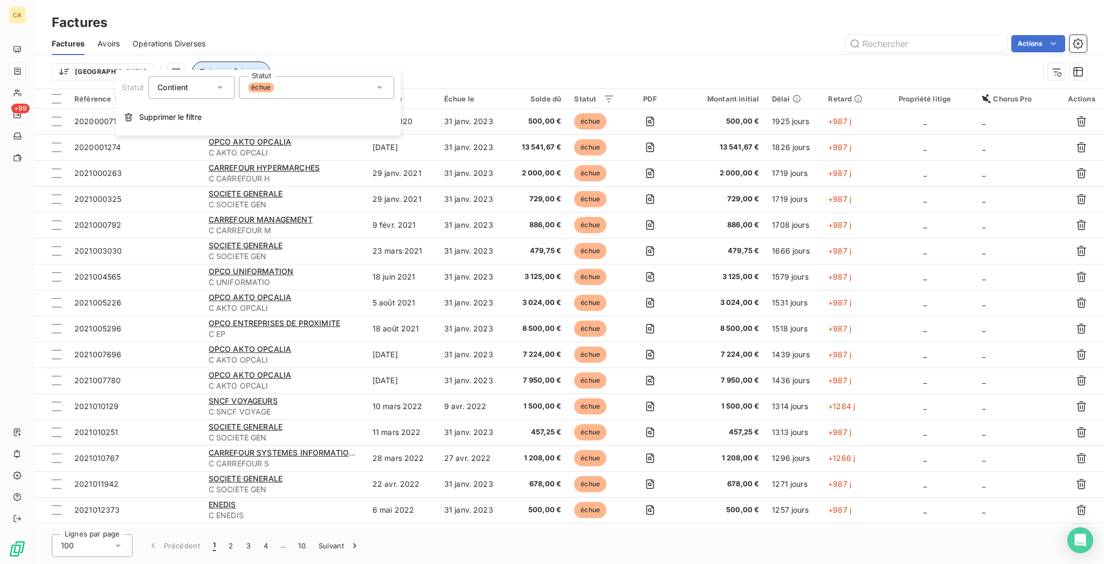
click at [192, 67] on button "Statut : Échu" at bounding box center [231, 71] width 78 height 20
click at [252, 66] on icon "button" at bounding box center [257, 71] width 11 height 11
click at [176, 112] on span "Supprimer le filtre" at bounding box center [170, 117] width 63 height 11
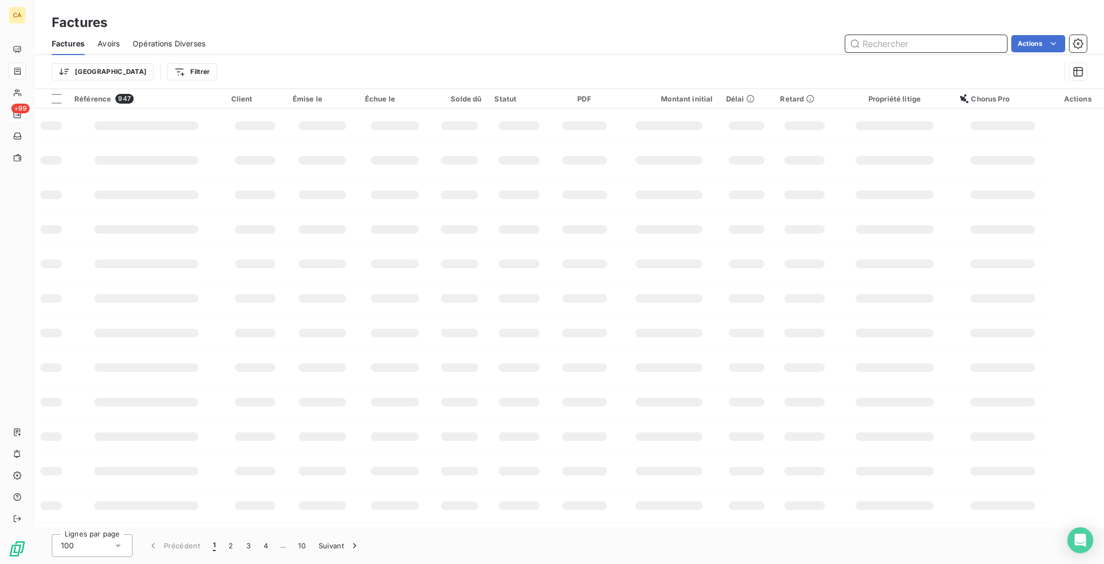
click at [887, 38] on input "text" at bounding box center [927, 43] width 162 height 17
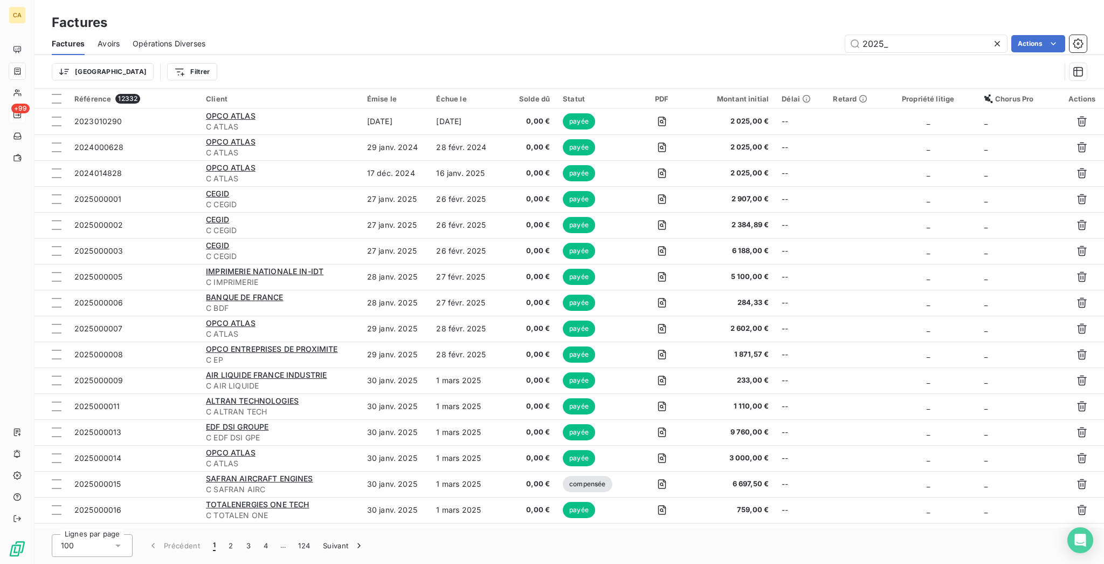
click at [921, 35] on div "2025_" at bounding box center [927, 43] width 162 height 17
click at [922, 35] on input "2025_" at bounding box center [927, 43] width 162 height 17
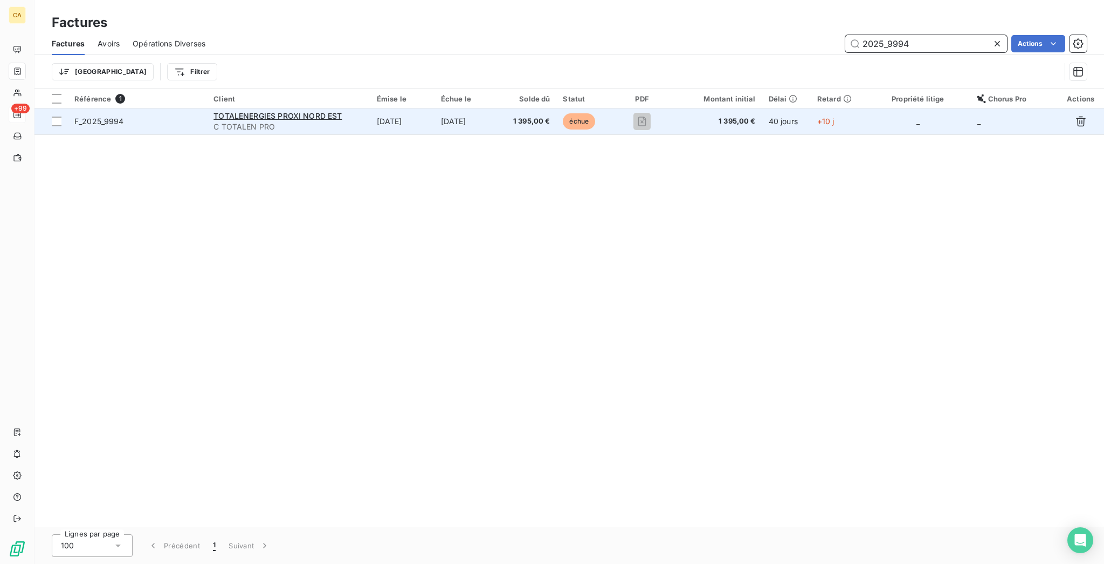
type input "2025_9994"
click at [518, 112] on td "1 395,00 €" at bounding box center [528, 121] width 58 height 26
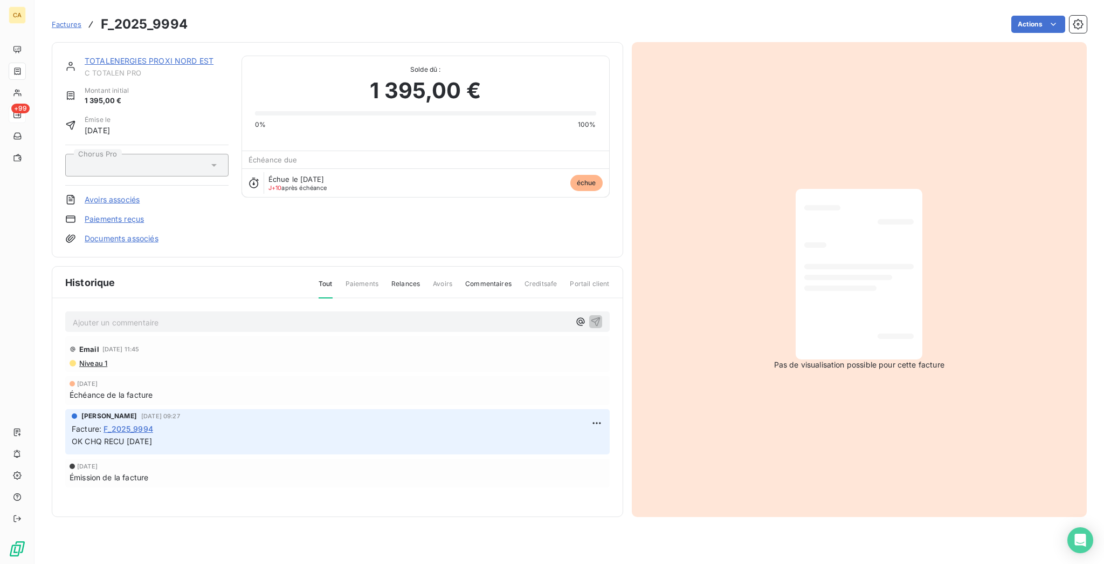
click at [161, 56] on link "TOTALENERGIES PROXI NORD EST" at bounding box center [149, 60] width 129 height 9
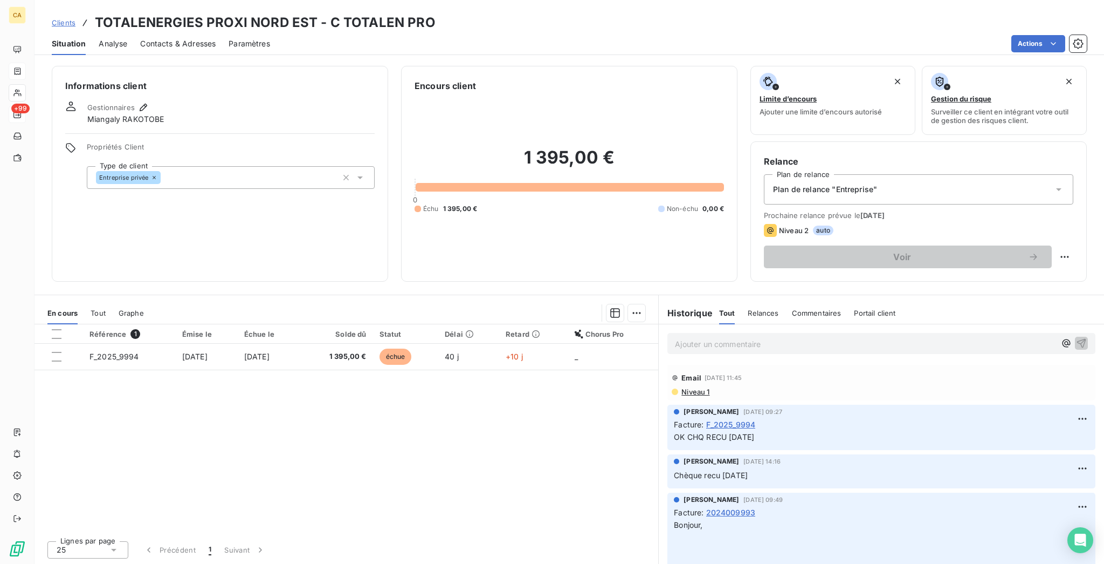
click at [91, 301] on div "Tout" at bounding box center [98, 312] width 15 height 23
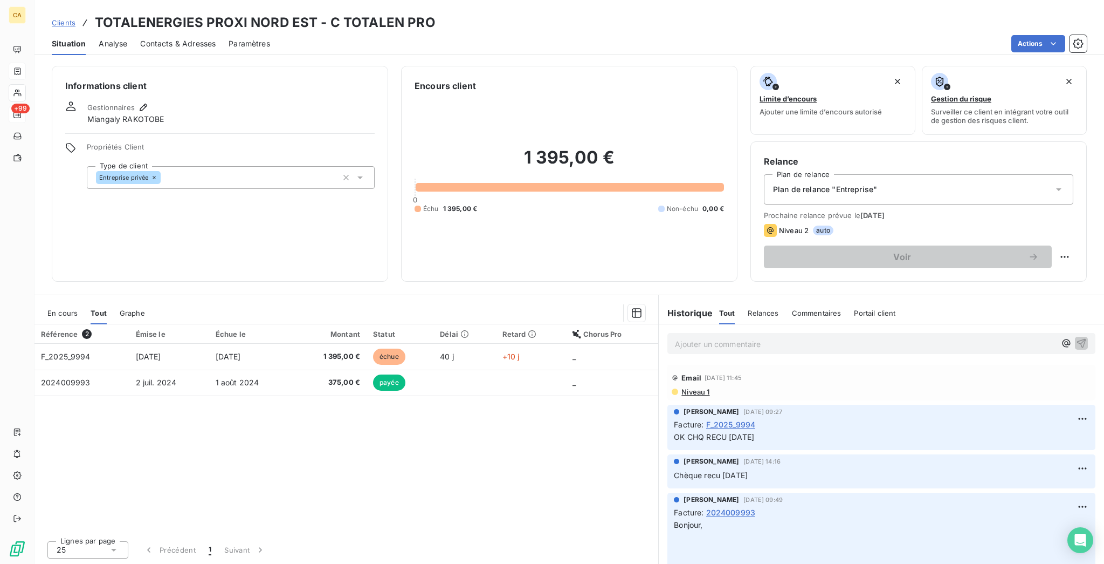
click at [48, 301] on div "En cours" at bounding box center [62, 312] width 30 height 23
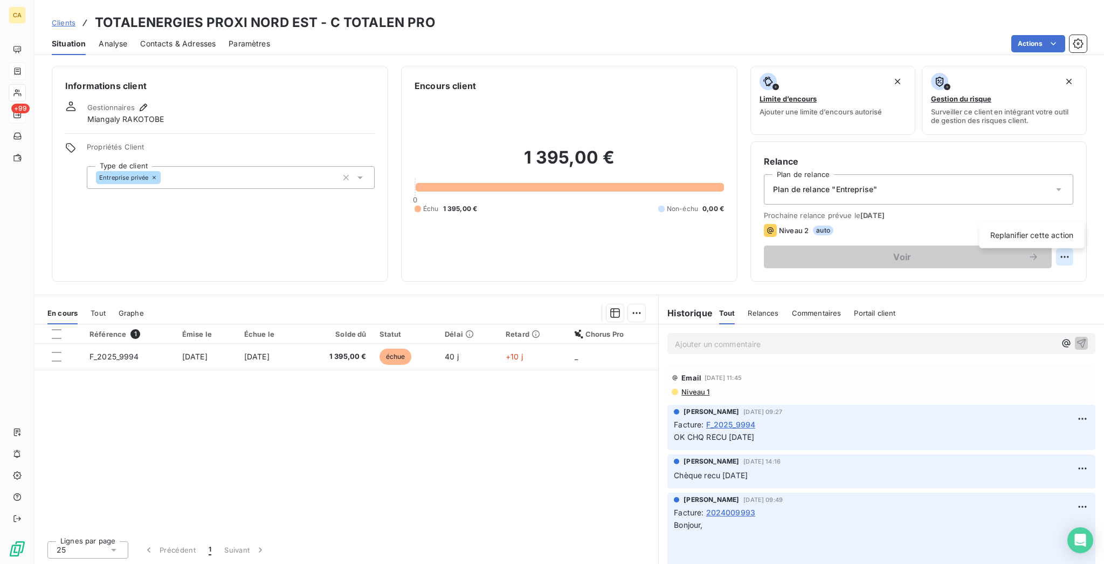
click at [1079, 204] on html "CA +99 Clients TOTALENERGIES PROXI NORD EST - C TOTALEN PRO Situation Analyse C…" at bounding box center [552, 282] width 1104 height 564
click at [1064, 235] on div "Replanifier cette action" at bounding box center [1032, 235] width 97 height 17
select select "9"
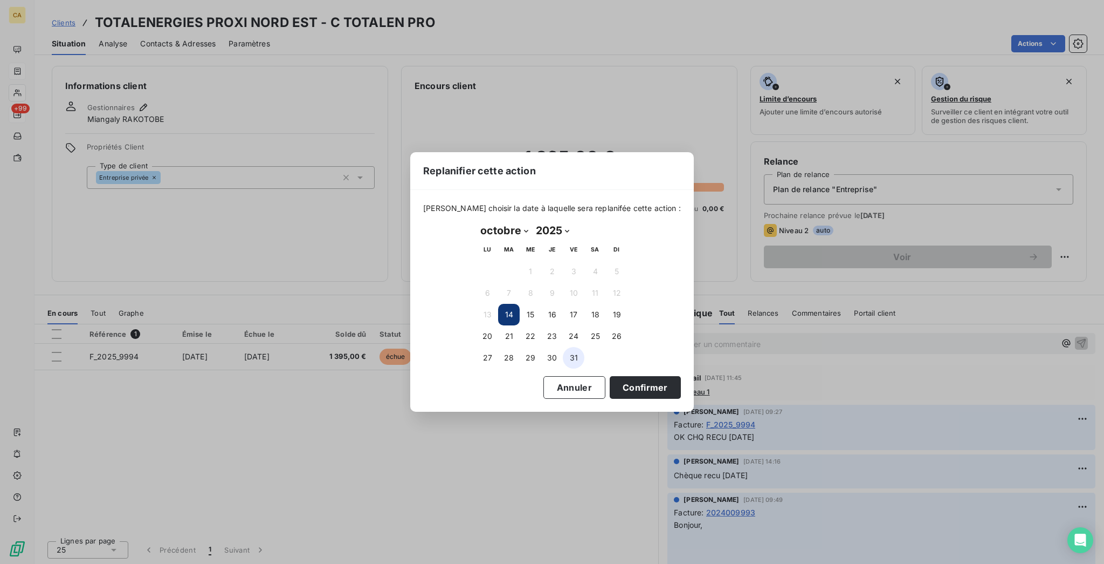
click at [569, 354] on button "31" at bounding box center [574, 358] width 22 height 22
click at [610, 378] on button "Confirmer" at bounding box center [645, 387] width 71 height 23
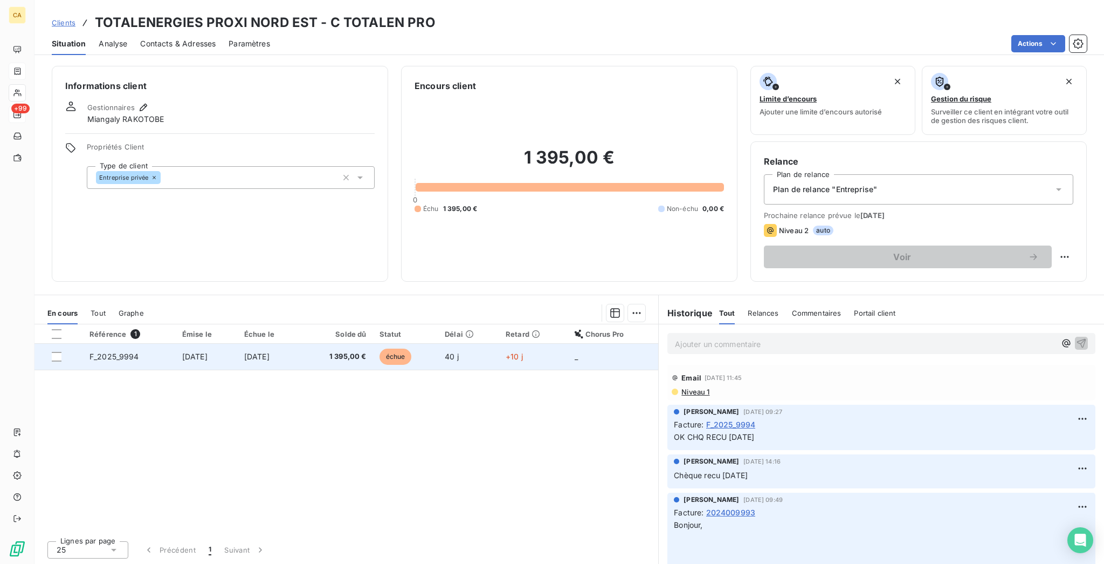
click at [412, 348] on span "échue" at bounding box center [396, 356] width 32 height 16
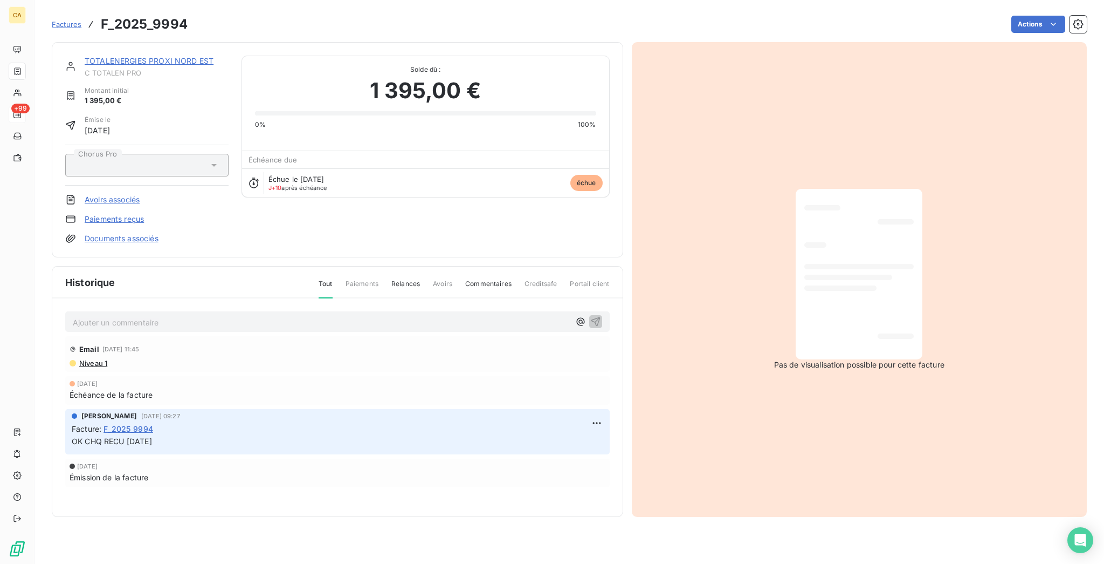
click at [181, 311] on div "Ajouter un commentaire ﻿" at bounding box center [337, 321] width 545 height 21
click at [176, 315] on p "Ajouter un commentaire ﻿" at bounding box center [321, 321] width 497 height 13
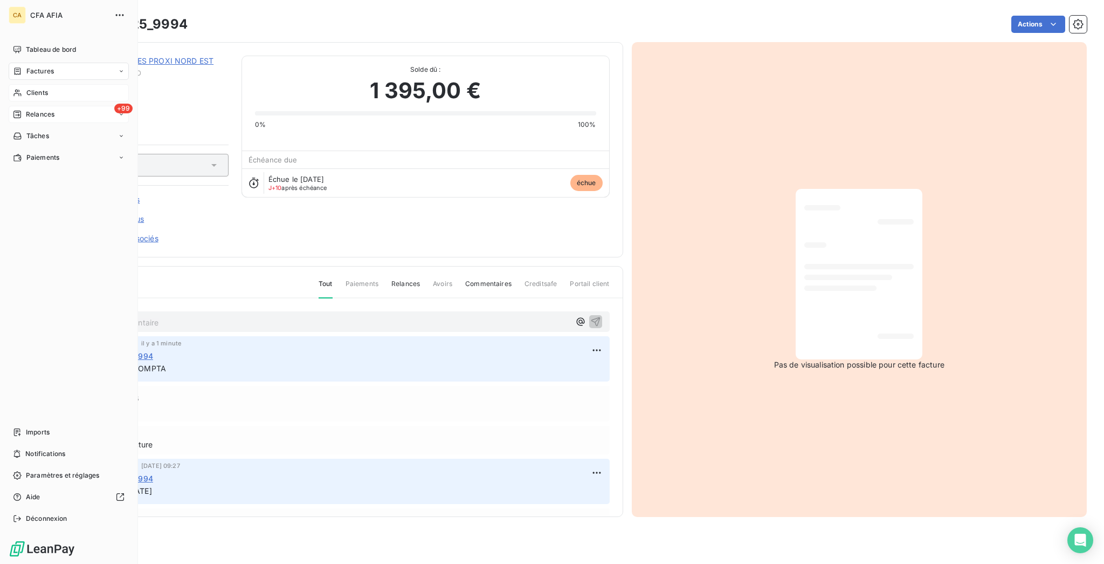
click at [26, 88] on span "Clients" at bounding box center [37, 93] width 22 height 10
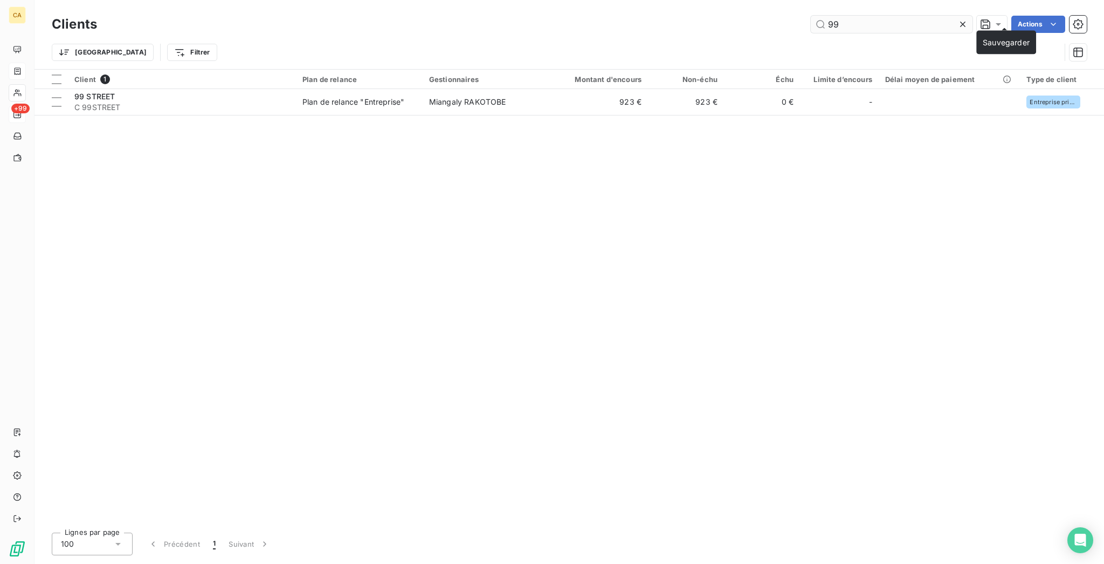
click at [879, 13] on div "Clients 99 Actions" at bounding box center [569, 24] width 1035 height 23
click at [879, 17] on input "99" at bounding box center [892, 24] width 162 height 17
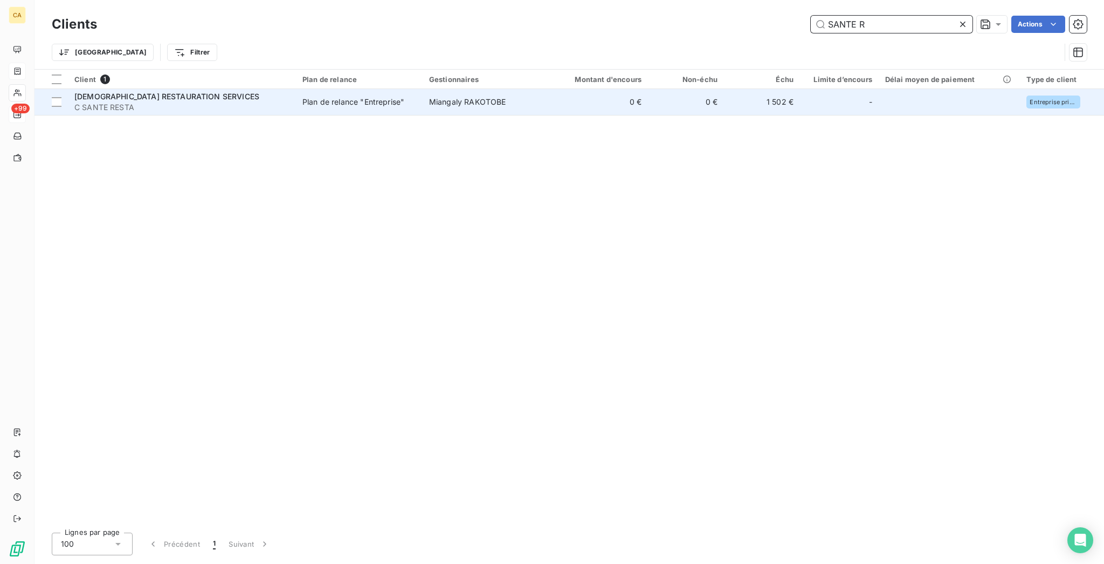
type input "SANTE R"
click at [317, 97] on div "Plan de relance "Entreprise"" at bounding box center [354, 102] width 102 height 11
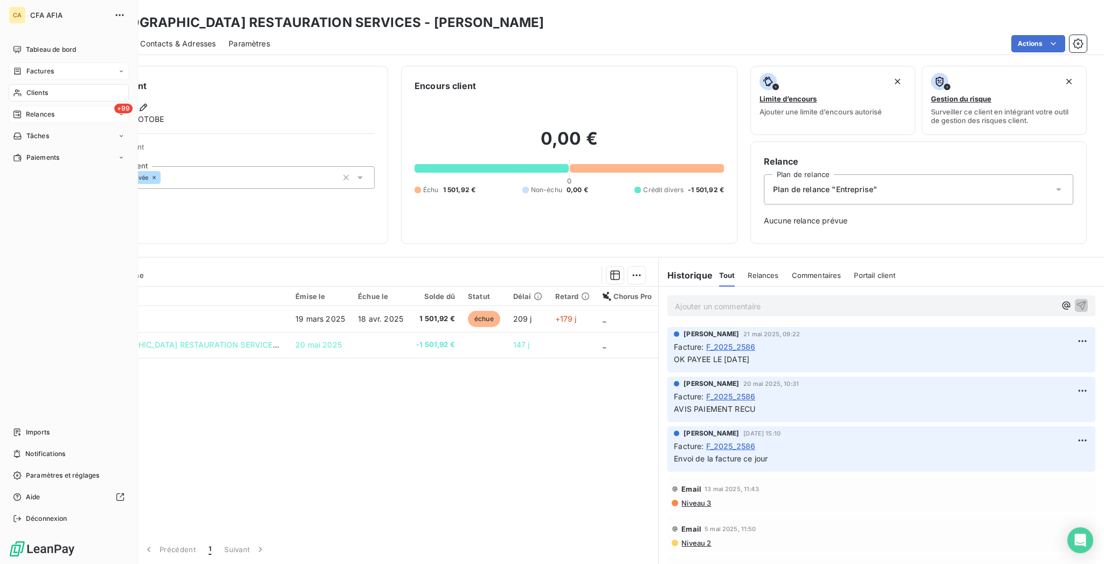
click at [17, 88] on icon at bounding box center [17, 92] width 9 height 9
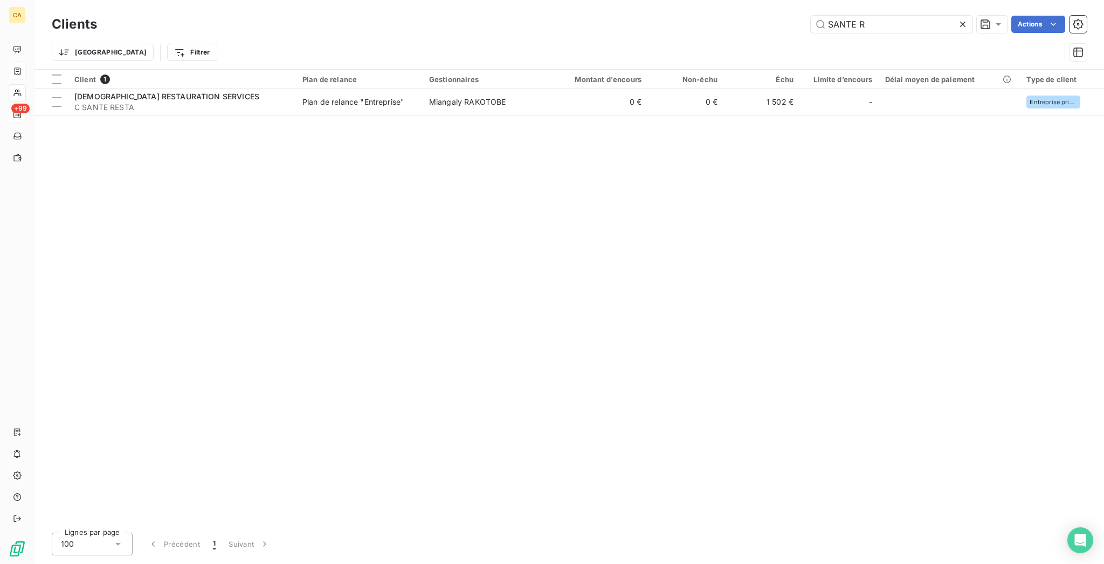
drag, startPoint x: 883, startPoint y: 19, endPoint x: 677, endPoint y: 20, distance: 206.0
click at [677, 20] on div "SANTE R Actions" at bounding box center [598, 24] width 977 height 17
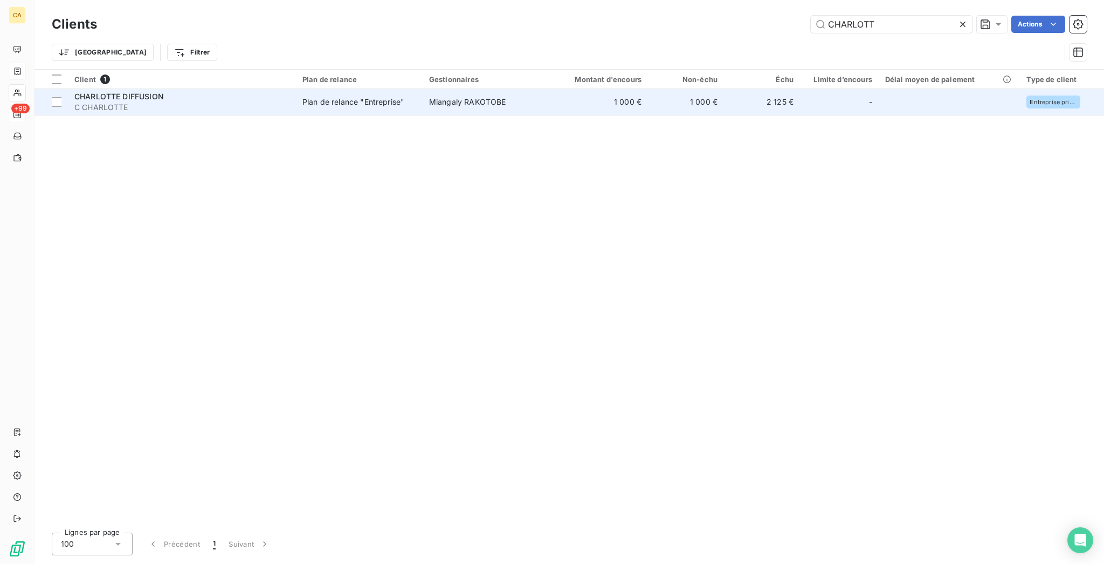
type input "CHARLOTT"
click at [363, 93] on td "Plan de relance "Entreprise"" at bounding box center [359, 102] width 127 height 26
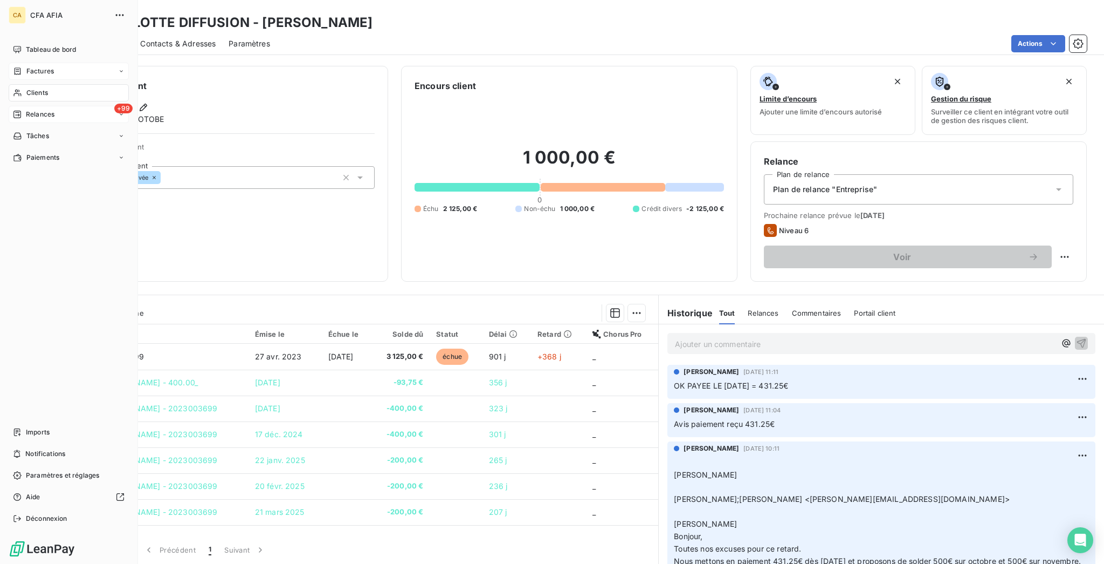
click at [32, 88] on span "Clients" at bounding box center [37, 93] width 22 height 10
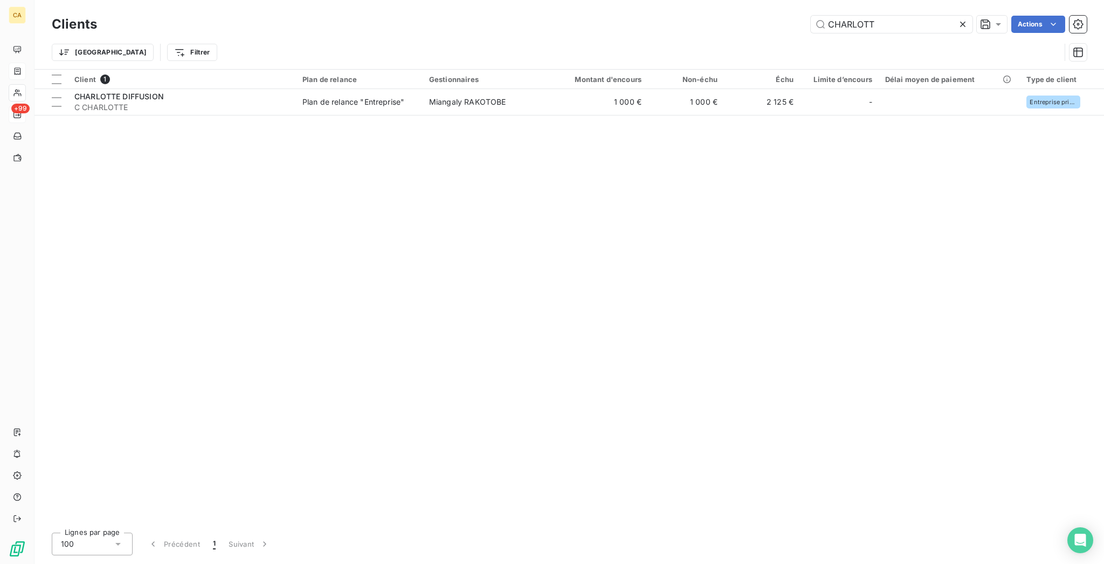
drag, startPoint x: 900, startPoint y: 22, endPoint x: 773, endPoint y: -1, distance: 129.3
click at [773, 0] on html "CA +99 Clients CHARLOTT Actions Trier Filtrer Client 1 Plan de relance Gestionn…" at bounding box center [552, 282] width 1104 height 564
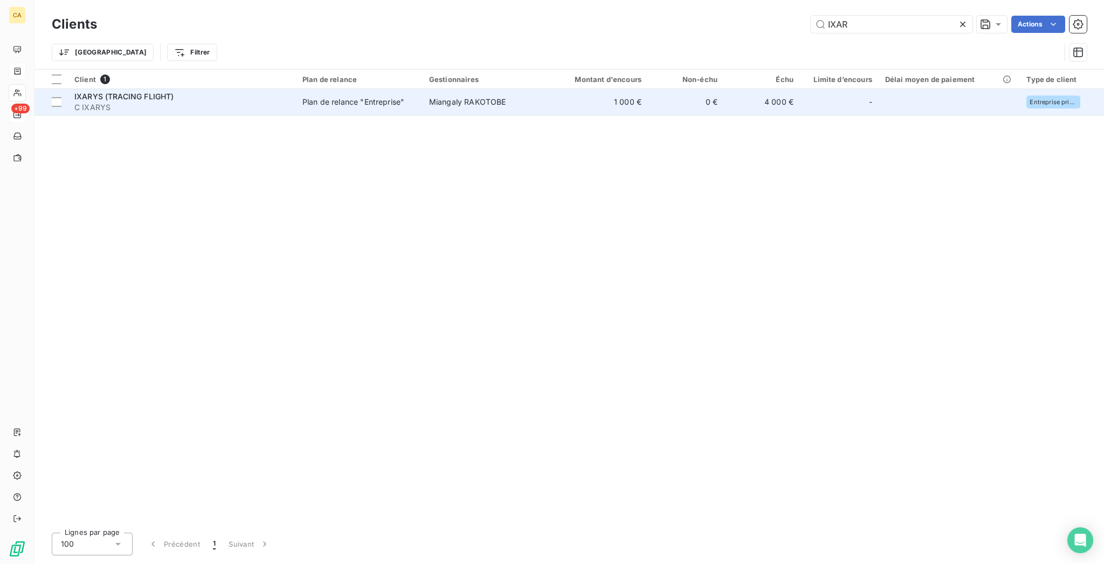
type input "IXAR"
click at [466, 96] on td "Miangaly RAKOTOBE" at bounding box center [484, 102] width 123 height 26
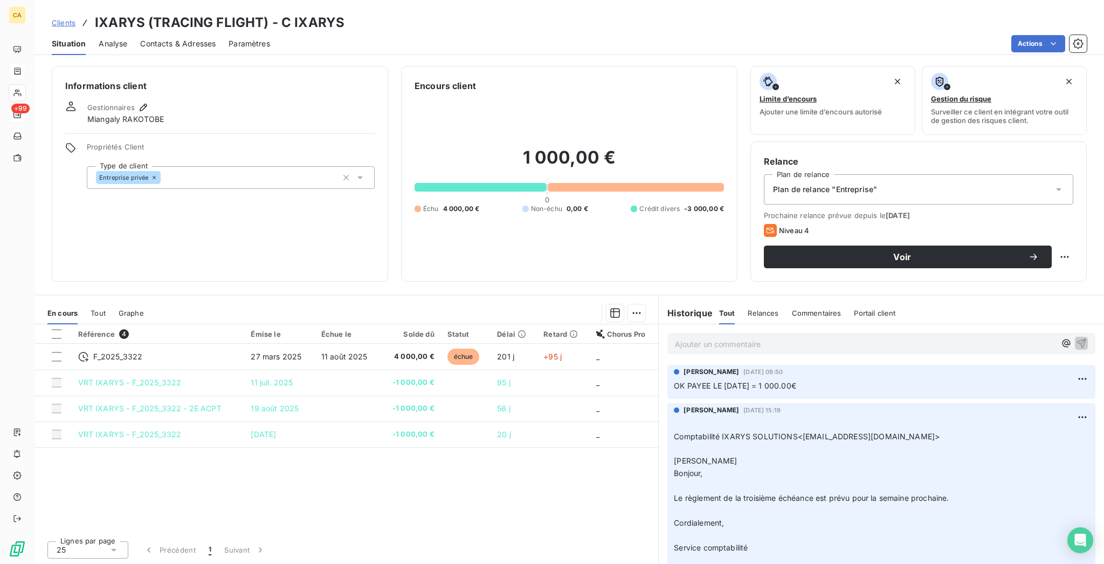
click at [1074, 245] on div "Voir" at bounding box center [919, 256] width 310 height 23
click at [1075, 217] on html "CA +99 Clients IXARYS (TRACING FLIGHT) - C IXARYS Situation Analyse Contacts & …" at bounding box center [552, 282] width 1104 height 564
click at [1058, 229] on div "Replanifier cette action" at bounding box center [1032, 235] width 97 height 17
select select "9"
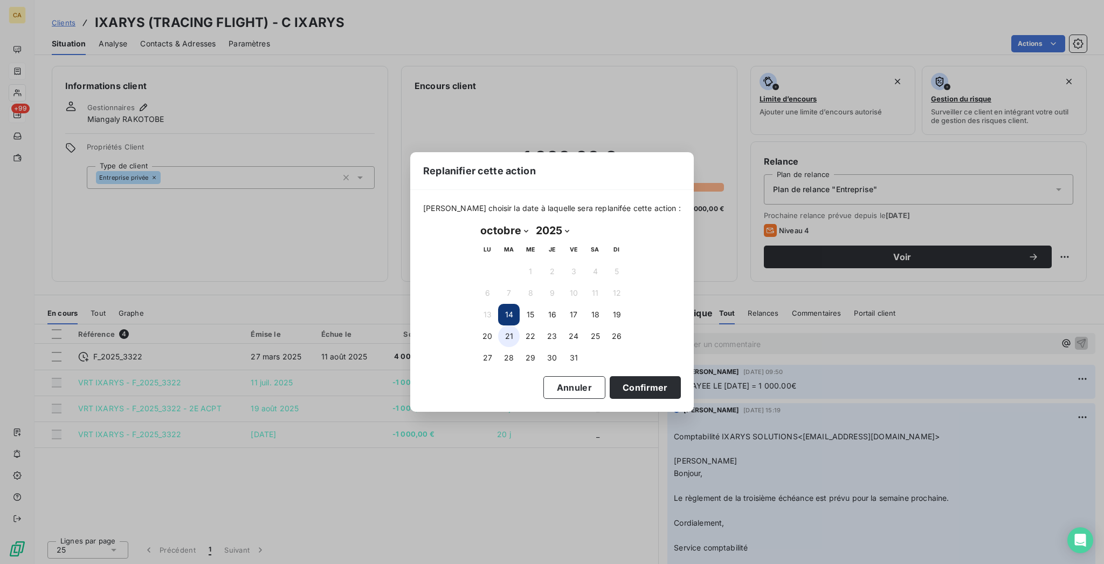
click at [511, 329] on button "21" at bounding box center [509, 336] width 22 height 22
click at [610, 376] on button "Confirmer" at bounding box center [645, 387] width 71 height 23
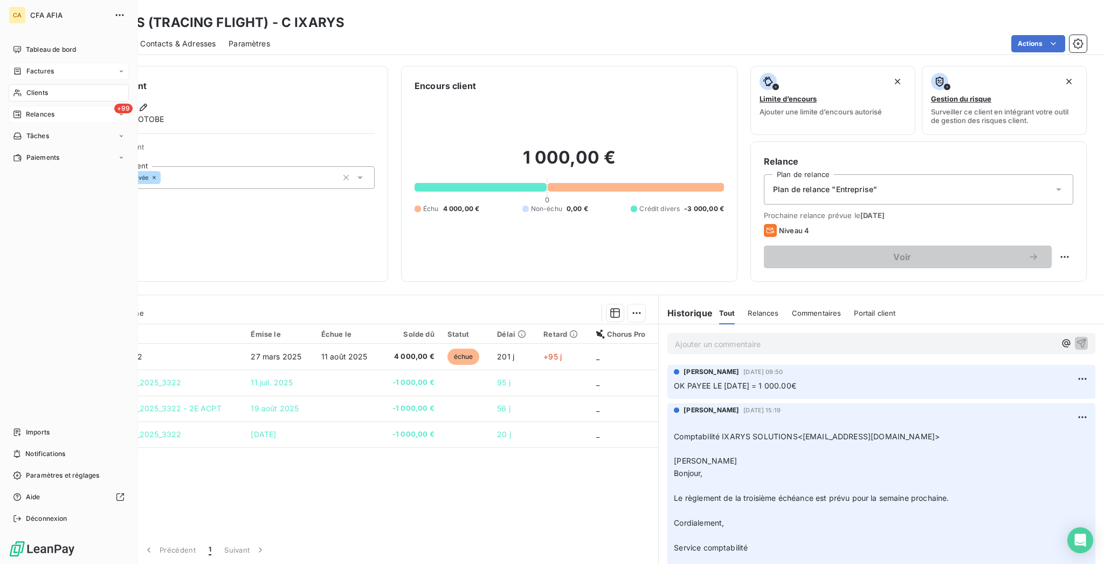
click at [26, 88] on span "Clients" at bounding box center [37, 93] width 22 height 10
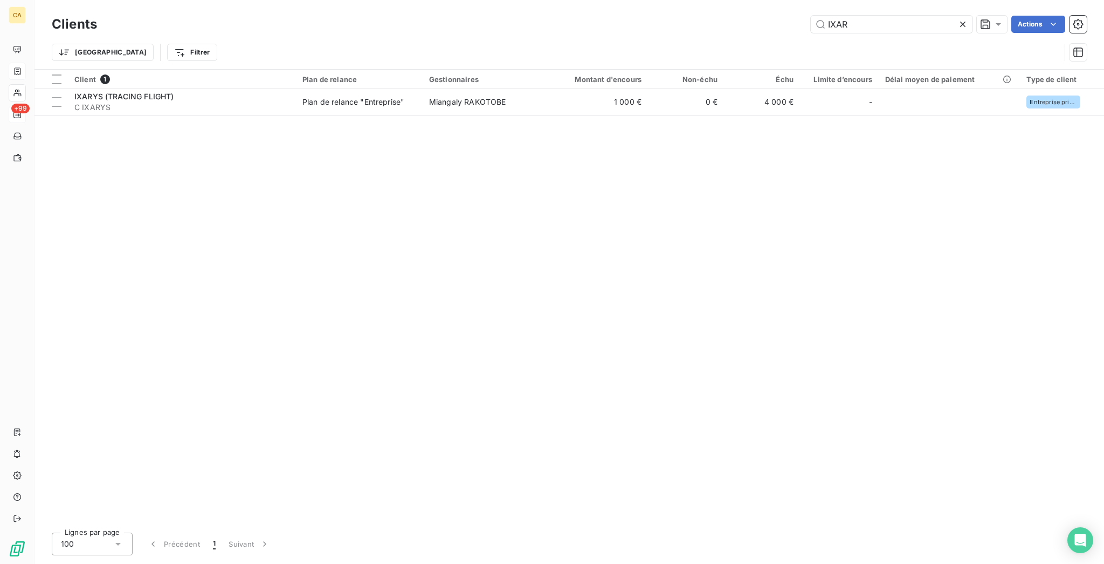
click at [900, 36] on div "Trier Filtrer" at bounding box center [569, 52] width 1035 height 33
click at [910, 16] on div "IXAR" at bounding box center [892, 24] width 162 height 17
click at [909, 16] on input "IXAR" at bounding box center [892, 24] width 162 height 17
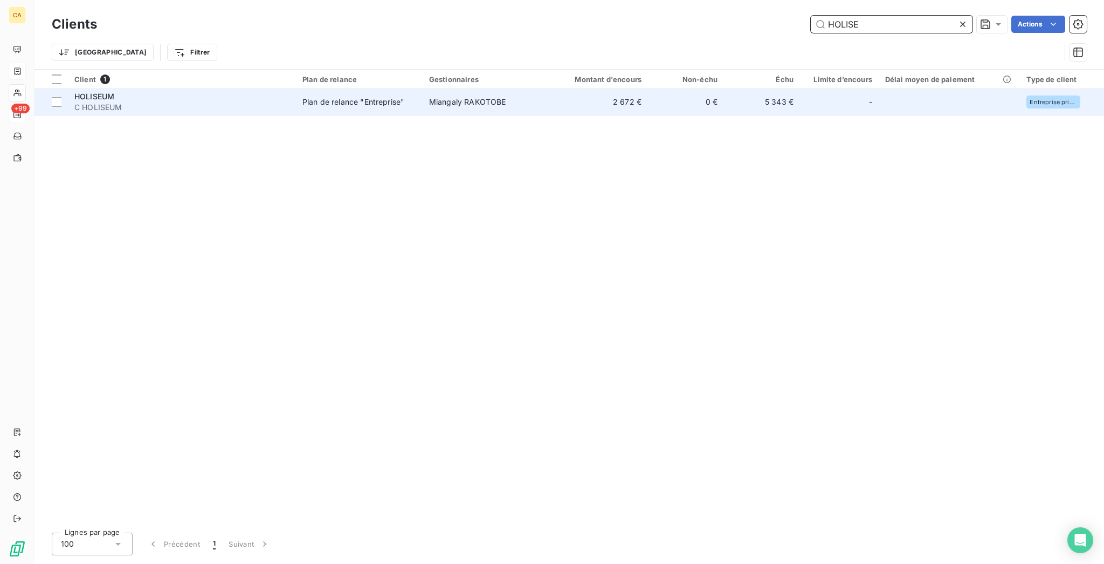
type input "HOLISE"
click at [546, 92] on td "2 672 €" at bounding box center [597, 102] width 102 height 26
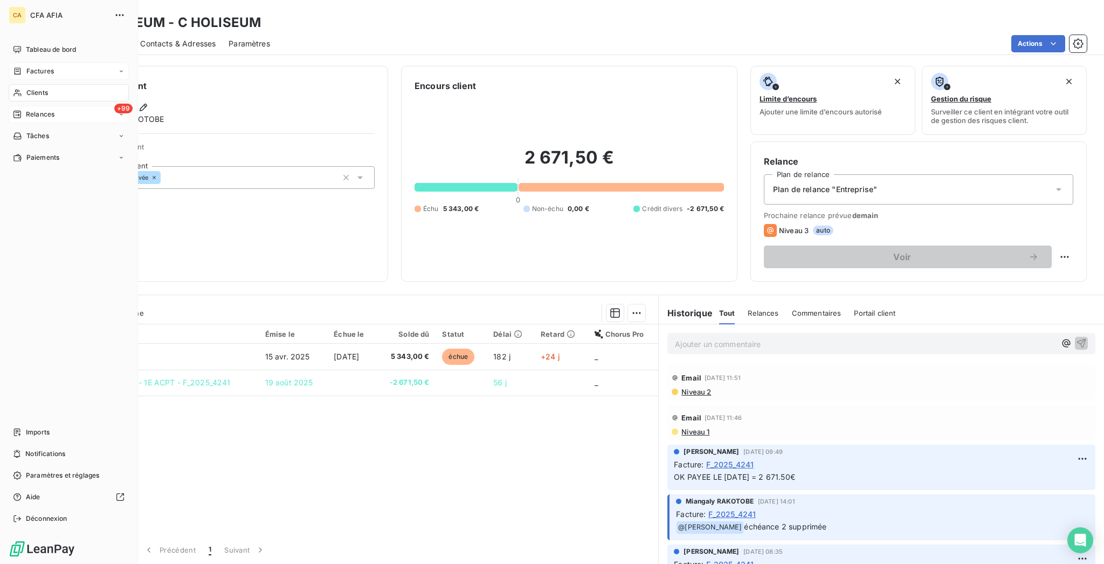
click at [26, 88] on span "Clients" at bounding box center [37, 93] width 22 height 10
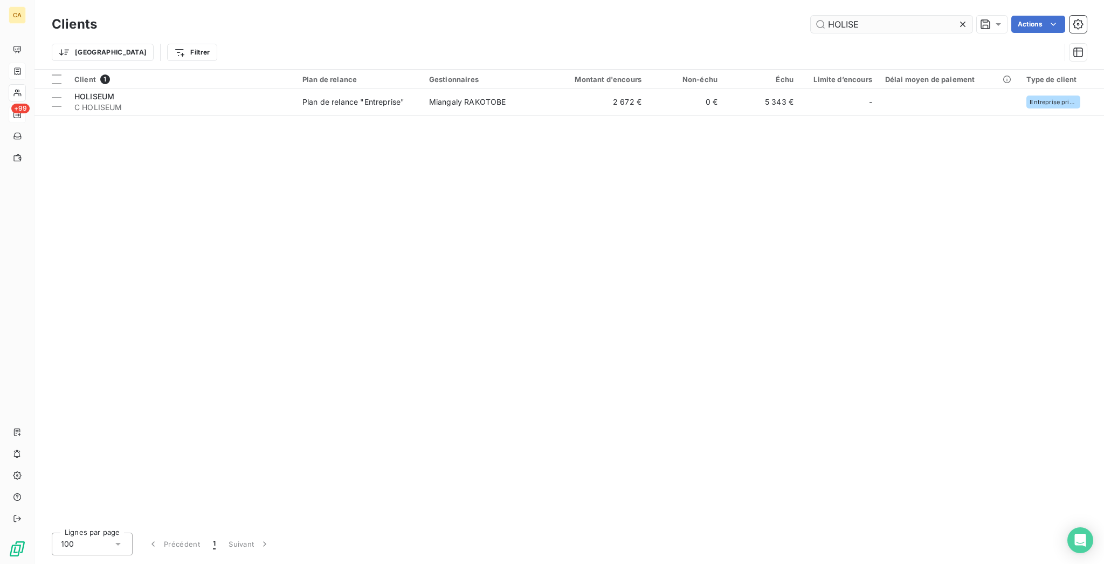
click at [873, 17] on input "HOLISE" at bounding box center [892, 24] width 162 height 17
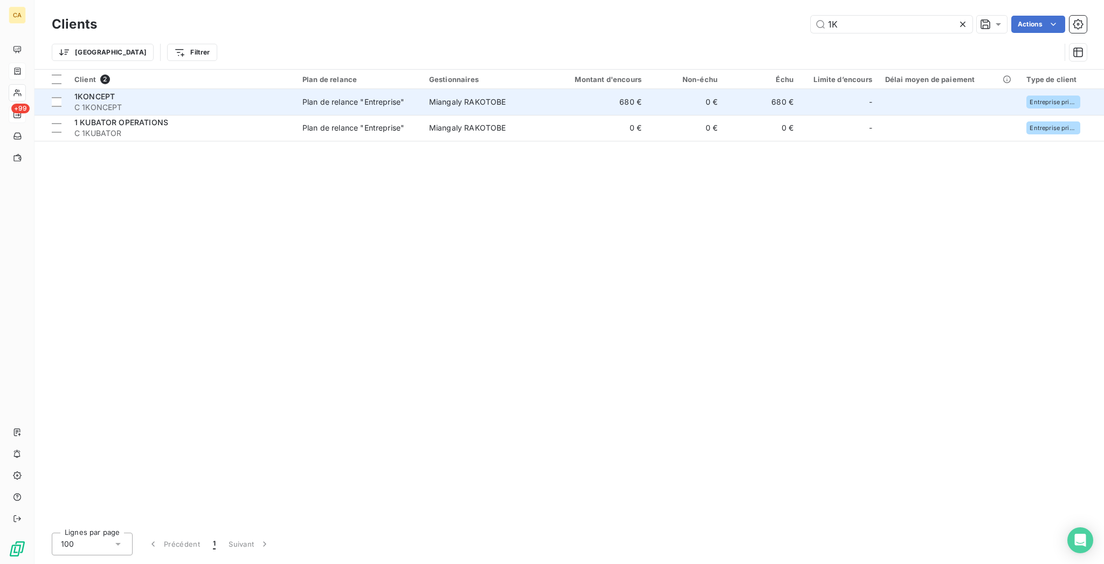
type input "1K"
click at [518, 95] on td "Miangaly RAKOTOBE" at bounding box center [484, 102] width 123 height 26
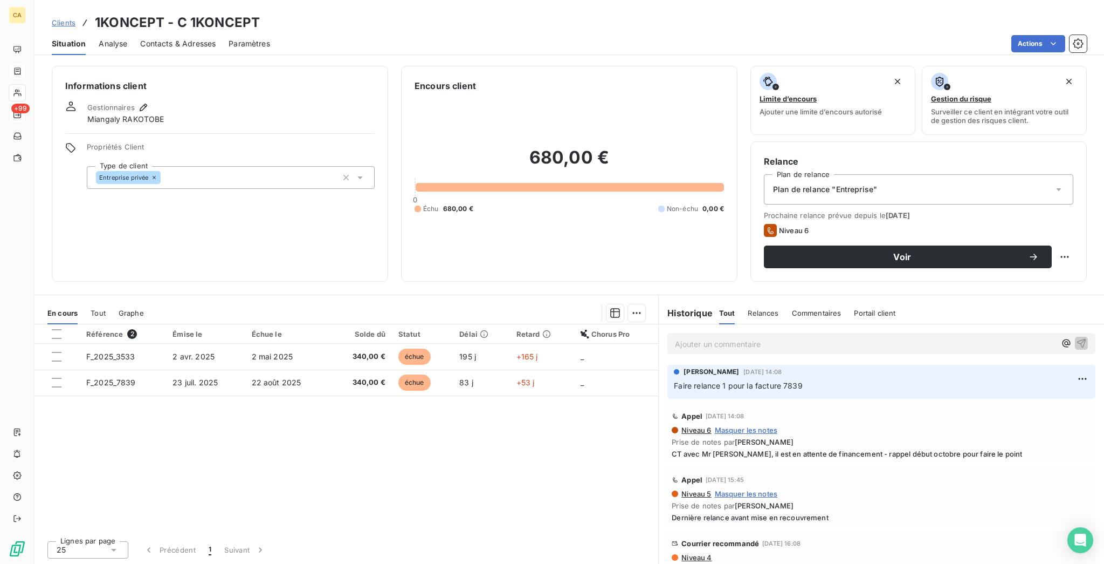
click at [177, 38] on span "Contacts & Adresses" at bounding box center [178, 43] width 76 height 11
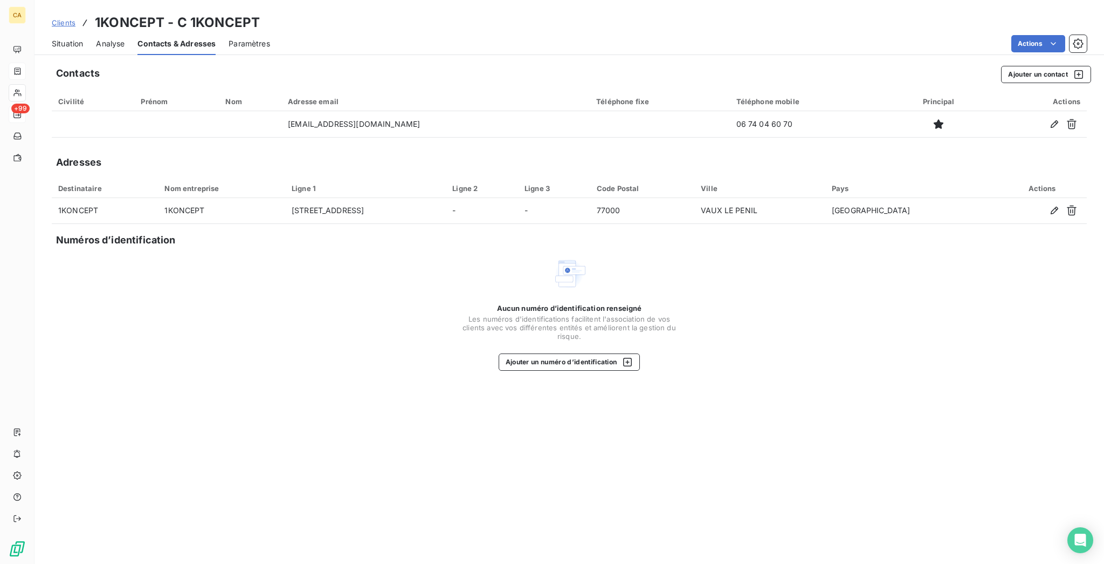
click at [58, 38] on span "Situation" at bounding box center [67, 43] width 31 height 11
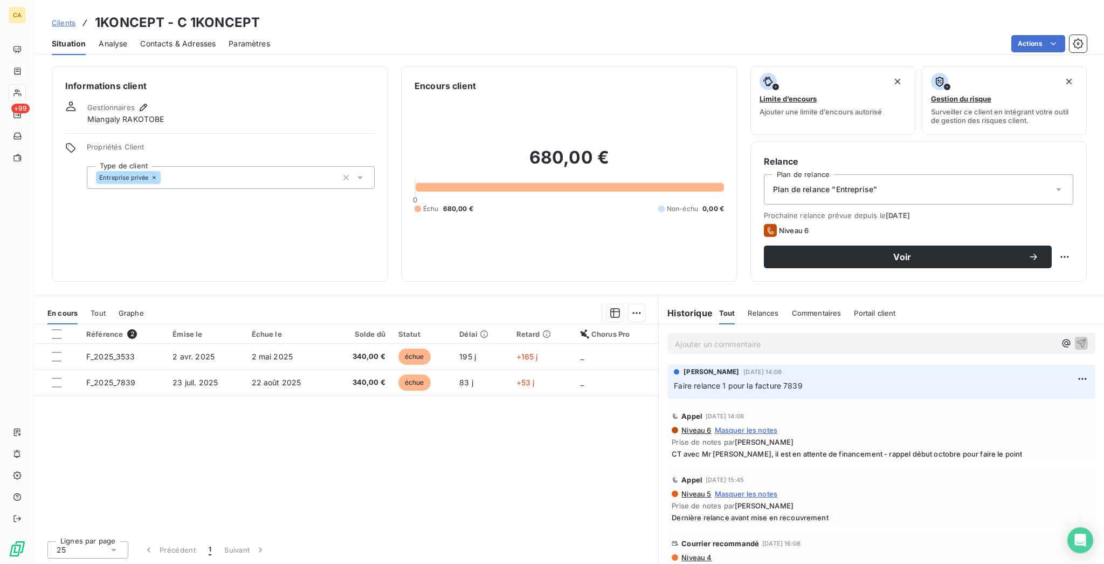
click at [192, 39] on span "Contacts & Adresses" at bounding box center [178, 43] width 76 height 11
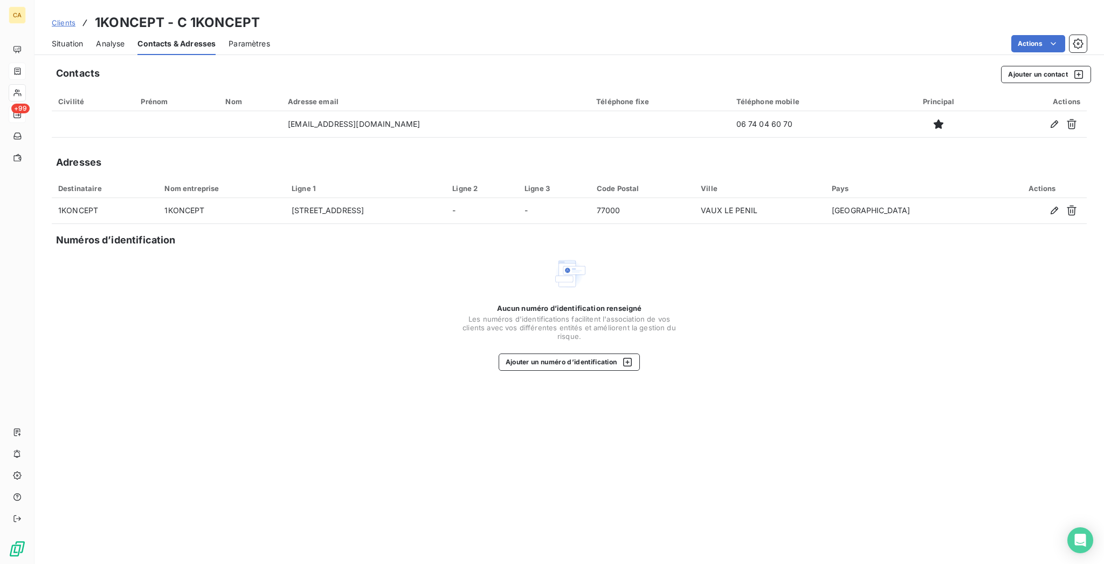
click at [58, 39] on span "Situation" at bounding box center [67, 43] width 31 height 11
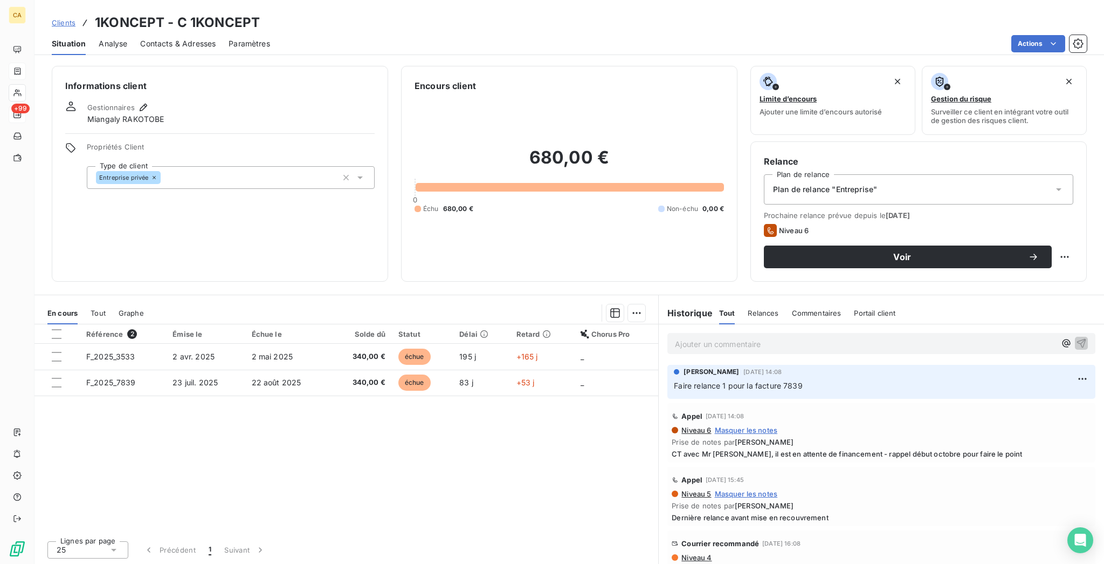
click at [160, 32] on div "Contacts & Adresses" at bounding box center [178, 43] width 76 height 23
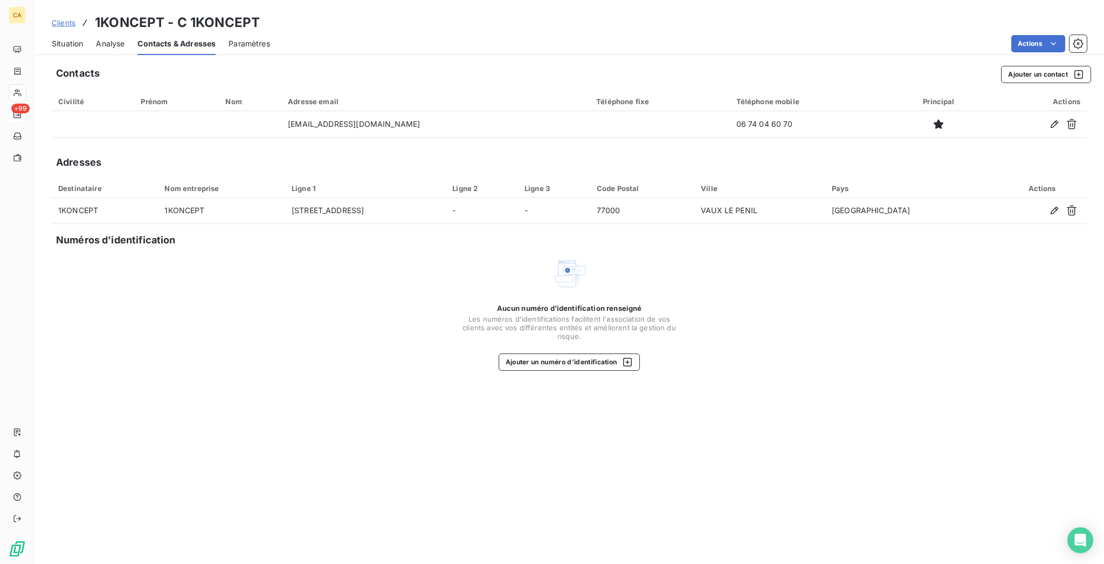
click at [59, 40] on div "Situation" at bounding box center [67, 43] width 31 height 23
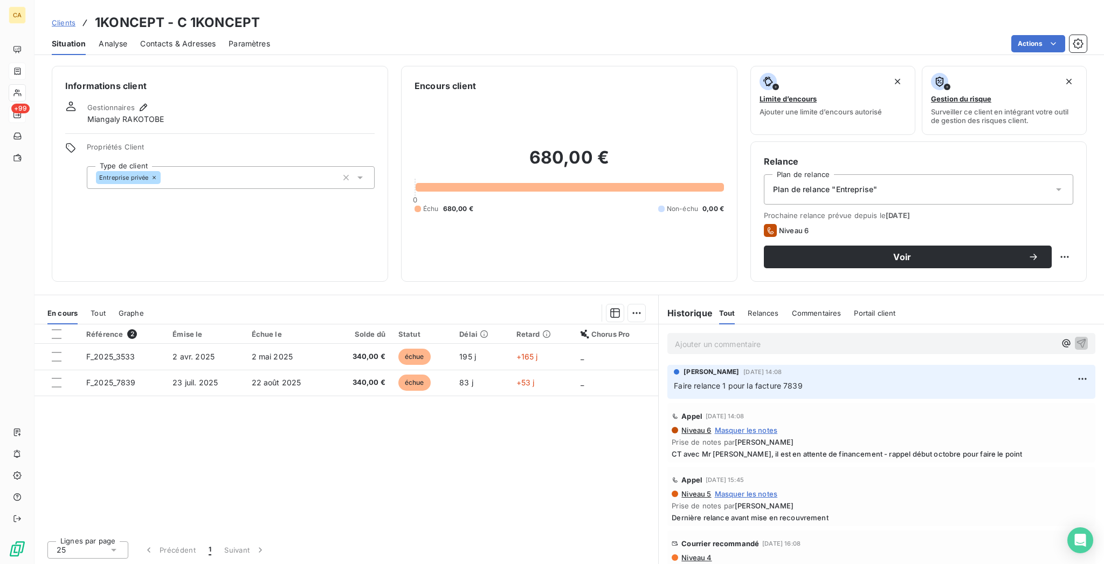
click at [683, 553] on span "Niveau 4" at bounding box center [696, 557] width 31 height 9
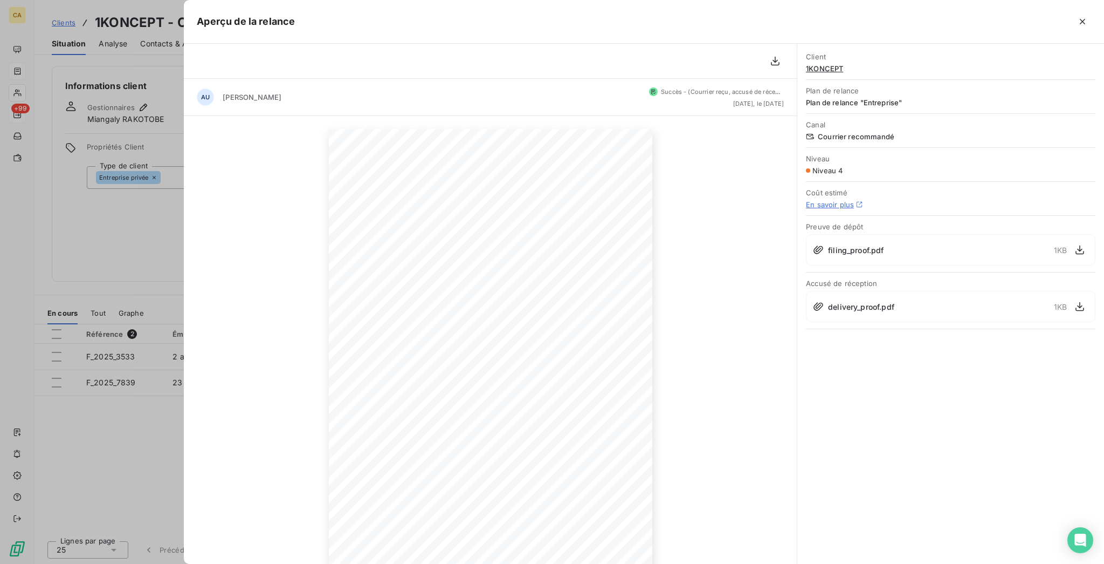
click at [104, 354] on div at bounding box center [552, 282] width 1104 height 564
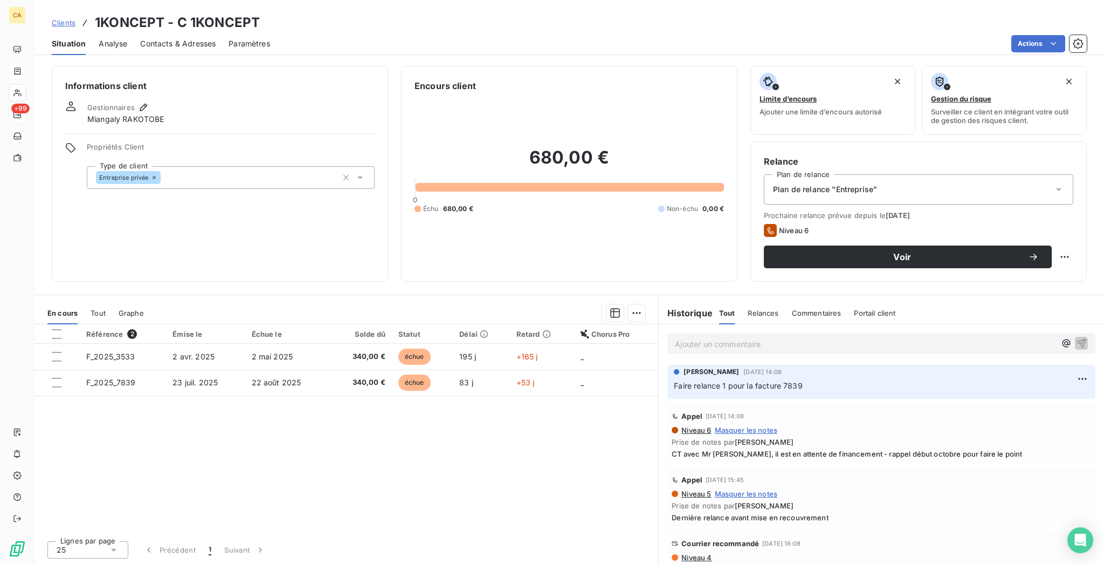
click at [181, 44] on div "Contacts & Adresses" at bounding box center [178, 43] width 76 height 23
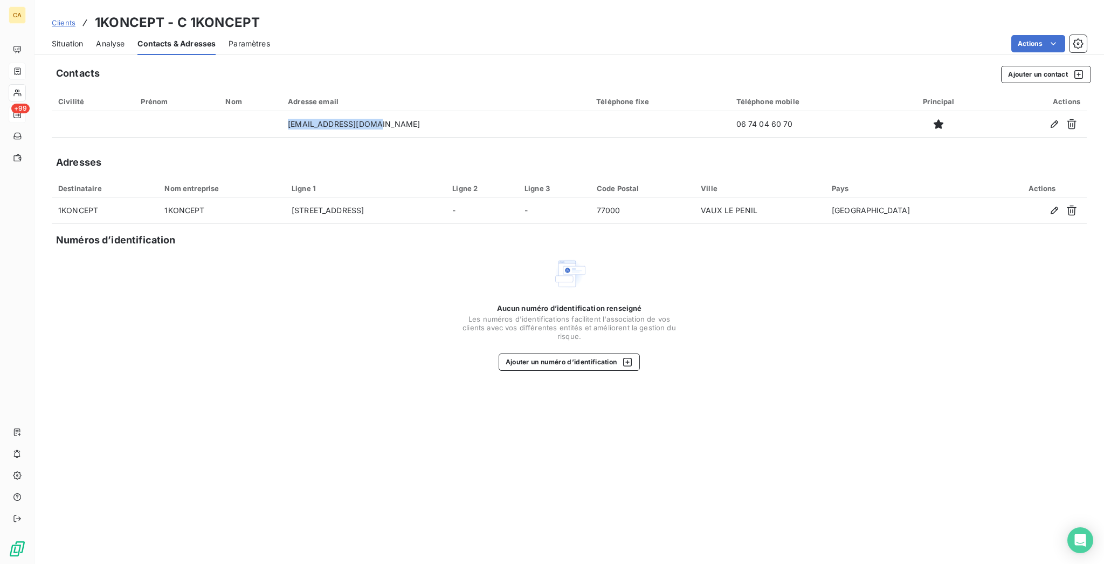
drag, startPoint x: 402, startPoint y: 106, endPoint x: 291, endPoint y: 113, distance: 111.3
click at [291, 113] on table "Civilité Prénom Nom Adresse email Téléphone fixe Téléphone mobile Principal Act…" at bounding box center [569, 115] width 1035 height 46
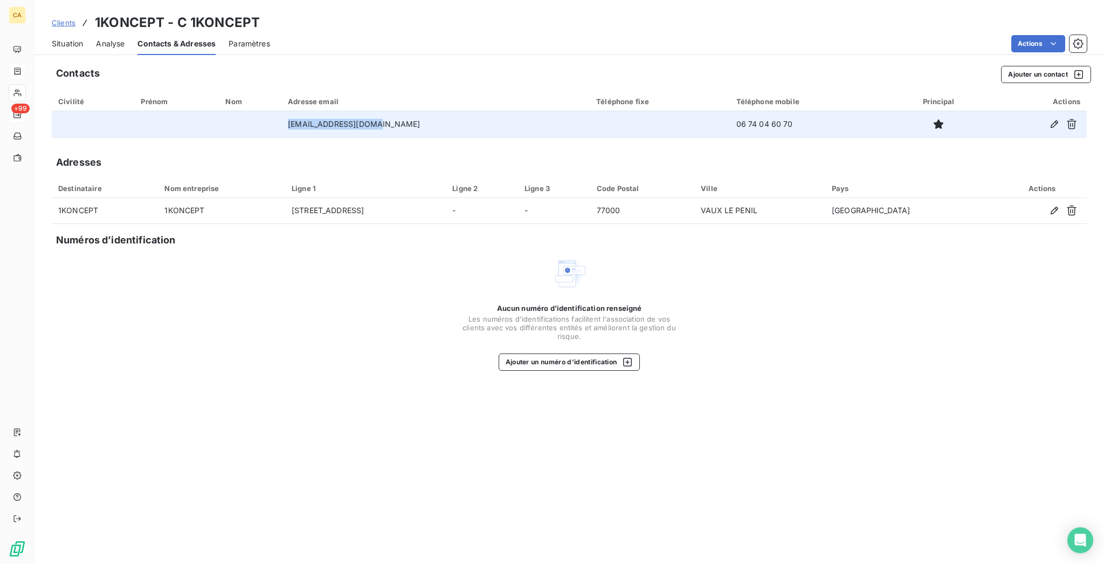
copy td "[EMAIL_ADDRESS][DOMAIN_NAME]"
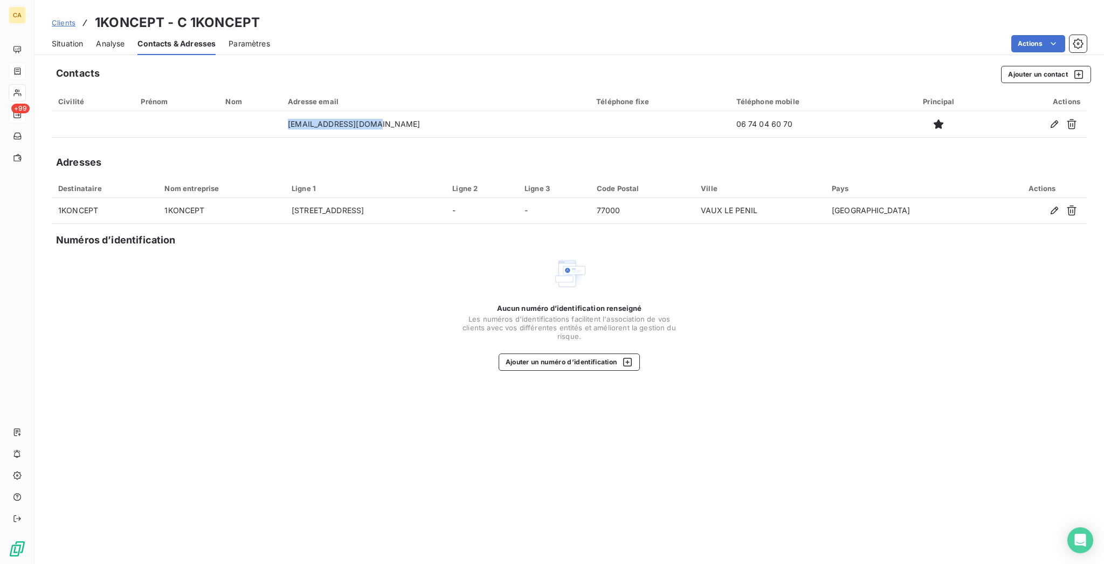
click at [52, 38] on span "Situation" at bounding box center [67, 43] width 31 height 11
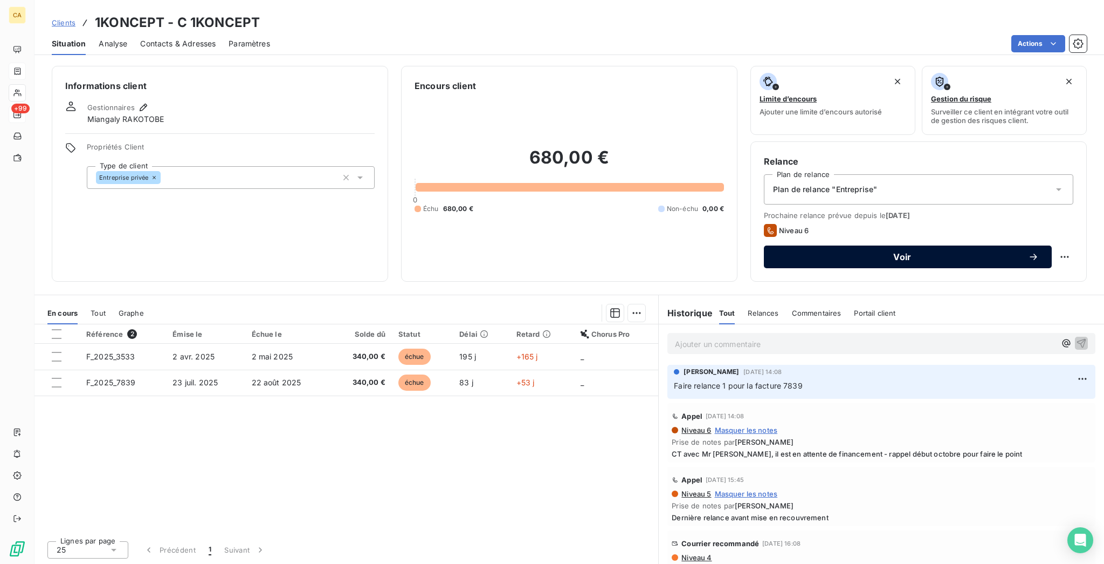
click at [872, 252] on span "Voir" at bounding box center [902, 256] width 251 height 9
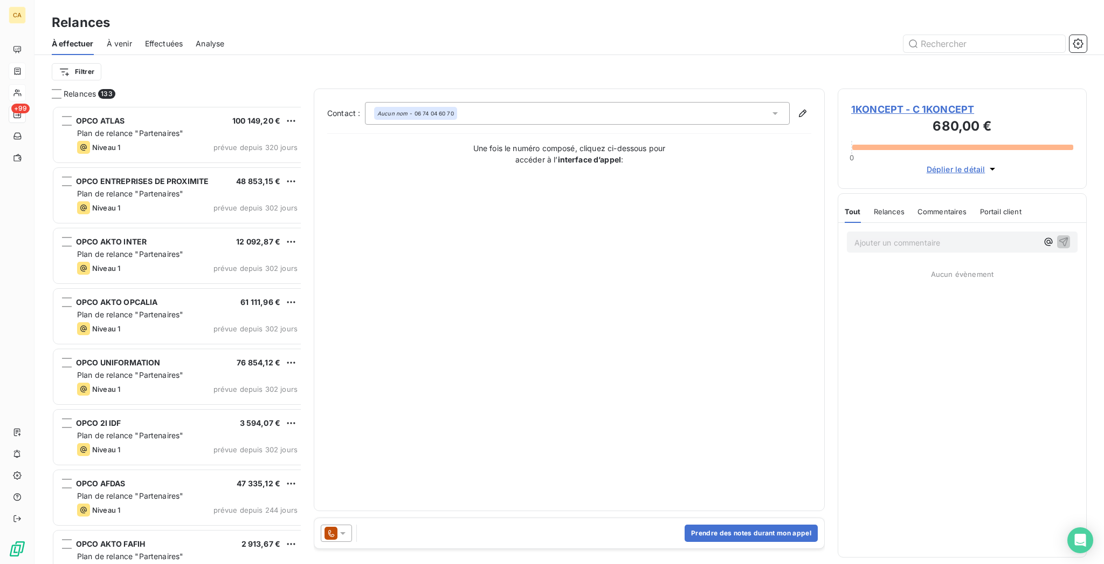
scroll to position [461, 245]
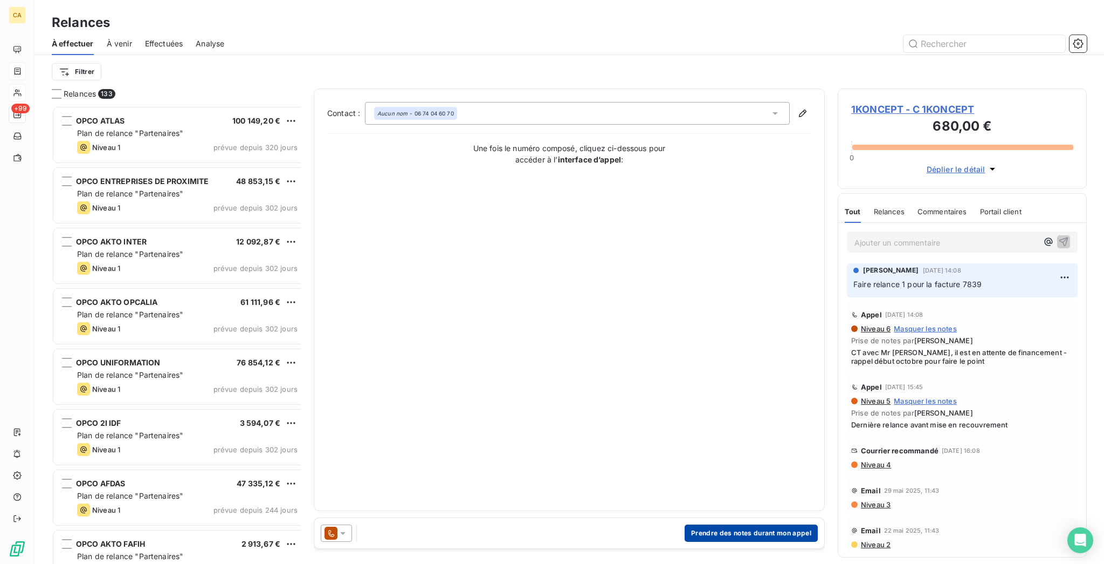
click at [711, 524] on button "Prendre des notes durant mon appel" at bounding box center [751, 532] width 133 height 17
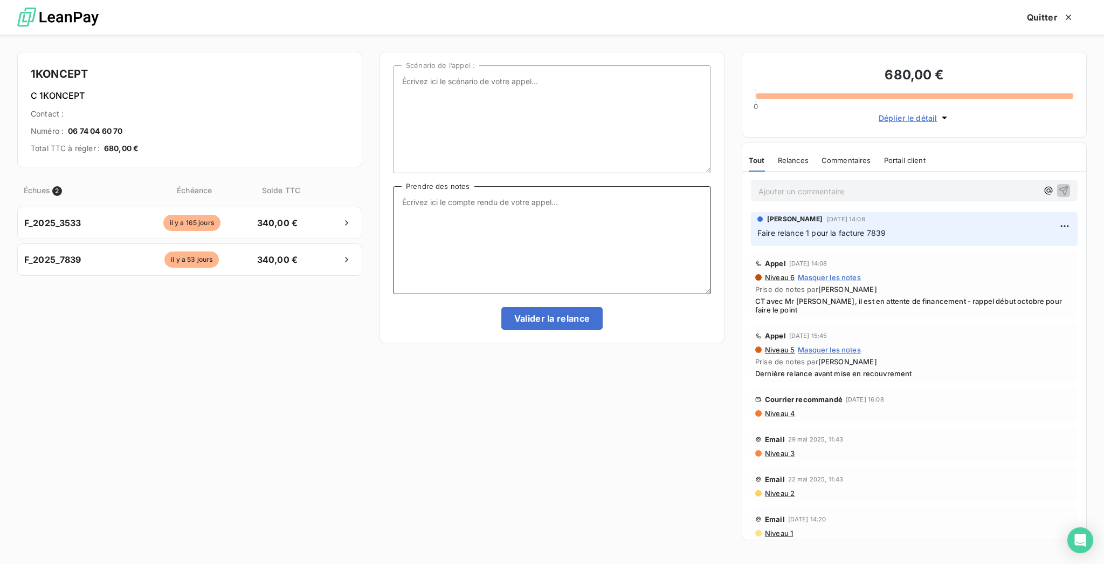
click at [639, 259] on textarea "Prendre des notes" at bounding box center [552, 240] width 318 height 108
type textarea "Appel ce jour sans réponse - Mail fait ce jour"
click at [525, 314] on button "Valider la relance" at bounding box center [553, 318] width 102 height 23
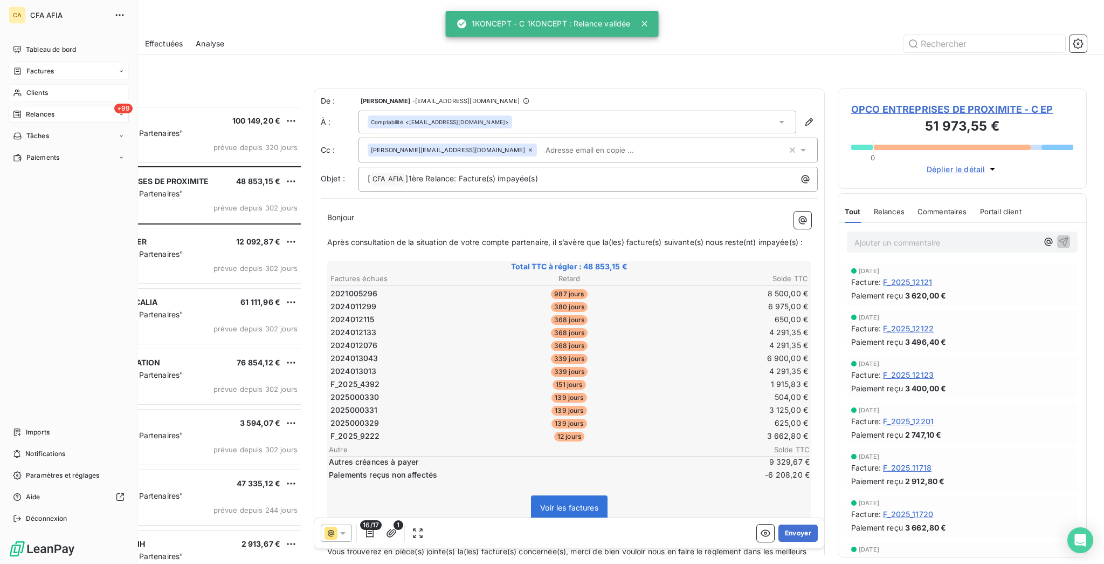
click at [16, 88] on icon at bounding box center [17, 92] width 9 height 9
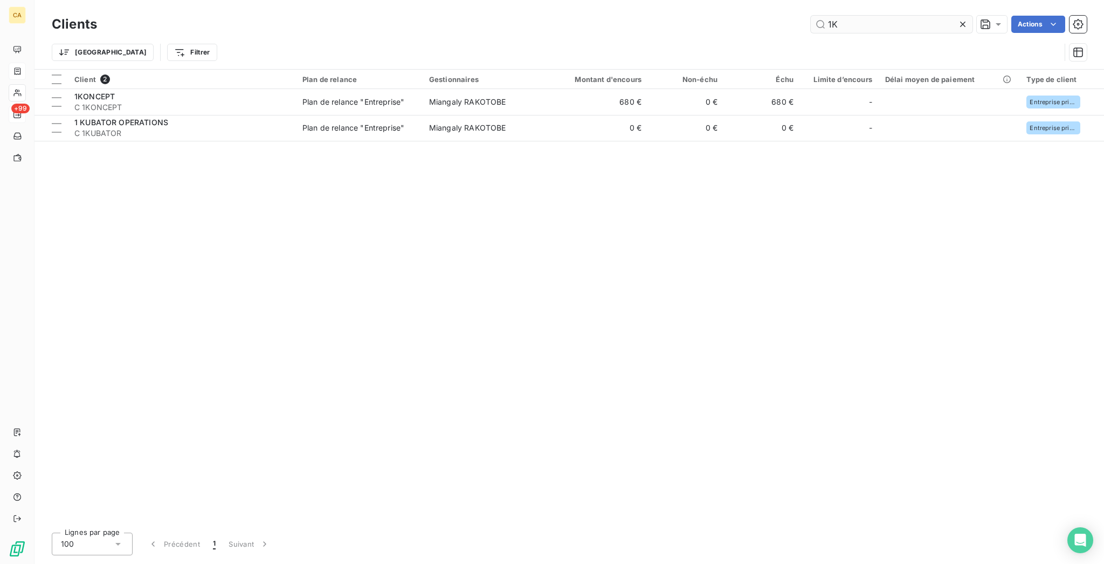
click at [867, 16] on input "1K" at bounding box center [892, 24] width 162 height 17
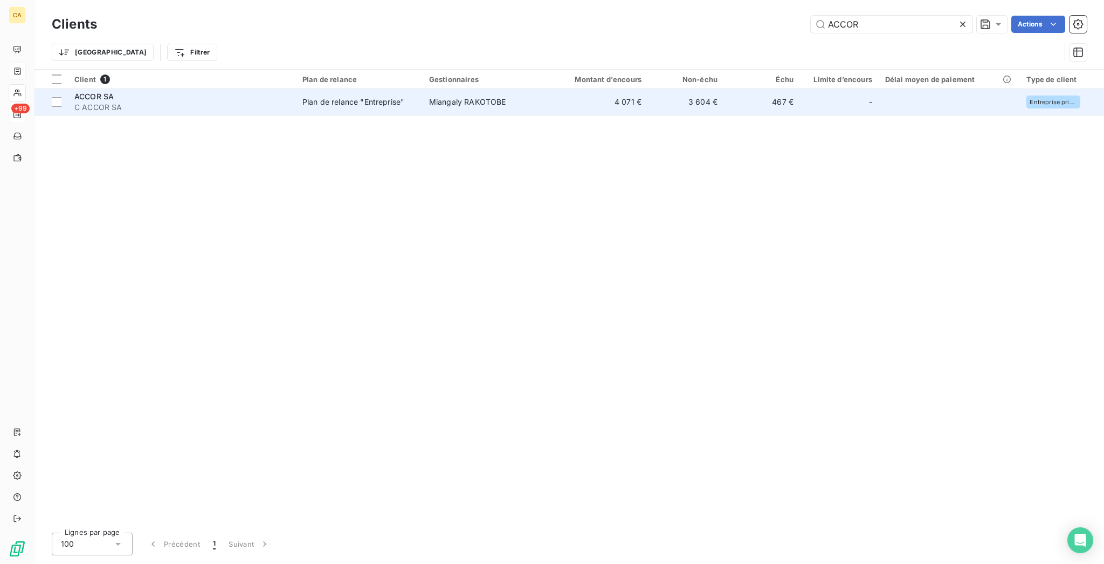
type input "ACCOR"
click at [600, 91] on td "4 071 €" at bounding box center [597, 102] width 102 height 26
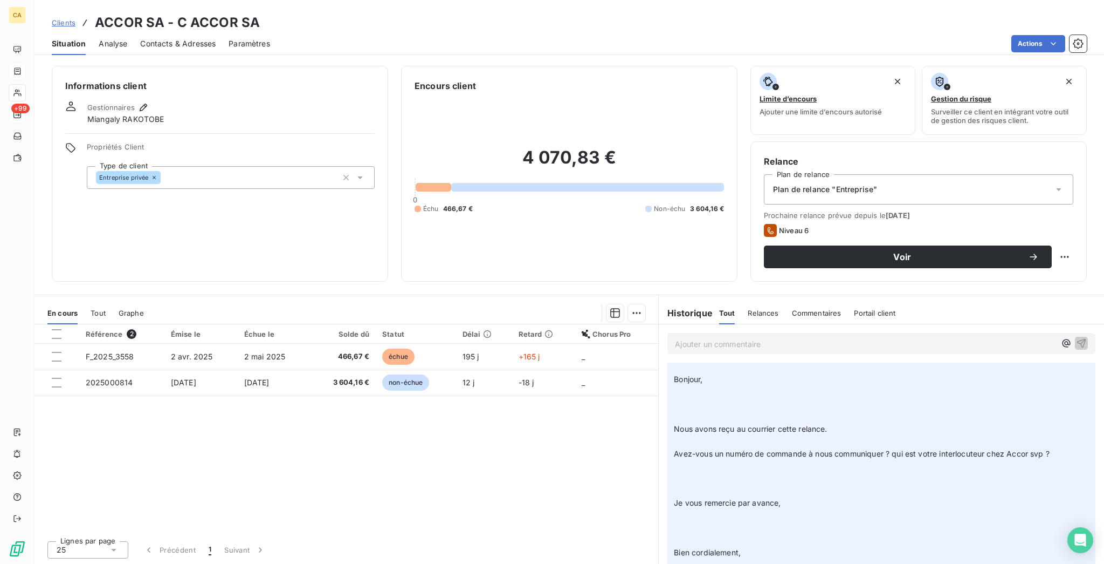
scroll to position [431, 0]
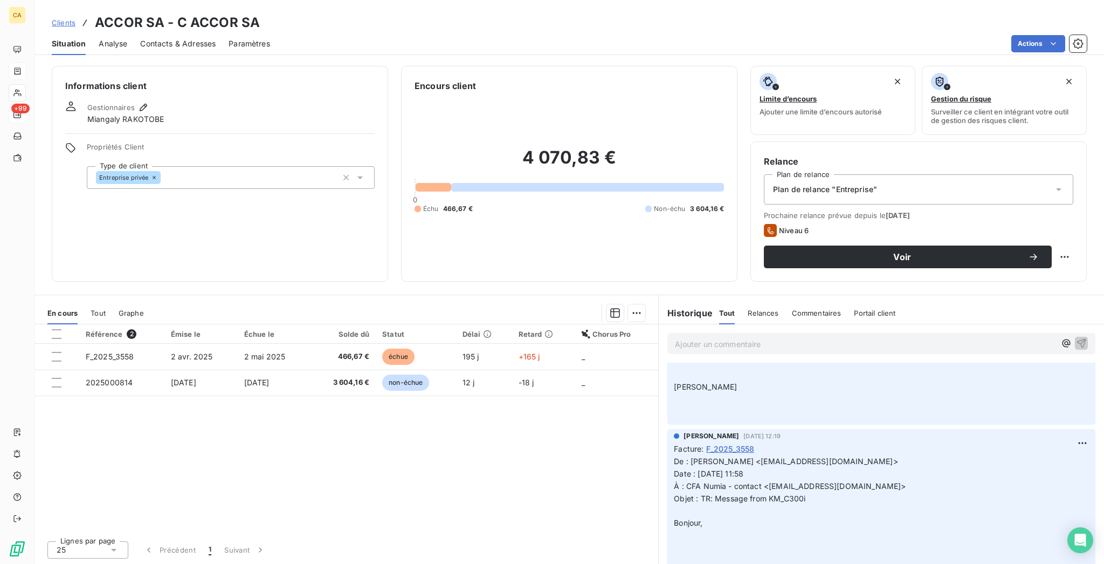
click at [238, 324] on th "Échue le" at bounding box center [274, 333] width 72 height 19
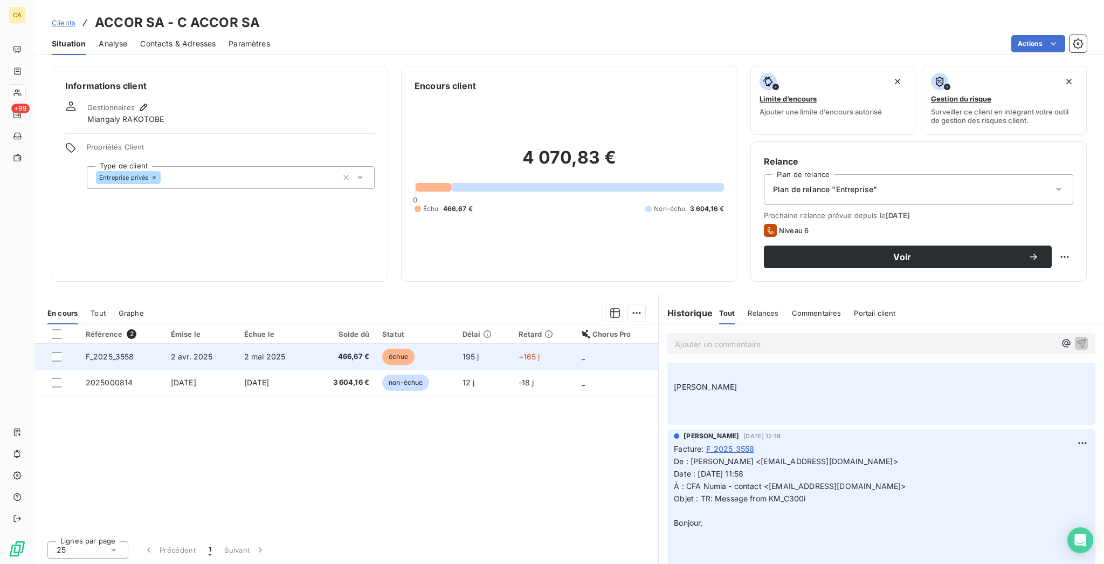
click at [238, 344] on td "2 mai 2025" at bounding box center [274, 357] width 72 height 26
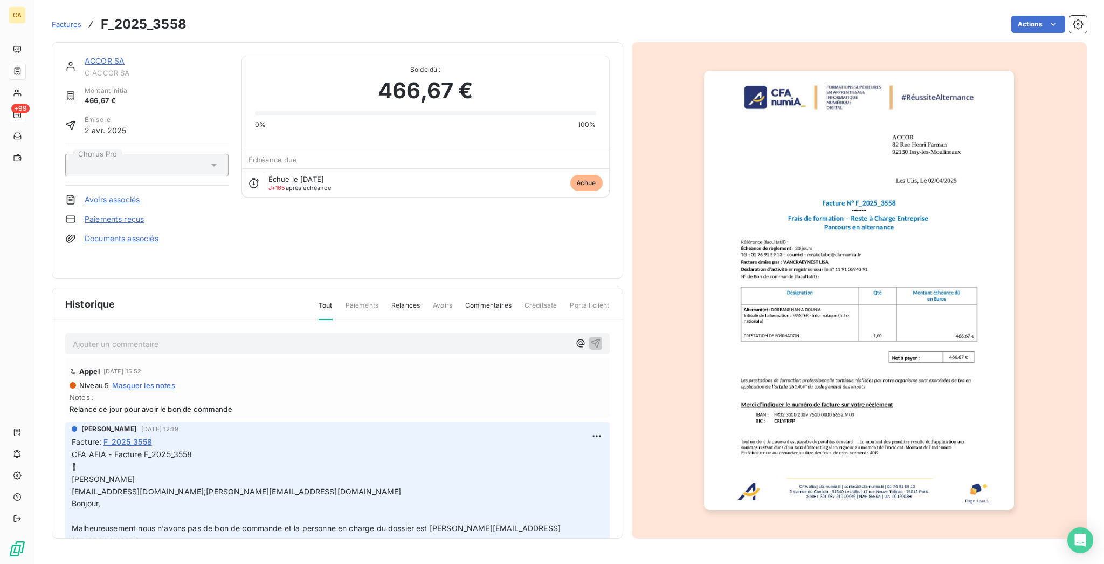
click at [85, 56] on link "ACCOR SA" at bounding box center [105, 60] width 40 height 9
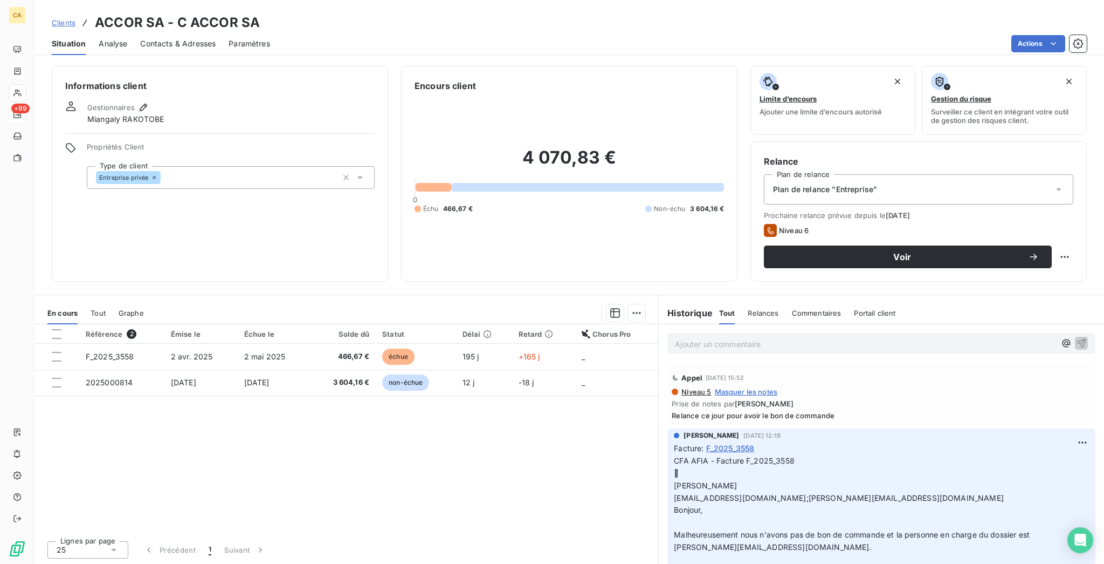
click at [765, 493] on span "​[EMAIL_ADDRESS][DOMAIN_NAME];​[PERSON_NAME][EMAIL_ADDRESS][DOMAIN_NAME]​" at bounding box center [839, 497] width 330 height 9
click at [740, 493] on span "​[EMAIL_ADDRESS][DOMAIN_NAME];​[PERSON_NAME][EMAIL_ADDRESS][DOMAIN_NAME]​" at bounding box center [839, 497] width 330 height 9
click at [191, 326] on div "Référence 2 Émise le Échue le Solde dû Statut Délai Retard Chorus Pro F_2025_35…" at bounding box center [347, 428] width 624 height 208
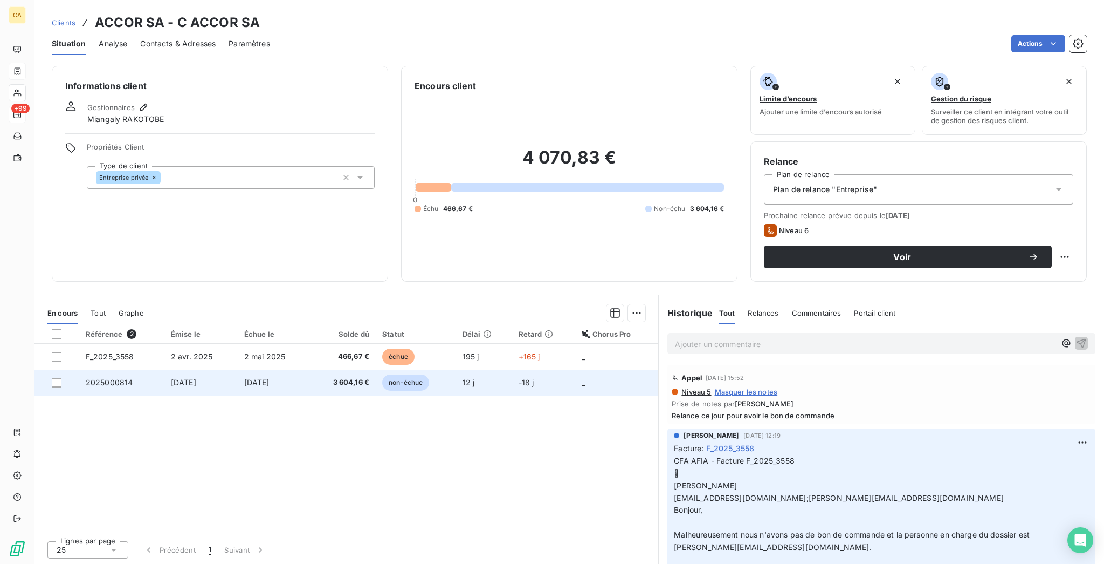
click at [197, 369] on td "[DATE]" at bounding box center [200, 382] width 73 height 26
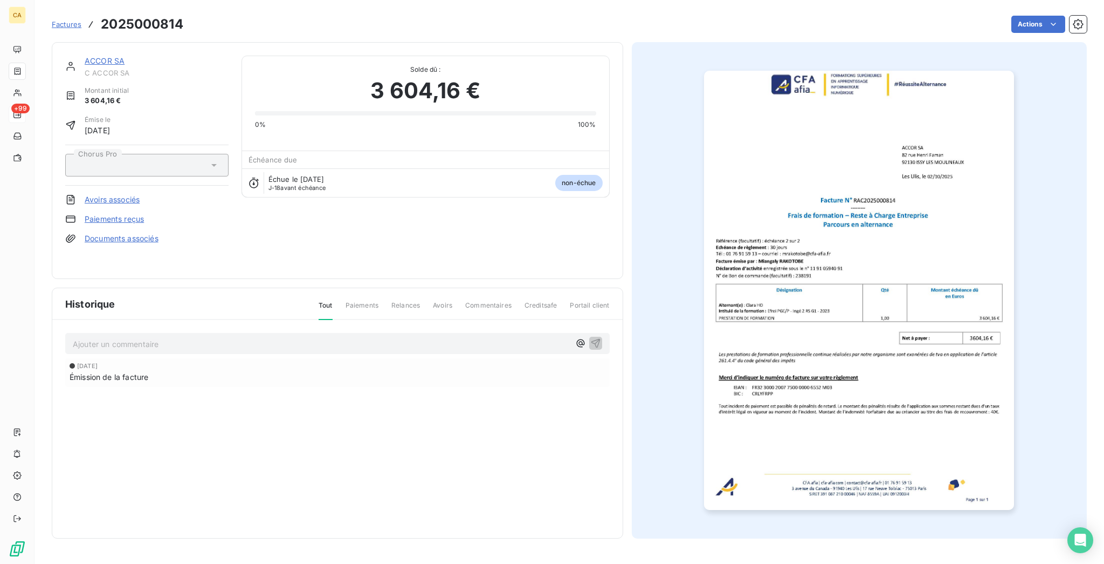
click at [866, 319] on img "button" at bounding box center [859, 290] width 310 height 439
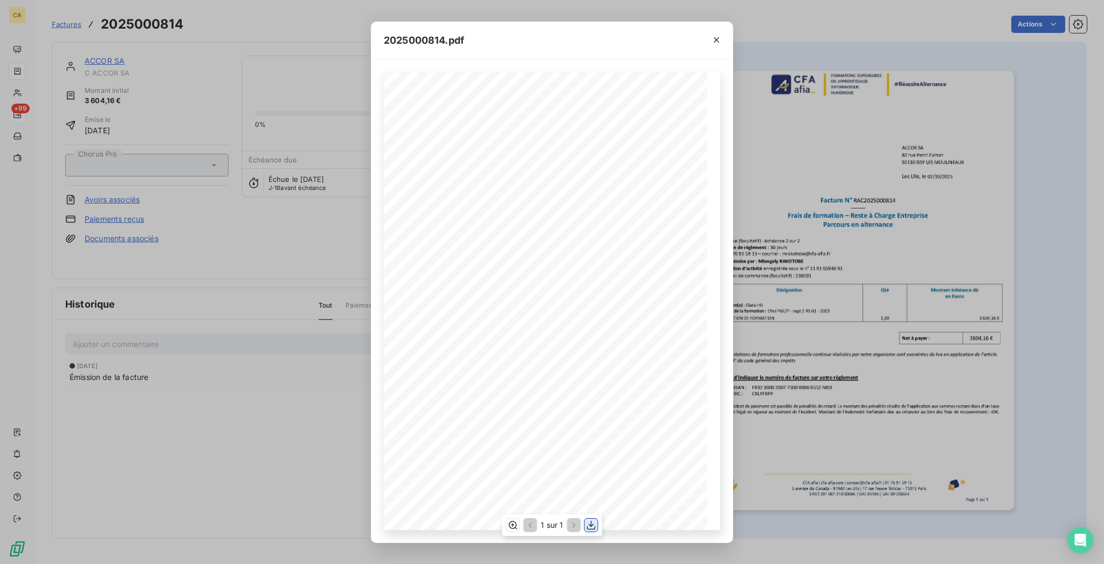
click at [586, 524] on icon "button" at bounding box center [591, 524] width 11 height 11
click at [315, 329] on div "2025000814.pdf CFA afia | [DOMAIN_NAME] | [EMAIL_ADDRESS][DOMAIN_NAME] | 01 76 …" at bounding box center [552, 282] width 1104 height 564
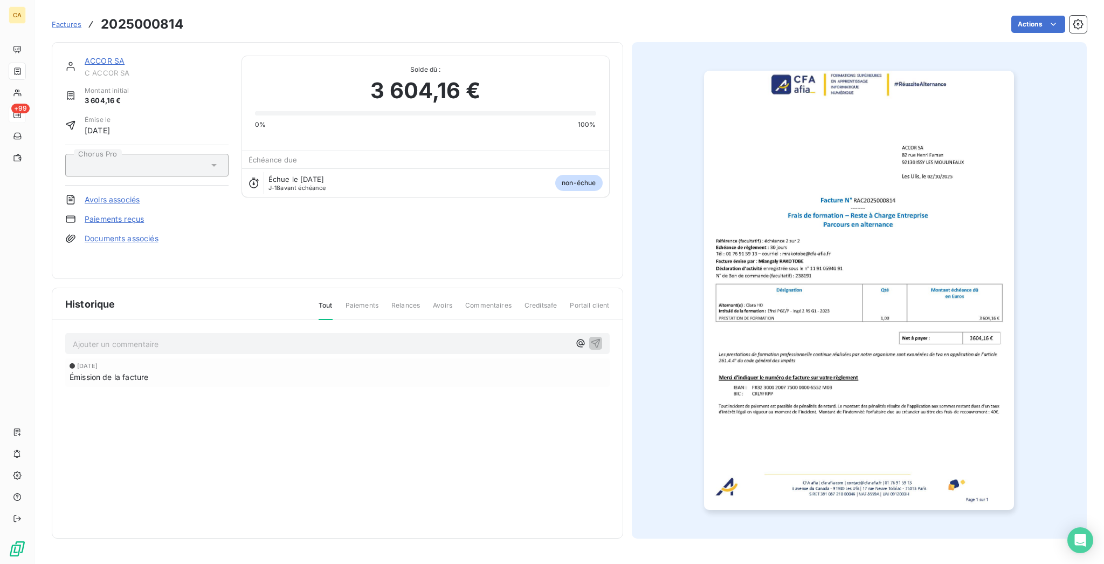
click at [231, 320] on div "Ajouter un commentaire ﻿ [DATE] Émission de la facture" at bounding box center [337, 375] width 571 height 110
click at [221, 337] on p "Ajouter un commentaire ﻿" at bounding box center [321, 343] width 497 height 13
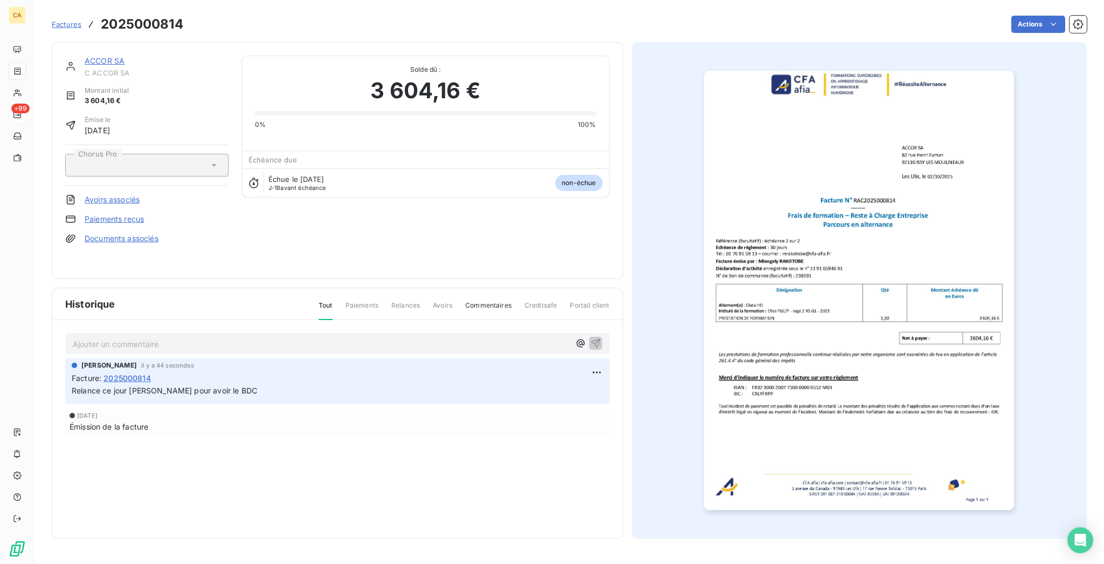
click at [85, 56] on link "ACCOR SA" at bounding box center [105, 60] width 40 height 9
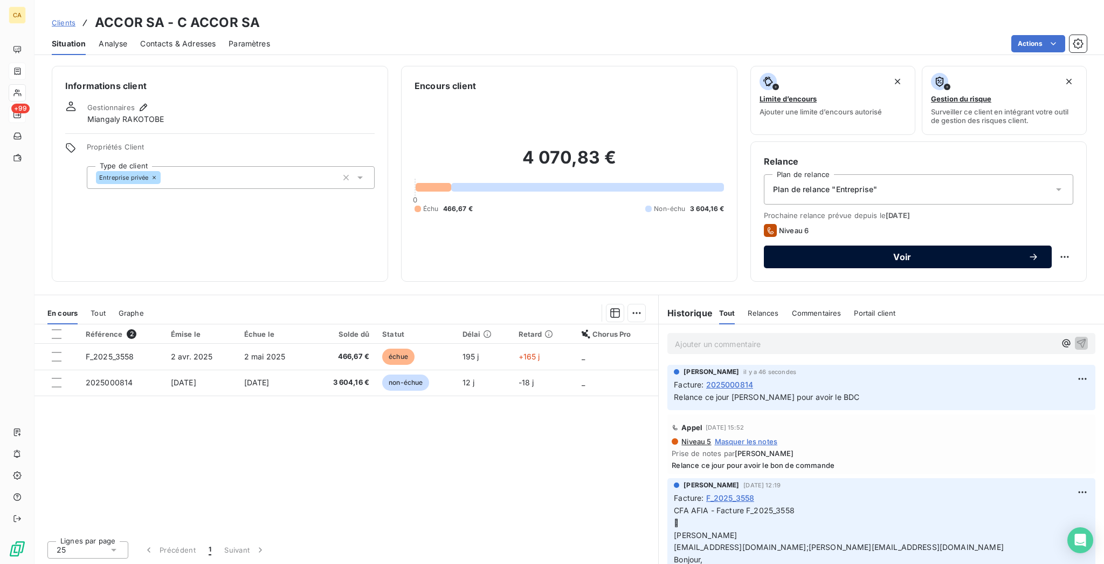
click at [814, 245] on button "Voir" at bounding box center [908, 256] width 288 height 23
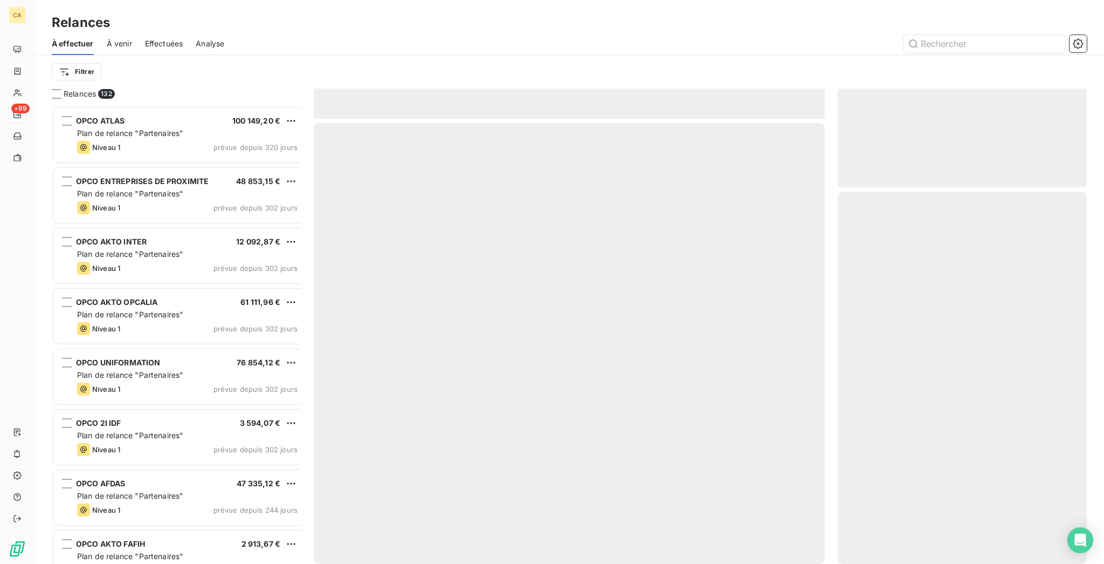
scroll to position [461, 245]
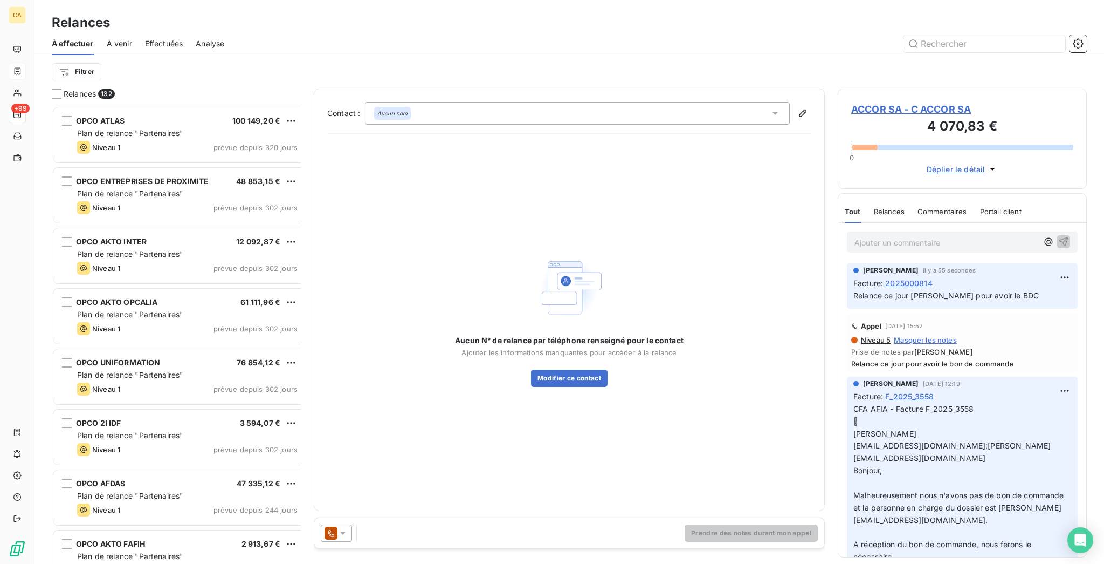
click at [508, 102] on div "Aucun nom" at bounding box center [577, 113] width 425 height 23
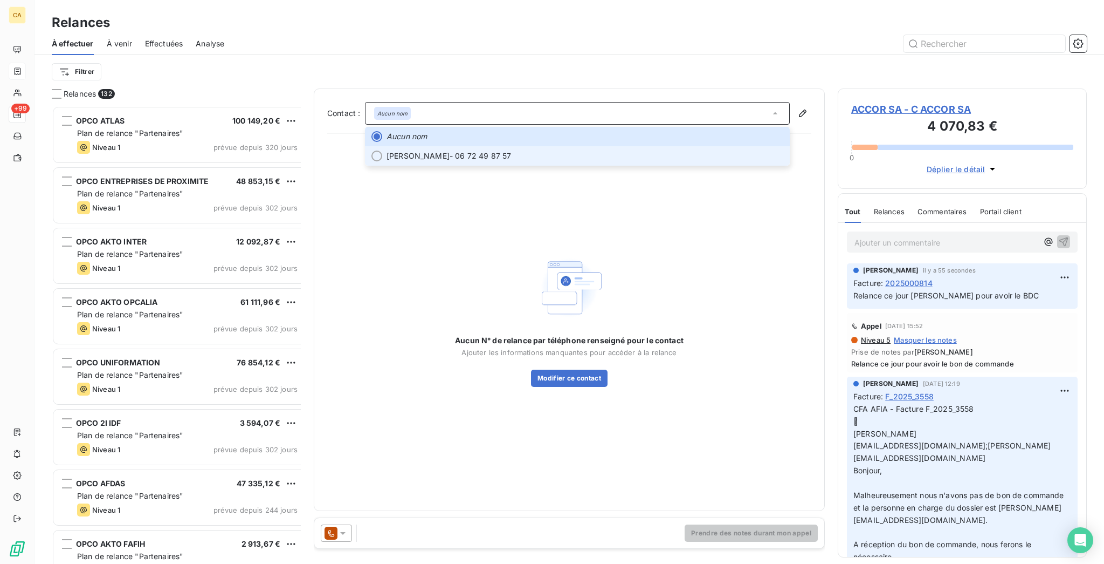
click at [472, 150] on span "[PERSON_NAME] - 06 72 49 87 57" at bounding box center [585, 155] width 397 height 11
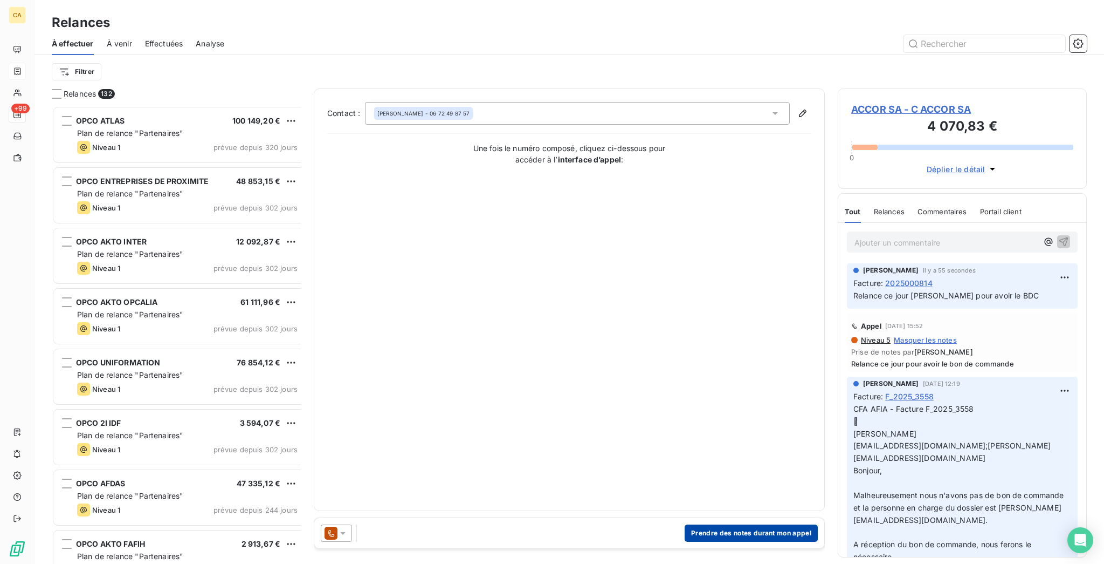
click at [771, 533] on button "Prendre des notes durant mon appel" at bounding box center [751, 532] width 133 height 17
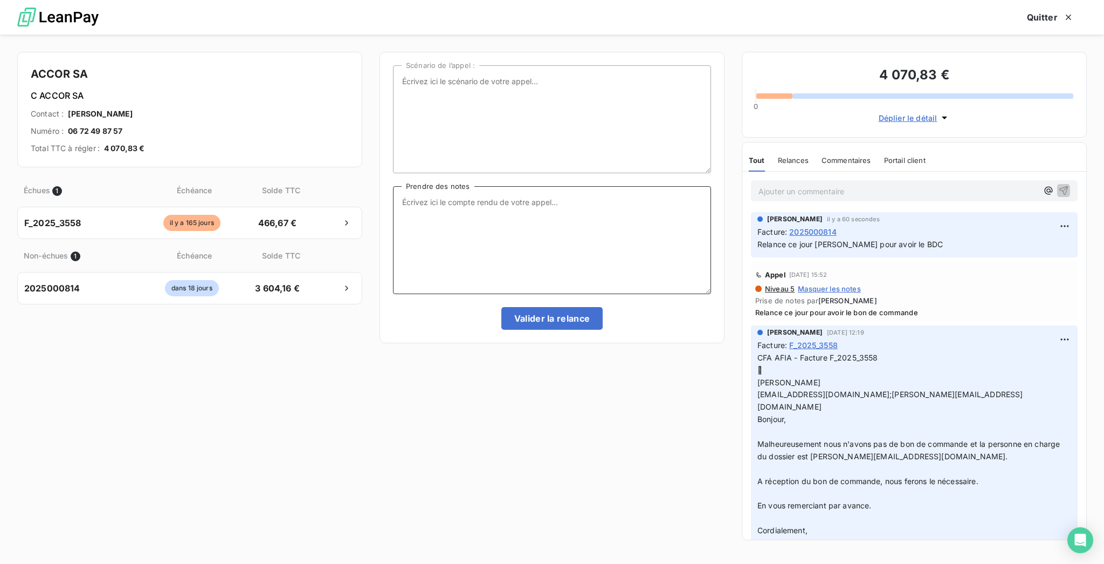
click at [566, 195] on textarea "Prendre des notes" at bounding box center [552, 240] width 318 height 108
type textarea "Relance pour le BDC des deux factures"
click at [544, 291] on div "Scénario de l’appel : Relance pour le BDC des deux factures Prendre des notes […" at bounding box center [552, 197] width 318 height 264
click at [544, 307] on button "Valider la relance" at bounding box center [553, 318] width 102 height 23
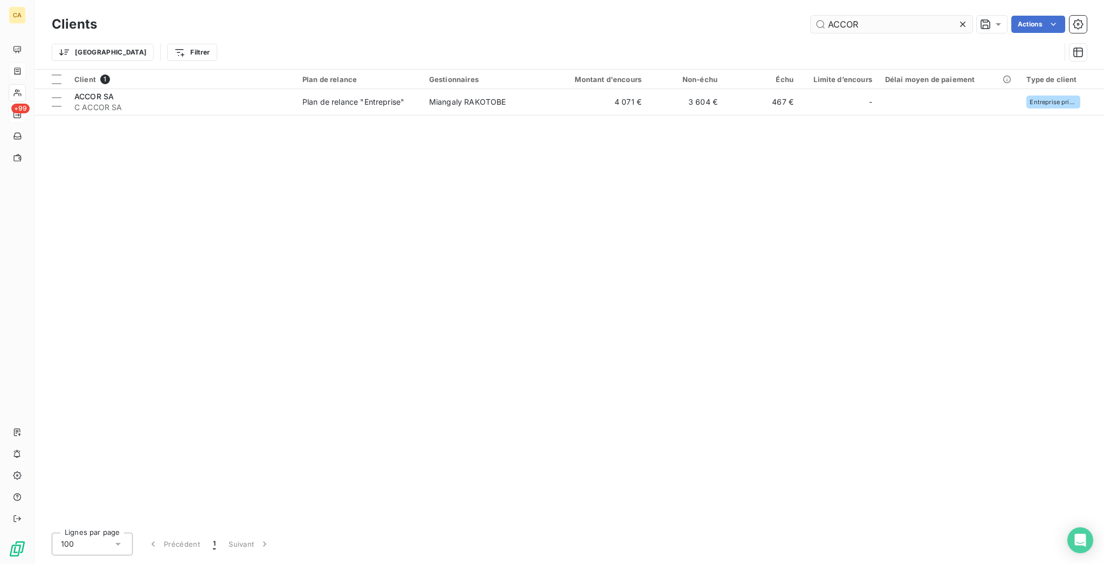
click at [877, 19] on input "ACCOR" at bounding box center [892, 24] width 162 height 17
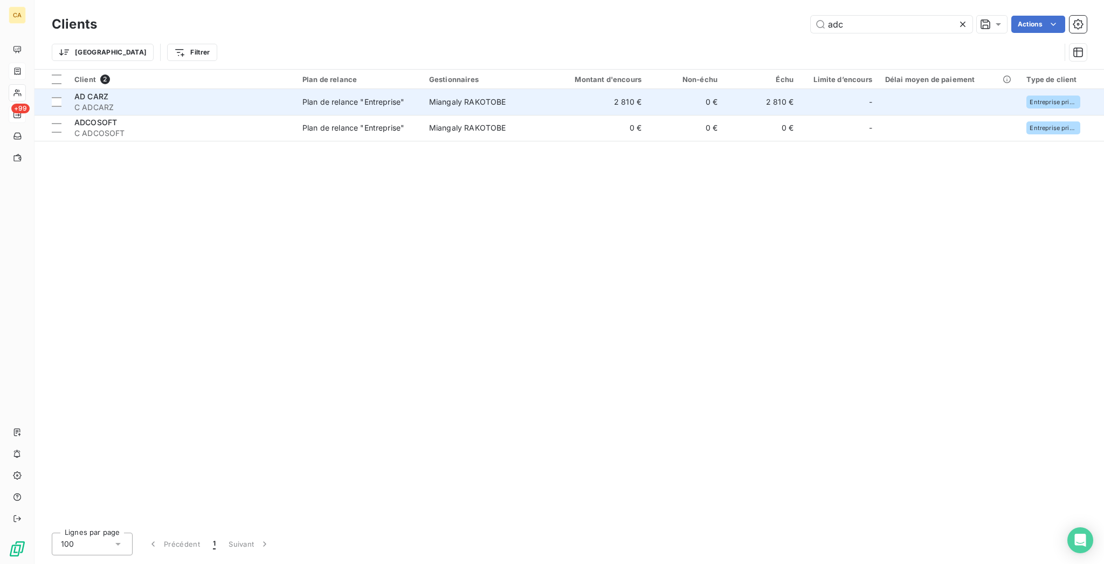
type input "adc"
click at [321, 95] on td "Plan de relance "Entreprise"" at bounding box center [359, 102] width 127 height 26
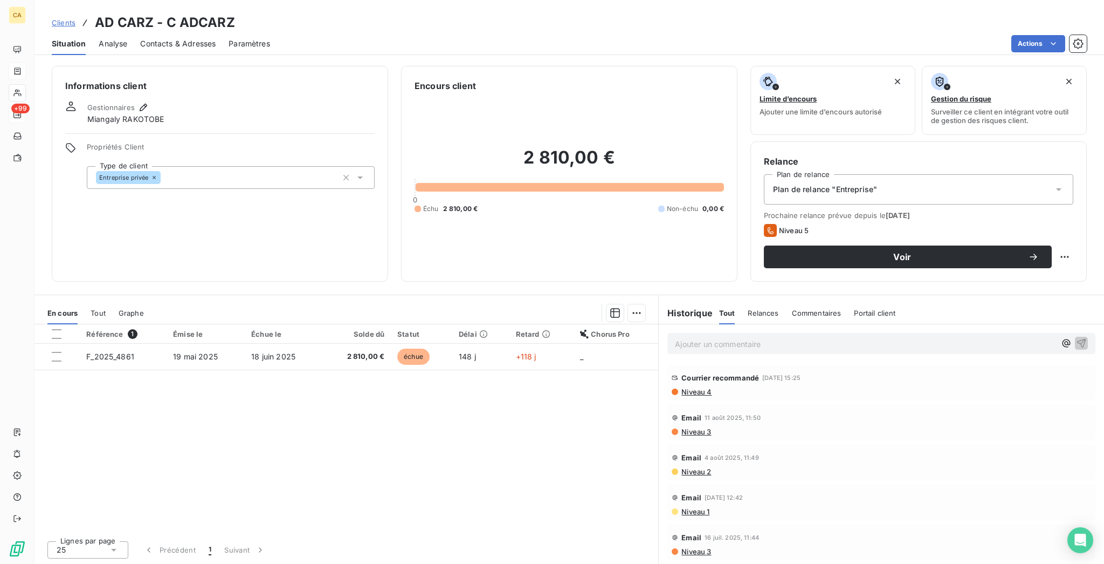
click at [150, 38] on span "Contacts & Adresses" at bounding box center [178, 43] width 76 height 11
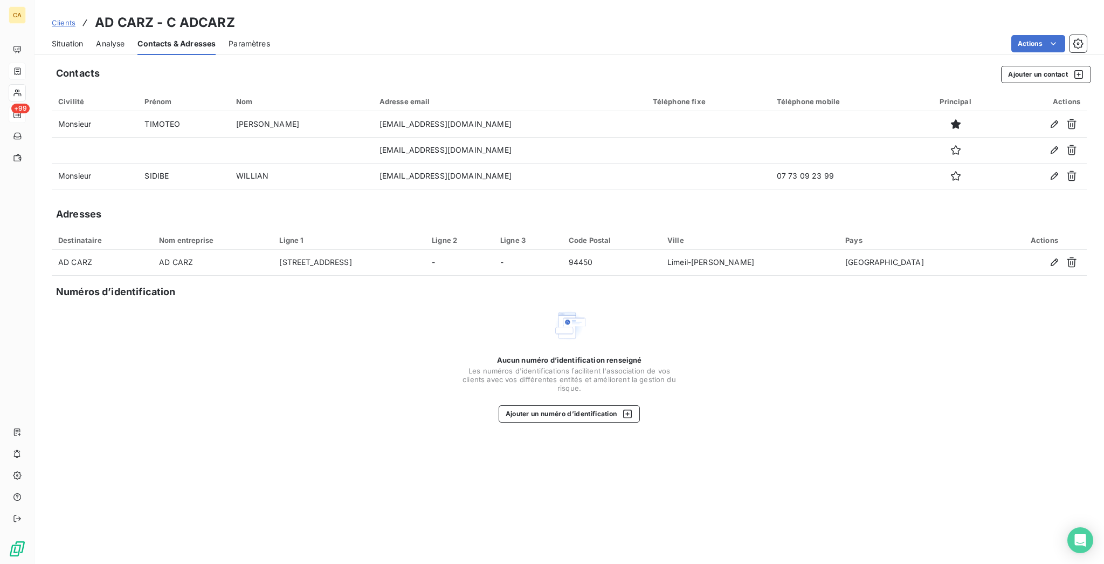
click at [63, 38] on span "Situation" at bounding box center [67, 43] width 31 height 11
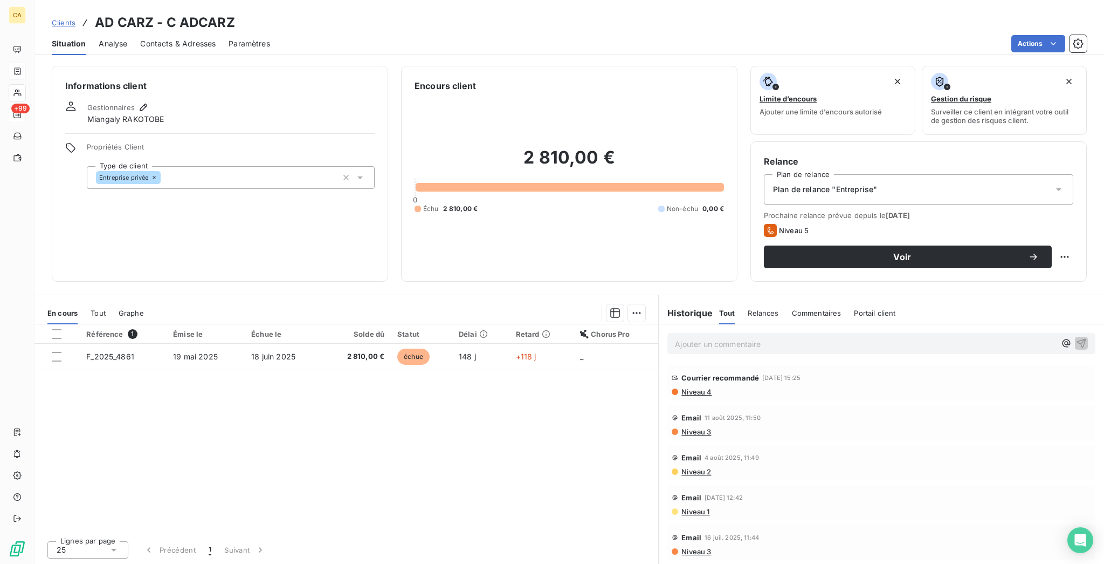
click at [72, 301] on div "En cours Tout Graphe" at bounding box center [347, 312] width 624 height 23
click at [91, 308] on span "Tout" at bounding box center [98, 312] width 15 height 9
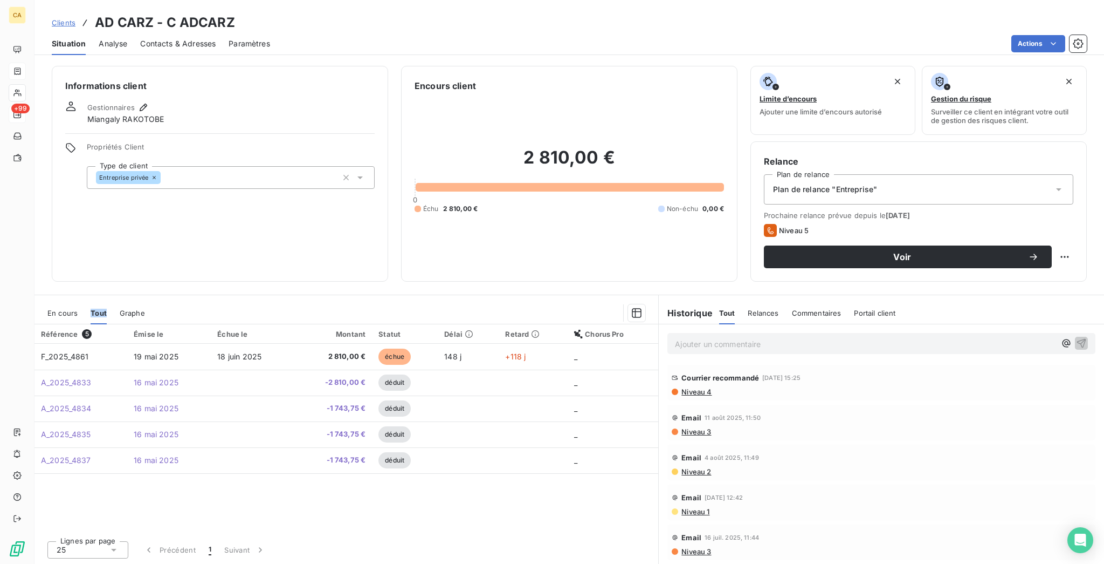
click at [47, 301] on div "En cours" at bounding box center [62, 312] width 30 height 23
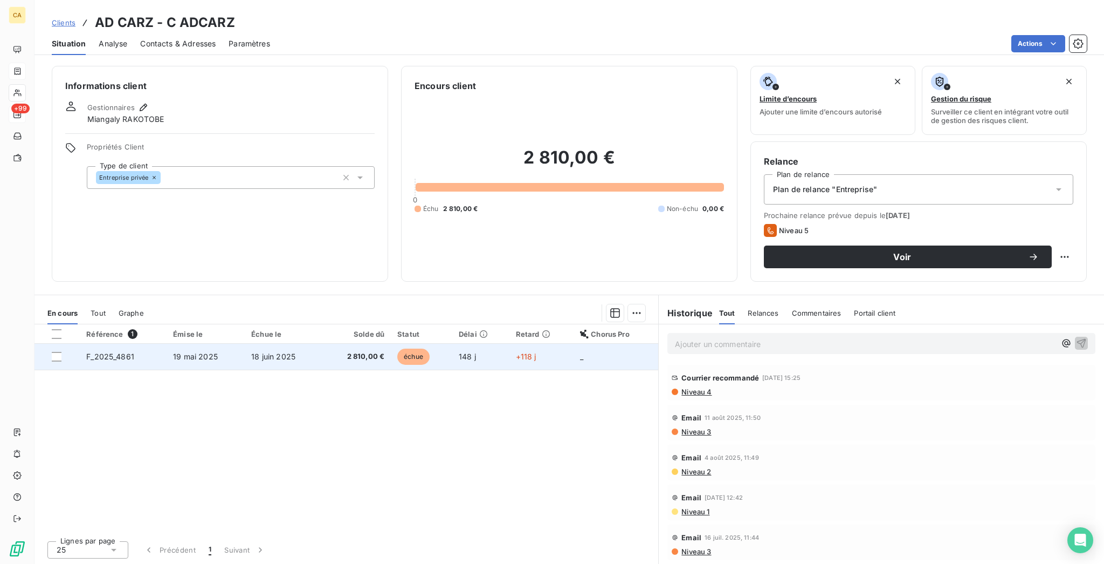
click at [195, 344] on td "19 mai 2025" at bounding box center [206, 357] width 78 height 26
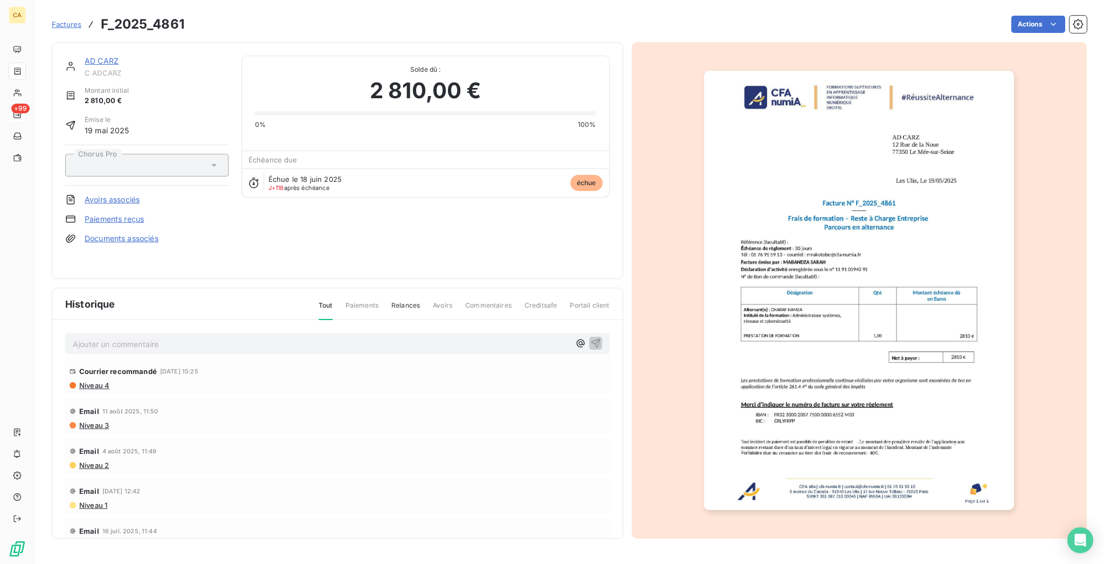
click at [872, 282] on img "button" at bounding box center [859, 290] width 310 height 439
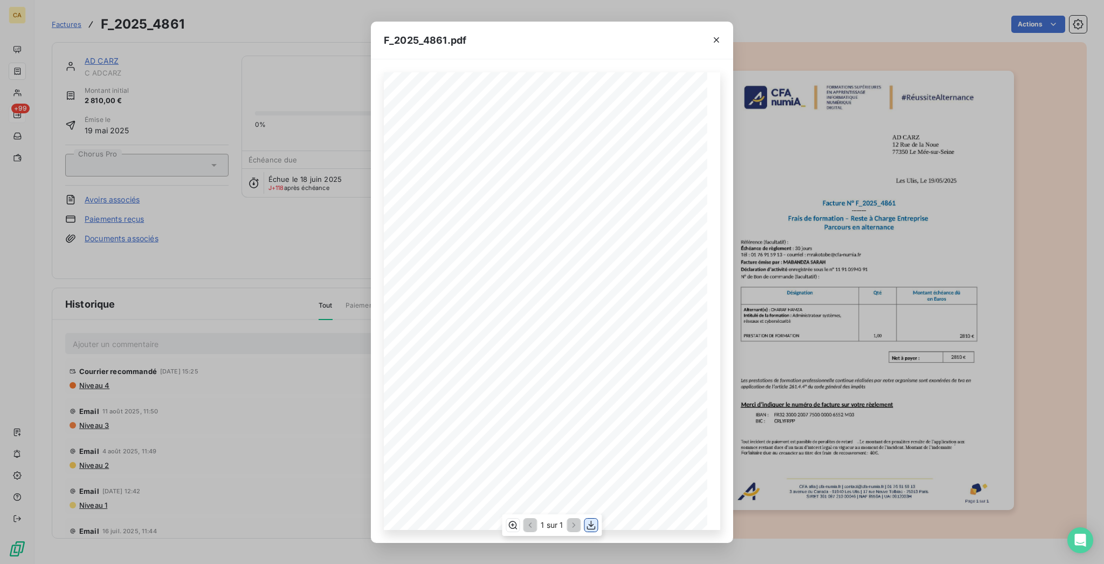
click at [594, 524] on button "button" at bounding box center [591, 524] width 13 height 13
click at [78, 56] on div "F_2025_4861.pdf CFA afia | [DOMAIN_NAME] | [EMAIL_ADDRESS][DOMAIN_NAME] | 01 76…" at bounding box center [552, 282] width 1104 height 564
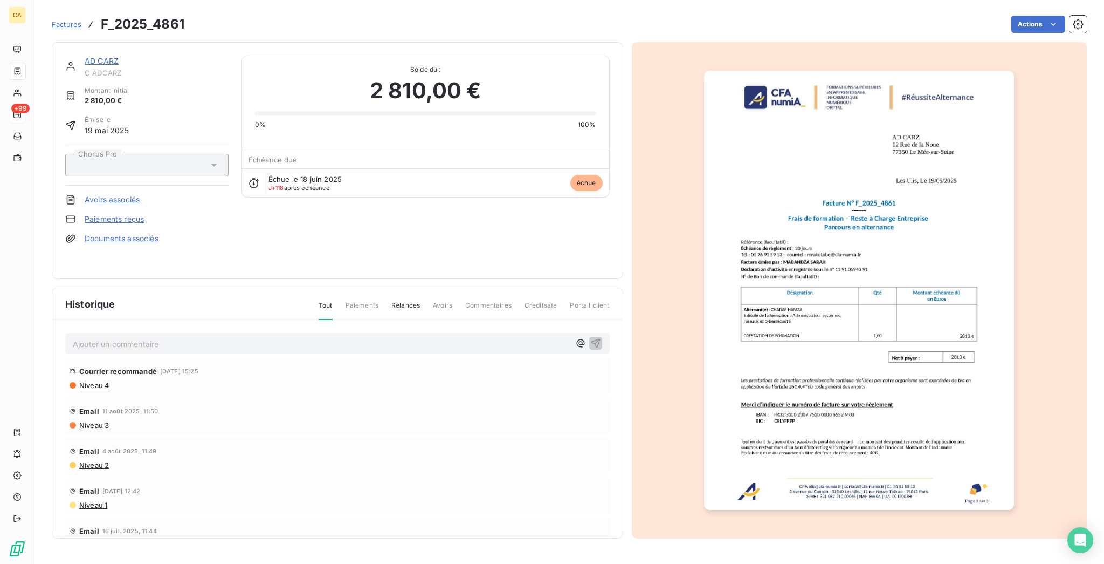
click at [85, 56] on link "AD CARZ" at bounding box center [102, 60] width 34 height 9
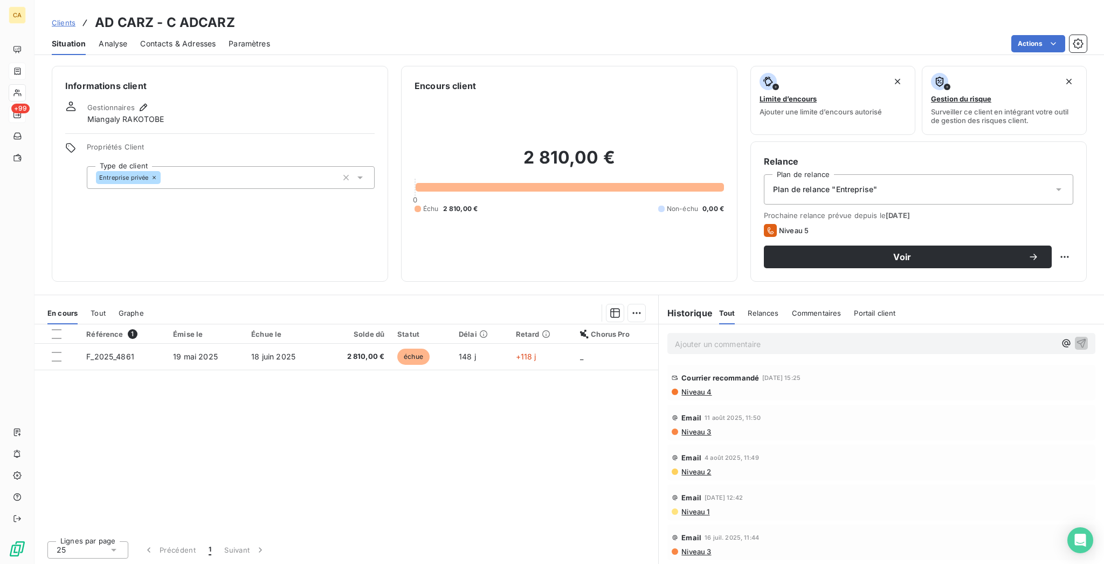
click at [145, 38] on span "Contacts & Adresses" at bounding box center [178, 43] width 76 height 11
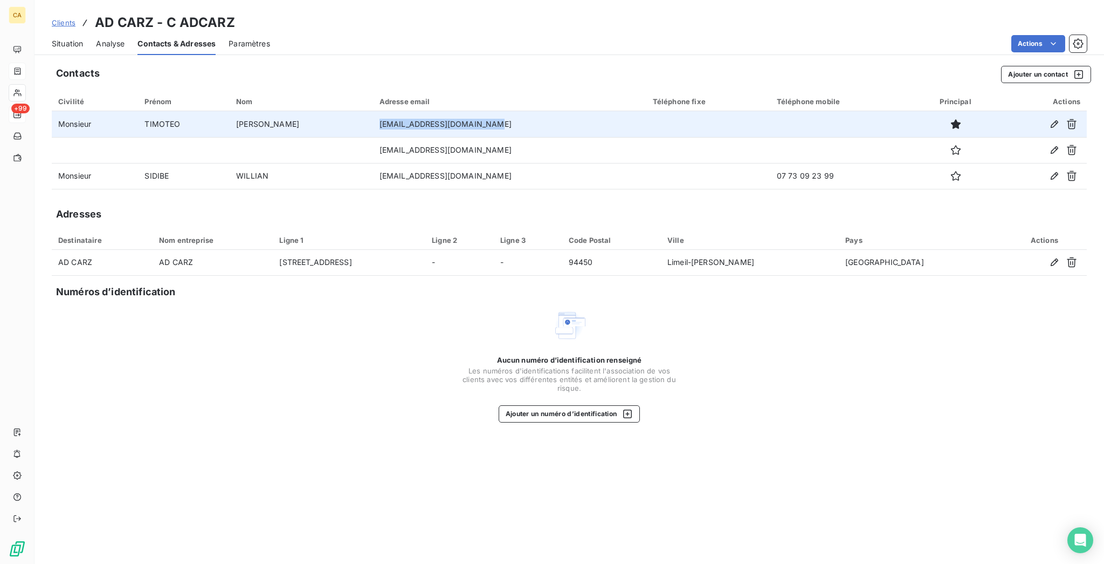
drag, startPoint x: 447, startPoint y: 102, endPoint x: 330, endPoint y: 106, distance: 117.1
click at [373, 111] on td "[EMAIL_ADDRESS][DOMAIN_NAME]" at bounding box center [509, 124] width 273 height 26
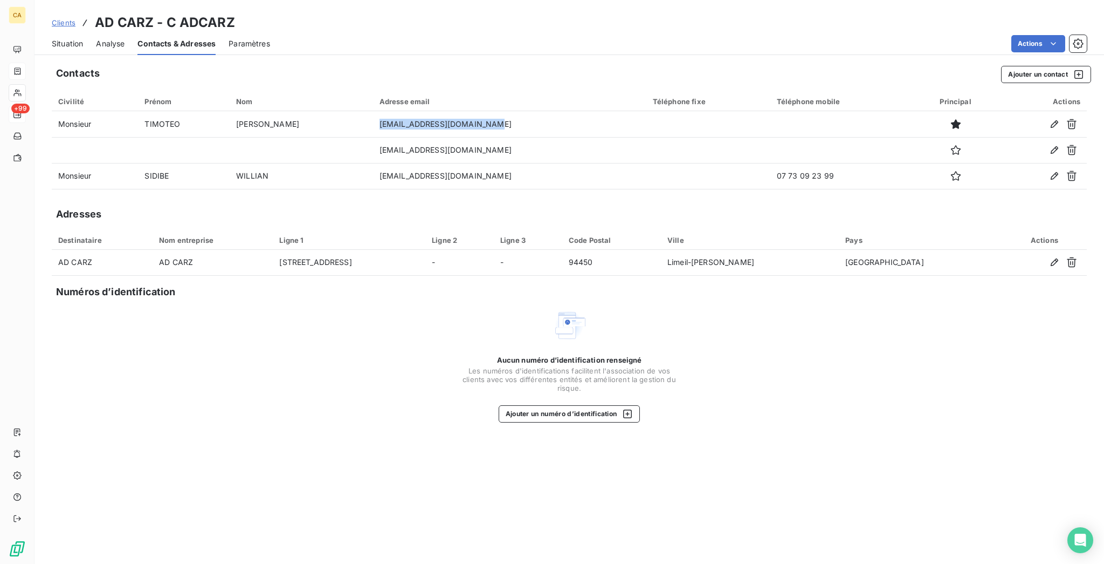
copy td "[EMAIL_ADDRESS][DOMAIN_NAME]"
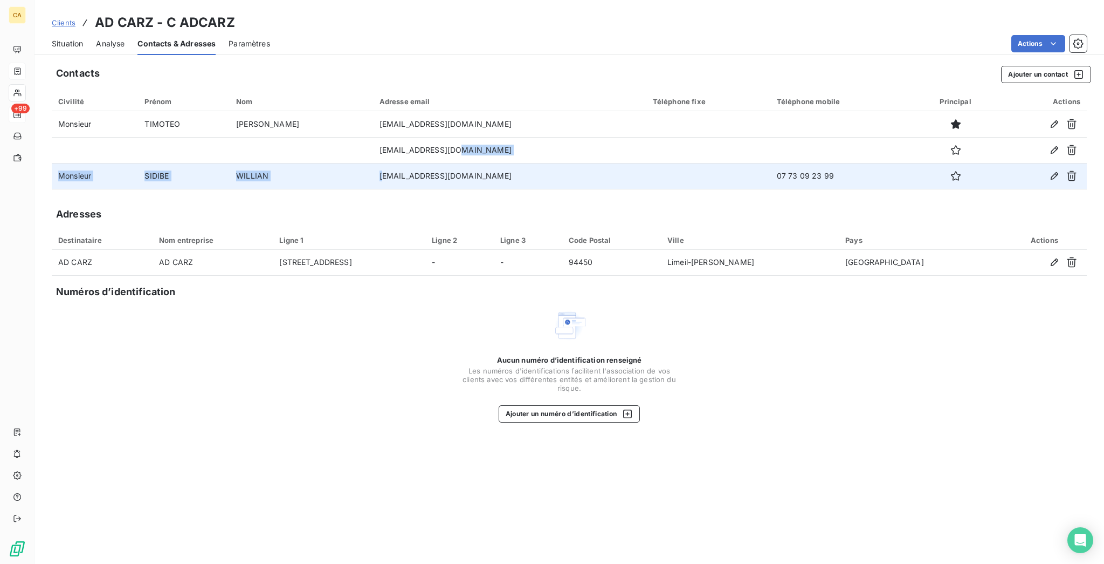
drag, startPoint x: 417, startPoint y: 125, endPoint x: 339, endPoint y: 136, distance: 78.5
click at [339, 136] on tbody "Monsieur [PERSON_NAME] [EMAIL_ADDRESS][DOMAIN_NAME] [EMAIL_ADDRESS][DOMAIN_NAME…" at bounding box center [569, 150] width 1035 height 78
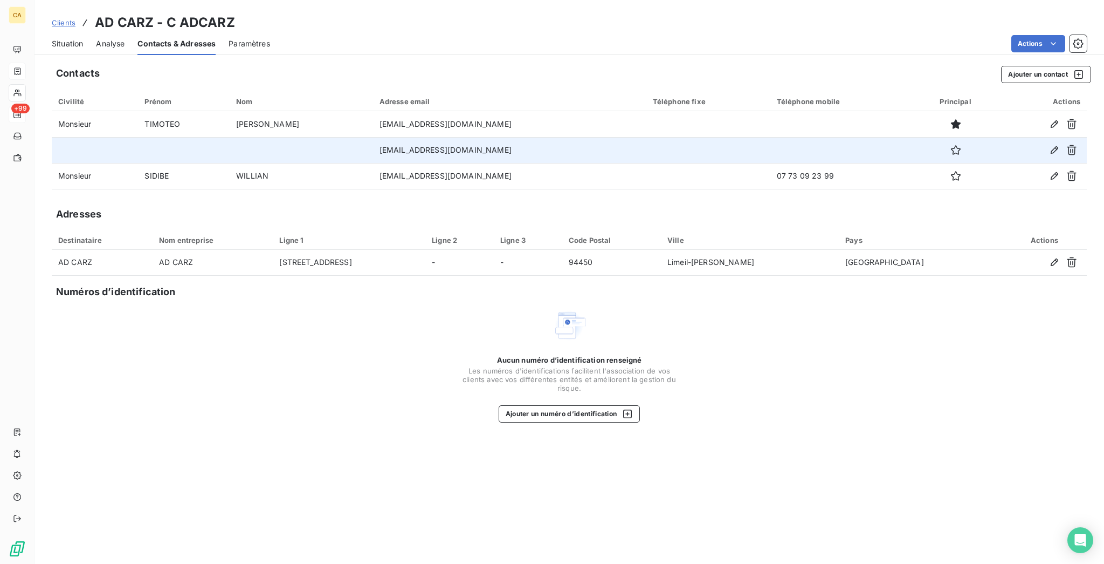
click at [373, 137] on td "[EMAIL_ADDRESS][DOMAIN_NAME]" at bounding box center [509, 150] width 273 height 26
copy td "[EMAIL_ADDRESS][DOMAIN_NAME]"
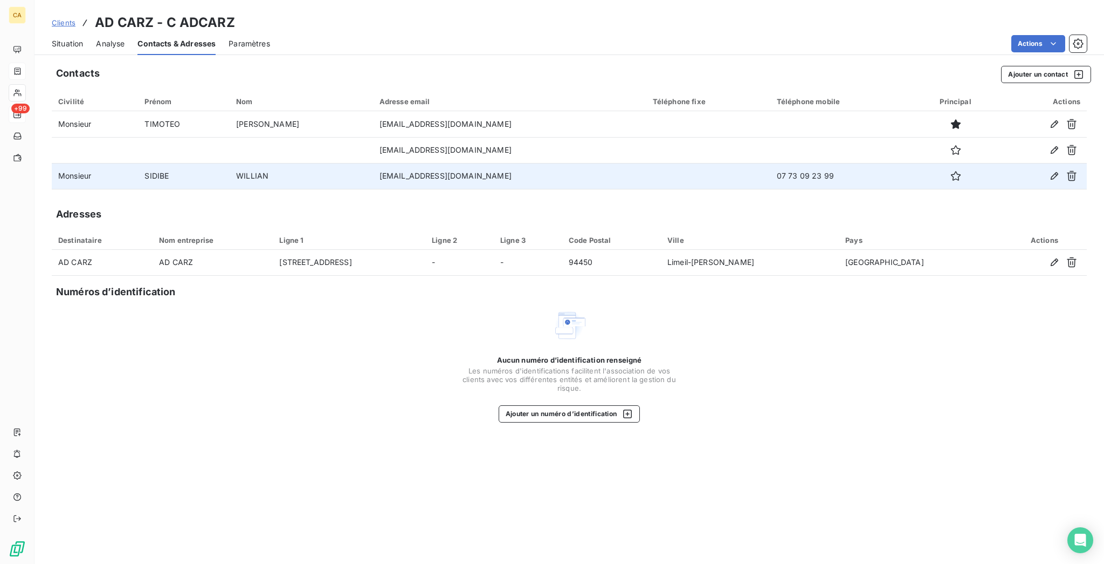
click at [398, 163] on td "[EMAIL_ADDRESS][DOMAIN_NAME]" at bounding box center [509, 176] width 273 height 26
copy td "com"
click at [373, 163] on td "[EMAIL_ADDRESS][DOMAIN_NAME]" at bounding box center [509, 176] width 273 height 26
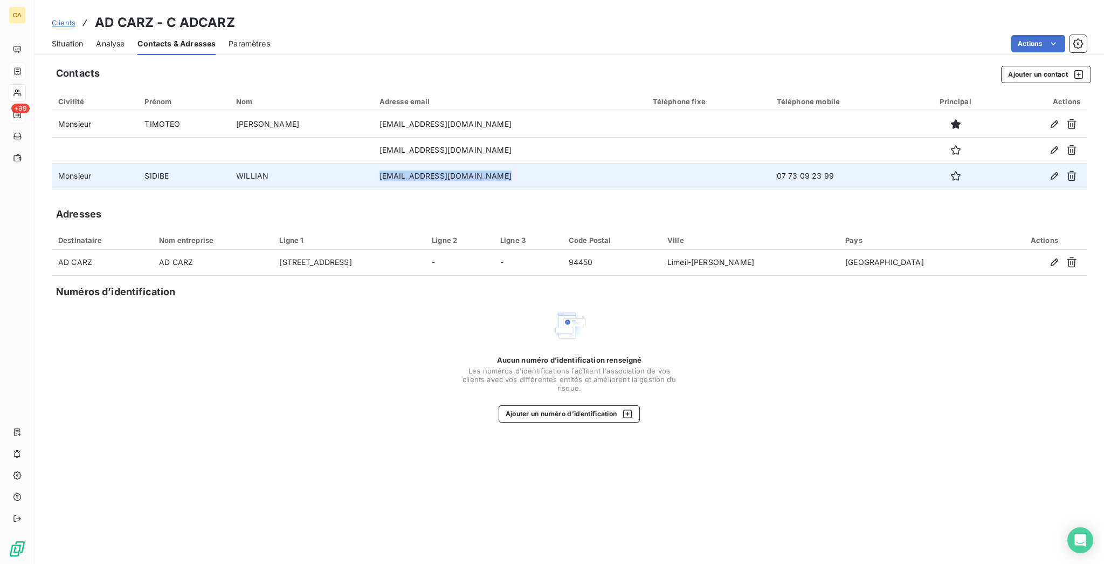
click at [373, 163] on td "[EMAIL_ADDRESS][DOMAIN_NAME]" at bounding box center [509, 176] width 273 height 26
copy td "[EMAIL_ADDRESS][DOMAIN_NAME]"
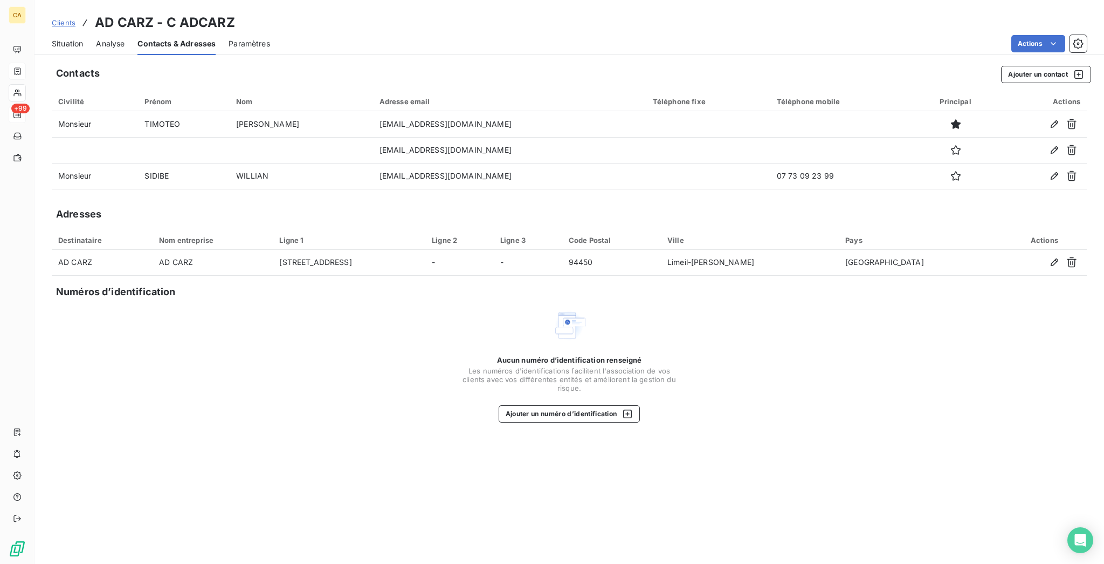
click at [72, 32] on div "Situation Analyse Contacts & Adresses Paramètres Actions" at bounding box center [570, 43] width 1070 height 23
click at [68, 38] on span "Situation" at bounding box center [67, 43] width 31 height 11
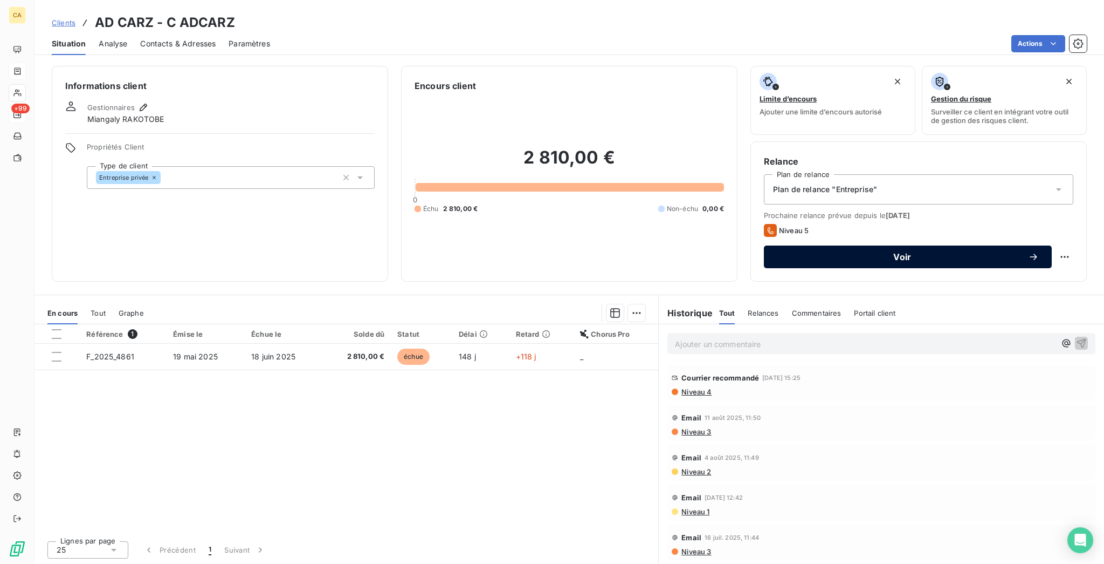
click at [898, 252] on span "Voir" at bounding box center [902, 256] width 251 height 9
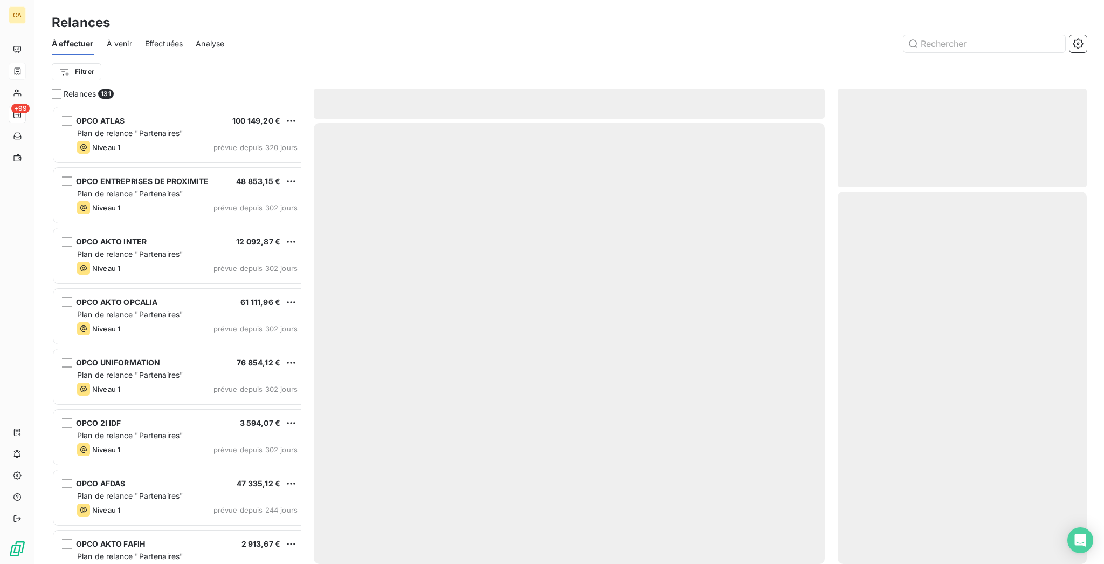
scroll to position [461, 245]
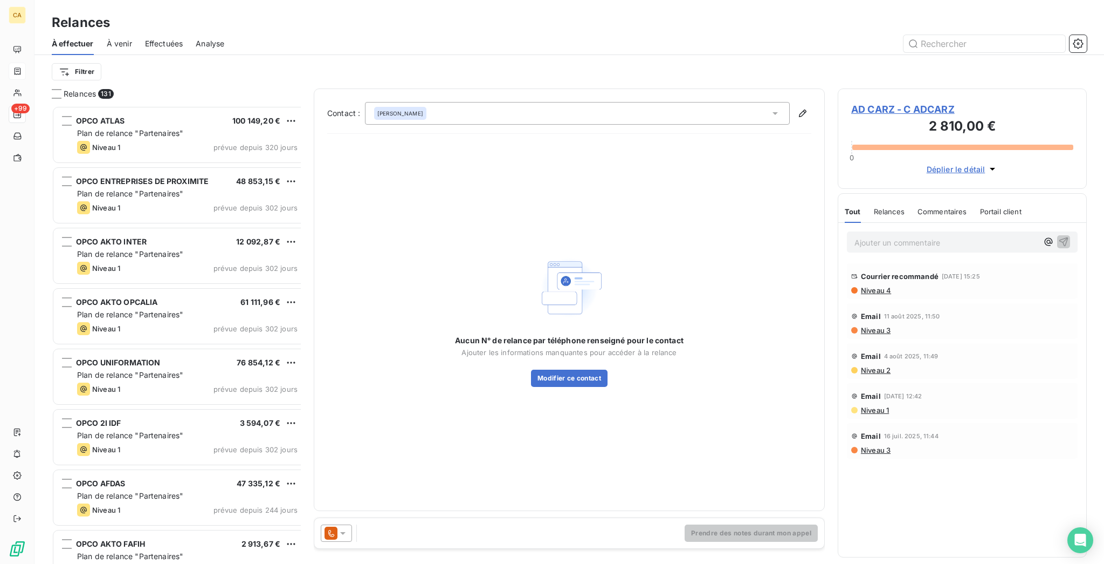
click at [588, 344] on div "Aucun N° de relance par téléphone renseigné pour le contact Ajouter les informa…" at bounding box center [569, 361] width 229 height 52
click at [587, 369] on button "Modifier ce contact" at bounding box center [569, 377] width 77 height 17
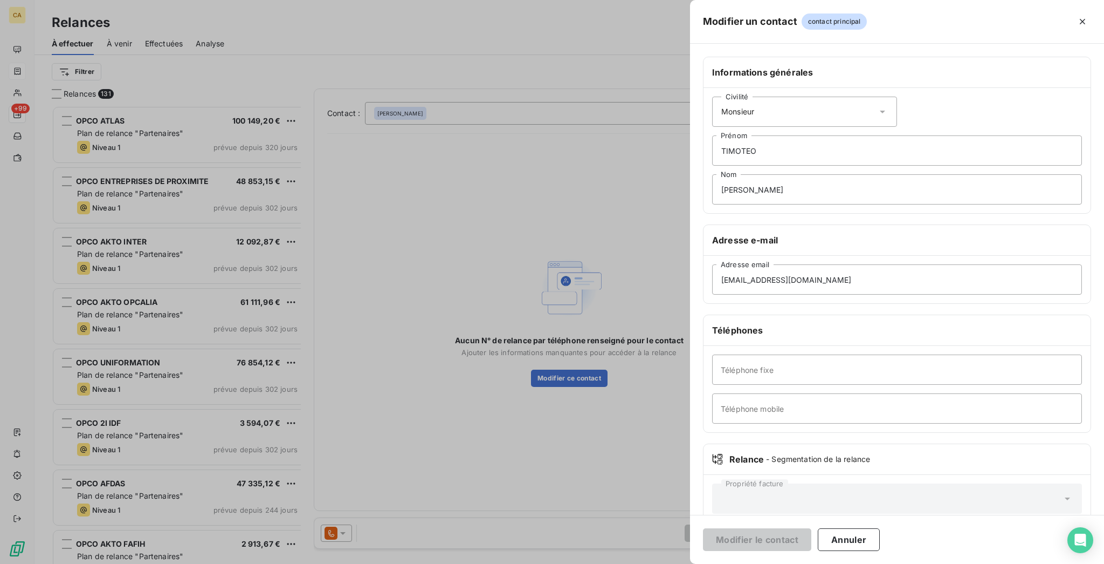
drag, startPoint x: 889, startPoint y: 280, endPoint x: 888, endPoint y: 286, distance: 6.1
click at [888, 324] on h6 "Téléphones" at bounding box center [897, 330] width 370 height 13
drag, startPoint x: 857, startPoint y: 358, endPoint x: 851, endPoint y: 347, distance: 13.0
click at [857, 393] on input "Téléphone mobile" at bounding box center [897, 408] width 370 height 30
click at [808, 346] on div "Téléphone fixe Téléphone mobile" at bounding box center [897, 389] width 387 height 86
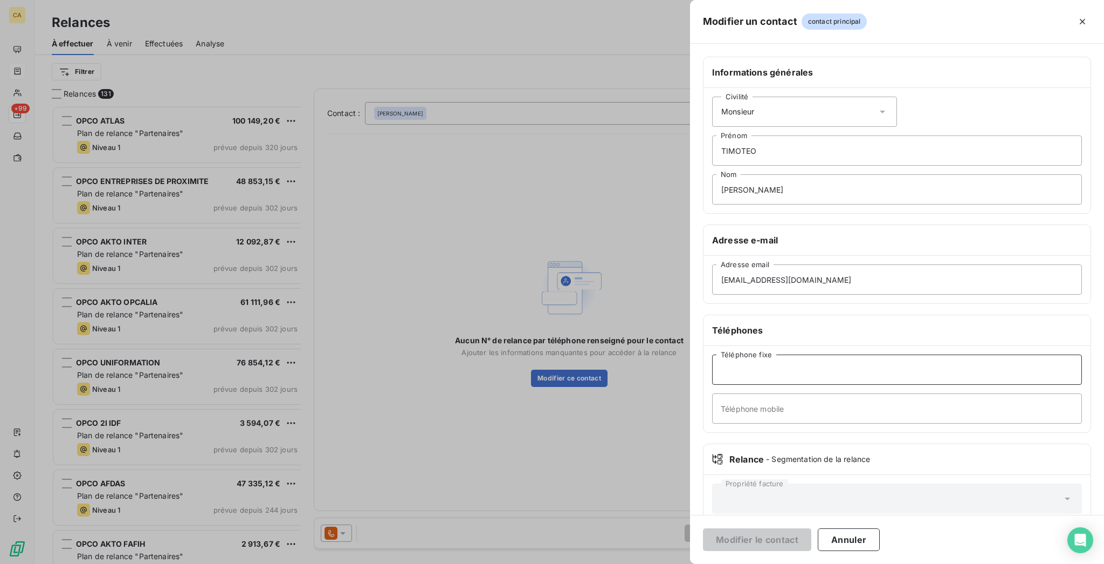
click at [832, 354] on input "Téléphone fixe" at bounding box center [897, 369] width 370 height 30
type input "."
click at [703, 528] on button "Modifier le contact" at bounding box center [757, 539] width 108 height 23
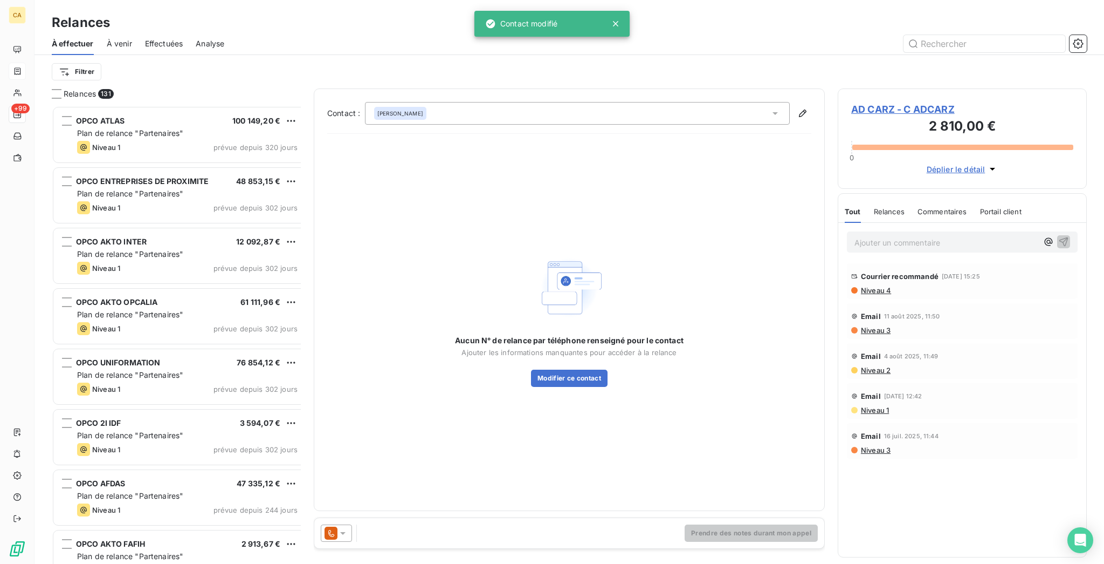
click at [469, 88] on div "Contact : [PERSON_NAME] Aucun N° de relance par téléphone renseigné pour le con…" at bounding box center [569, 299] width 511 height 422
click at [454, 102] on div "[PERSON_NAME]" at bounding box center [577, 113] width 425 height 23
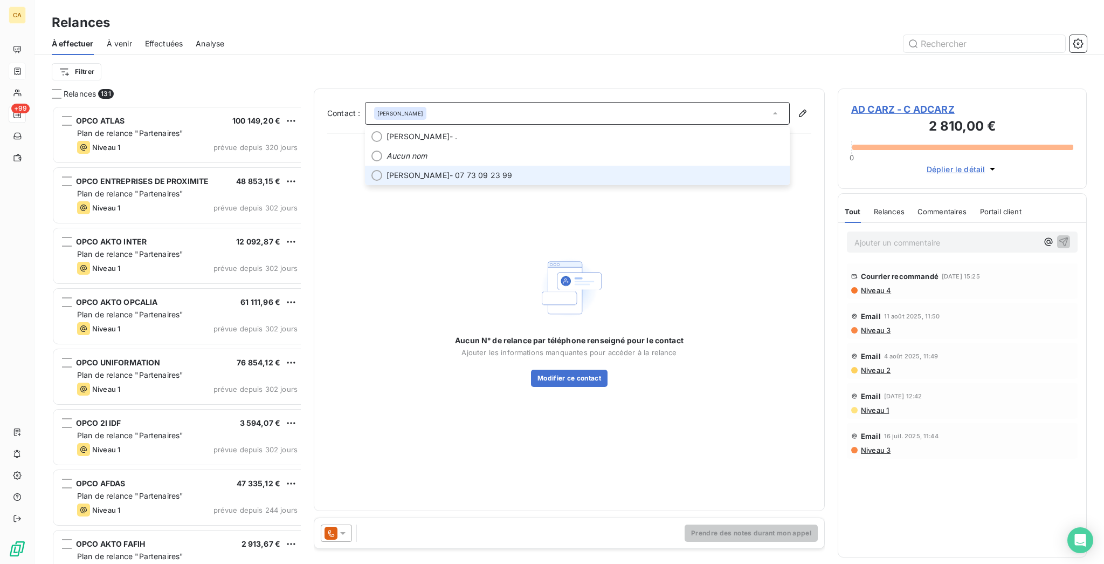
click at [414, 170] on span "[PERSON_NAME]" at bounding box center [418, 175] width 63 height 11
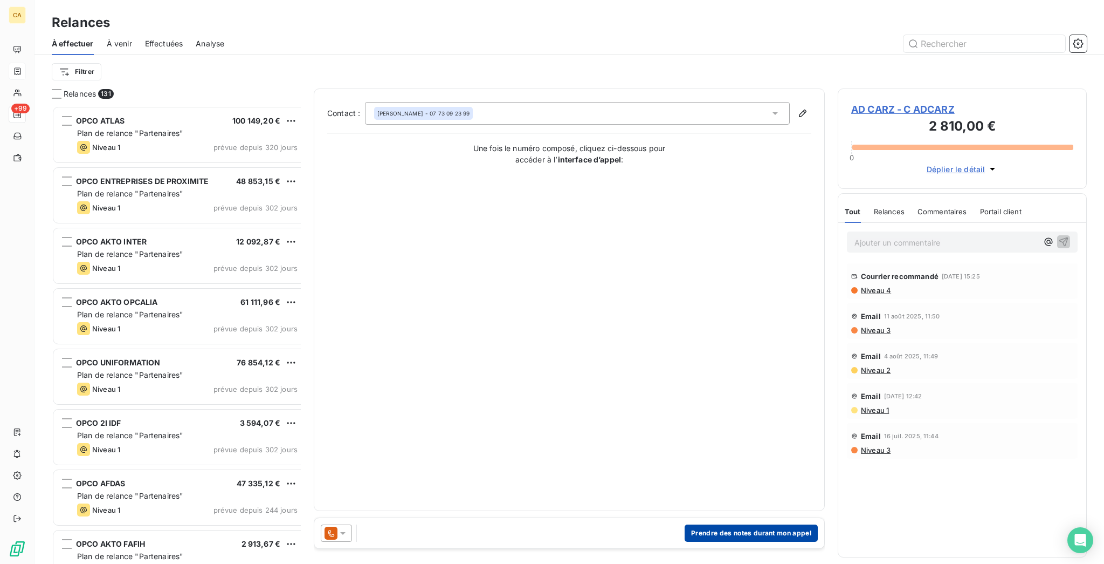
click at [737, 524] on button "Prendre des notes durant mon appel" at bounding box center [751, 532] width 133 height 17
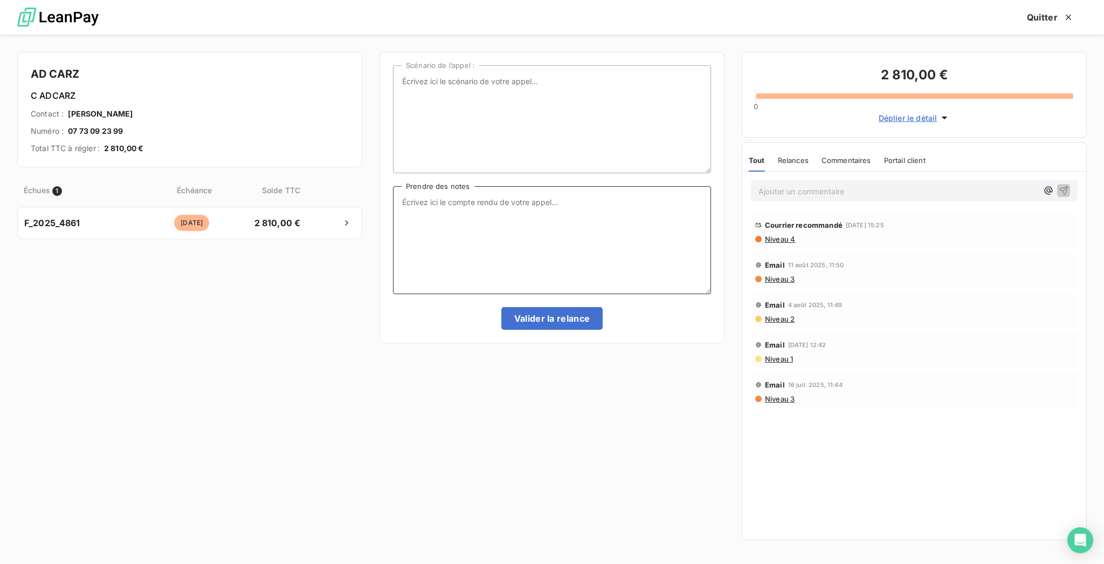
click at [579, 210] on textarea "Prendre des notes" at bounding box center [552, 240] width 318 height 108
type textarea "Dernière relance avant mise en recouvrement"
click at [503, 340] on div "Scénario de l’appel : Dernière relance avant mise en recouvrement Prendre des n…" at bounding box center [552, 299] width 345 height 495
click at [512, 310] on button "Valider la relance" at bounding box center [553, 318] width 102 height 23
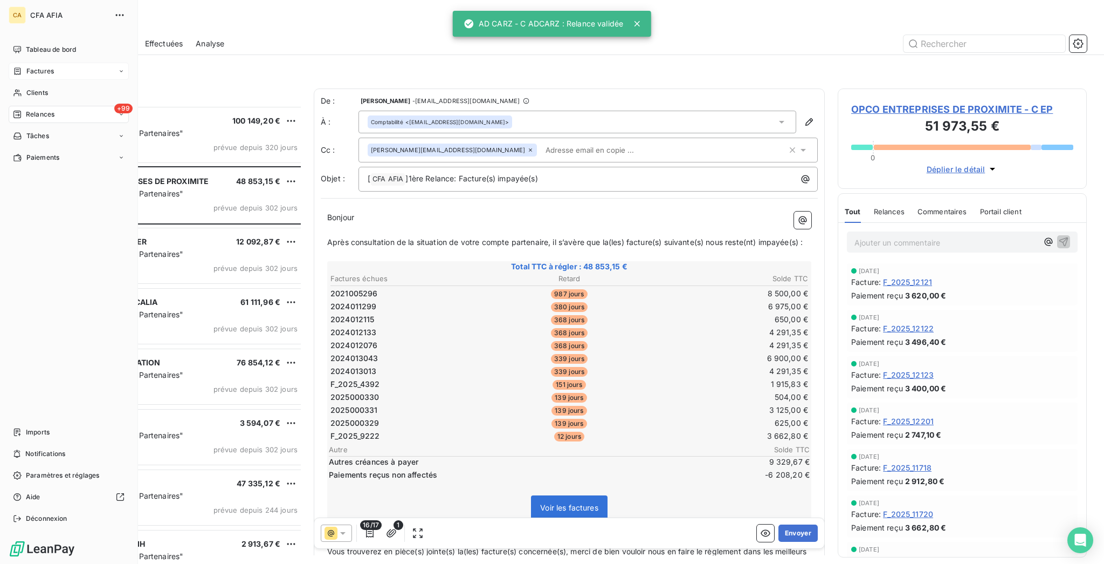
click at [23, 64] on div "Factures" at bounding box center [69, 71] width 120 height 17
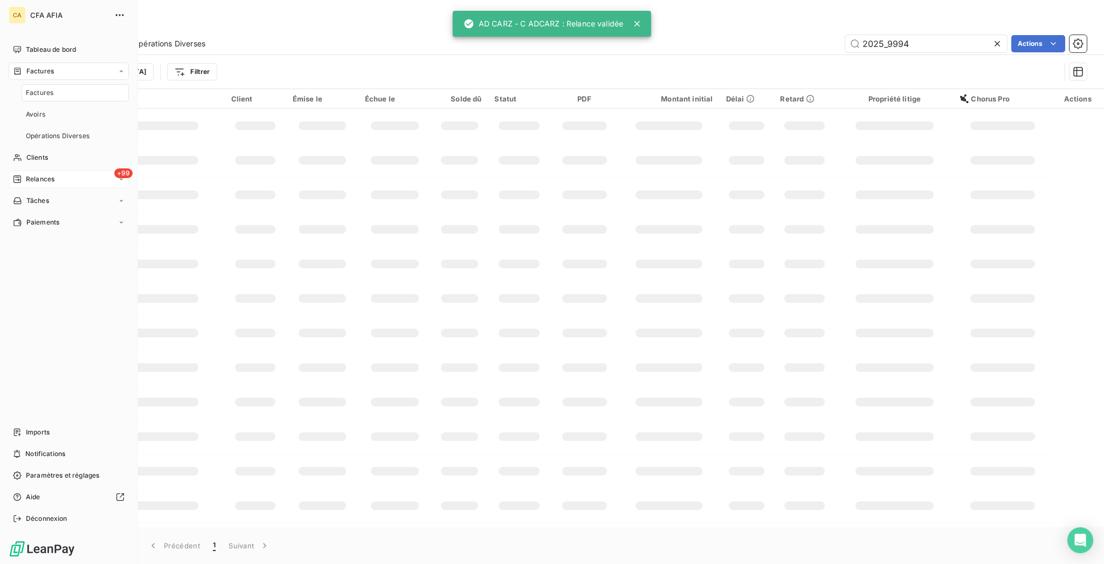
click at [26, 88] on span "Factures" at bounding box center [40, 93] width 28 height 10
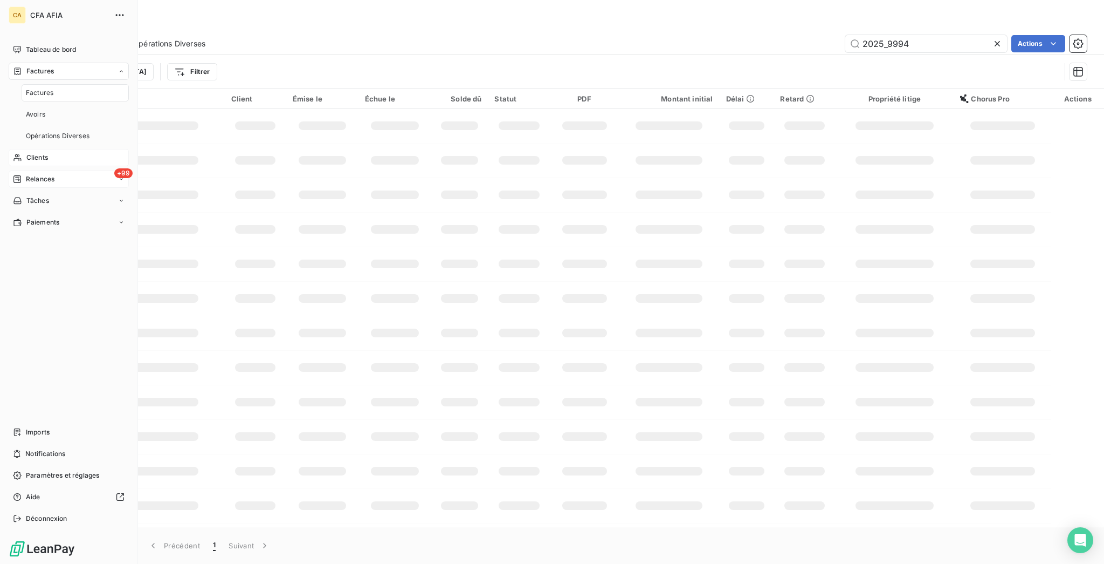
click at [29, 149] on div "Clients" at bounding box center [69, 157] width 120 height 17
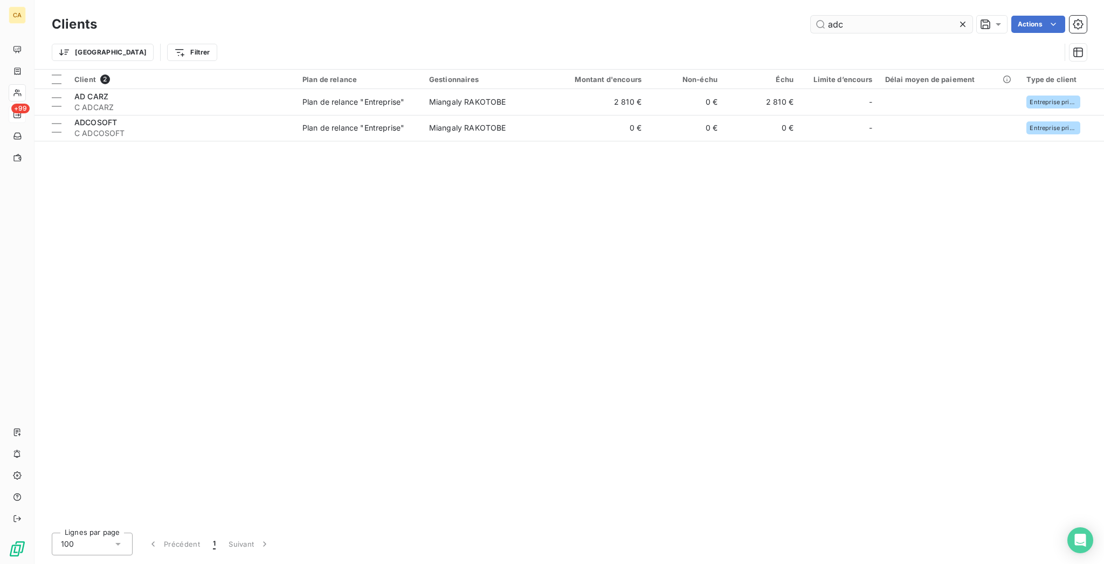
click at [861, 19] on input "adc" at bounding box center [892, 24] width 162 height 17
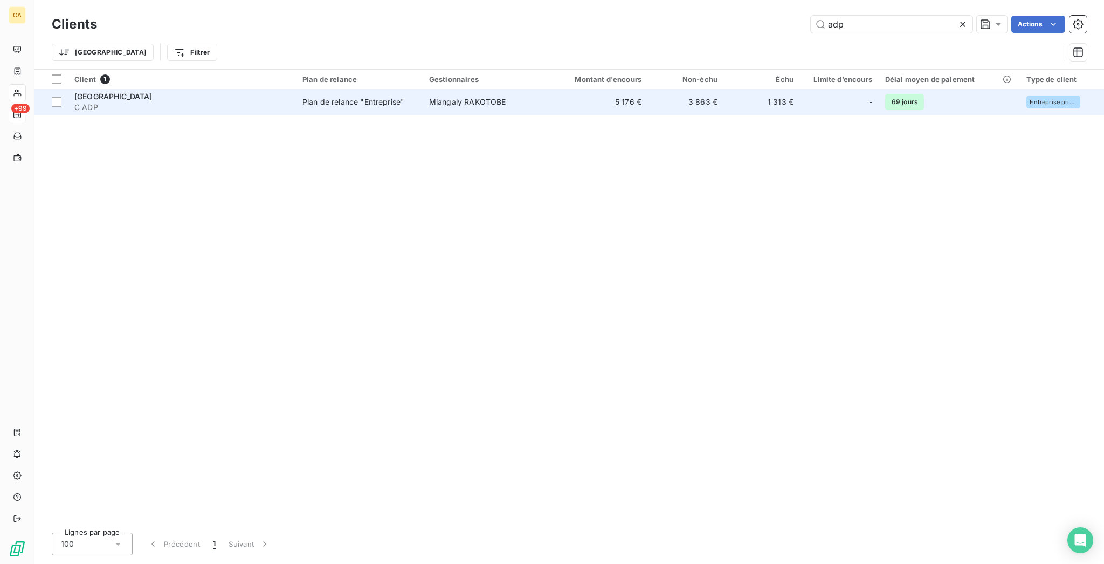
type input "adp"
click at [602, 90] on td "5 176 €" at bounding box center [597, 102] width 102 height 26
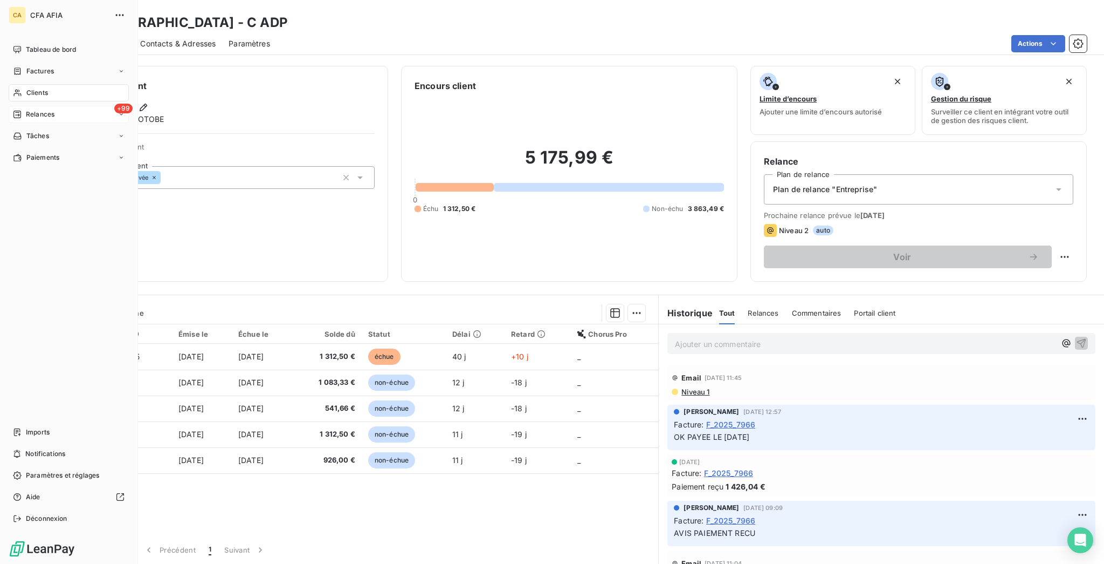
drag, startPoint x: 22, startPoint y: 81, endPoint x: 31, endPoint y: 74, distance: 11.5
click at [23, 81] on nav "Tableau de bord Factures Clients +99 Relances Tâches Paiements" at bounding box center [69, 103] width 120 height 125
click at [31, 88] on span "Clients" at bounding box center [37, 93] width 22 height 10
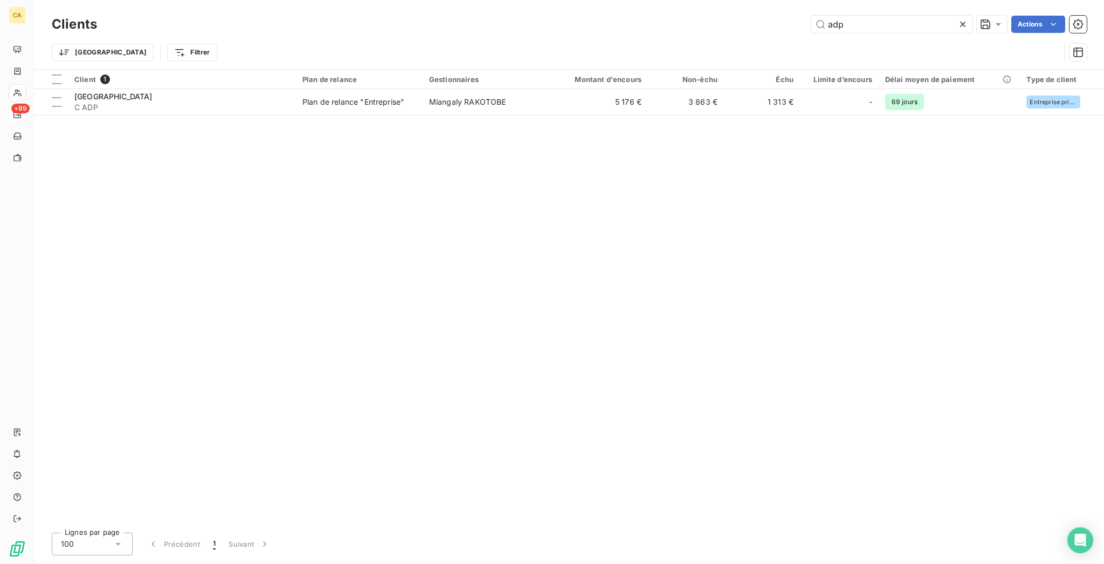
click at [874, 16] on div "adp" at bounding box center [892, 24] width 162 height 17
click at [865, 25] on input "adp" at bounding box center [892, 24] width 162 height 17
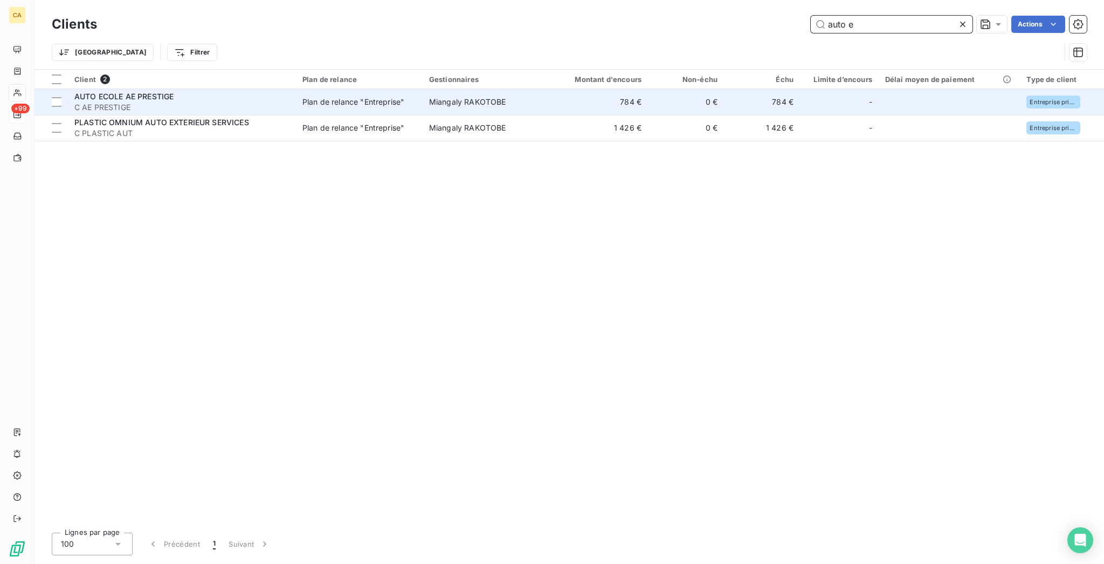
type input "auto e"
click at [393, 97] on span "Plan de relance "Entreprise"" at bounding box center [360, 102] width 114 height 11
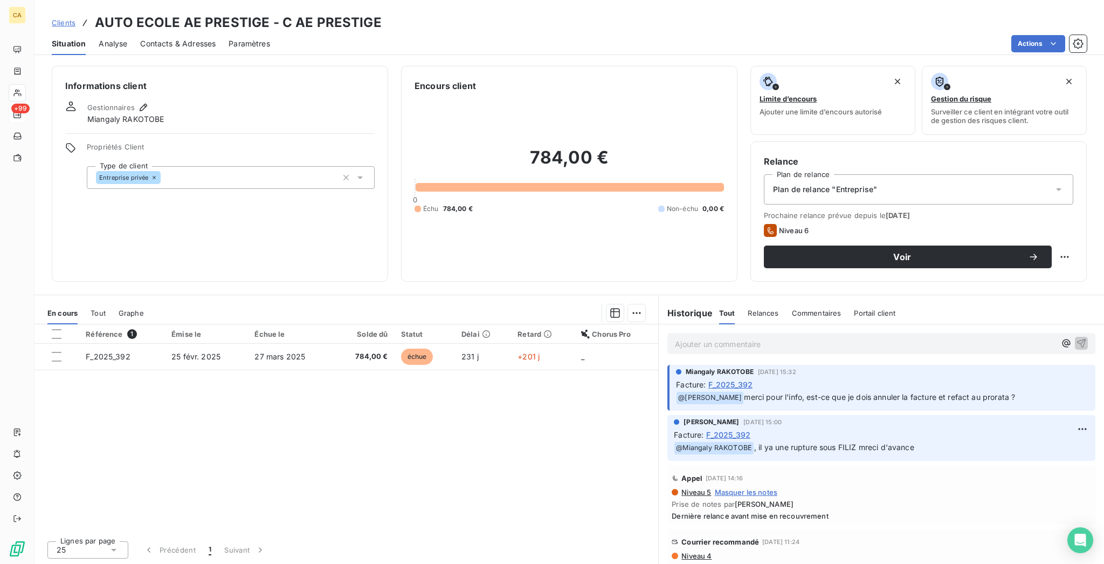
click at [187, 39] on span "Contacts & Adresses" at bounding box center [178, 43] width 76 height 11
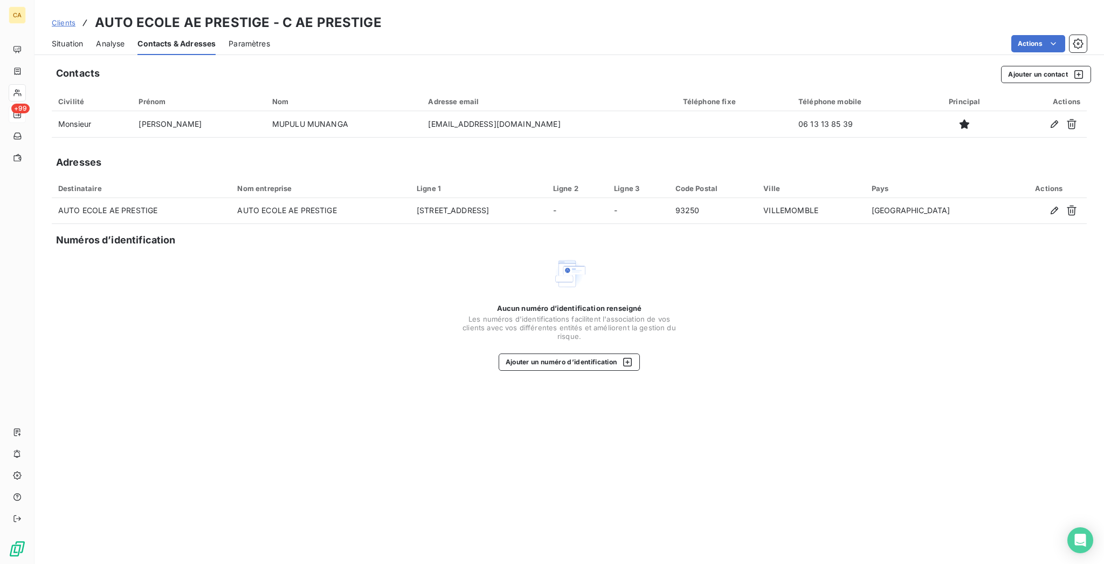
click at [59, 38] on span "Situation" at bounding box center [67, 43] width 31 height 11
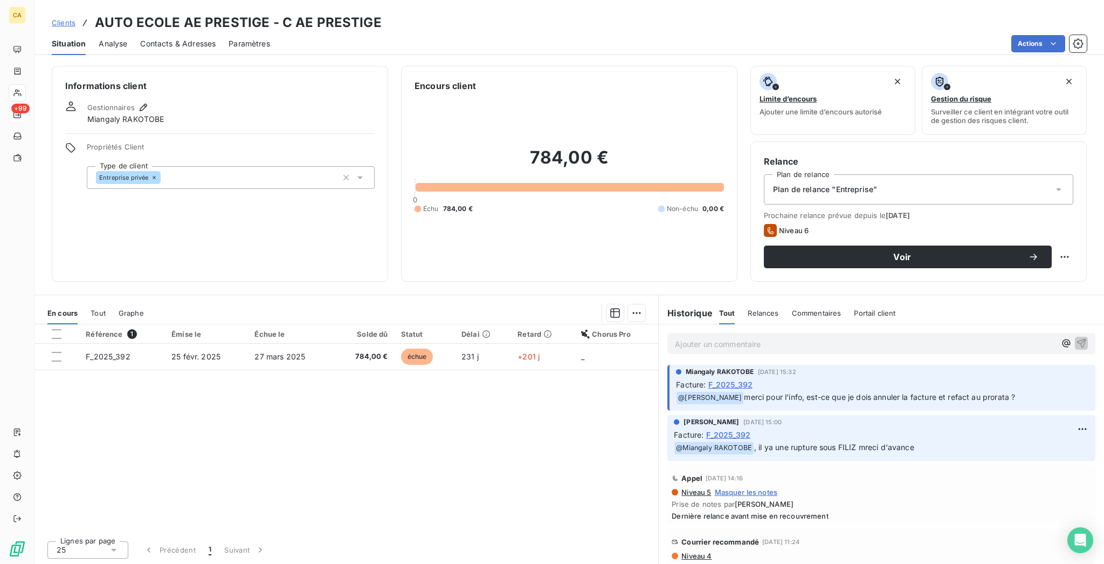
click at [794, 324] on div "Ajouter un commentaire ﻿" at bounding box center [881, 343] width 445 height 38
click at [783, 337] on p "Ajouter un commentaire ﻿" at bounding box center [865, 343] width 381 height 13
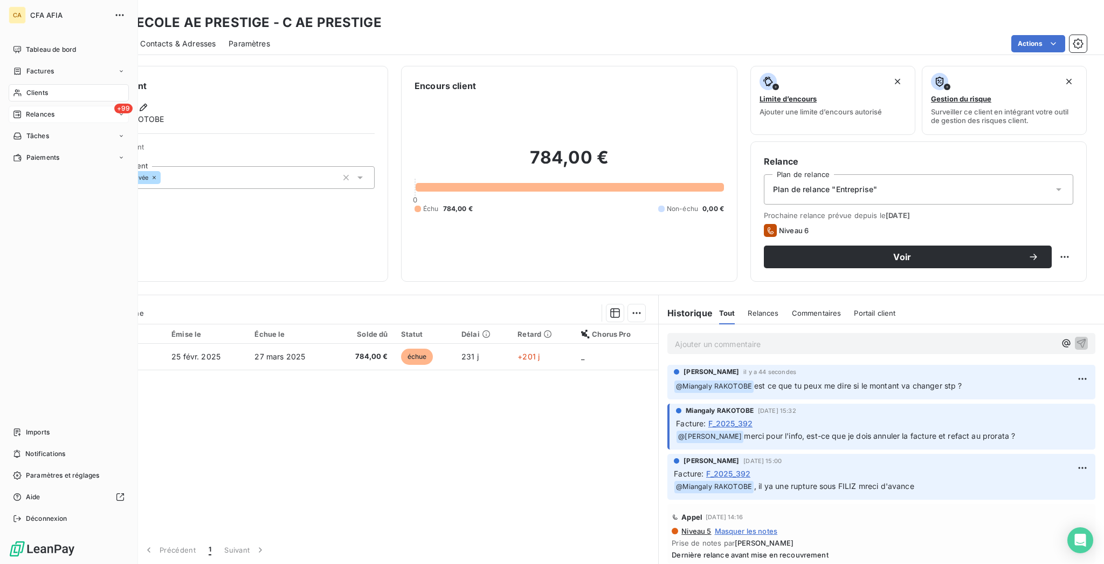
click at [35, 88] on span "Clients" at bounding box center [37, 93] width 22 height 10
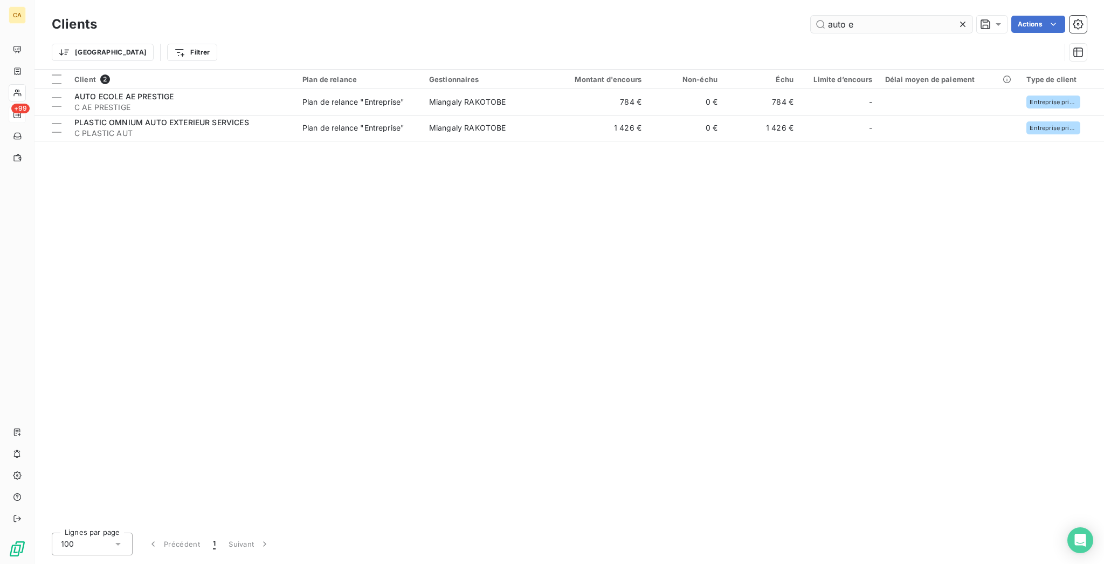
click at [869, 24] on input "auto e" at bounding box center [892, 24] width 162 height 17
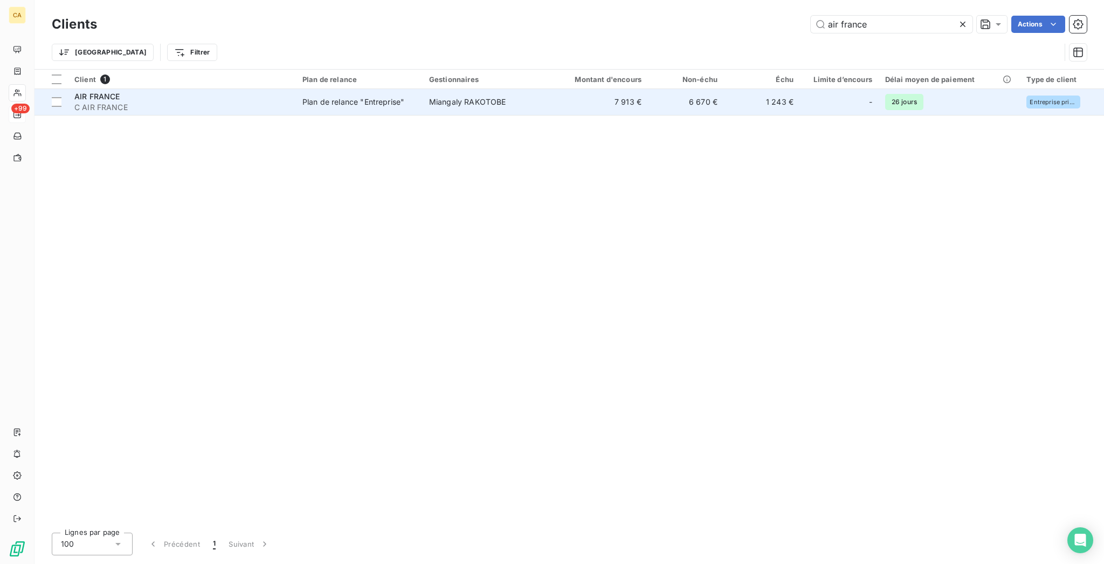
type input "air france"
click at [334, 95] on td "Plan de relance "Entreprise"" at bounding box center [359, 102] width 127 height 26
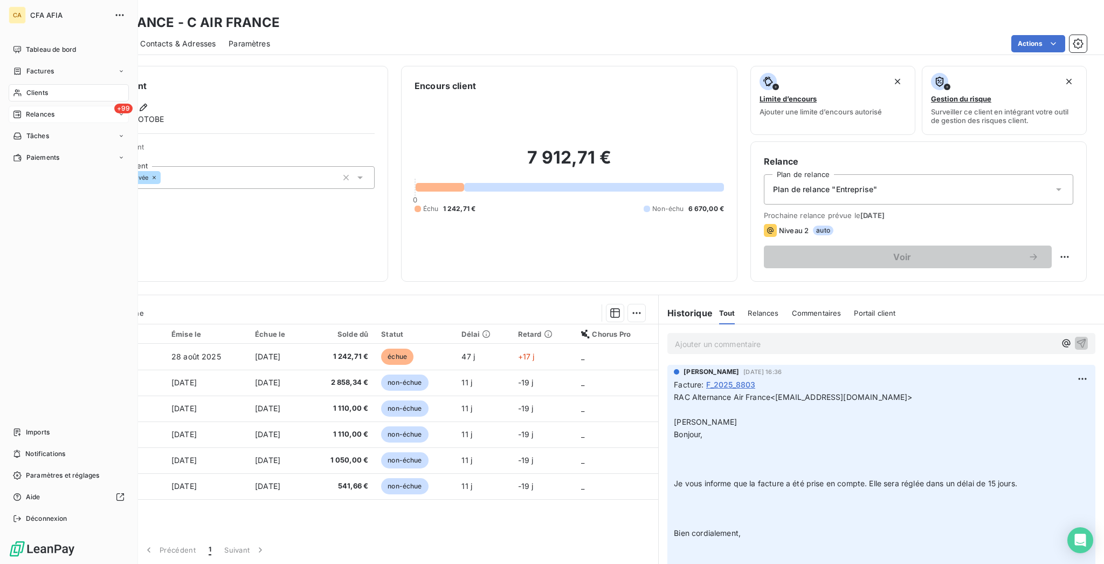
click at [14, 84] on div "Clients" at bounding box center [69, 92] width 120 height 17
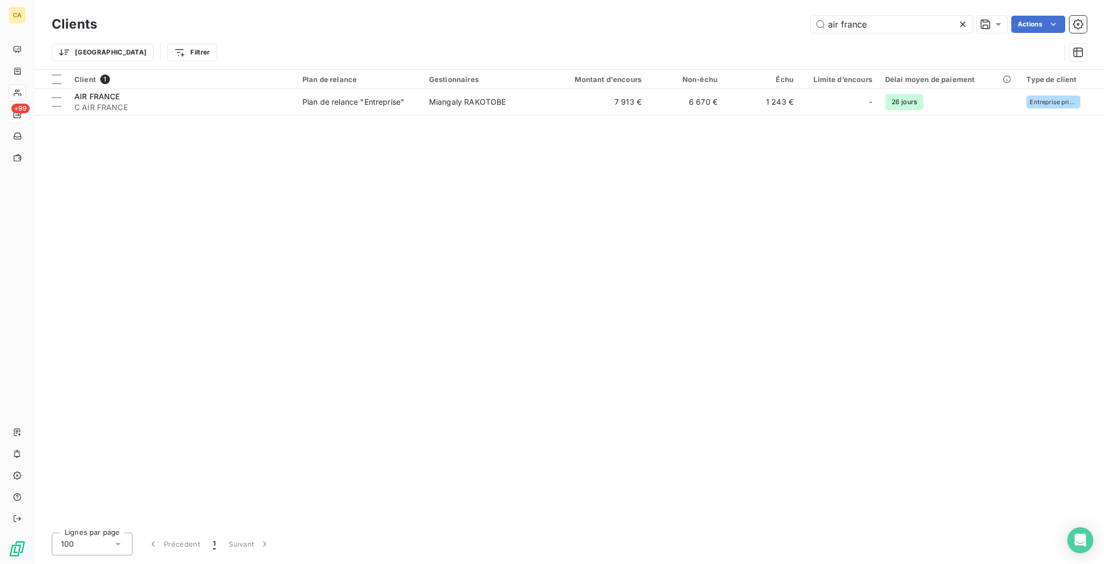
drag, startPoint x: 905, startPoint y: 24, endPoint x: 853, endPoint y: 28, distance: 51.9
click at [853, 28] on div "air france" at bounding box center [892, 24] width 162 height 17
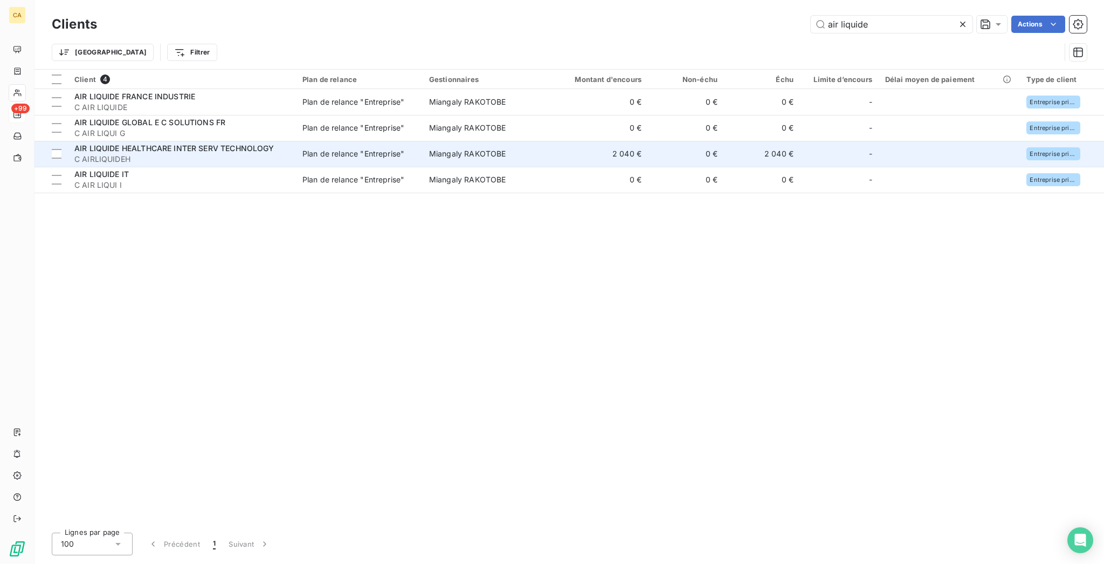
type input "air liquide"
click at [697, 141] on td "0 €" at bounding box center [686, 154] width 76 height 26
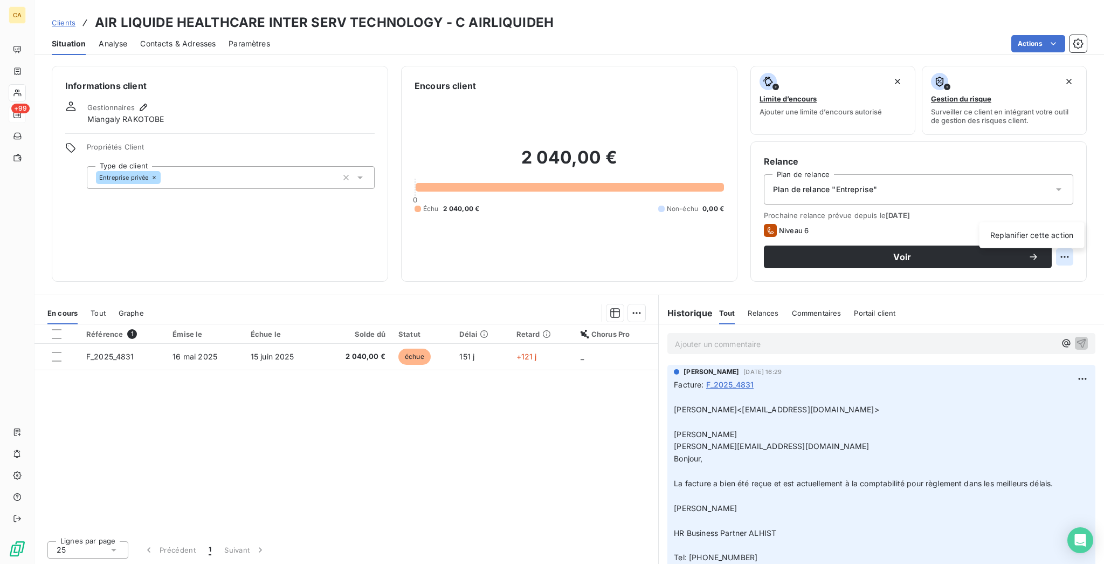
click at [1074, 210] on html "CA +99 Clients AIR LIQUIDE HEALTHCARE INTER SERV TECHNOLOGY - C AIRLIQUIDEH Sit…" at bounding box center [552, 282] width 1104 height 564
click at [1066, 233] on div "Replanifier cette action" at bounding box center [1032, 235] width 97 height 17
select select "9"
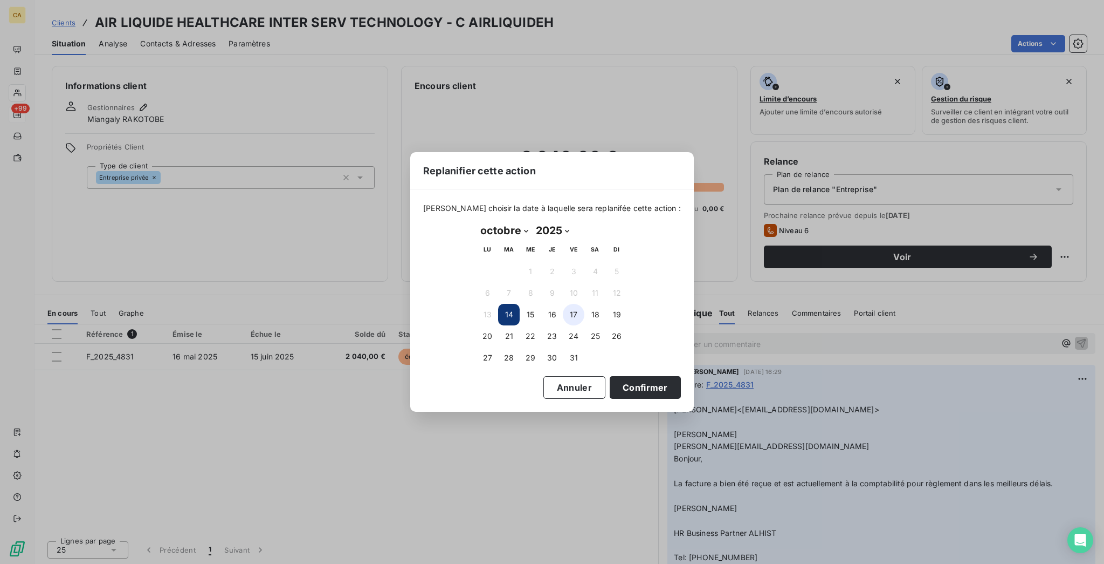
click at [579, 309] on button "17" at bounding box center [574, 315] width 22 height 22
click at [610, 376] on button "Confirmer" at bounding box center [645, 387] width 71 height 23
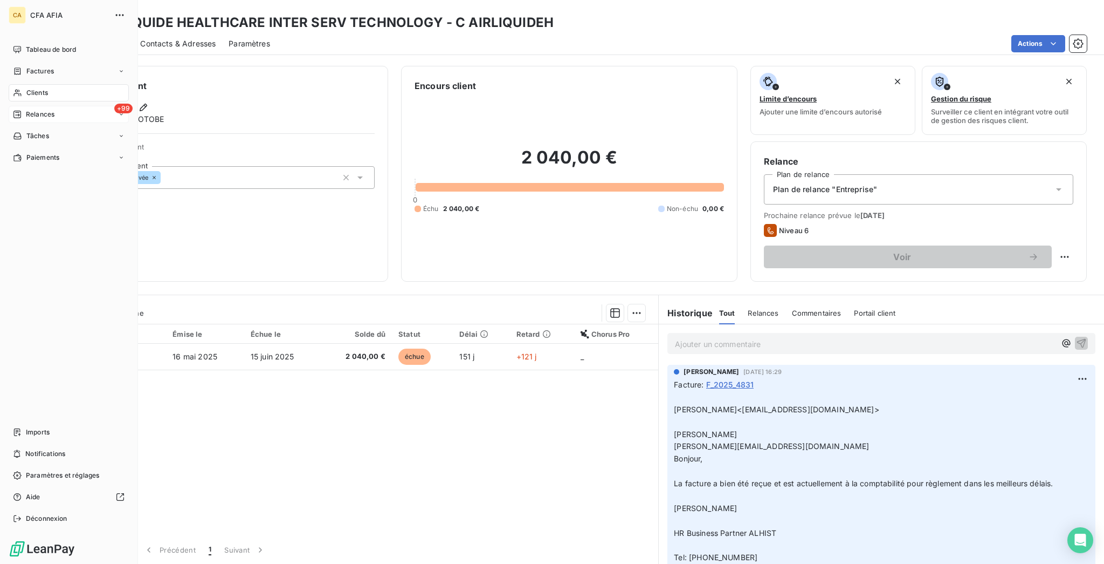
click at [33, 65] on nav "Tableau de bord Factures Clients +99 Relances Tâches Paiements" at bounding box center [69, 103] width 120 height 125
click at [33, 66] on nav "Tableau de bord Factures Clients +99 Relances Tâches Paiements" at bounding box center [69, 103] width 120 height 125
click at [32, 88] on span "Clients" at bounding box center [37, 93] width 22 height 10
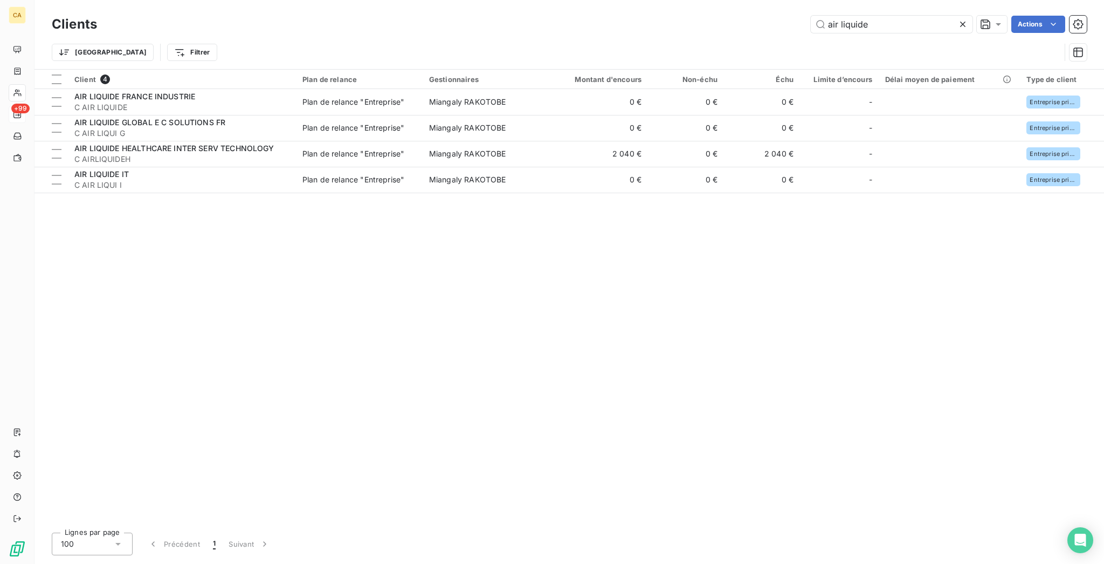
click at [892, 30] on div "Clients air liquide Actions" at bounding box center [569, 24] width 1035 height 23
drag, startPoint x: 894, startPoint y: 19, endPoint x: 781, endPoint y: 22, distance: 112.7
click at [781, 22] on div "air liquide Actions" at bounding box center [598, 24] width 977 height 17
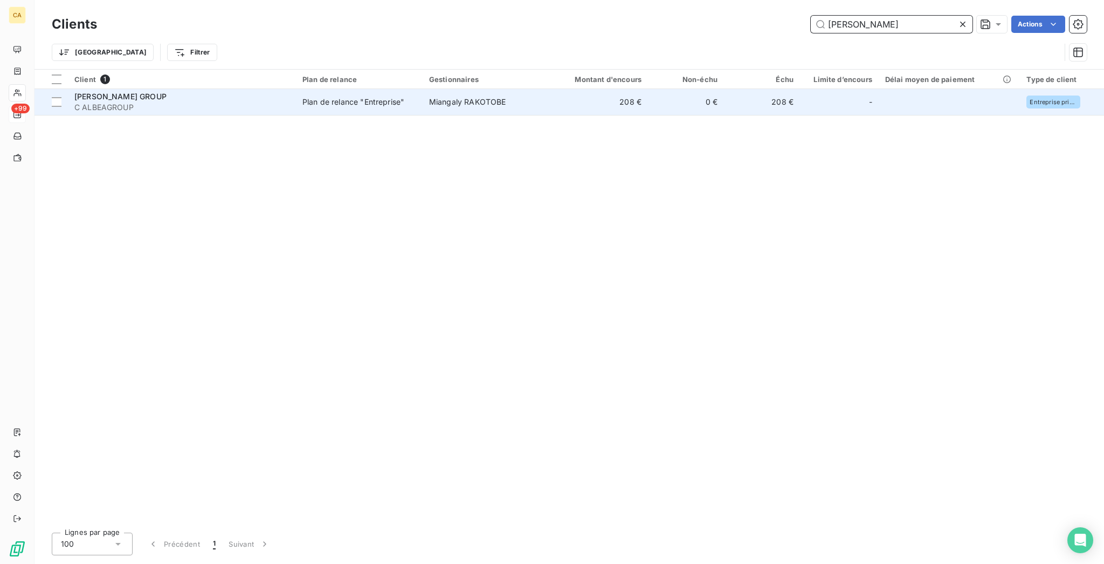
type input "[PERSON_NAME]"
click at [441, 89] on td "Miangaly RAKOTOBE" at bounding box center [484, 102] width 123 height 26
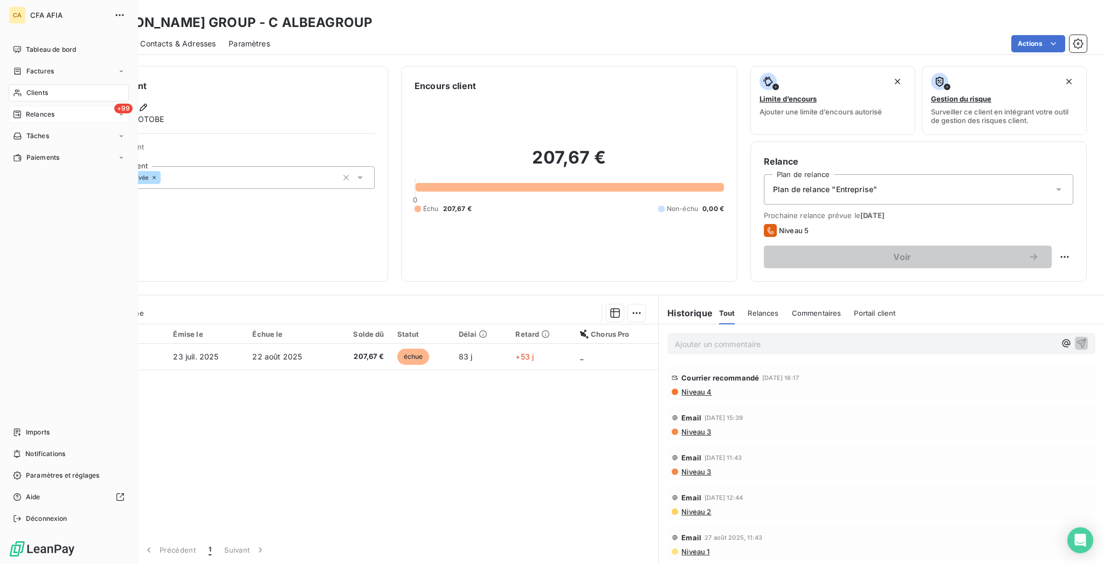
click at [30, 66] on span "Factures" at bounding box center [40, 71] width 28 height 10
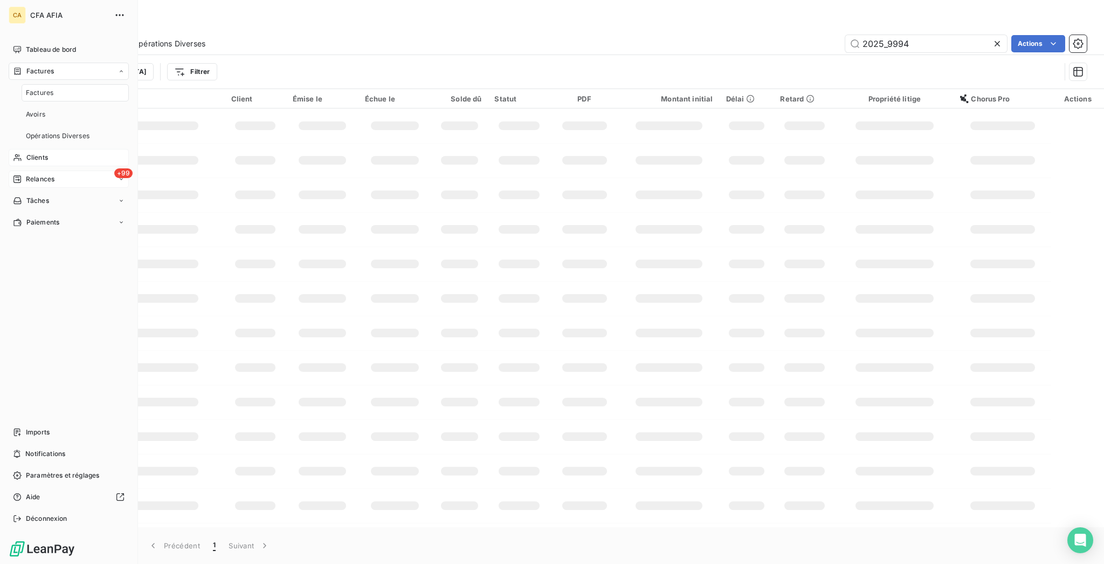
click at [47, 84] on div "Factures" at bounding box center [75, 92] width 107 height 17
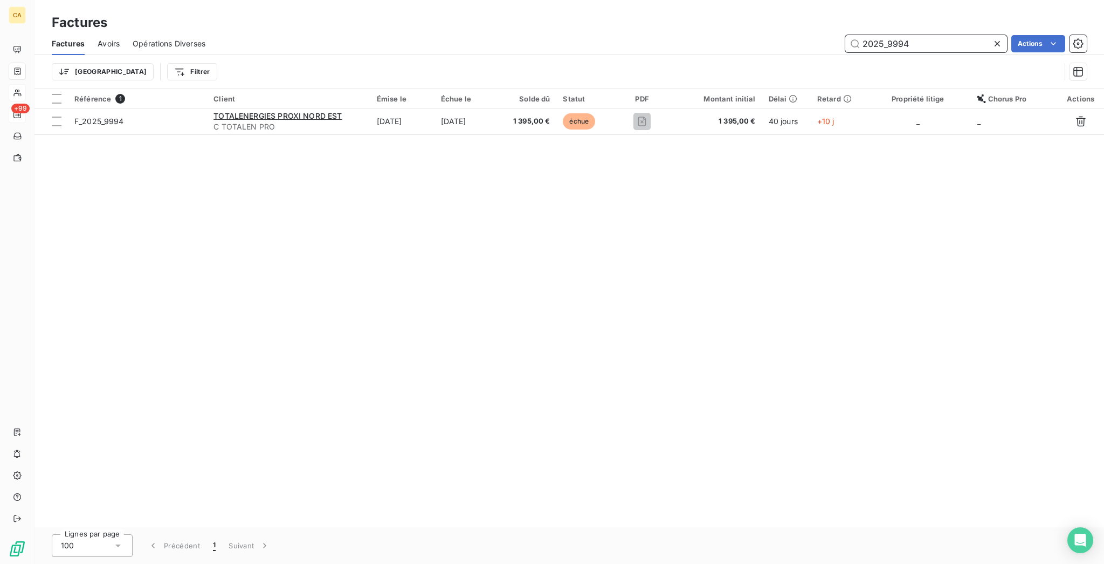
click at [896, 35] on input "2025_9994" at bounding box center [927, 43] width 162 height 17
drag, startPoint x: 895, startPoint y: 33, endPoint x: 1103, endPoint y: 46, distance: 208.6
click at [1036, 57] on div "Factures Avoirs Opérations Diverses 2025_9994 Actions Trier Filtrer" at bounding box center [570, 60] width 1070 height 56
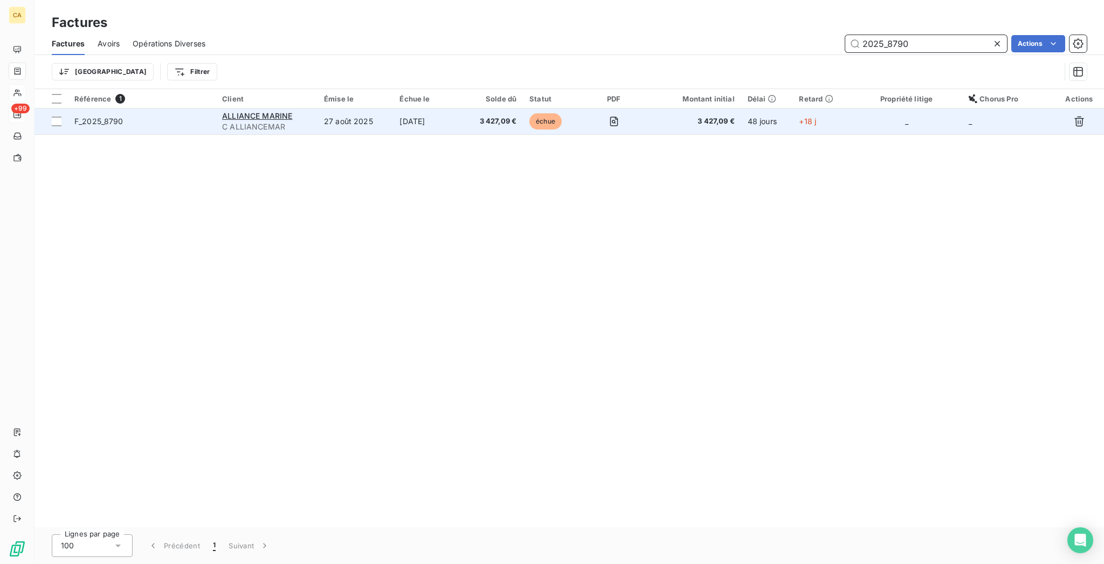
type input "2025_8790"
click at [389, 108] on td "27 août 2025" at bounding box center [356, 121] width 76 height 26
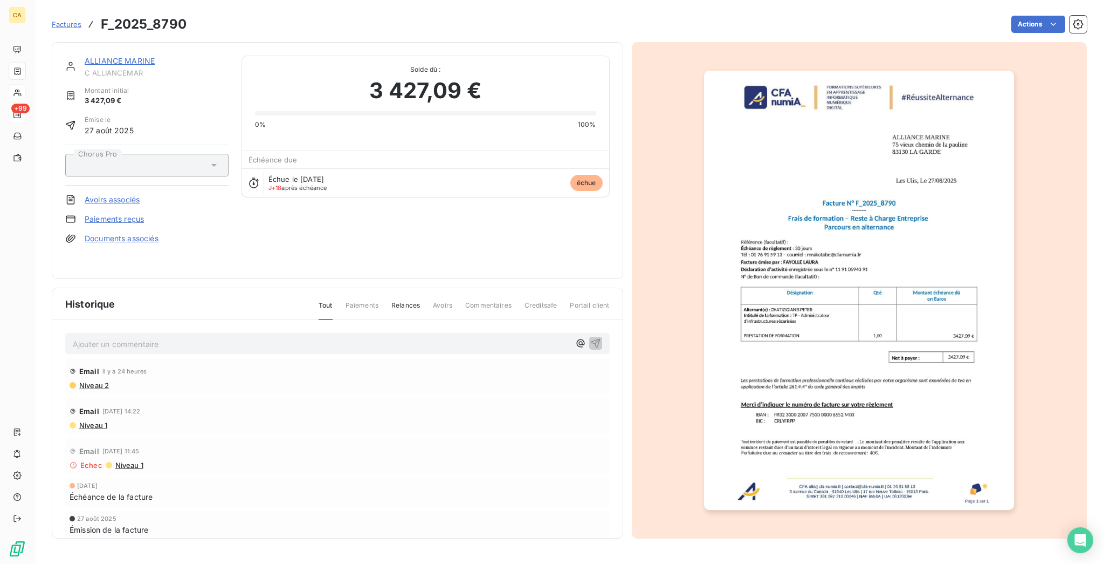
click at [90, 56] on link "ALLIANCE MARINE" at bounding box center [120, 60] width 70 height 9
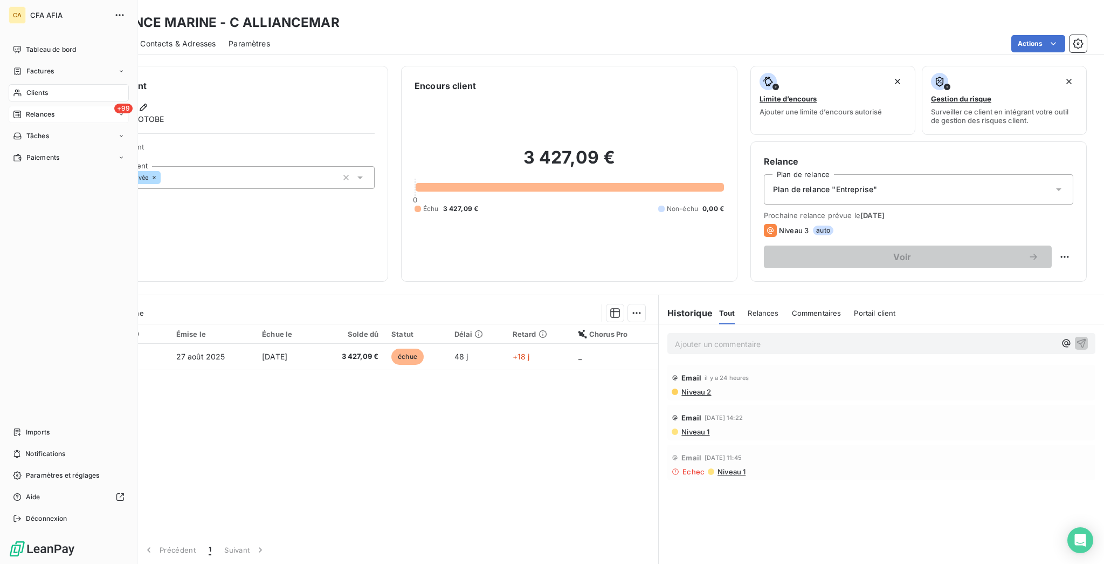
click at [16, 88] on icon at bounding box center [17, 92] width 9 height 9
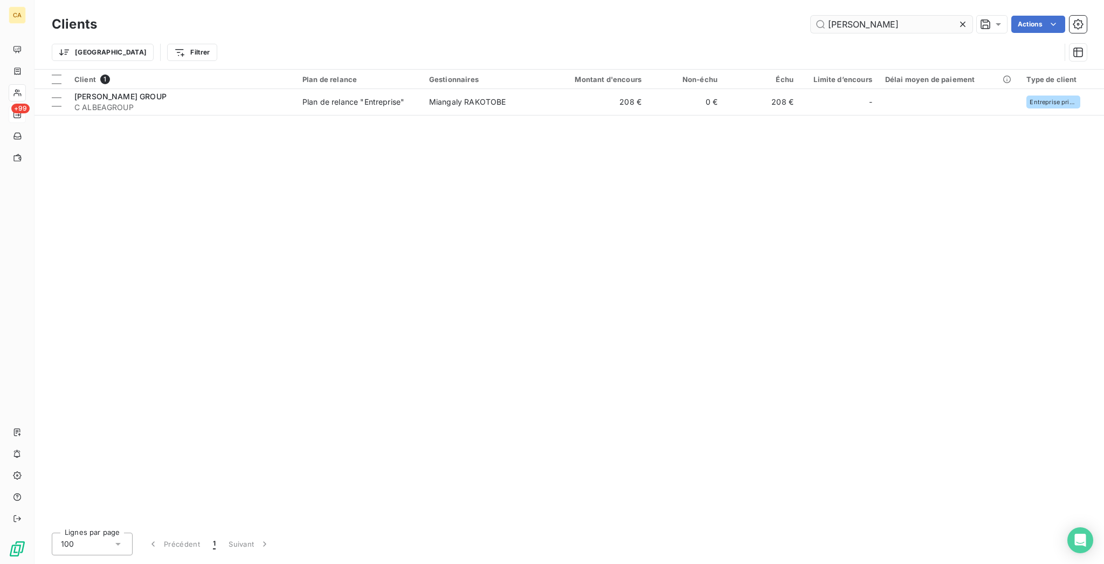
click at [874, 20] on input "[PERSON_NAME]" at bounding box center [892, 24] width 162 height 17
type input "alpine"
click at [291, 99] on table "Client 1 Plan de relance Gestionnaires Montant d'encours Non-échu Échu Limite d…" at bounding box center [570, 93] width 1070 height 46
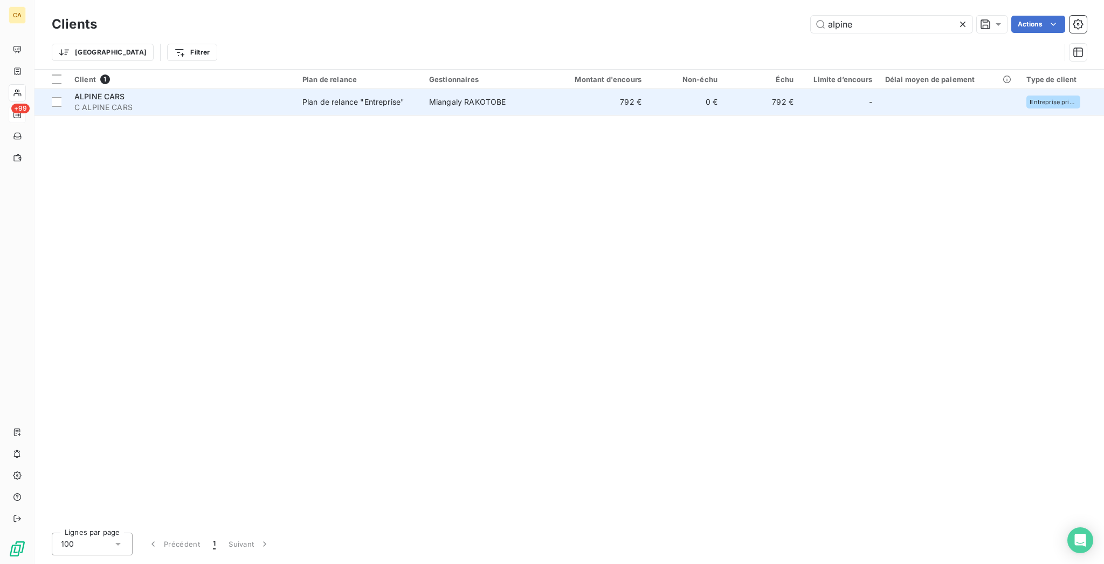
click at [351, 97] on div "Plan de relance "Entreprise"" at bounding box center [354, 102] width 102 height 11
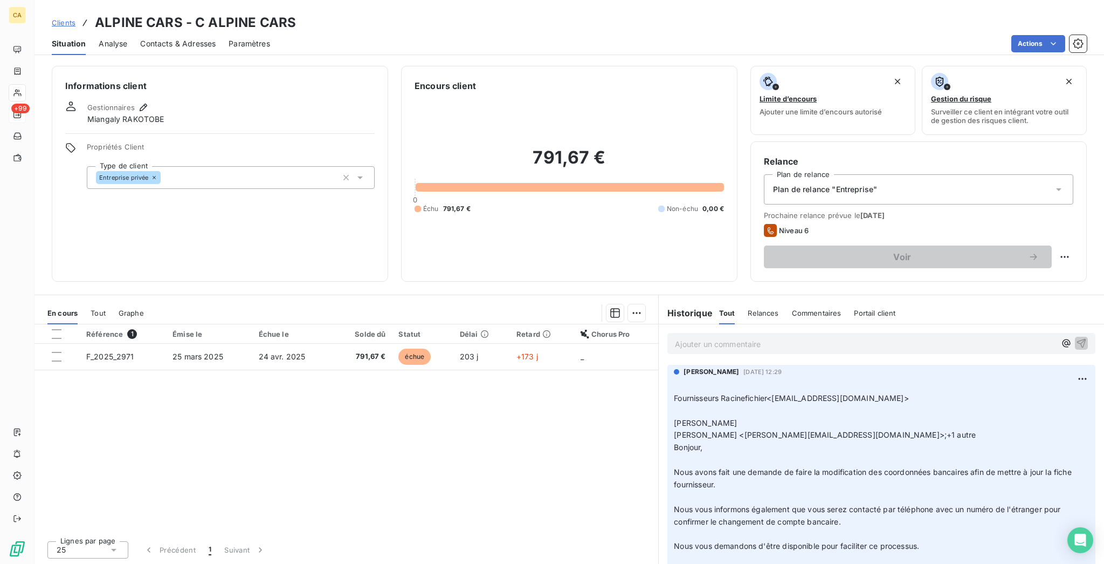
click at [769, 337] on p "Ajouter un commentaire ﻿" at bounding box center [865, 343] width 381 height 13
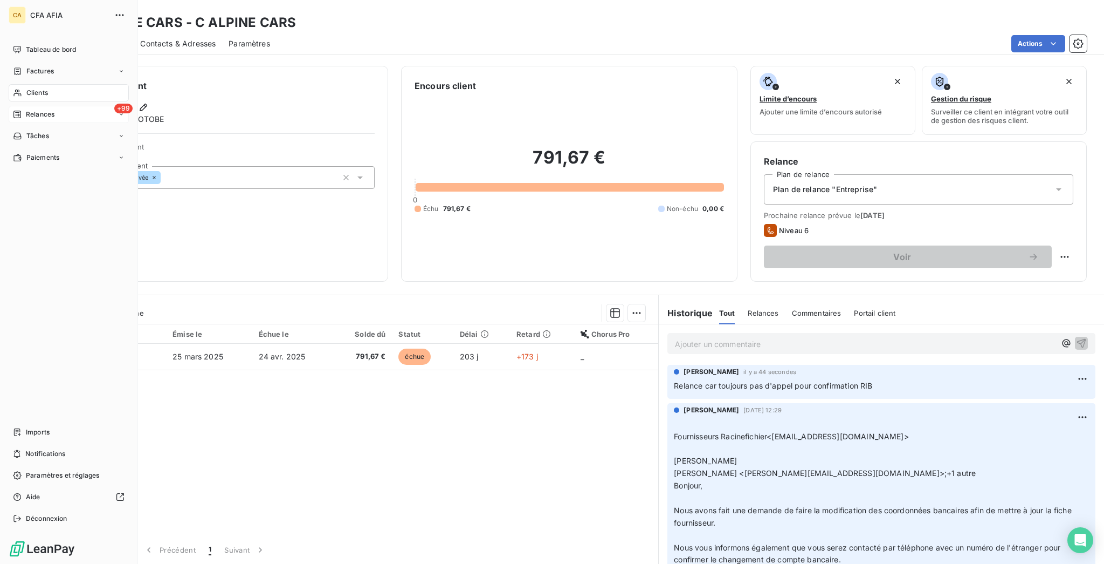
click at [56, 84] on div "Clients" at bounding box center [69, 92] width 120 height 17
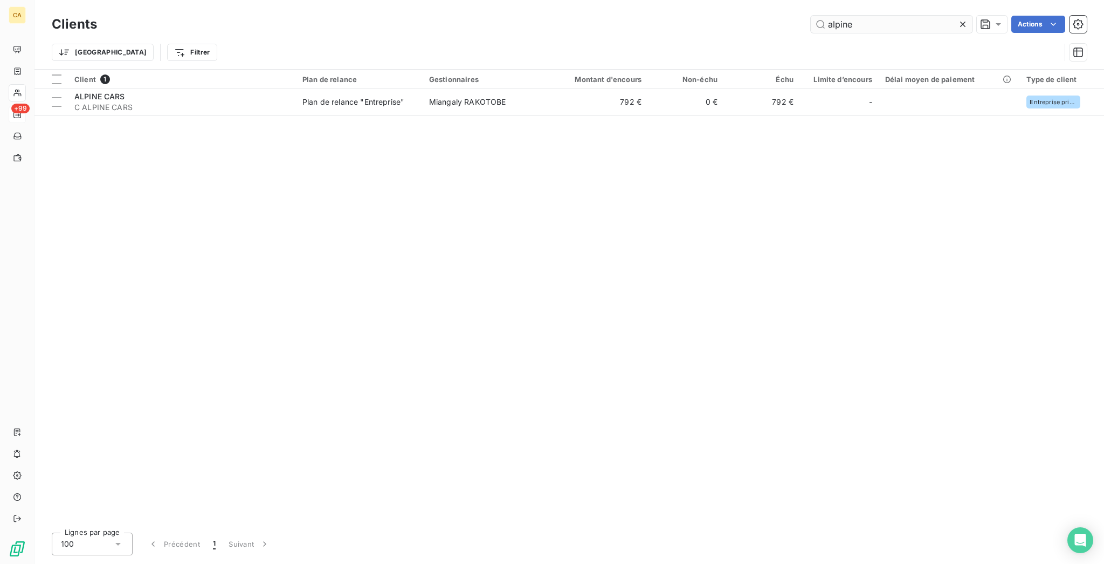
click at [907, 27] on input "alpine" at bounding box center [892, 24] width 162 height 17
type input "als"
click at [489, 78] on th "Gestionnaires" at bounding box center [484, 79] width 123 height 19
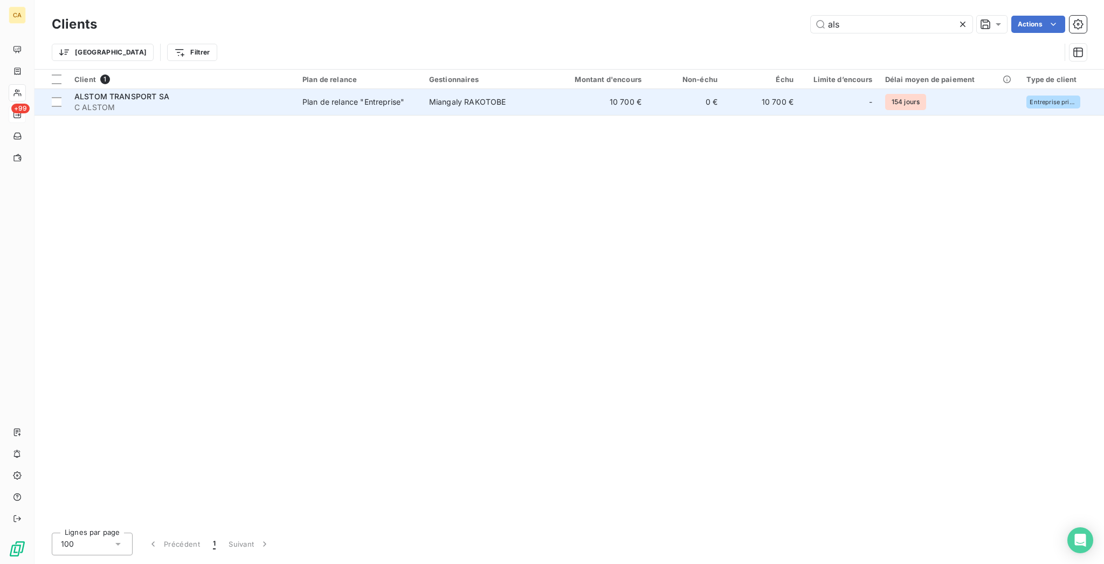
click at [483, 97] on span "Miangaly RAKOTOBE" at bounding box center [467, 101] width 77 height 9
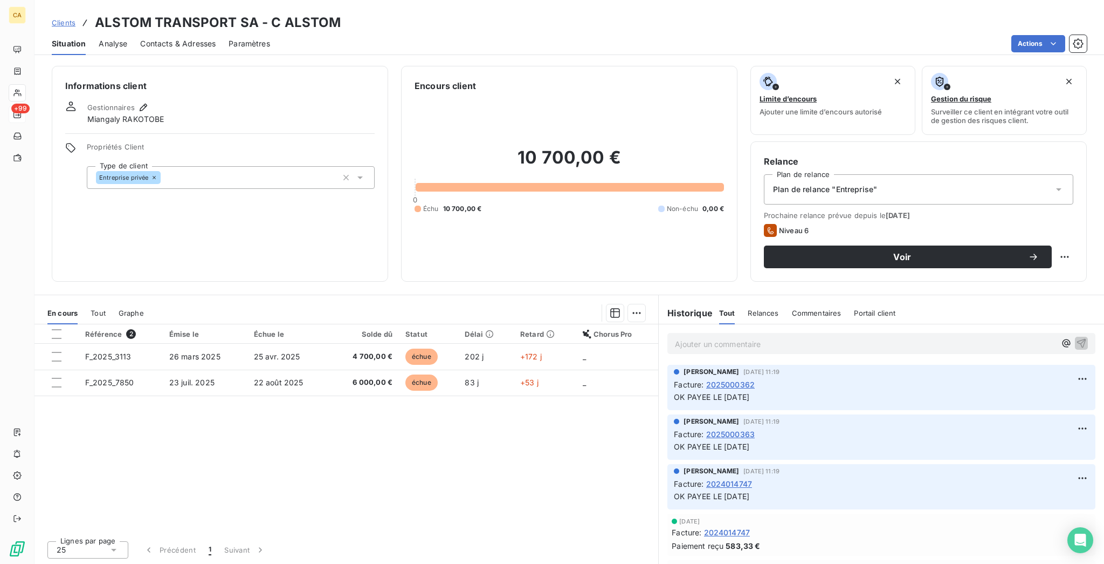
click at [170, 39] on span "Contacts & Adresses" at bounding box center [178, 43] width 76 height 11
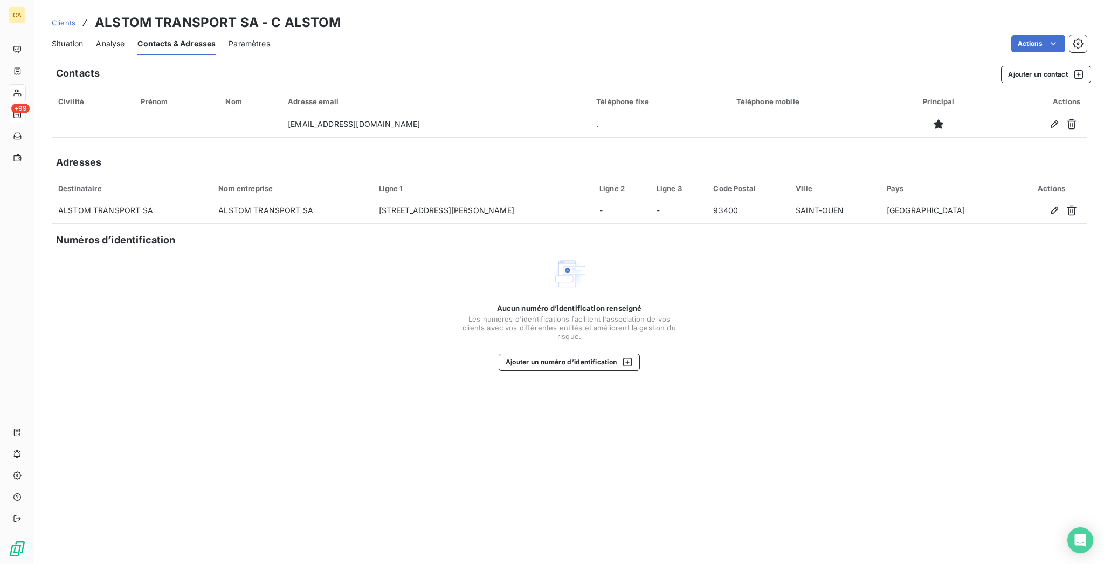
click at [60, 38] on span "Situation" at bounding box center [67, 43] width 31 height 11
